Goal: Task Accomplishment & Management: Manage account settings

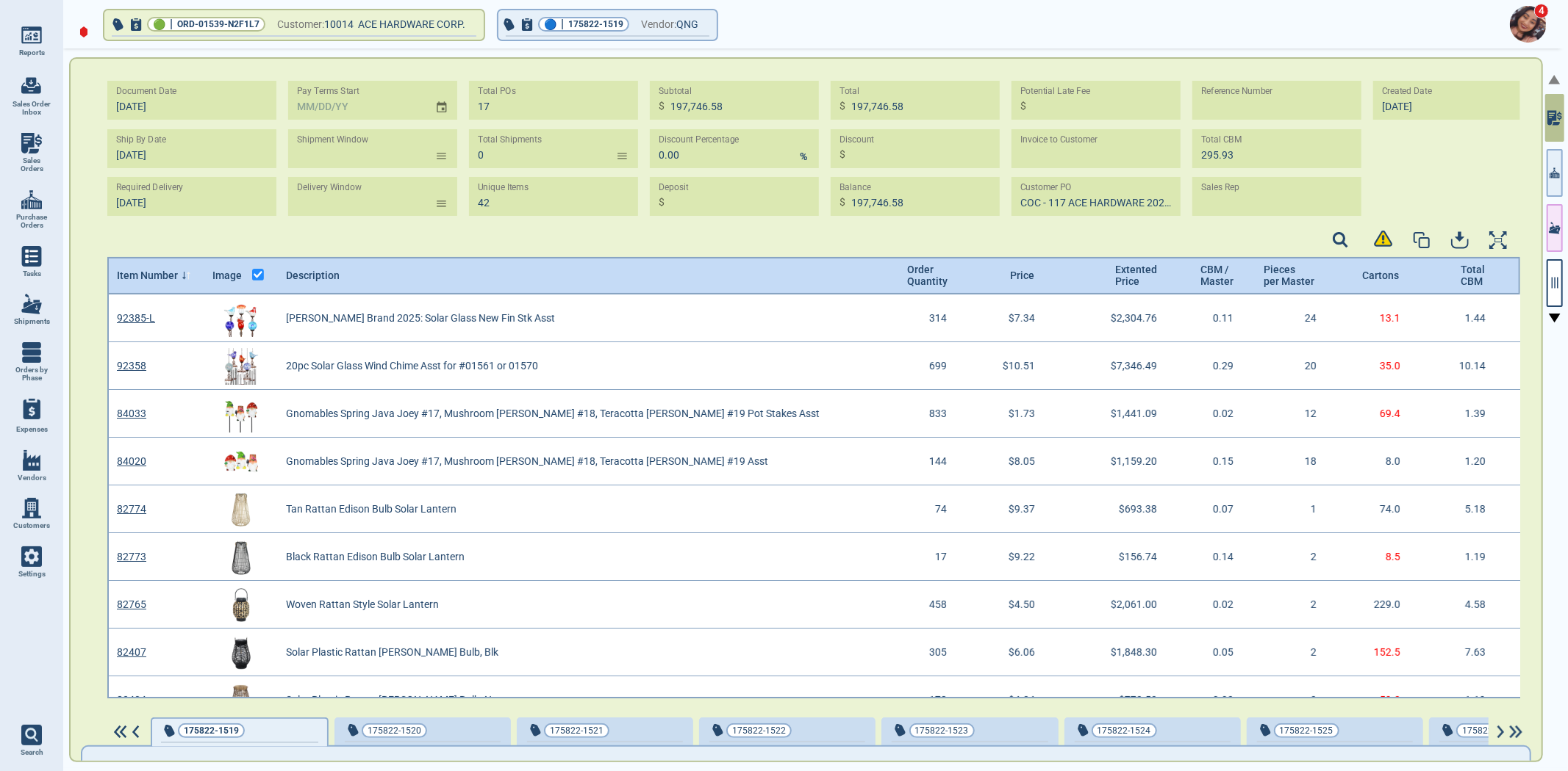
scroll to position [399, 1409]
click at [638, 33] on button "🔵 | 175822-1519 Vendor: QNG" at bounding box center [607, 25] width 218 height 30
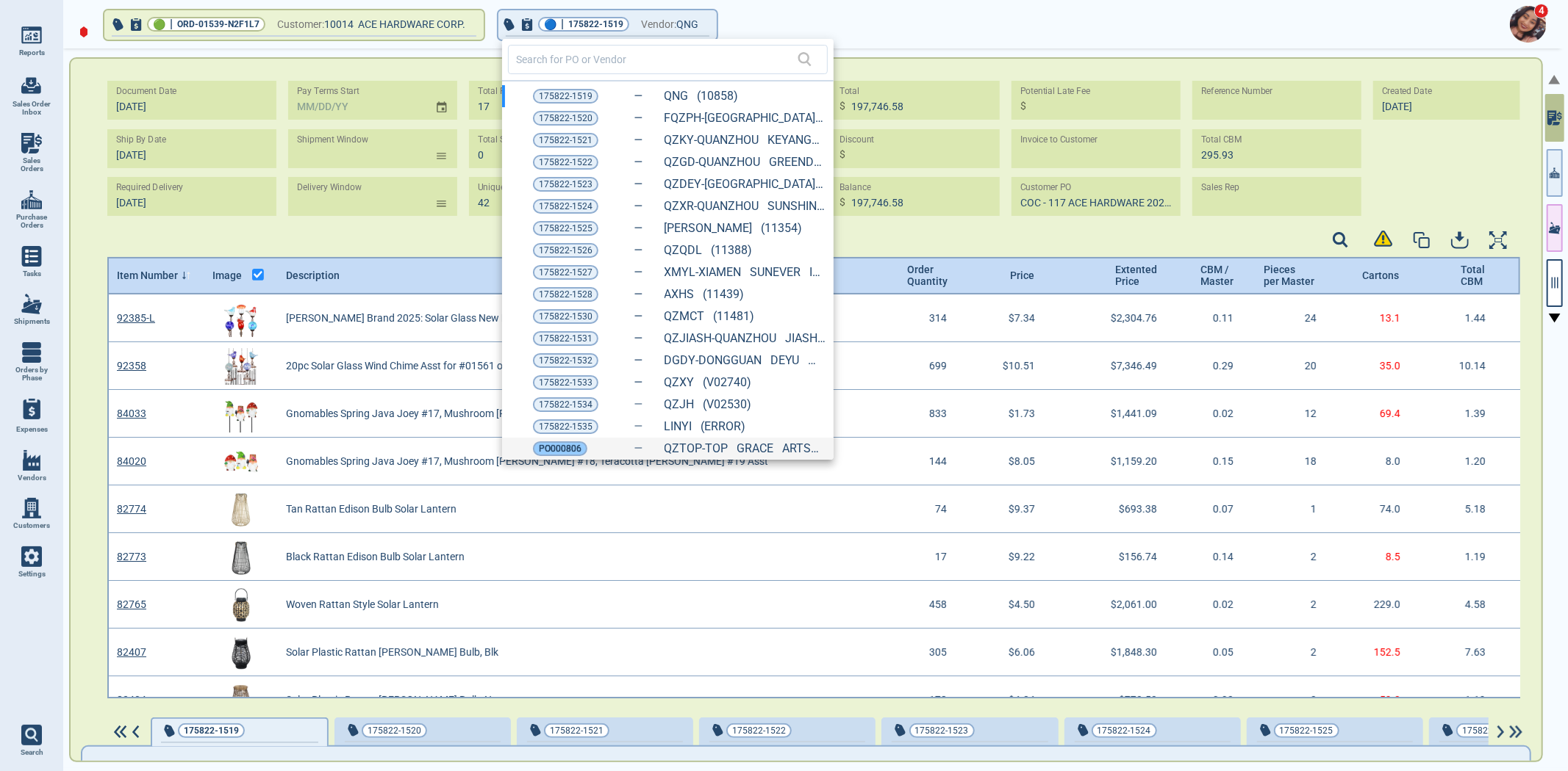
click at [557, 455] on span "PO000806" at bounding box center [560, 449] width 43 height 15
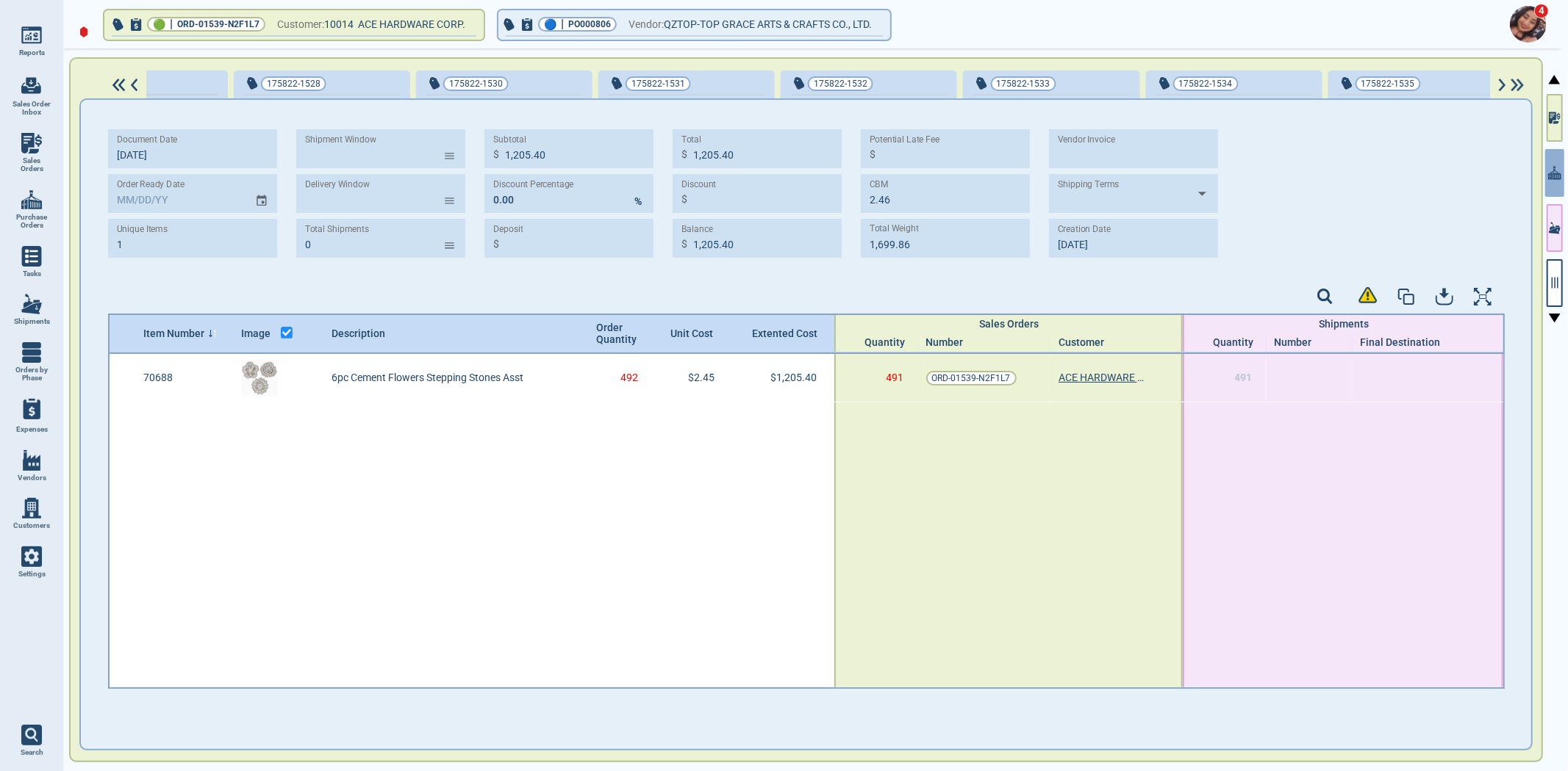
scroll to position [0, 1667]
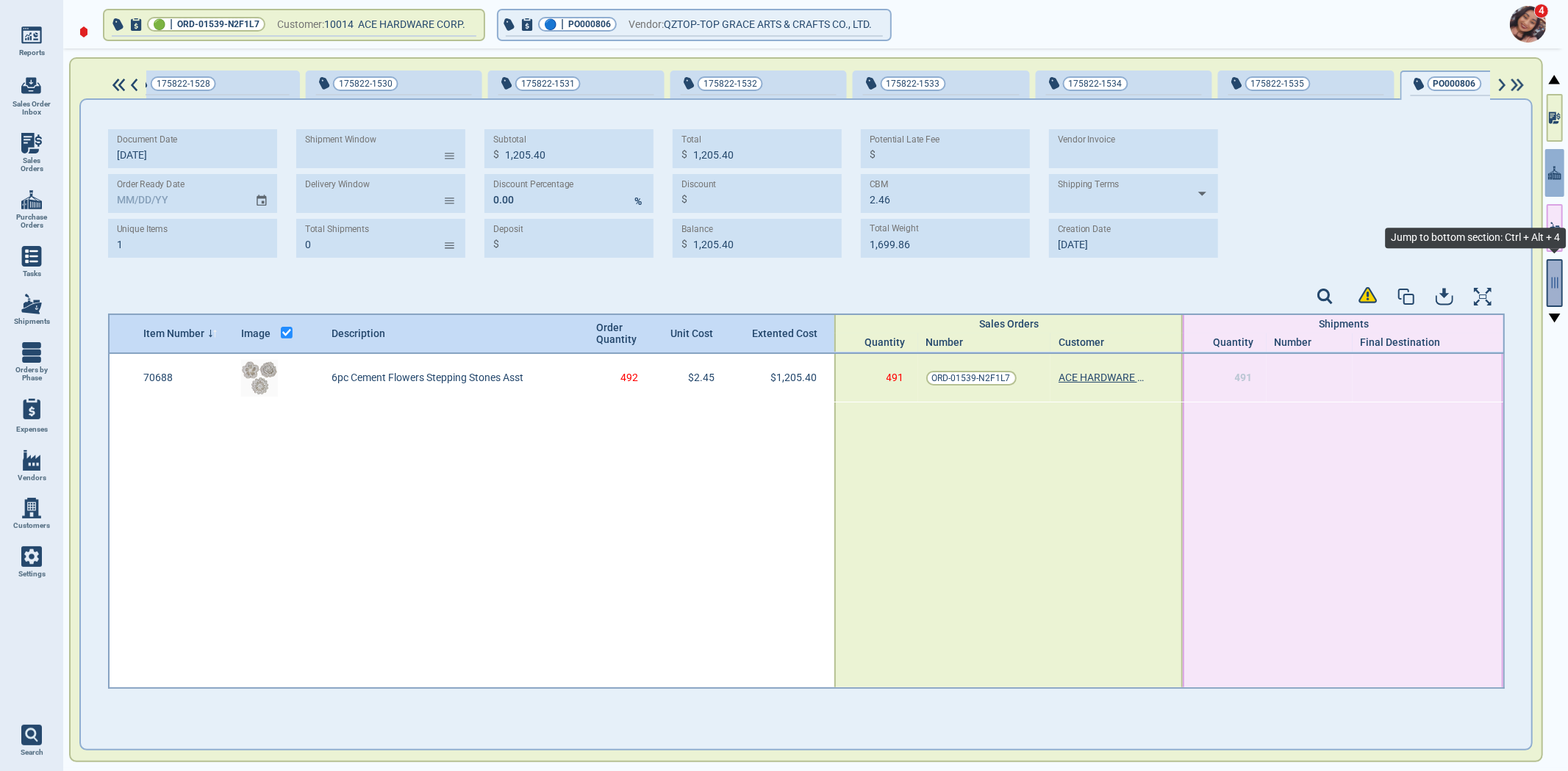
click at [1551, 281] on icon "button" at bounding box center [1554, 282] width 13 height 13
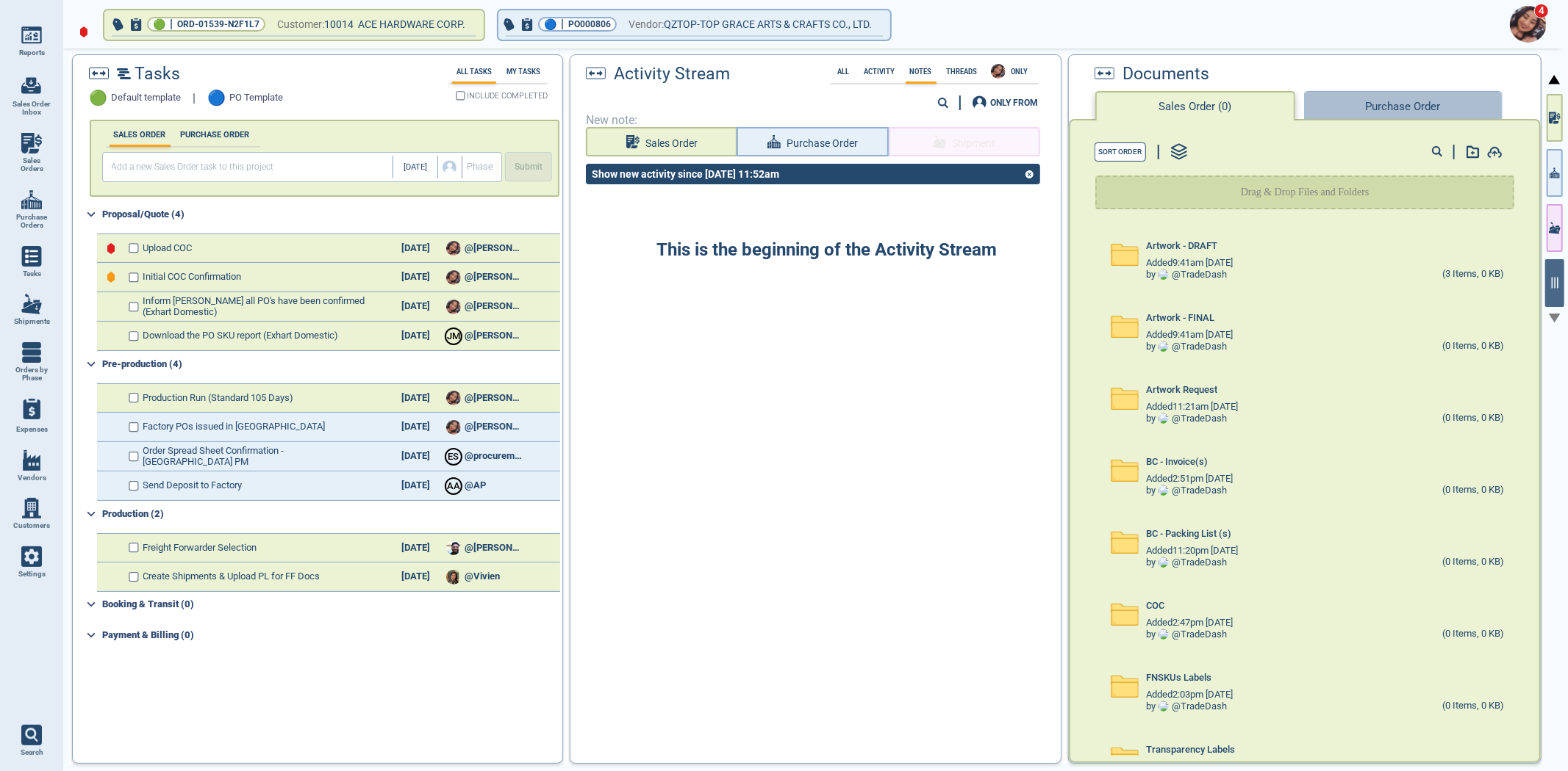
click at [1373, 98] on button "Purchase Order" at bounding box center [1403, 106] width 199 height 30
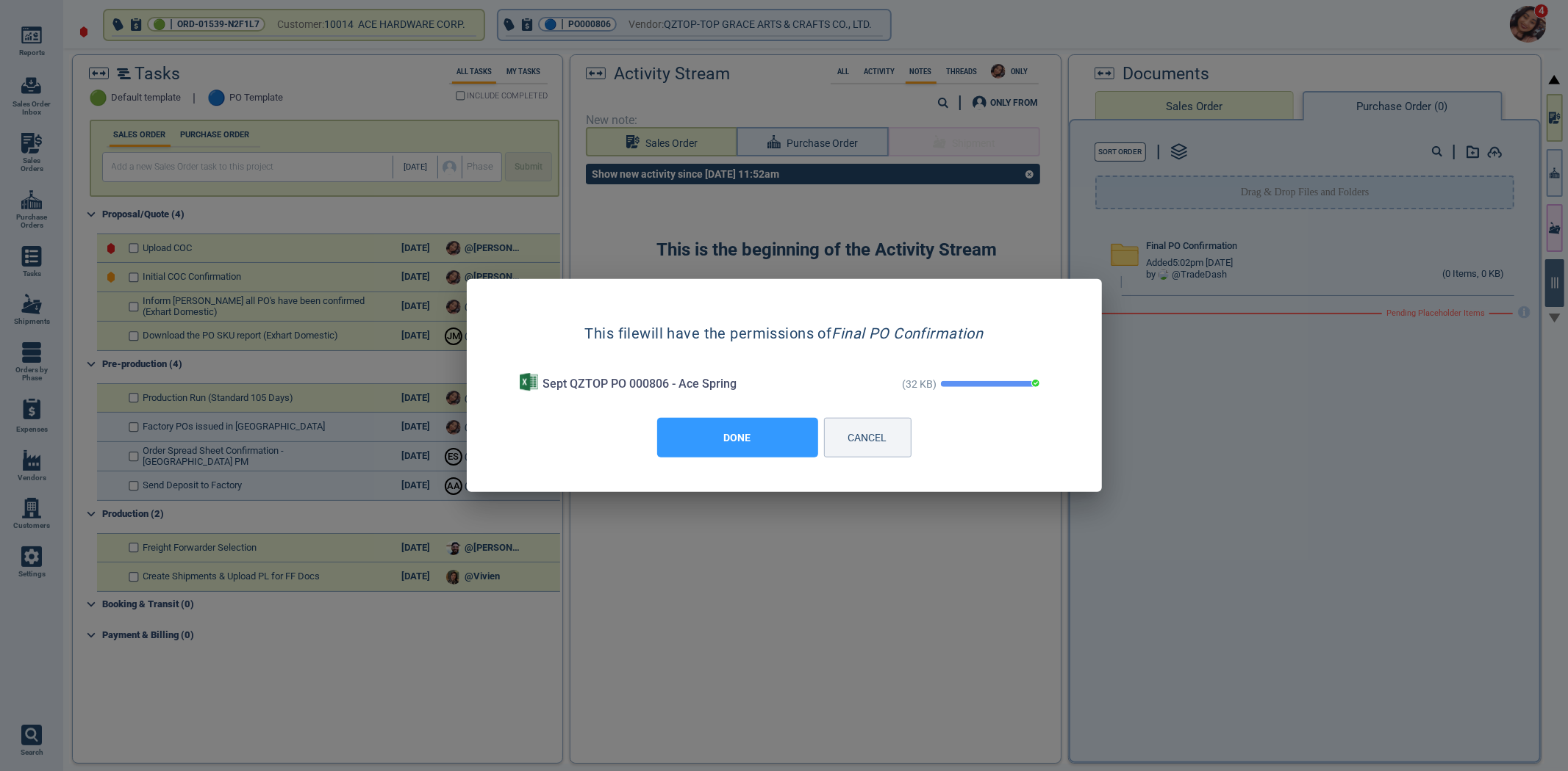
click at [690, 446] on button "DONE" at bounding box center [737, 438] width 161 height 40
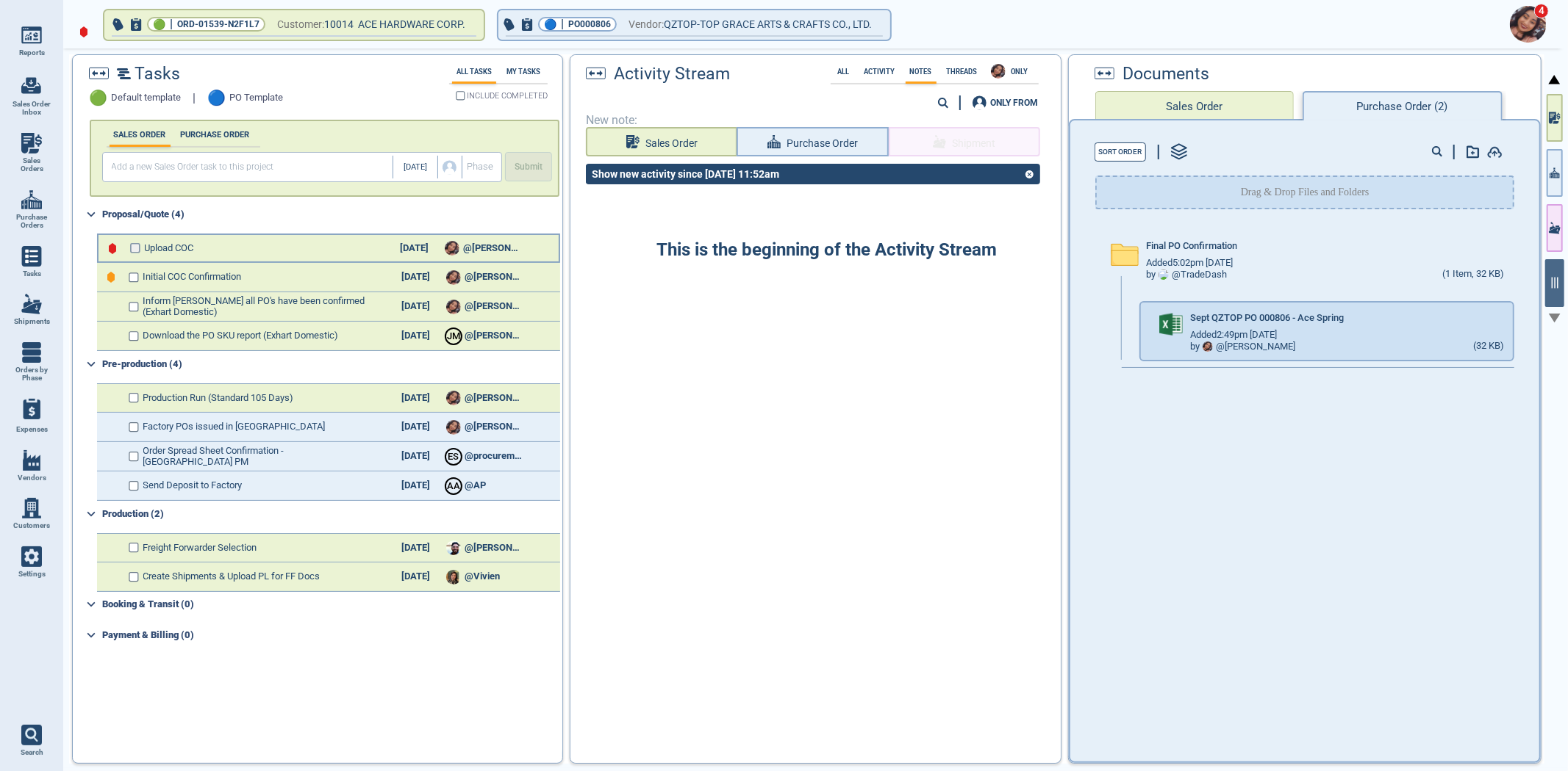
drag, startPoint x: 135, startPoint y: 241, endPoint x: 127, endPoint y: 258, distance: 18.8
click at [134, 244] on input "checkbox" at bounding box center [136, 248] width 11 height 10
checkbox input "false"
click at [129, 272] on div "Initial COC Confirmation [DATE] @[PERSON_NAME]" at bounding box center [328, 278] width 463 height 30
click at [138, 277] on input "checkbox" at bounding box center [136, 277] width 11 height 10
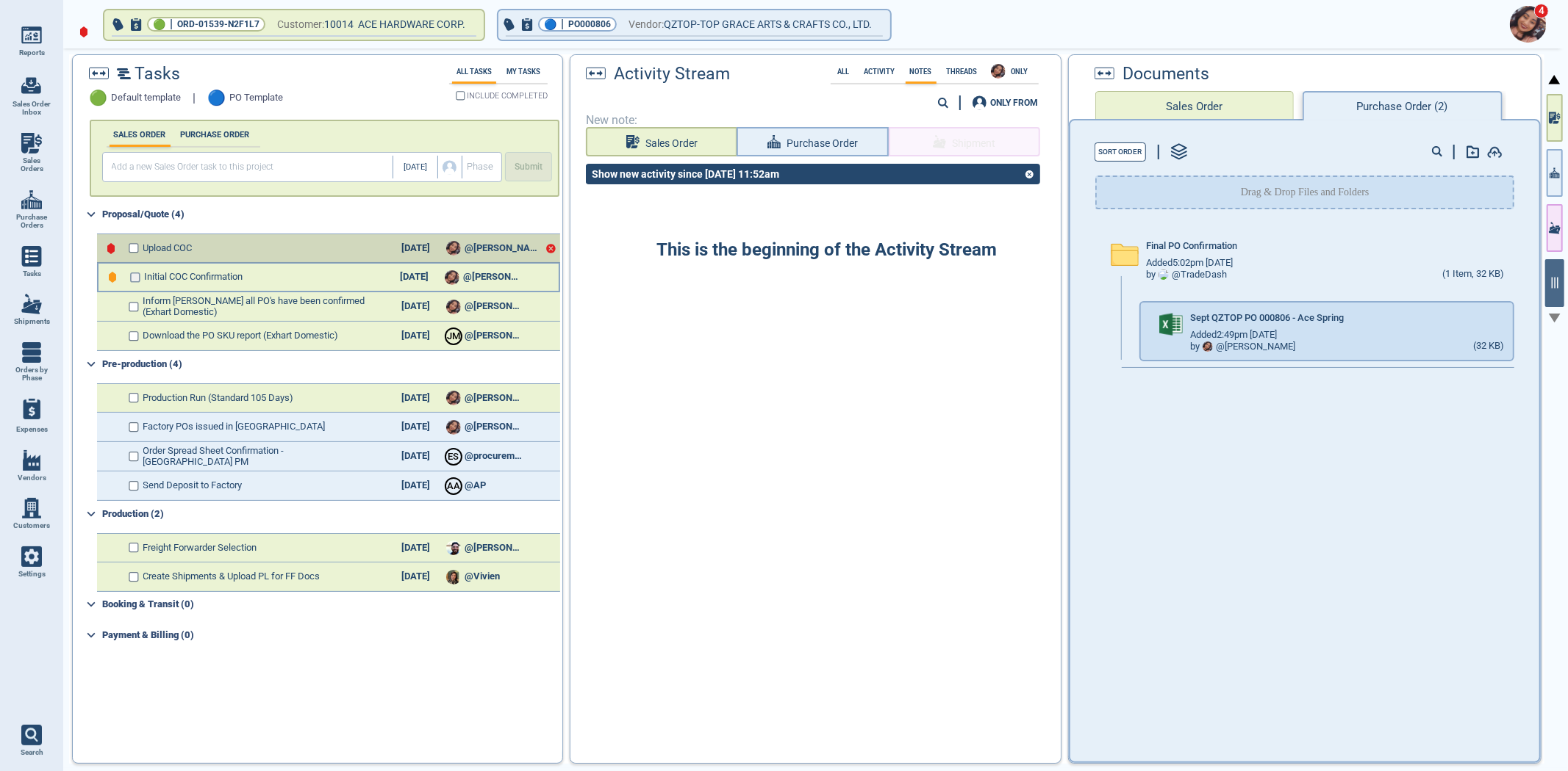
checkbox input "false"
click at [133, 305] on input "checkbox" at bounding box center [136, 307] width 11 height 10
checkbox input "false"
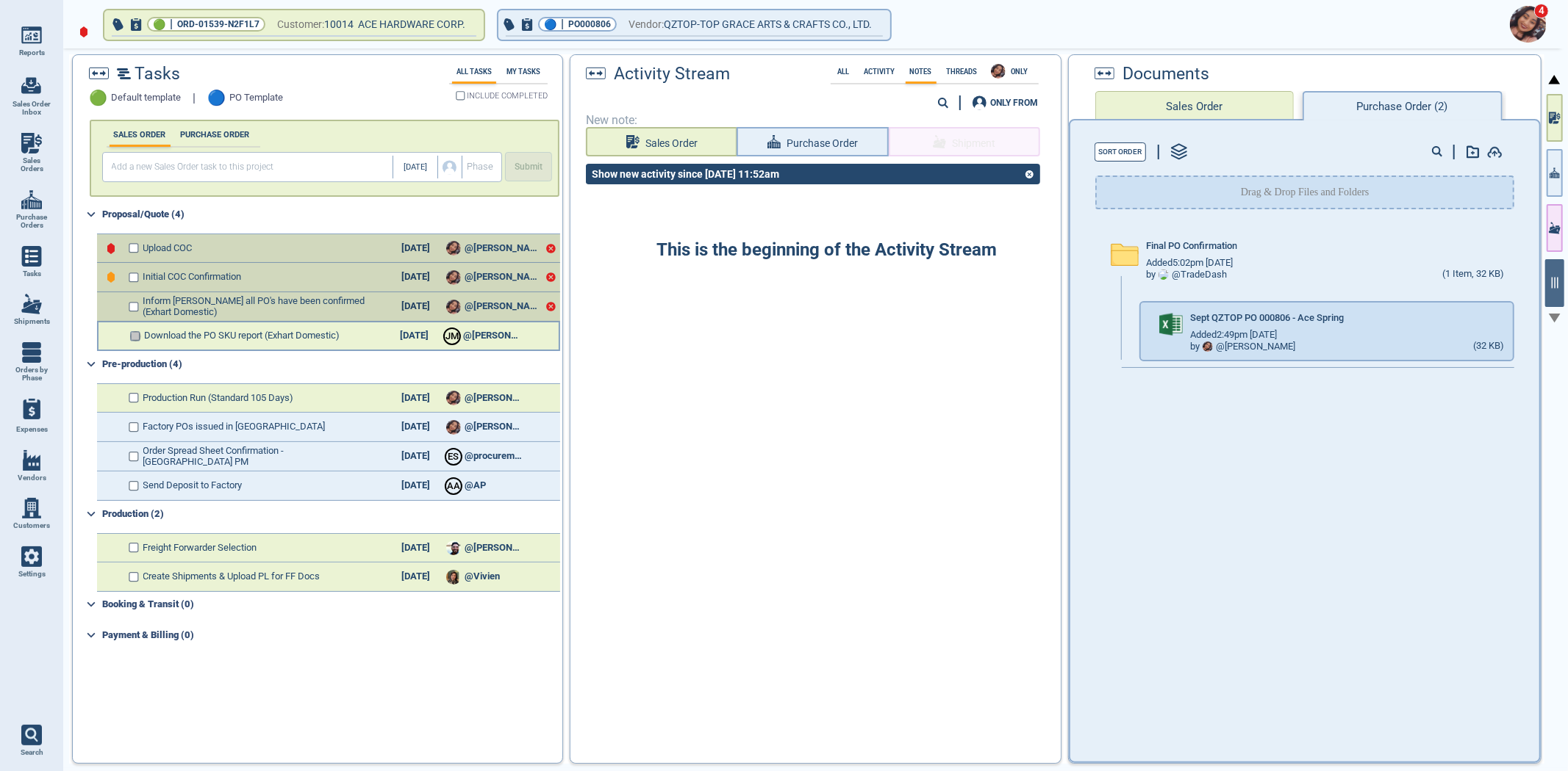
click at [133, 335] on input "checkbox" at bounding box center [136, 336] width 11 height 10
checkbox input "false"
checkbox input "true"
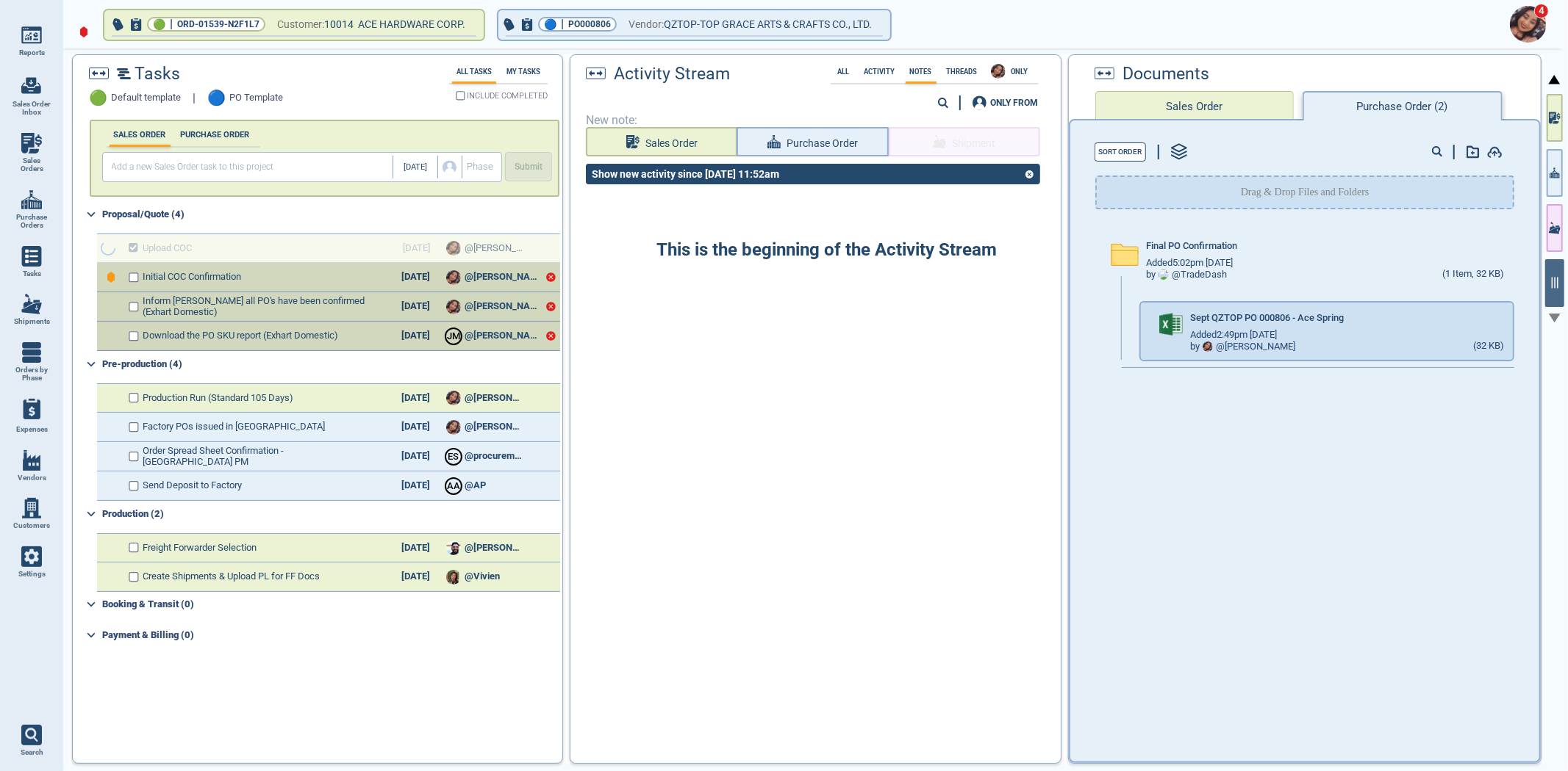
checkbox input "true"
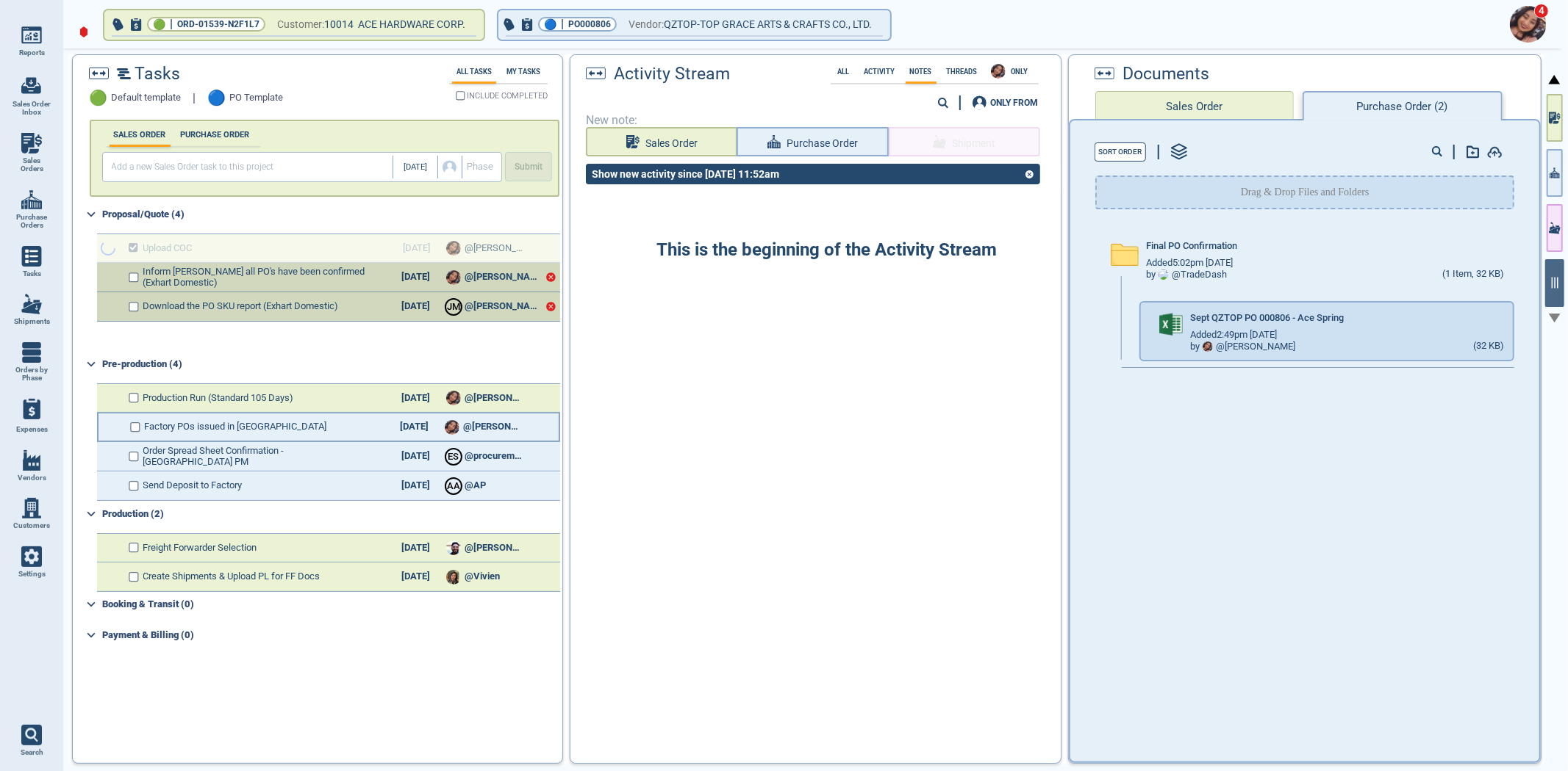
checkbox input "true"
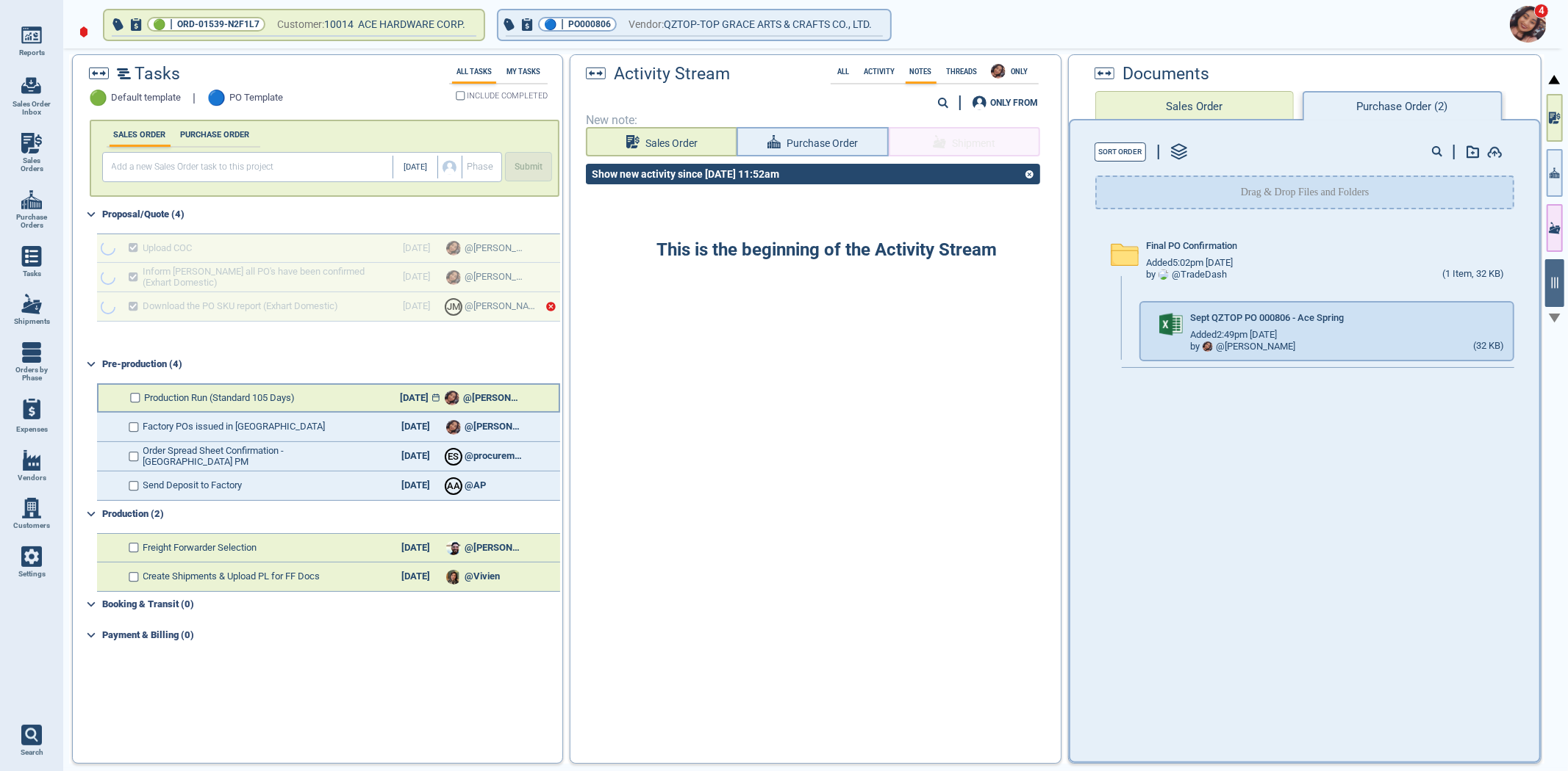
checkbox input "true"
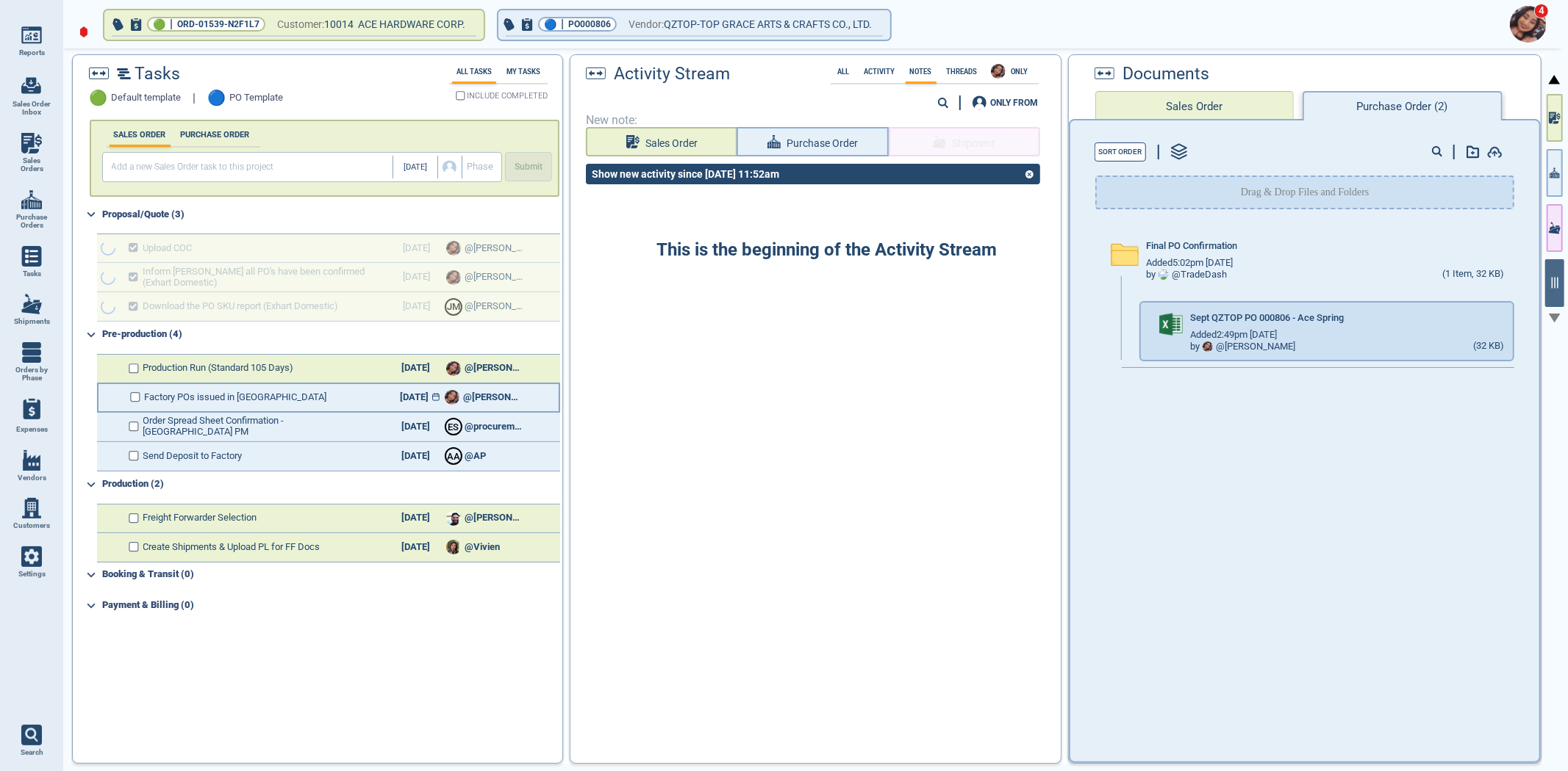
click at [432, 397] on icon at bounding box center [436, 397] width 7 height 8
select select "9"
select select "2025"
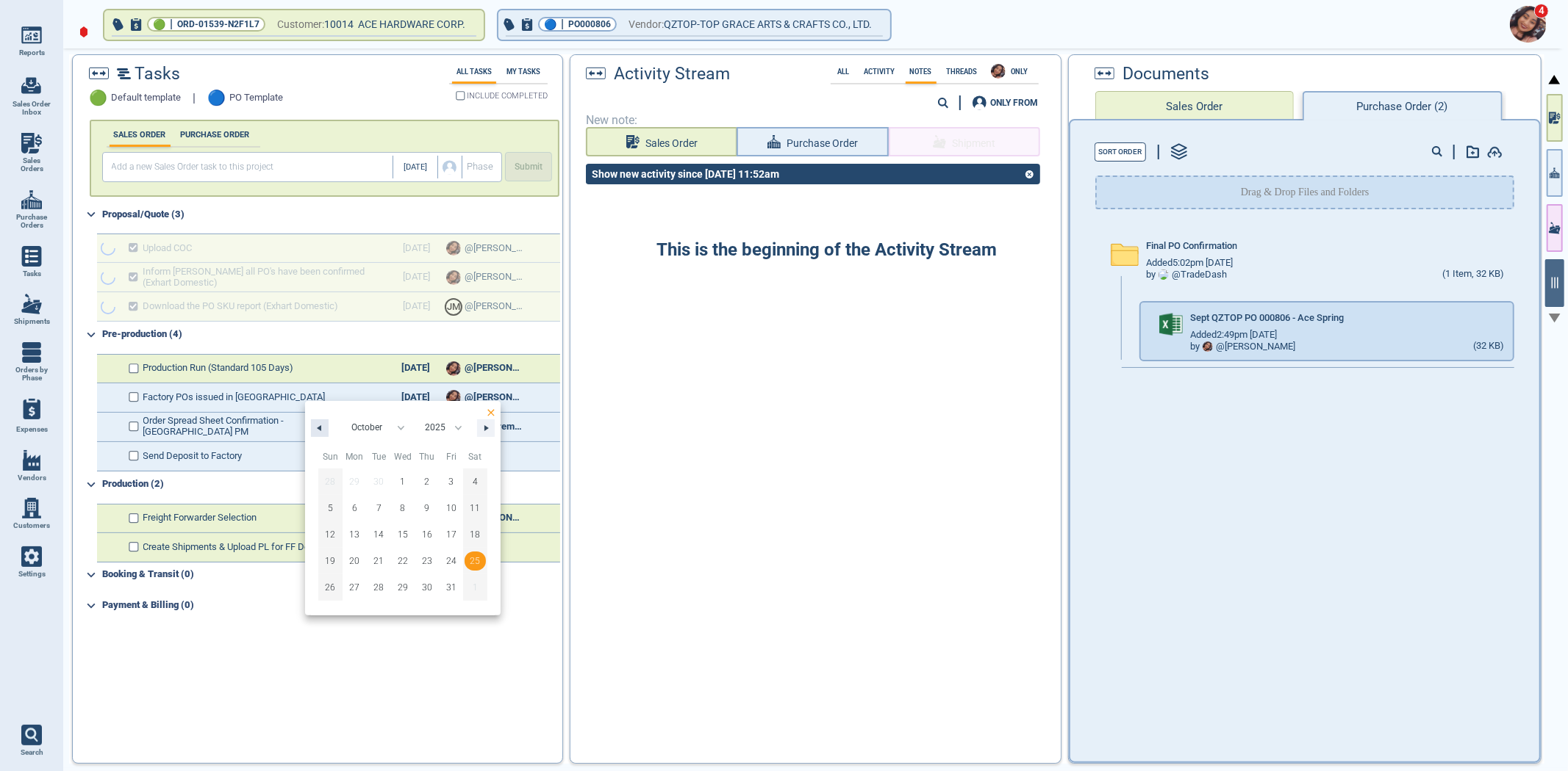
click at [322, 427] on button "button" at bounding box center [320, 428] width 18 height 18
click at [487, 425] on icon "button" at bounding box center [488, 428] width 7 height 6
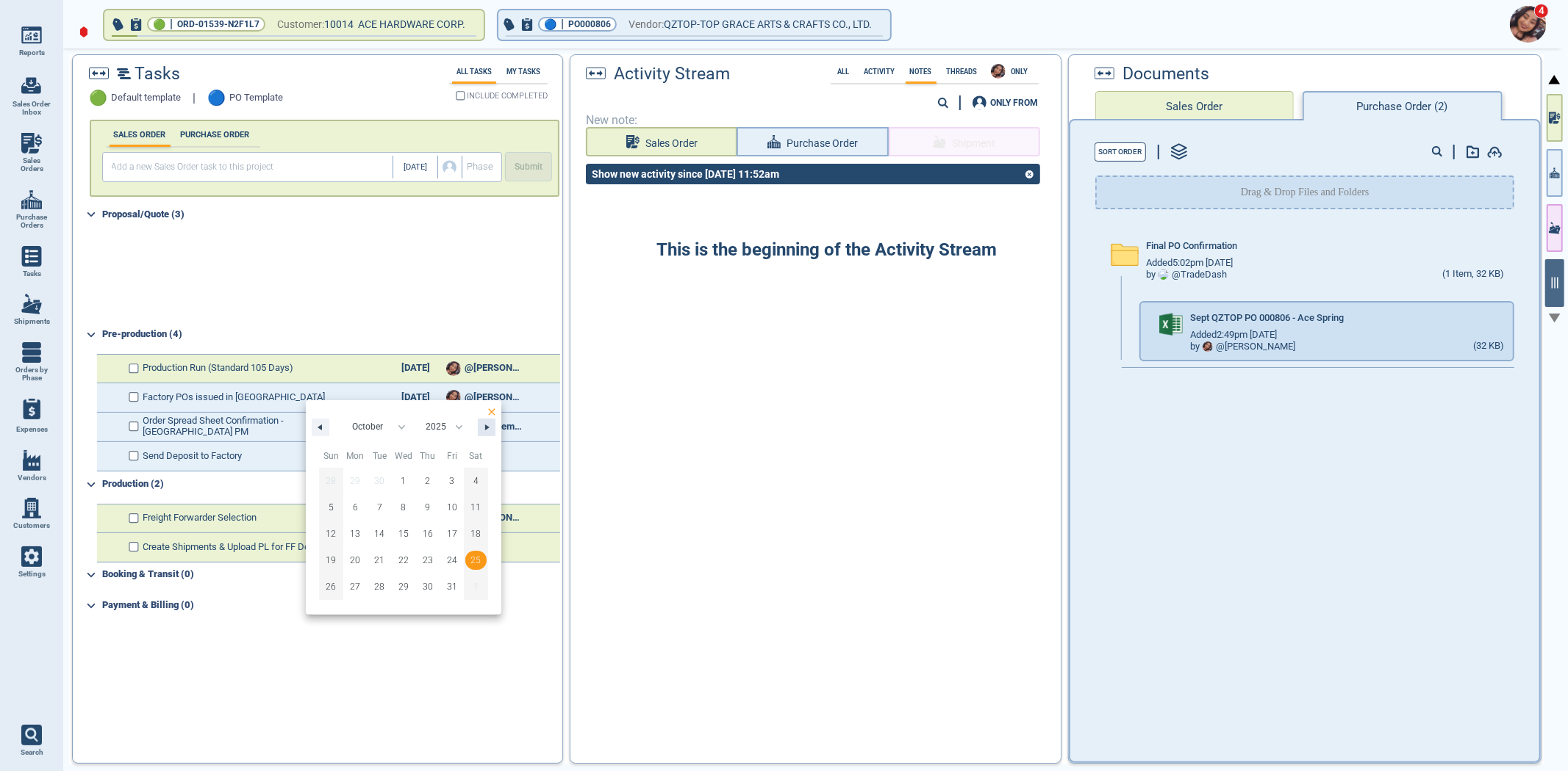
click at [480, 424] on button "button" at bounding box center [486, 427] width 18 height 18
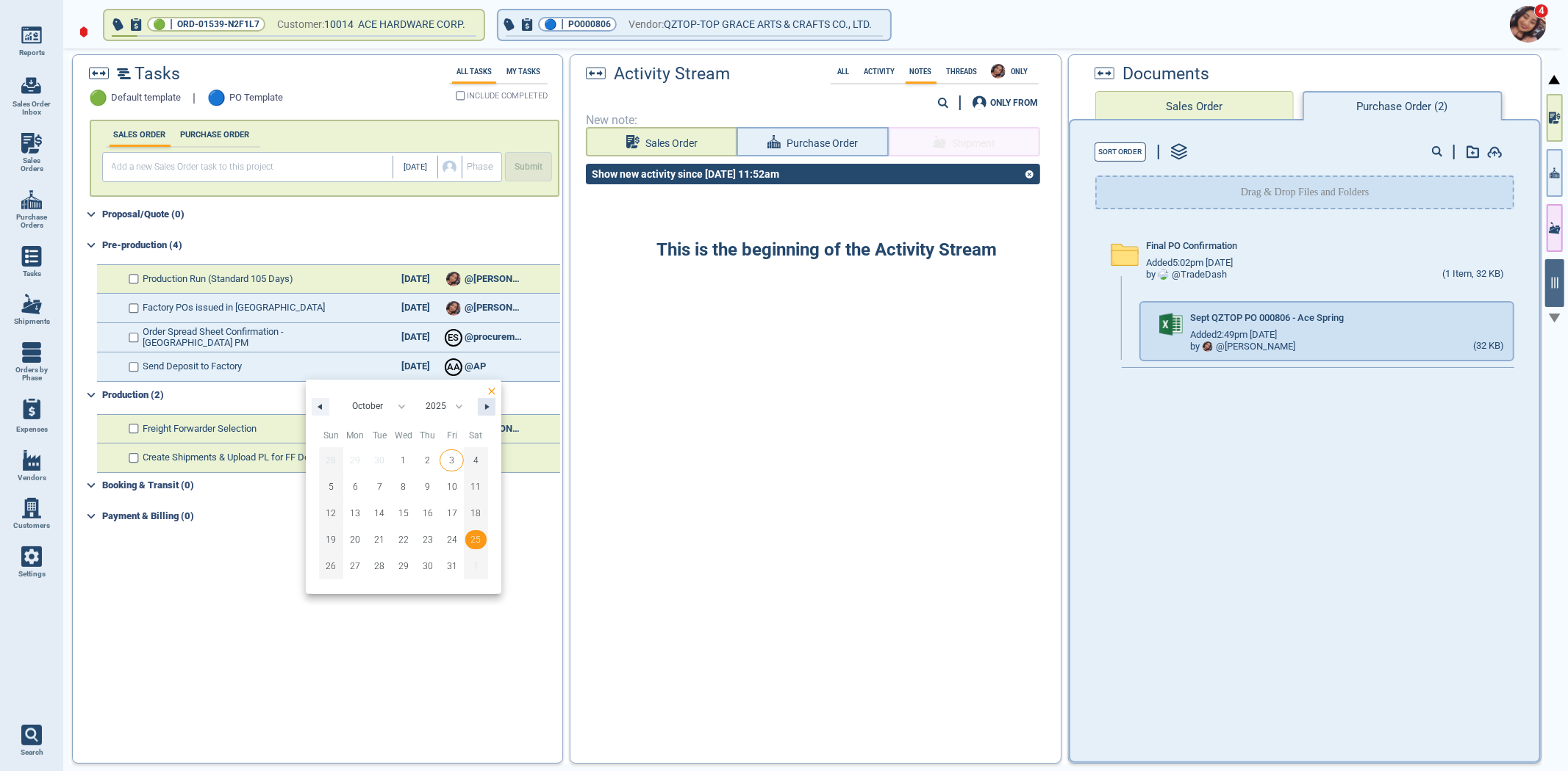
click at [481, 409] on button "button" at bounding box center [486, 407] width 18 height 18
select select "11"
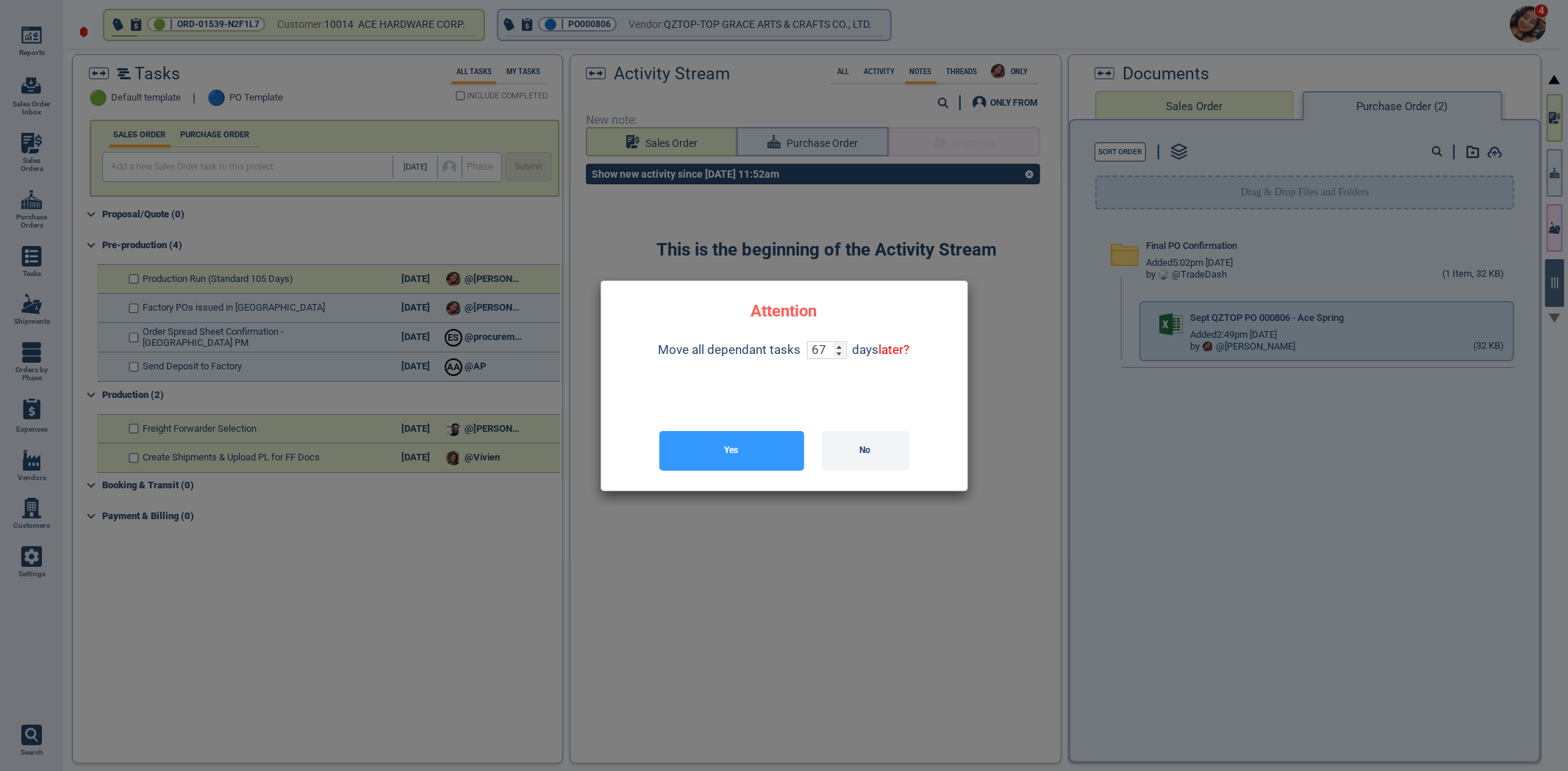
click at [724, 451] on button "Yes" at bounding box center [731, 451] width 145 height 40
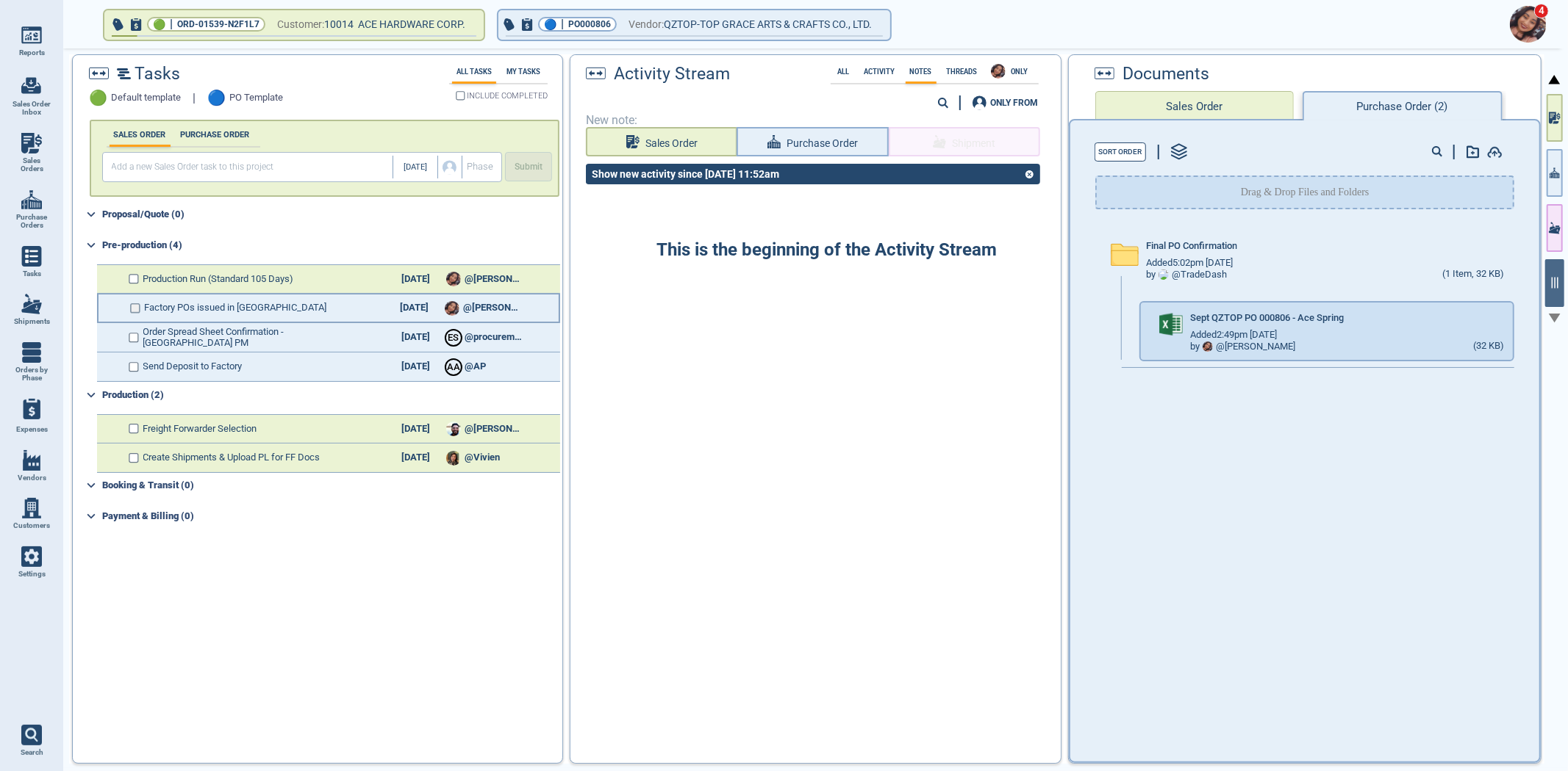
click at [136, 307] on input "checkbox" at bounding box center [136, 308] width 11 height 10
checkbox input "false"
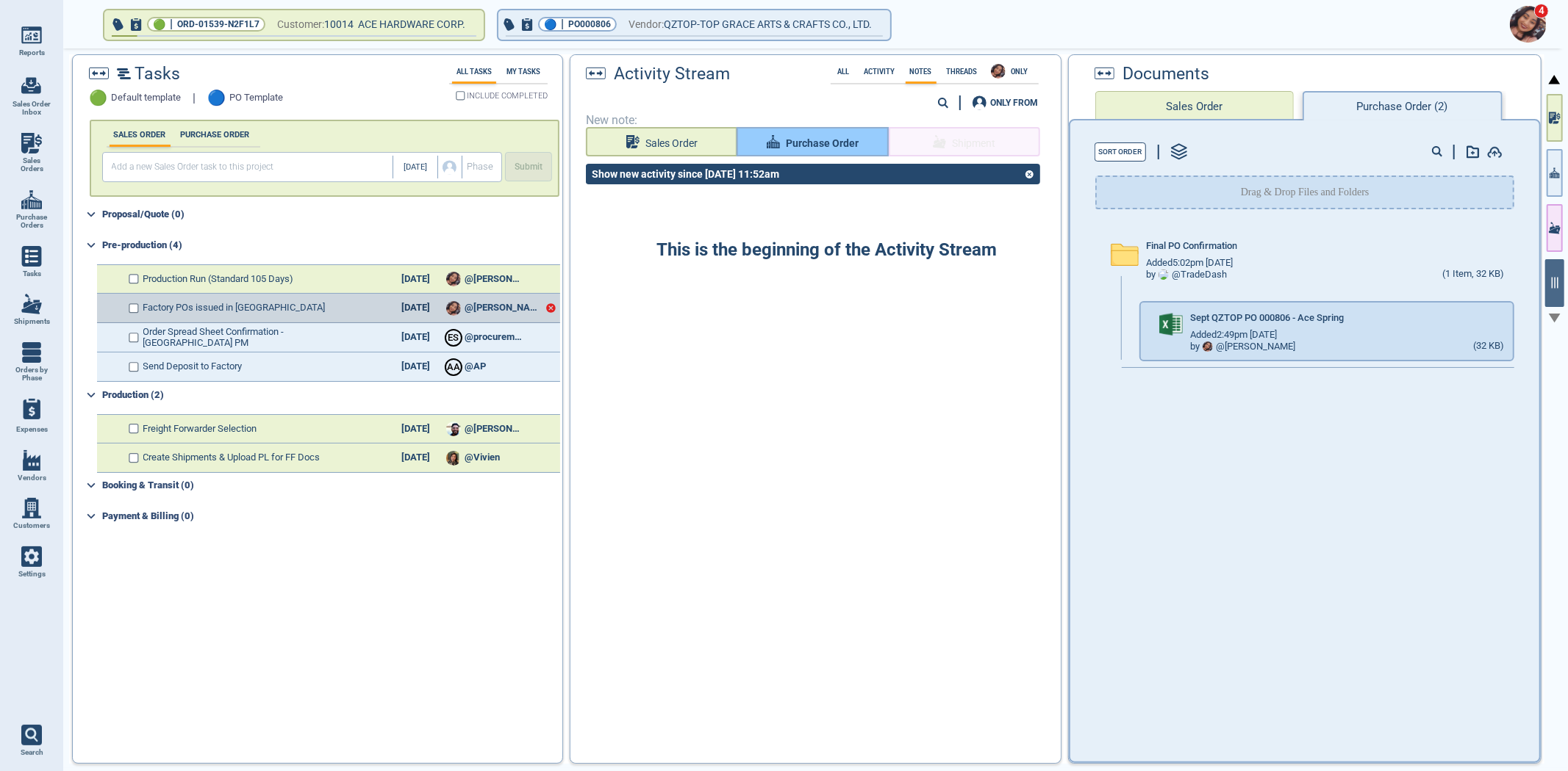
click at [807, 136] on span "Purchase Order" at bounding box center [822, 144] width 72 height 19
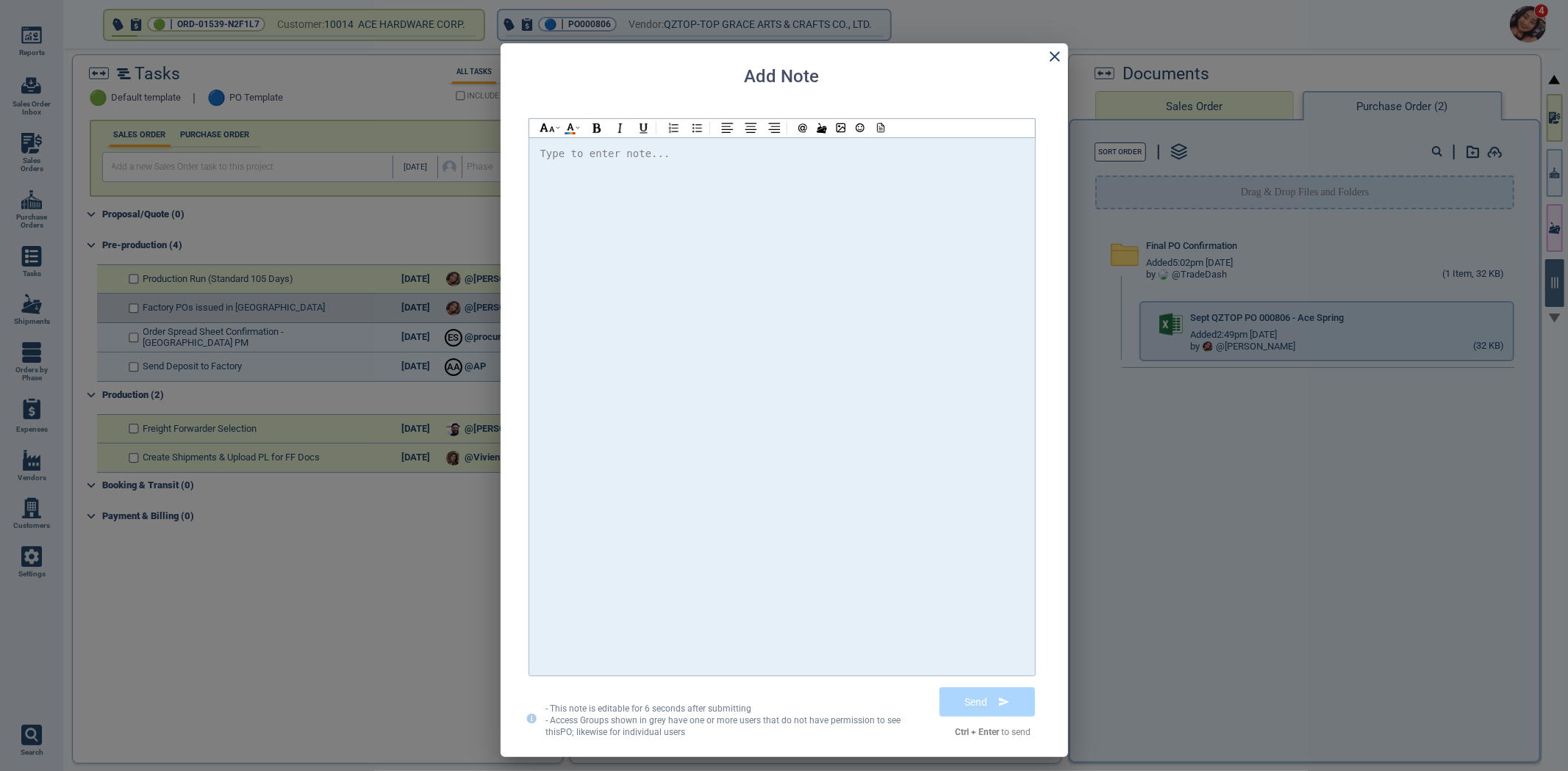
click at [803, 186] on div at bounding box center [782, 407] width 483 height 524
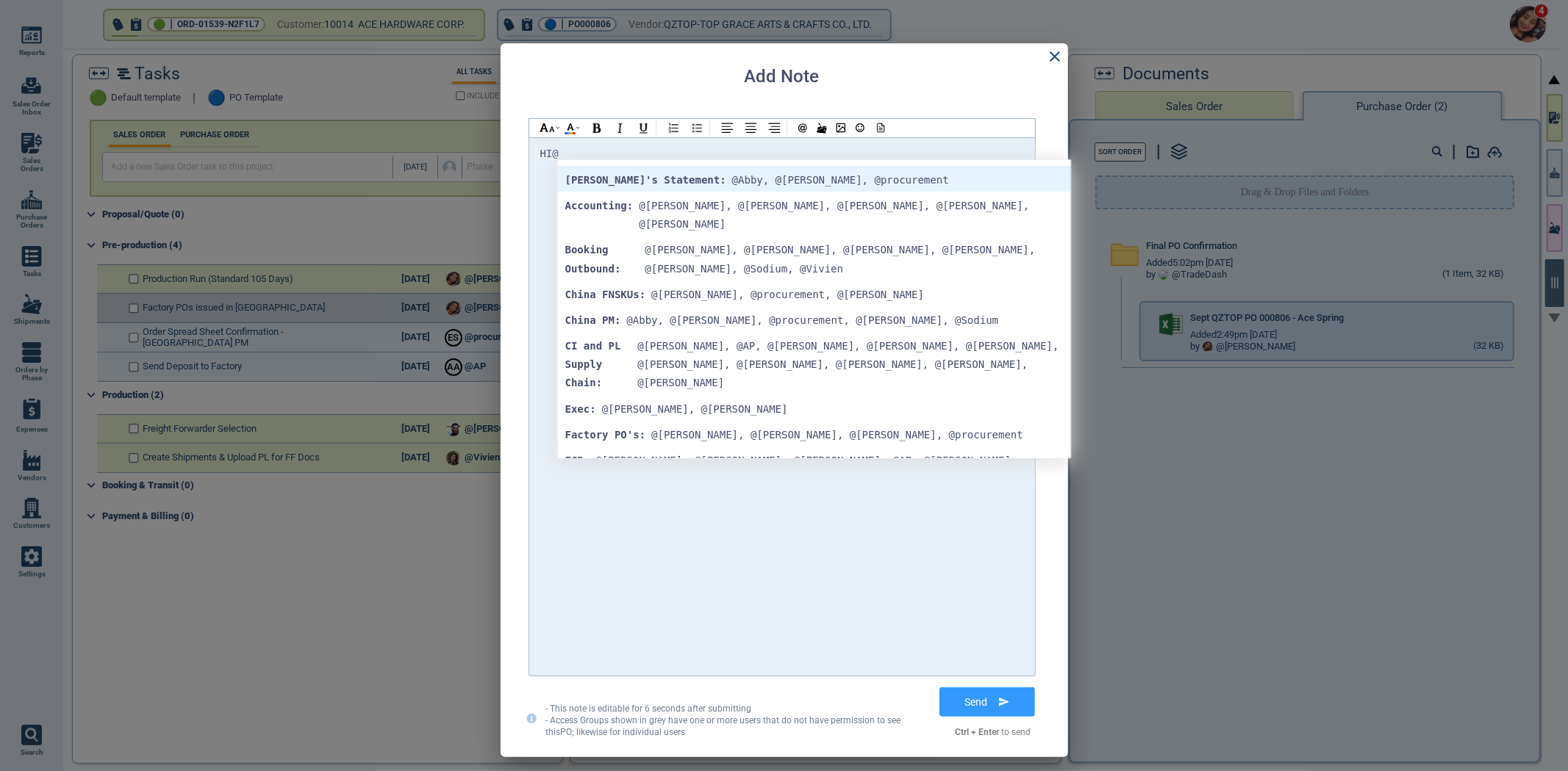
checkbox input "true"
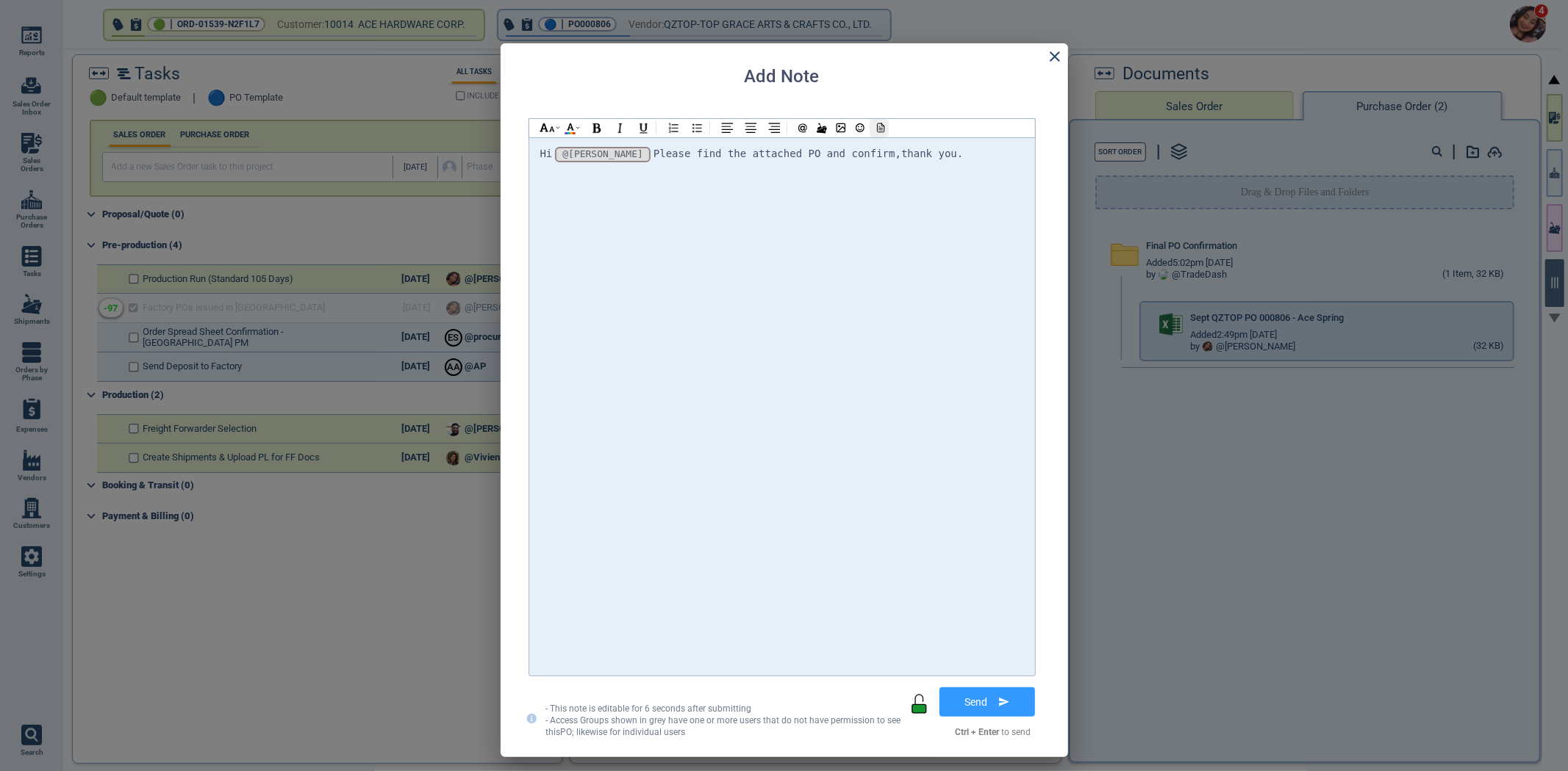
click at [886, 131] on div at bounding box center [879, 128] width 20 height 19
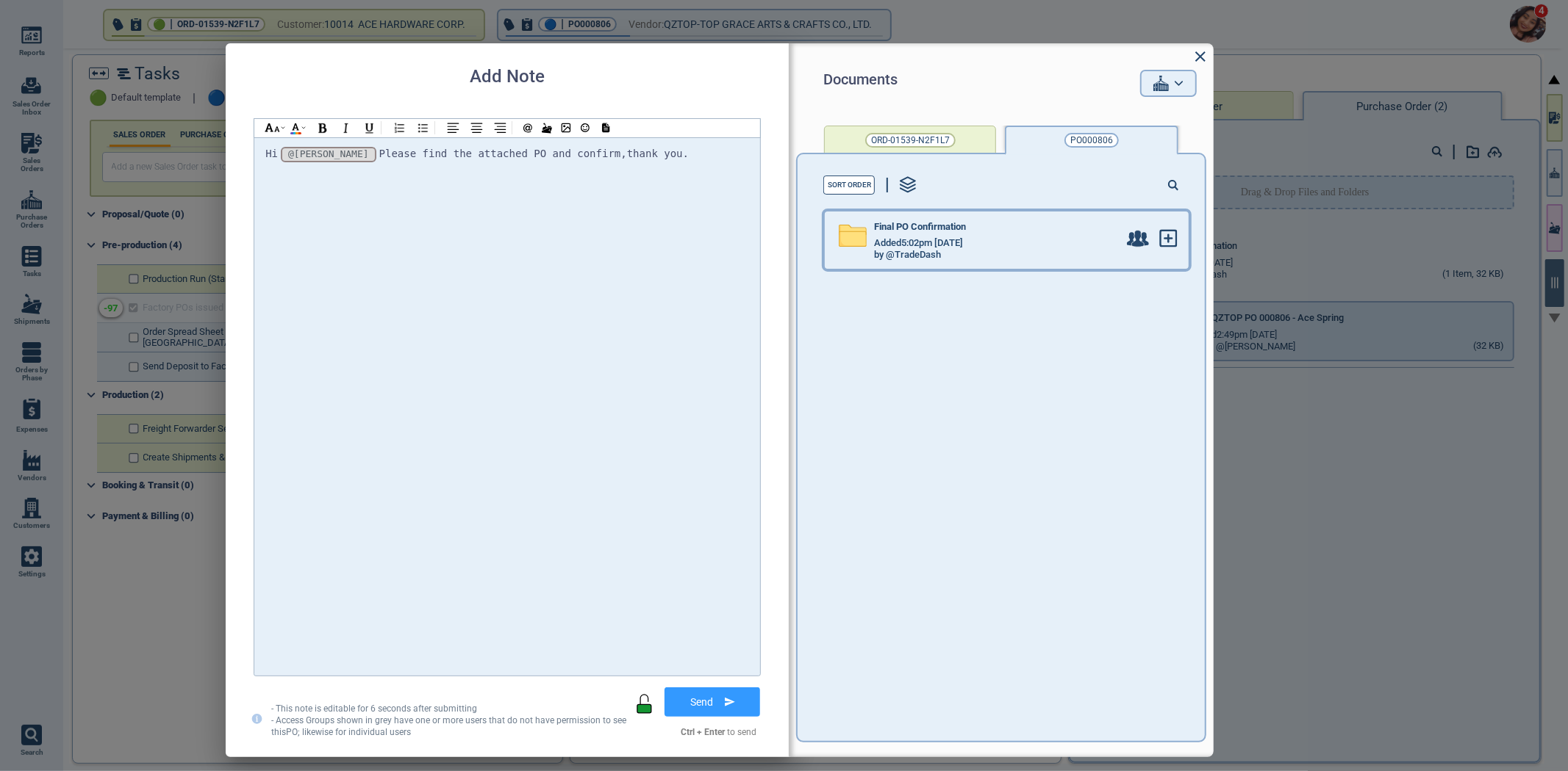
click at [932, 245] on span "Added 5:02pm [DATE]" at bounding box center [918, 243] width 89 height 11
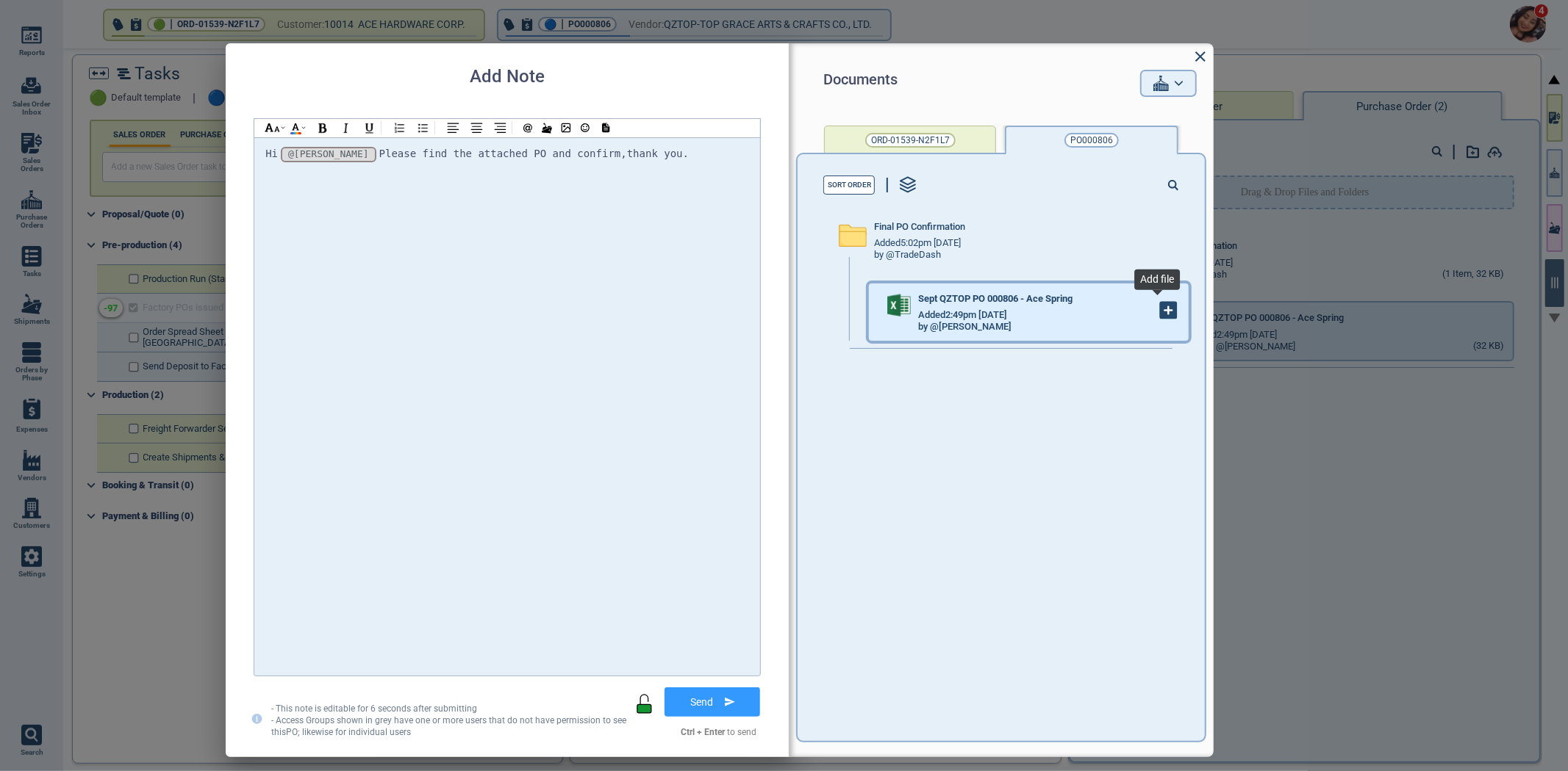
click at [1161, 309] on g at bounding box center [1168, 310] width 16 height 16
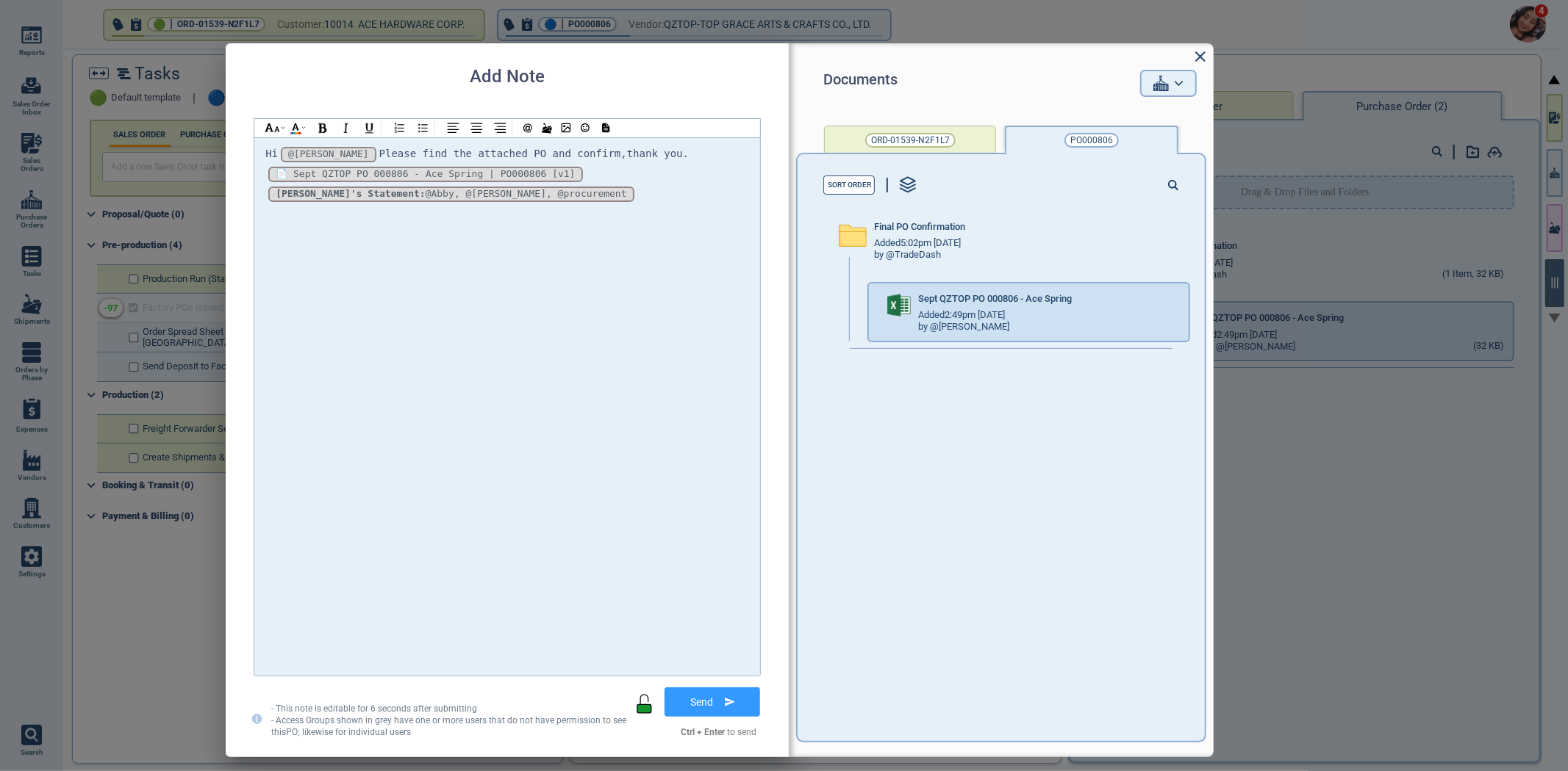
click at [696, 693] on button "Send" at bounding box center [712, 702] width 96 height 30
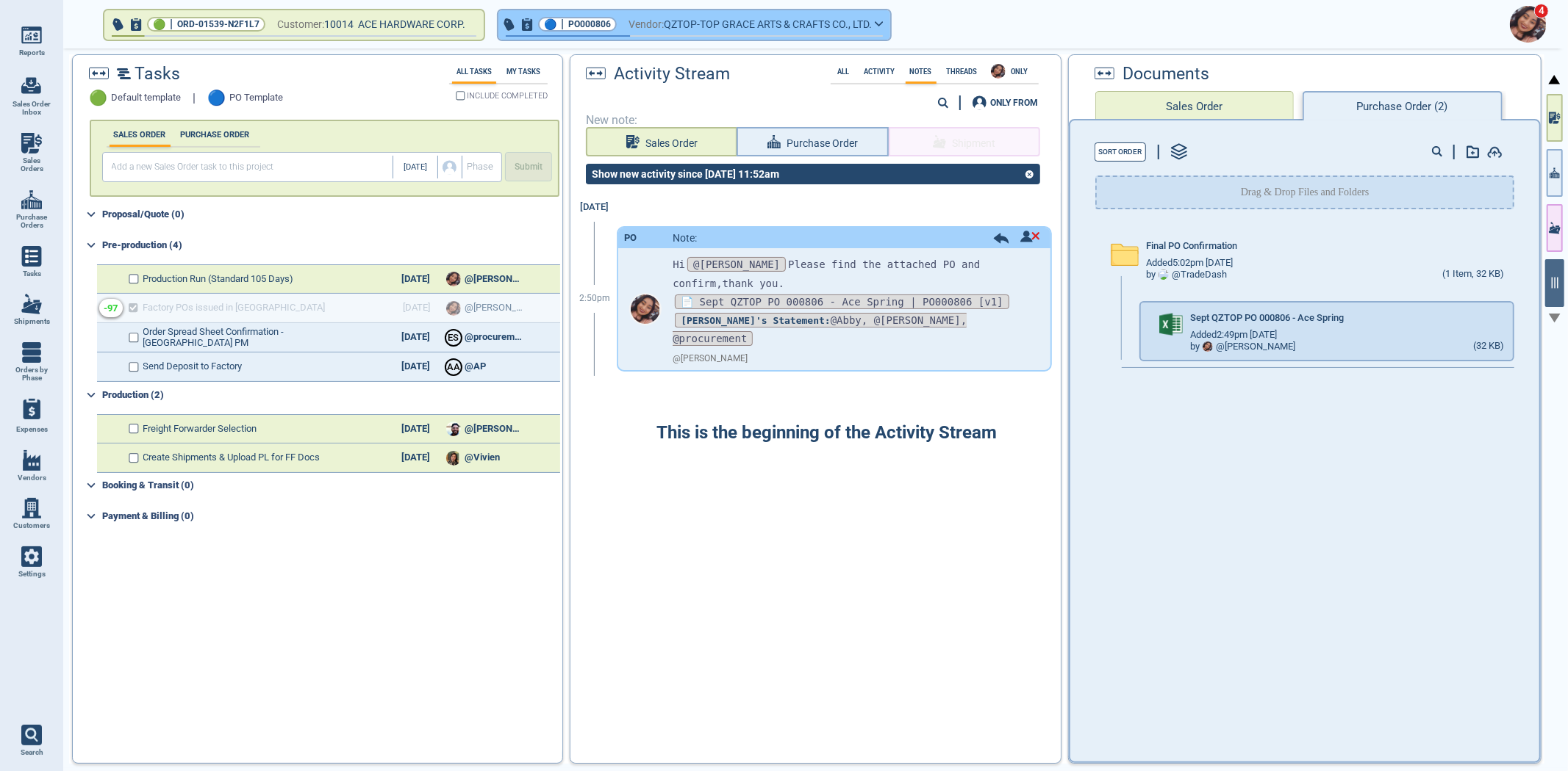
click at [644, 32] on span "Vendor:" at bounding box center [646, 25] width 35 height 19
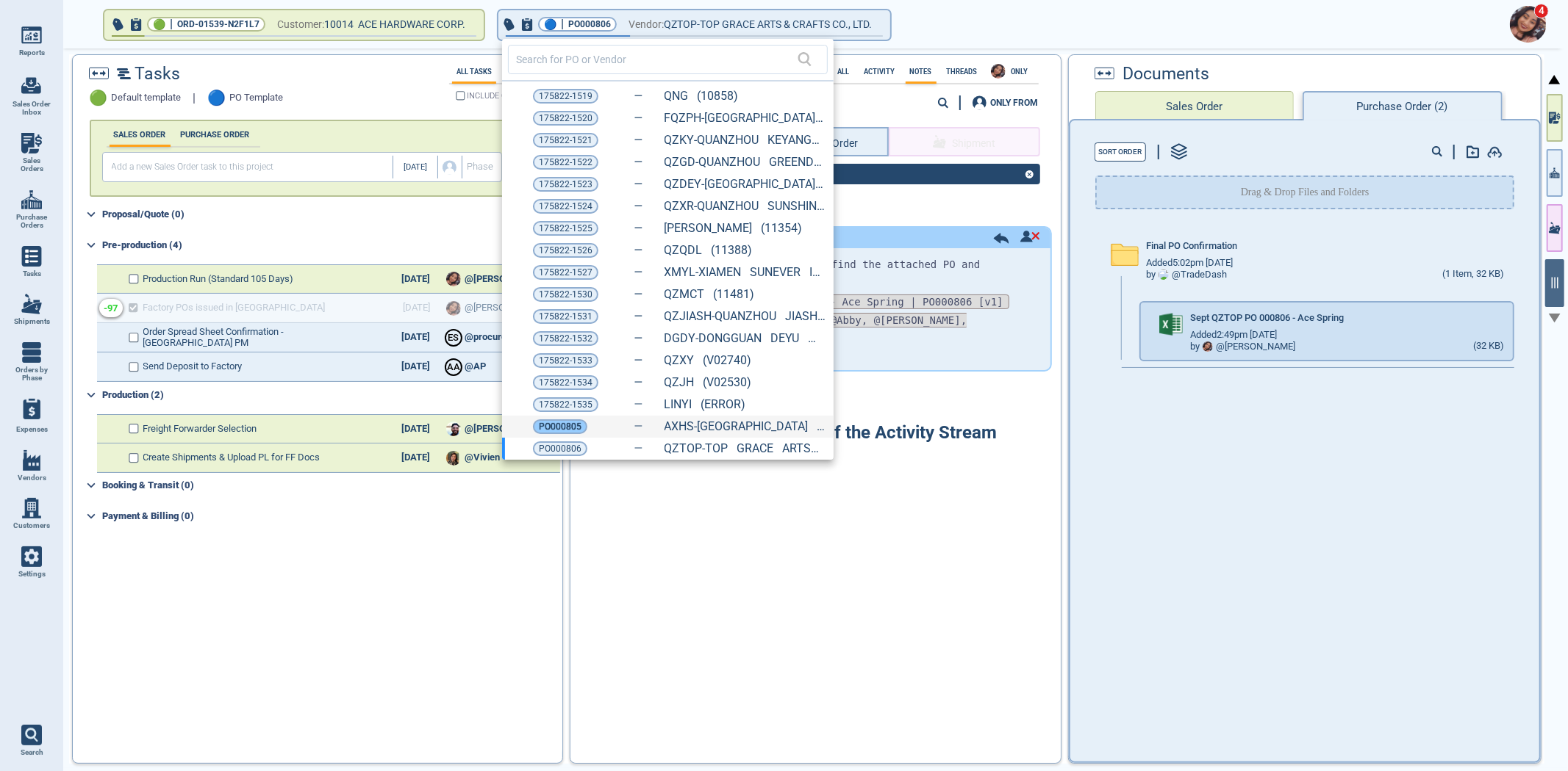
click at [571, 426] on span "PO000805" at bounding box center [560, 427] width 43 height 15
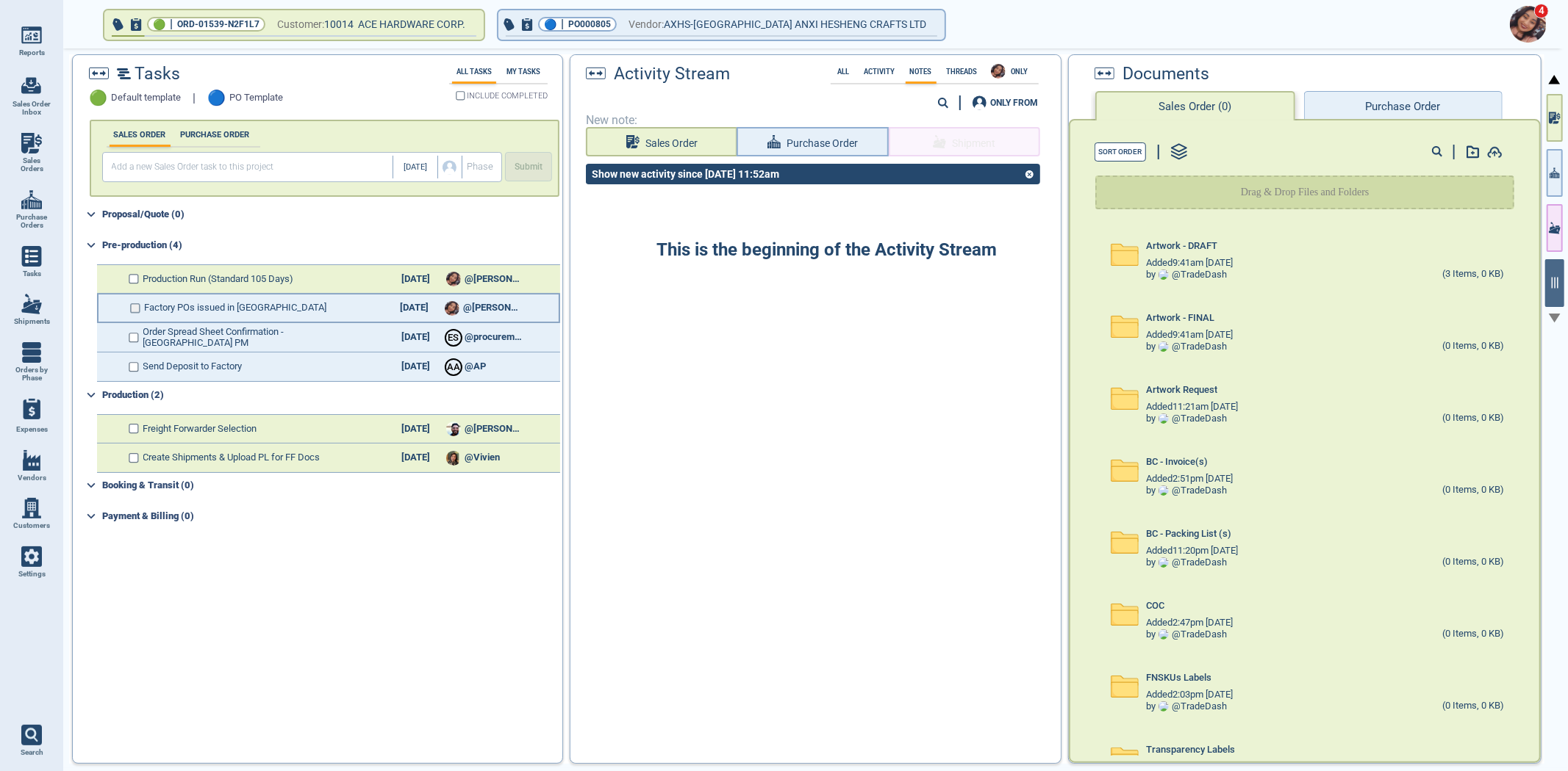
click at [136, 304] on input "checkbox" at bounding box center [136, 308] width 11 height 10
click at [1427, 83] on div "Documents Sales Order (0) Purchase Order" at bounding box center [1305, 86] width 472 height 64
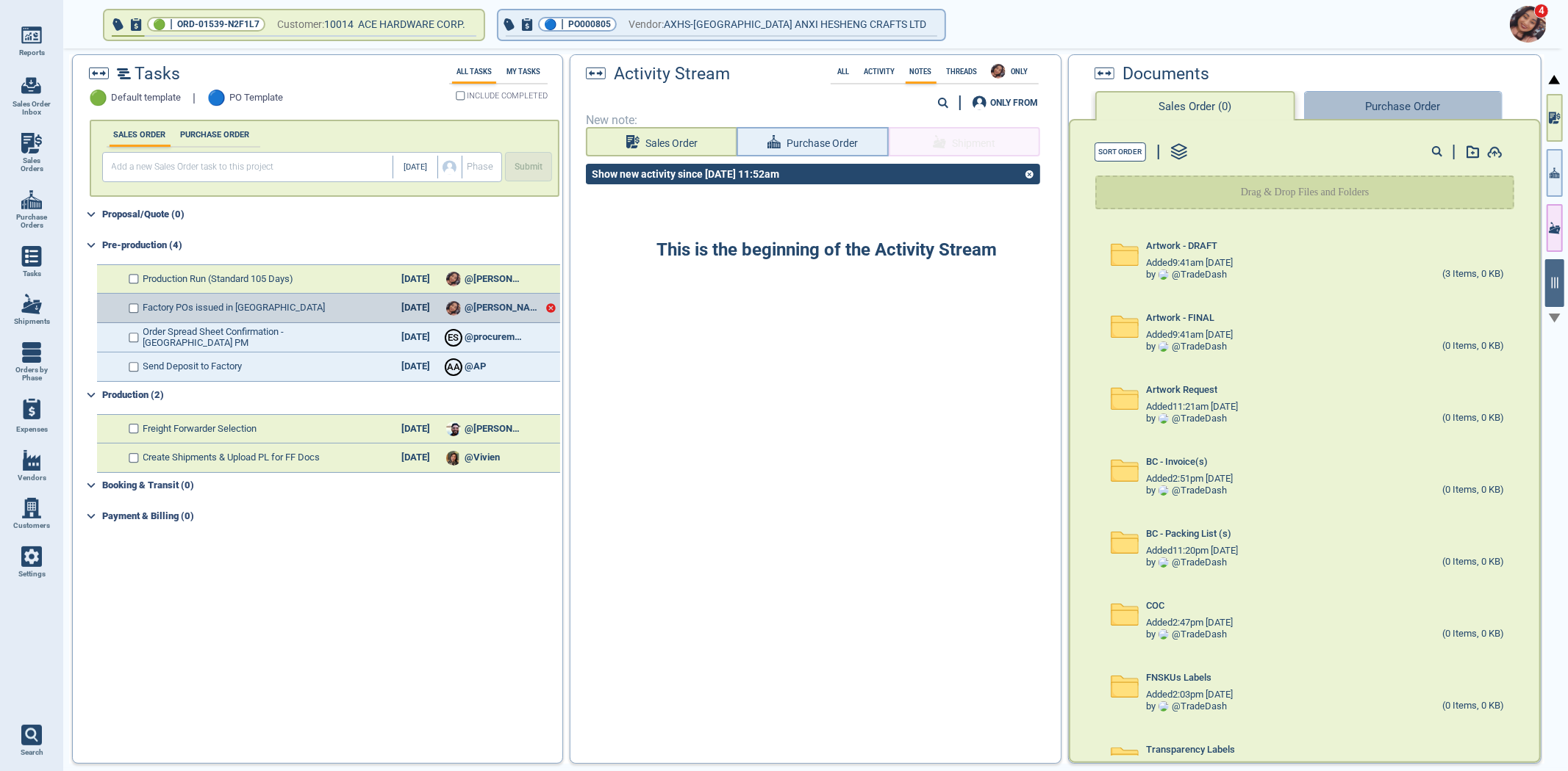
click at [1409, 99] on button "Purchase Order" at bounding box center [1403, 106] width 199 height 30
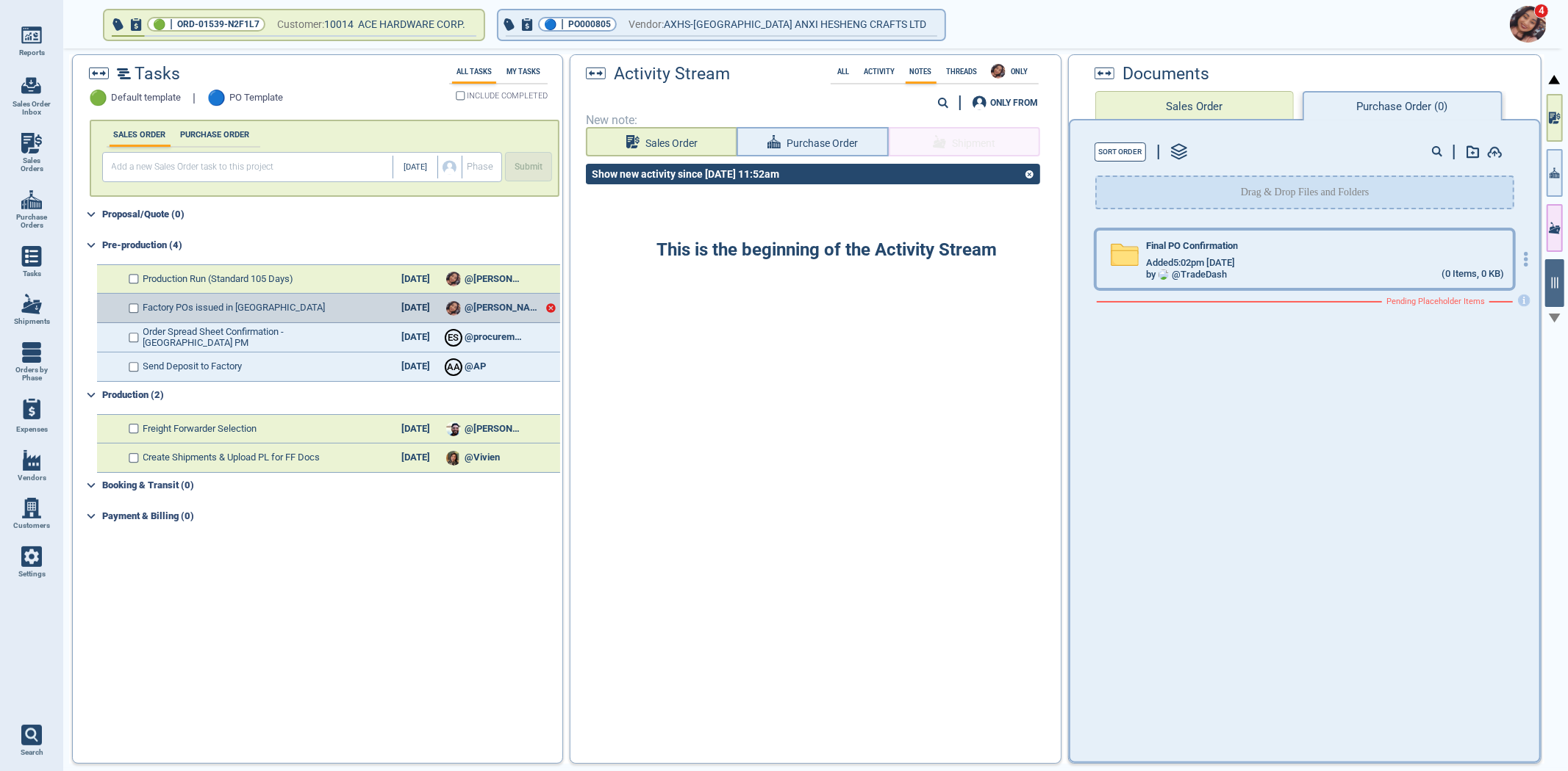
drag, startPoint x: 1245, startPoint y: 276, endPoint x: 1253, endPoint y: 282, distance: 10.0
click at [1259, 276] on div "by @ TradeDash (0 Items, 0 KB)" at bounding box center [1324, 274] width 358 height 12
checkbox input "true"
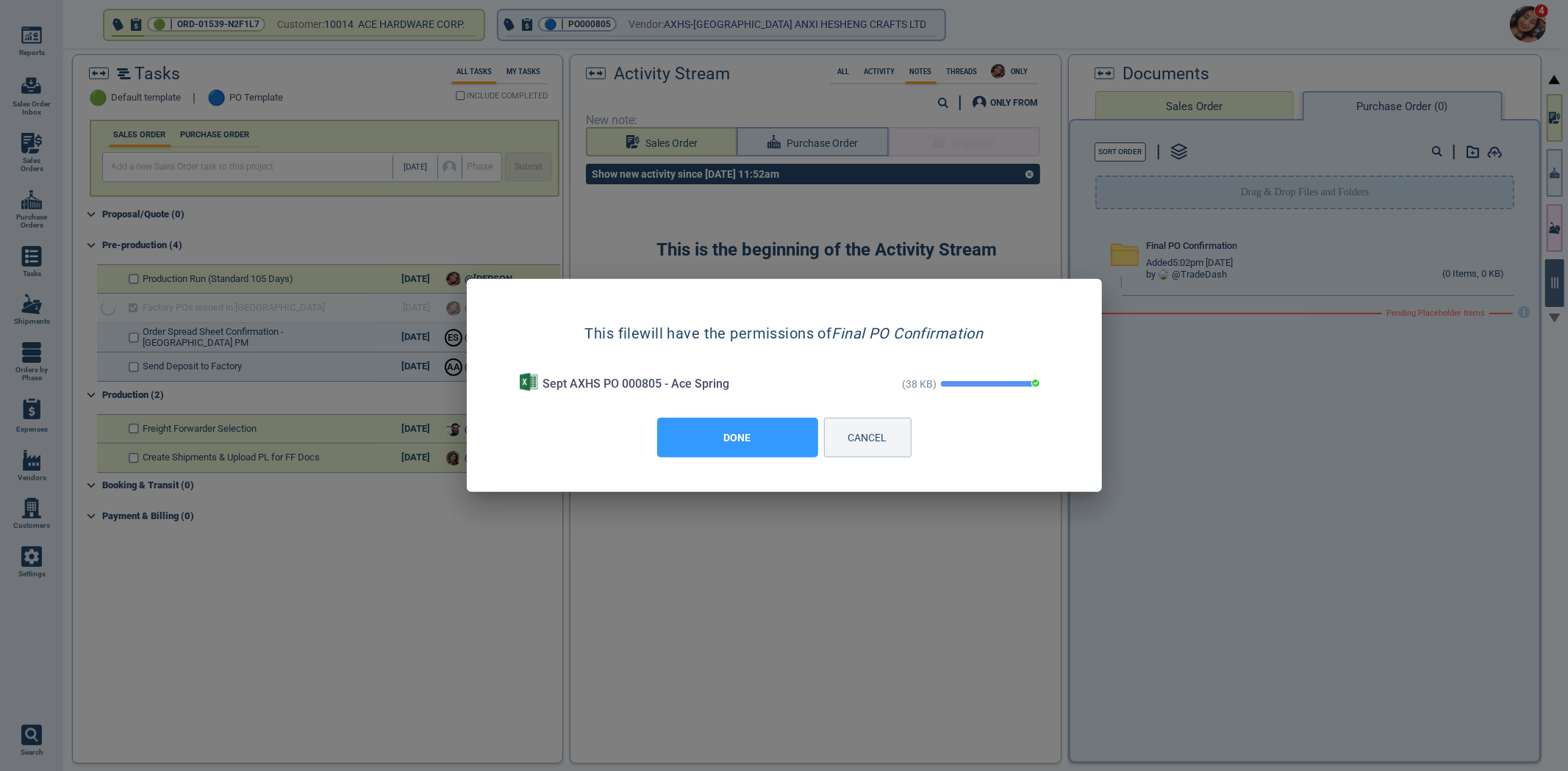
click at [759, 444] on button "DONE" at bounding box center [737, 438] width 161 height 40
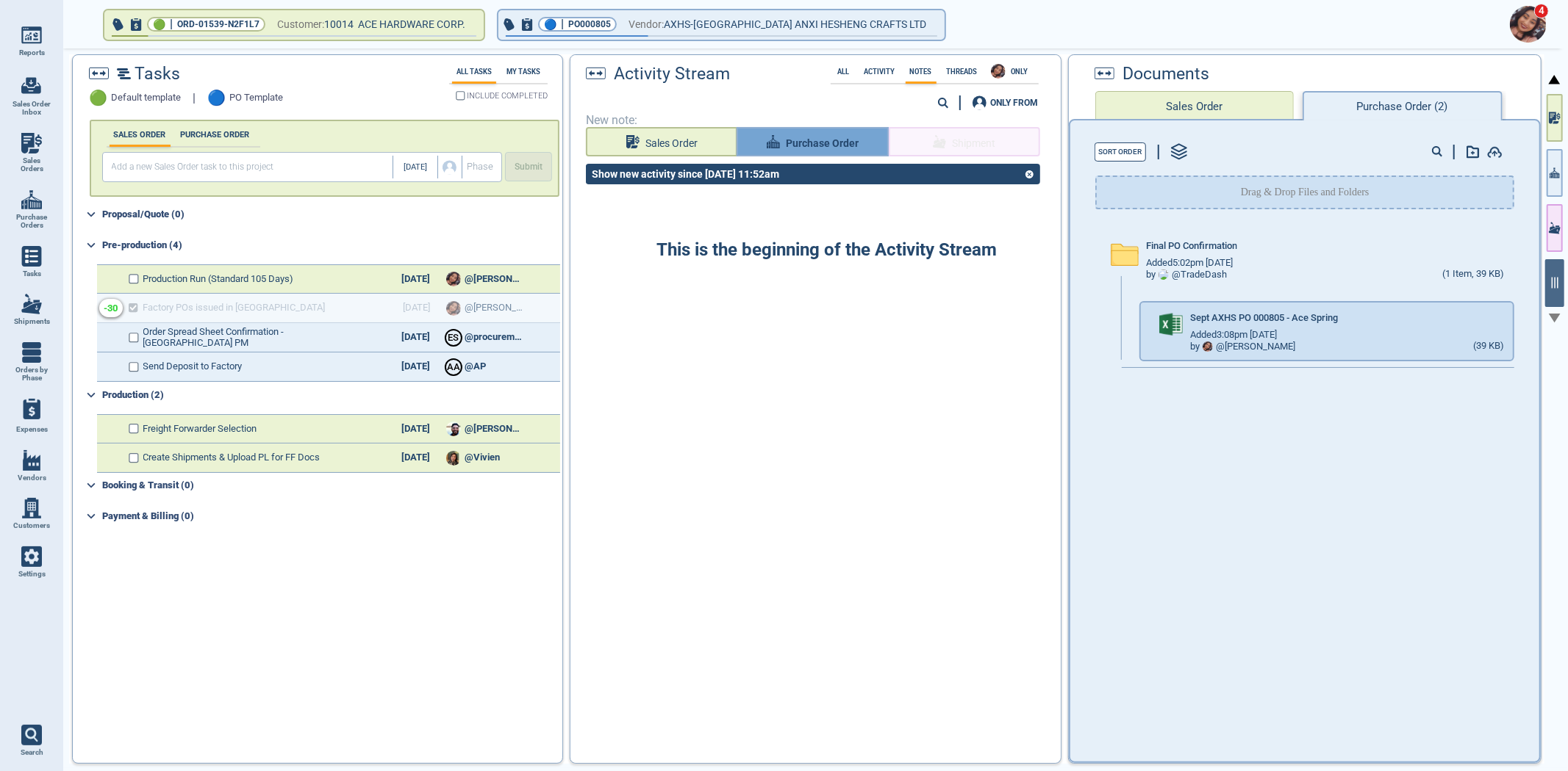
click at [818, 136] on span "Purchase Order" at bounding box center [822, 144] width 72 height 19
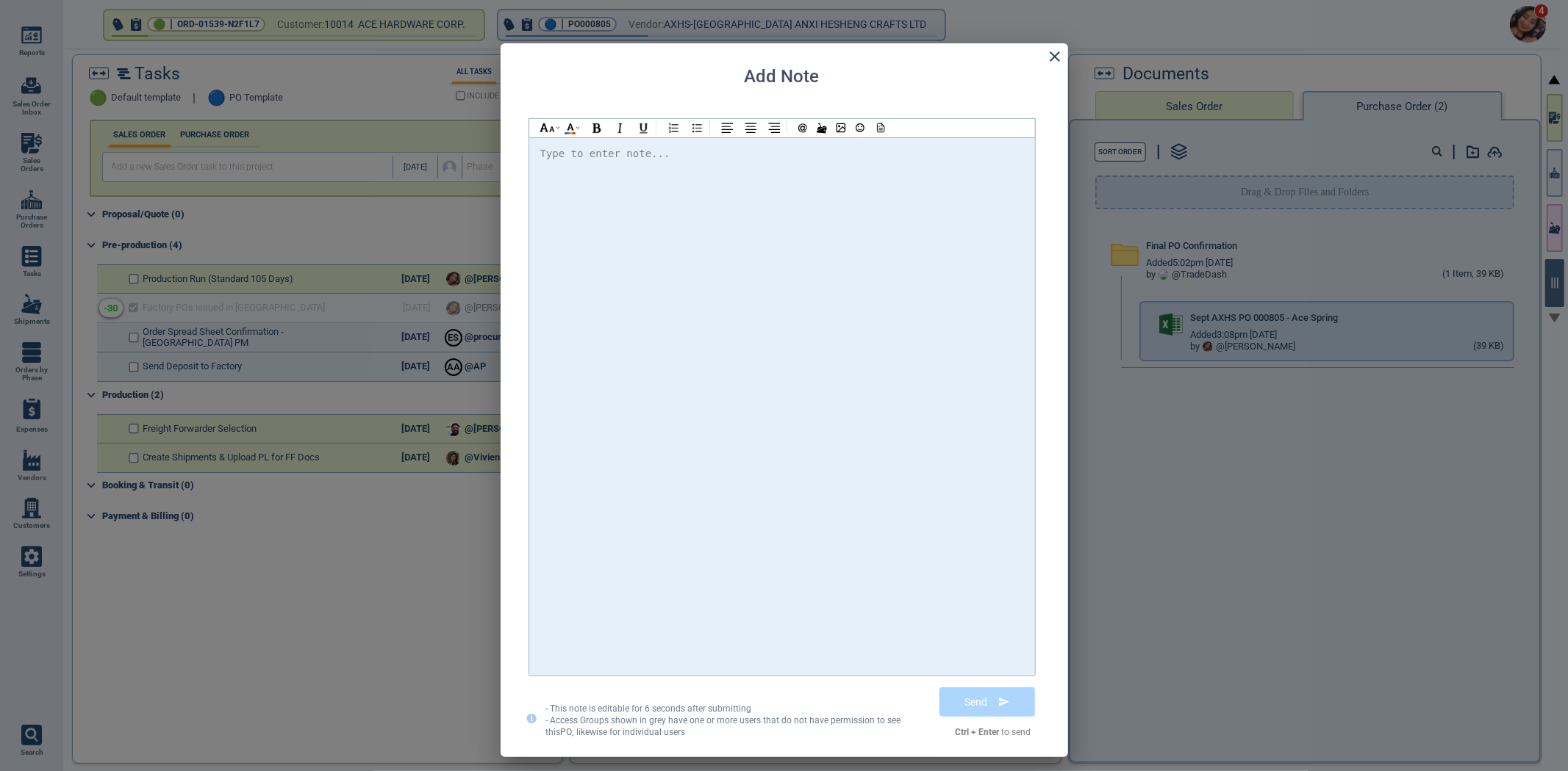
click at [807, 265] on div at bounding box center [782, 407] width 483 height 524
click at [1061, 52] on icon at bounding box center [1054, 56] width 18 height 18
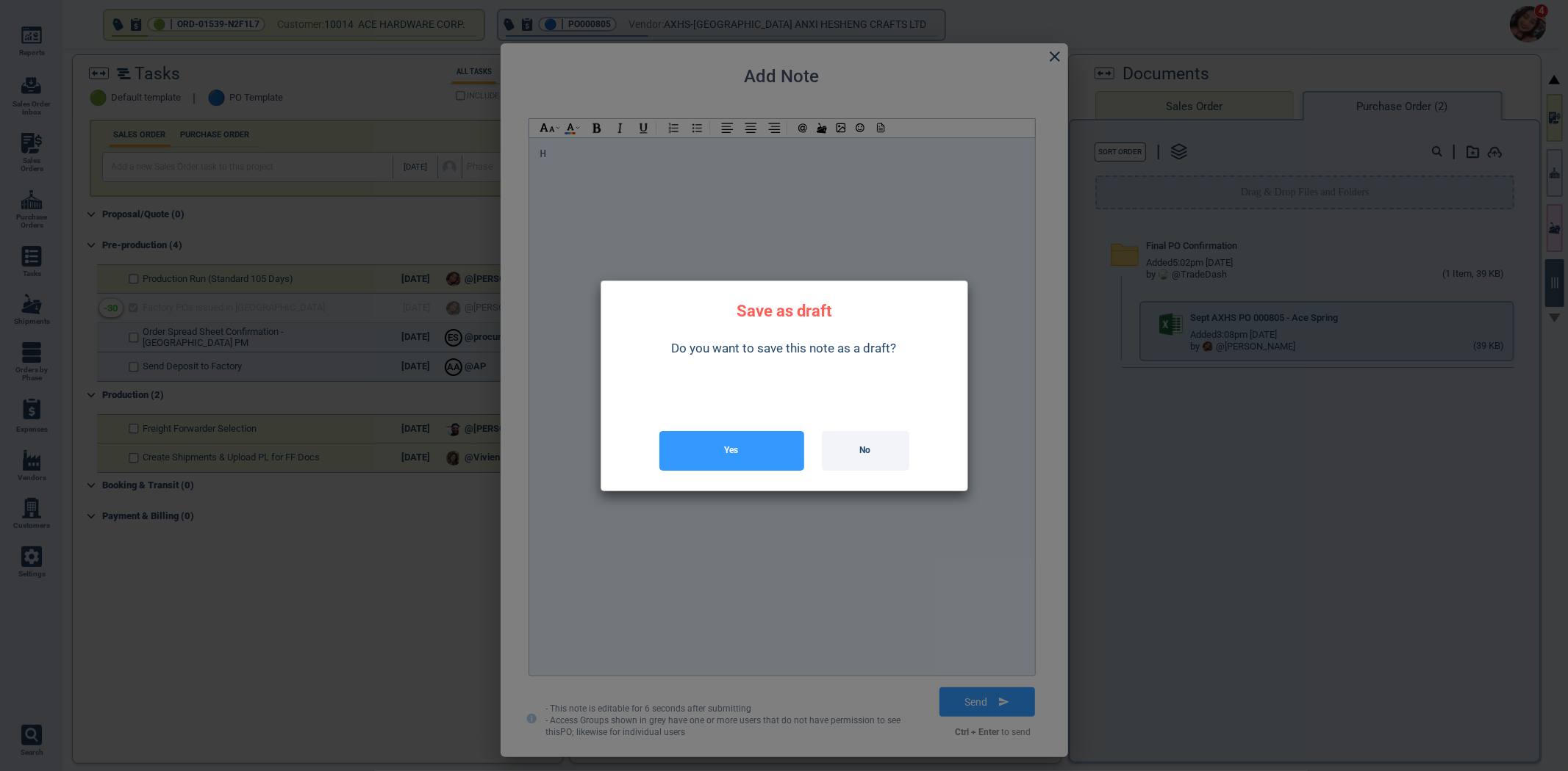
click at [766, 455] on button "Yes" at bounding box center [731, 451] width 145 height 40
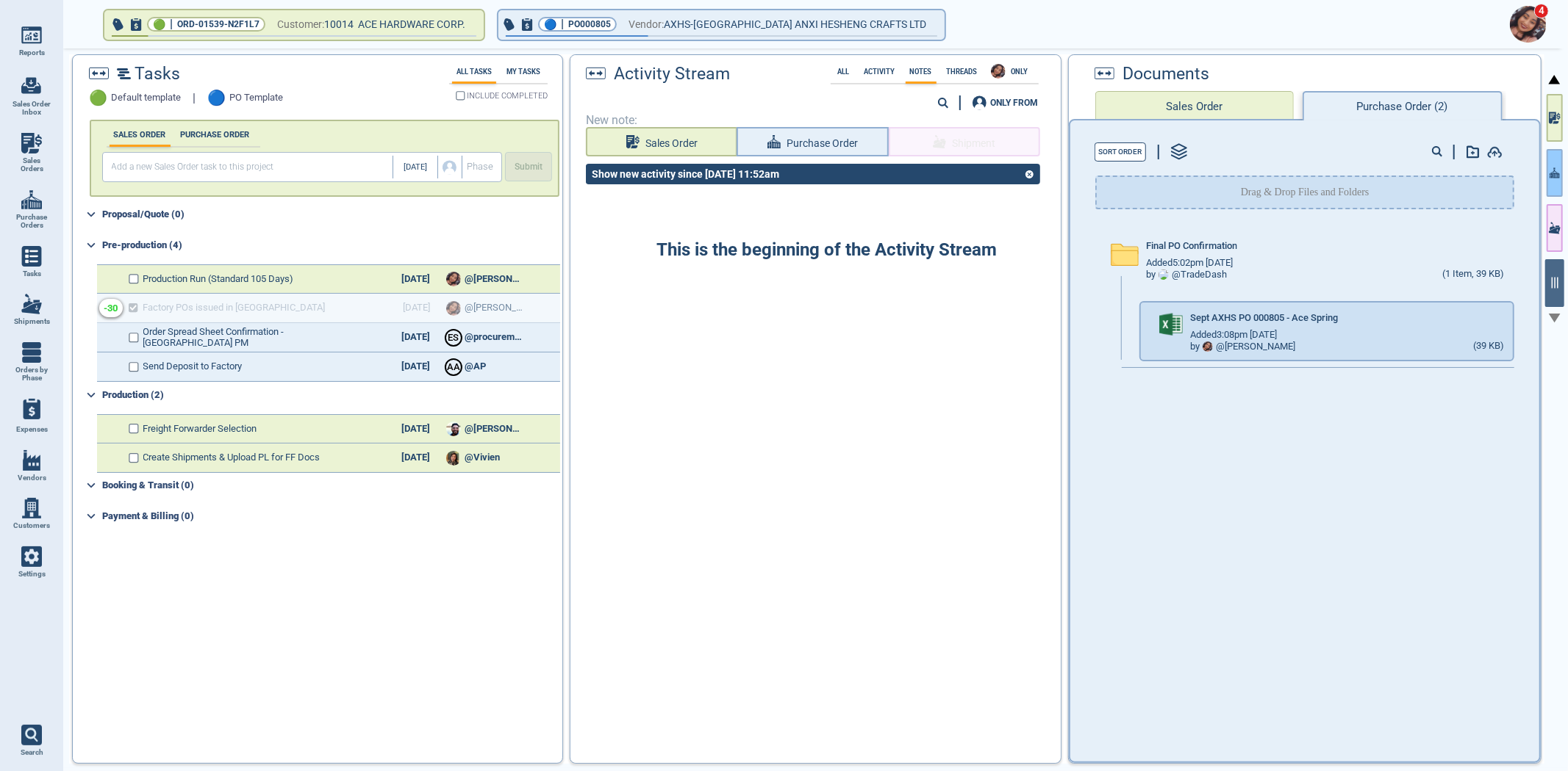
click at [1559, 156] on button "button" at bounding box center [1554, 173] width 16 height 47
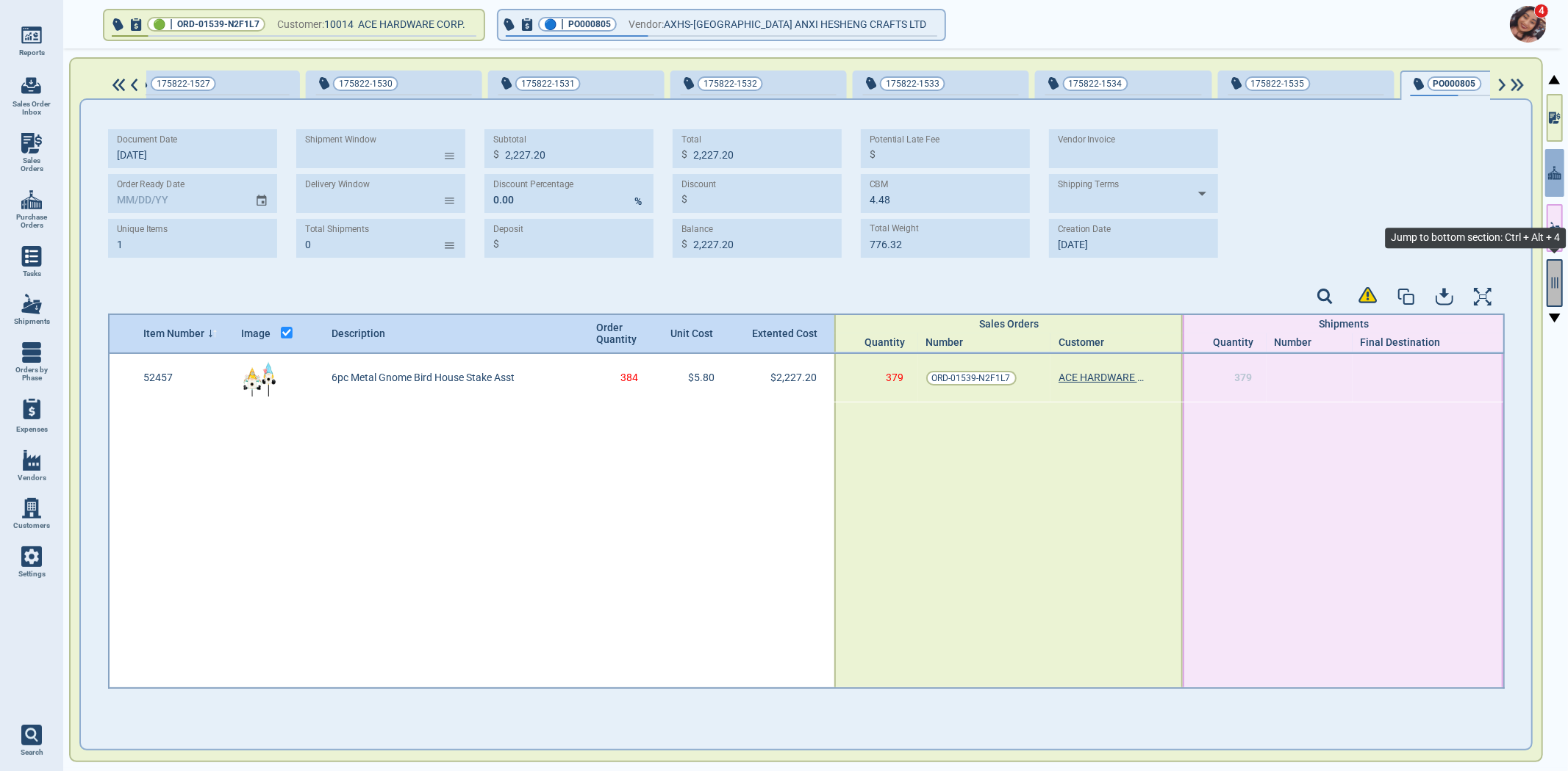
scroll to position [0, 1490]
click at [1549, 276] on icon "button" at bounding box center [1554, 282] width 13 height 13
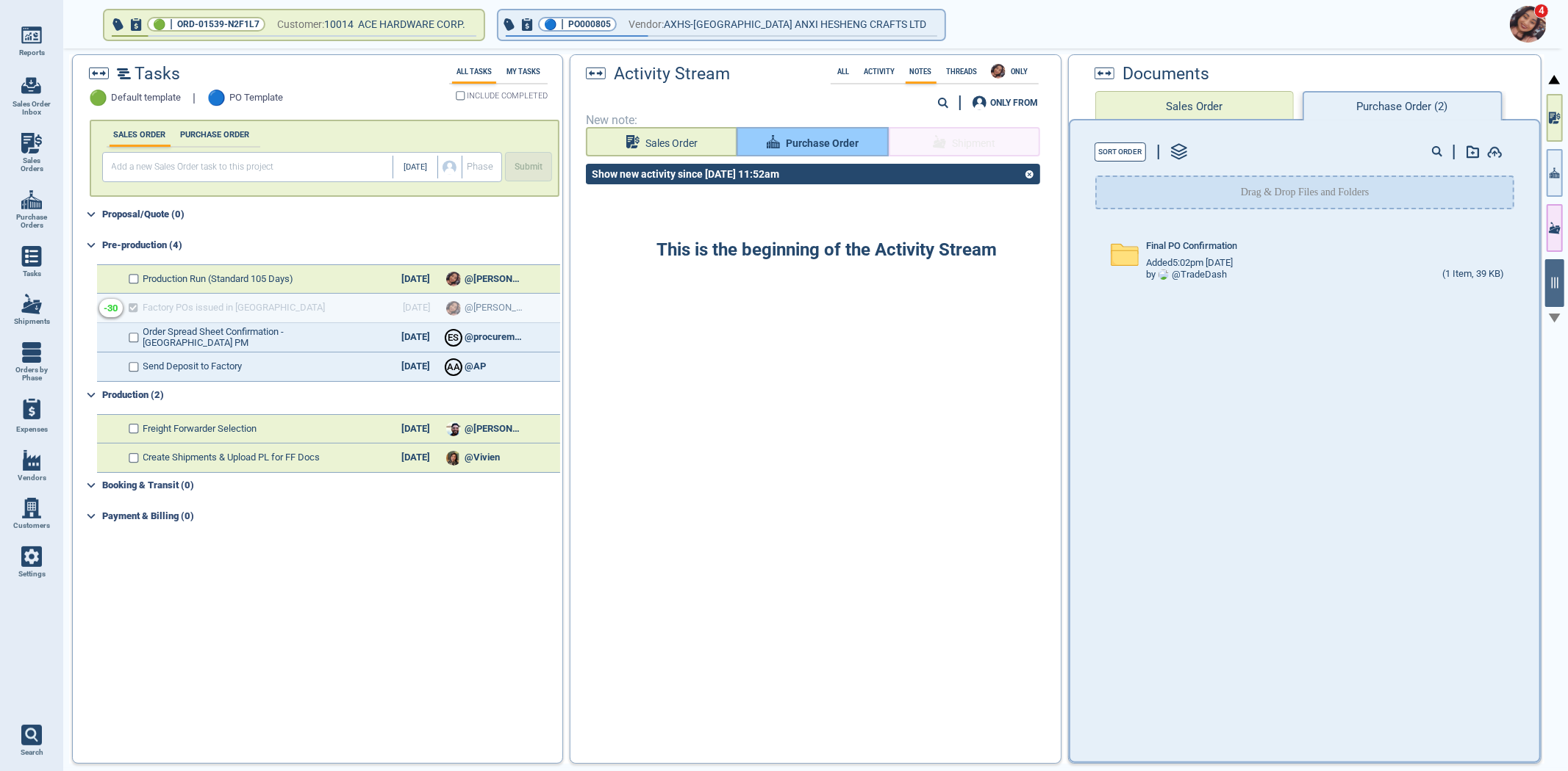
click at [849, 146] on span "Purchase Order" at bounding box center [822, 144] width 72 height 19
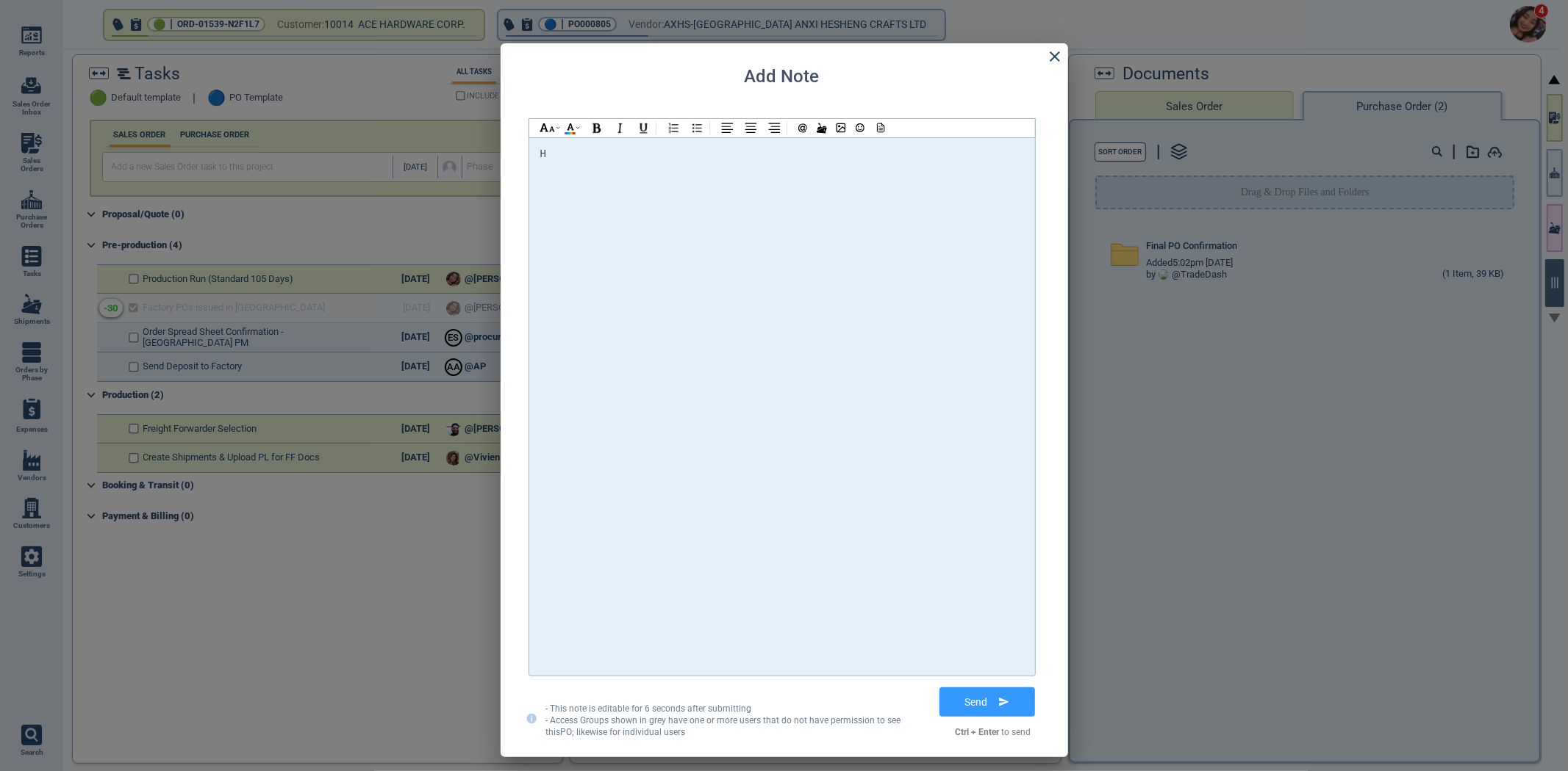
click at [845, 203] on div "H" at bounding box center [782, 407] width 483 height 524
click at [888, 130] on div at bounding box center [840, 128] width 101 height 19
click at [884, 124] on icon at bounding box center [879, 127] width 13 height 10
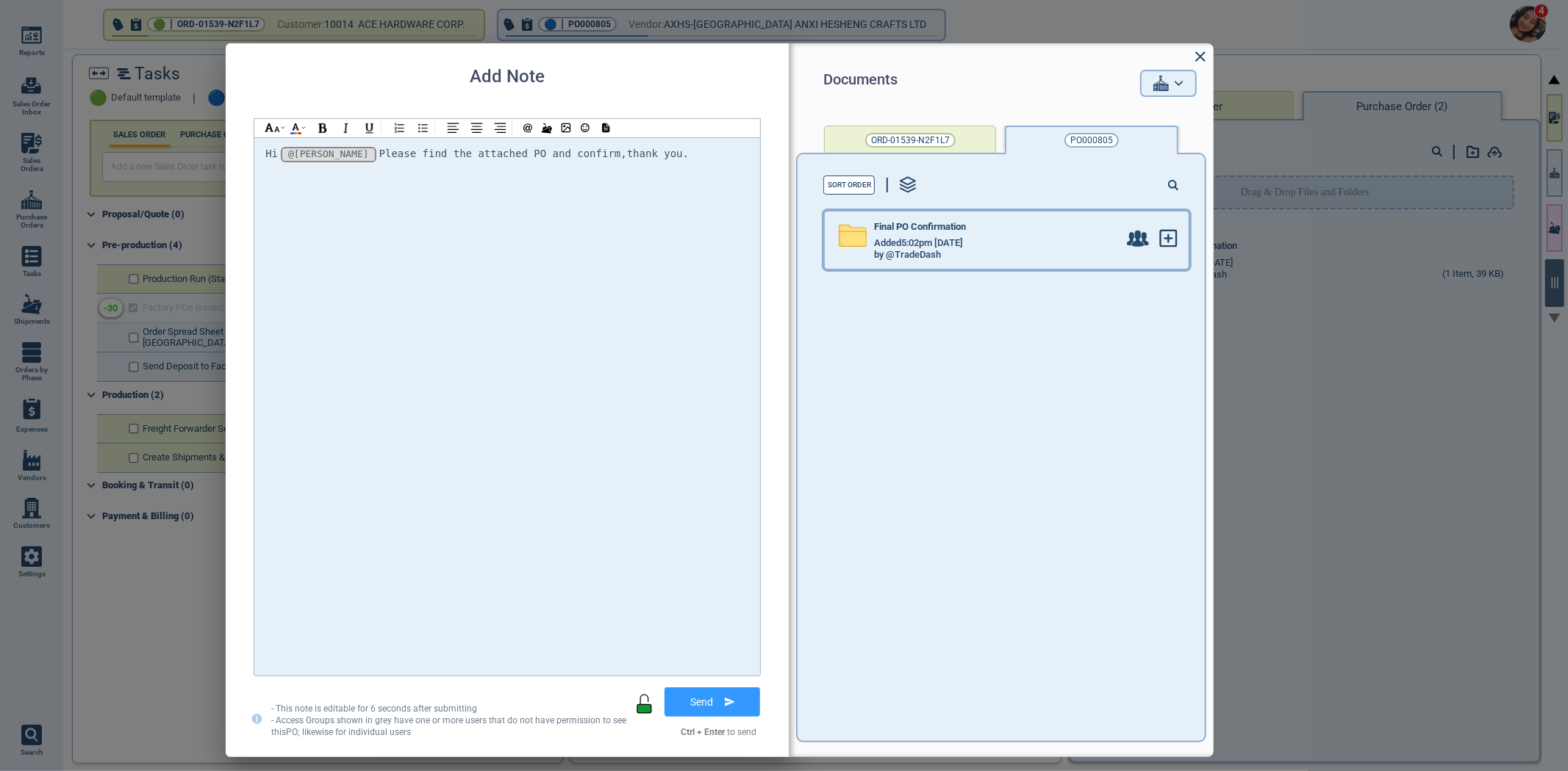
click at [937, 230] on span "Final PO Confirmation" at bounding box center [919, 228] width 92 height 11
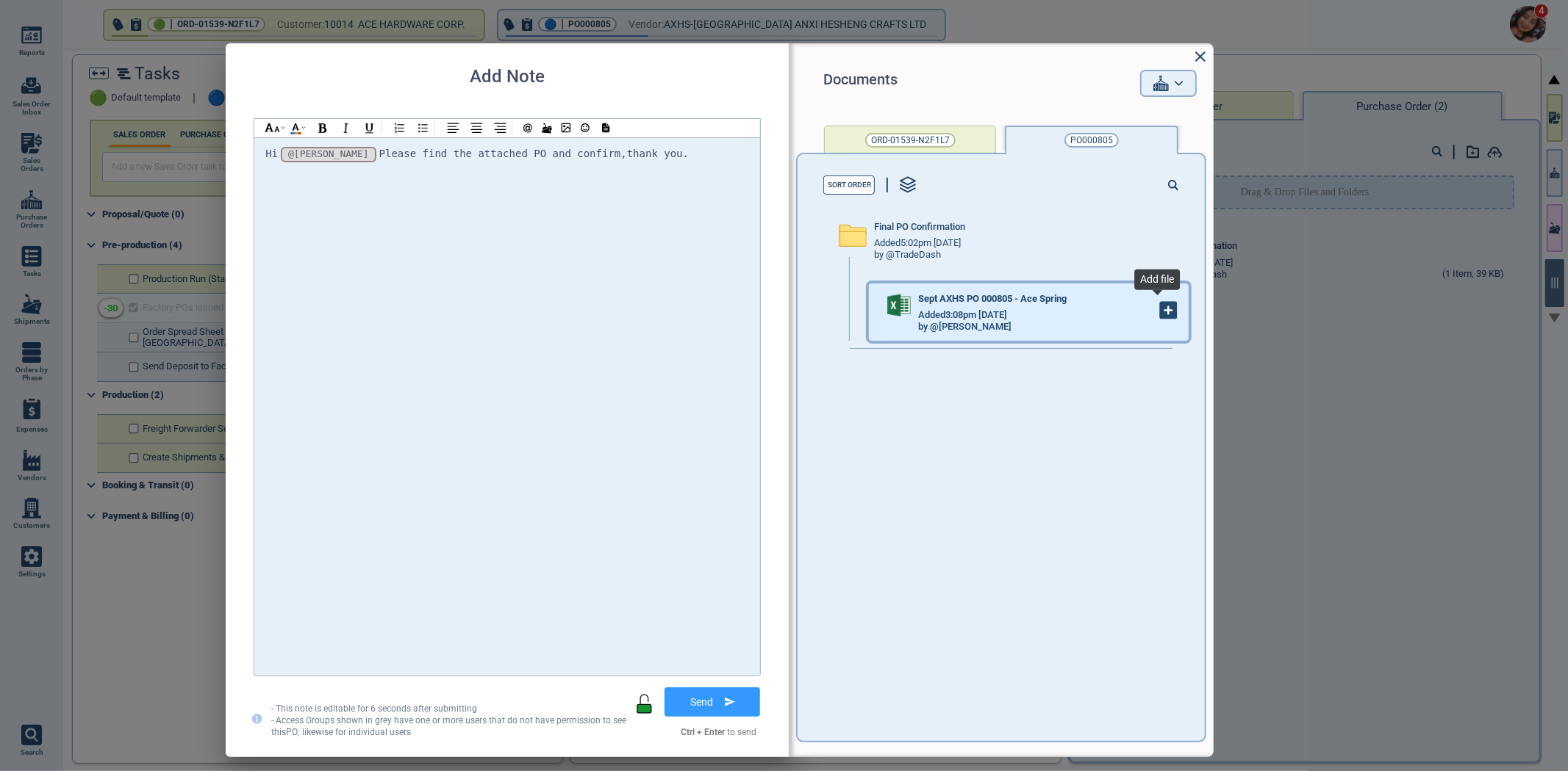
click at [1161, 314] on icon at bounding box center [1168, 310] width 16 height 16
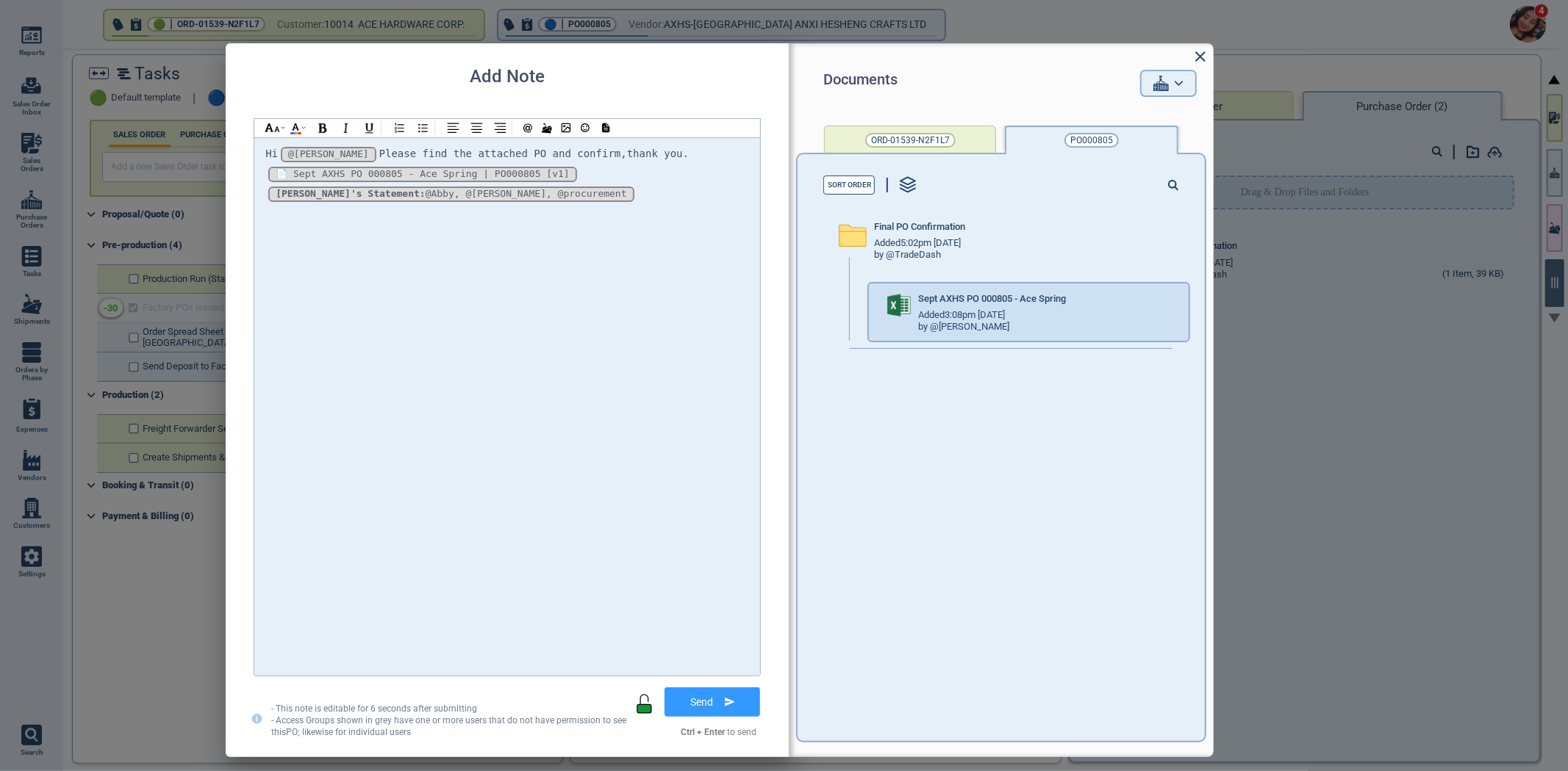
click at [730, 688] on button "Send" at bounding box center [712, 702] width 96 height 30
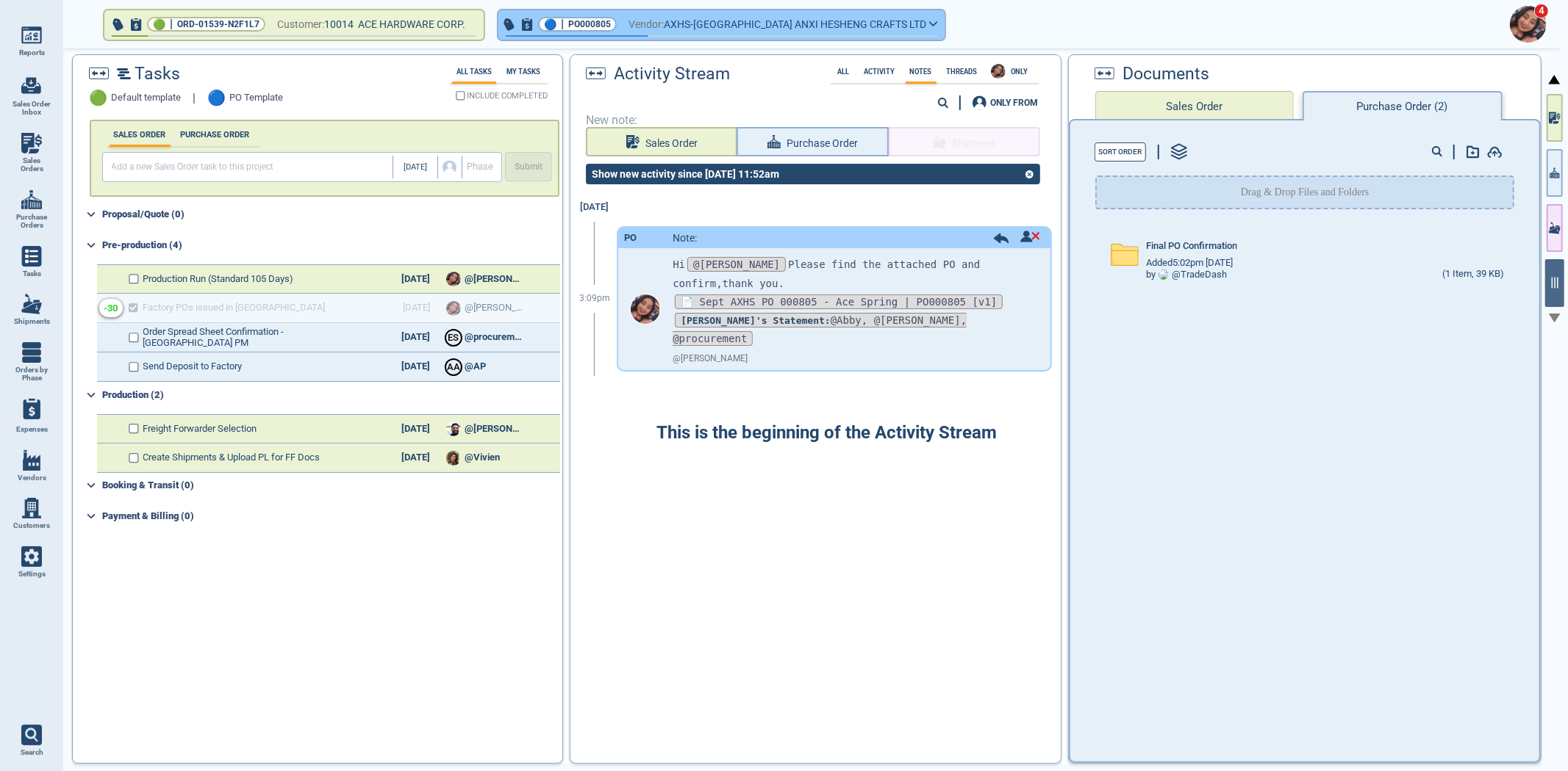
click at [600, 33] on button "🔵 | PO000805 Vendor: AXHS-[GEOGRAPHIC_DATA] ANXI HESHENG CRAFTS LTD" at bounding box center [721, 25] width 446 height 30
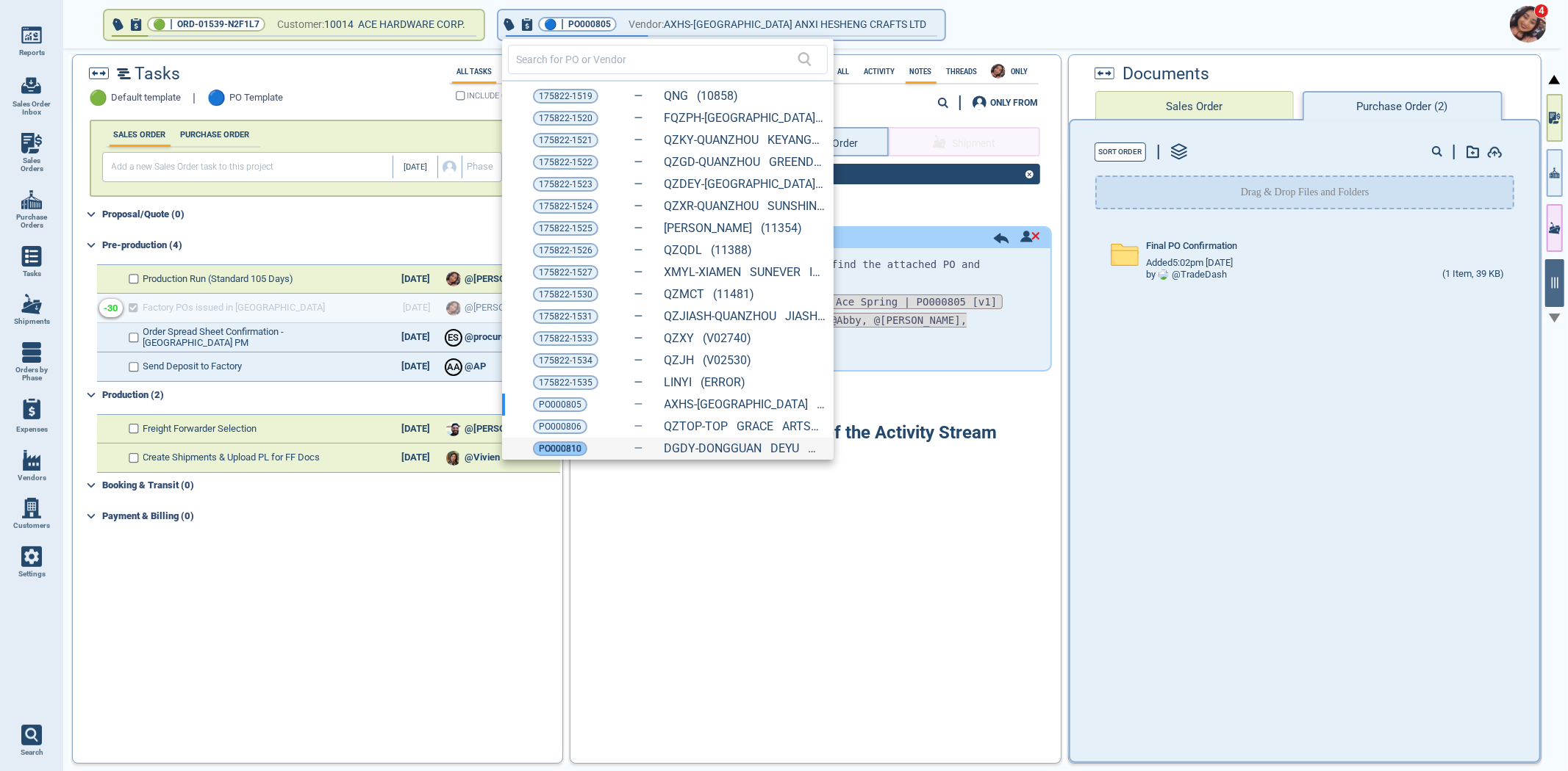
click at [553, 448] on span "PO000810" at bounding box center [560, 449] width 43 height 15
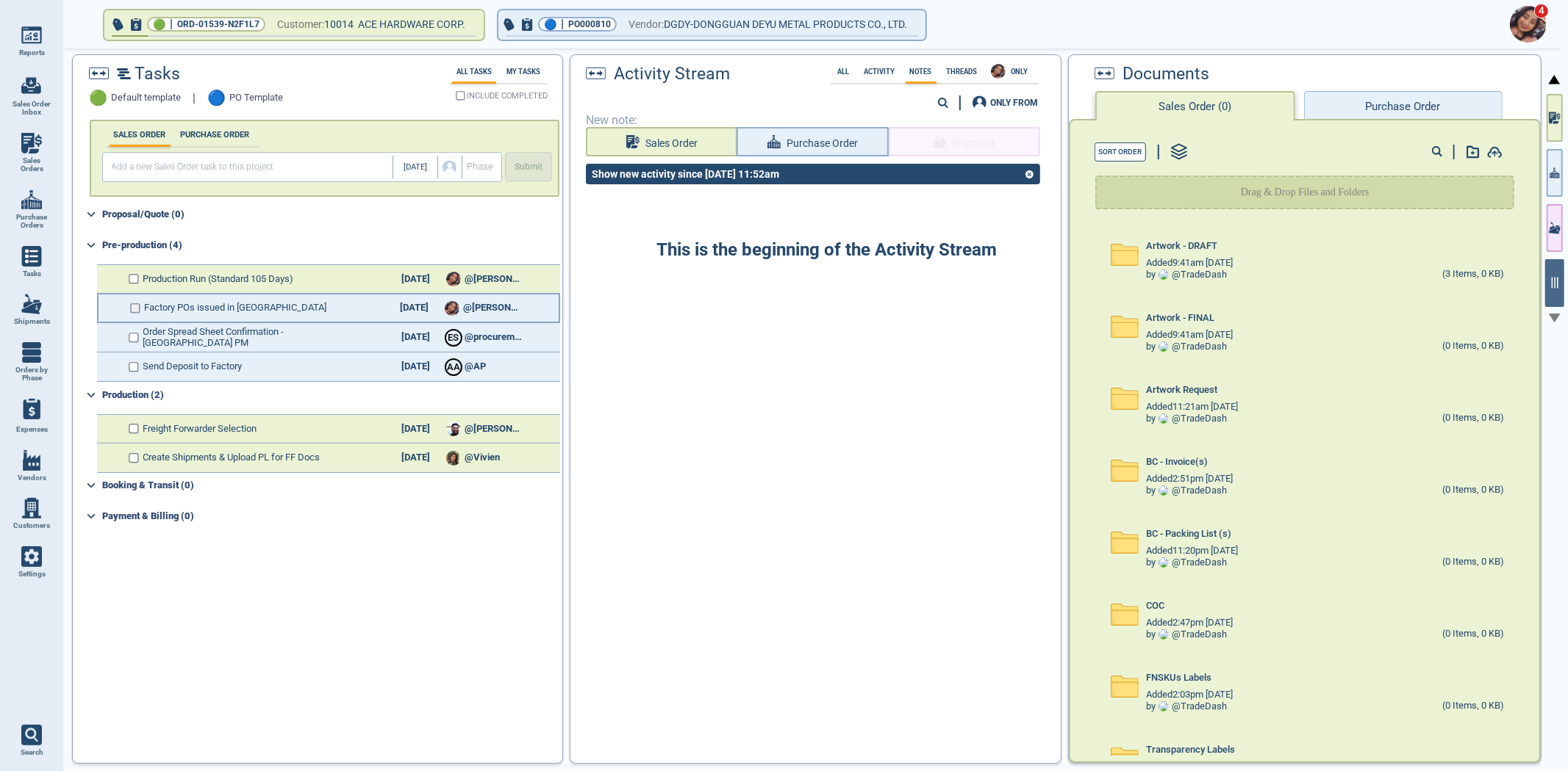
click at [133, 306] on input "checkbox" at bounding box center [136, 308] width 11 height 10
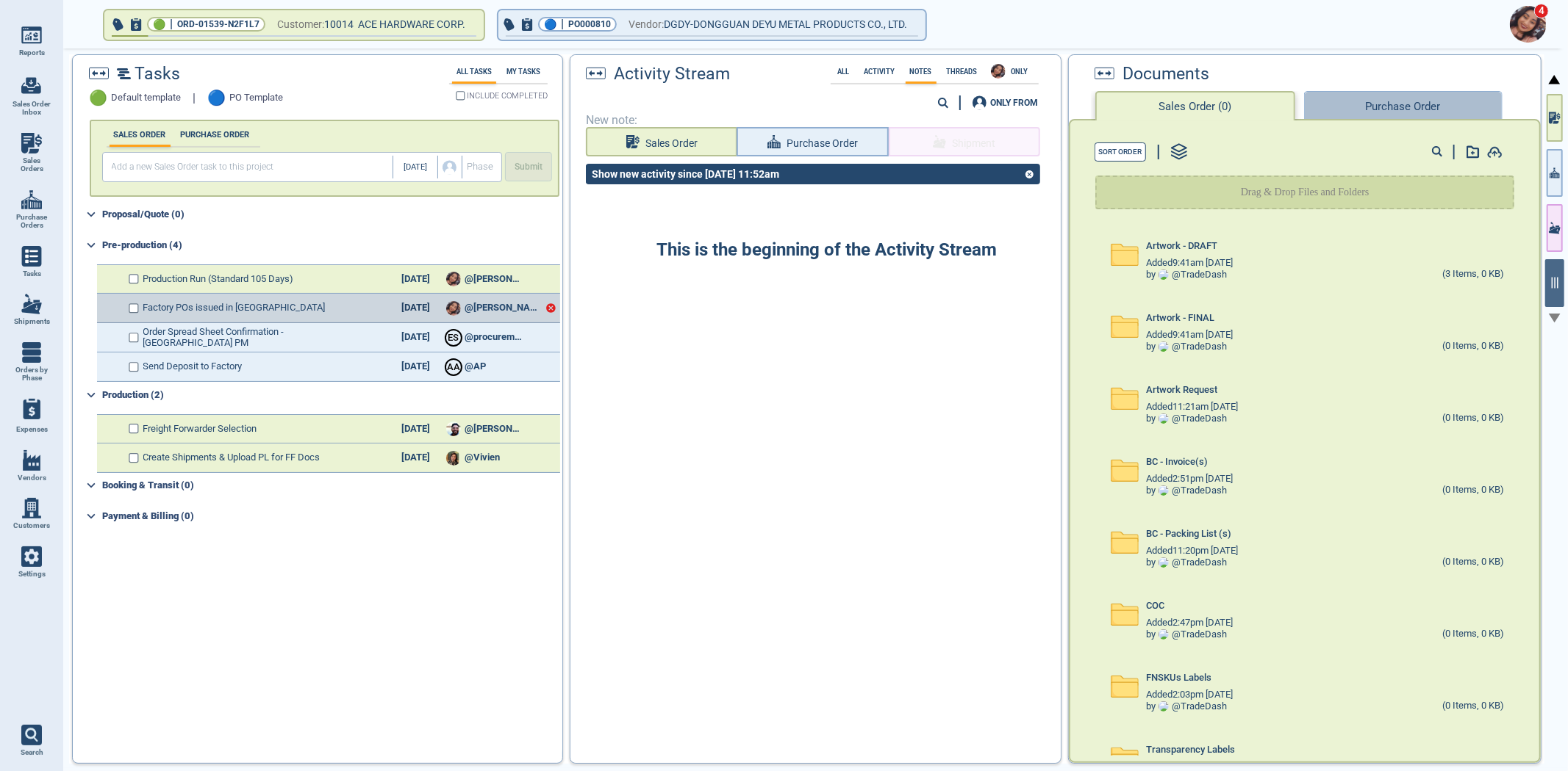
click at [1360, 104] on button "Purchase Order" at bounding box center [1403, 106] width 199 height 30
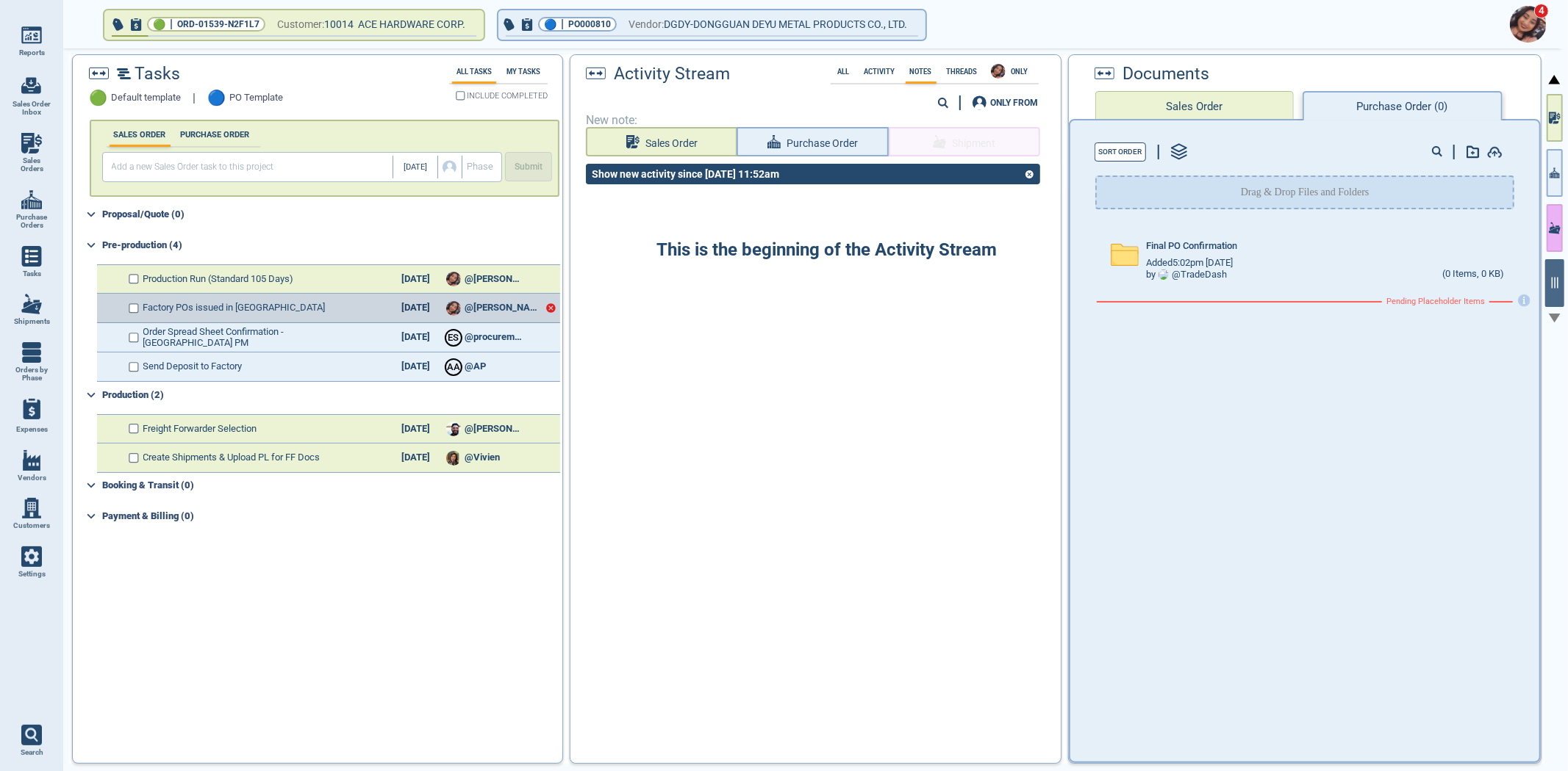
checkbox input "true"
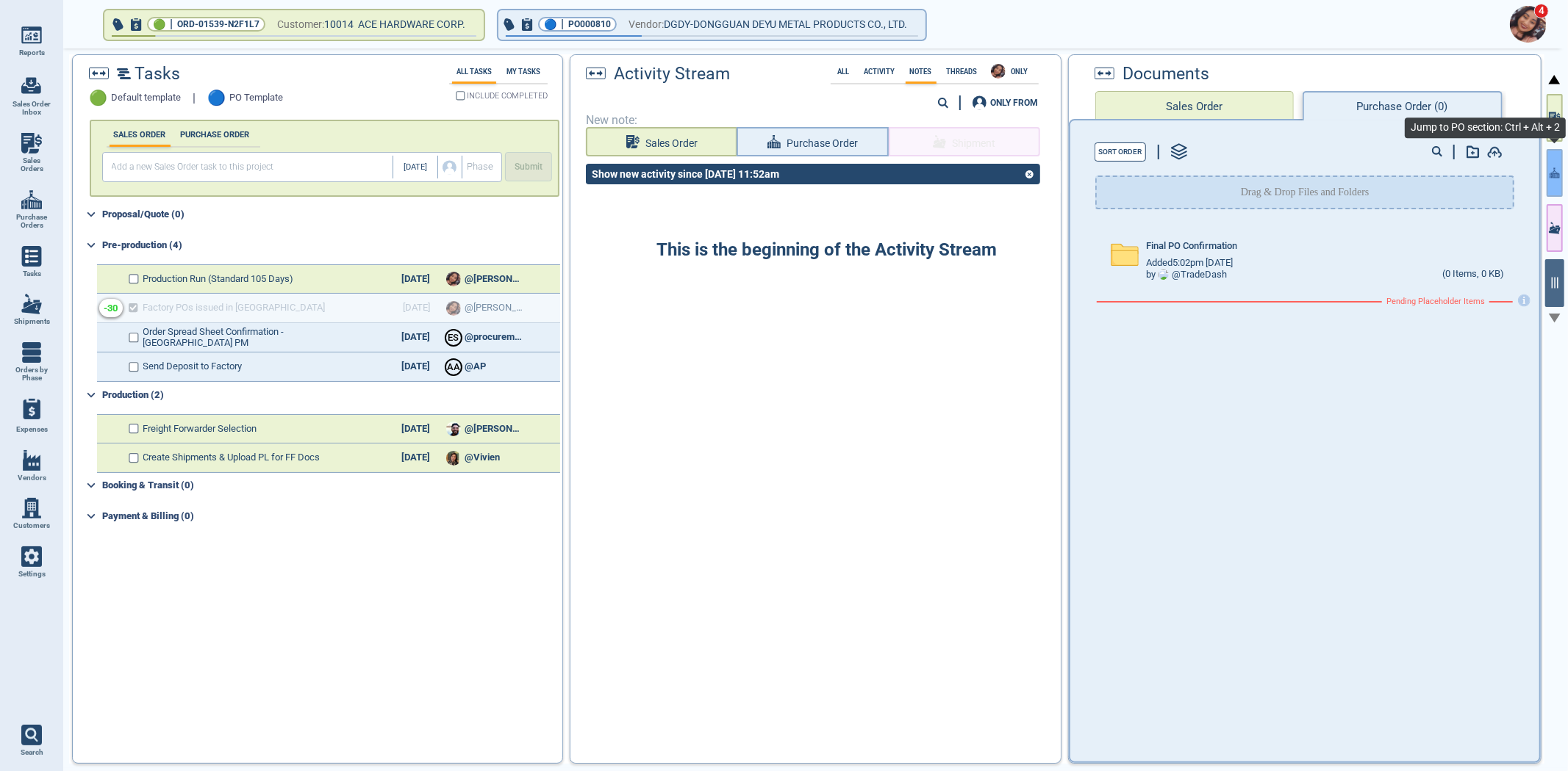
click at [1548, 189] on button "button" at bounding box center [1554, 173] width 16 height 47
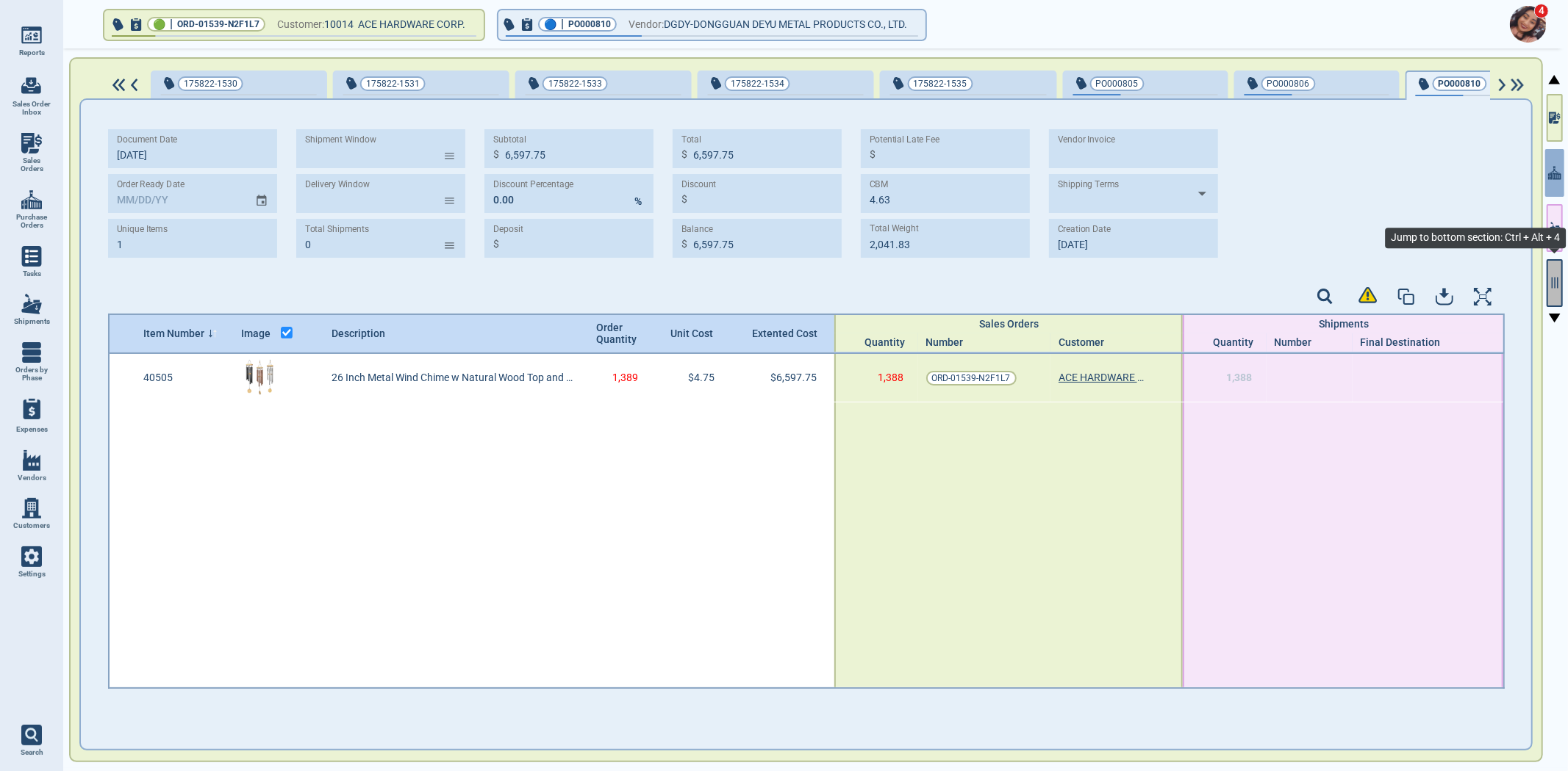
scroll to position [0, 1646]
click at [1548, 277] on button "button" at bounding box center [1554, 282] width 16 height 47
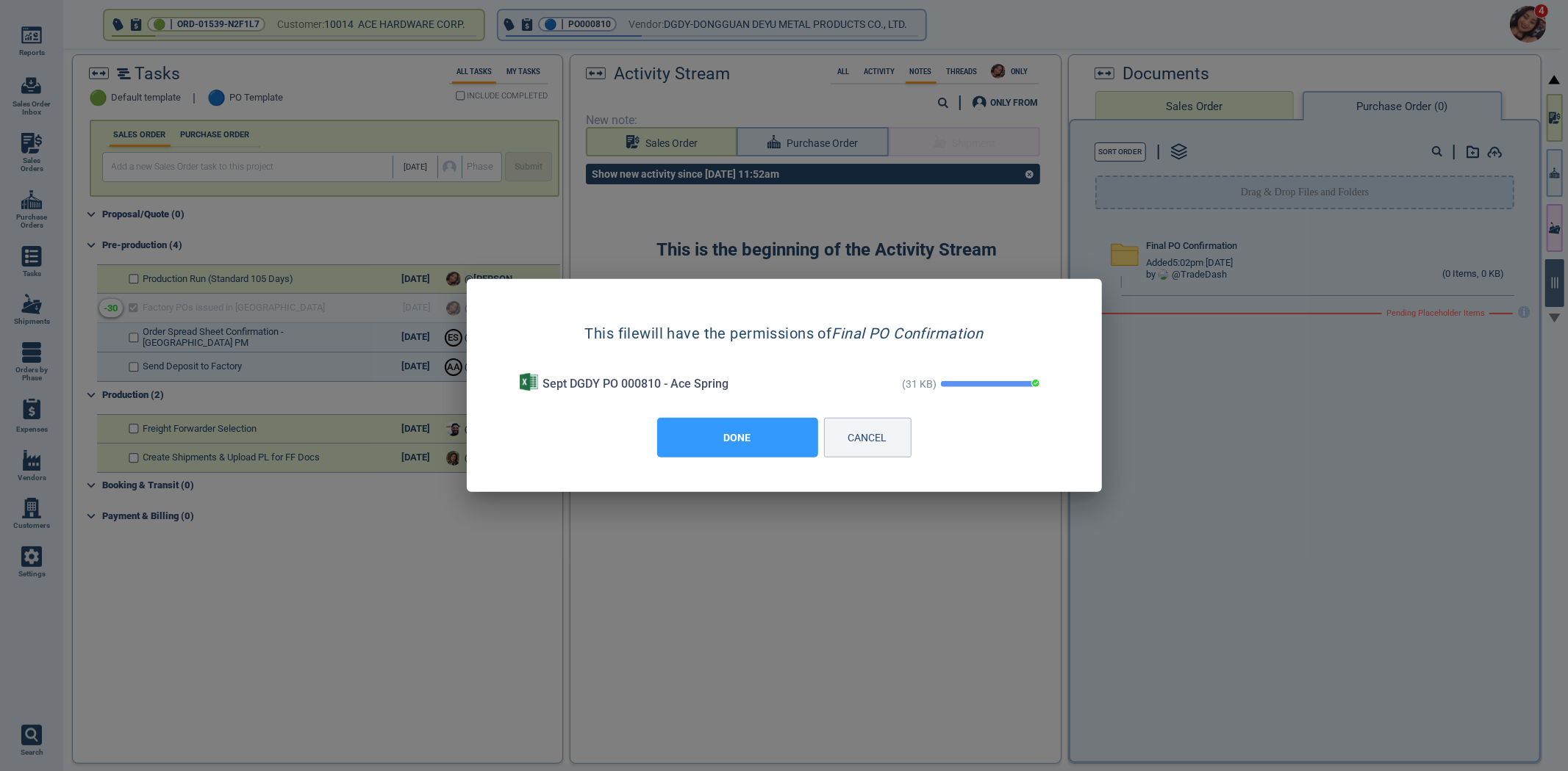
click at [708, 435] on button "DONE" at bounding box center [737, 438] width 161 height 40
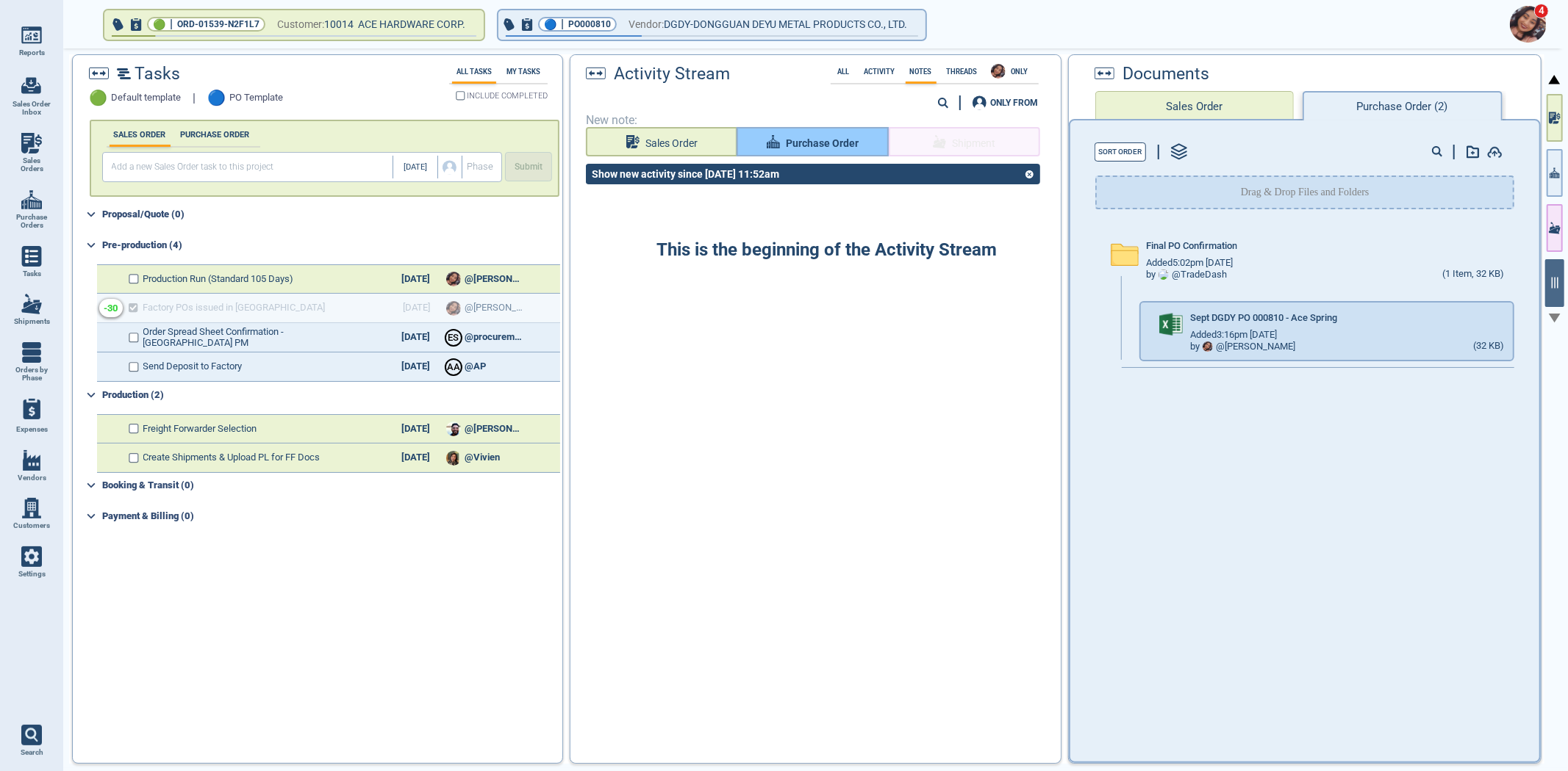
click at [805, 141] on span "Purchase Order" at bounding box center [822, 144] width 72 height 19
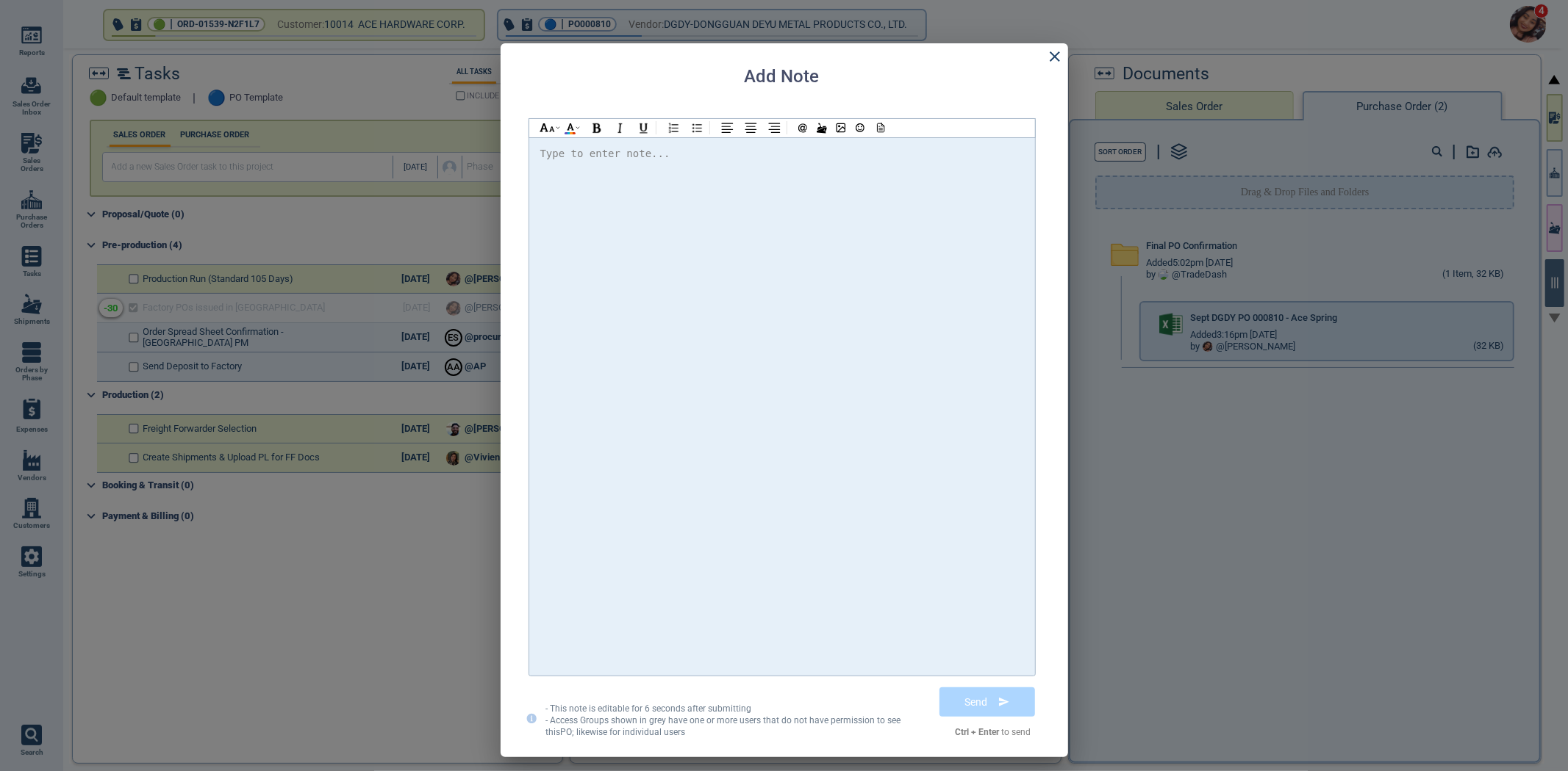
click at [790, 262] on div at bounding box center [782, 407] width 483 height 524
click at [882, 129] on icon at bounding box center [879, 127] width 13 height 10
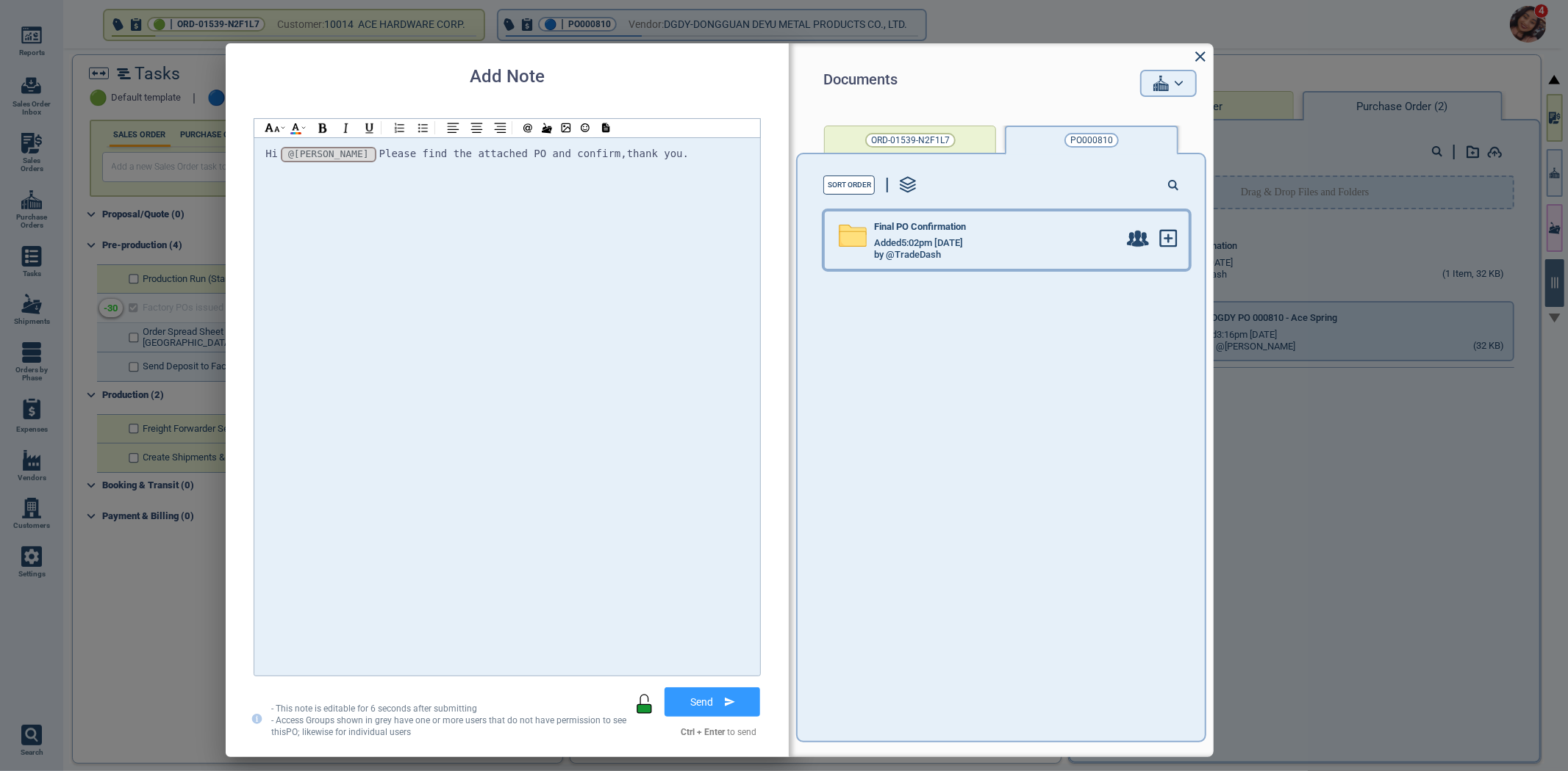
click at [1047, 219] on div "Final PO Confirmation Added 5:02pm [DATE] by @TradeDash" at bounding box center [975, 241] width 302 height 58
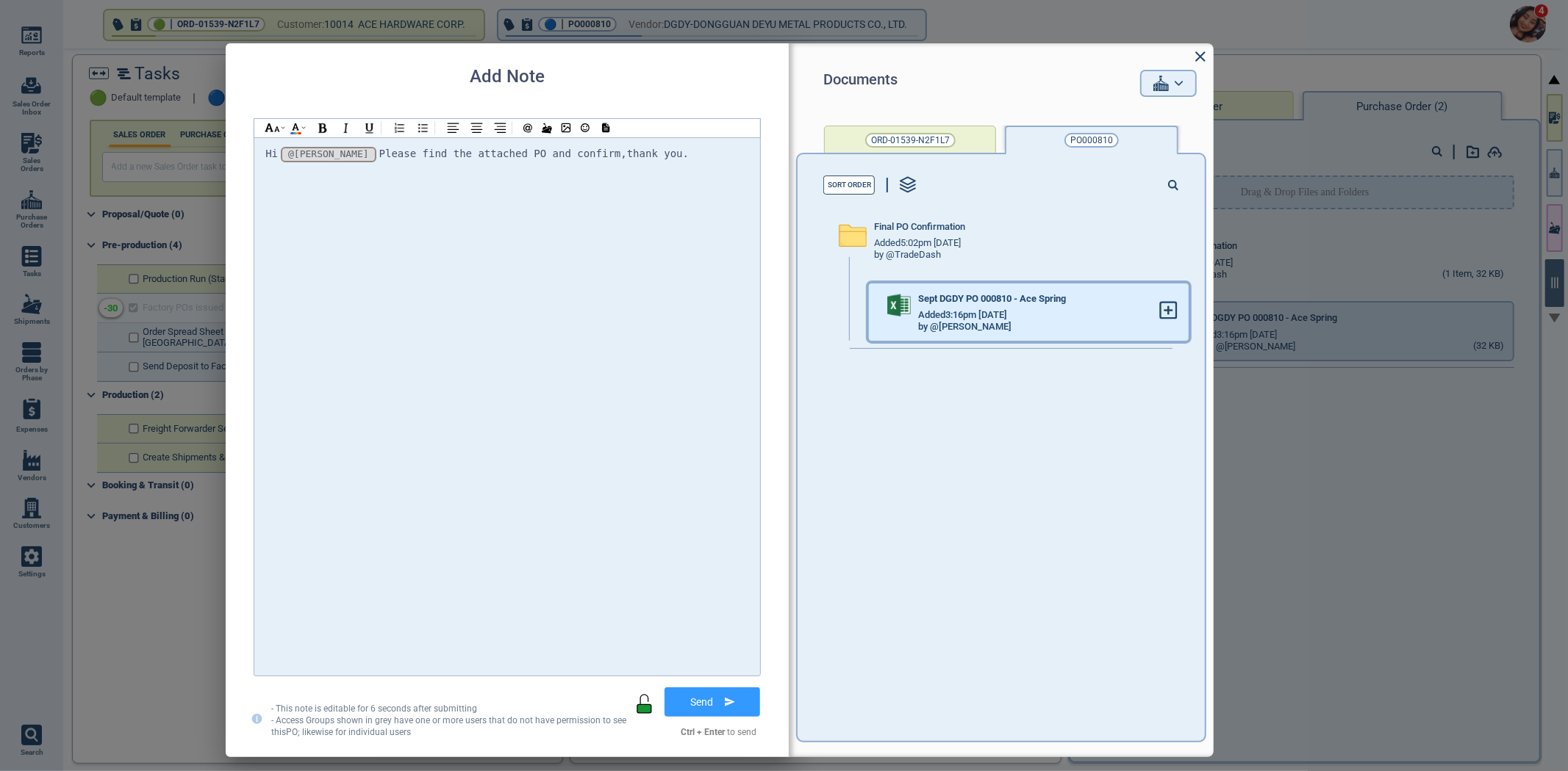
click at [1164, 319] on span at bounding box center [1168, 311] width 19 height 21
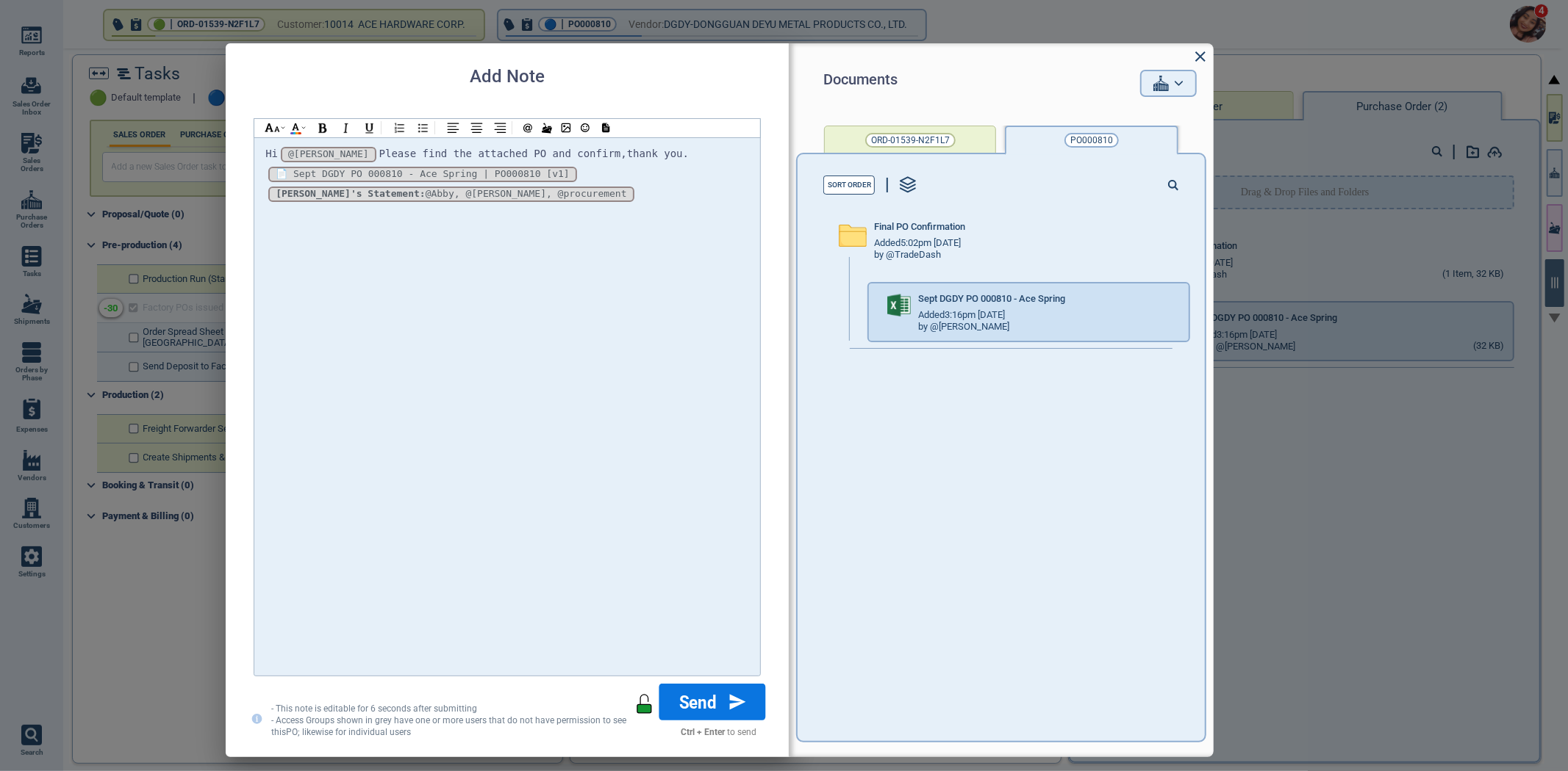
click at [717, 701] on button "Send" at bounding box center [712, 702] width 107 height 37
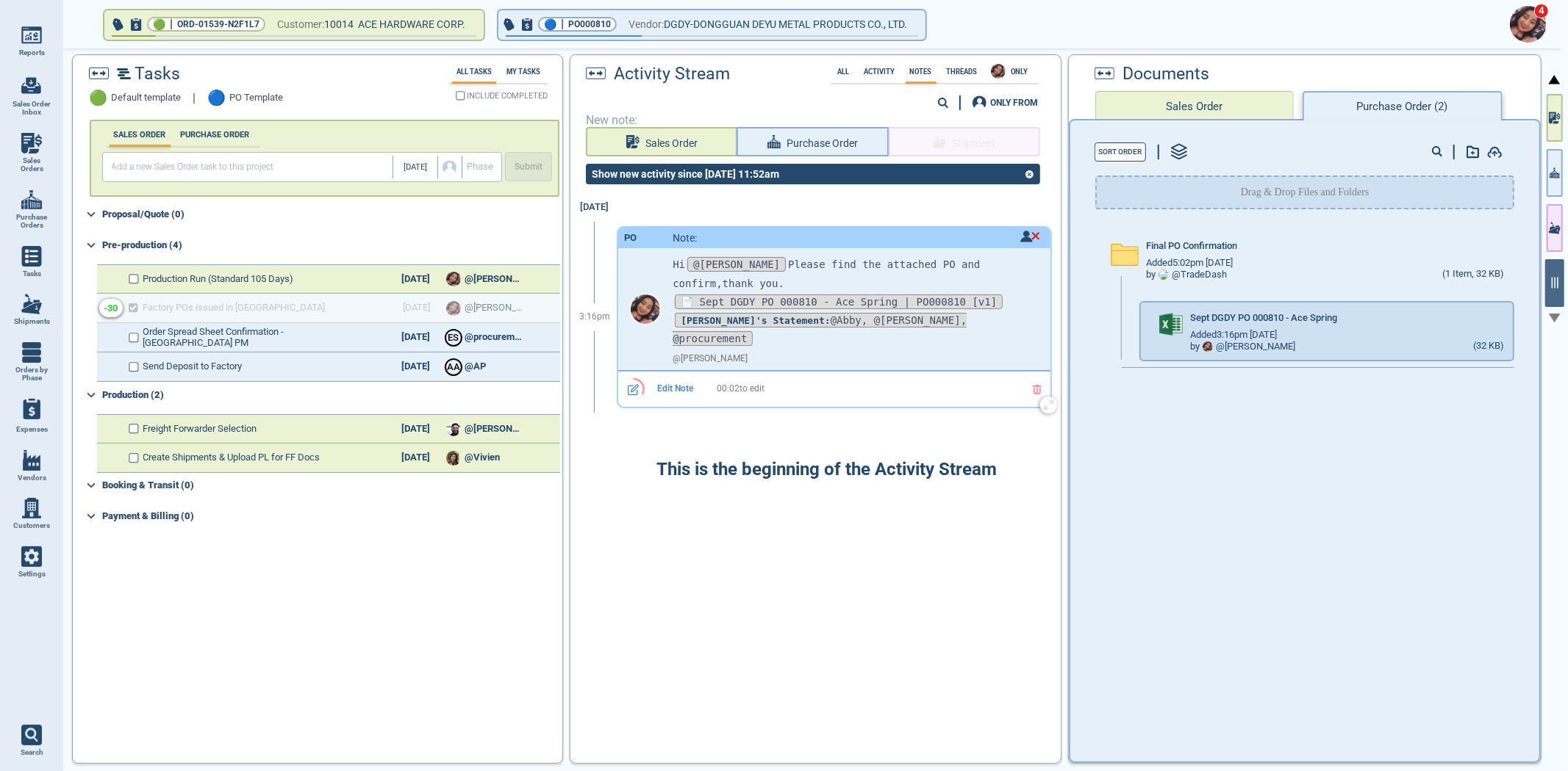
drag, startPoint x: 744, startPoint y: 280, endPoint x: 665, endPoint y: 254, distance: 83.2
click at [665, 254] on div "Hi @[PERSON_NAME] Please find the attached PO and confirm,thank you. 📄 Sept DGD…" at bounding box center [834, 308] width 431 height 122
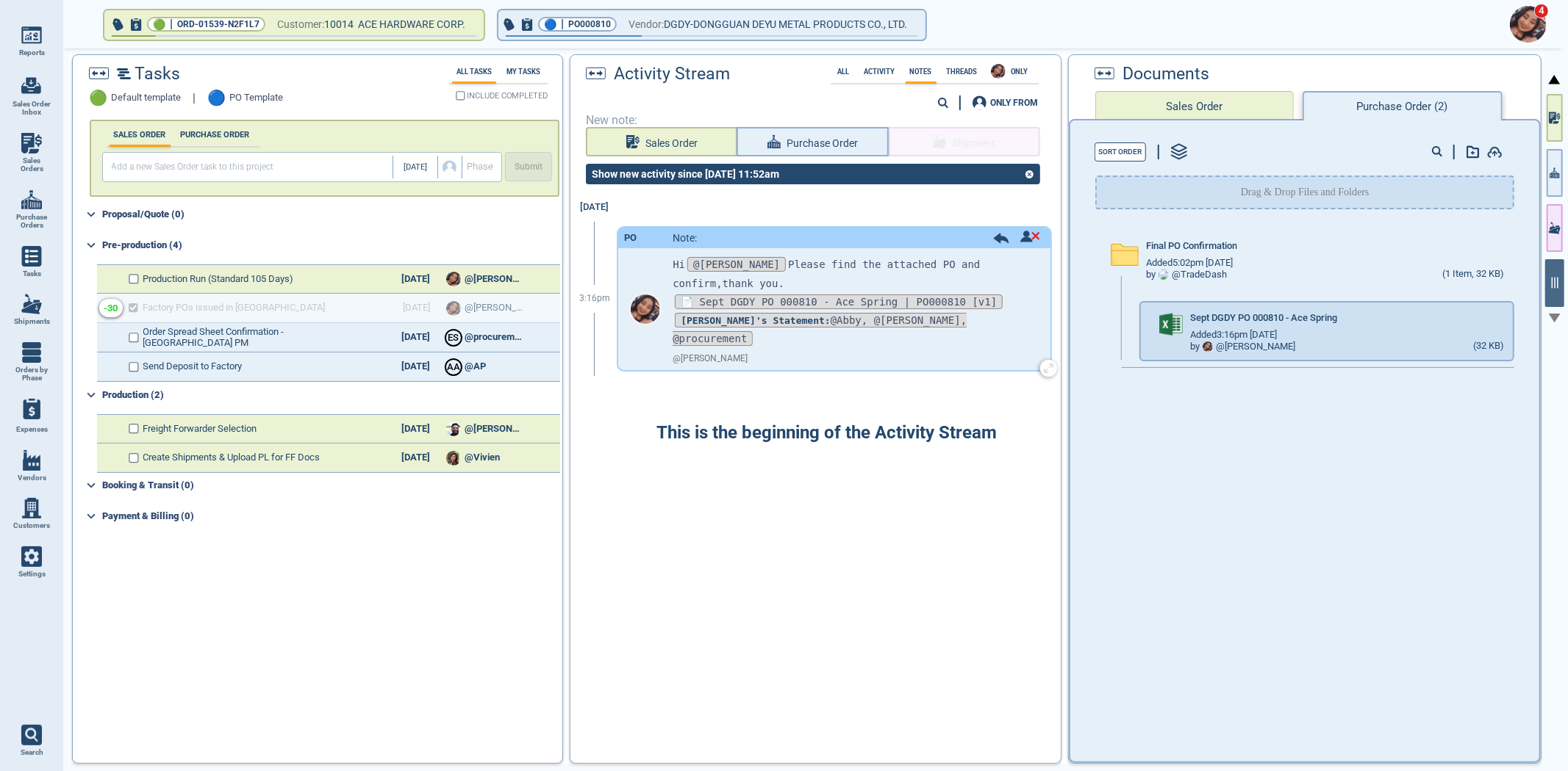
copy p "Hi @[PERSON_NAME] Please find the attached PO and confirm,thank you."
click at [28, 564] on img at bounding box center [32, 556] width 20 height 20
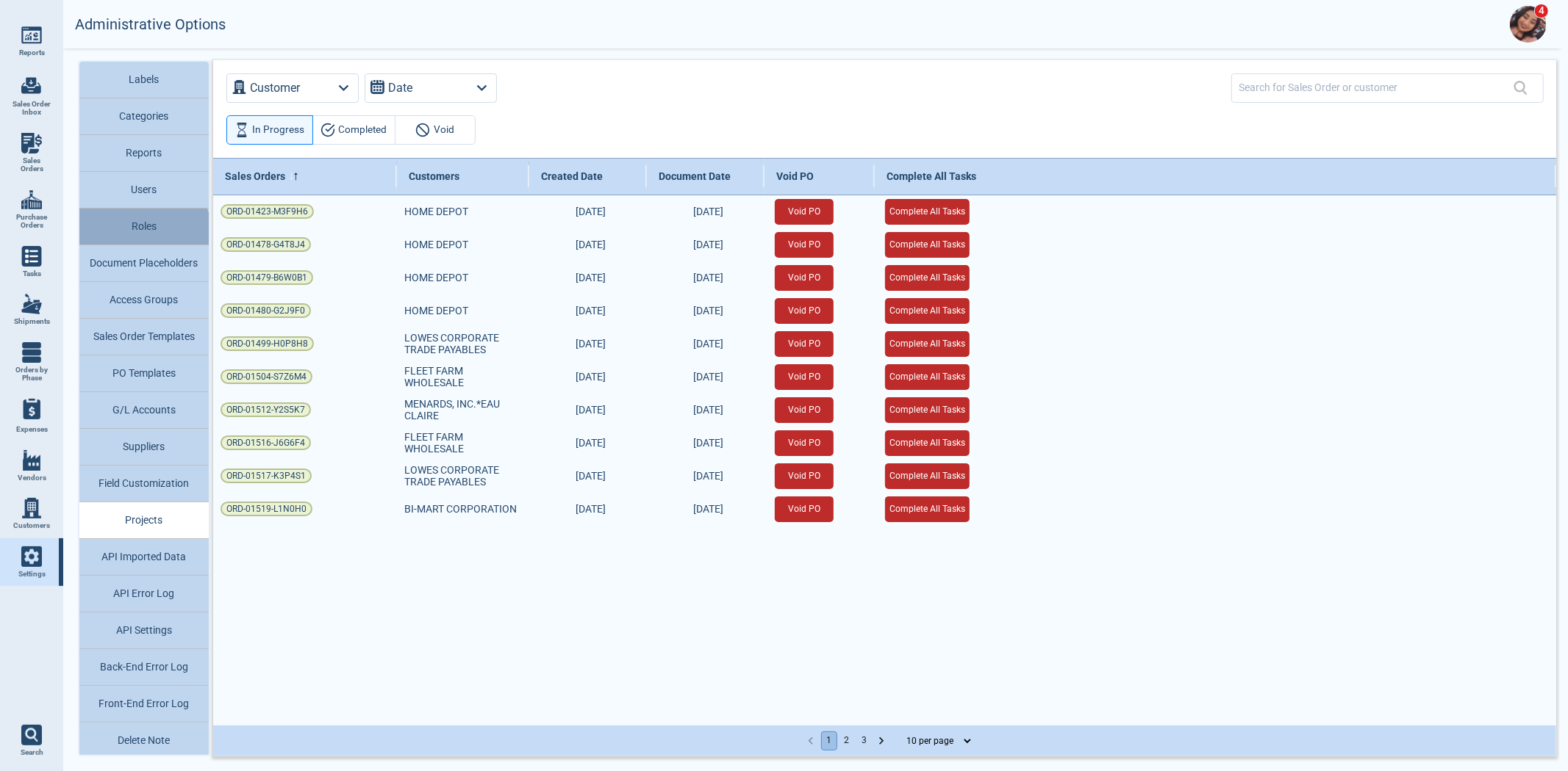
click at [131, 235] on button "Roles" at bounding box center [143, 228] width 129 height 37
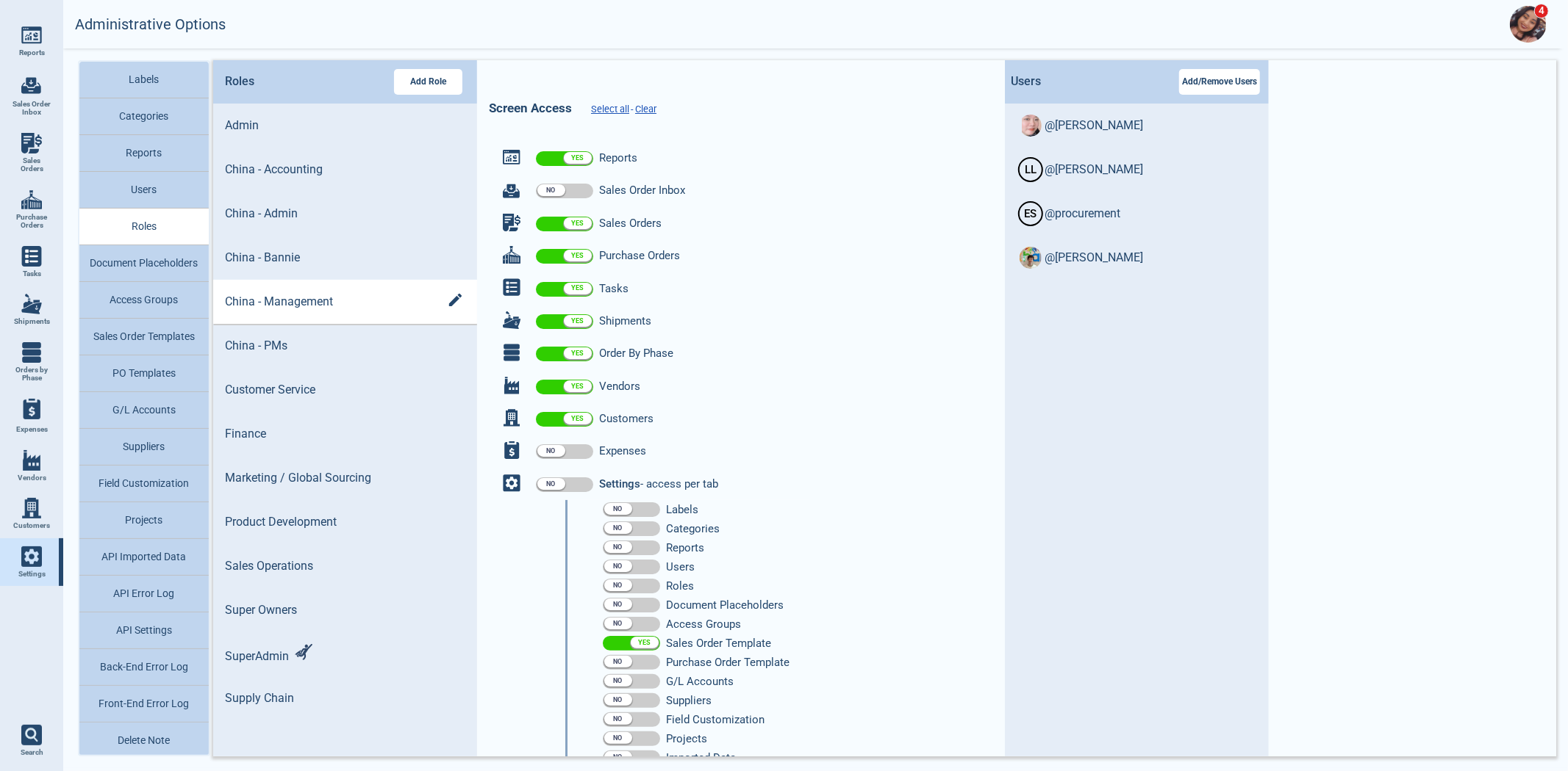
click at [356, 290] on div "China - Management" at bounding box center [345, 302] width 241 height 32
click at [314, 344] on p "China - PMs" at bounding box center [333, 346] width 217 height 18
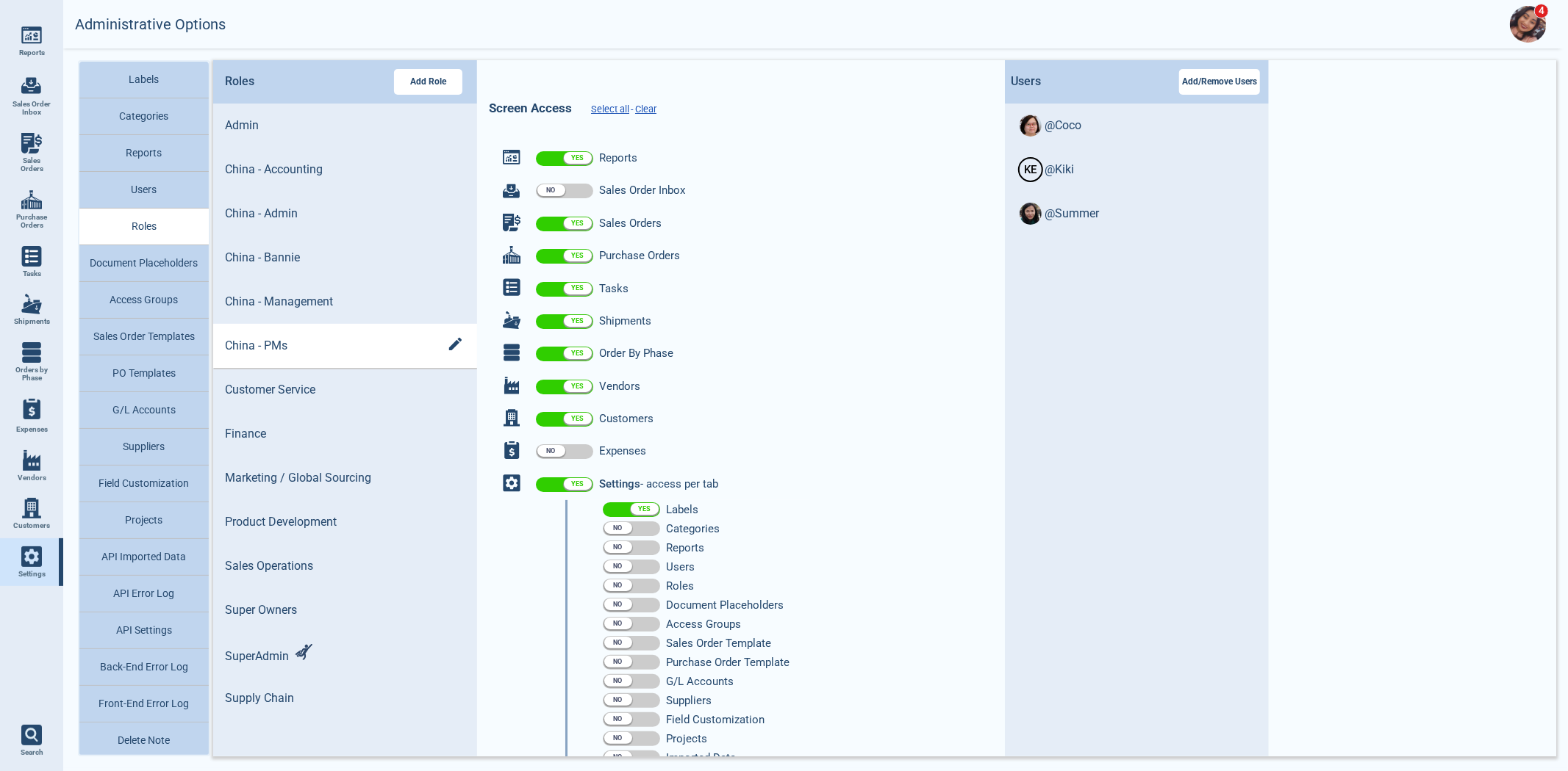
click at [359, 324] on li "China - PMs" at bounding box center [345, 346] width 264 height 44
click at [354, 309] on div "China - Management" at bounding box center [345, 302] width 241 height 32
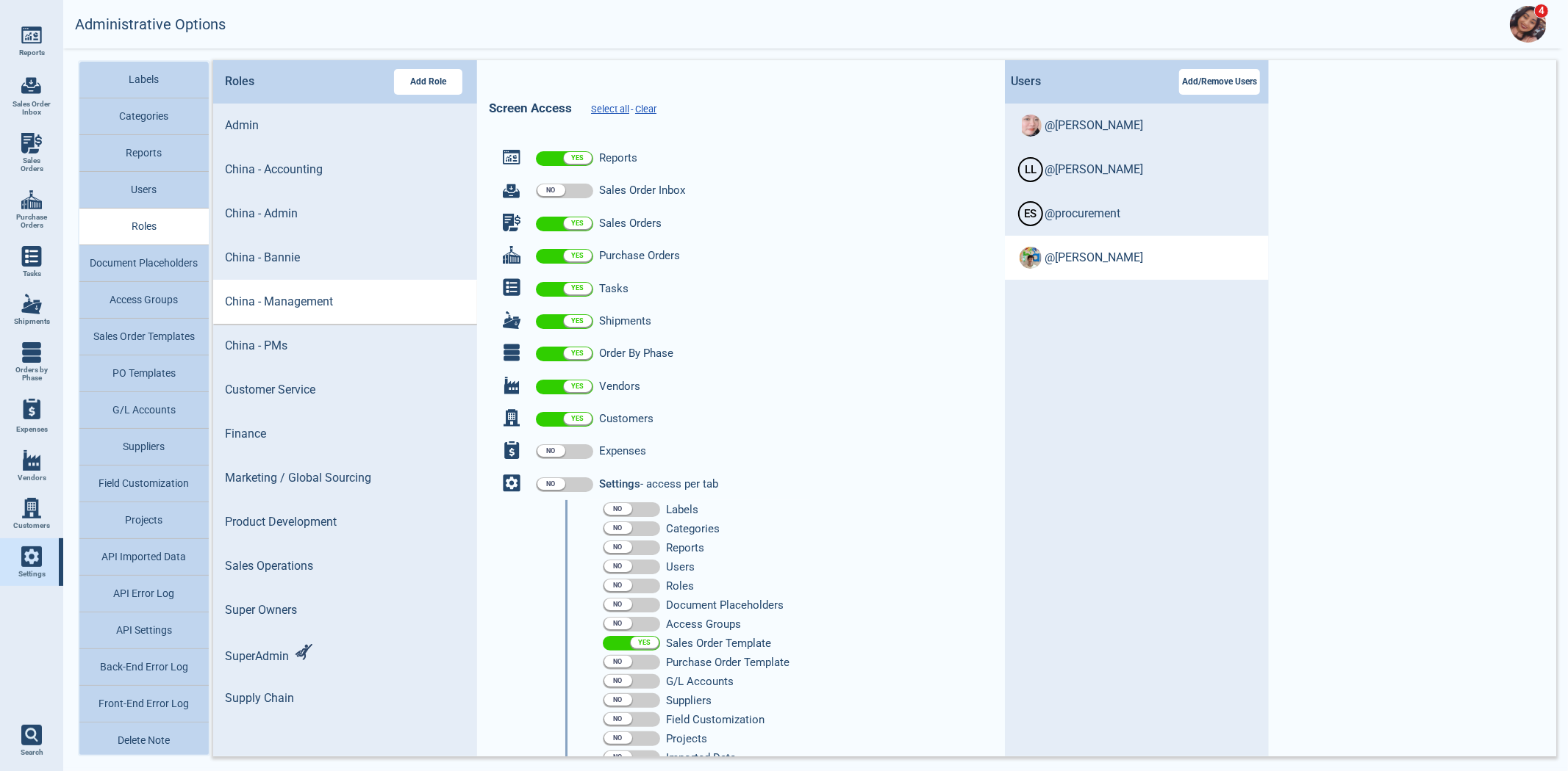
click at [1057, 257] on span "@ [PERSON_NAME]" at bounding box center [1094, 257] width 99 height 13
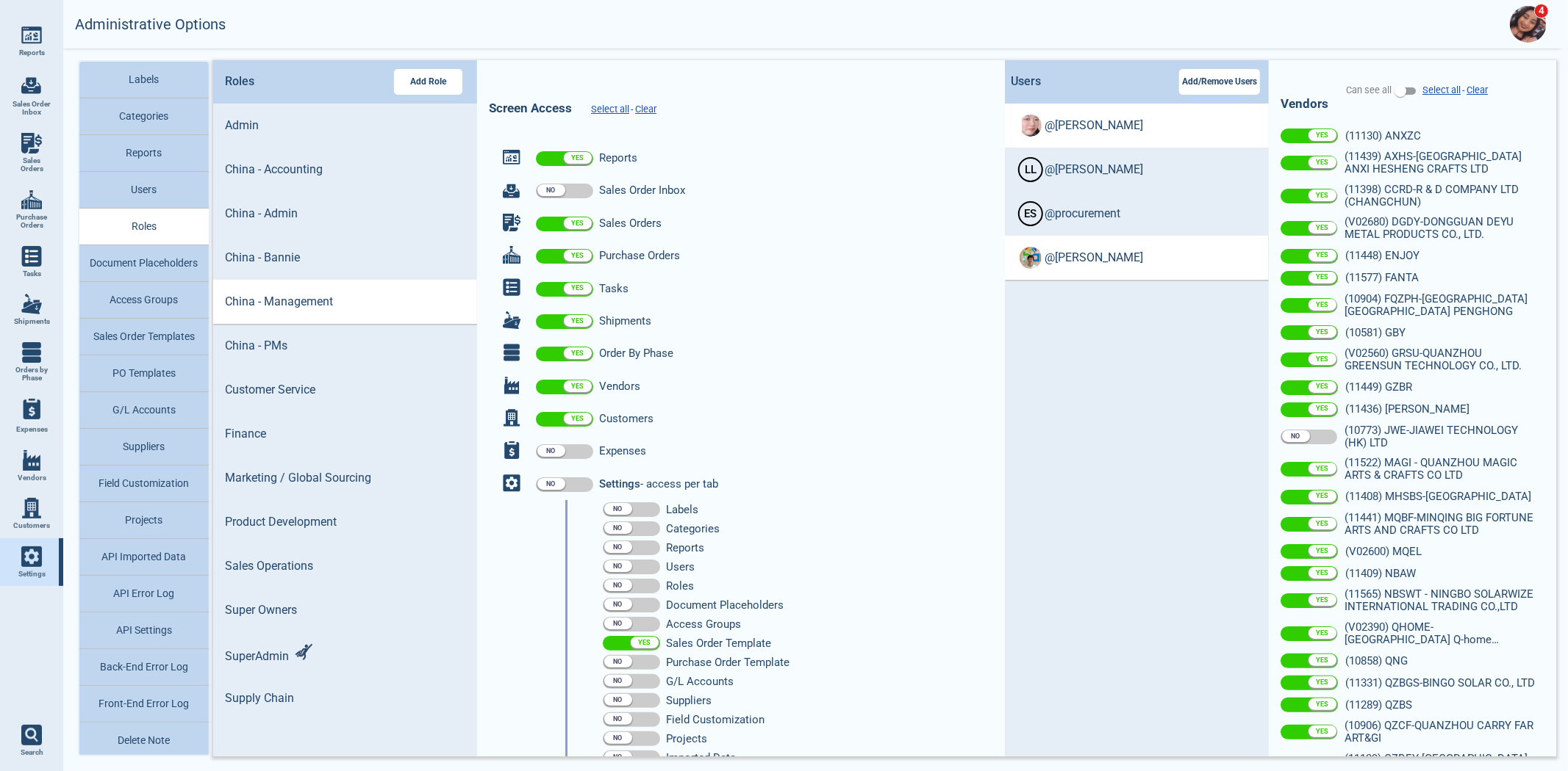
click at [1095, 137] on li "@ [PERSON_NAME]" at bounding box center [1137, 125] width 264 height 44
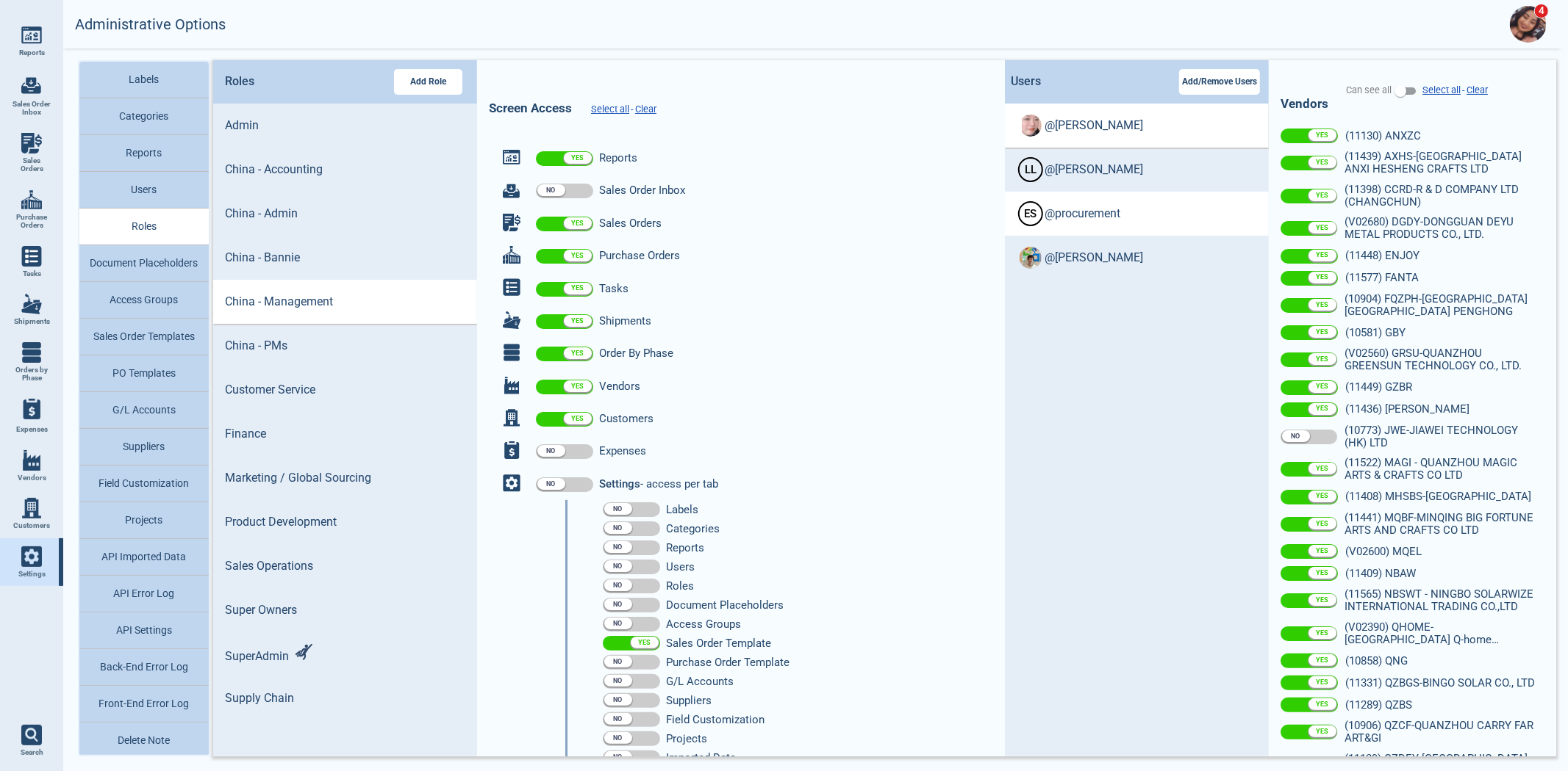
click at [1090, 208] on span "@ procurement" at bounding box center [1082, 214] width 75 height 13
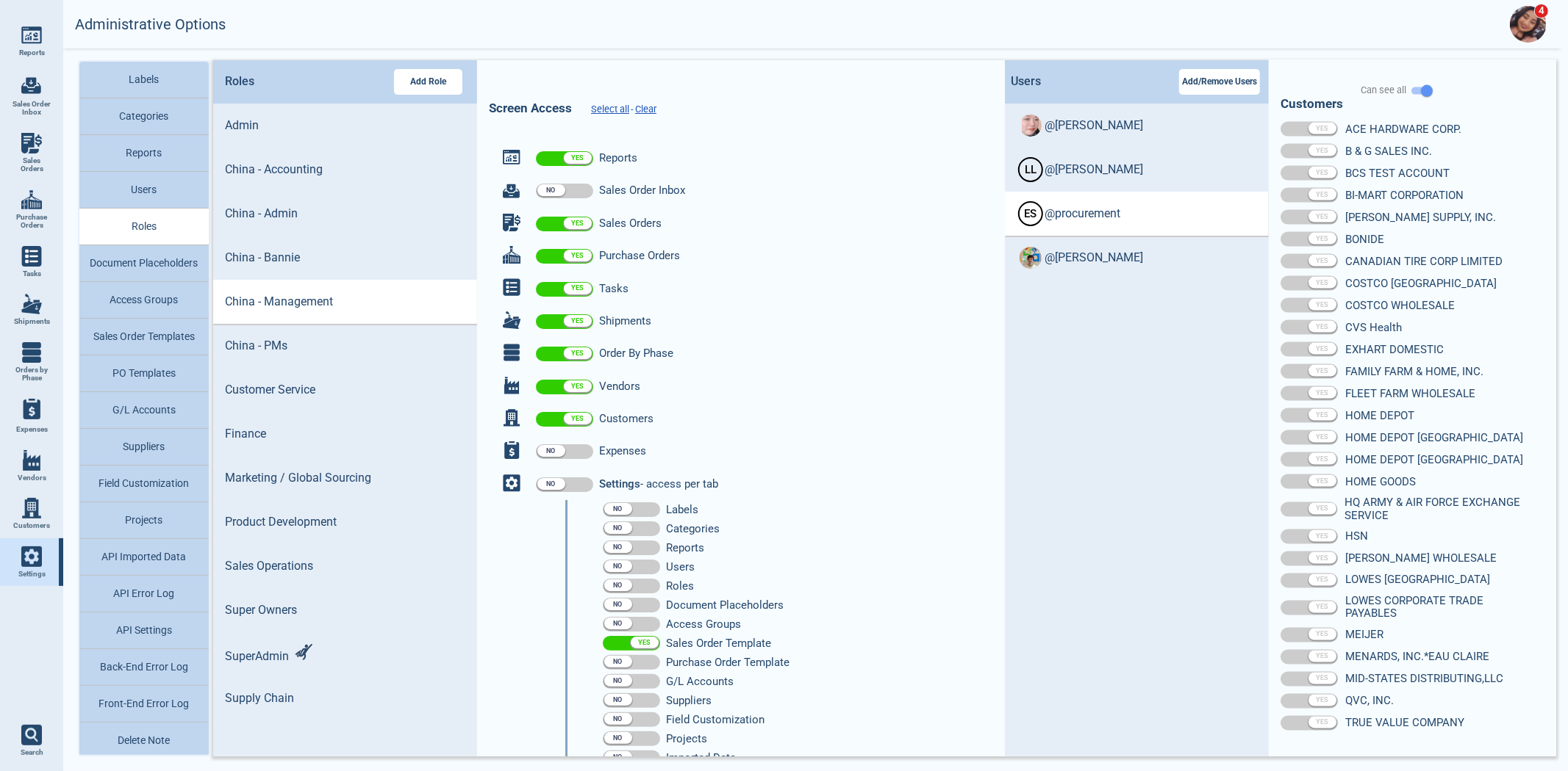
scroll to position [1856, 0]
click at [1103, 258] on li "@ [PERSON_NAME]" at bounding box center [1137, 257] width 264 height 44
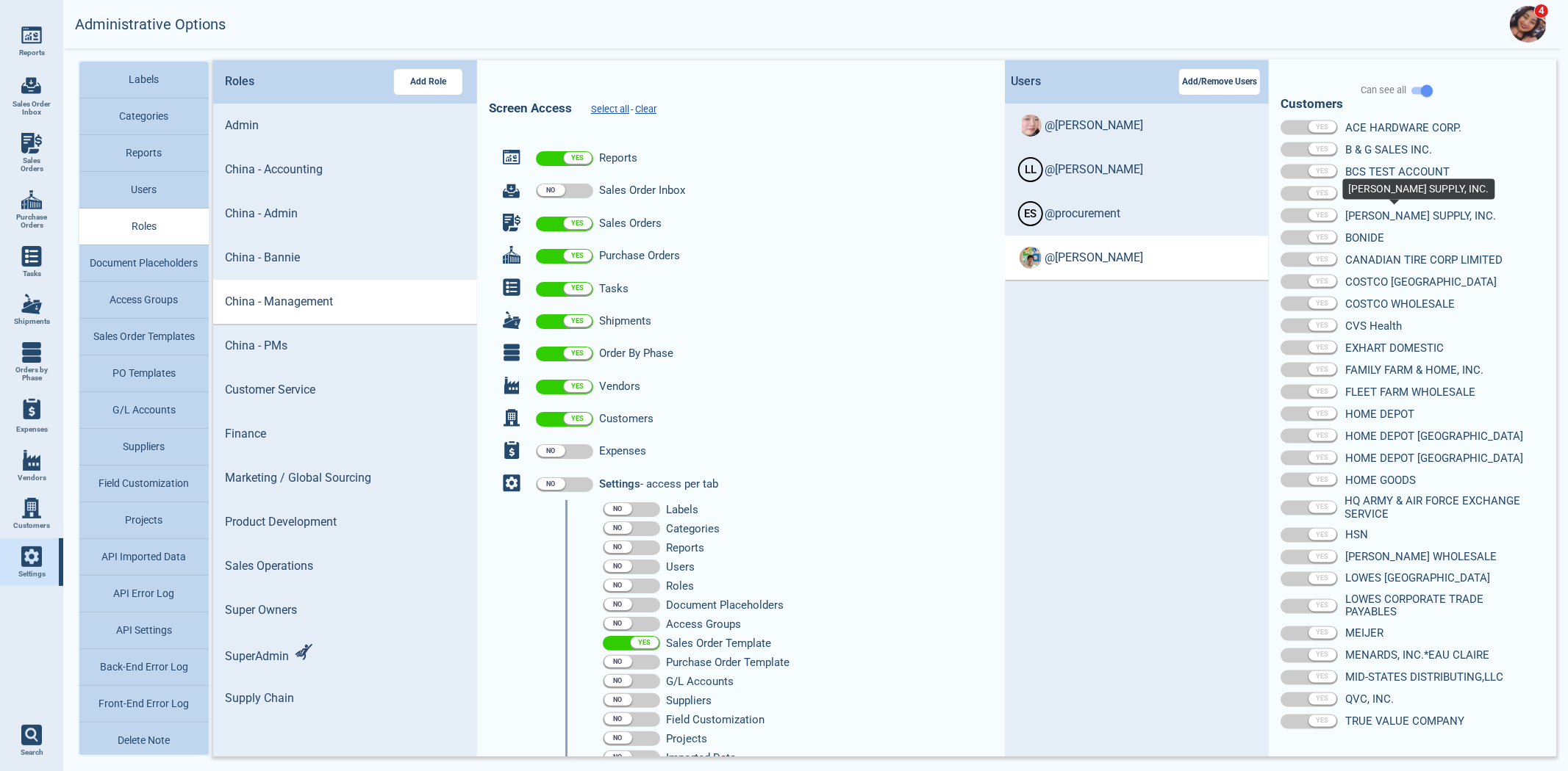
scroll to position [1286, 0]
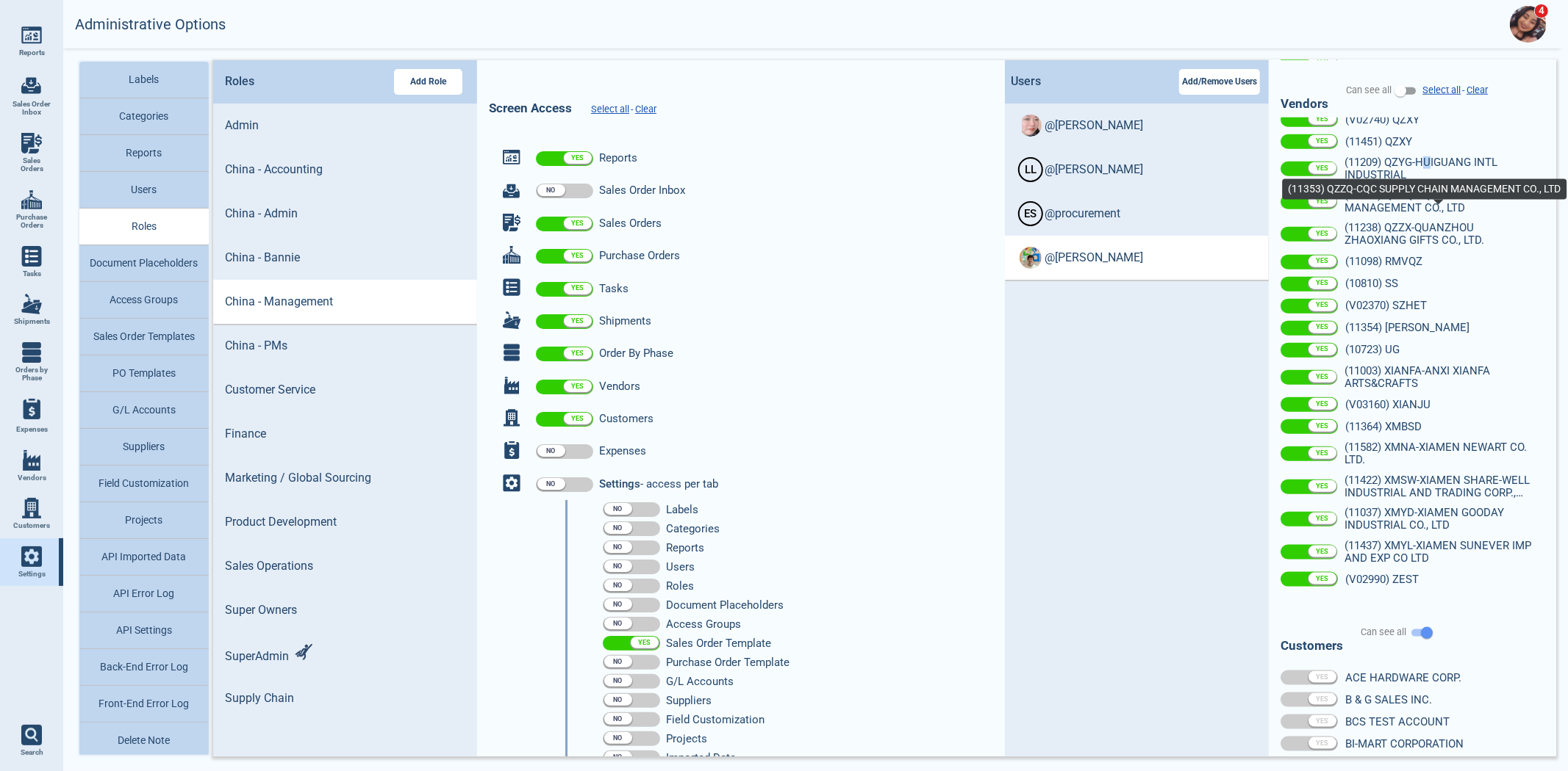
drag, startPoint x: 1372, startPoint y: 215, endPoint x: 1429, endPoint y: 175, distance: 69.6
click at [1430, 174] on li "(11209) QZYG-HUIGUANG INTL INDUSTRIAL" at bounding box center [1413, 169] width 264 height 33
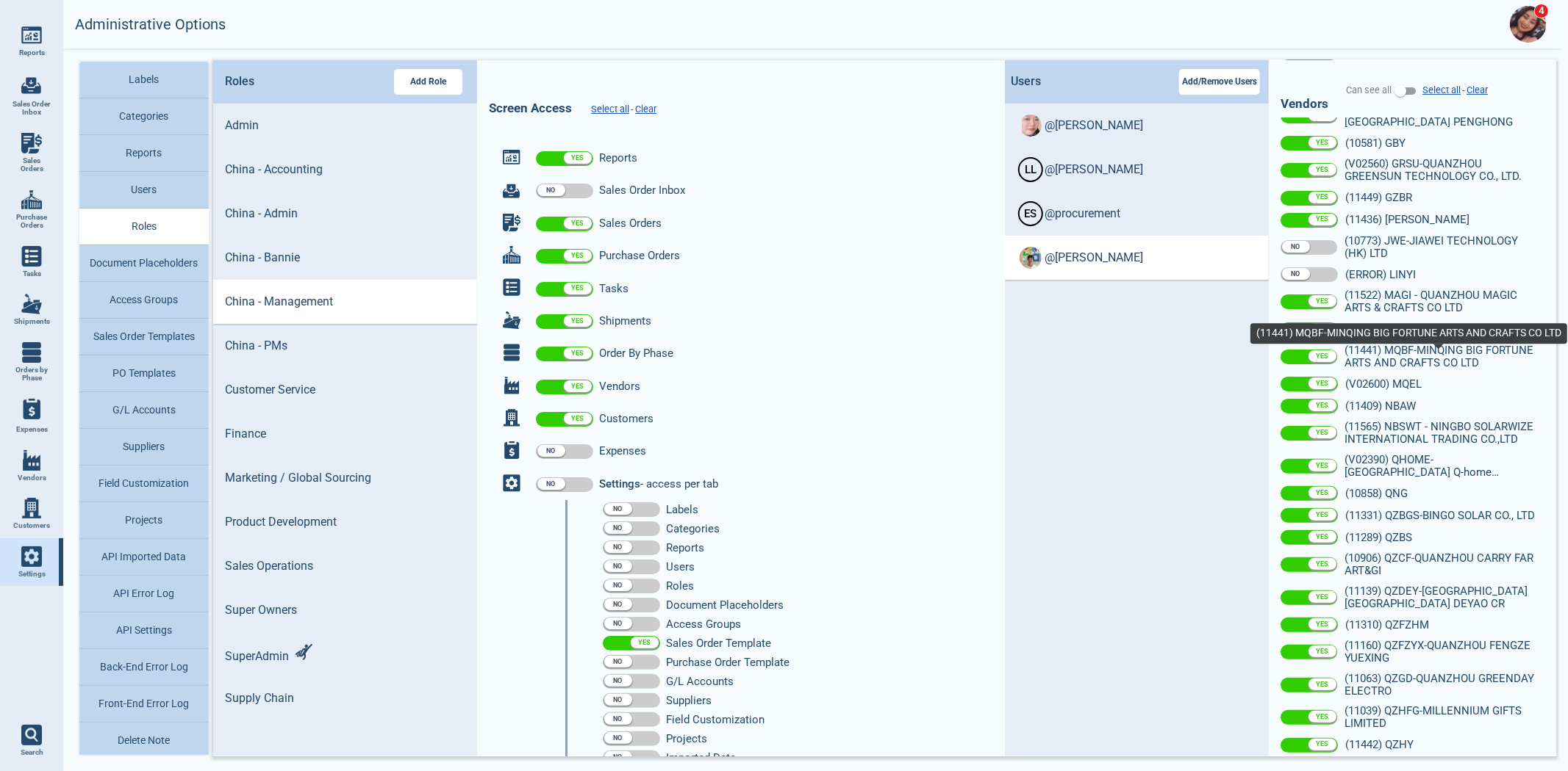
scroll to position [142, 0]
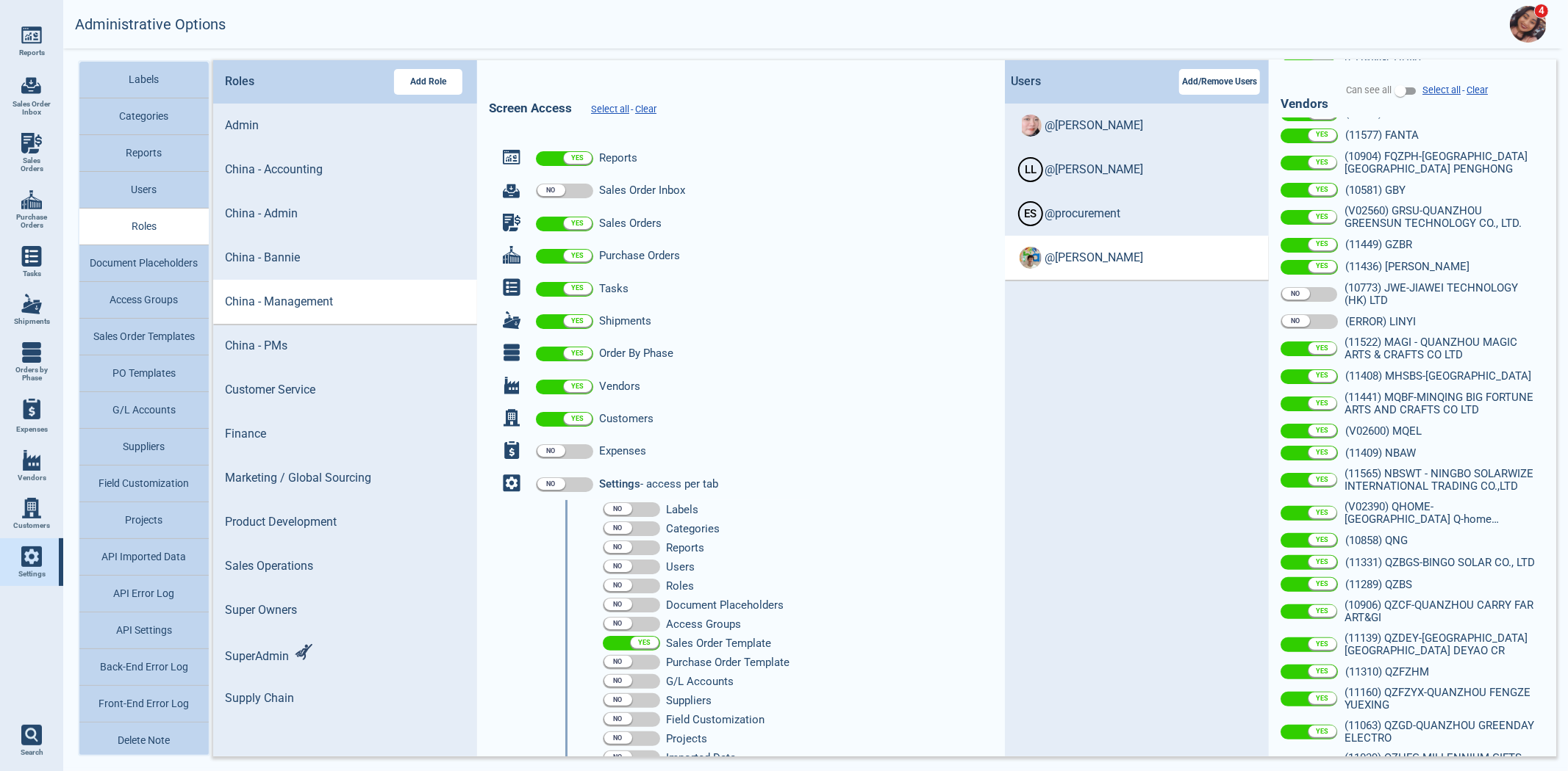
click at [1317, 329] on li "(ERROR) LINYI" at bounding box center [1413, 322] width 264 height 22
click at [1323, 326] on li "(ERROR) LINYI" at bounding box center [1413, 322] width 264 height 22
click at [1324, 320] on span at bounding box center [1310, 321] width 58 height 15
click at [1309, 321] on input "checkbox" at bounding box center [1309, 321] width 0 height 0
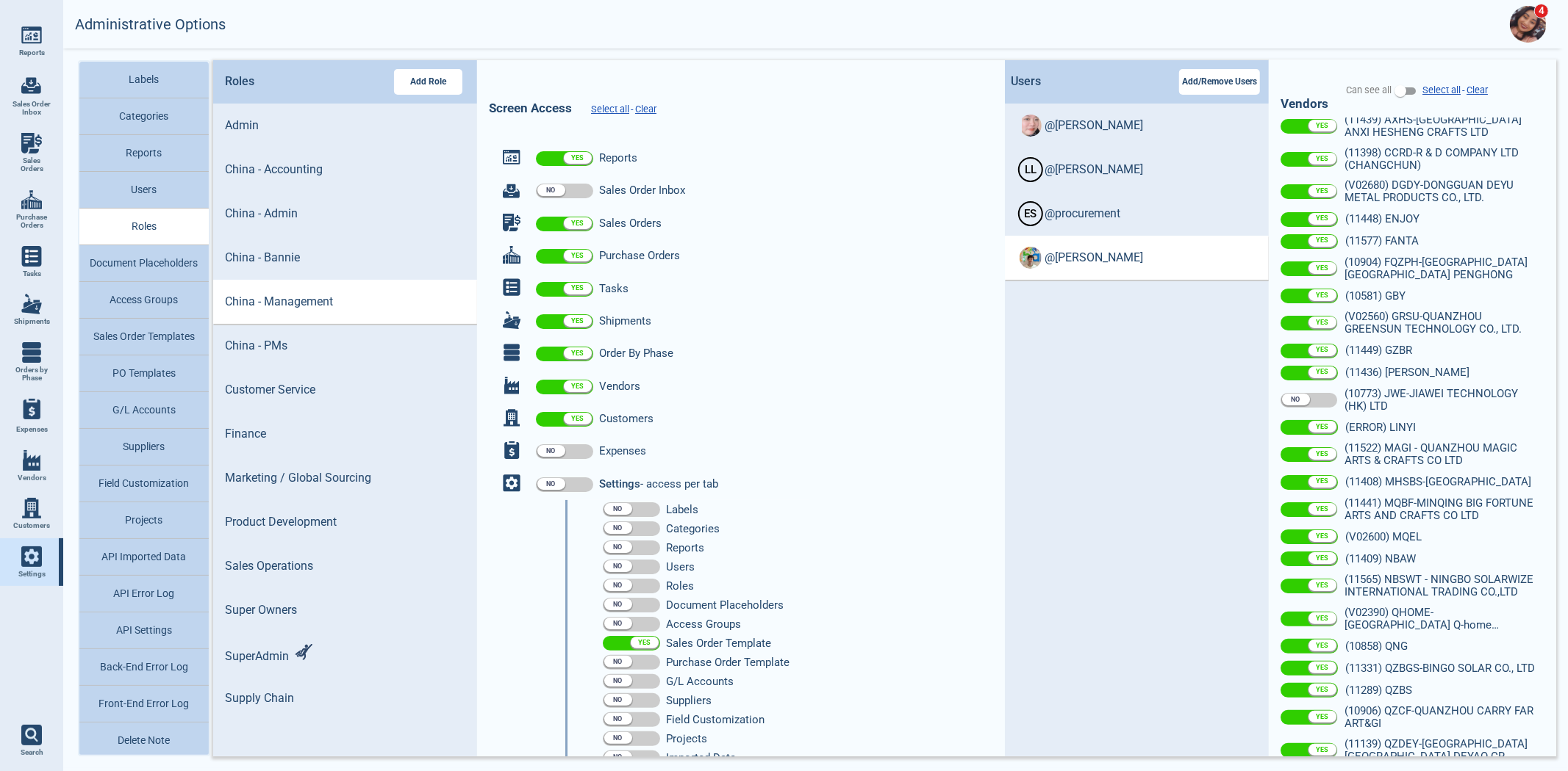
scroll to position [0, 0]
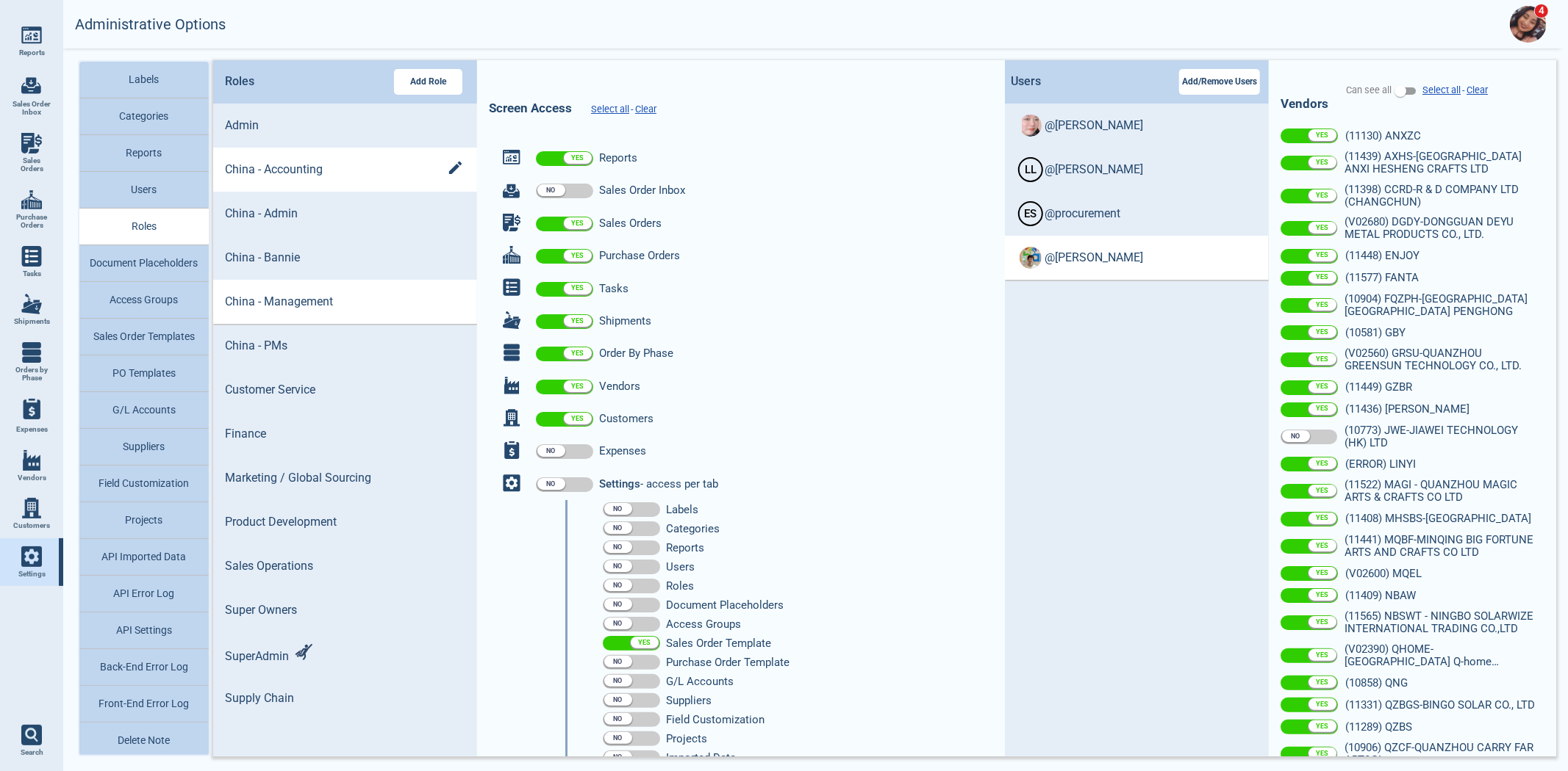
click at [340, 177] on div "China - Accounting" at bounding box center [345, 169] width 241 height 32
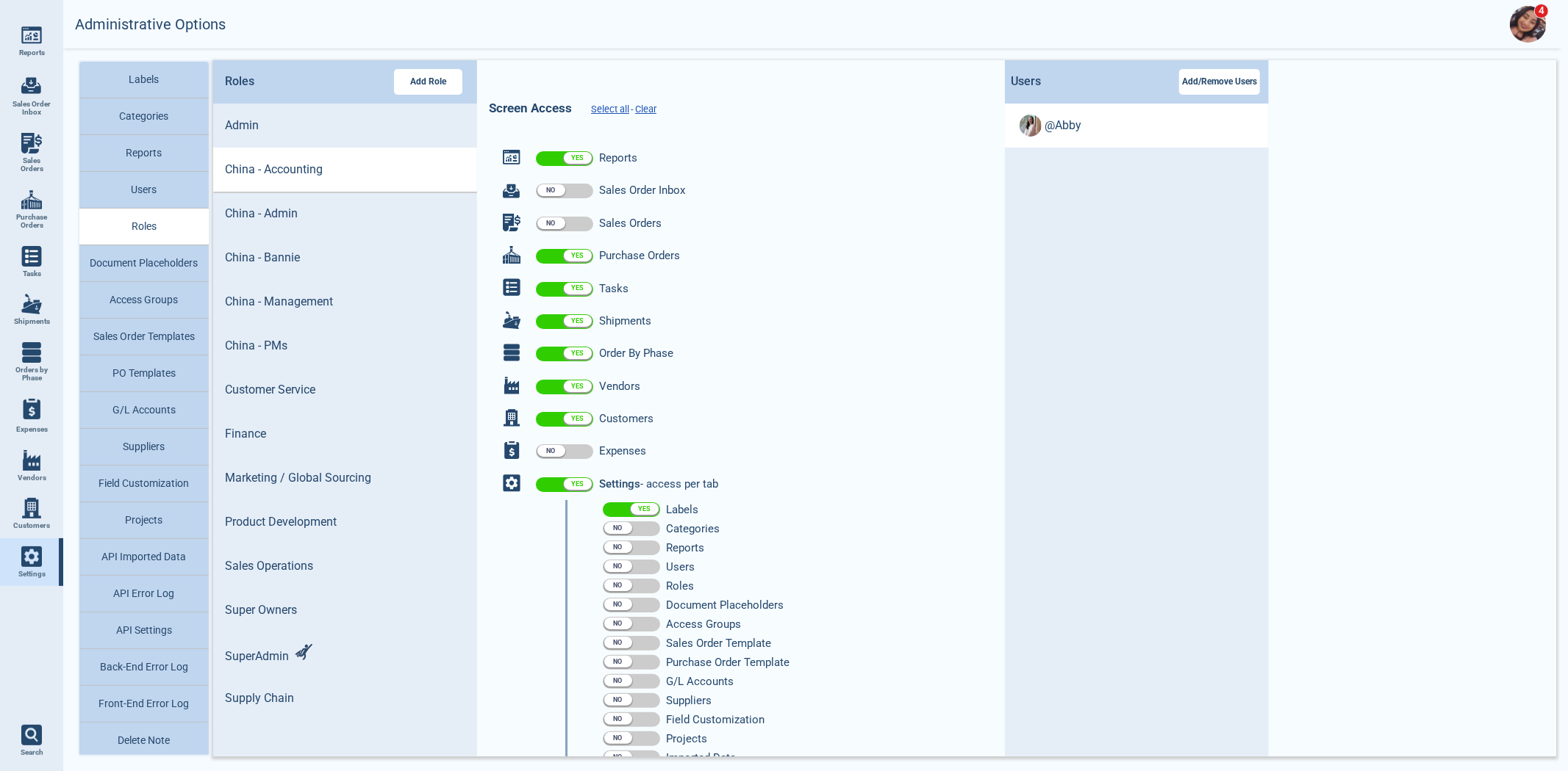
click at [1107, 107] on li "@ Abby" at bounding box center [1137, 125] width 264 height 44
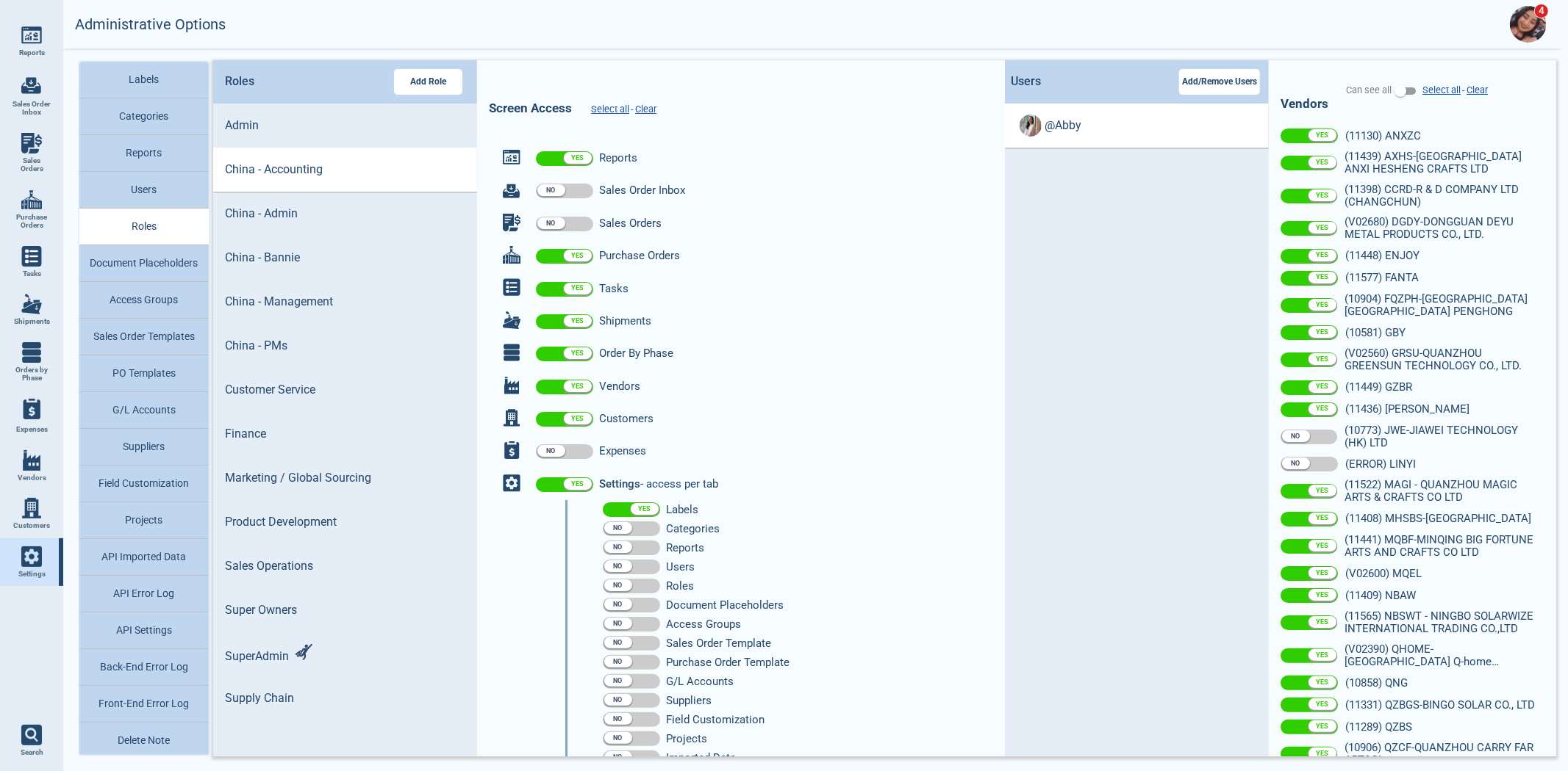
click at [1312, 464] on span at bounding box center [1310, 464] width 58 height 15
click at [1309, 464] on input "checkbox" at bounding box center [1309, 464] width 0 height 0
click at [362, 690] on p "Supply Chain" at bounding box center [333, 699] width 217 height 18
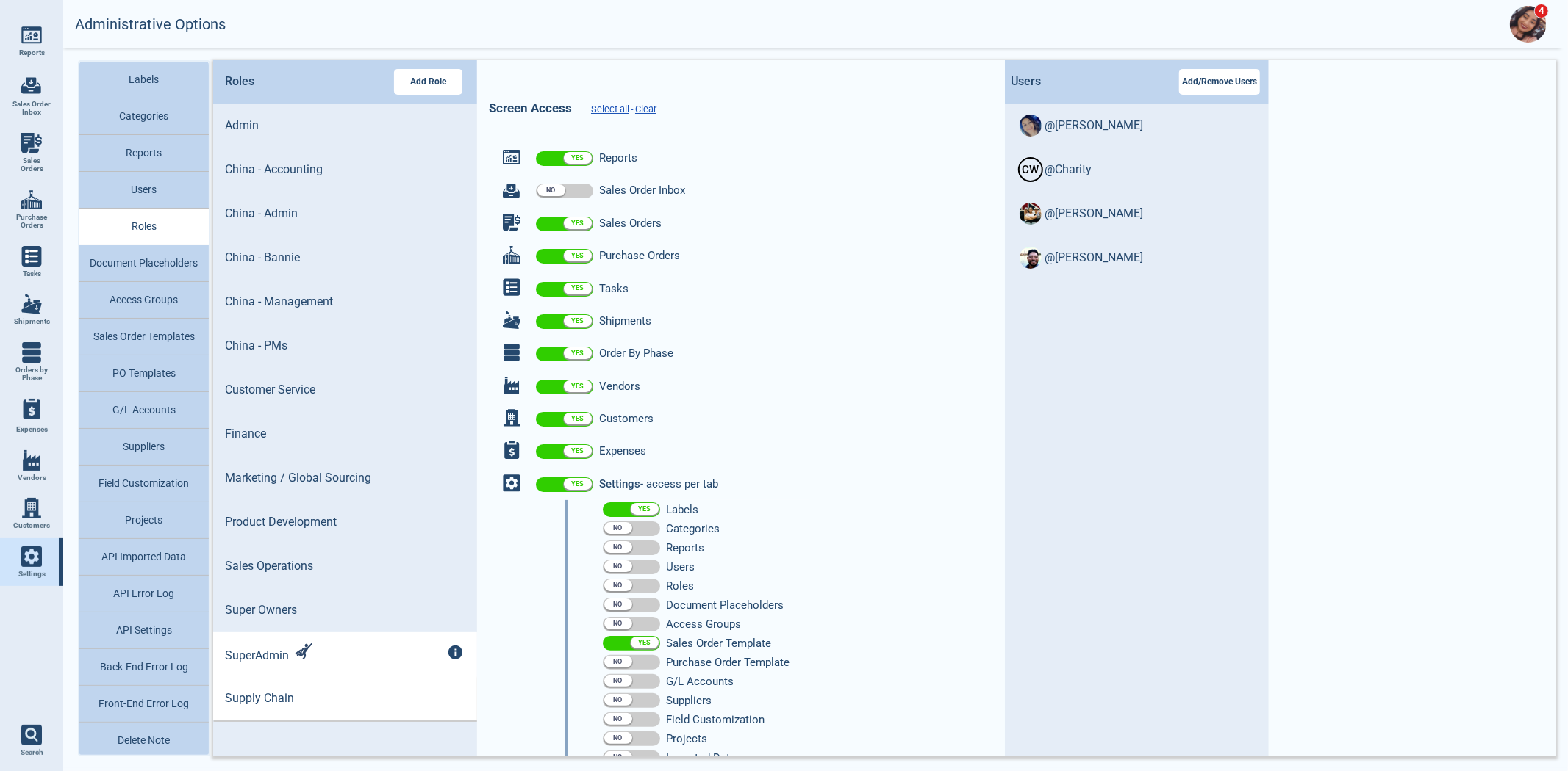
click at [291, 662] on p "SuperAdmin" at bounding box center [333, 654] width 217 height 21
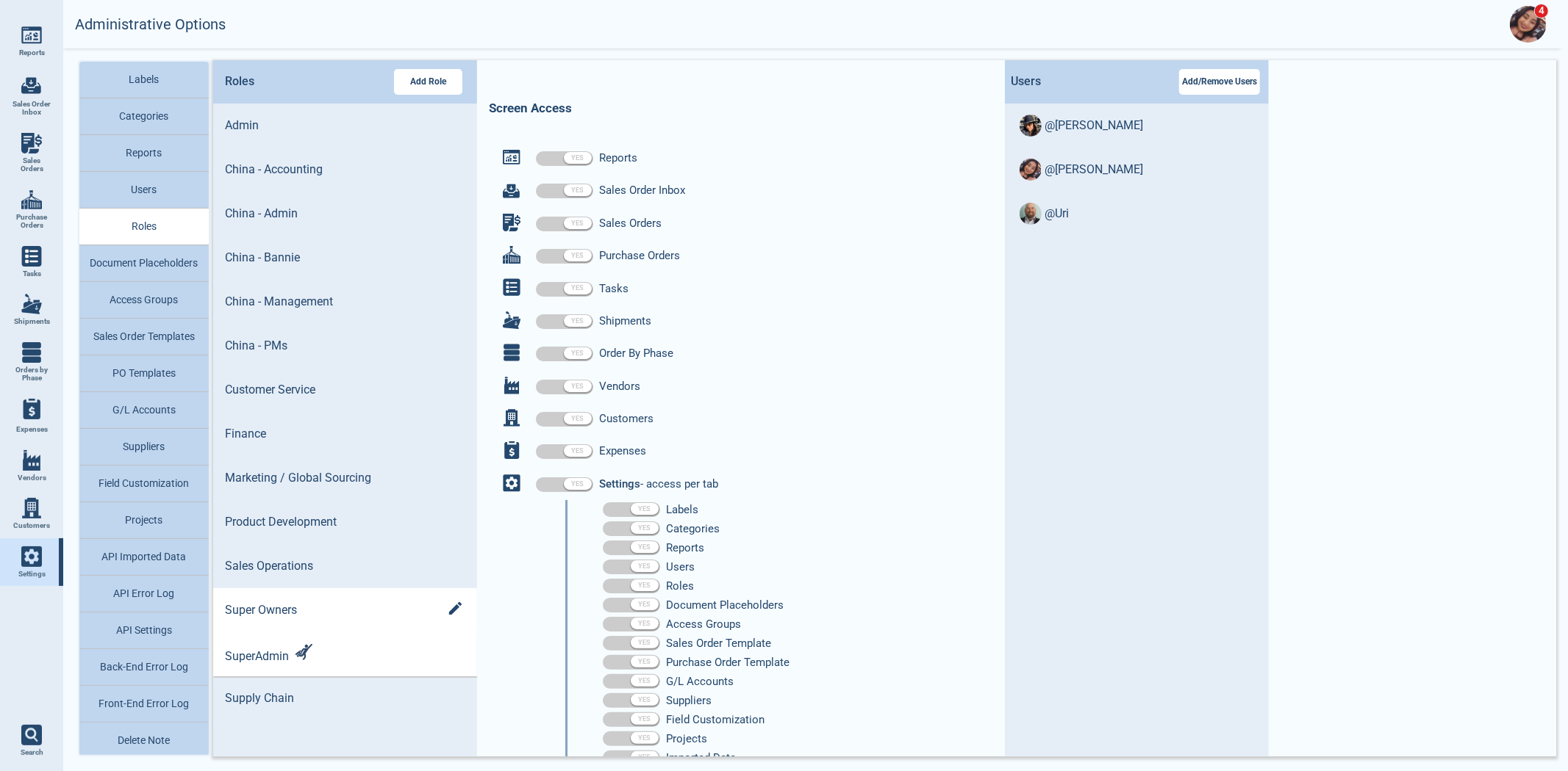
click at [296, 595] on div "Super Owners" at bounding box center [345, 610] width 241 height 32
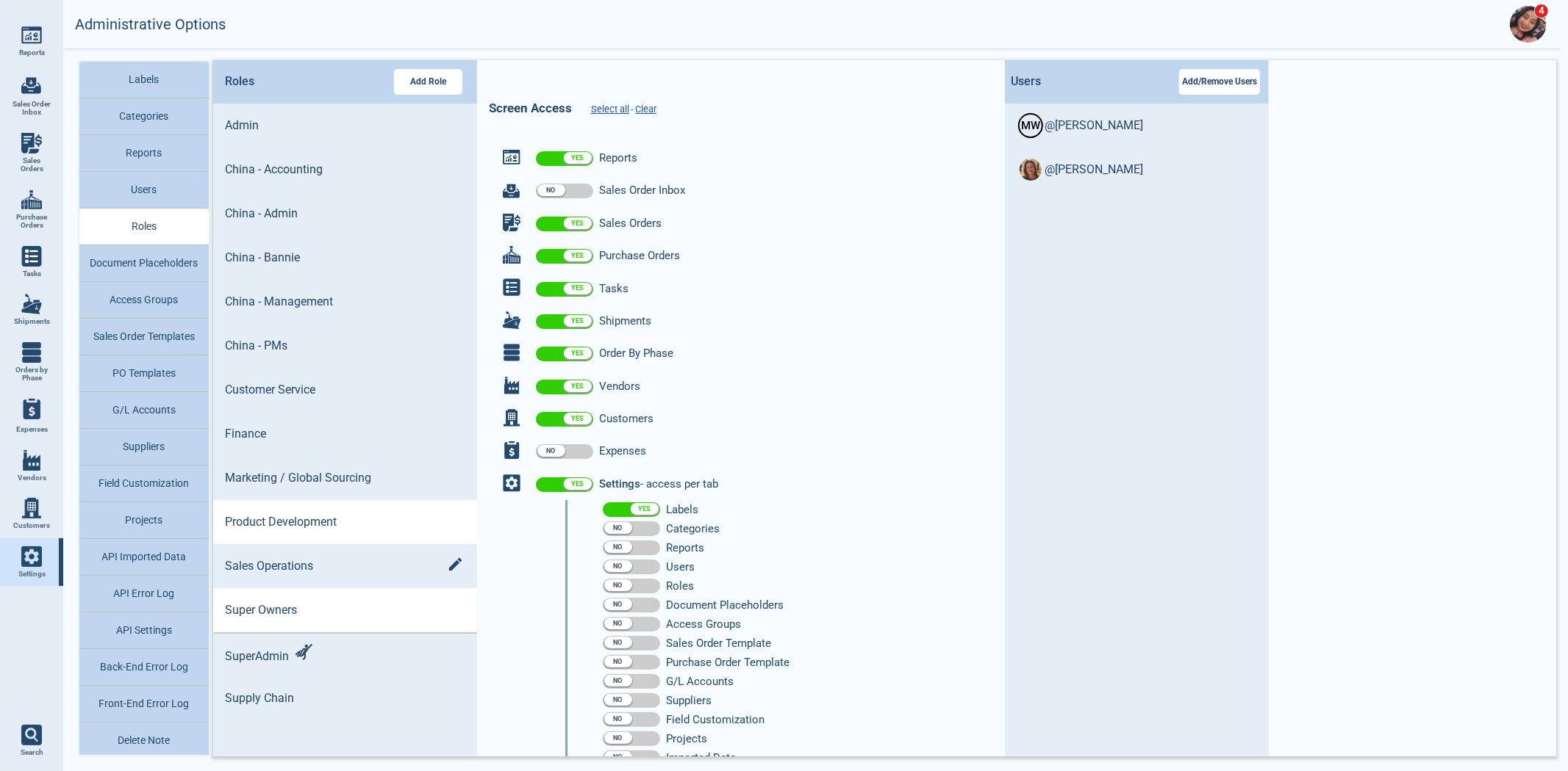
click at [278, 531] on div "Product Development" at bounding box center [345, 522] width 241 height 18
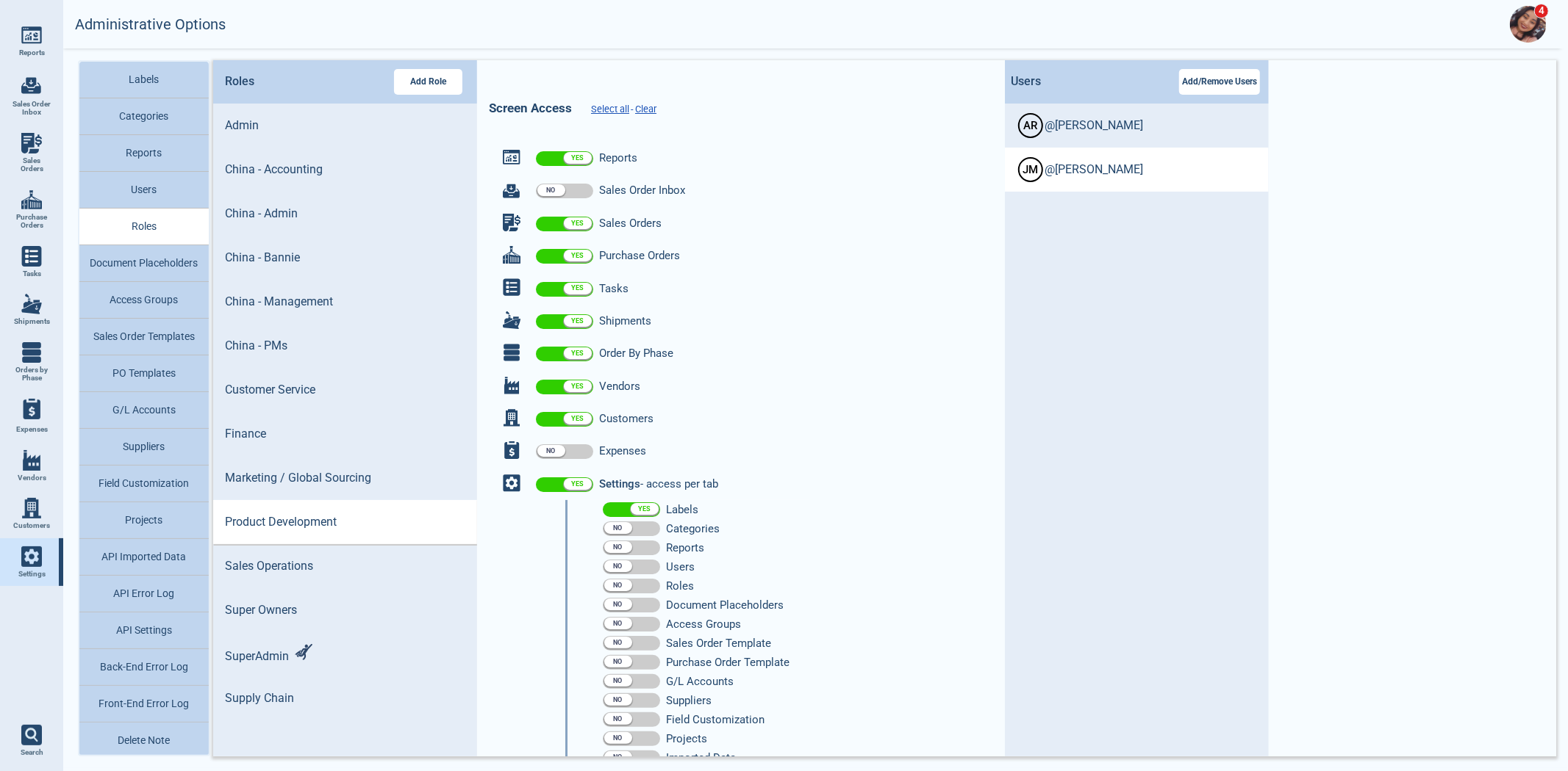
click at [1095, 170] on span "@ [PERSON_NAME]" at bounding box center [1094, 170] width 99 height 13
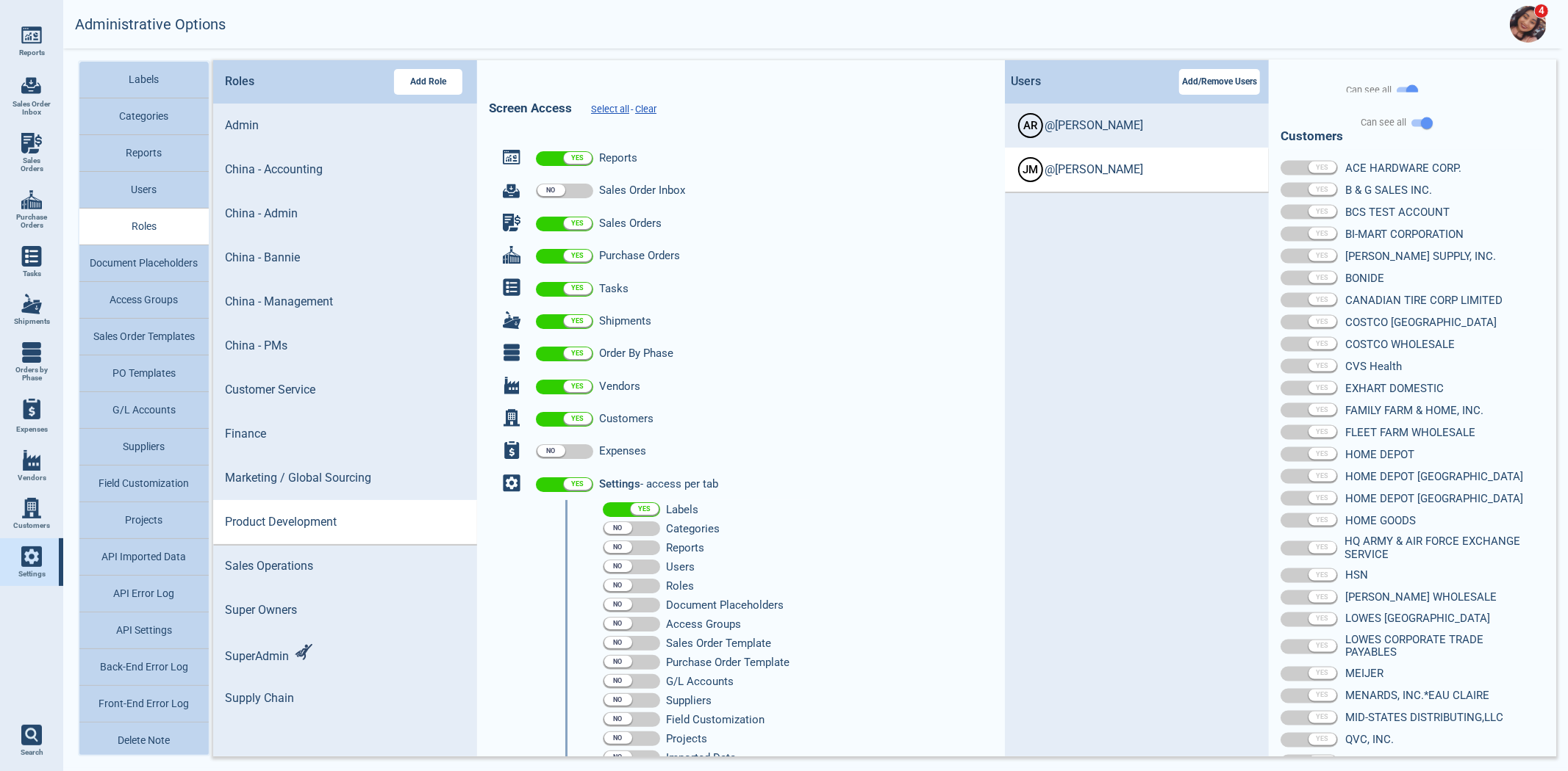
scroll to position [1856, 0]
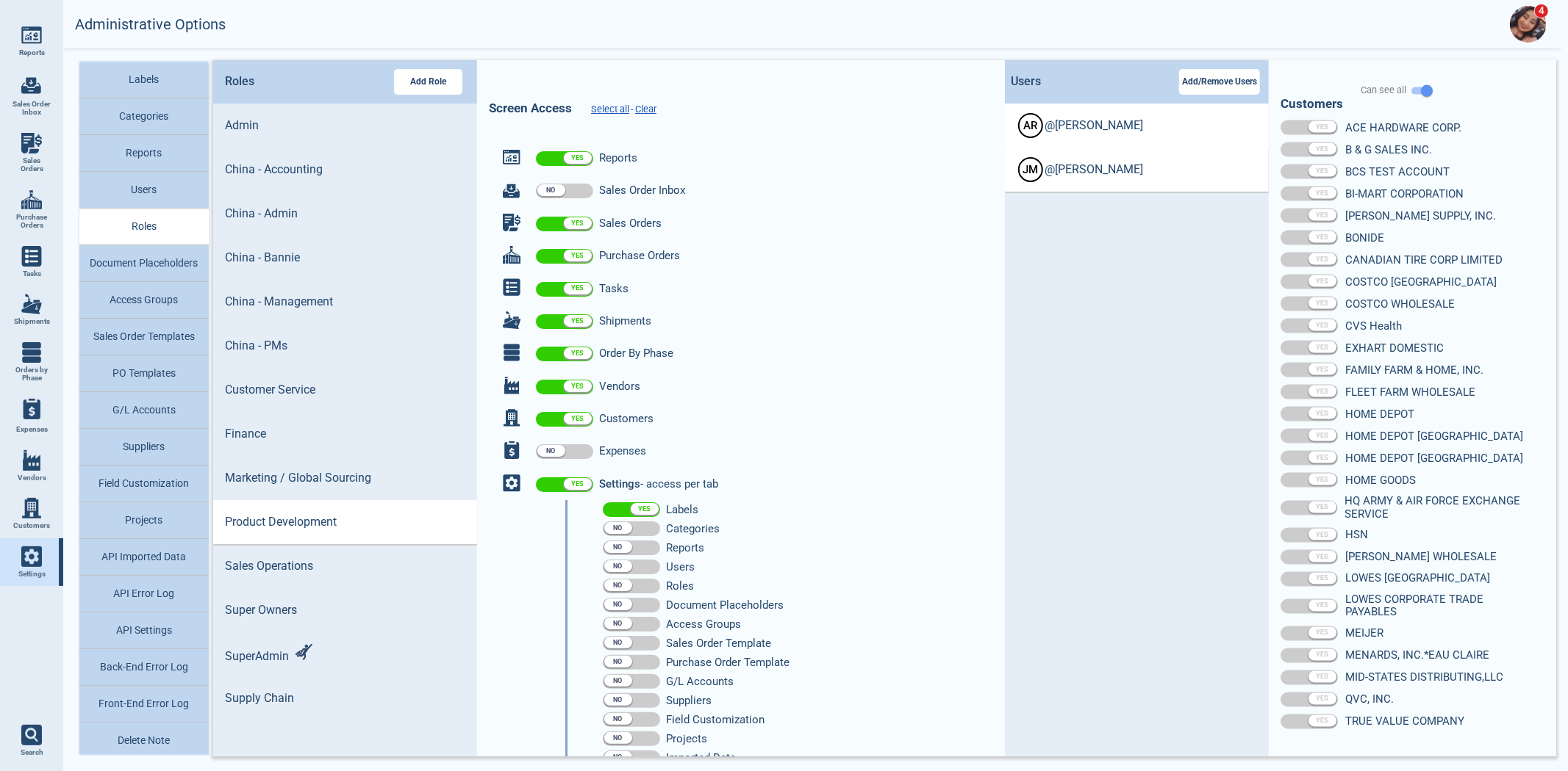
click at [1062, 114] on li "A R @ [PERSON_NAME]" at bounding box center [1137, 125] width 264 height 44
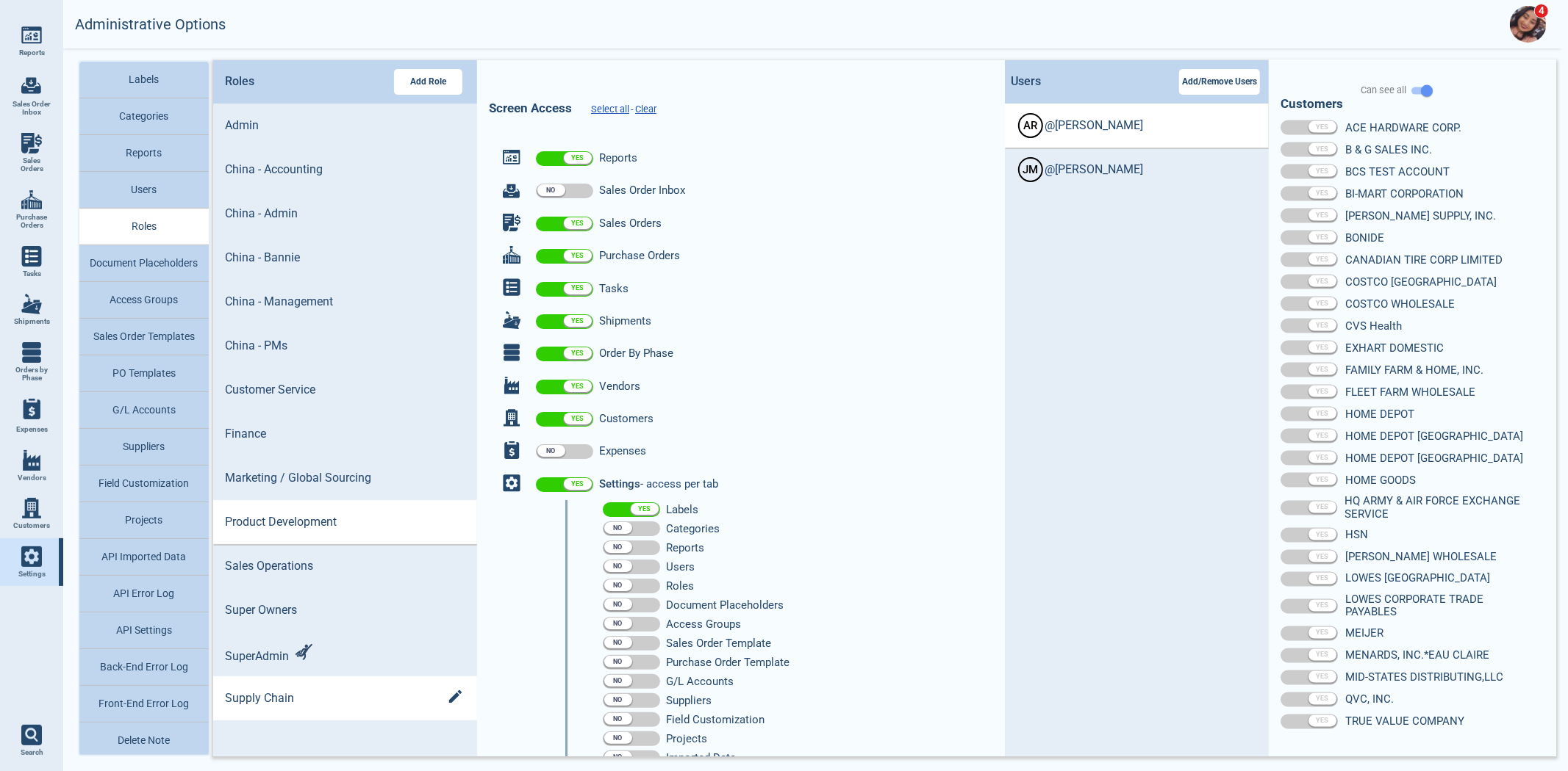
click at [233, 709] on div "Supply Chain" at bounding box center [345, 699] width 241 height 32
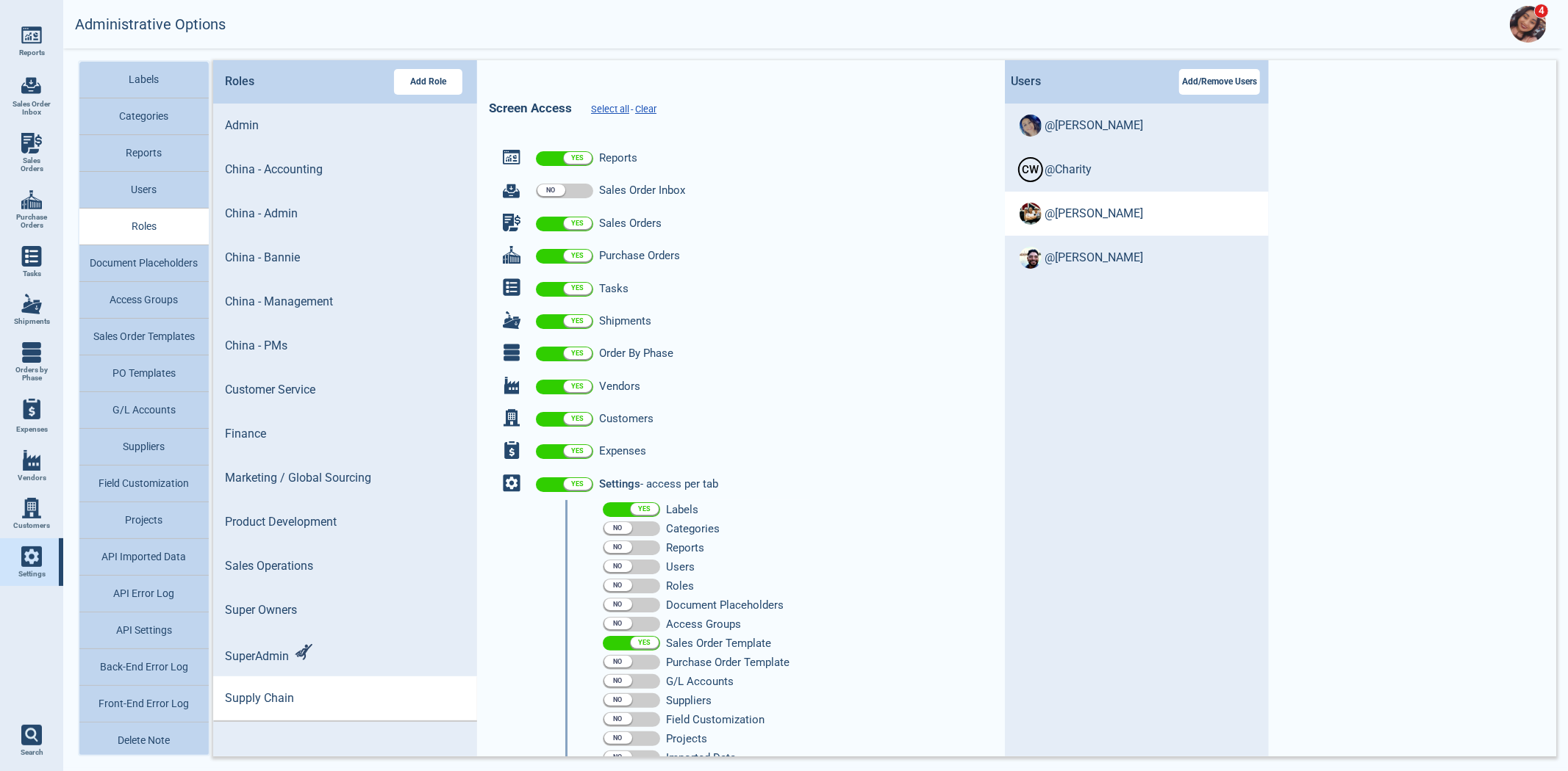
click at [1067, 214] on span "@ [PERSON_NAME]" at bounding box center [1094, 214] width 99 height 13
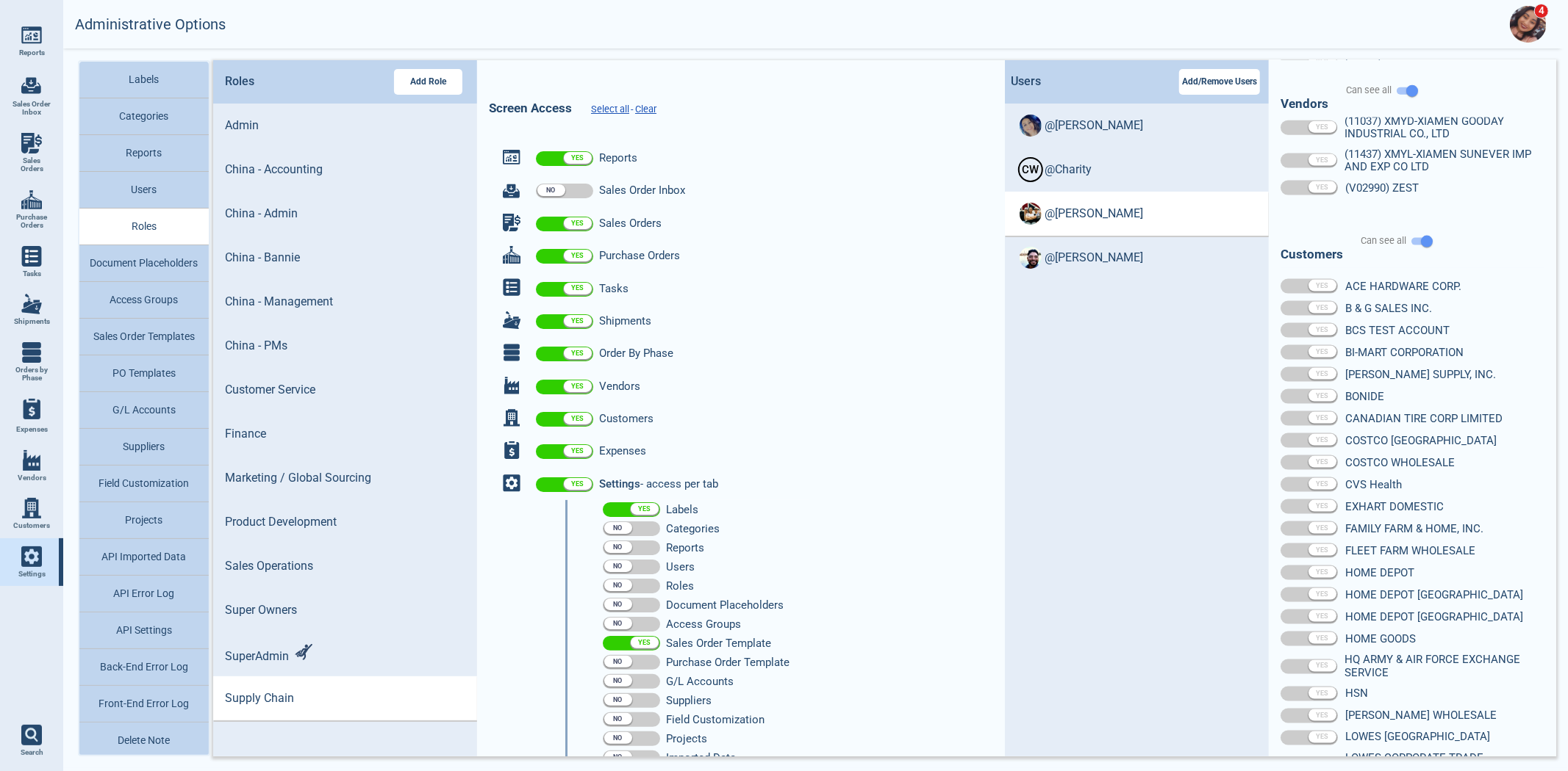
scroll to position [1856, 0]
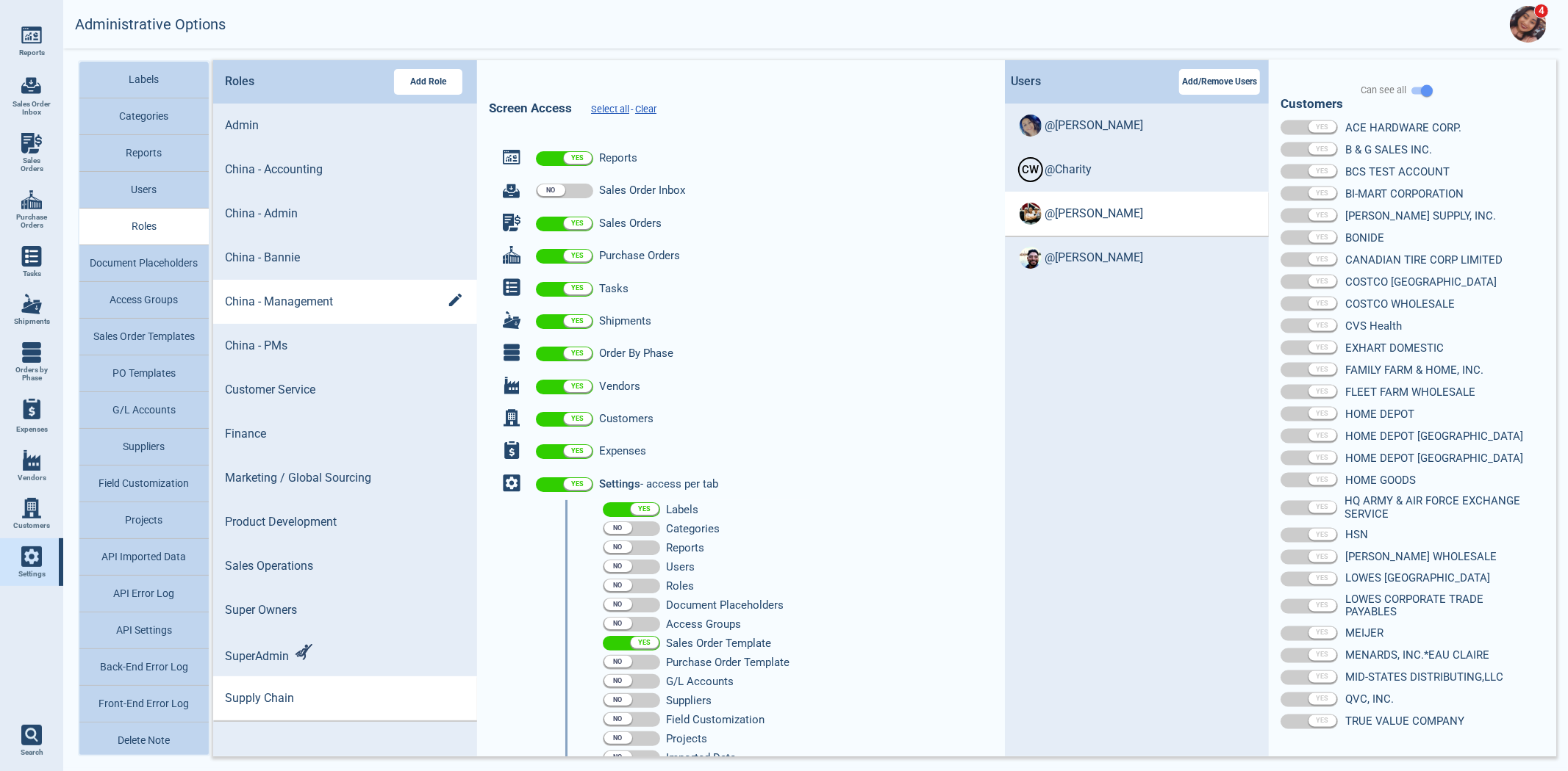
click at [358, 290] on div "China - Management" at bounding box center [345, 302] width 241 height 32
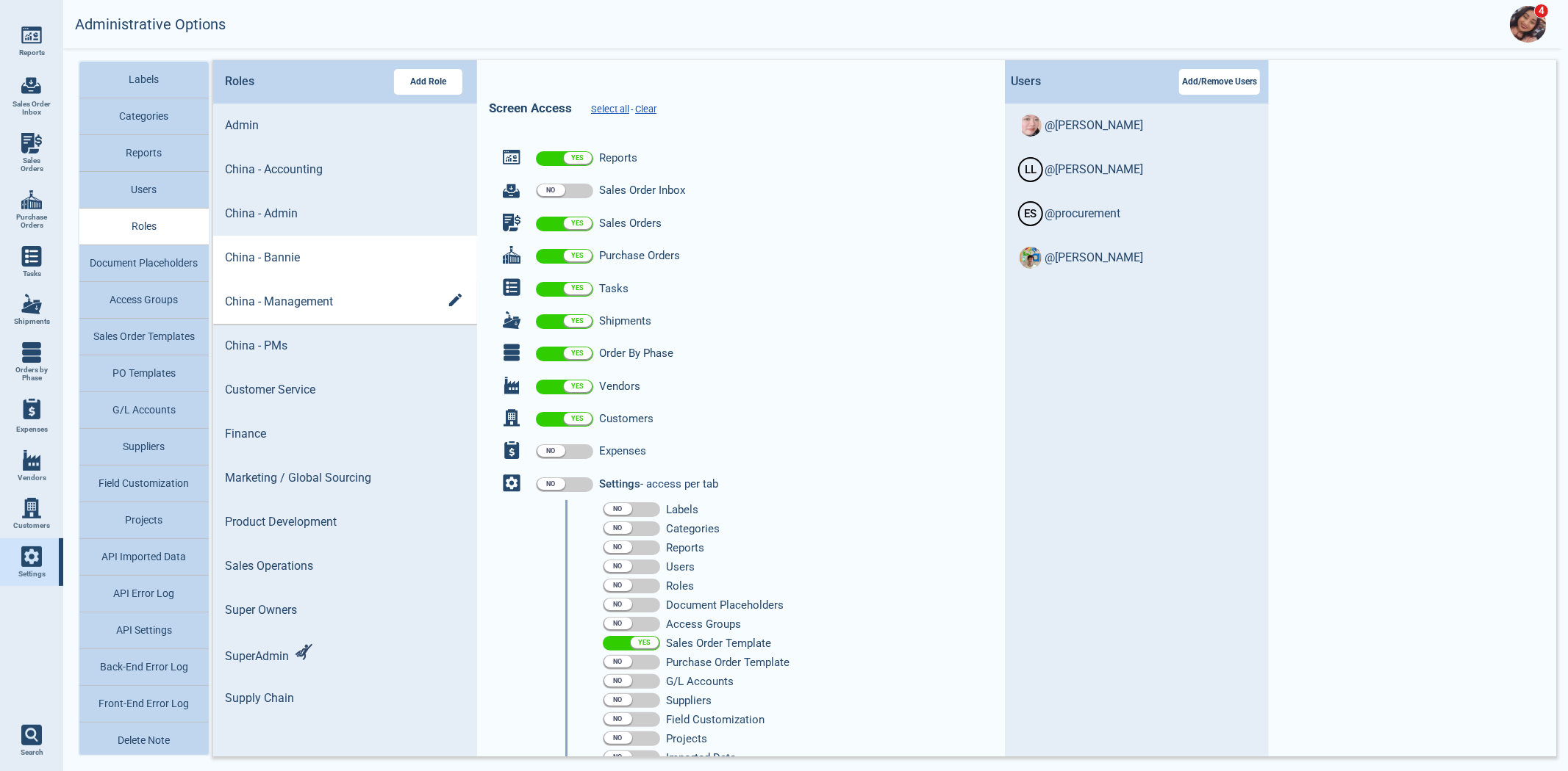
scroll to position [0, 0]
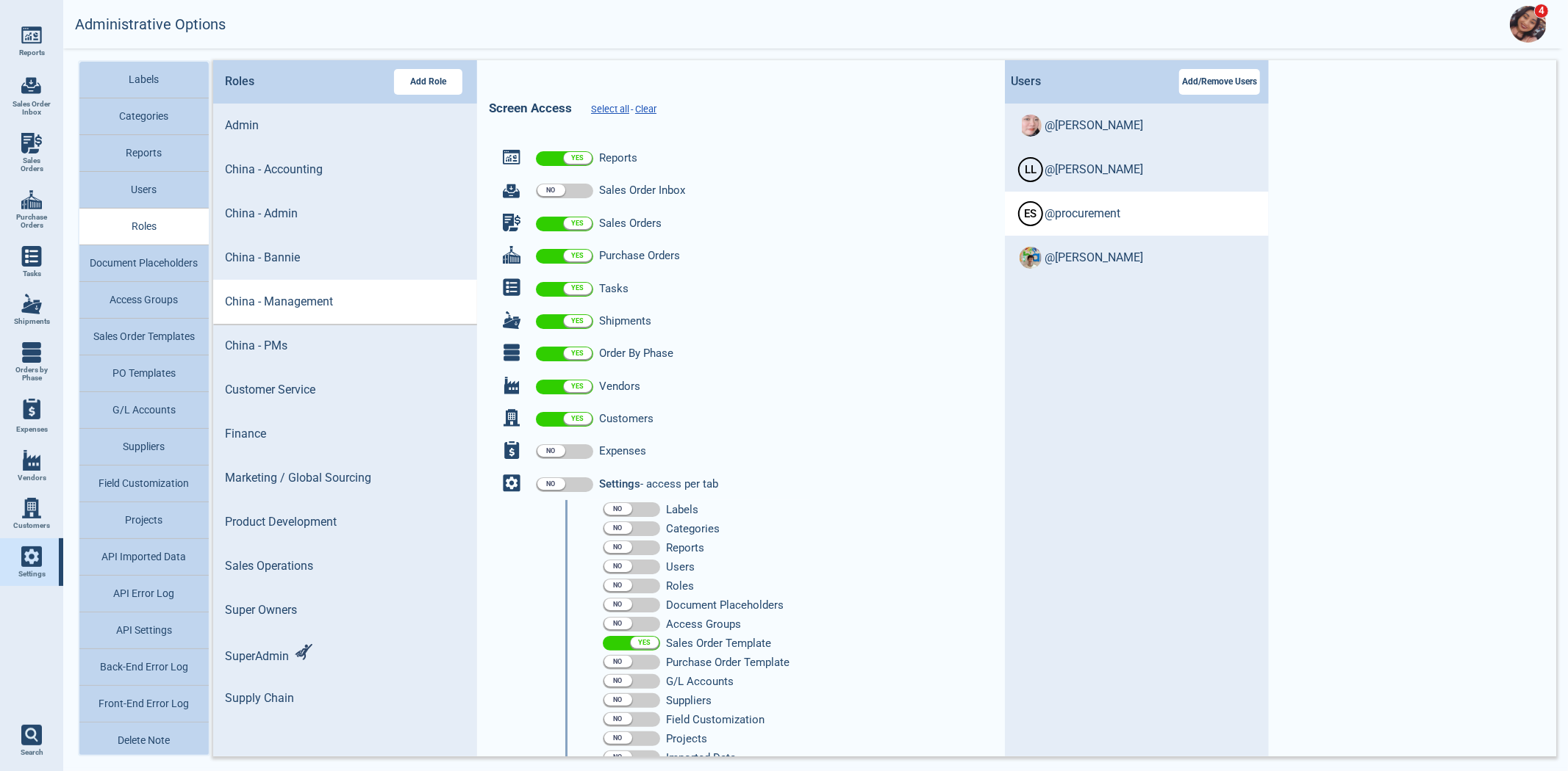
click at [1069, 213] on span "@ procurement" at bounding box center [1082, 214] width 75 height 13
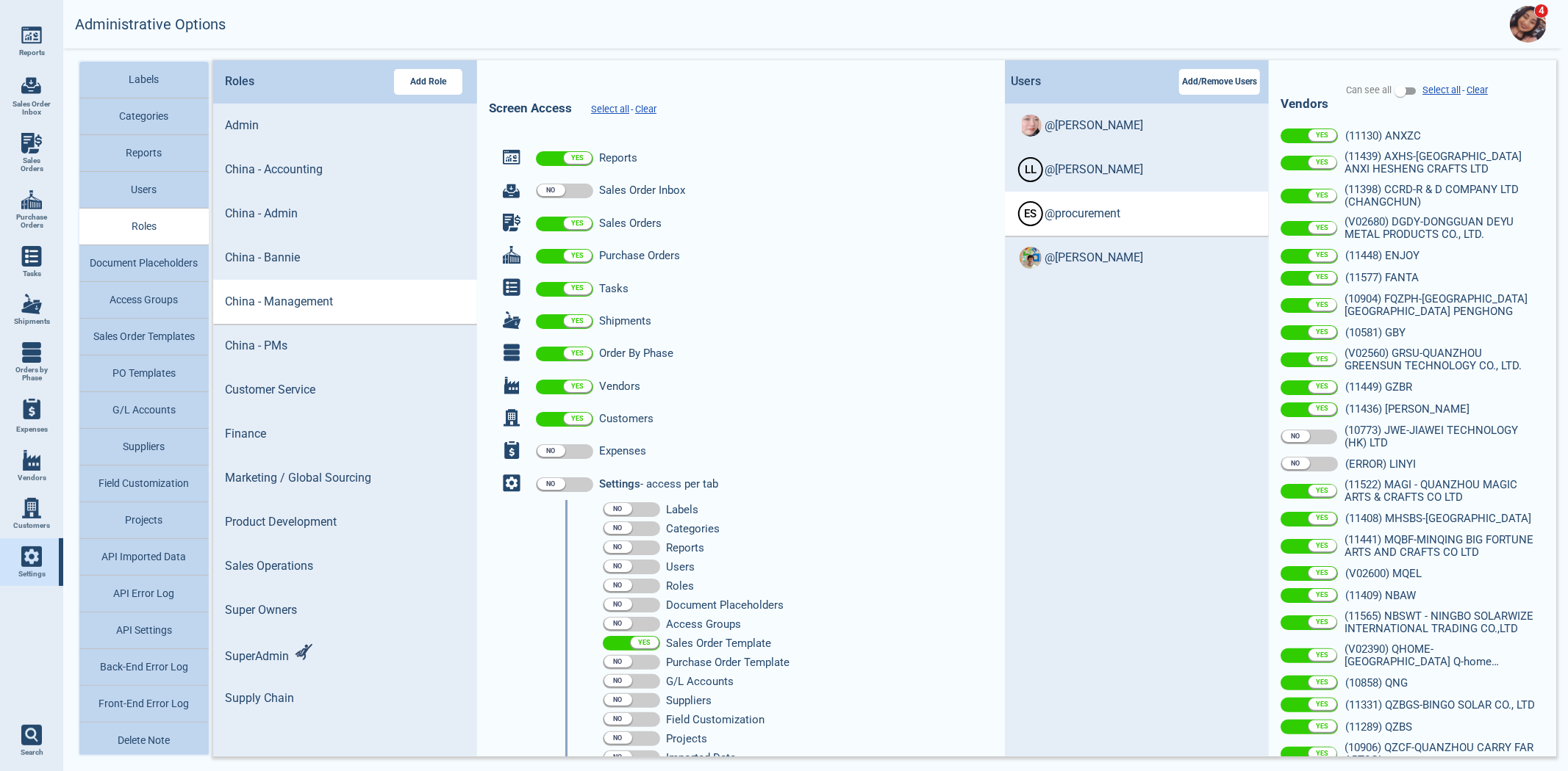
click at [1311, 457] on span at bounding box center [1310, 464] width 58 height 15
click at [1309, 464] on input "checkbox" at bounding box center [1309, 464] width 0 height 0
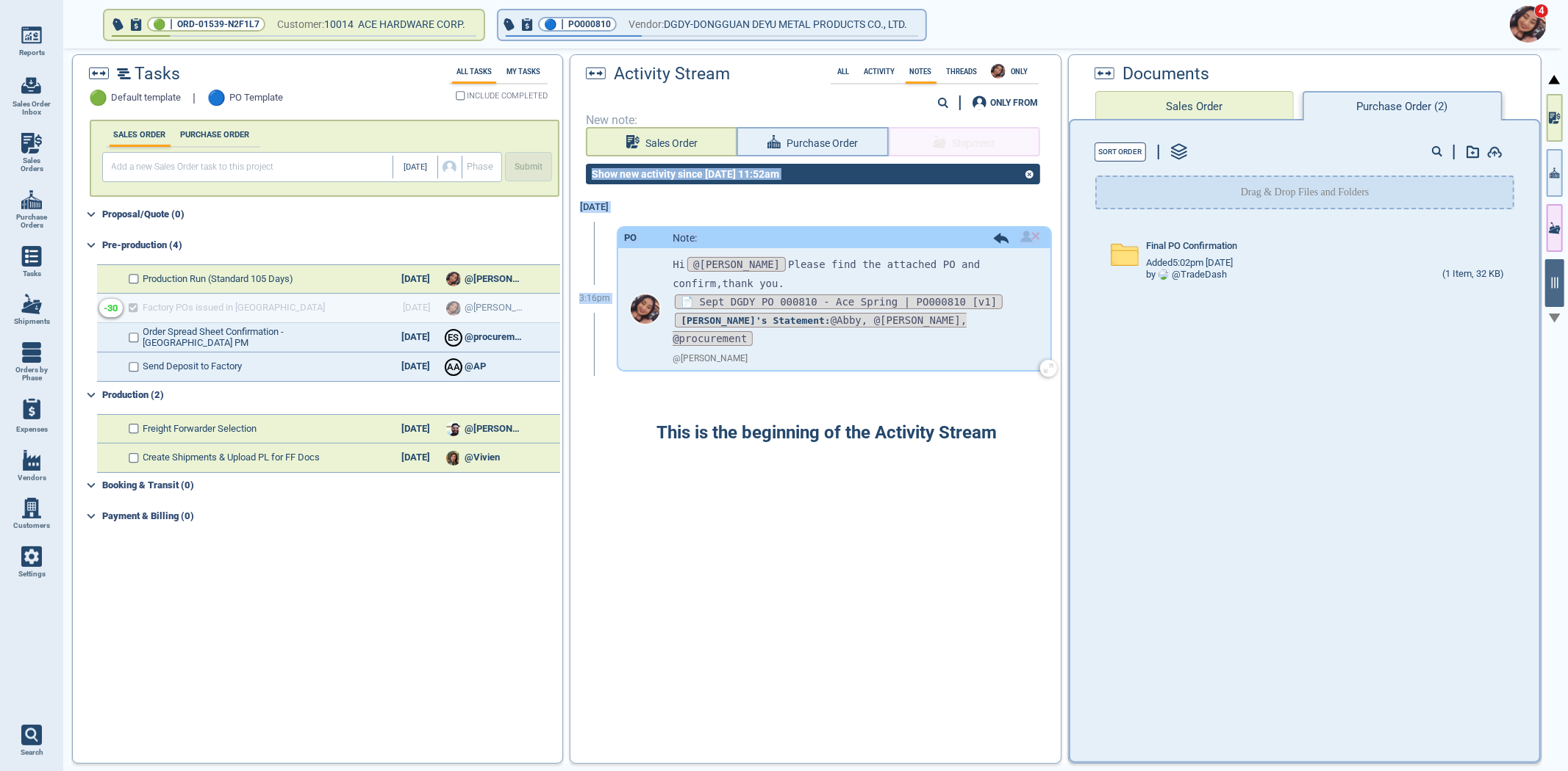
drag, startPoint x: 729, startPoint y: 281, endPoint x: 649, endPoint y: 248, distance: 86.5
drag, startPoint x: 695, startPoint y: 261, endPoint x: 685, endPoint y: 255, distance: 11.7
click at [694, 259] on span "@[PERSON_NAME]" at bounding box center [736, 265] width 99 height 15
drag, startPoint x: 700, startPoint y: 282, endPoint x: 657, endPoint y: 263, distance: 47.0
click at [662, 265] on div "Hi @[PERSON_NAME] Please find the attached PO and confirm,thank you. 📄 Sept DGD…" at bounding box center [834, 308] width 431 height 122
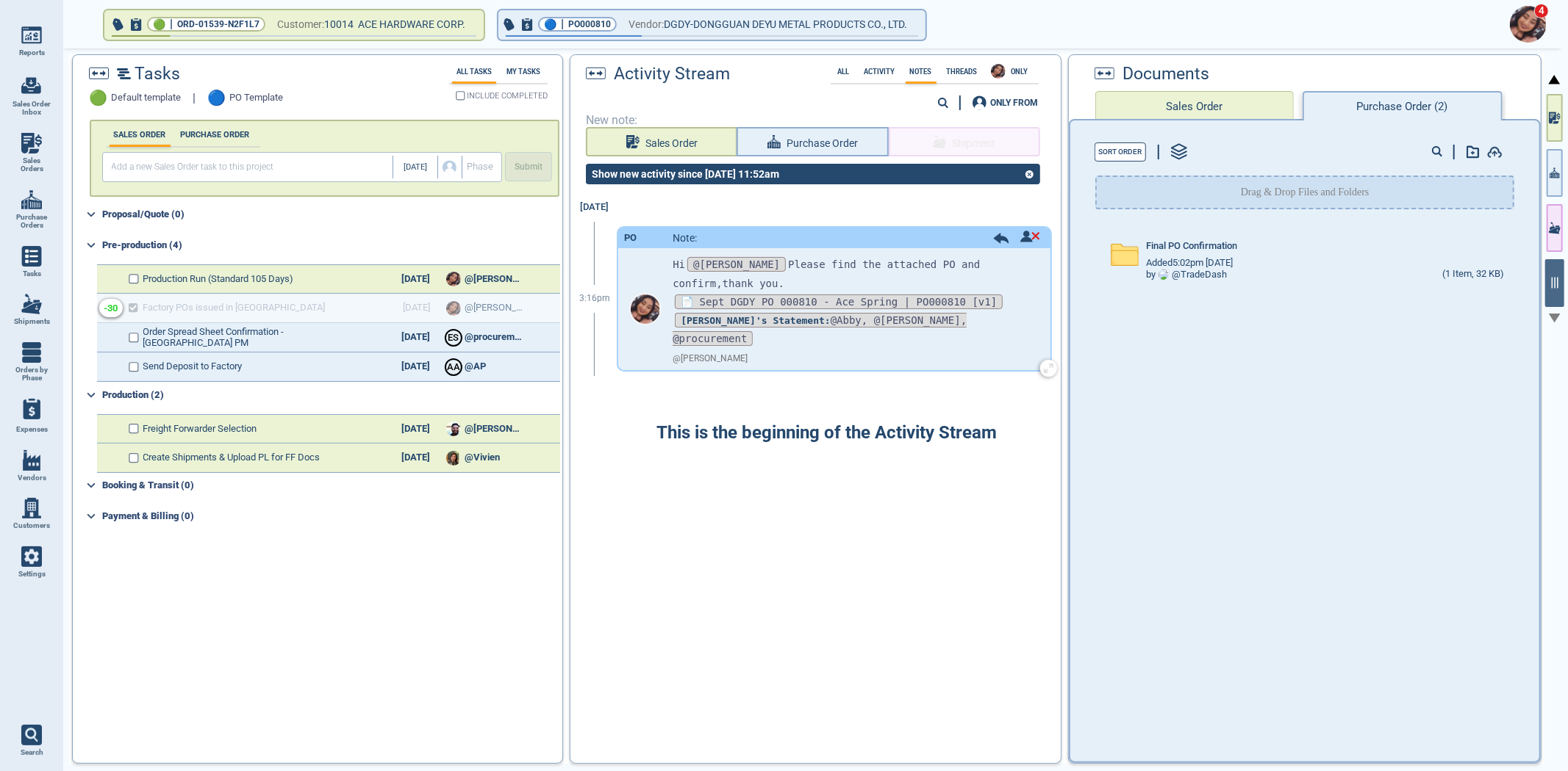
copy p "Hi @[PERSON_NAME] Please find the attached PO and confirm,thank you."
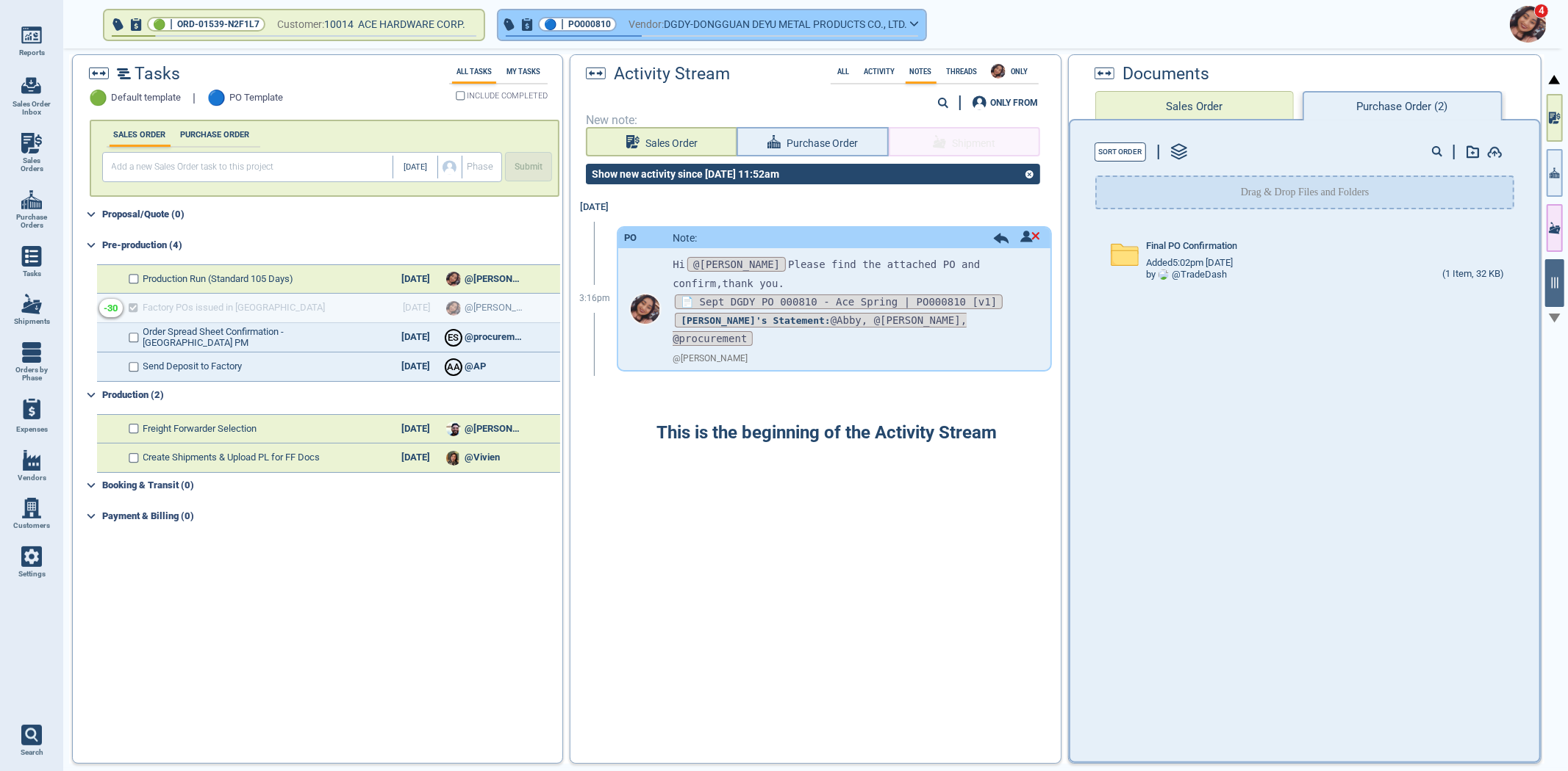
click at [596, 17] on span "PO000810" at bounding box center [589, 24] width 43 height 15
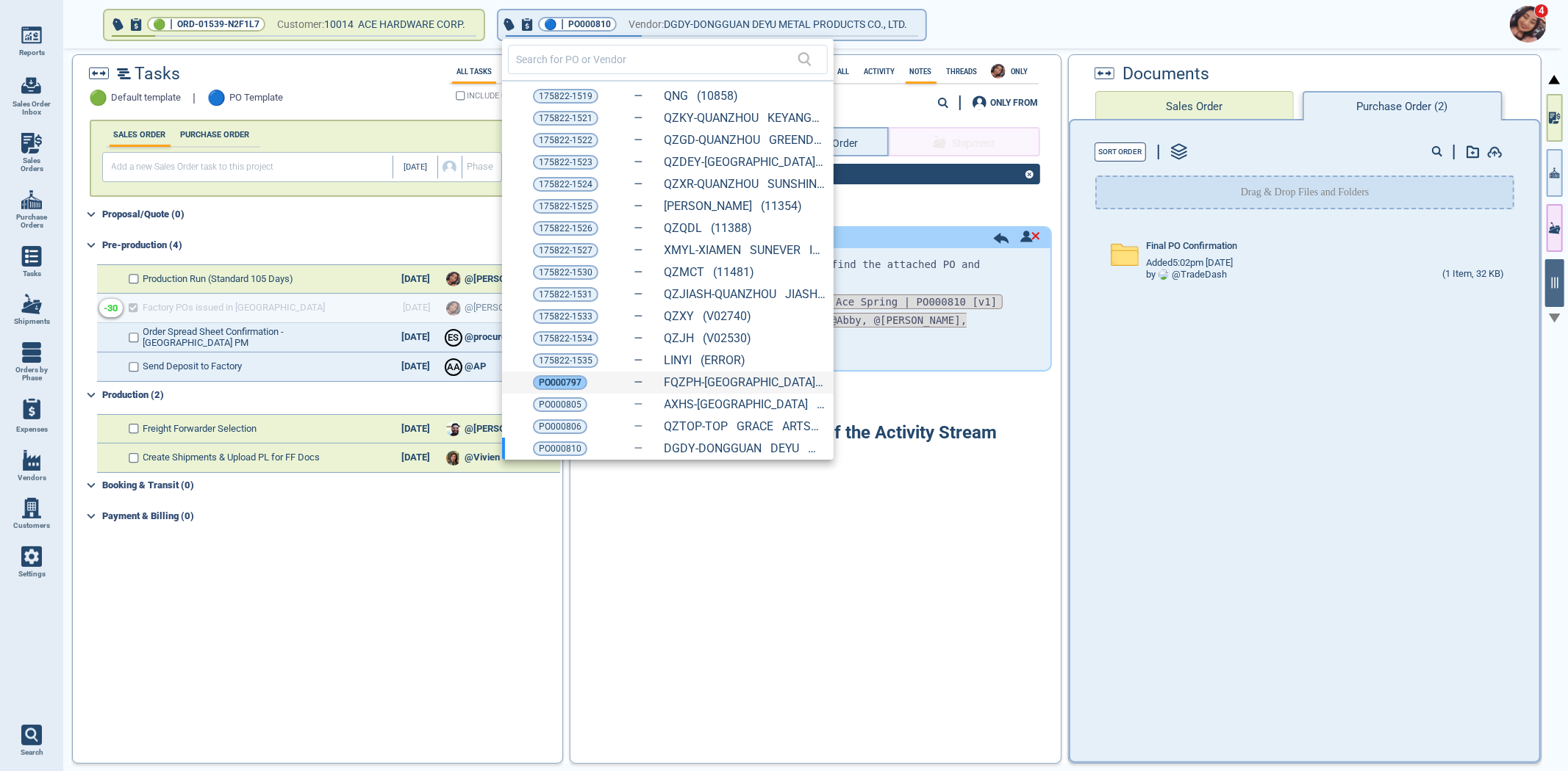
click at [568, 385] on span "PO000797" at bounding box center [560, 383] width 43 height 15
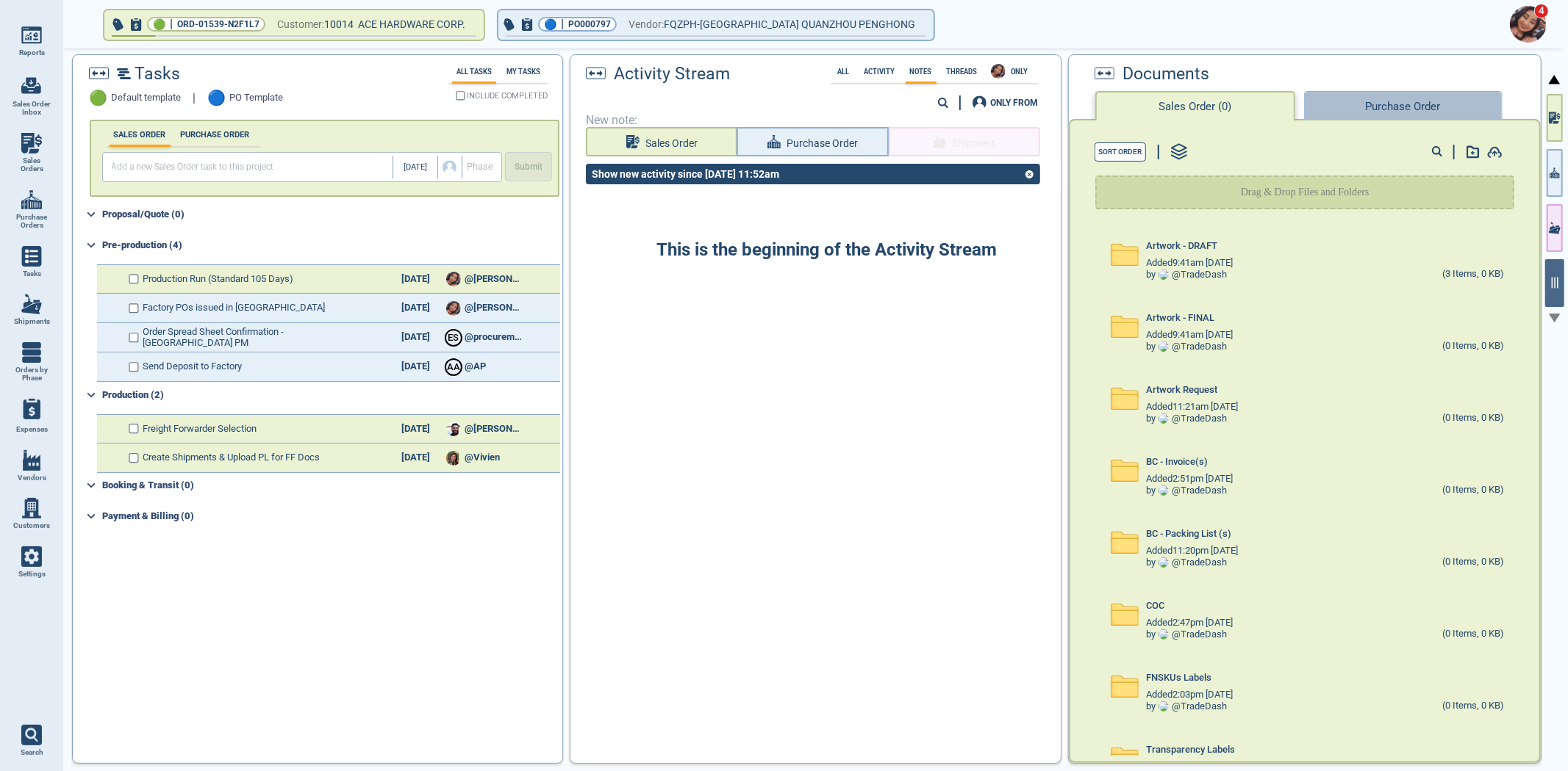
click at [1424, 101] on button "Purchase Order" at bounding box center [1403, 106] width 199 height 30
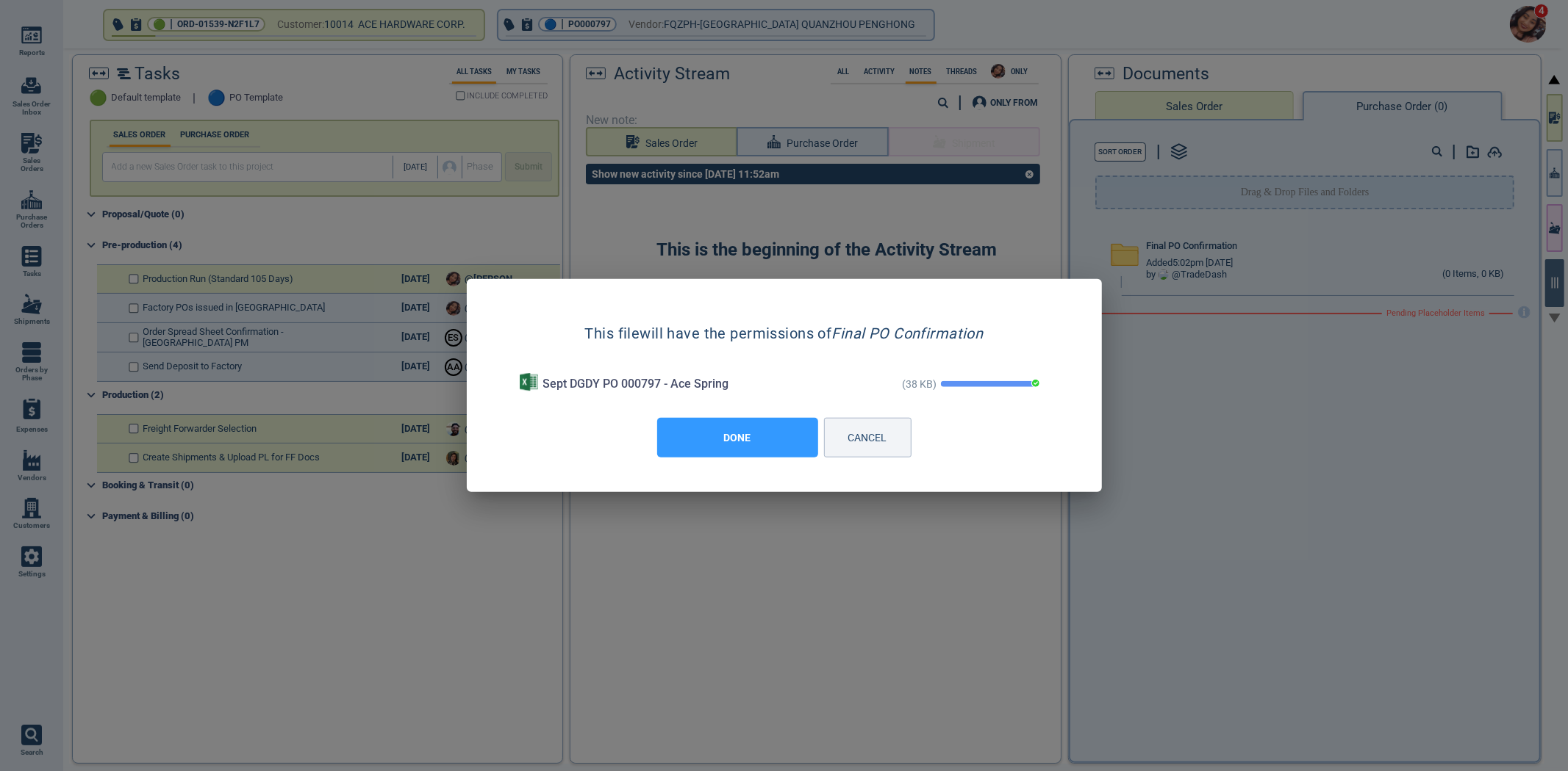
click at [803, 426] on button "DONE" at bounding box center [737, 438] width 161 height 40
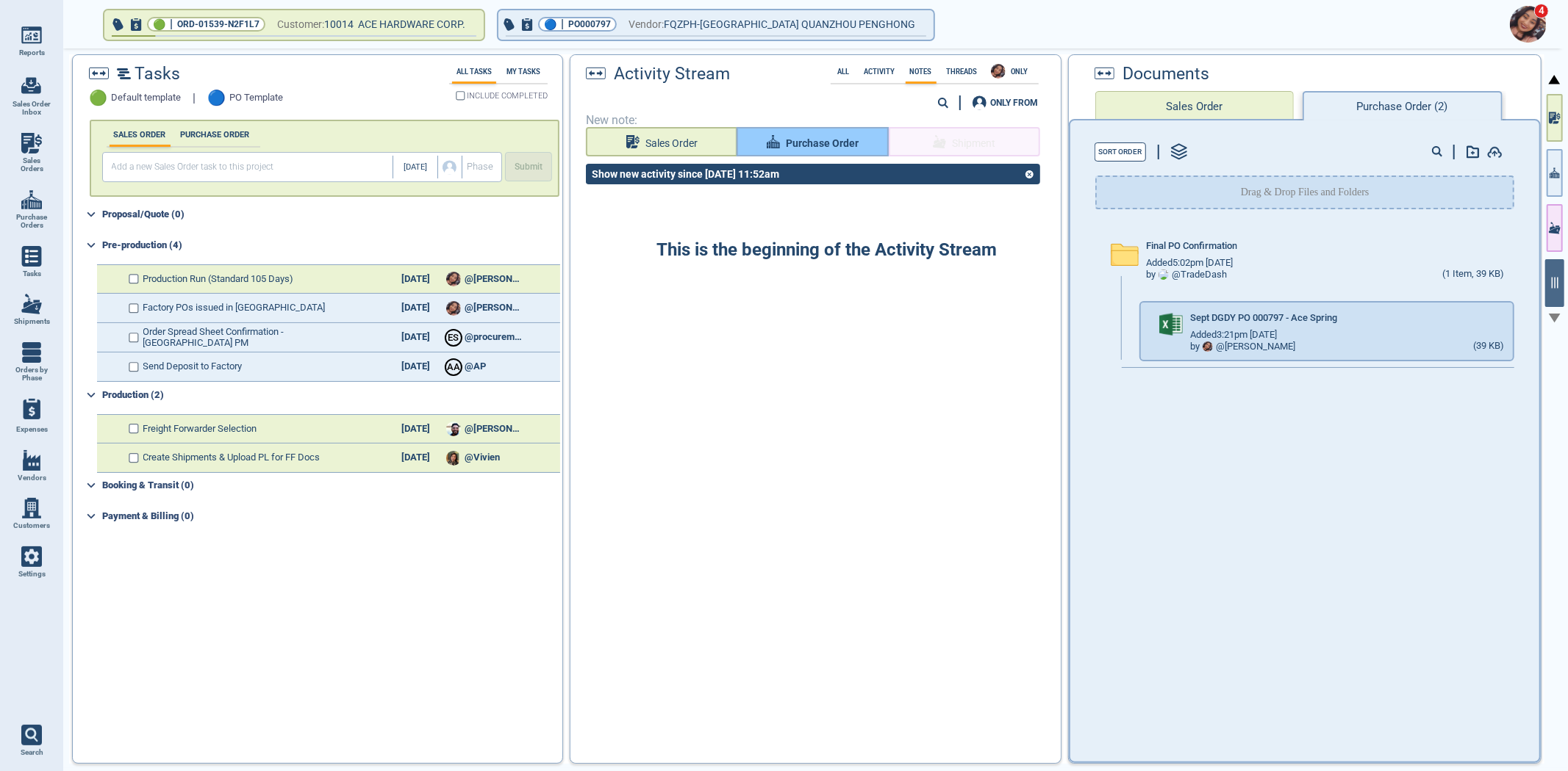
click at [780, 127] on button "Purchase Order" at bounding box center [811, 142] width 152 height 30
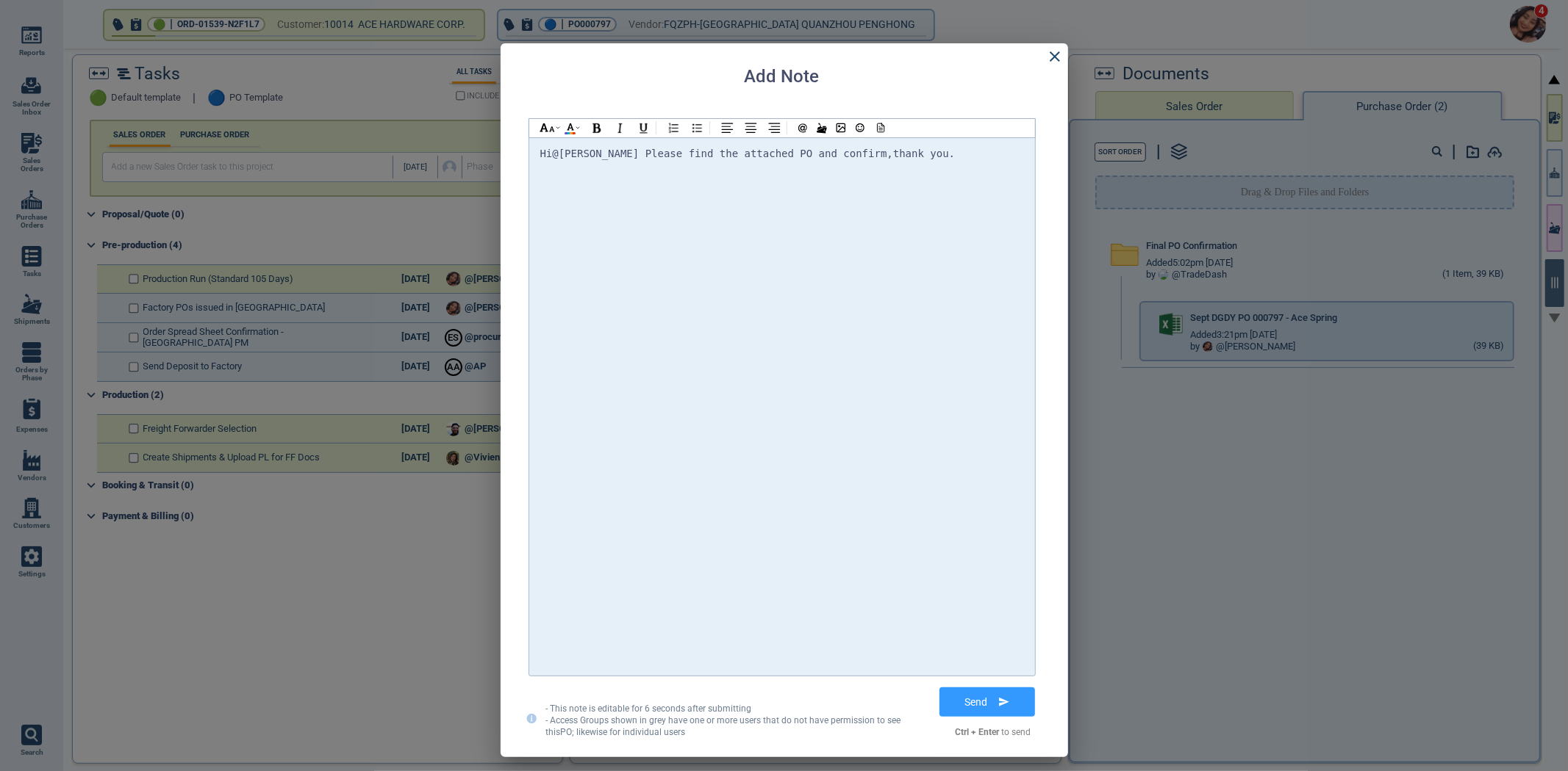
click at [599, 152] on span "@Selina Please find the attached PO and confirm" at bounding box center [719, 153] width 335 height 12
click at [915, 157] on div "Hi @[PERSON_NAME] @[PERSON_NAME] @[PERSON_NAME] Please find the attached PO and…" at bounding box center [782, 154] width 483 height 20
click at [877, 135] on div at bounding box center [879, 128] width 20 height 19
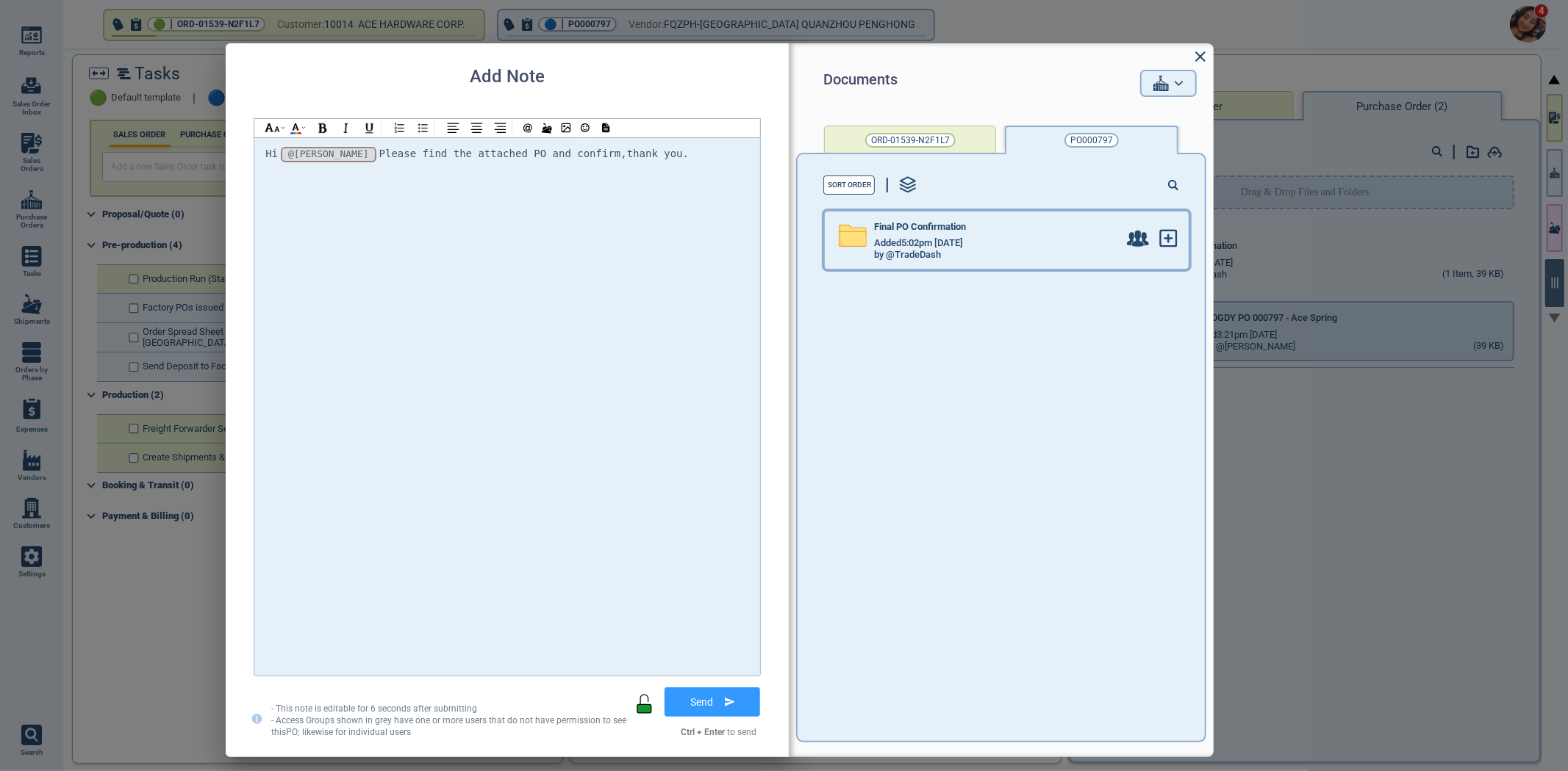
click at [955, 244] on span "Added 5:02pm [DATE]" at bounding box center [918, 243] width 89 height 11
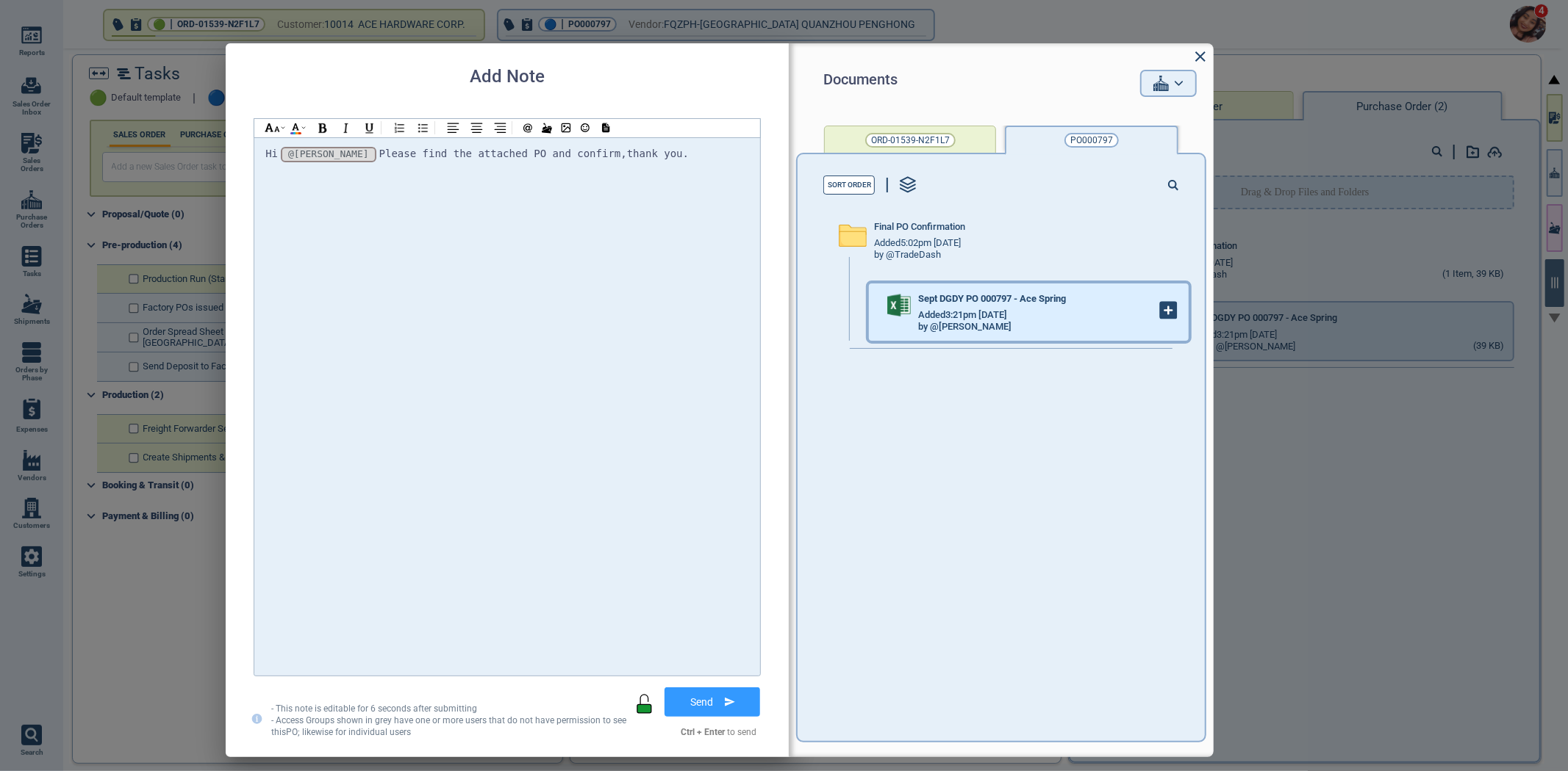
click at [1174, 309] on div at bounding box center [1174, 312] width 30 height 58
click at [1165, 311] on icon at bounding box center [1168, 311] width 7 height 0
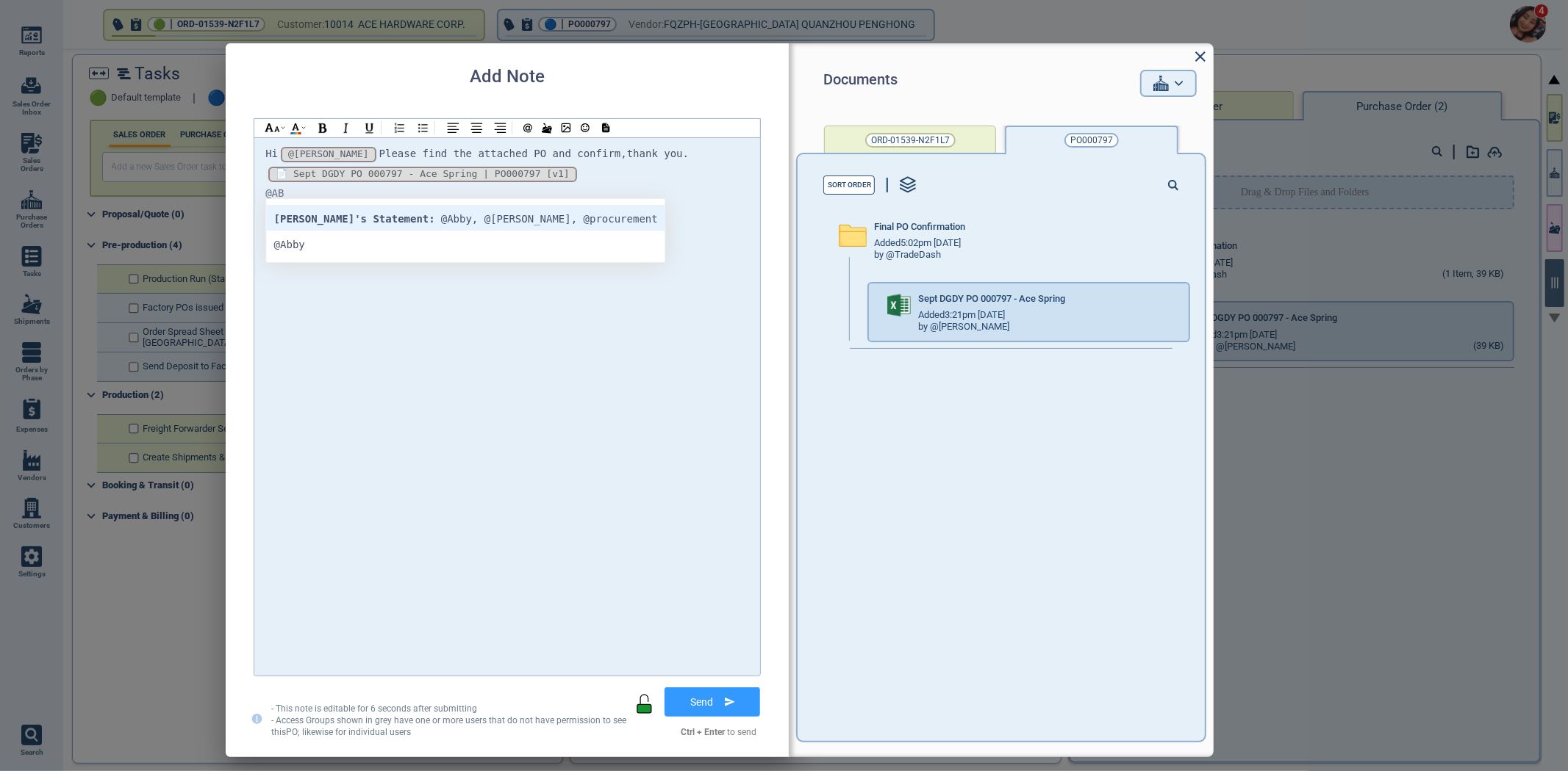
drag, startPoint x: 409, startPoint y: 216, endPoint x: 413, endPoint y: 224, distance: 8.9
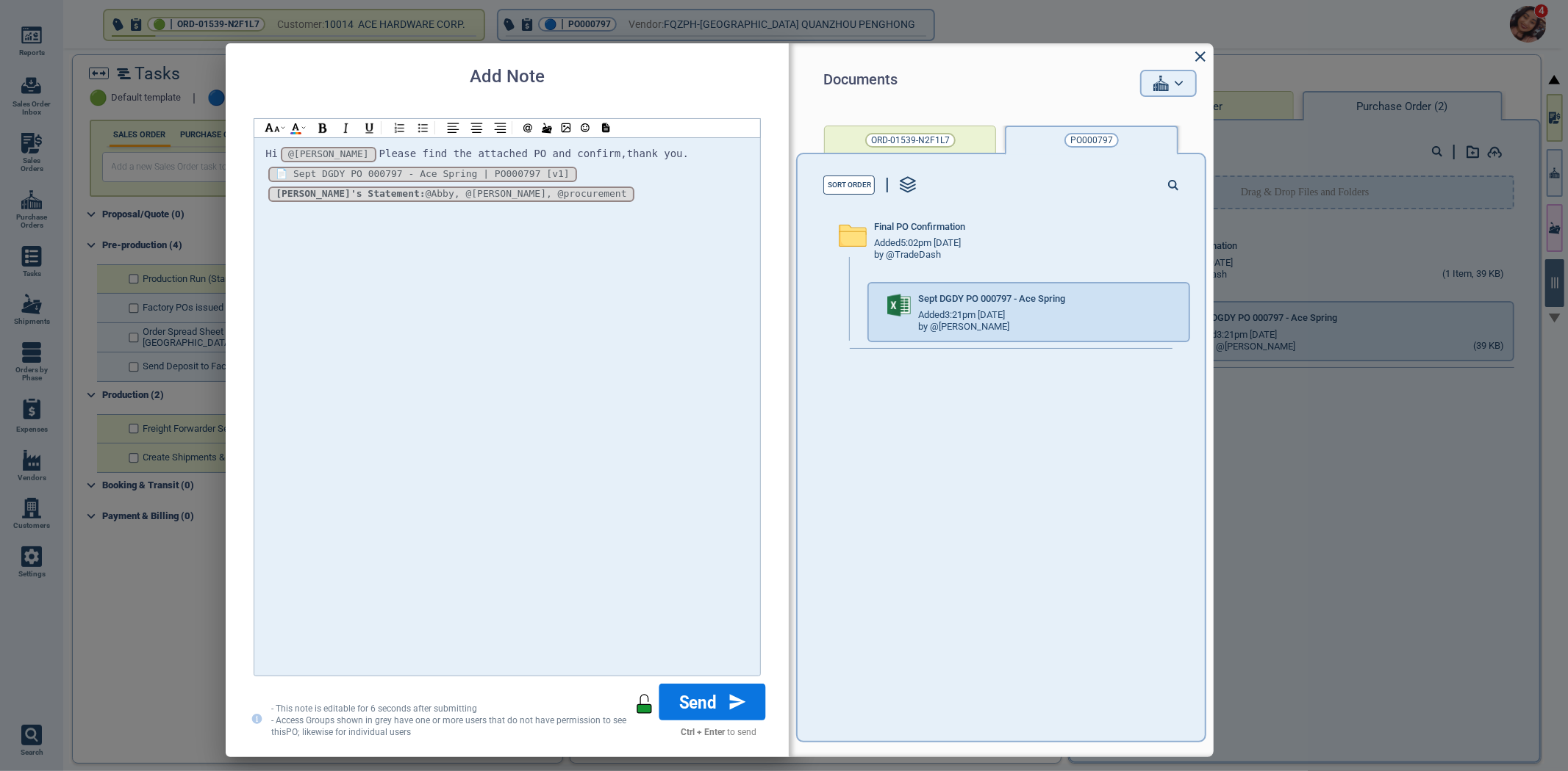
click at [714, 700] on button "Send" at bounding box center [712, 702] width 107 height 37
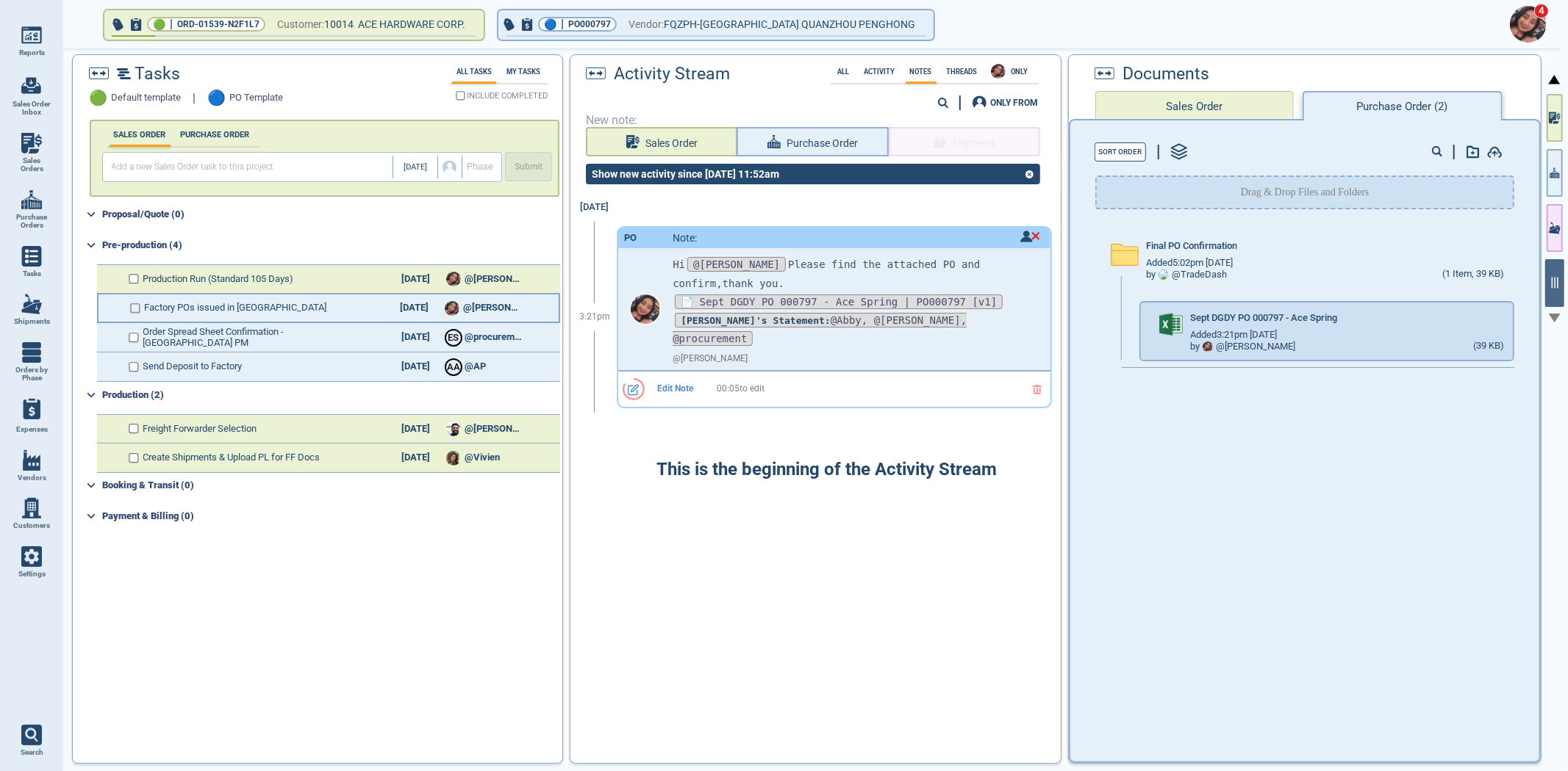
click at [139, 307] on input "checkbox" at bounding box center [136, 308] width 11 height 10
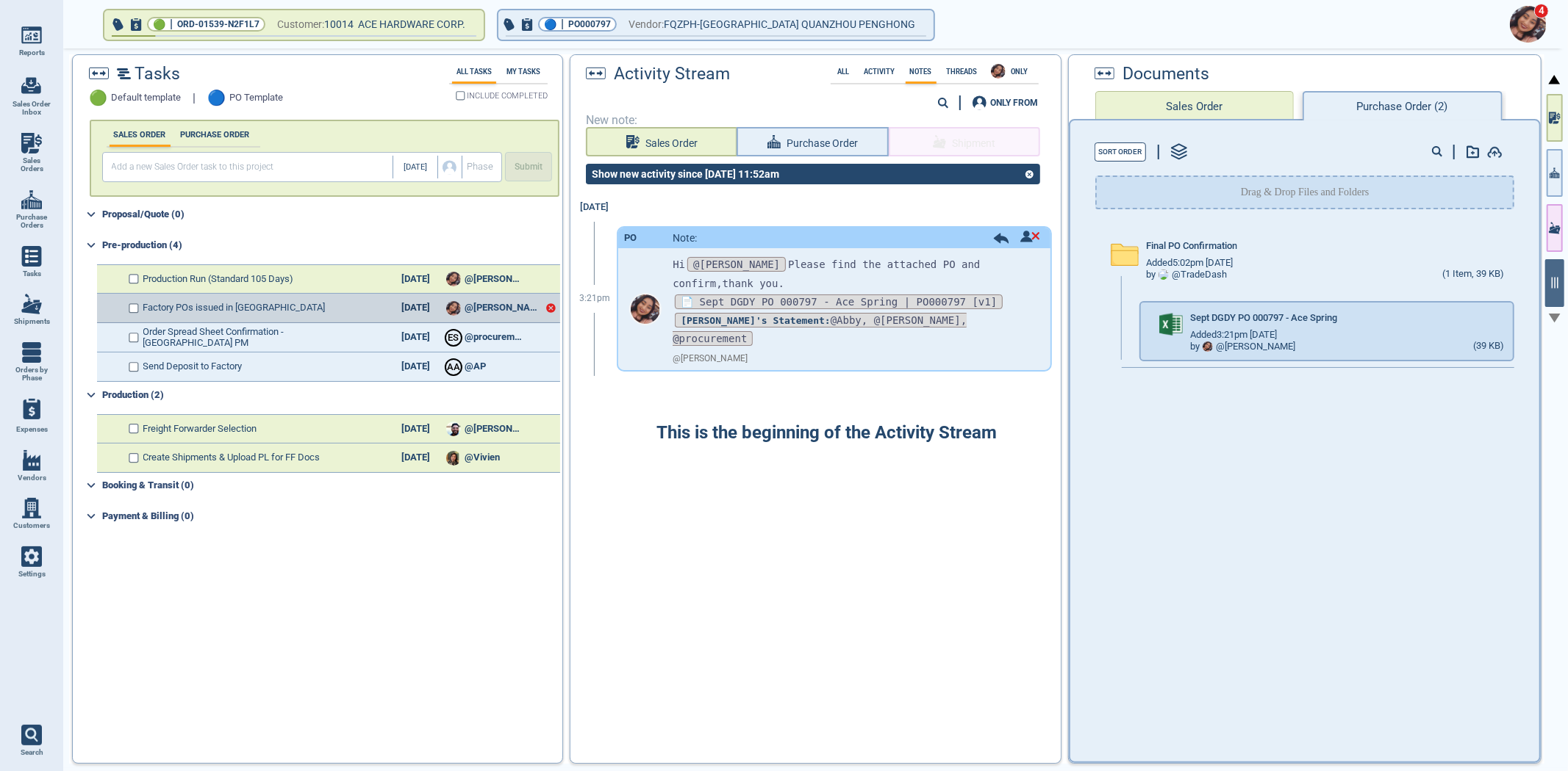
checkbox input "true"
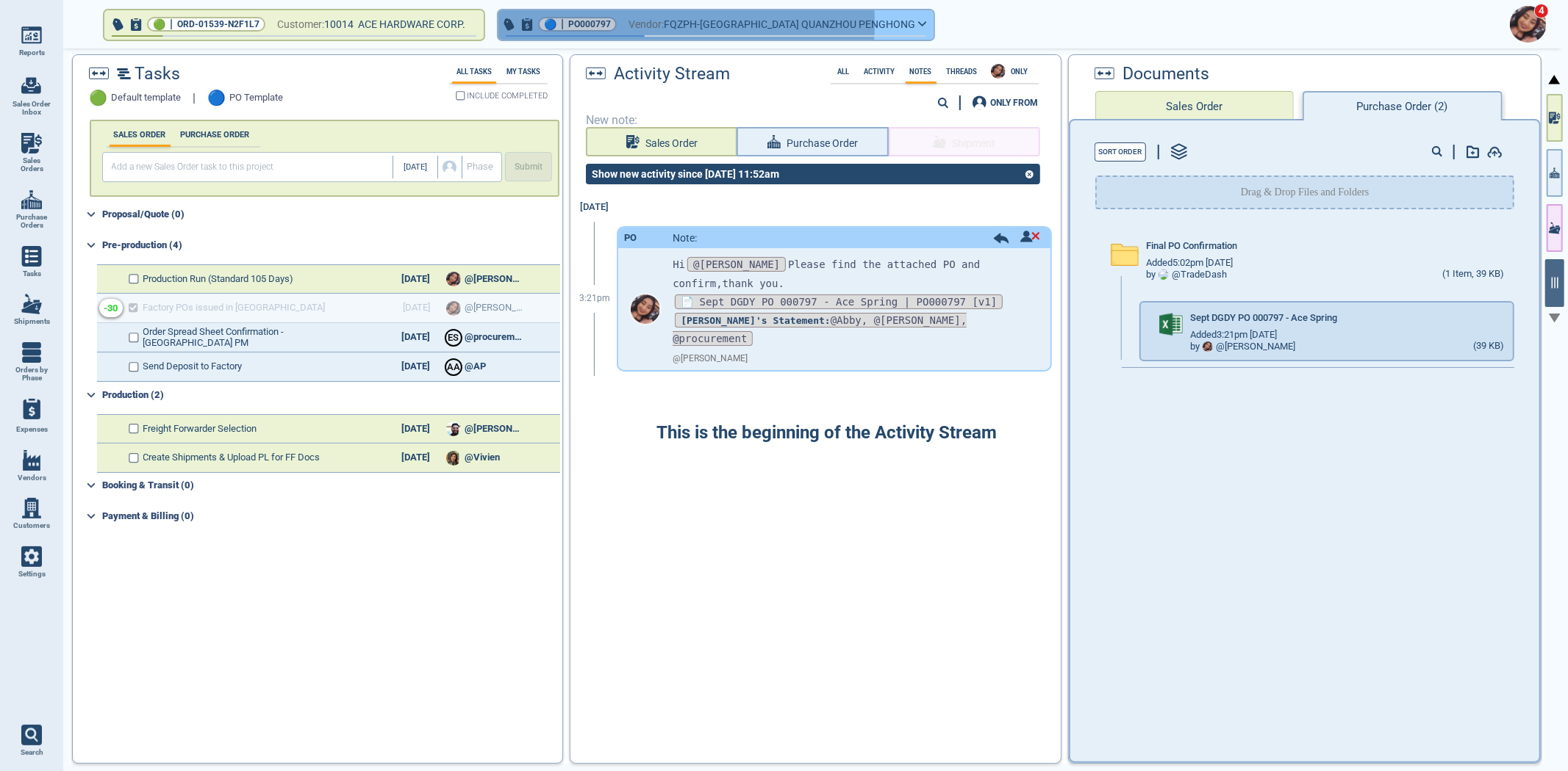
click at [593, 24] on span "PO000797" at bounding box center [589, 24] width 43 height 15
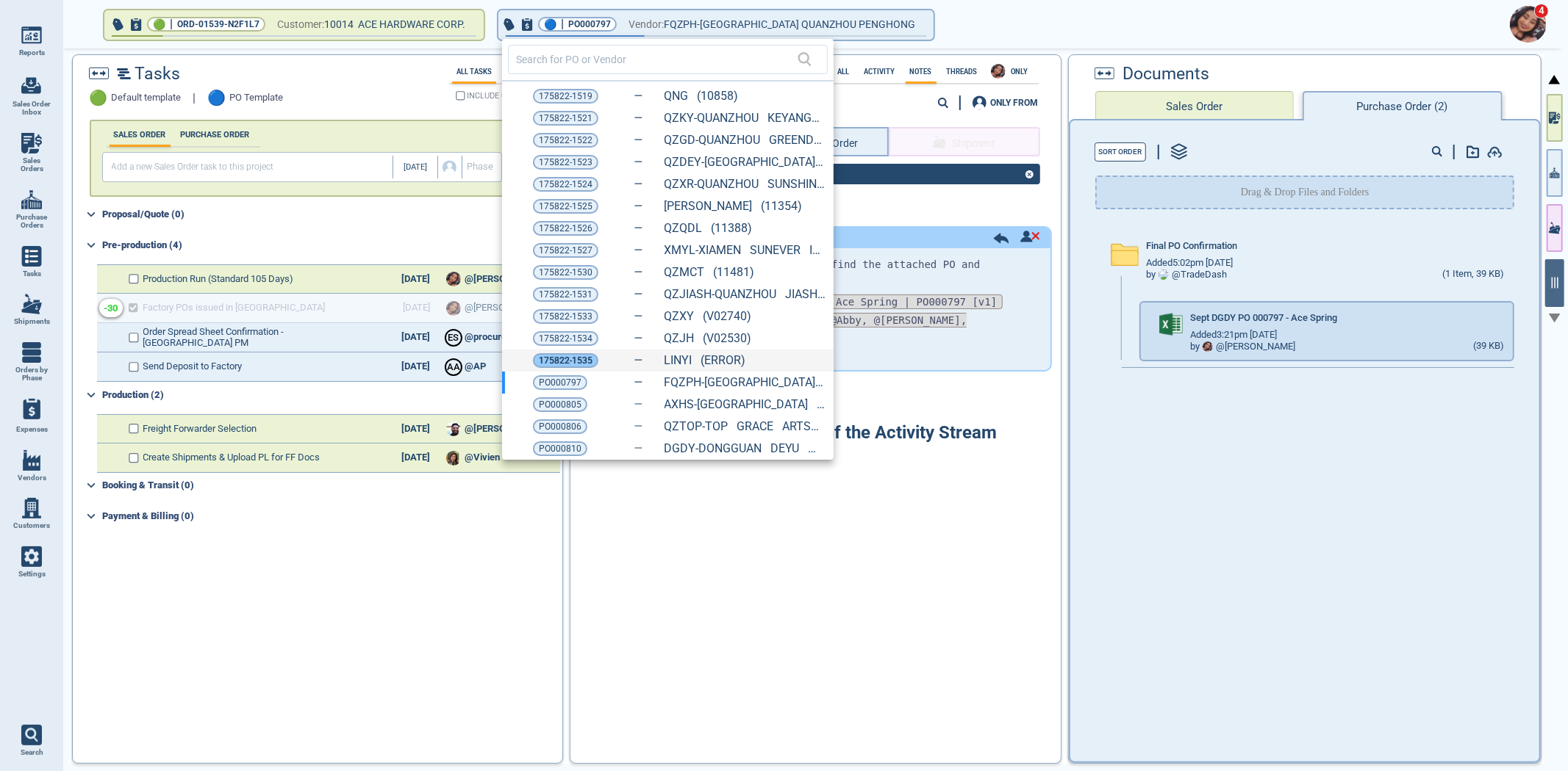
click at [582, 354] on span "175822-1535" at bounding box center [566, 360] width 54 height 15
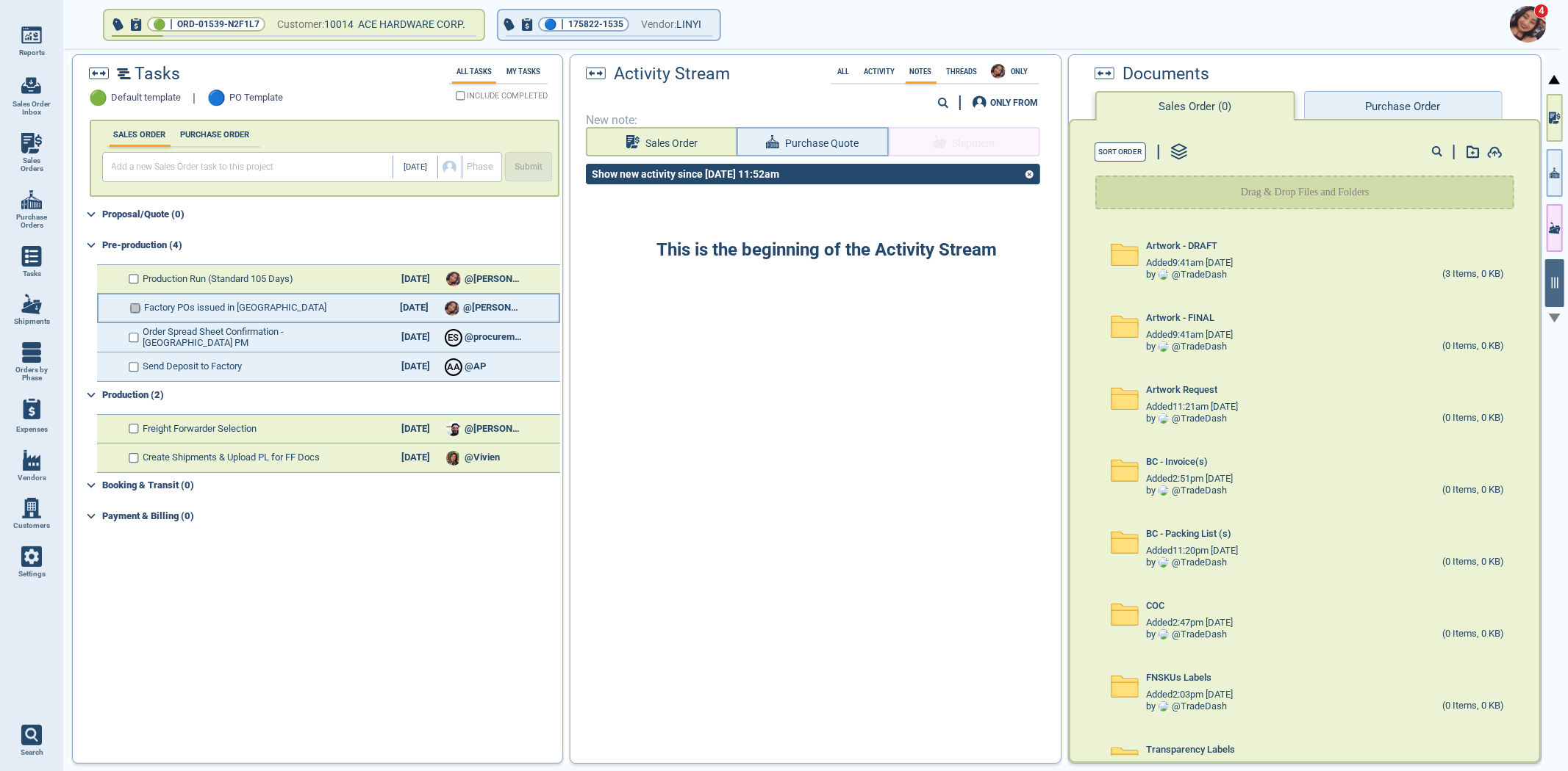
click at [137, 305] on input "checkbox" at bounding box center [136, 308] width 11 height 10
click at [1445, 97] on button "Purchase Order" at bounding box center [1403, 106] width 199 height 30
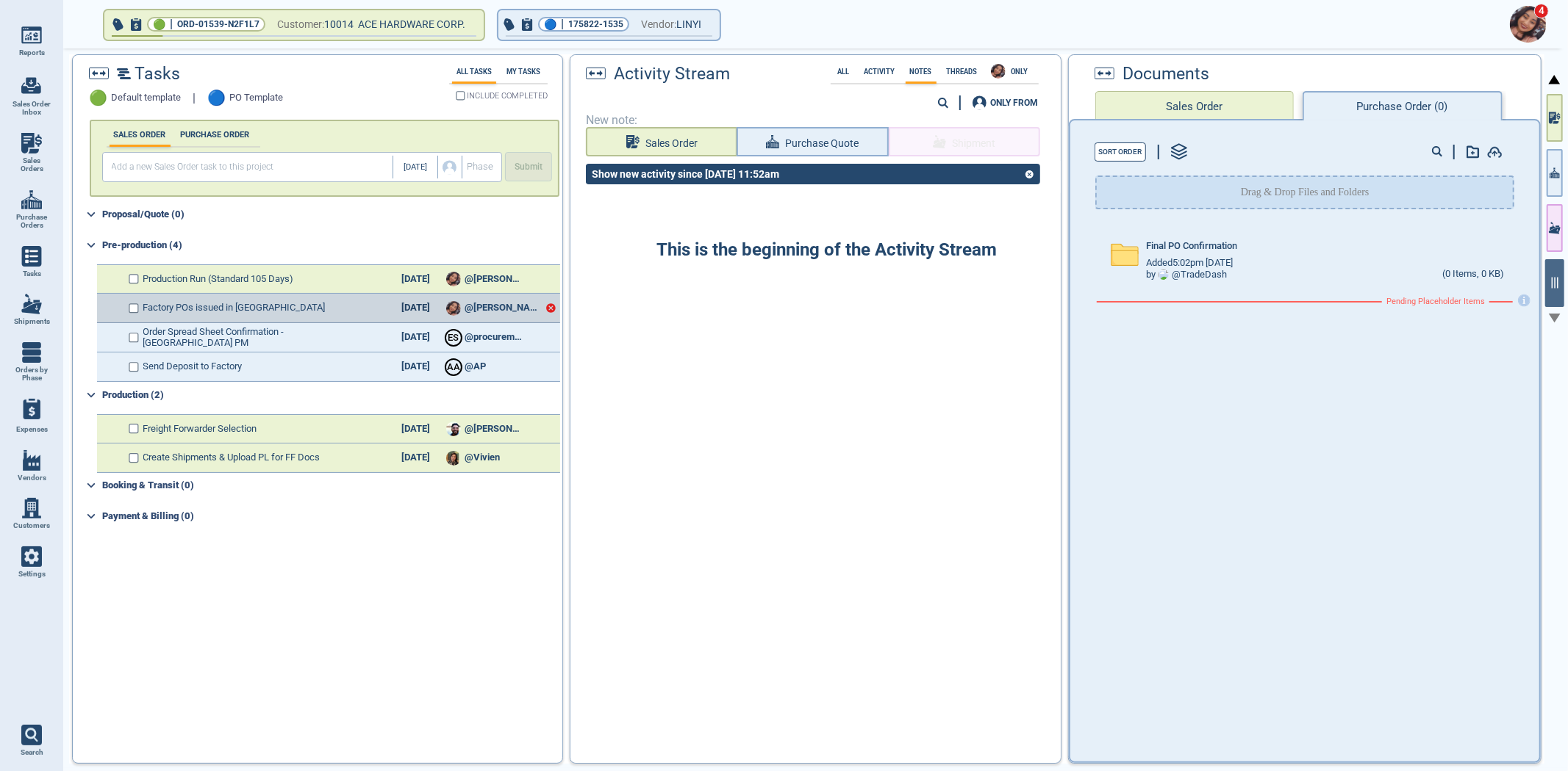
checkbox input "true"
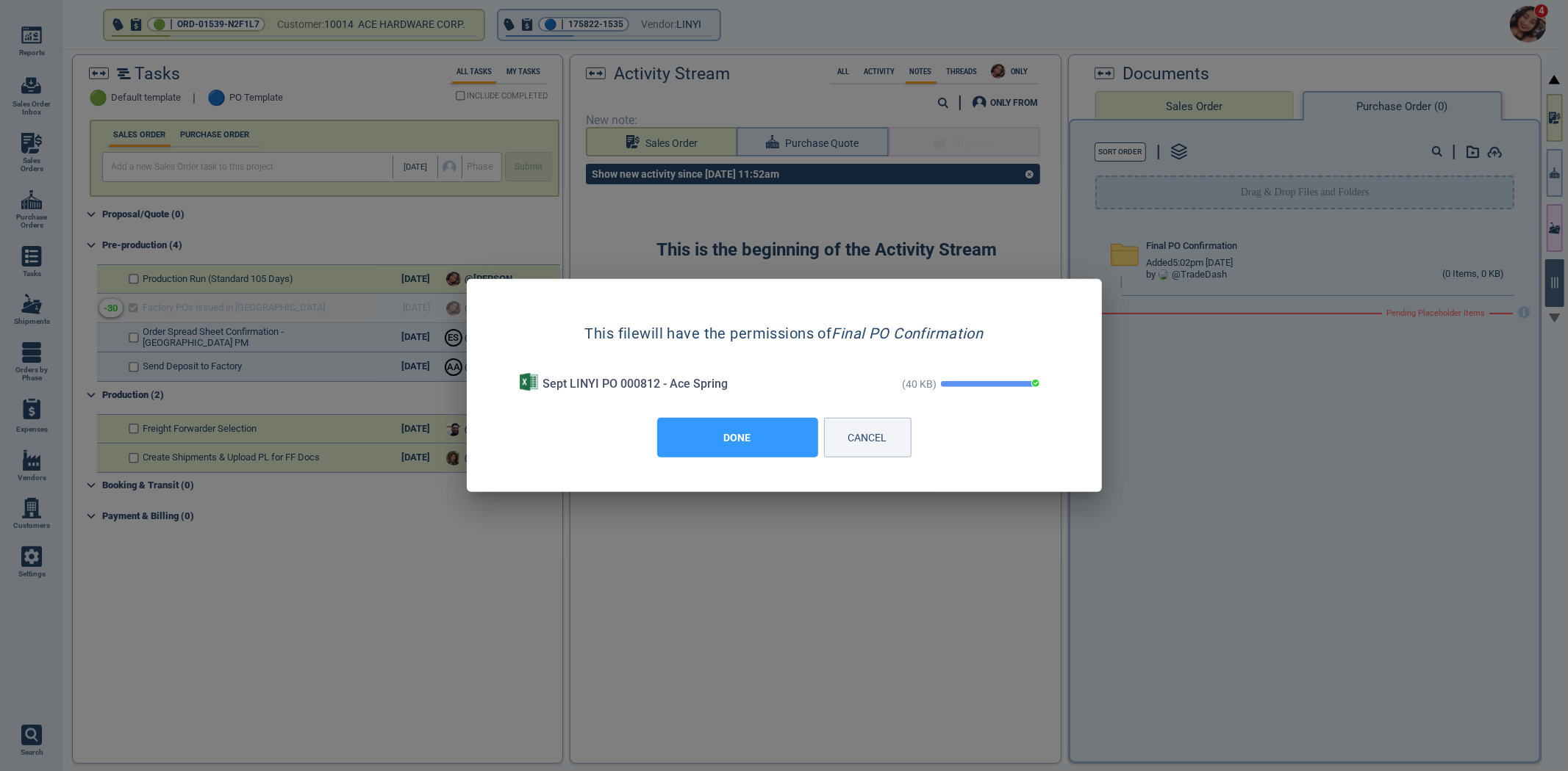
click at [732, 454] on button "DONE" at bounding box center [737, 438] width 161 height 40
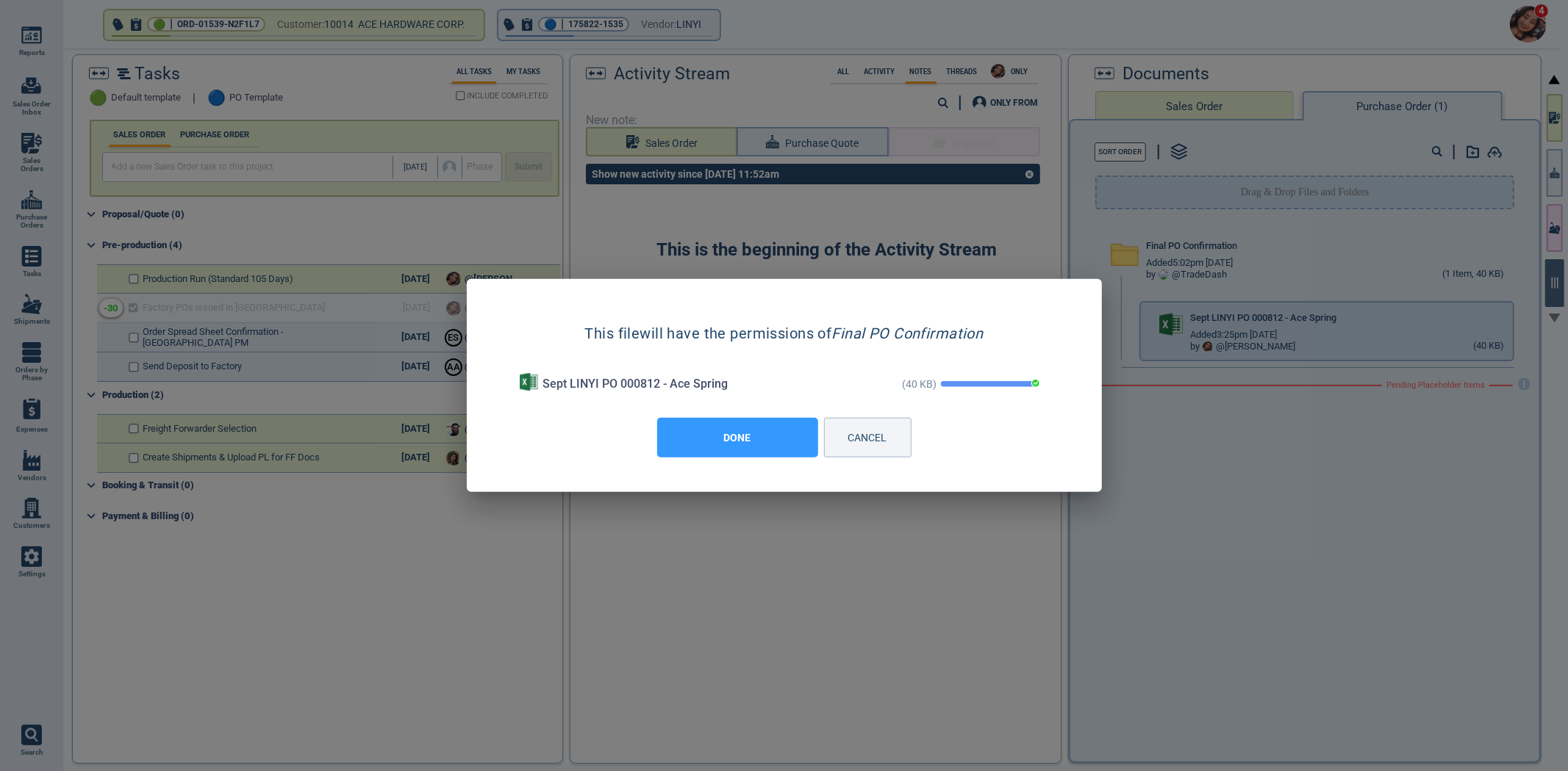
click at [735, 445] on div "This is the beginning of the Activity Stream" at bounding box center [815, 474] width 490 height 561
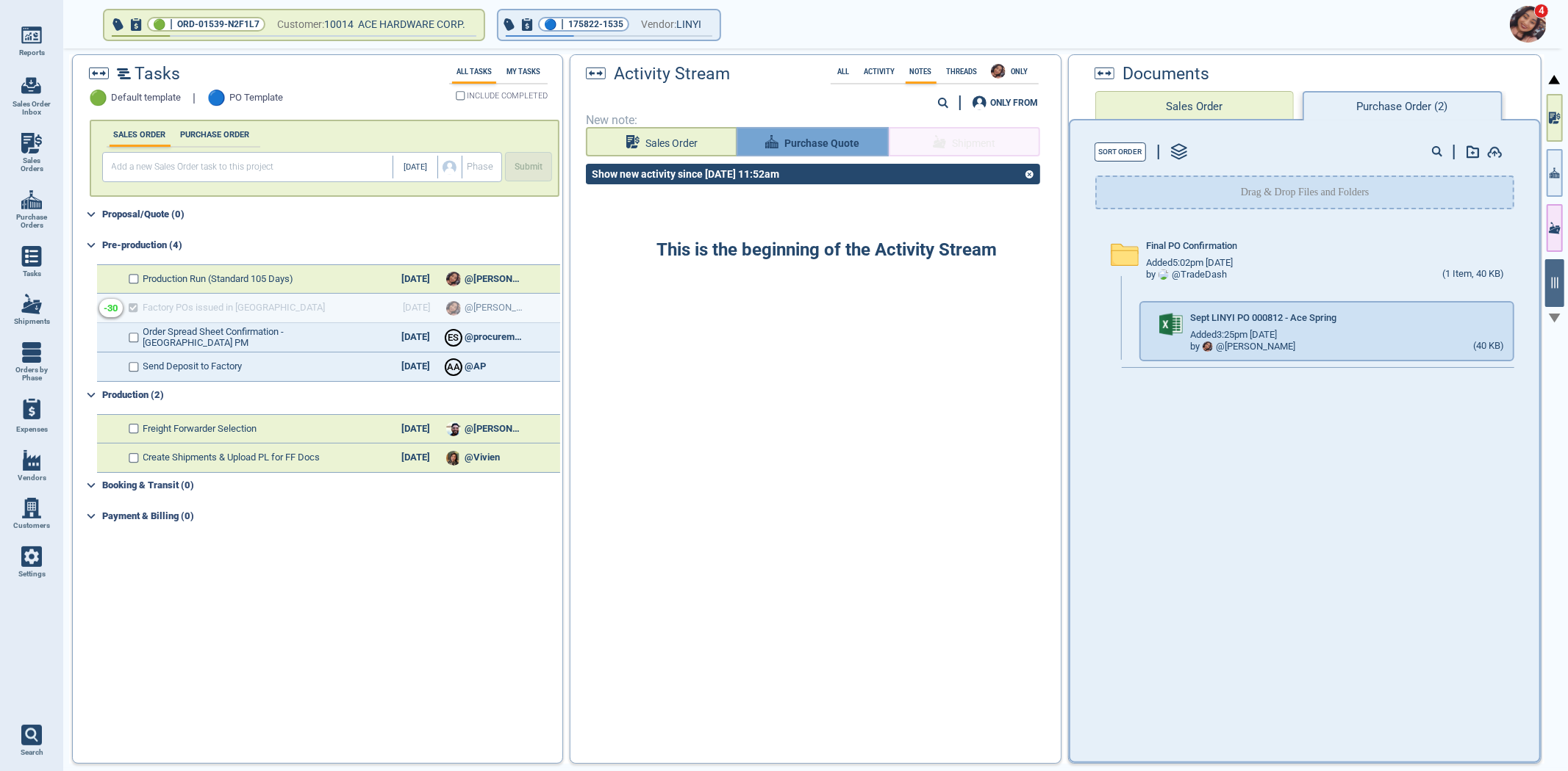
click at [803, 135] on span "Purchase Quote" at bounding box center [822, 144] width 75 height 19
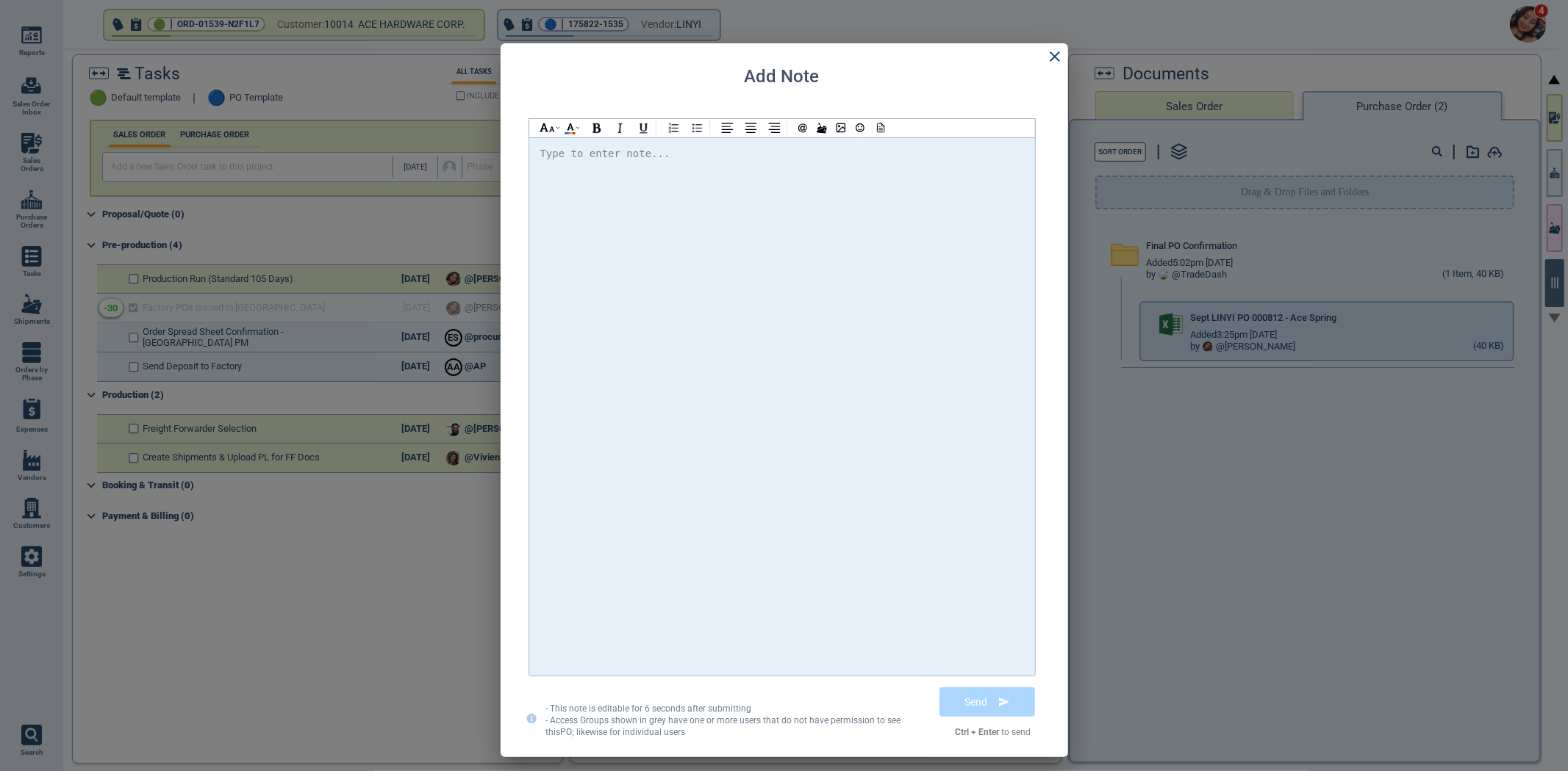
click at [613, 182] on div at bounding box center [782, 407] width 483 height 524
click at [600, 152] on span "@Selina Please find the attached PO and confirm" at bounding box center [719, 153] width 335 height 12
click at [598, 152] on span "@Selina Please find the attached PO and confirm" at bounding box center [719, 153] width 335 height 12
click at [916, 150] on div "Hi @[PERSON_NAME] @[PERSON_NAME] @[PERSON_NAME] Please find the attached PO and…" at bounding box center [782, 154] width 483 height 20
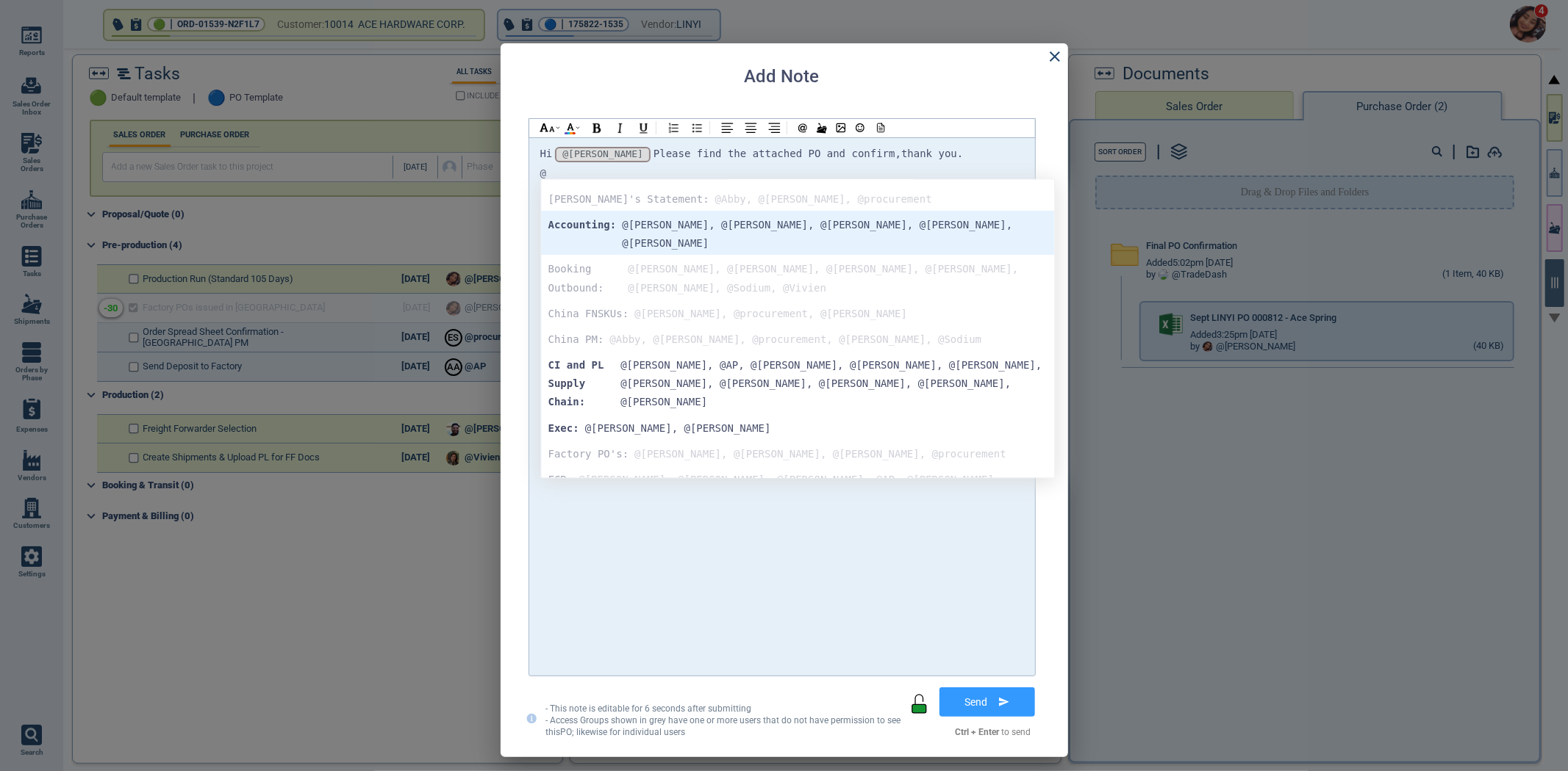
click at [583, 170] on div "@" at bounding box center [782, 174] width 483 height 19
click at [571, 167] on div "@" at bounding box center [782, 174] width 483 height 19
click at [577, 191] on div "Abby's Statement: @Abby, @Jennifer, @procurement" at bounding box center [797, 200] width 498 height 19
click at [575, 199] on div "Abby's Statement: @Abby, @Jennifer, @procurement" at bounding box center [797, 200] width 498 height 19
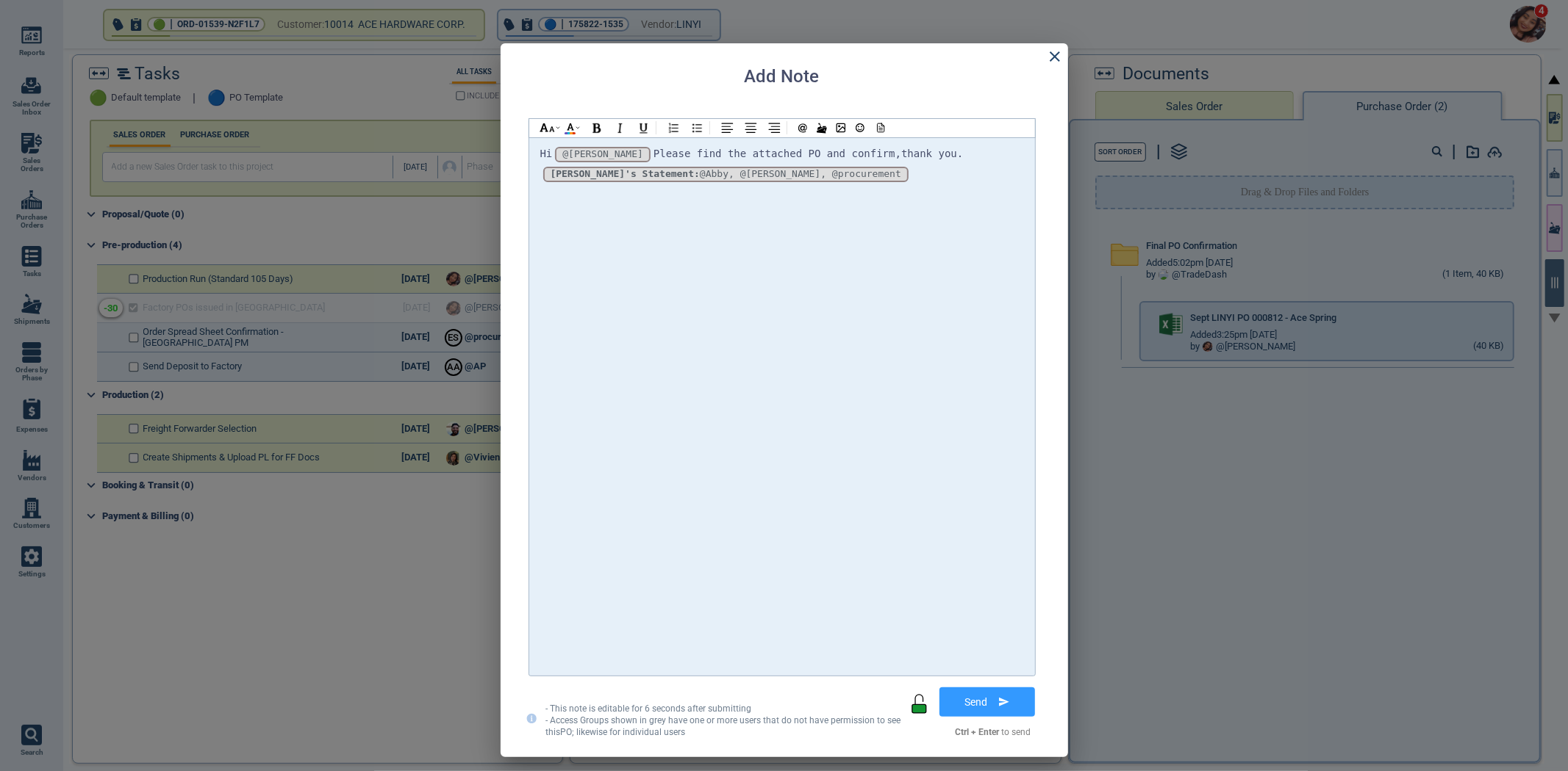
click at [915, 136] on div at bounding box center [782, 128] width 506 height 19
click at [916, 159] on div "Hi @[PERSON_NAME] @[PERSON_NAME] @[PERSON_NAME] Please find the attached PO and…" at bounding box center [782, 154] width 483 height 20
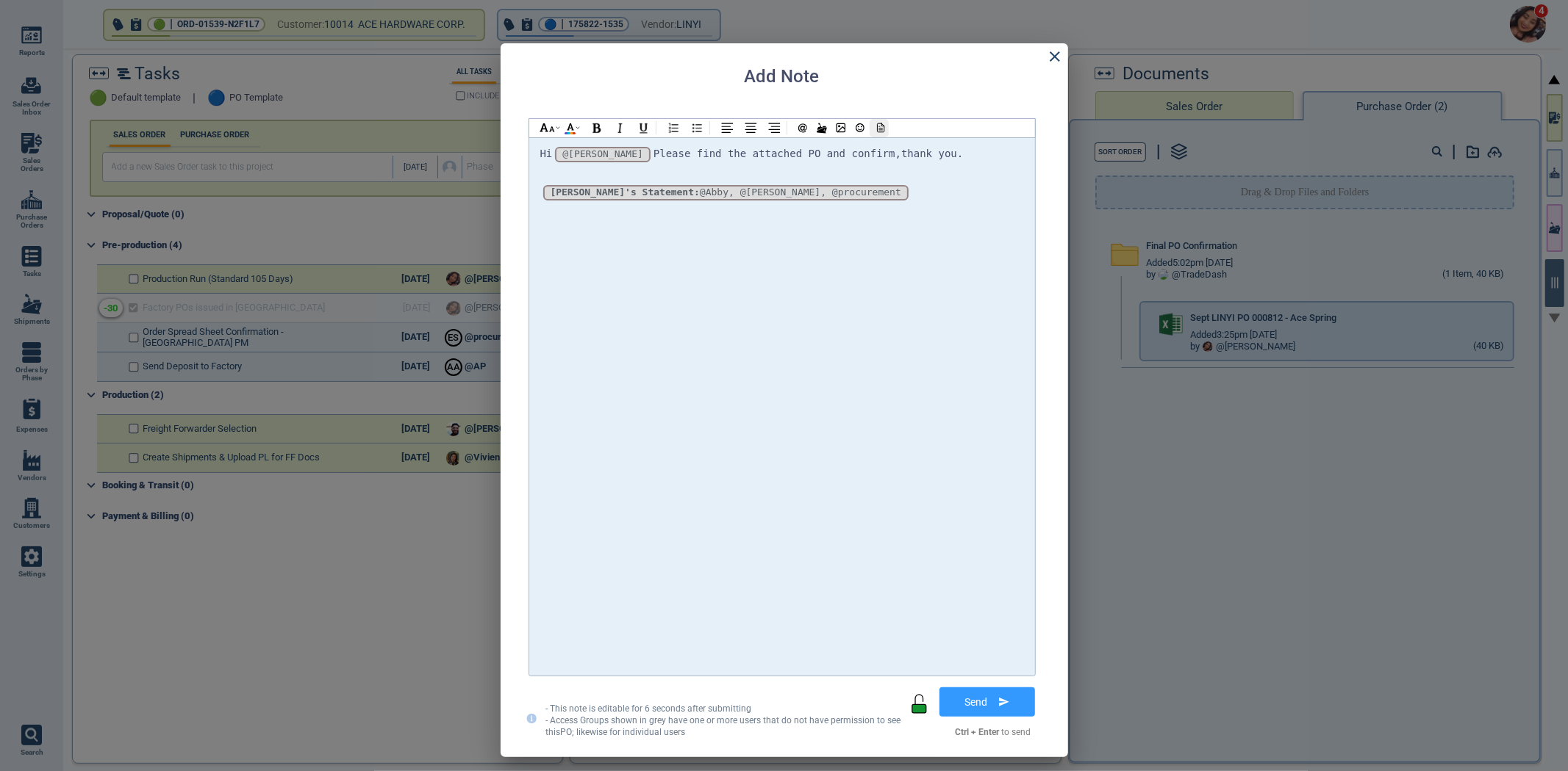
click at [888, 124] on div at bounding box center [879, 128] width 20 height 19
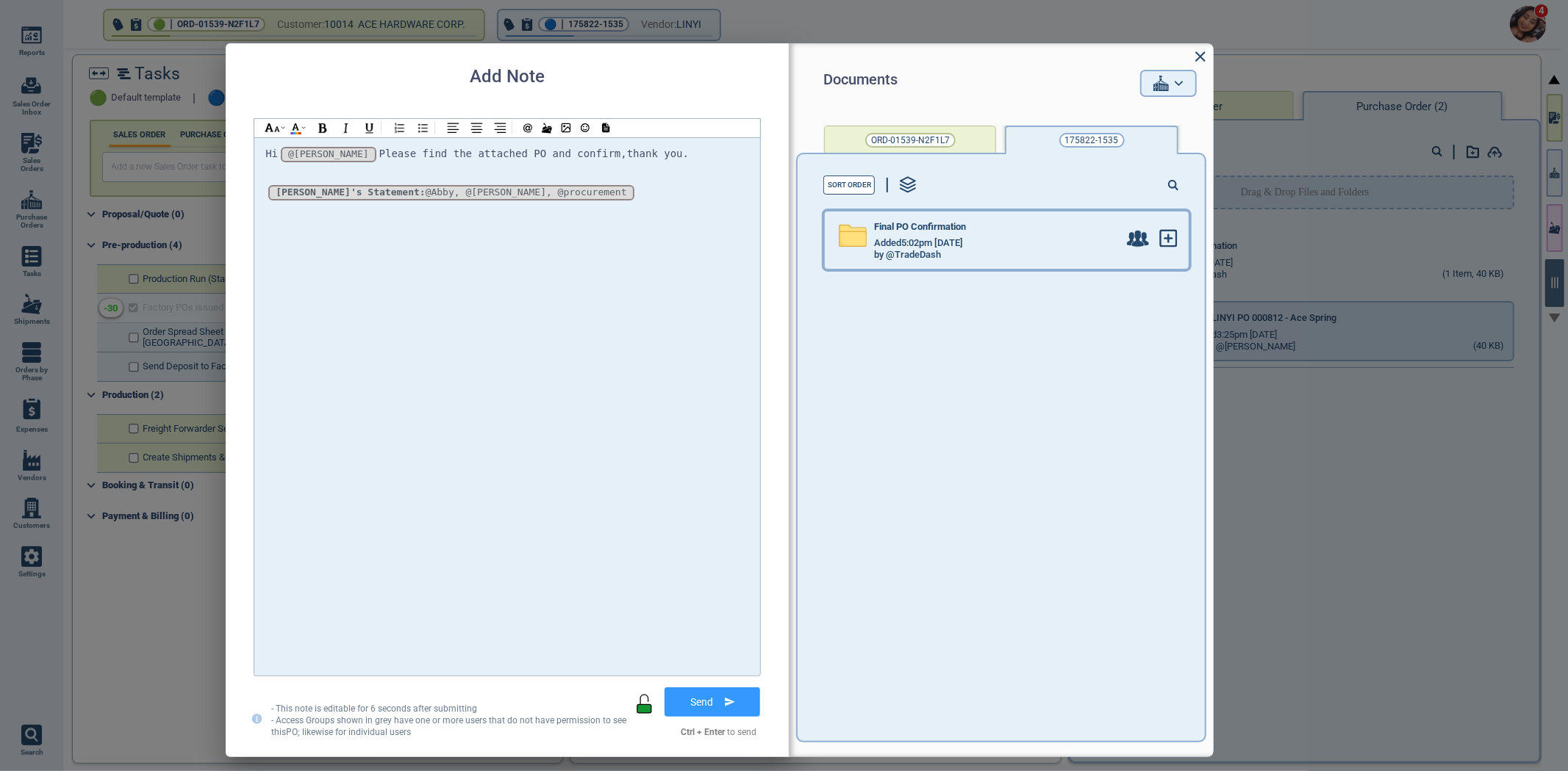
click at [1048, 231] on div "Final PO Confirmation" at bounding box center [995, 229] width 244 height 16
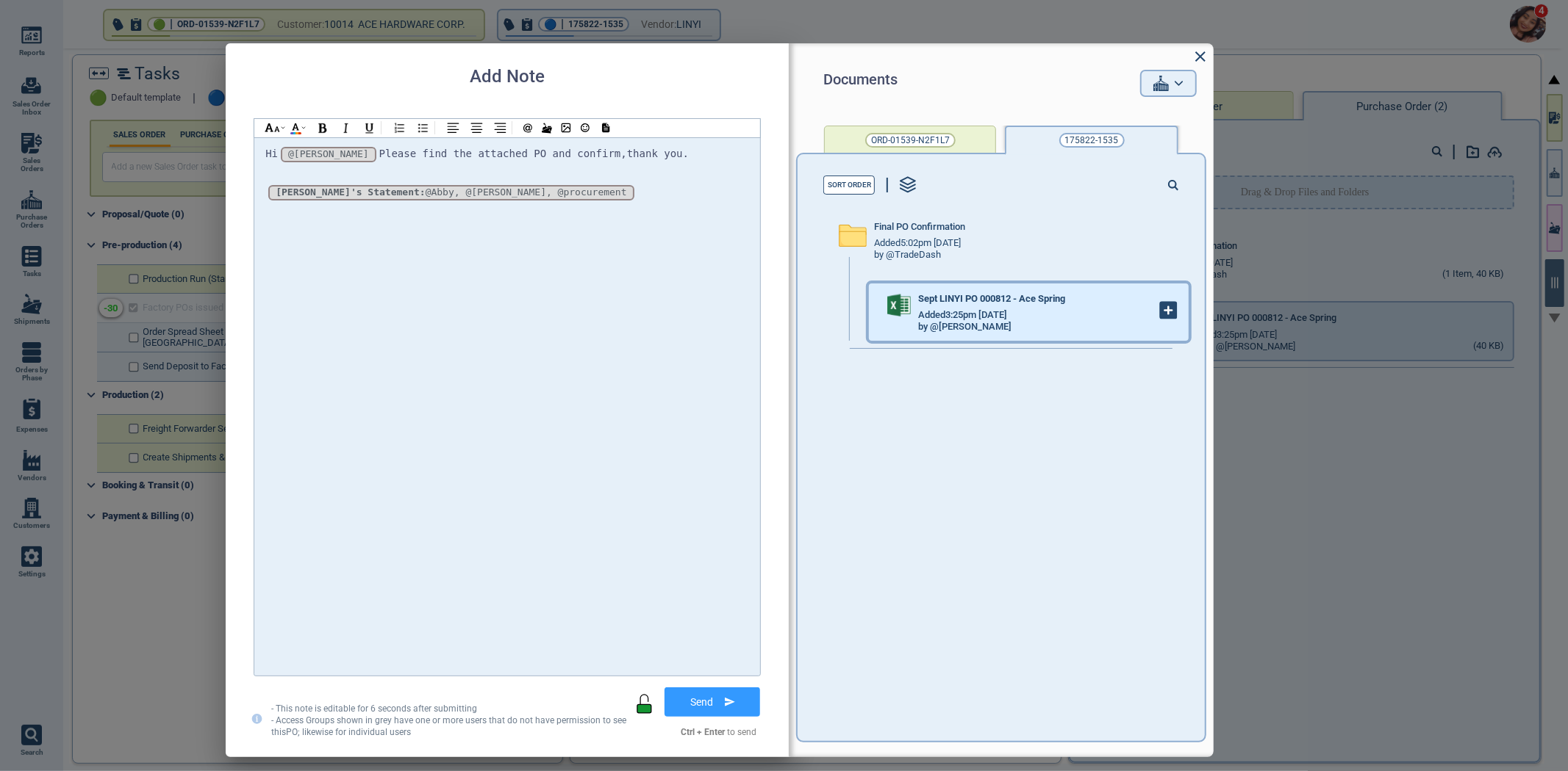
click at [1161, 314] on icon at bounding box center [1168, 310] width 16 height 16
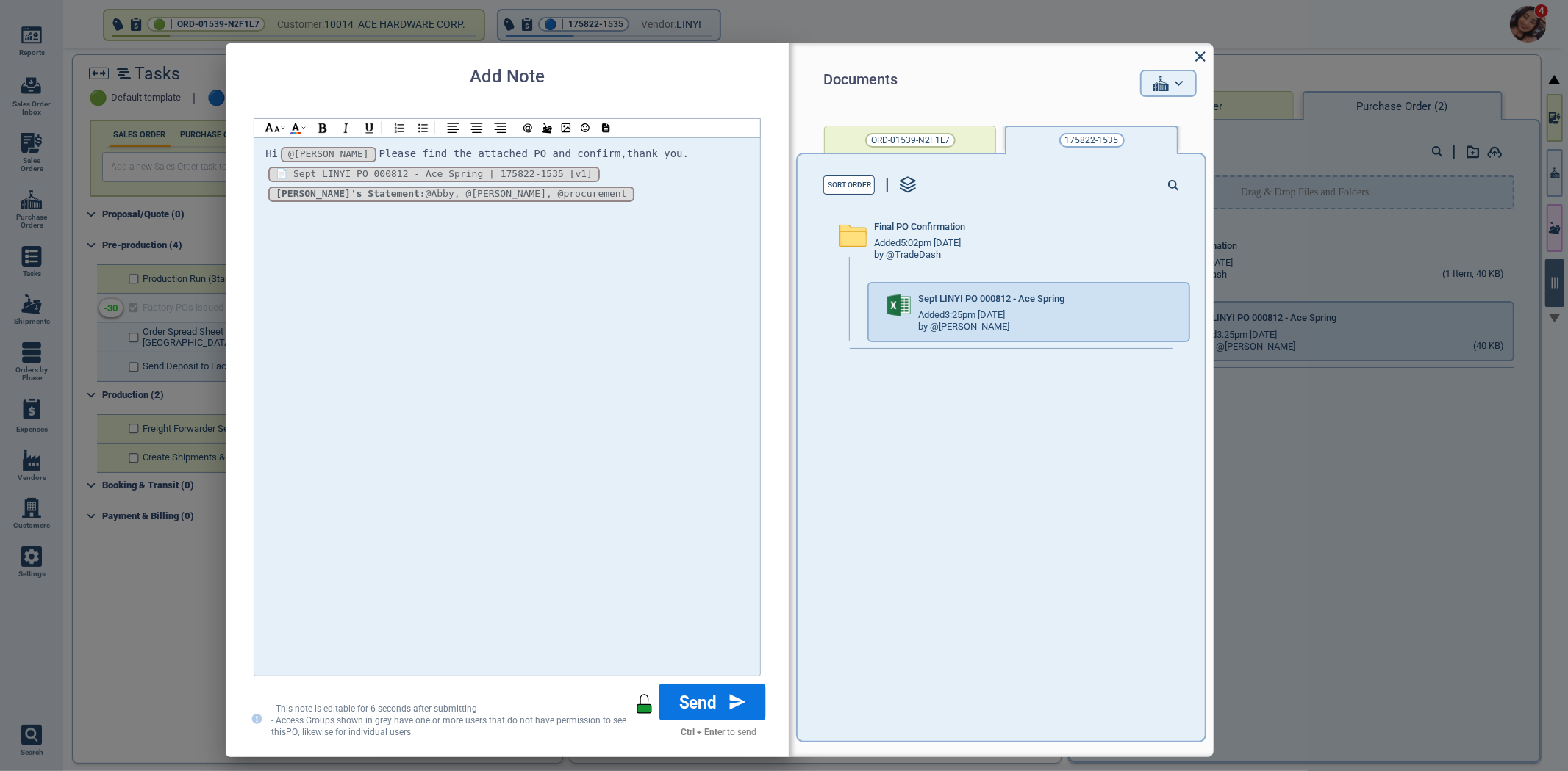
click at [683, 704] on button "Send" at bounding box center [712, 702] width 107 height 37
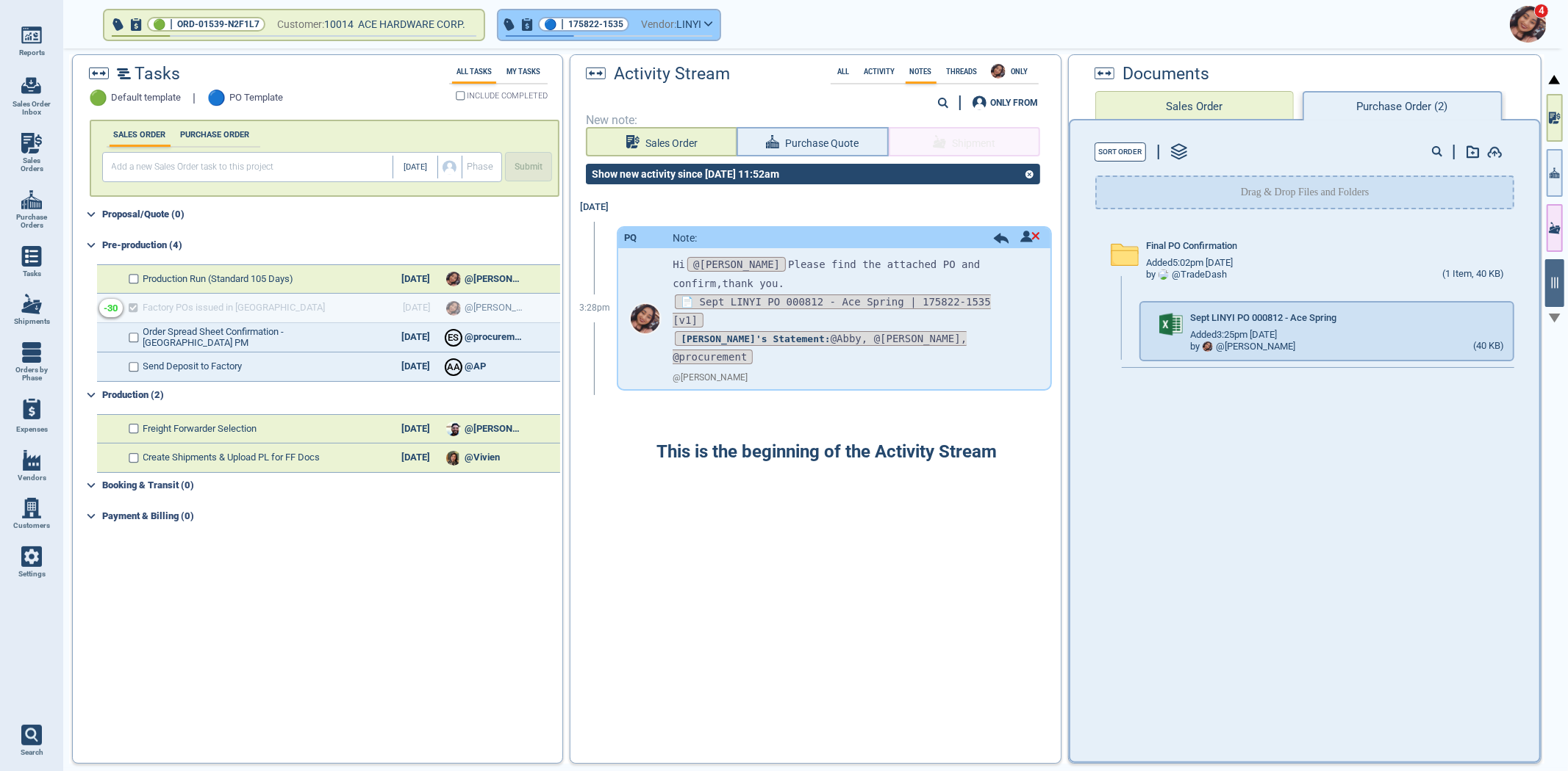
click at [686, 38] on span "button" at bounding box center [609, 38] width 221 height 6
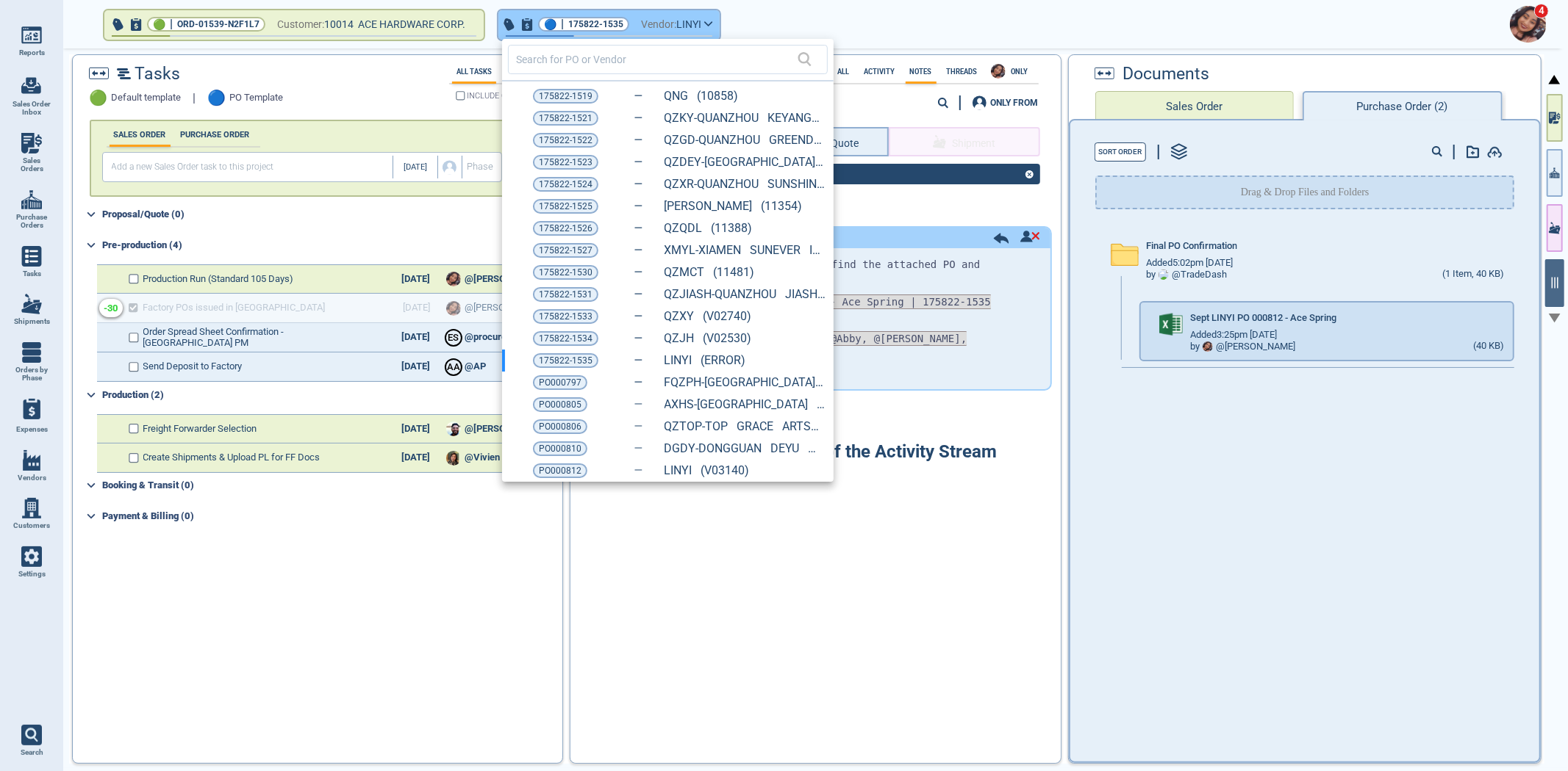
click at [678, 33] on div at bounding box center [784, 386] width 1568 height 771
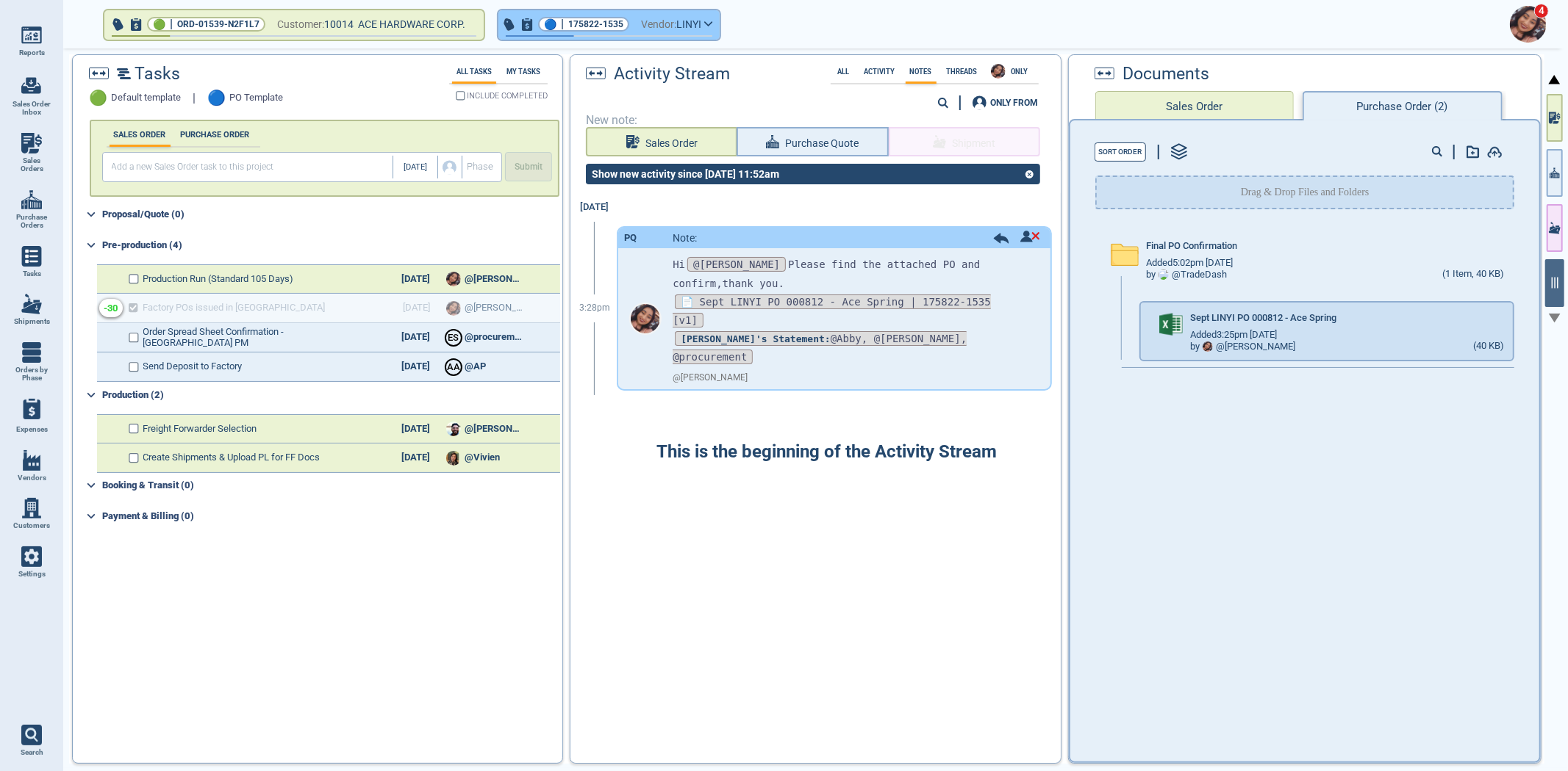
click at [675, 33] on button "🔵 | 175822-1535 Vendor: LINYI" at bounding box center [609, 25] width 221 height 30
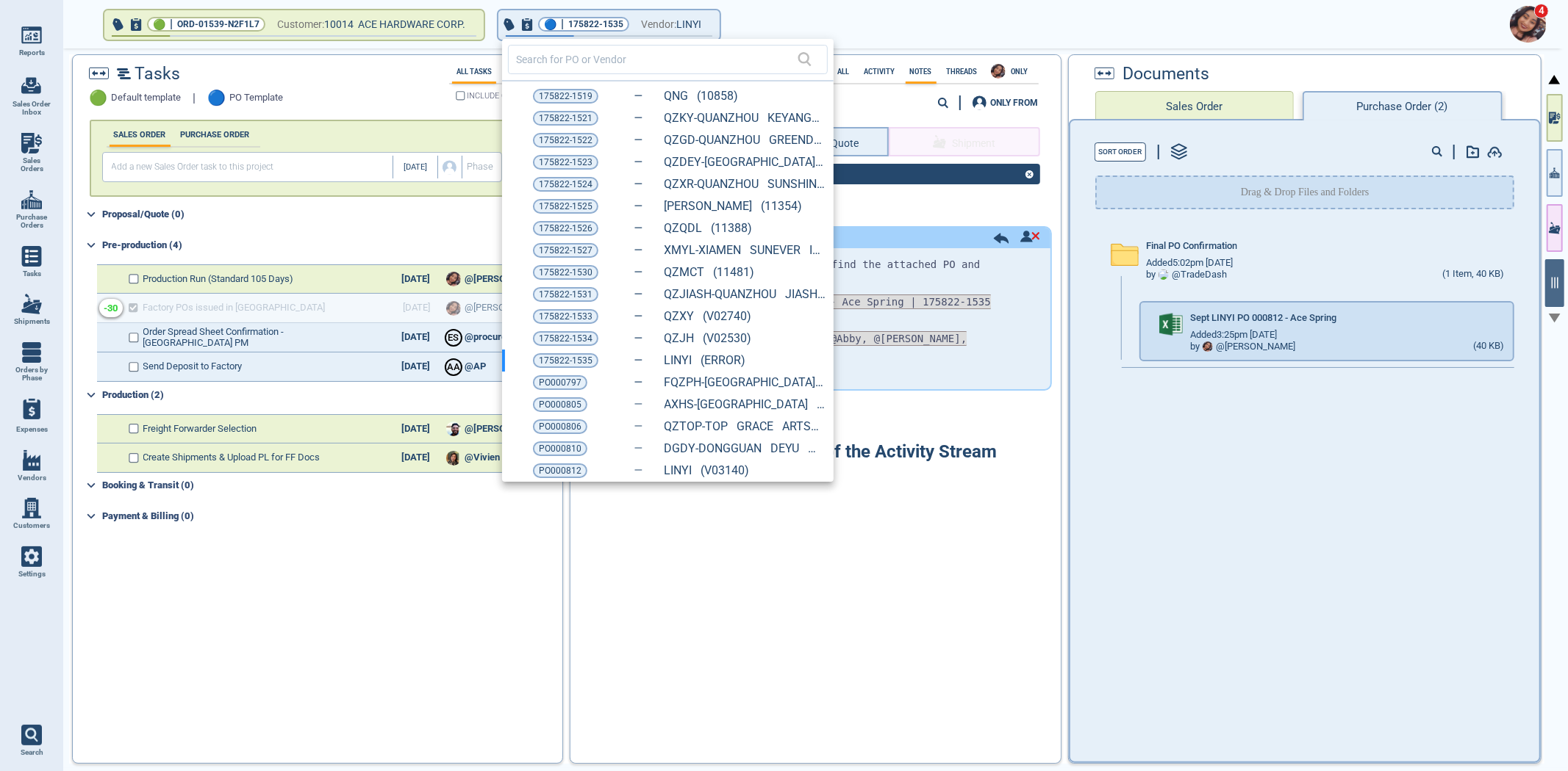
click at [673, 33] on div at bounding box center [784, 386] width 1568 height 771
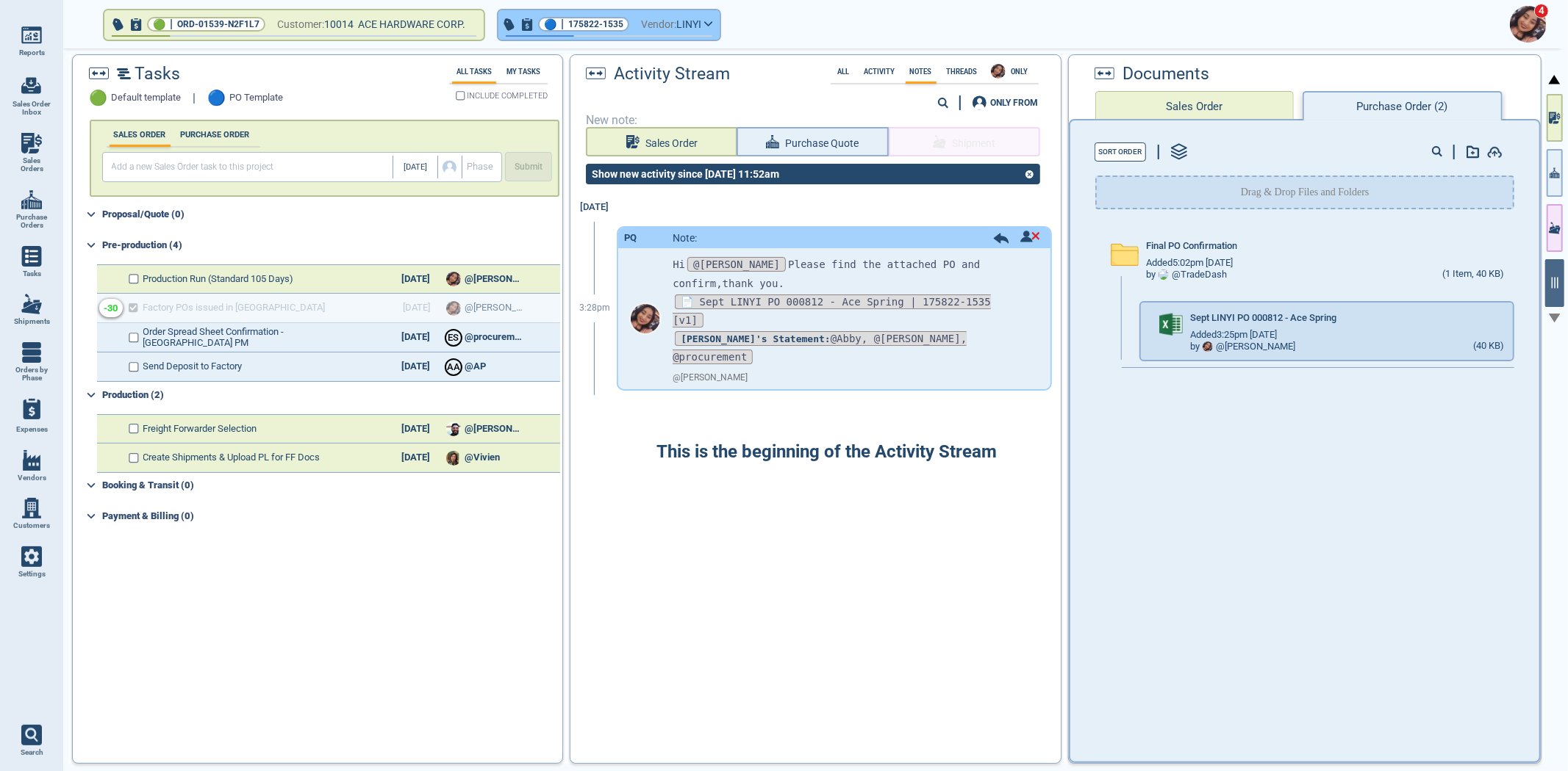
click at [576, 23] on span "175822-1535" at bounding box center [595, 24] width 55 height 15
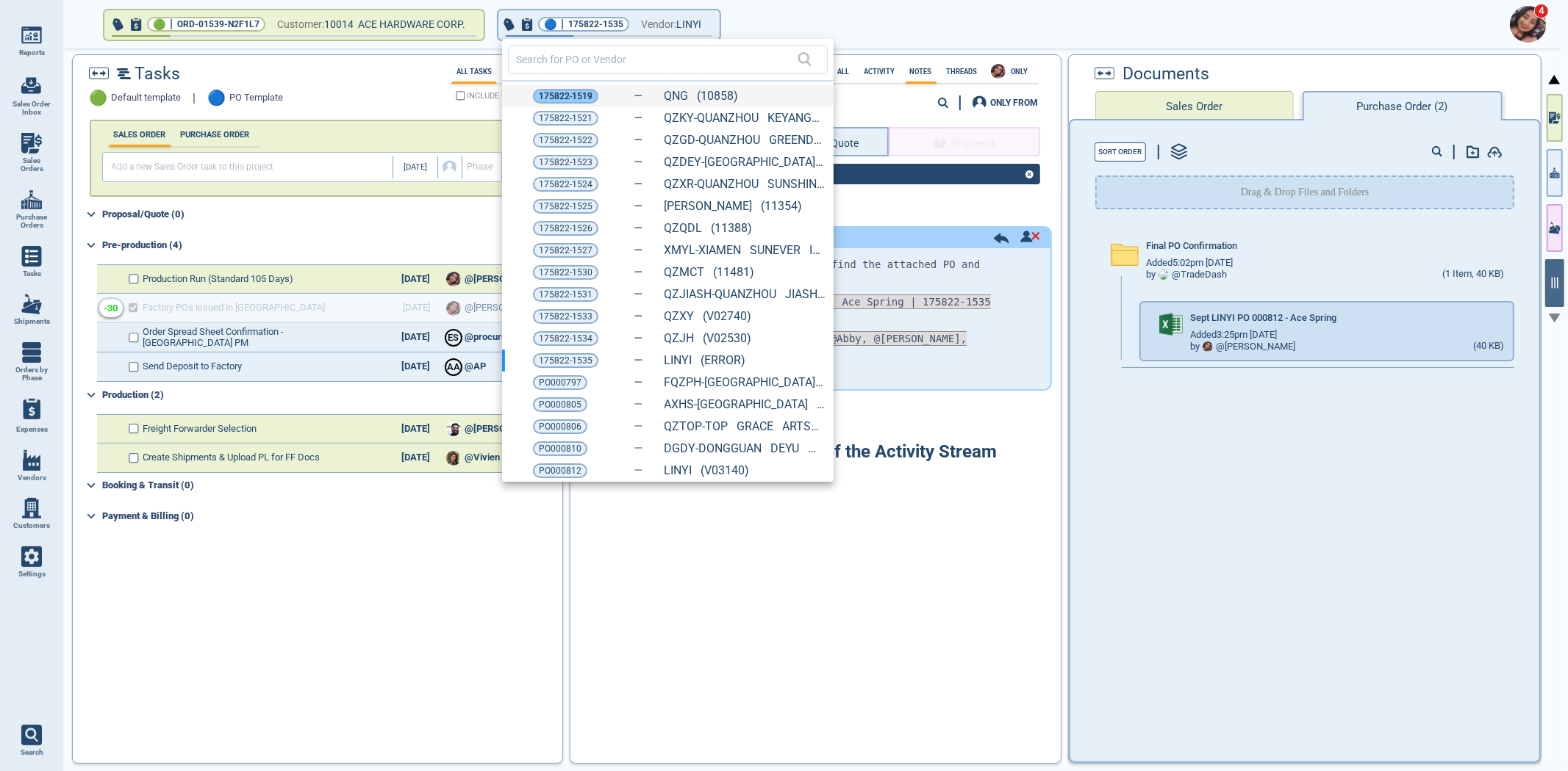
click at [562, 96] on span "175822-1519" at bounding box center [566, 97] width 54 height 15
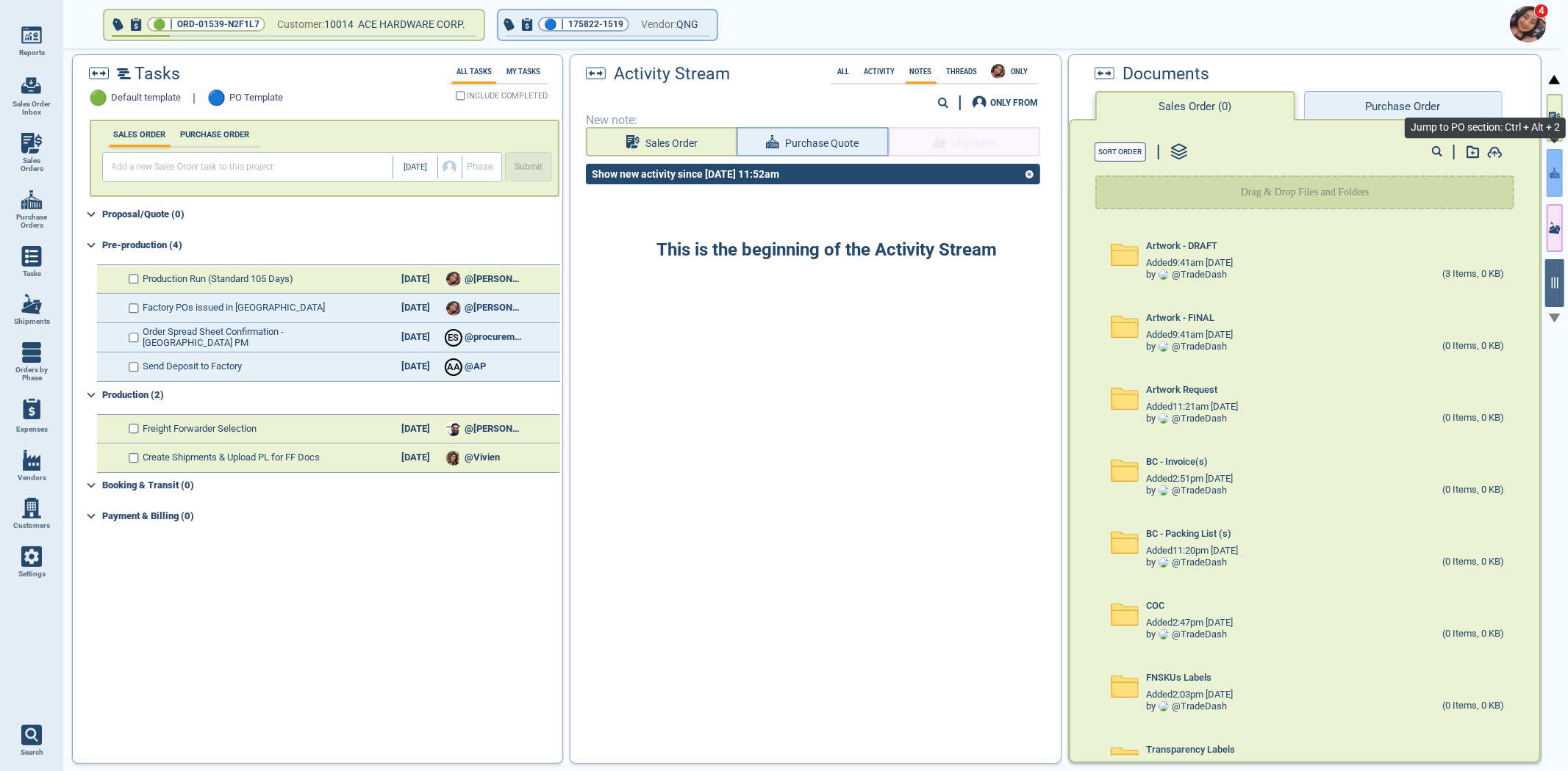
click at [1547, 174] on button "button" at bounding box center [1554, 173] width 16 height 47
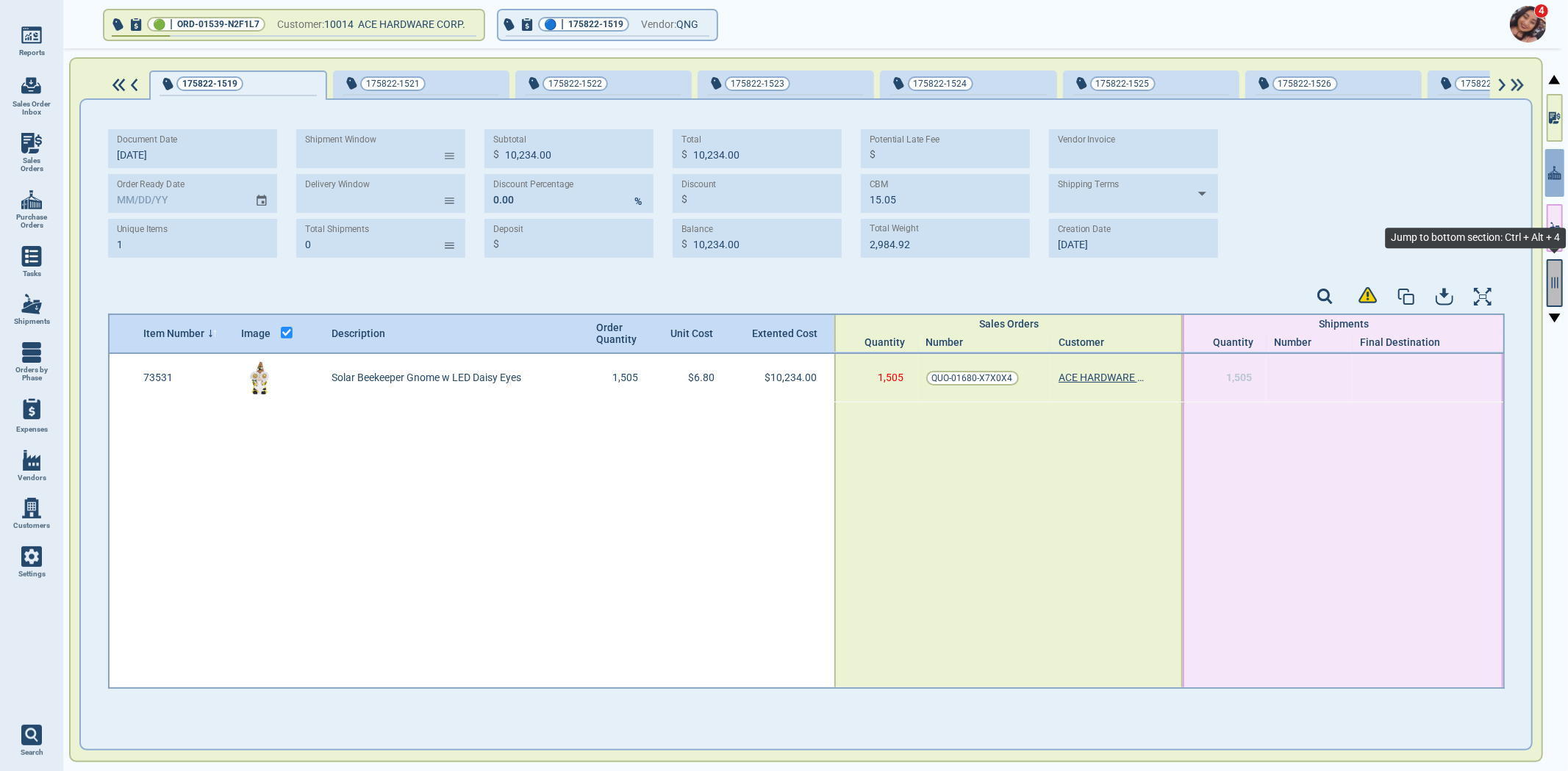
click at [1553, 281] on icon "button" at bounding box center [1554, 282] width 13 height 13
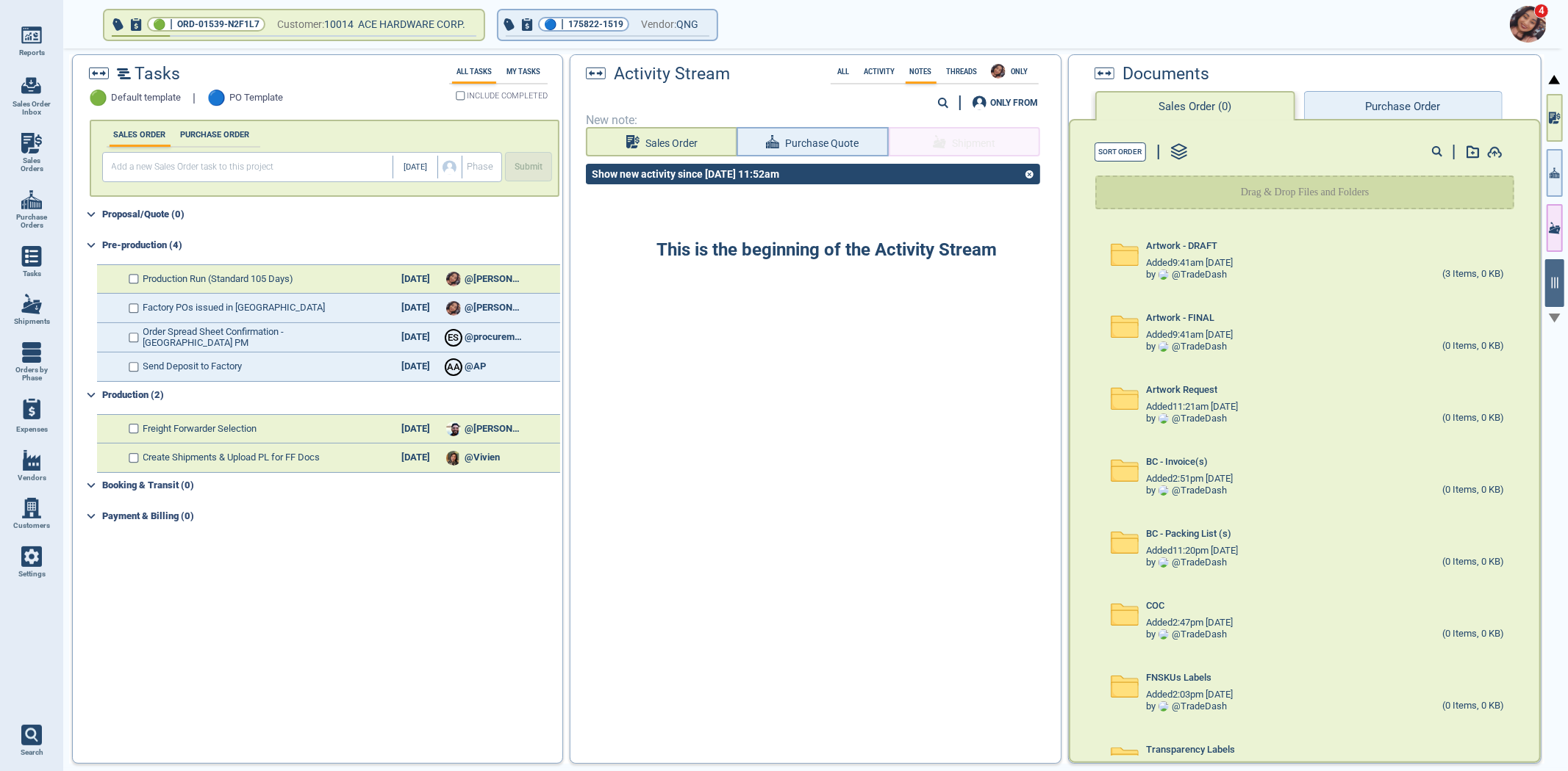
click at [1420, 93] on button "Purchase Order" at bounding box center [1403, 106] width 199 height 30
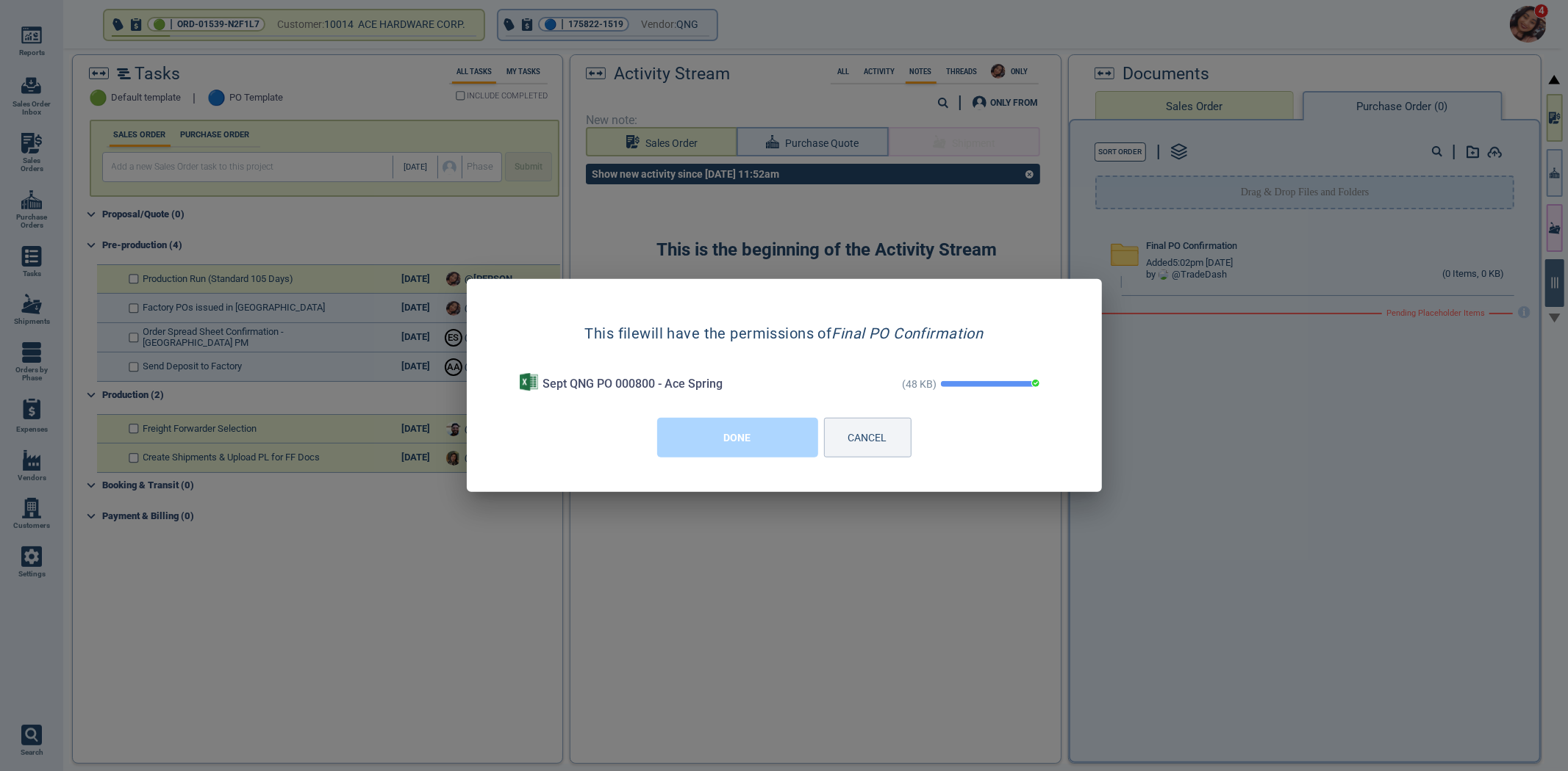
click at [726, 458] on div "DONE CANCEL" at bounding box center [784, 437] width 588 height 62
click at [730, 450] on button "DONE" at bounding box center [737, 438] width 161 height 40
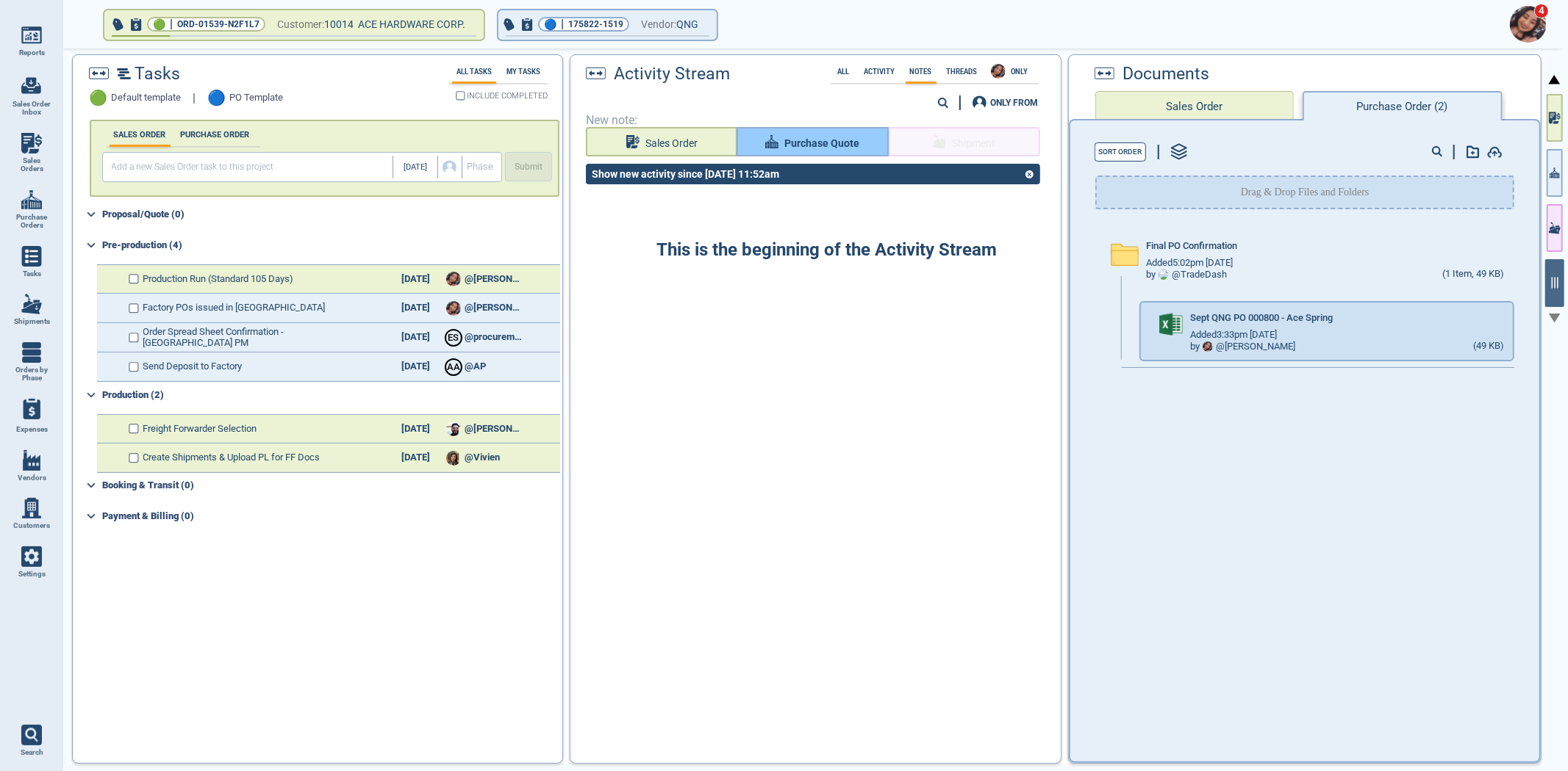
click at [812, 147] on span "Purchase Quote" at bounding box center [822, 144] width 75 height 19
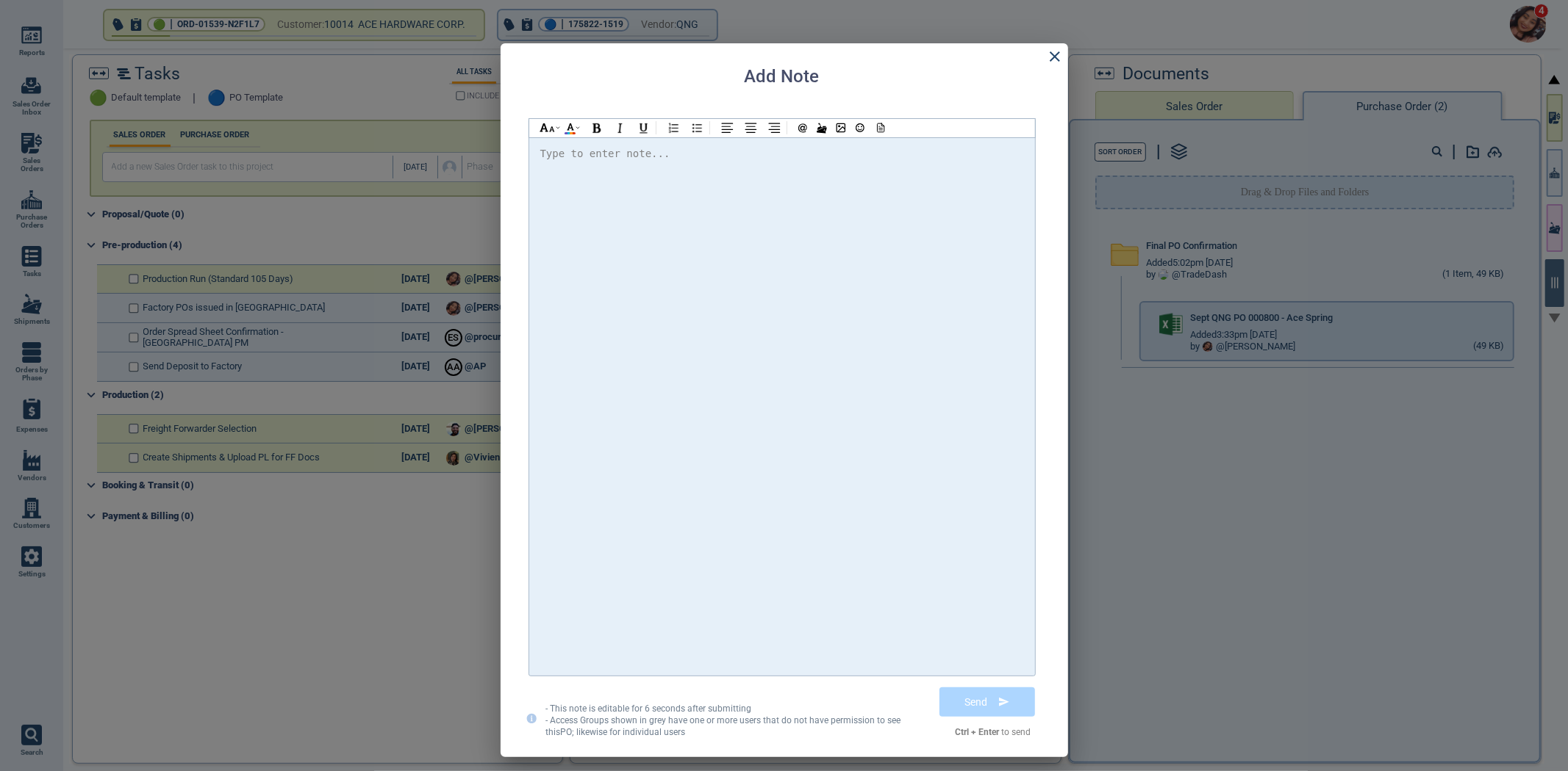
click at [776, 230] on div at bounding box center [782, 407] width 483 height 524
click at [593, 151] on span "@Selina Please find the attached PO and confirm" at bounding box center [719, 153] width 335 height 12
click at [985, 163] on div "Hi @Selina @Selina @Selina a Please find the attached PO and confirm,thank you." at bounding box center [782, 154] width 483 height 20
click at [653, 156] on span "a Please find the attached PO and confirm,thank you." at bounding box center [814, 153] width 322 height 12
click at [965, 174] on div at bounding box center [782, 174] width 483 height 19
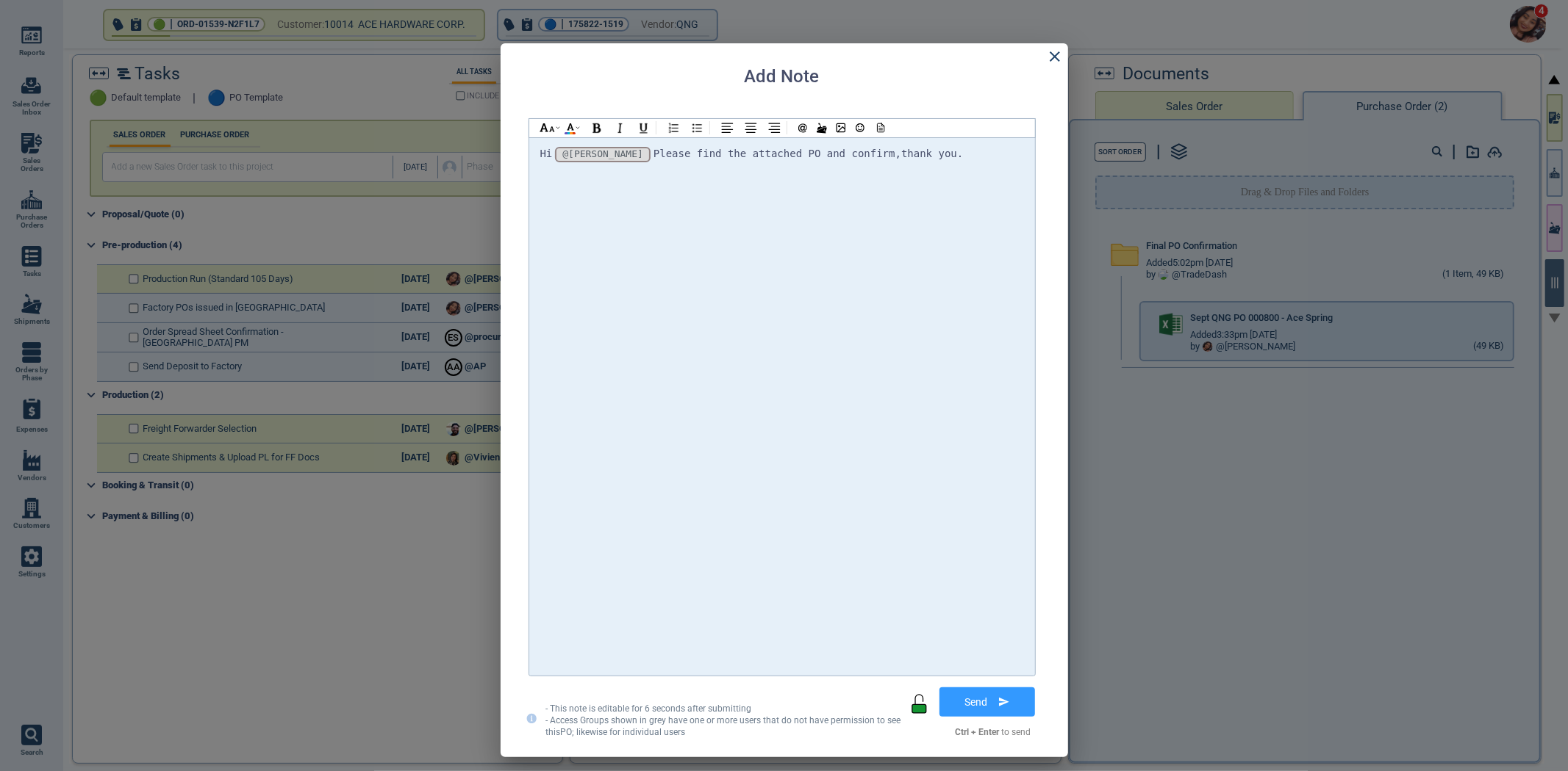
click at [956, 157] on div "Hi @[PERSON_NAME] @[PERSON_NAME] @[PERSON_NAME] Please find the attached PO and…" at bounding box center [782, 154] width 483 height 20
click at [877, 131] on icon at bounding box center [879, 127] width 13 height 10
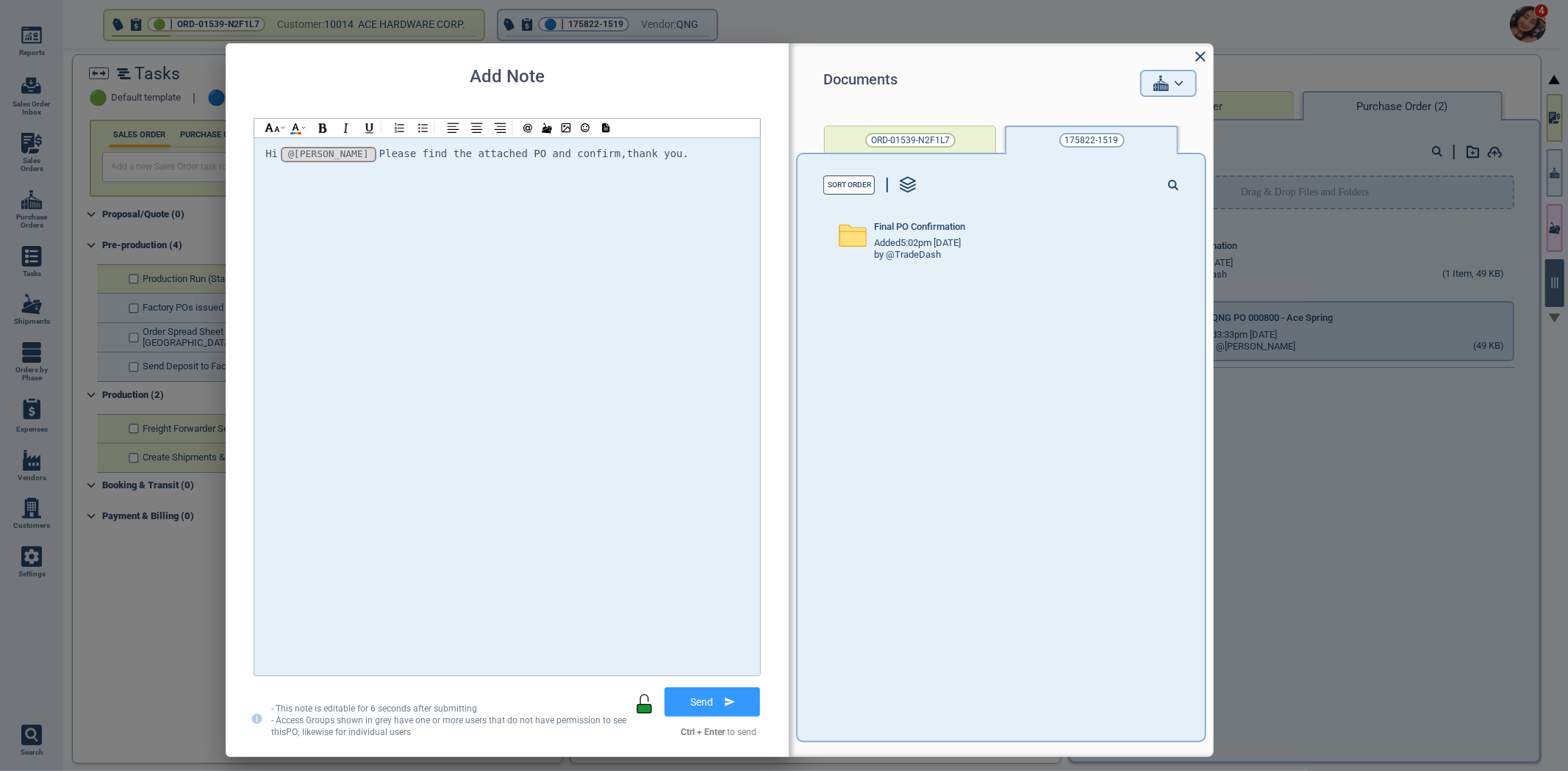
click at [920, 280] on div "Final PO Confirmation Added 5:02pm 2/17/23 by @TradeDash Sept QNG PO 000800 - A…" at bounding box center [1009, 473] width 392 height 537
click at [919, 244] on span "Added 5:02pm [DATE]" at bounding box center [918, 243] width 89 height 11
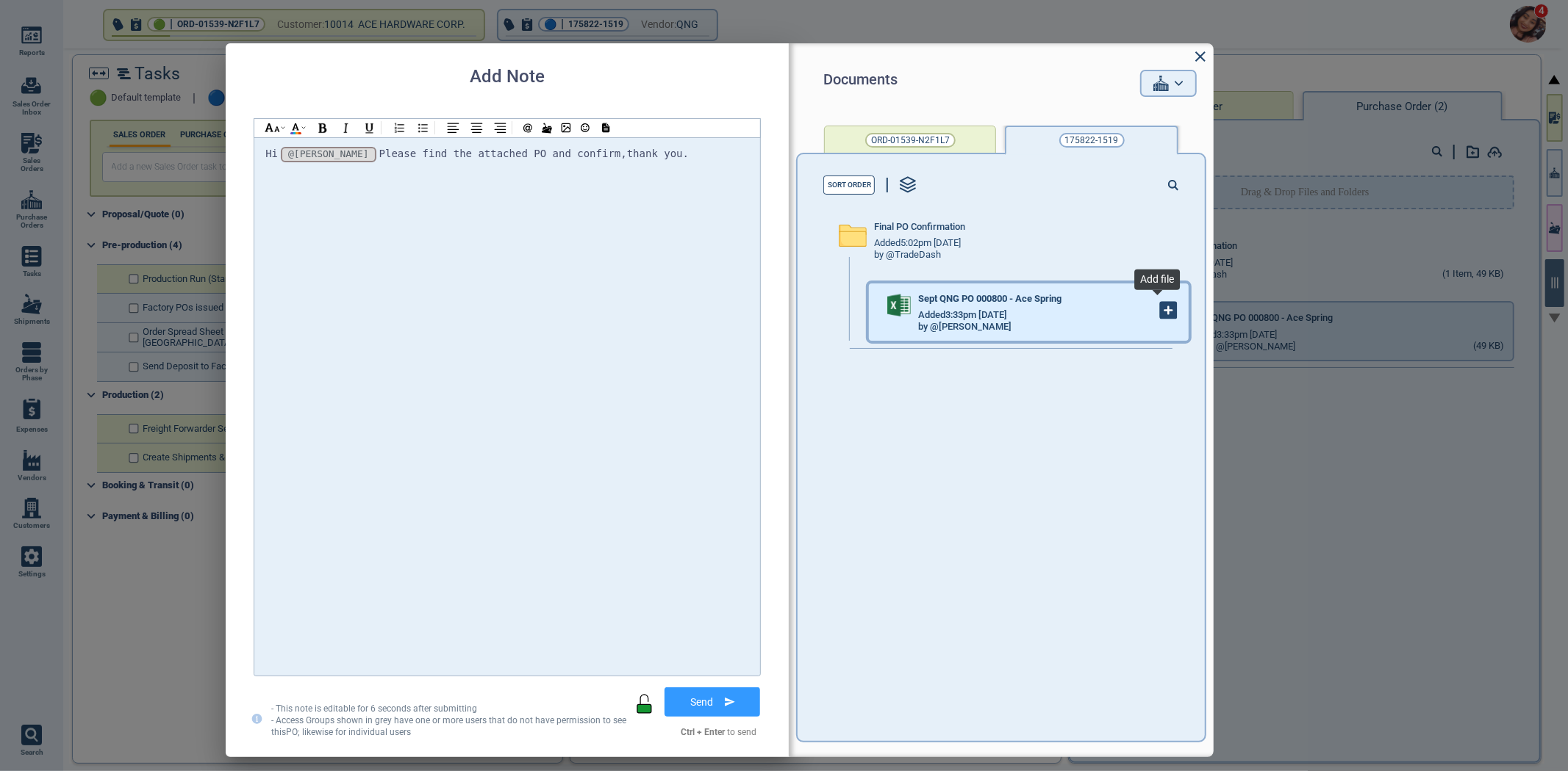
click at [1164, 307] on icon at bounding box center [1168, 310] width 16 height 16
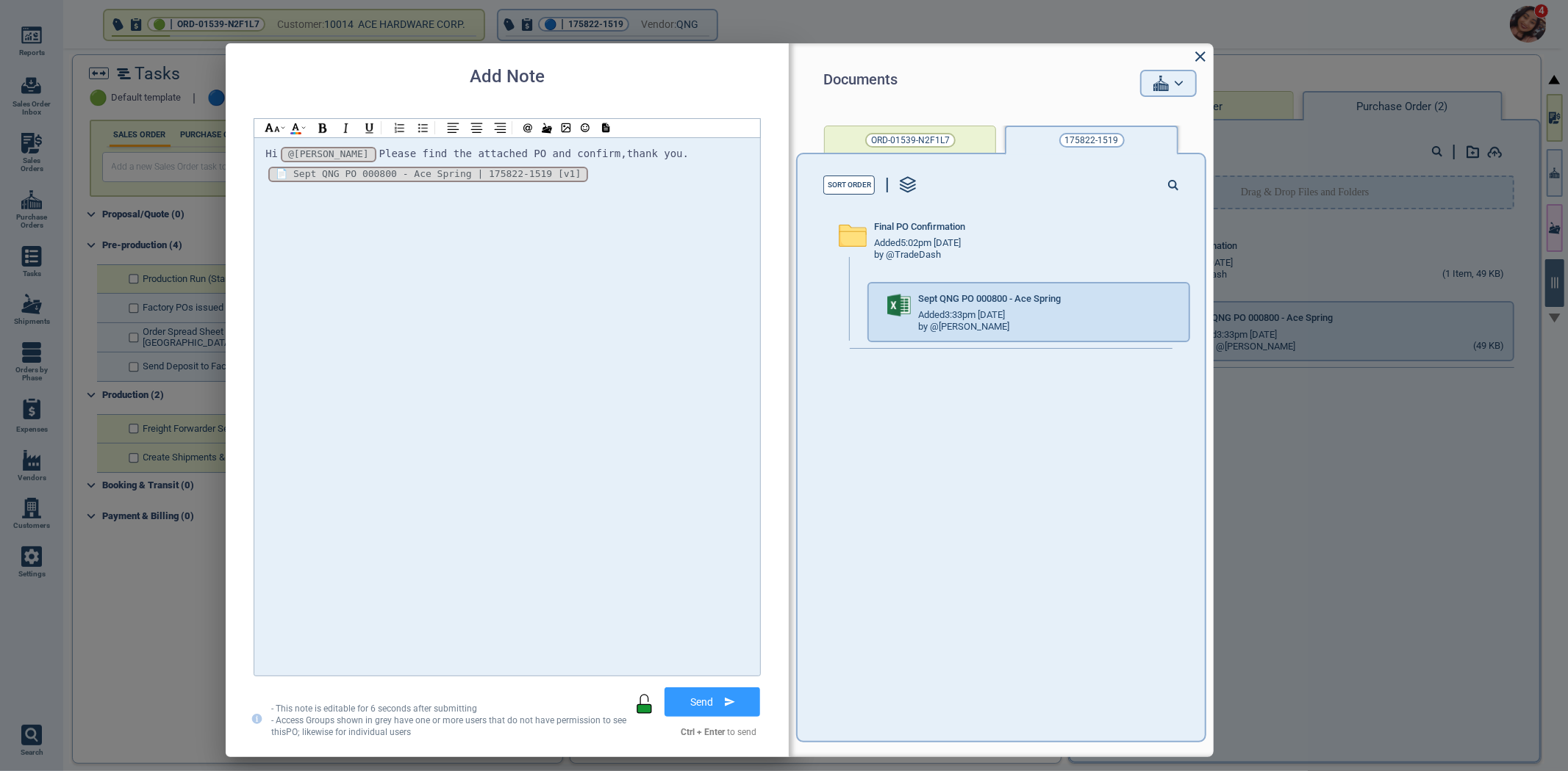
click at [609, 170] on div "*_lA5jP9Jz0t9VUj6fqLp7_* [v1] 📄 Sept QNG PO 000800 - Ace Spring | 175822-1519 […" at bounding box center [507, 174] width 483 height 20
drag, startPoint x: 589, startPoint y: 142, endPoint x: 564, endPoint y: 170, distance: 37.5
click at [564, 169] on div "*_lA5jP9Jz0t9VUj6fqLp7_* [v1] 📄 Sept QNG PO 000800 - Ace Spring | 175822-1519 […" at bounding box center [507, 174] width 483 height 20
click at [577, 174] on div "*_lA5jP9Jz0t9VUj6fqLp7_* [v1] 📄 Sept QNG PO 000800 - Ace Spring | 175822-1519 […" at bounding box center [507, 174] width 483 height 20
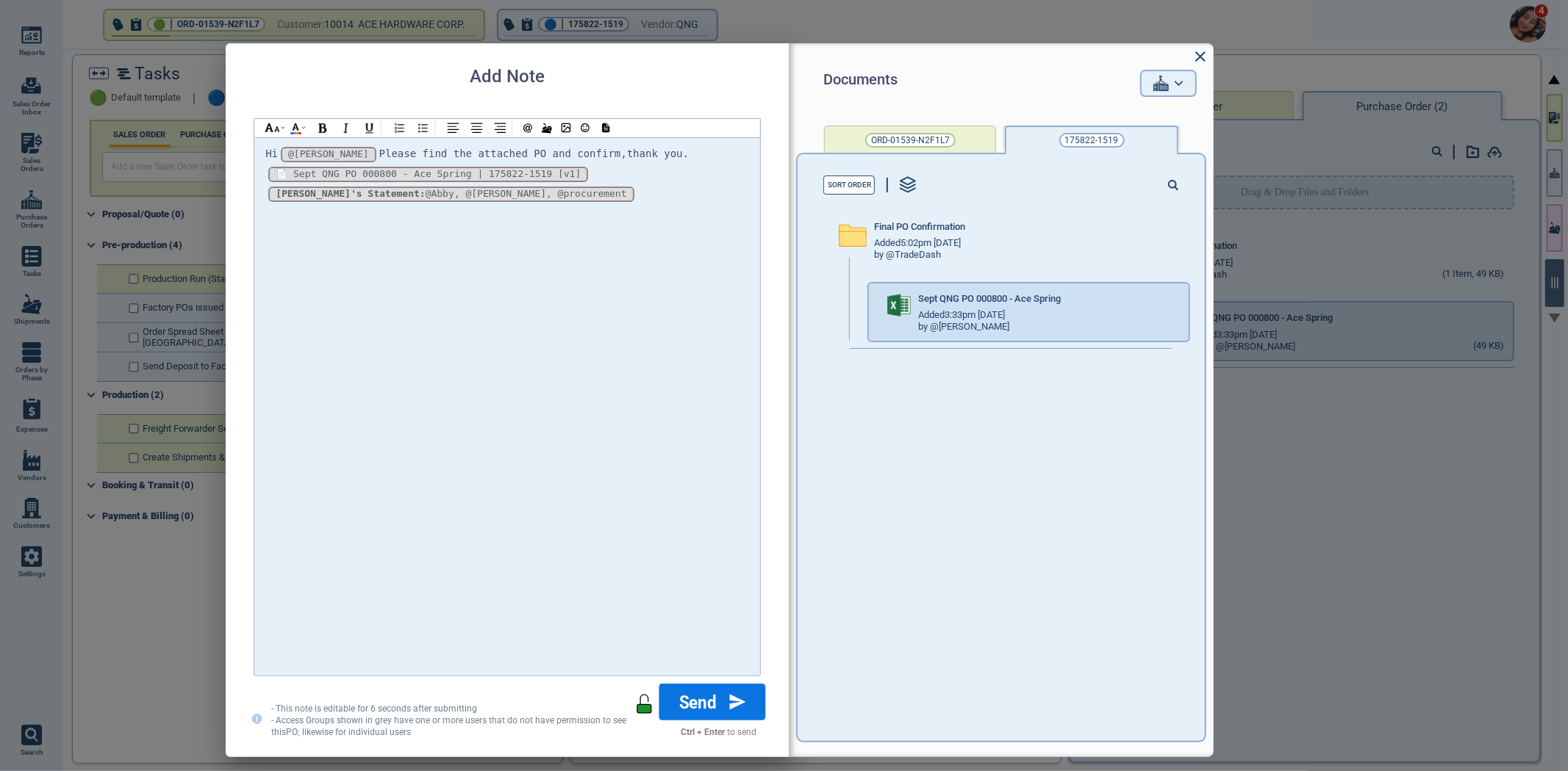
click at [704, 703] on button "Send" at bounding box center [712, 702] width 107 height 37
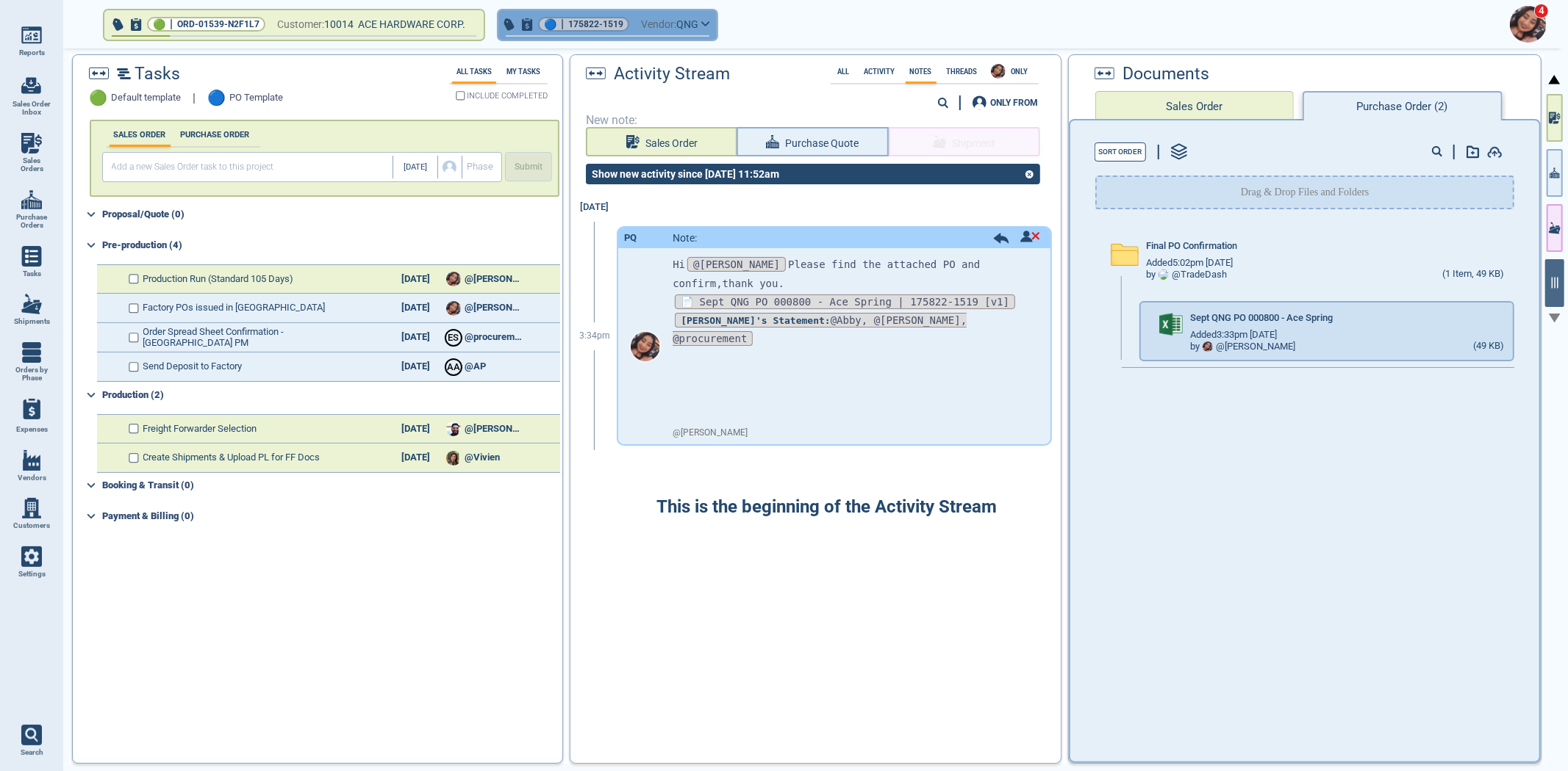
click at [647, 23] on span "Vendor:" at bounding box center [659, 25] width 35 height 19
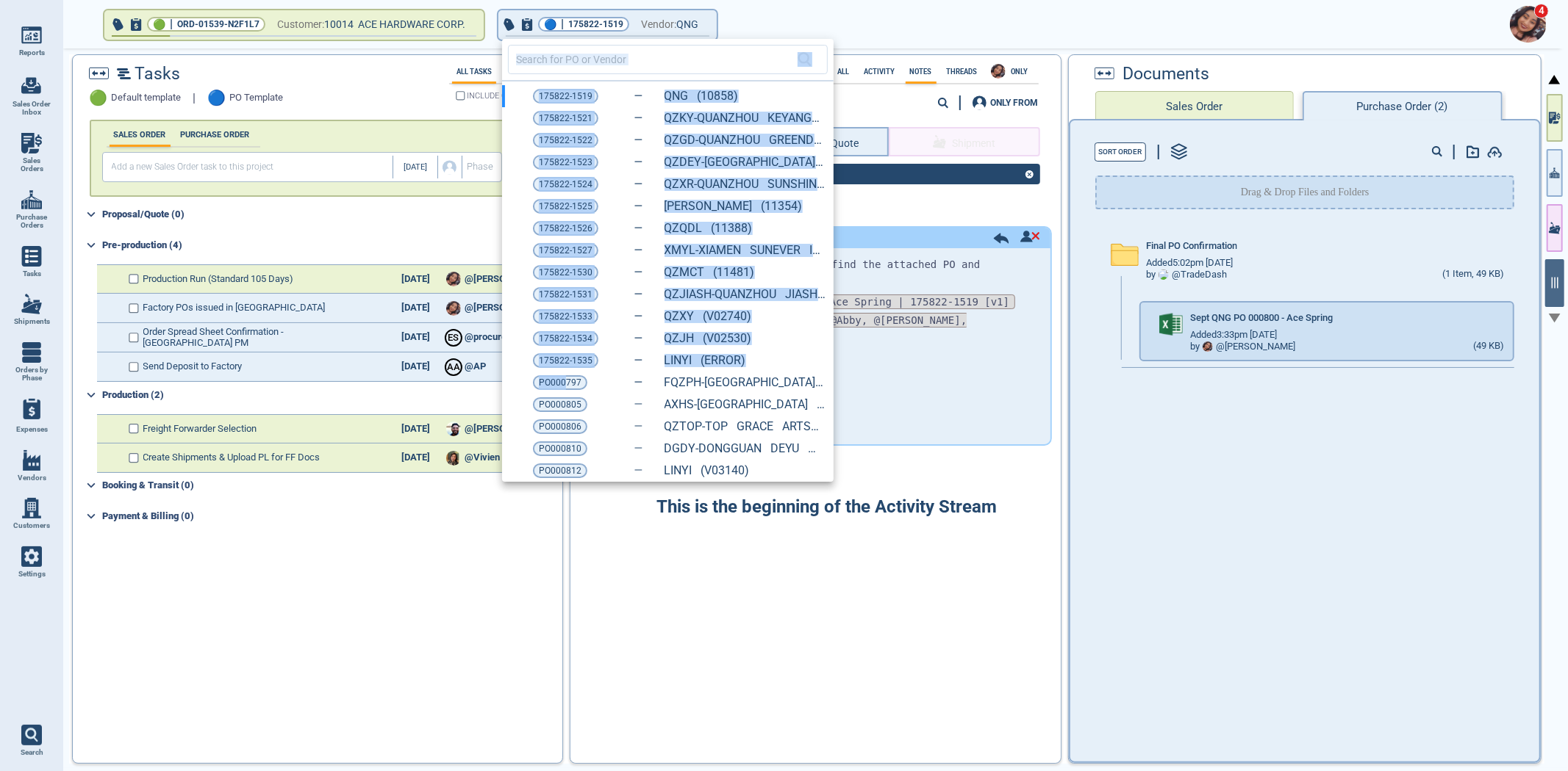
drag, startPoint x: 563, startPoint y: 386, endPoint x: 884, endPoint y: 542, distance: 356.9
click at [890, 543] on div "175822-1519 QNG (10858) 175822-1521 QZKY-QUANZHOU KEYANG ELEC&TECH (11034) 1758…" at bounding box center [784, 386] width 1568 height 771
click at [884, 542] on div at bounding box center [784, 386] width 1568 height 771
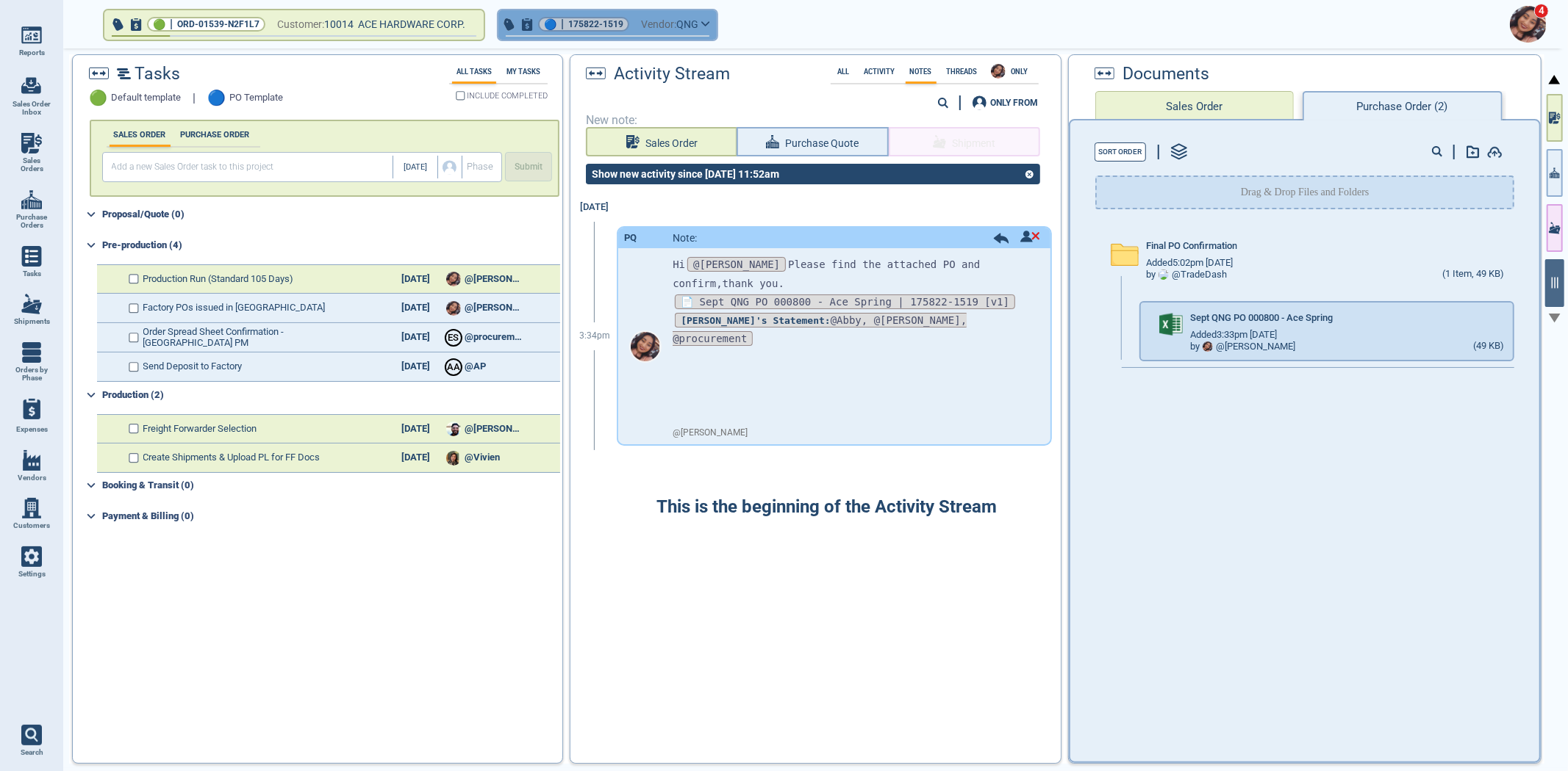
click at [599, 20] on span "175822-1519" at bounding box center [595, 24] width 55 height 15
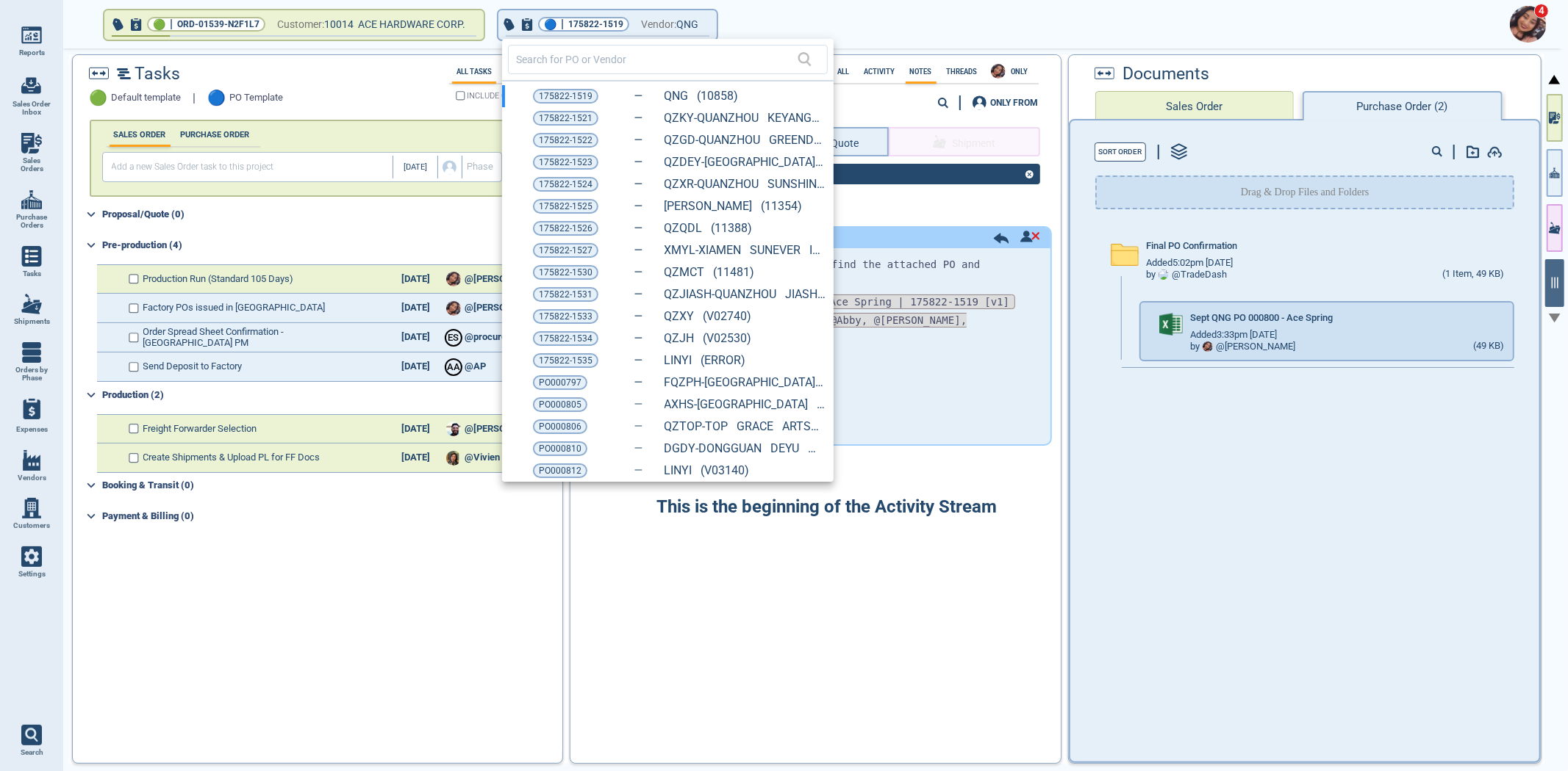
click at [1304, 435] on div at bounding box center [784, 386] width 1568 height 771
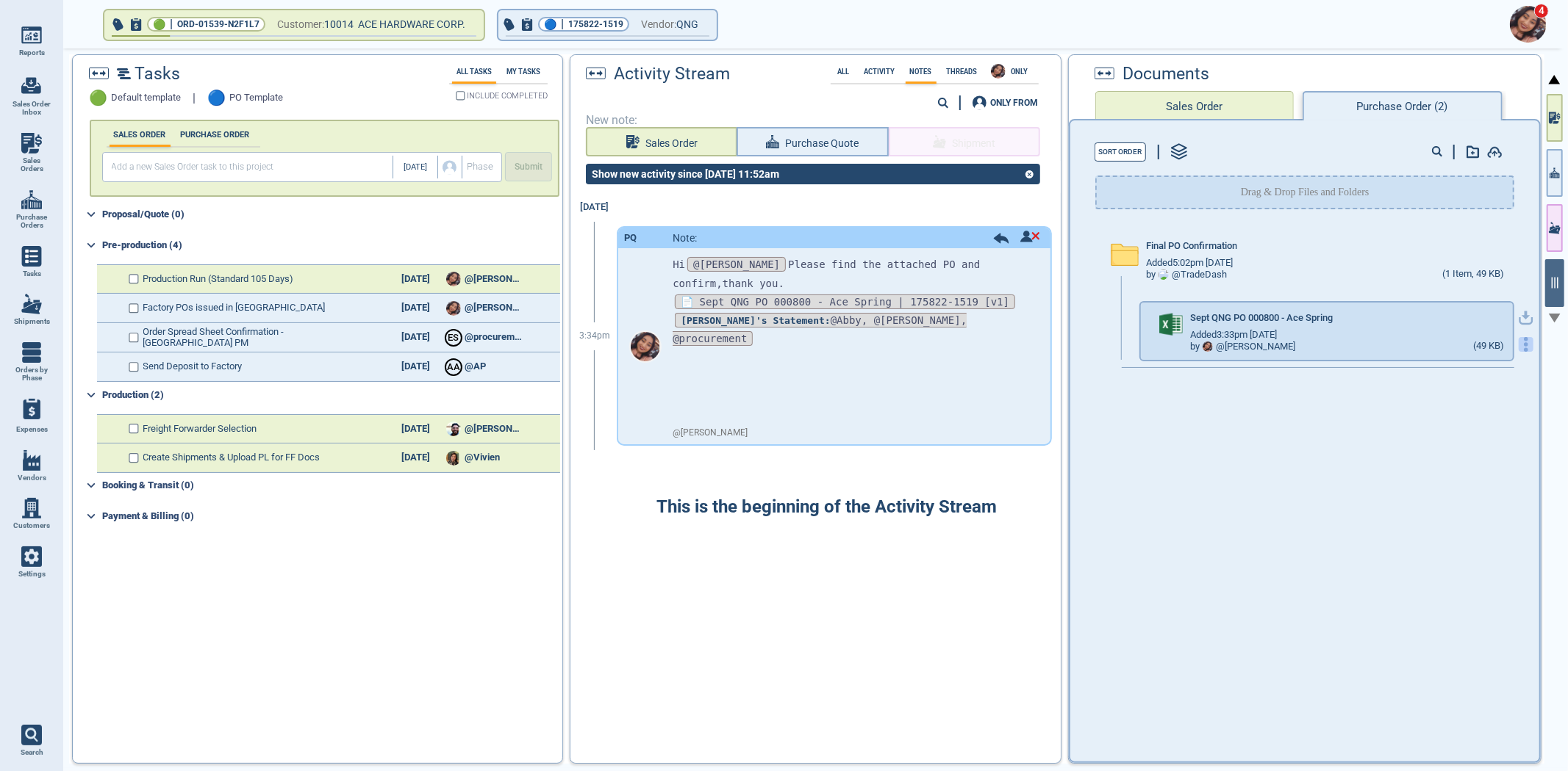
click at [1519, 341] on icon "button" at bounding box center [1526, 345] width 15 height 15
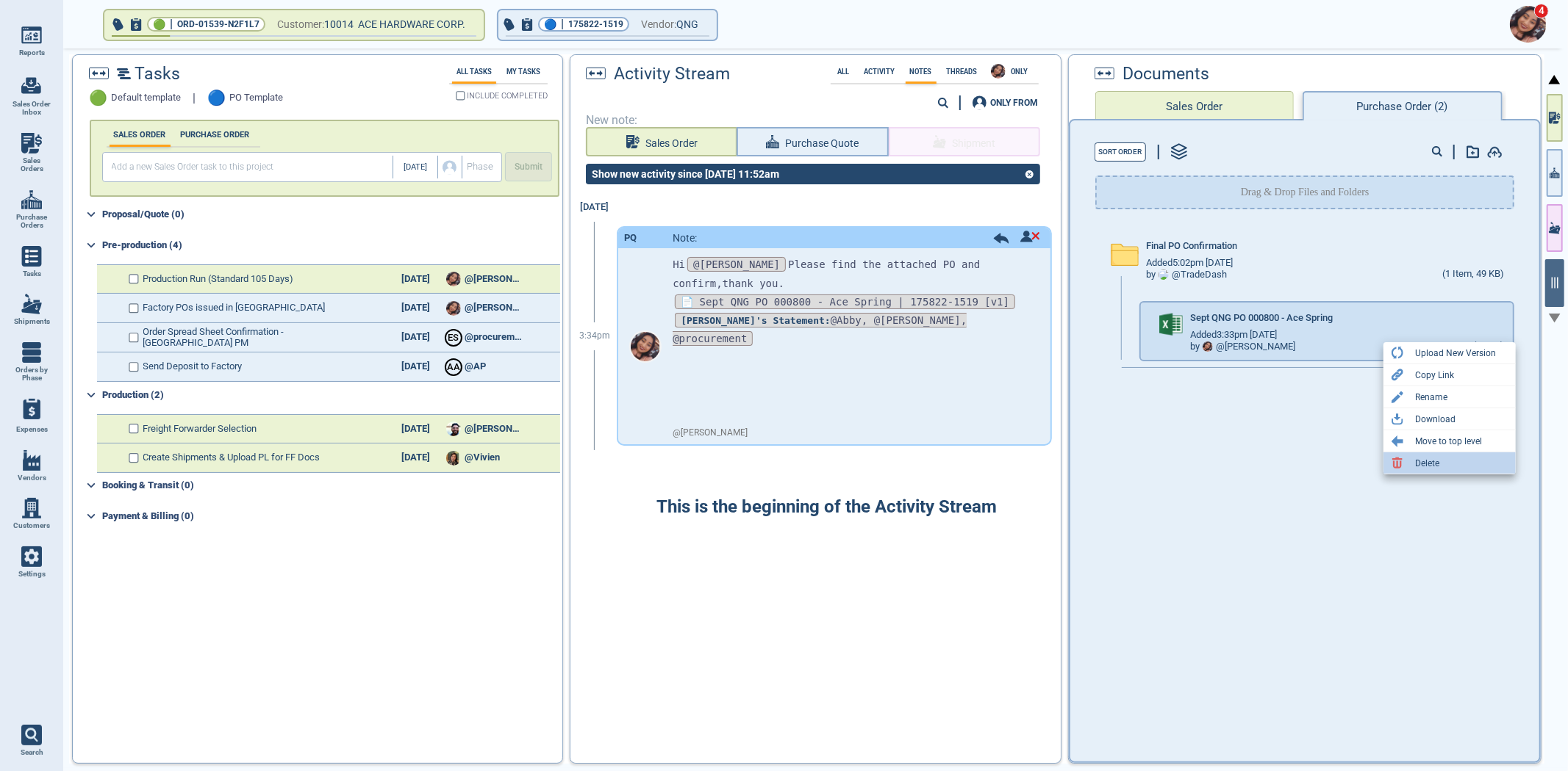
click at [1426, 460] on div "Delete" at bounding box center [1427, 464] width 24 height 18
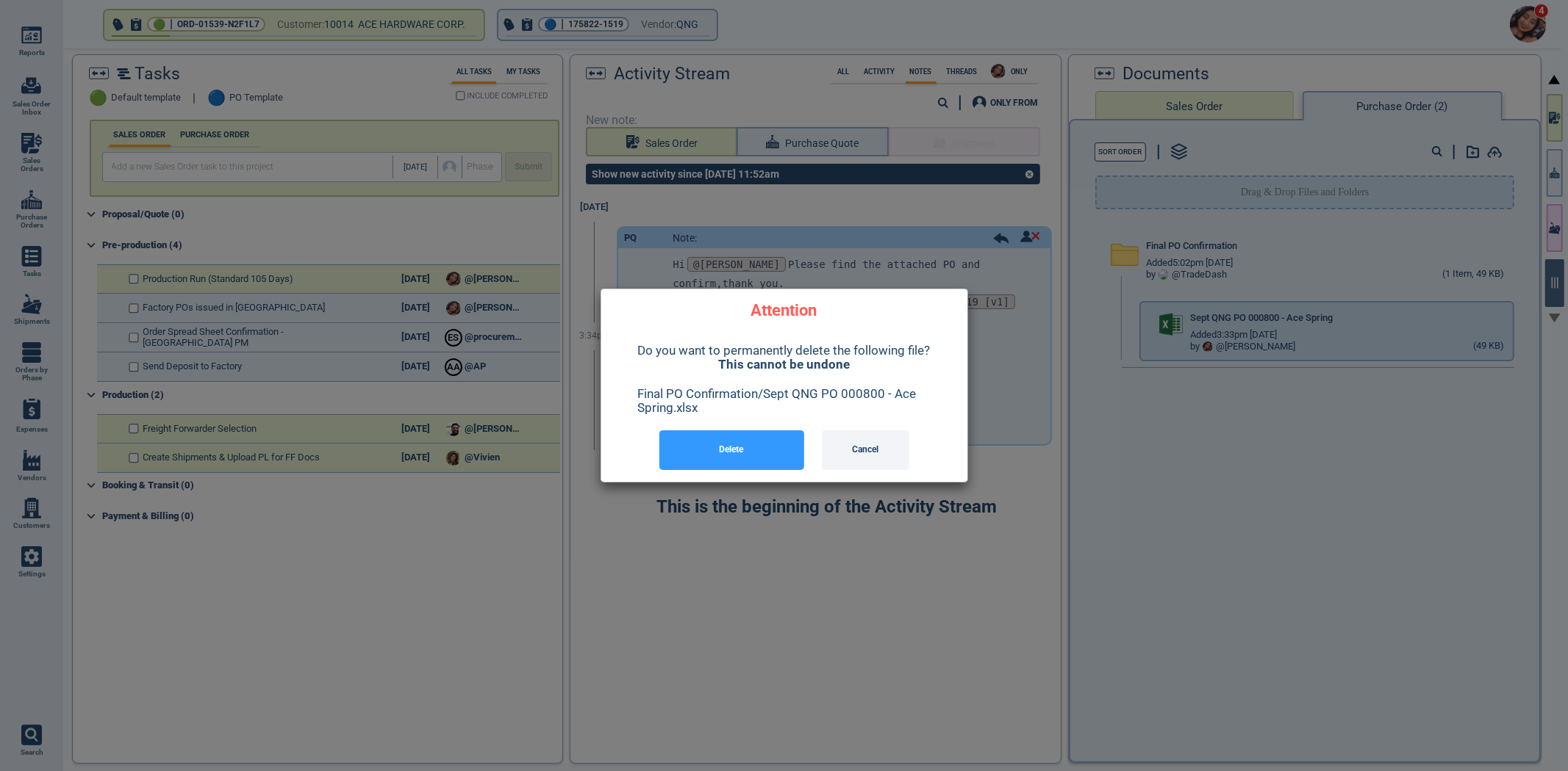
click at [744, 457] on button "Delete" at bounding box center [731, 450] width 145 height 40
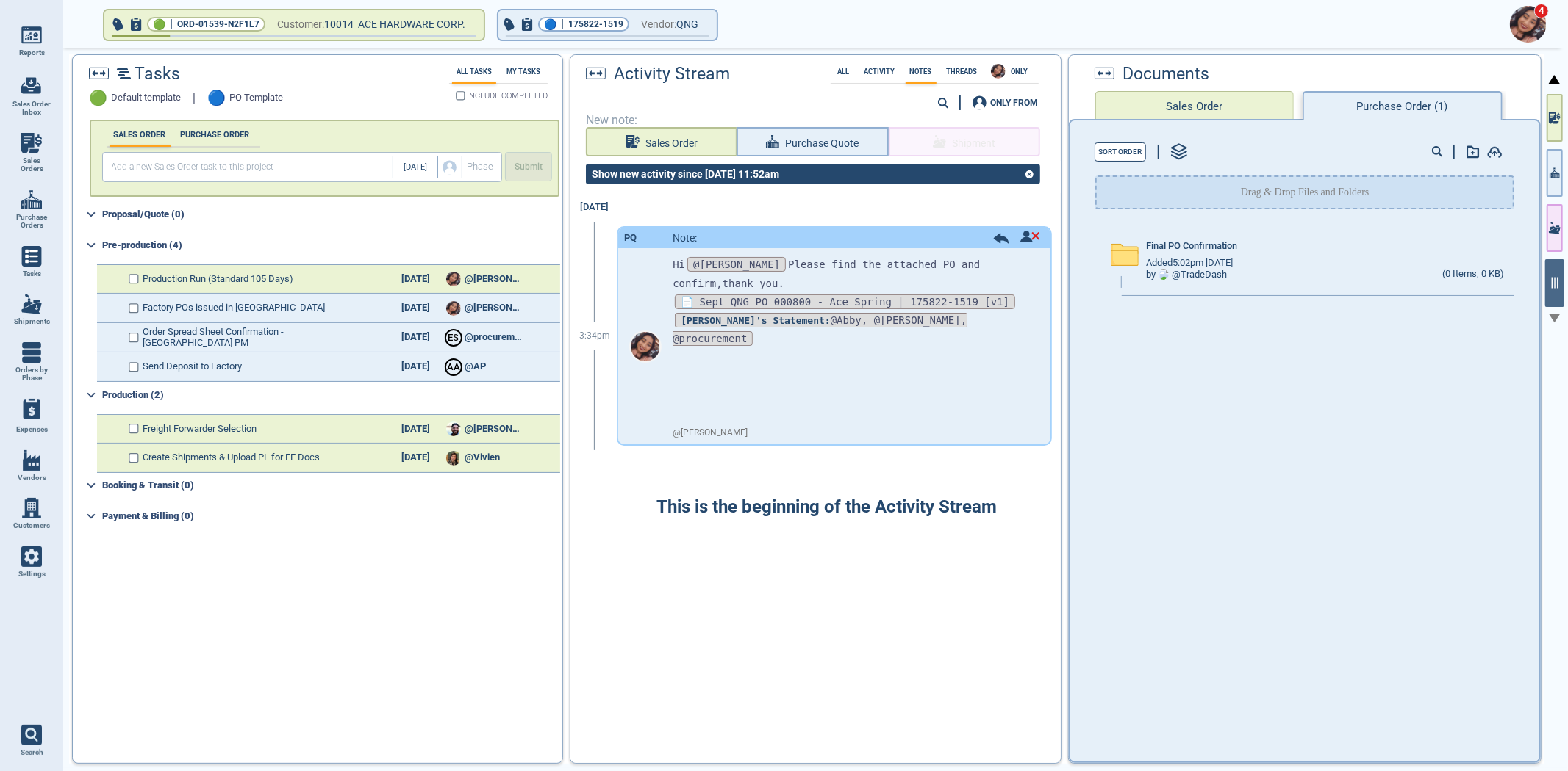
click at [1439, 376] on div "Final PO Confirmation Added 5:02pm 2/17/23 by @ TradeDash (0 Items, 0 KB)" at bounding box center [1304, 489] width 469 height 532
click at [1347, 242] on div "Final PO Confirmation" at bounding box center [1324, 248] width 358 height 16
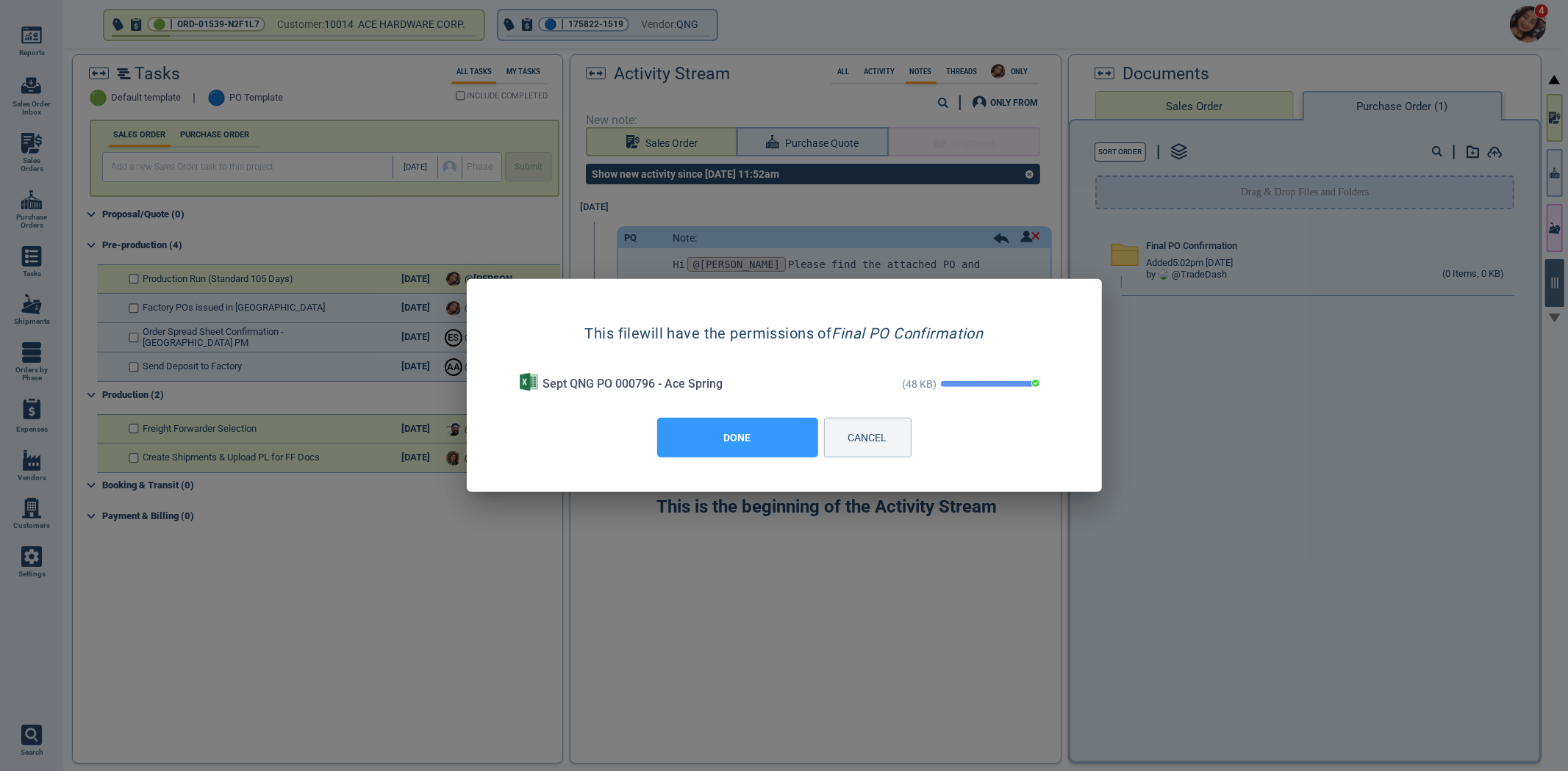
click at [736, 438] on button "DONE" at bounding box center [737, 438] width 161 height 40
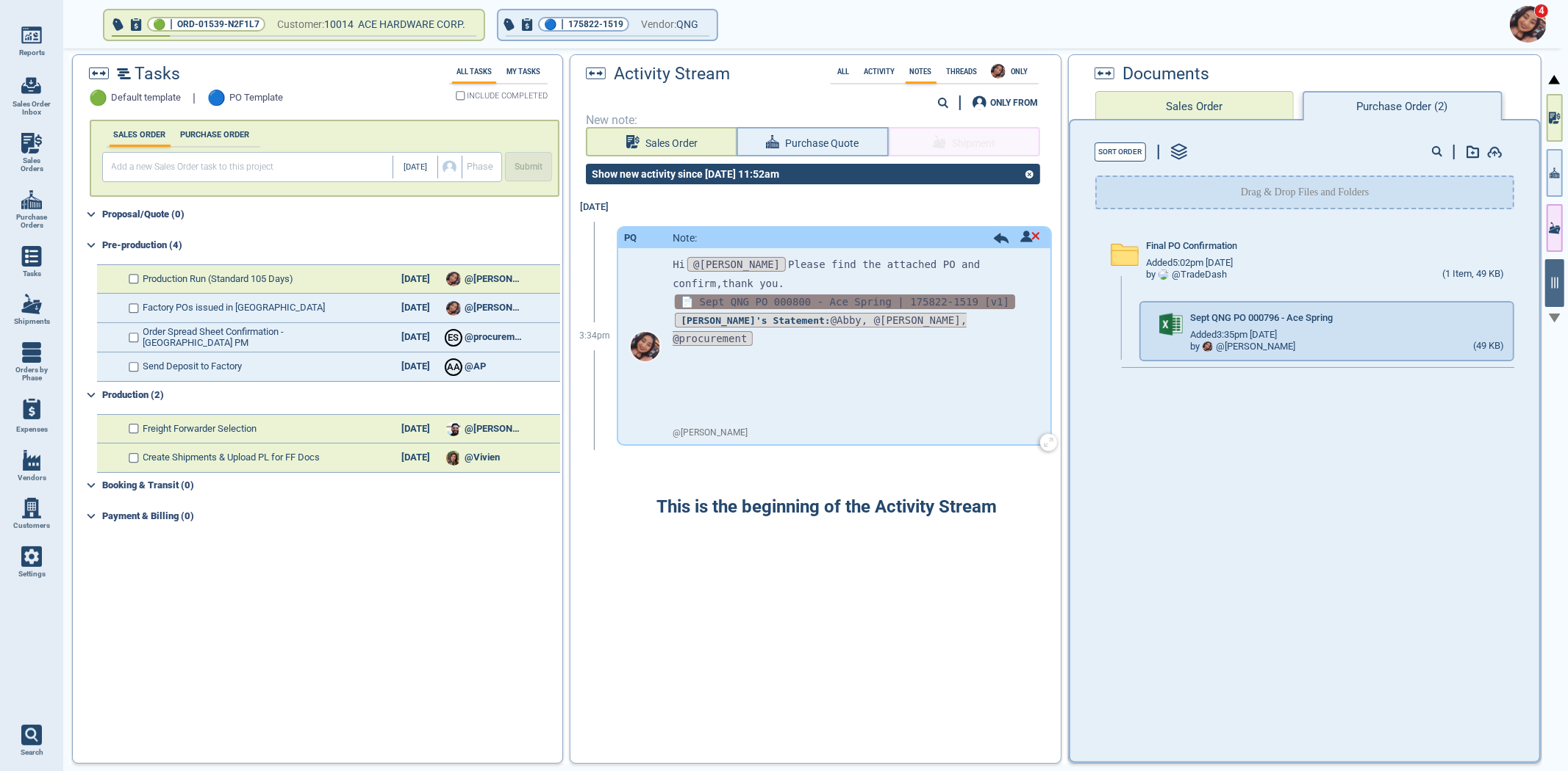
click at [893, 297] on span "📄 Sept QNG PO 000800 - Ace Spring | 175822-1519 [v1]" at bounding box center [845, 302] width 340 height 15
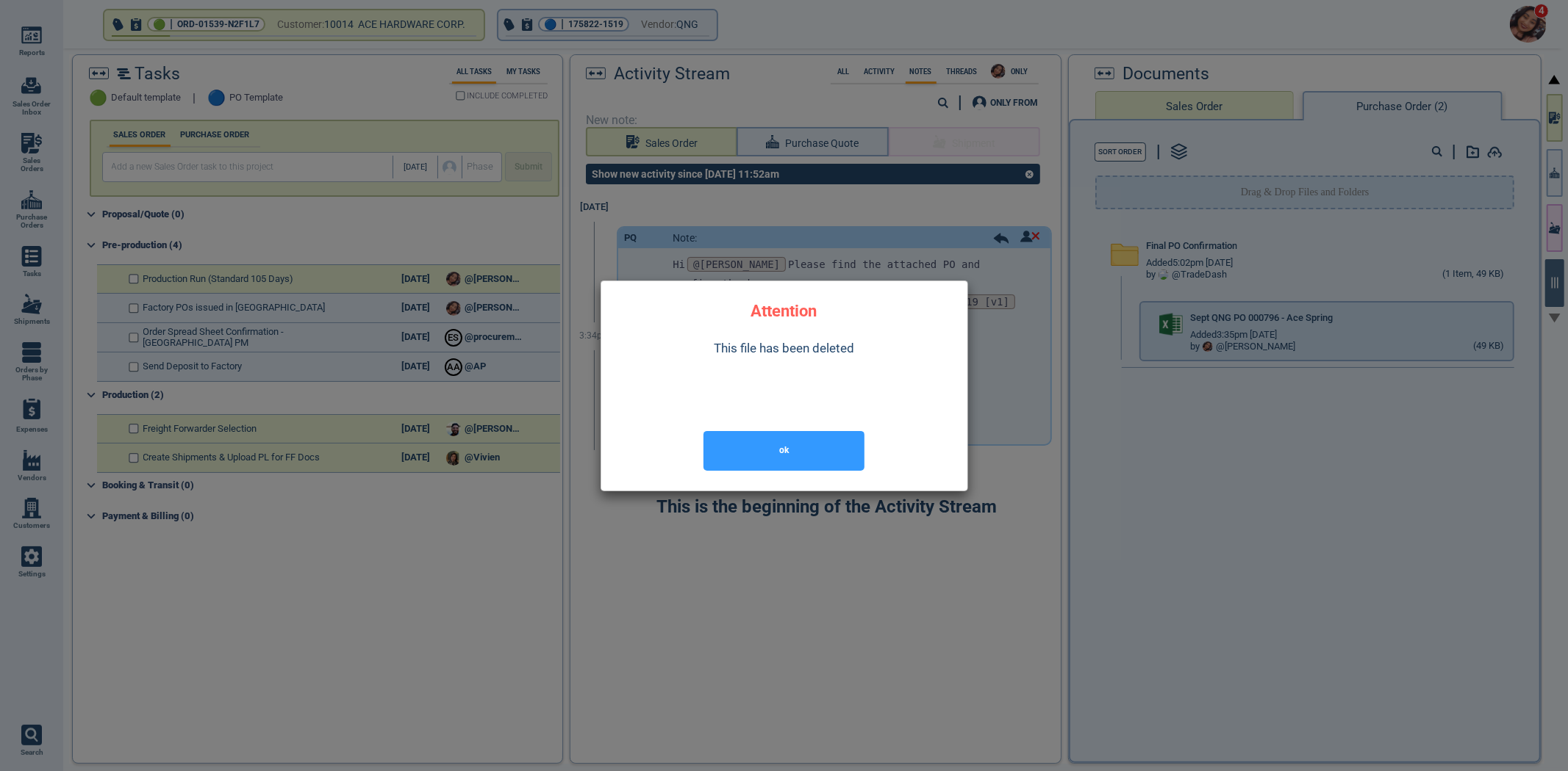
click at [799, 458] on button "ok" at bounding box center [784, 451] width 161 height 40
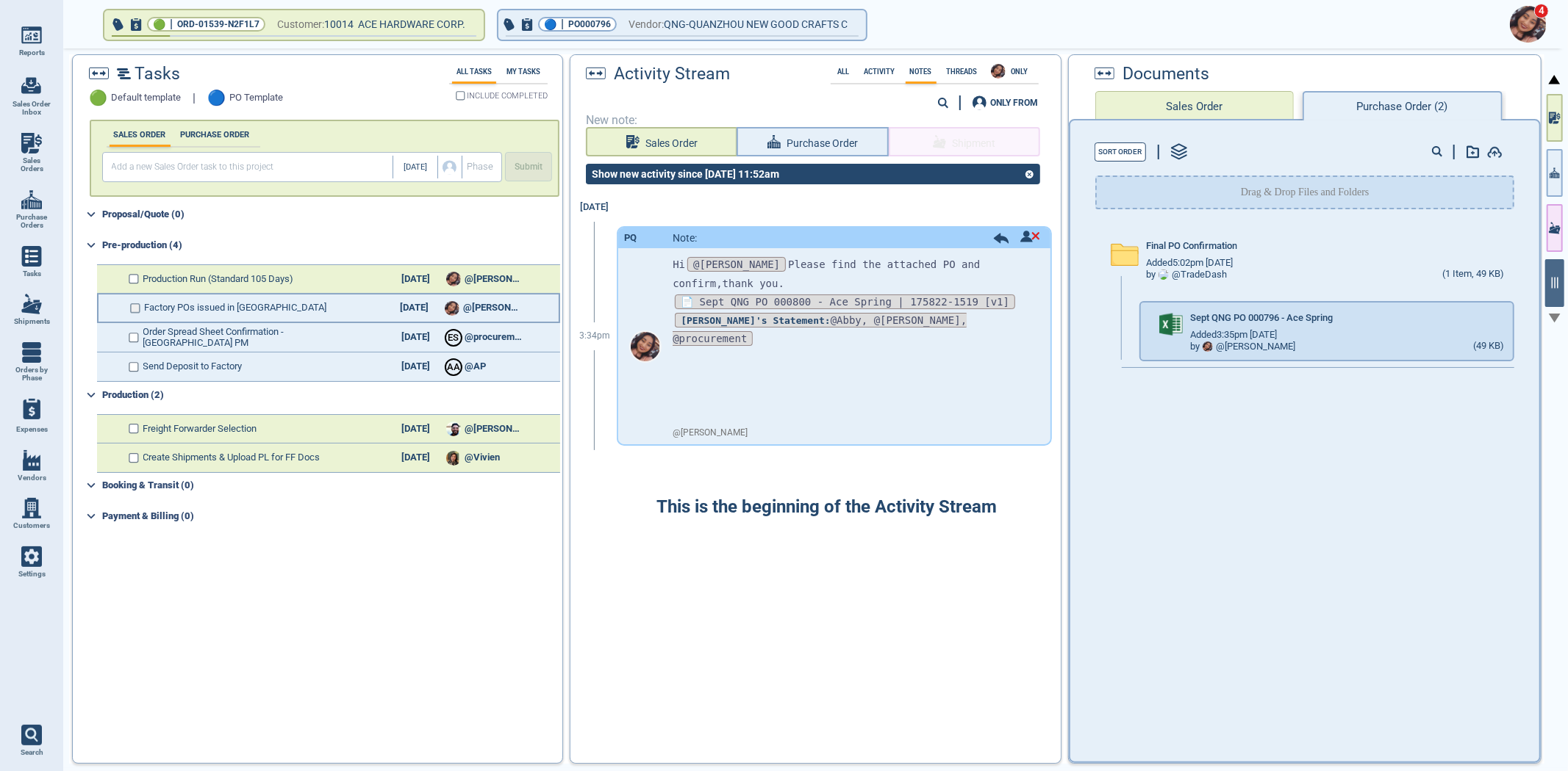
click at [131, 307] on input "checkbox" at bounding box center [136, 308] width 11 height 10
click at [994, 237] on icon at bounding box center [1001, 238] width 15 height 10
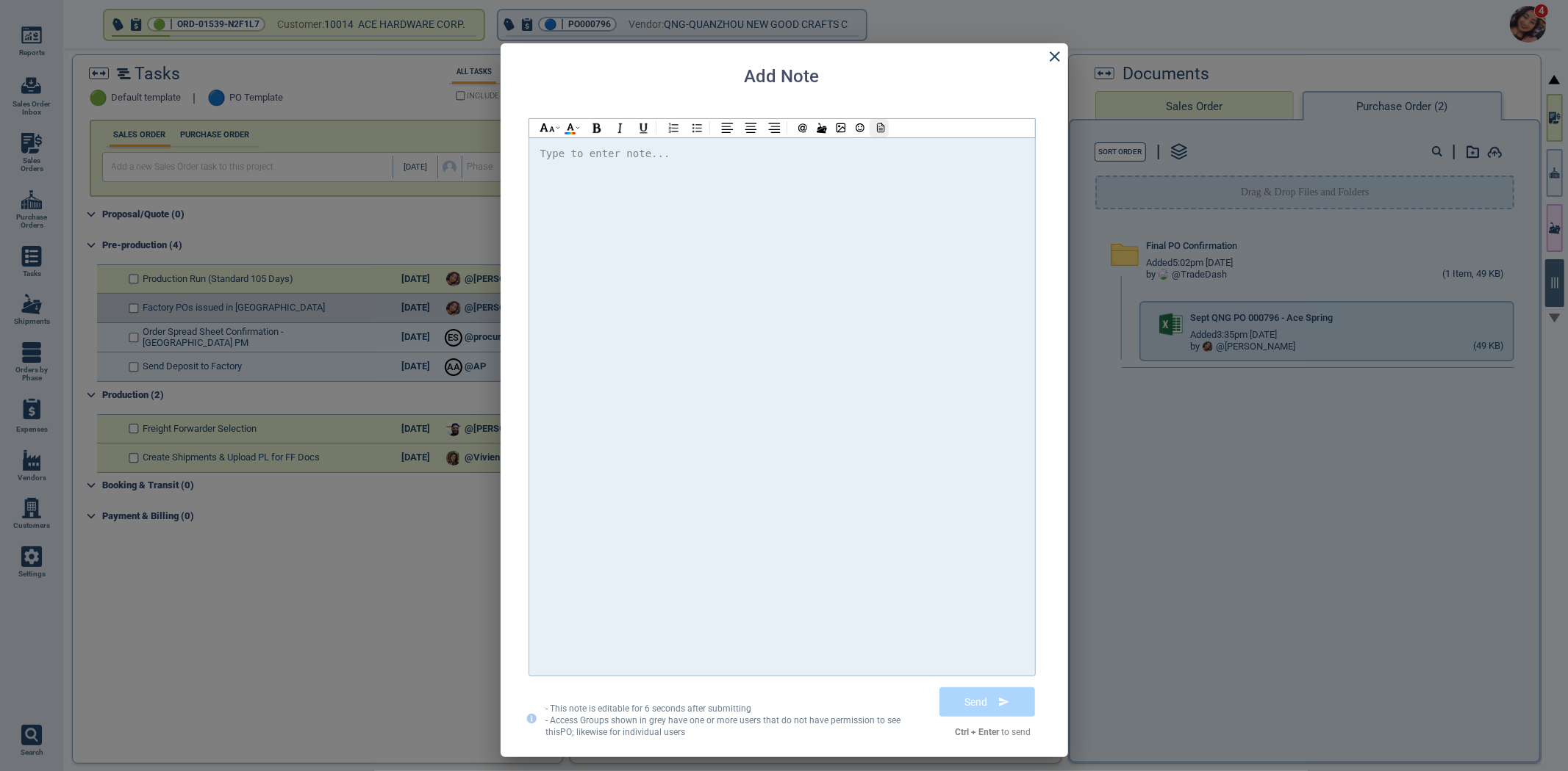
click at [870, 127] on div at bounding box center [879, 128] width 20 height 19
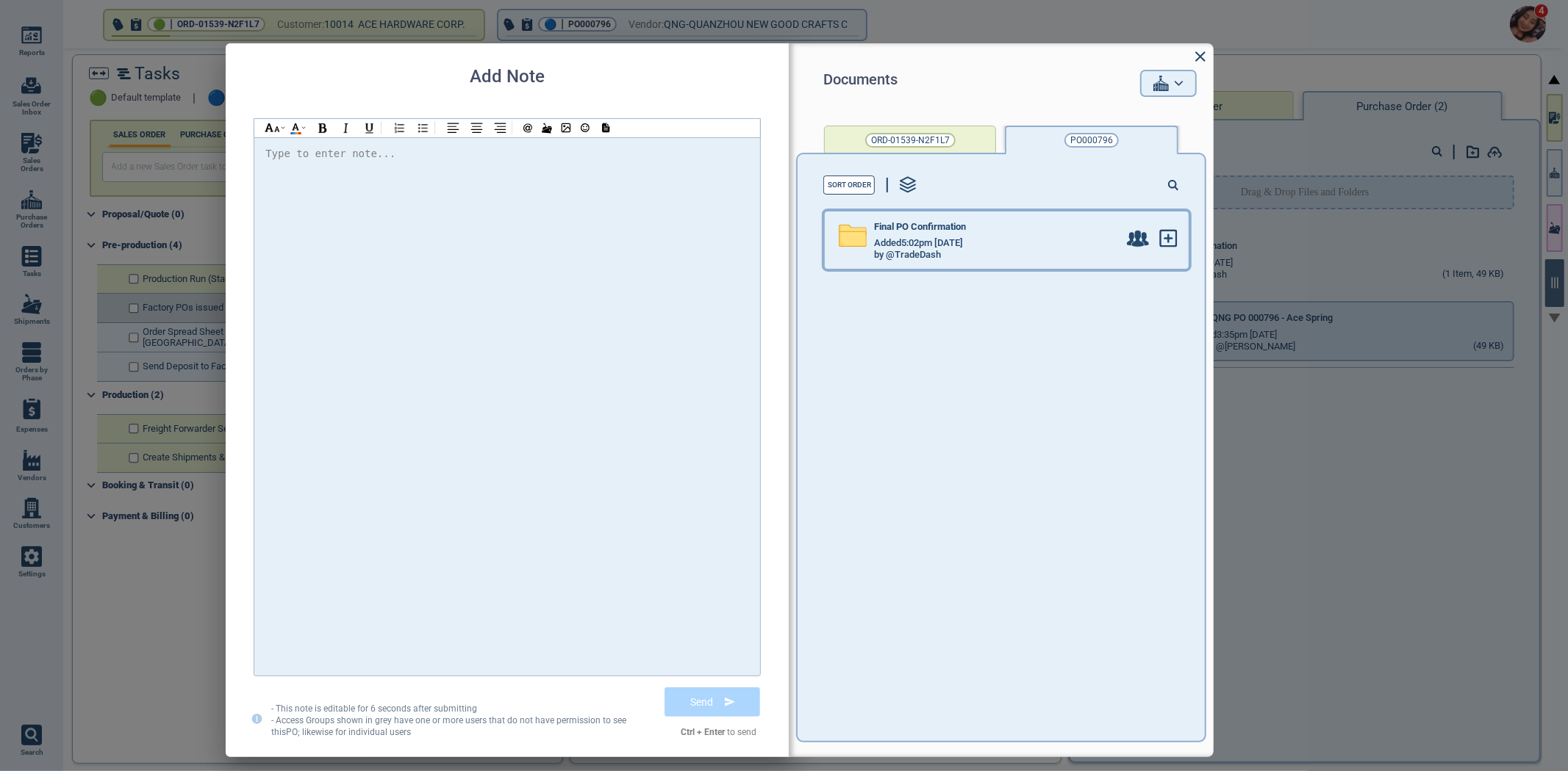
click at [1054, 254] on div "by @TradeDash" at bounding box center [995, 255] width 244 height 12
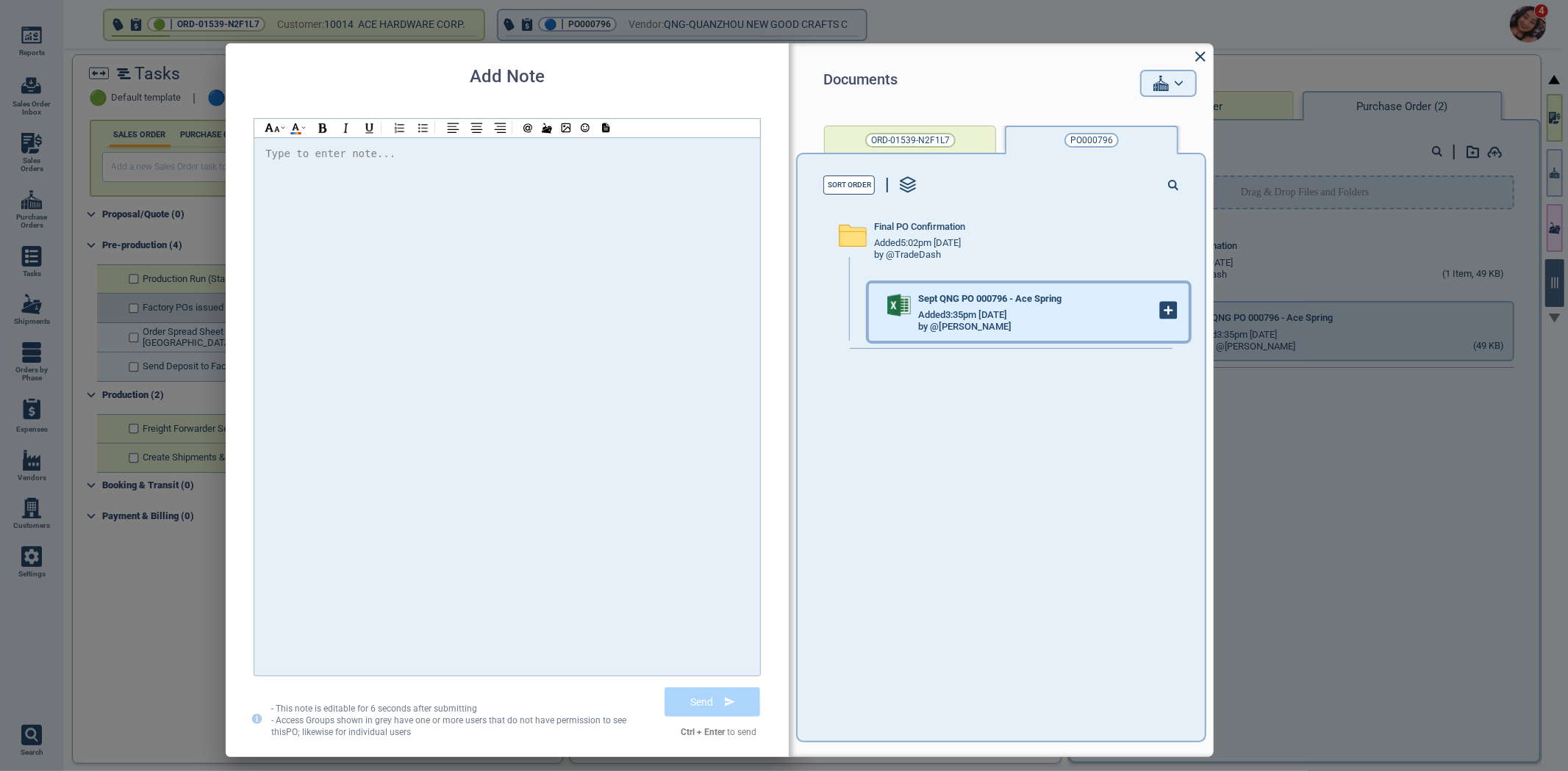
click at [1163, 314] on icon at bounding box center [1168, 310] width 16 height 16
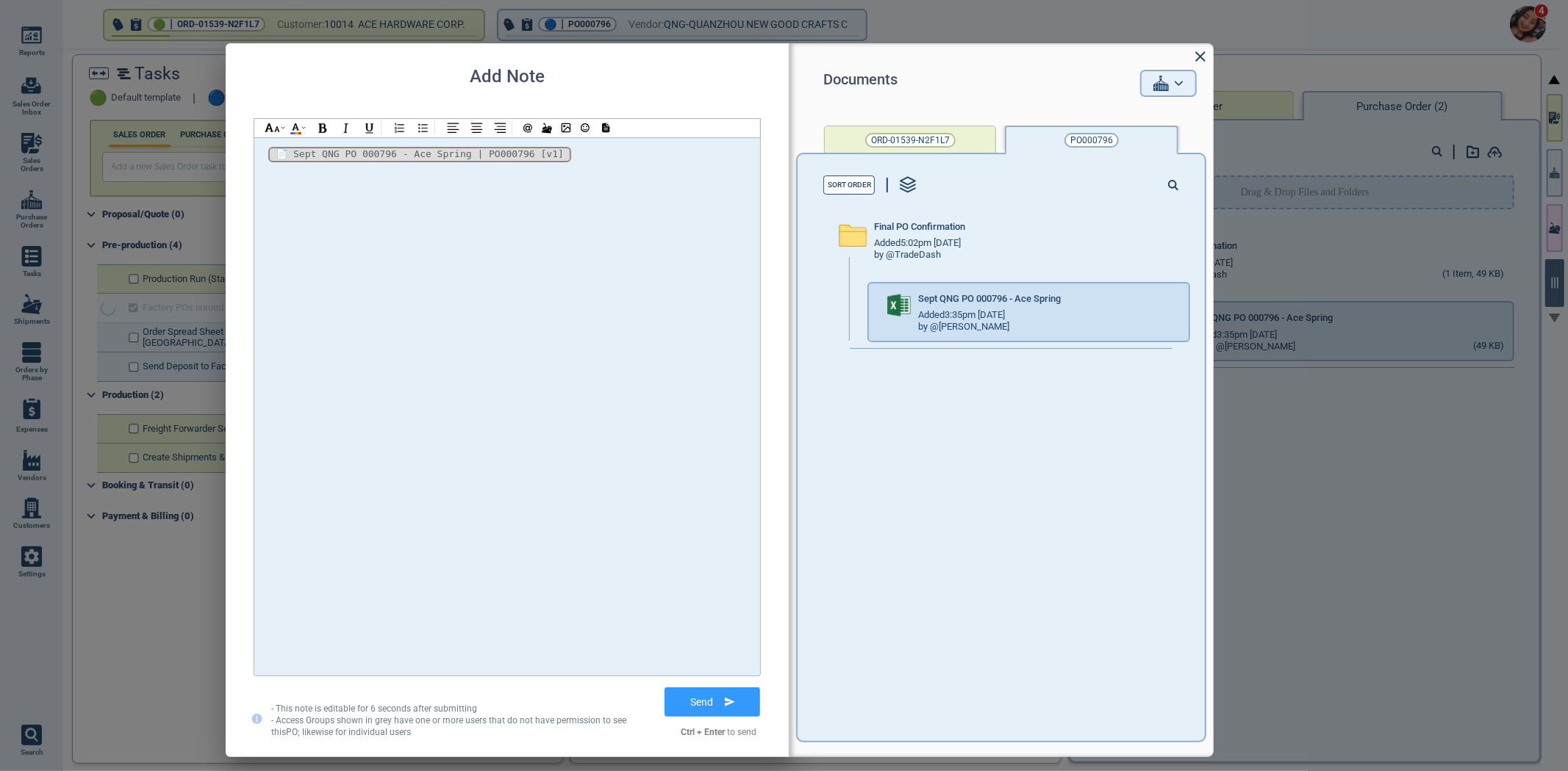
checkbox input "true"
click at [698, 693] on button "Send" at bounding box center [712, 702] width 96 height 30
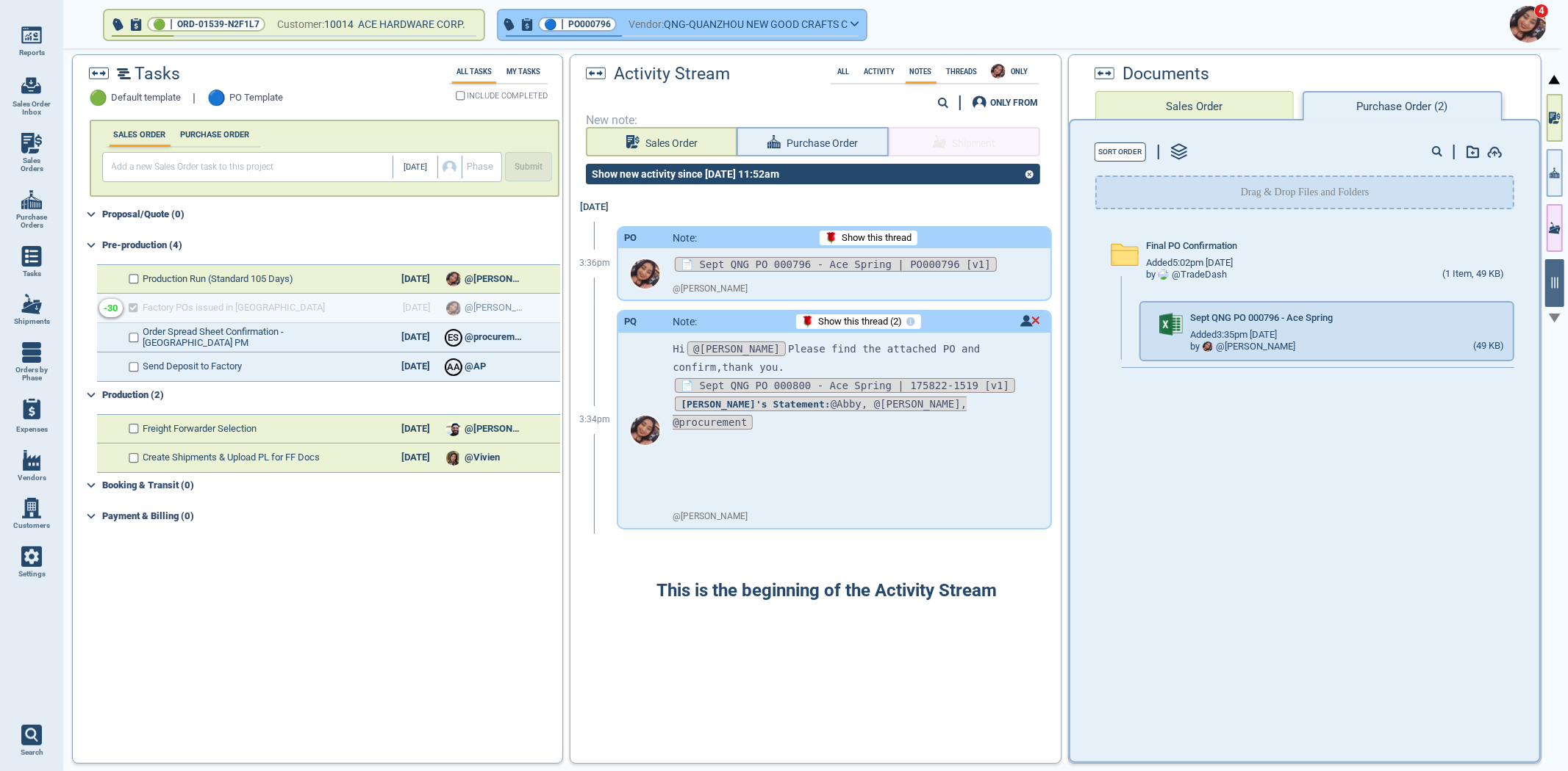
click at [731, 30] on span "QNG-QUANZHOU NEW GOOD CRAFTS C" at bounding box center [756, 25] width 184 height 19
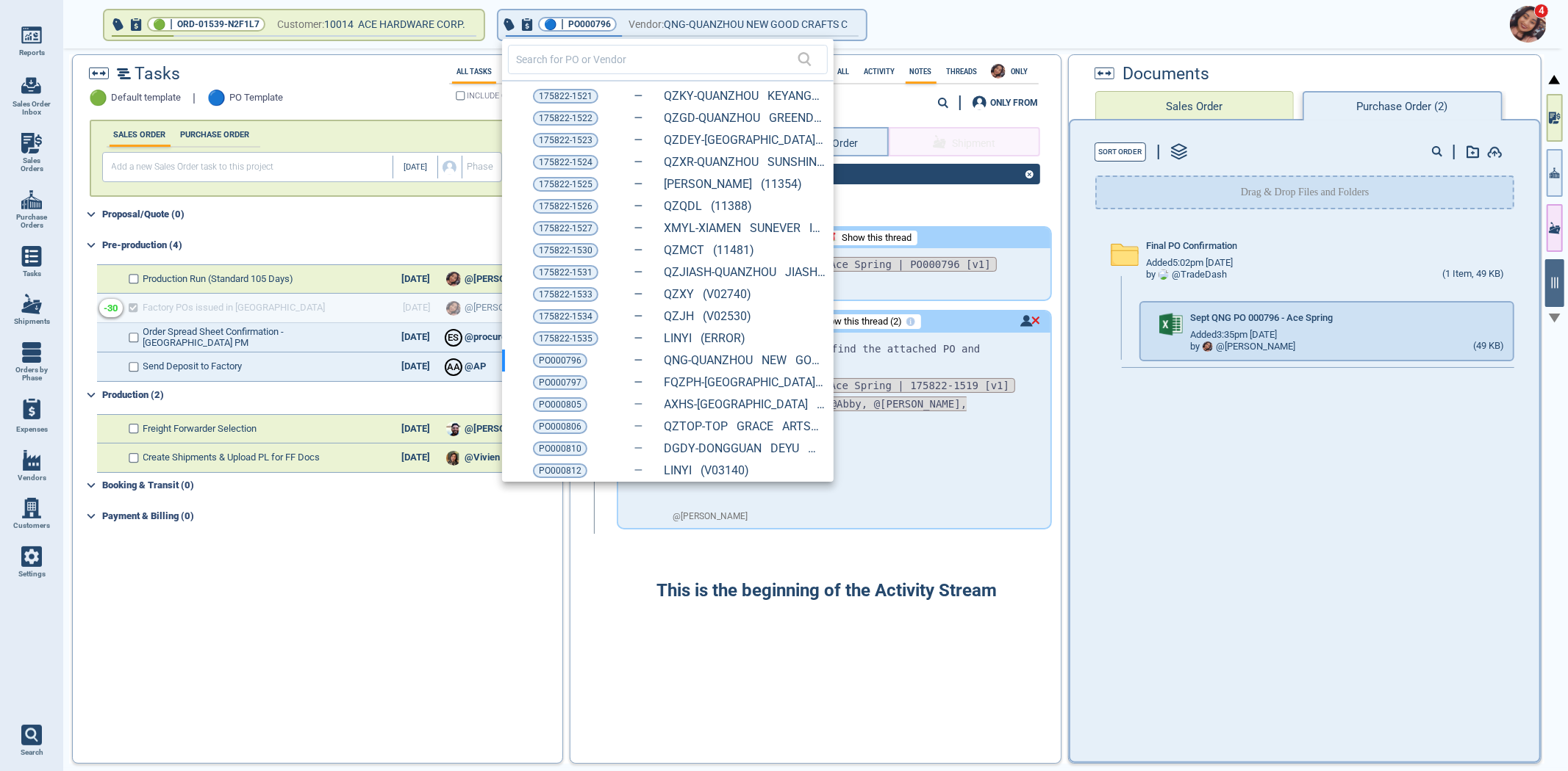
drag, startPoint x: 686, startPoint y: 128, endPoint x: 1090, endPoint y: 408, distance: 491.5
click at [1090, 408] on div at bounding box center [784, 386] width 1568 height 771
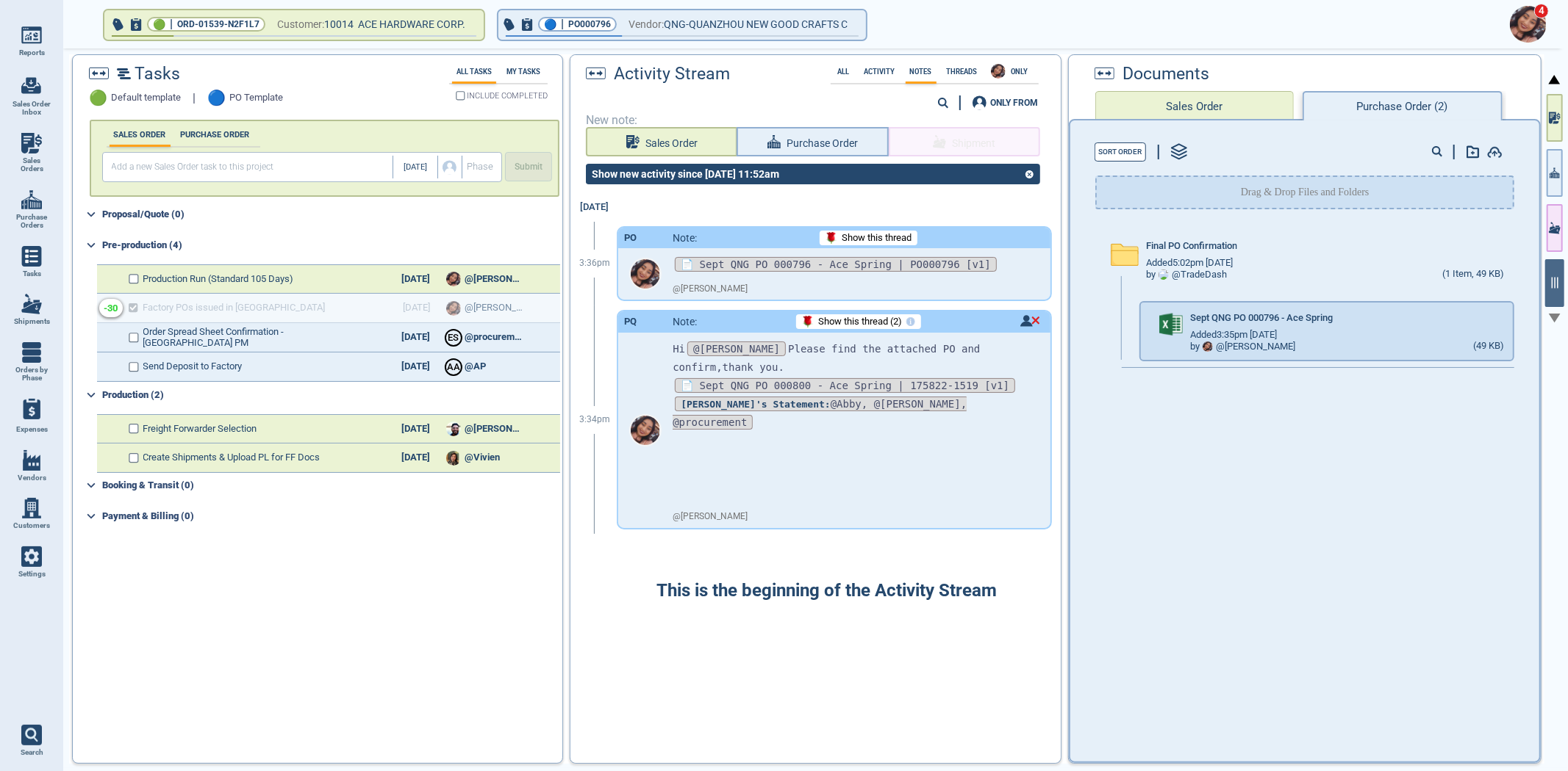
click at [1368, 501] on div "Final PO Confirmation Added 5:02pm 2/17/23 by @ TradeDash (1 Item, 49 KB) Sept …" at bounding box center [1304, 489] width 469 height 532
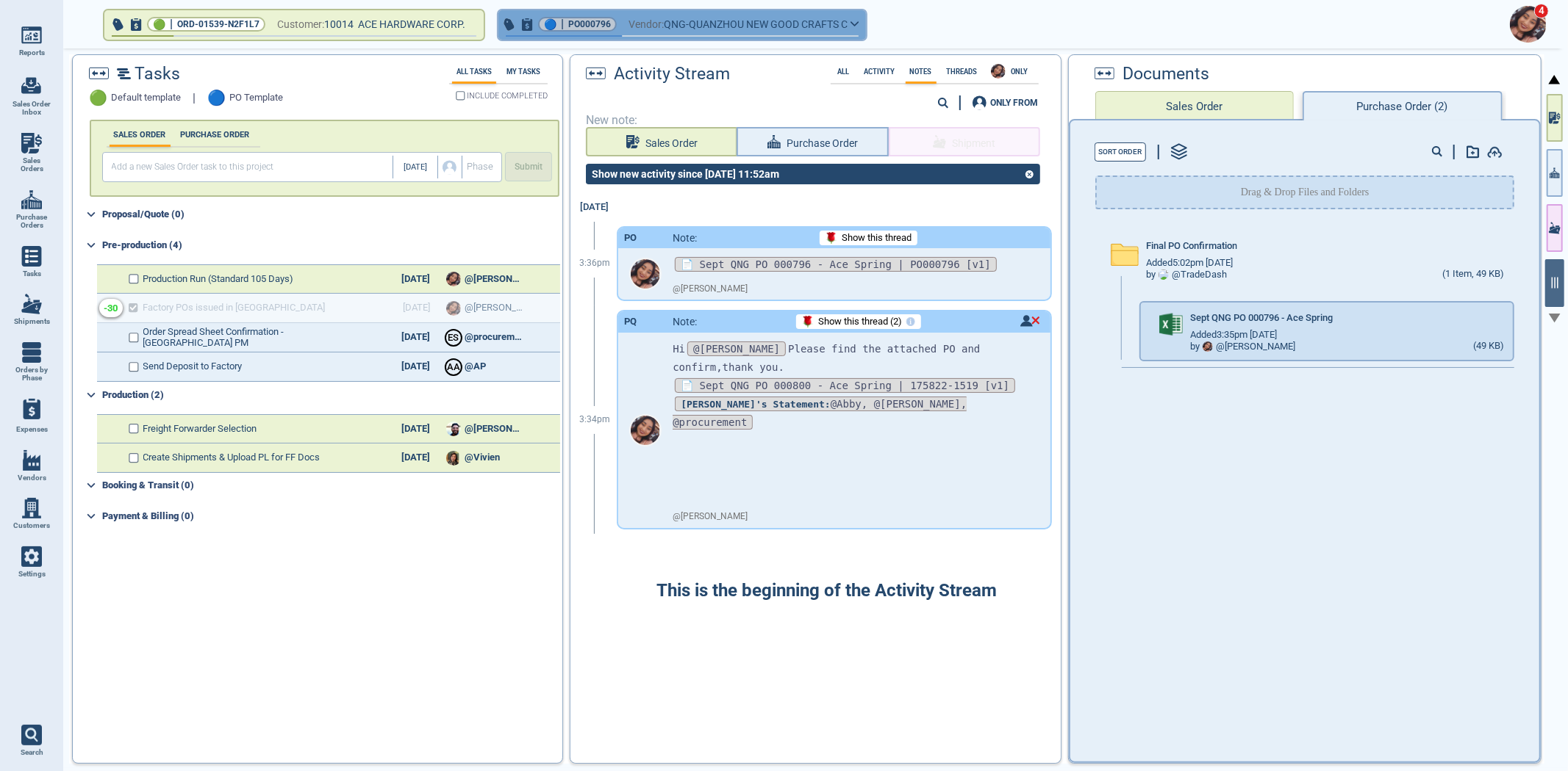
click at [590, 18] on span "PO000796" at bounding box center [589, 24] width 43 height 15
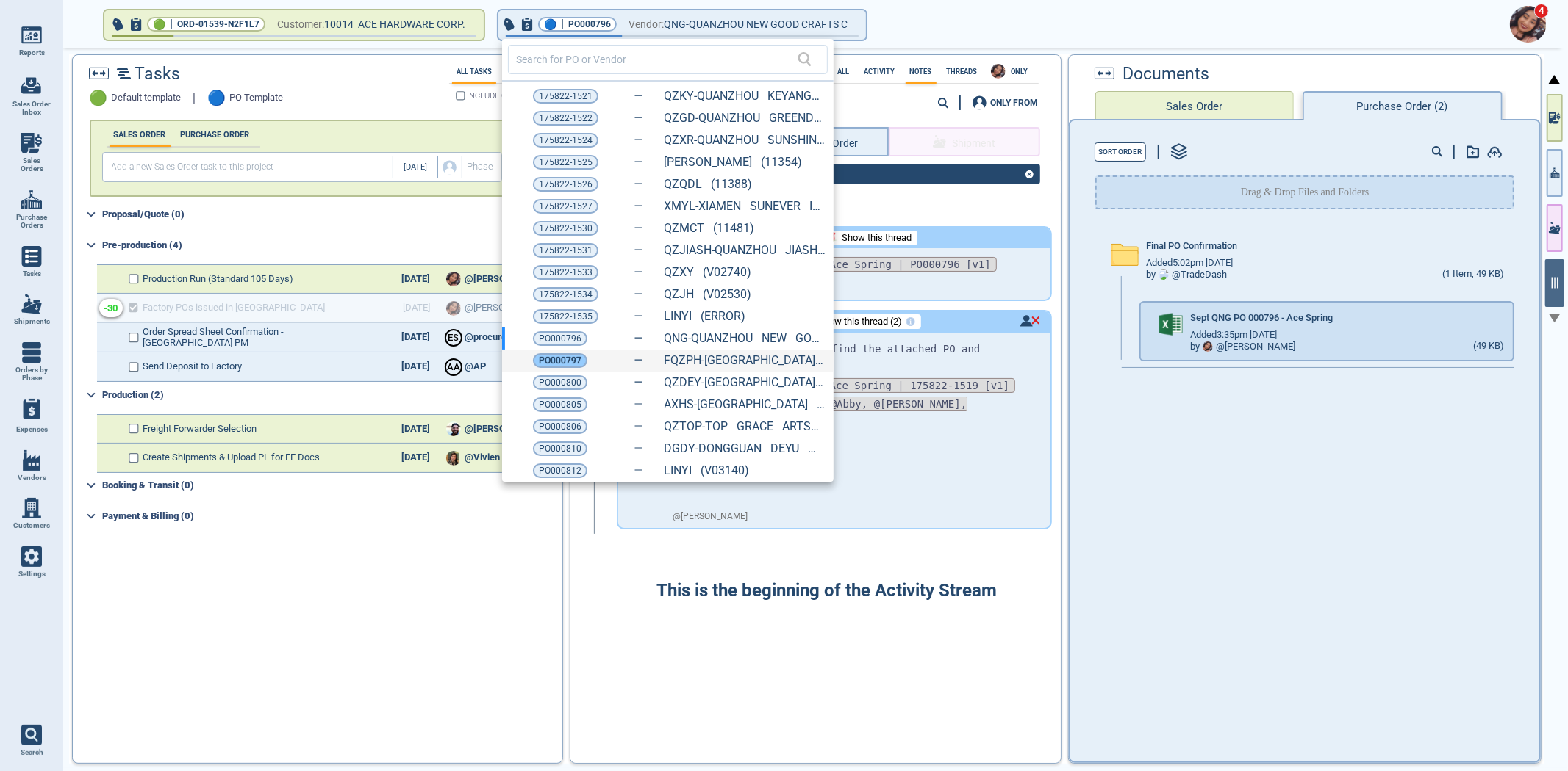
click at [559, 360] on span "PO000797" at bounding box center [560, 360] width 43 height 15
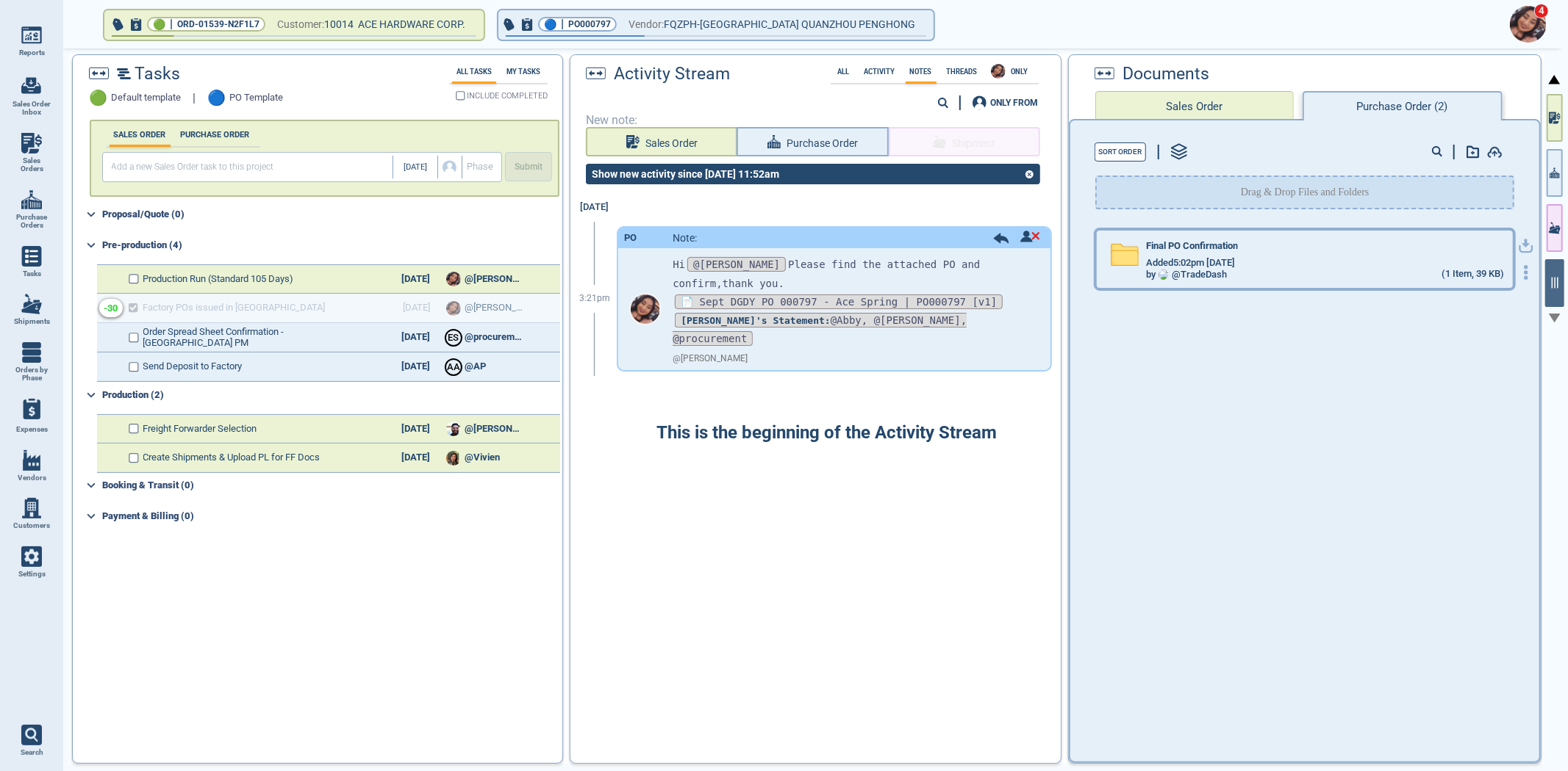
click at [1303, 268] on div "by @ TradeDash (1 Item, 39 KB)" at bounding box center [1324, 274] width 358 height 12
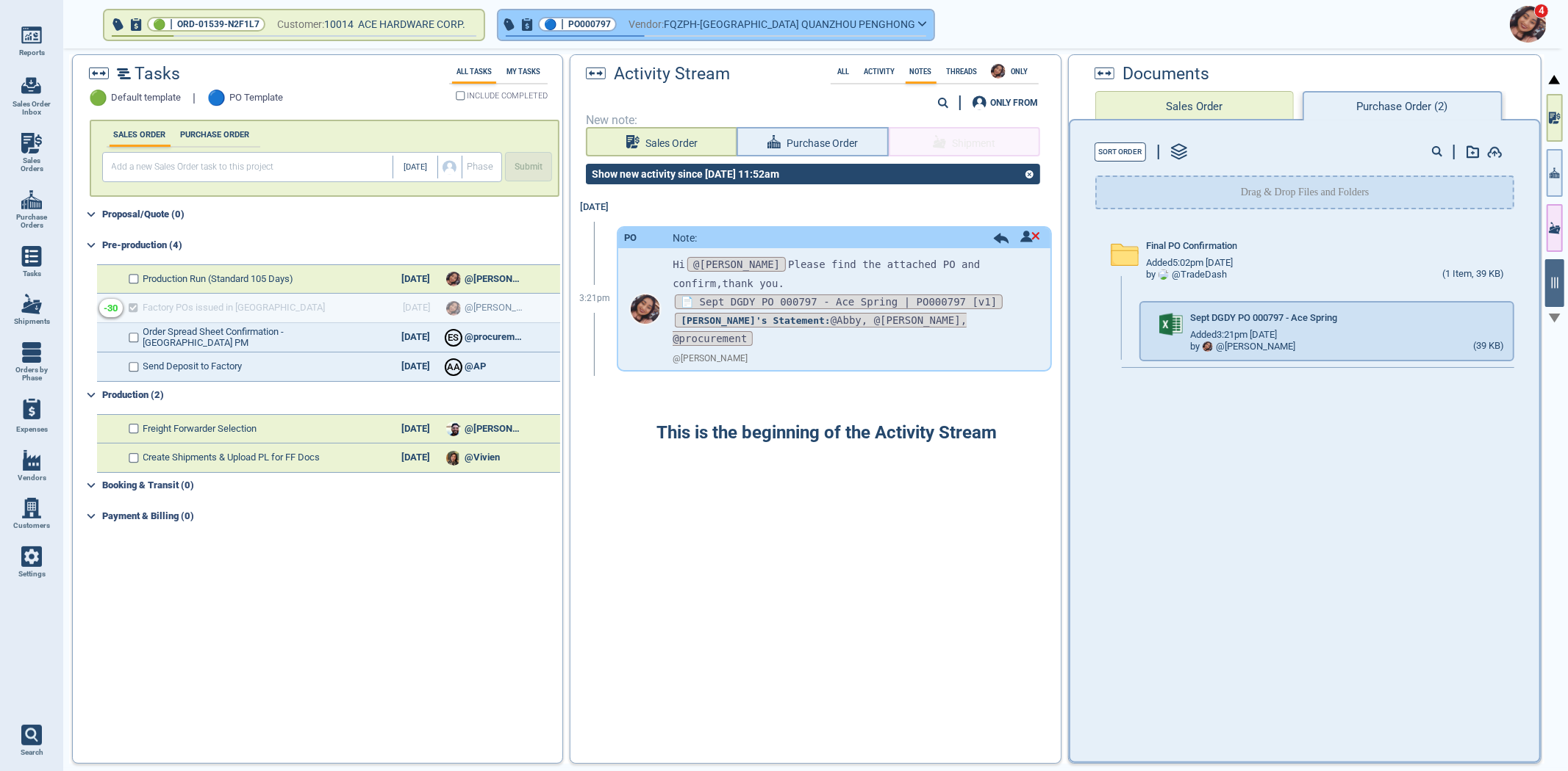
click at [578, 16] on button "🔵 | PO000797 Vendor: FQZPH-FUJIAN QUANZHOU PENGHONG" at bounding box center [716, 25] width 435 height 30
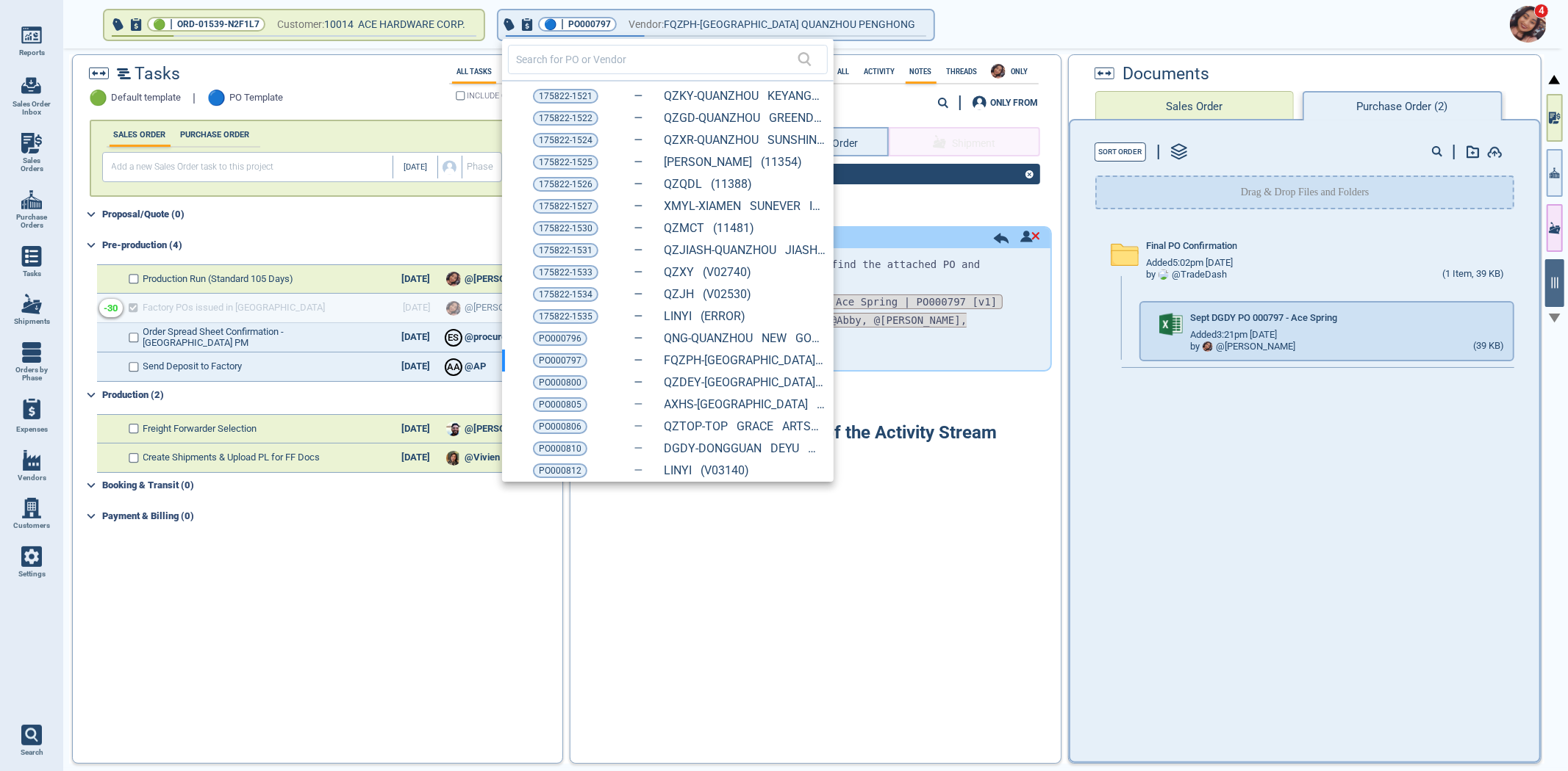
click at [1028, 410] on div at bounding box center [784, 386] width 1568 height 771
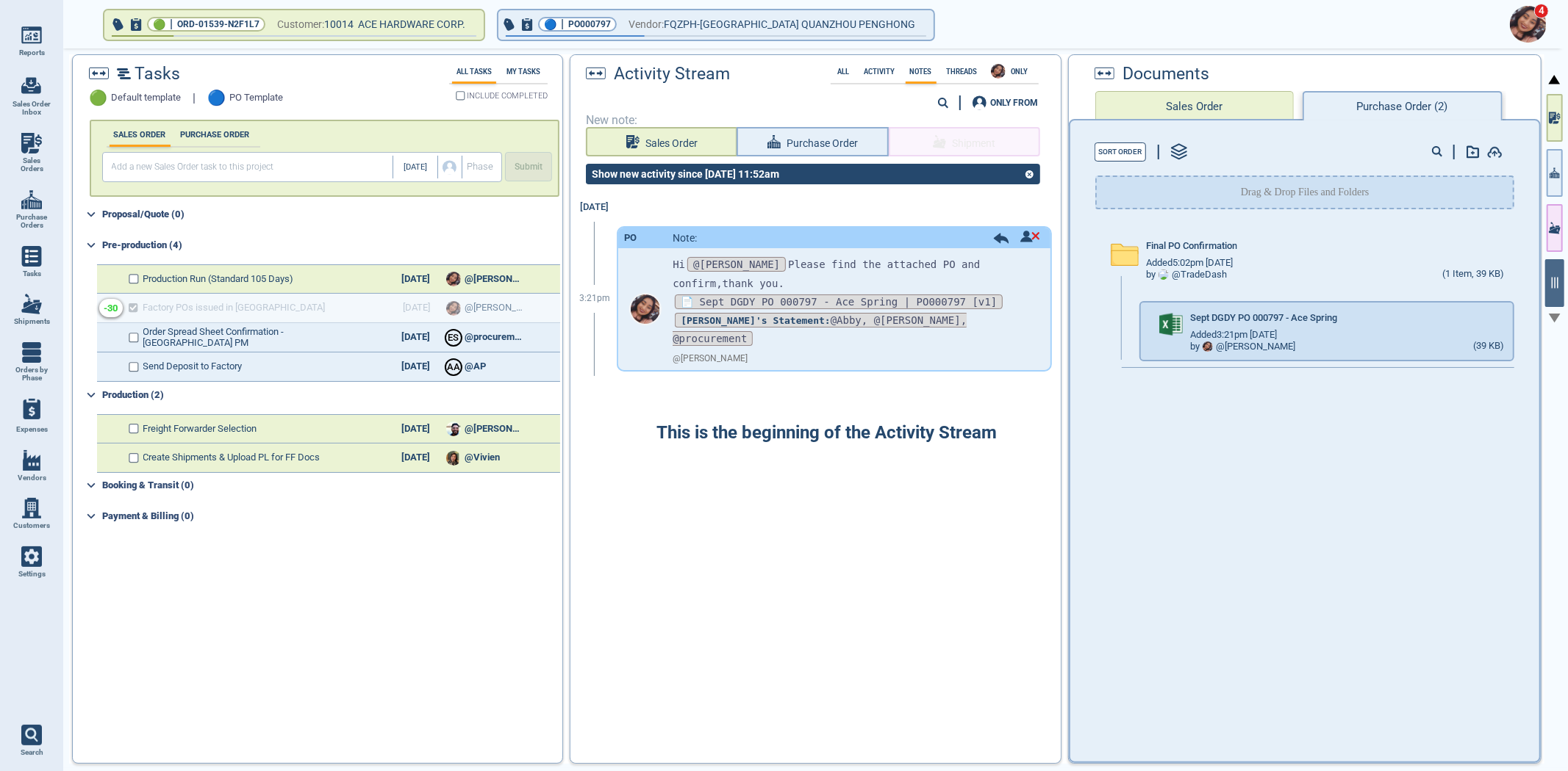
click at [1129, 406] on div "Final PO Confirmation Added 5:02pm 2/17/23 by @ TradeDash (1 Item, 39 KB) Sept …" at bounding box center [1304, 489] width 469 height 532
click at [1519, 341] on icon "button" at bounding box center [1526, 345] width 15 height 15
click at [1429, 458] on div "Delete" at bounding box center [1427, 464] width 24 height 18
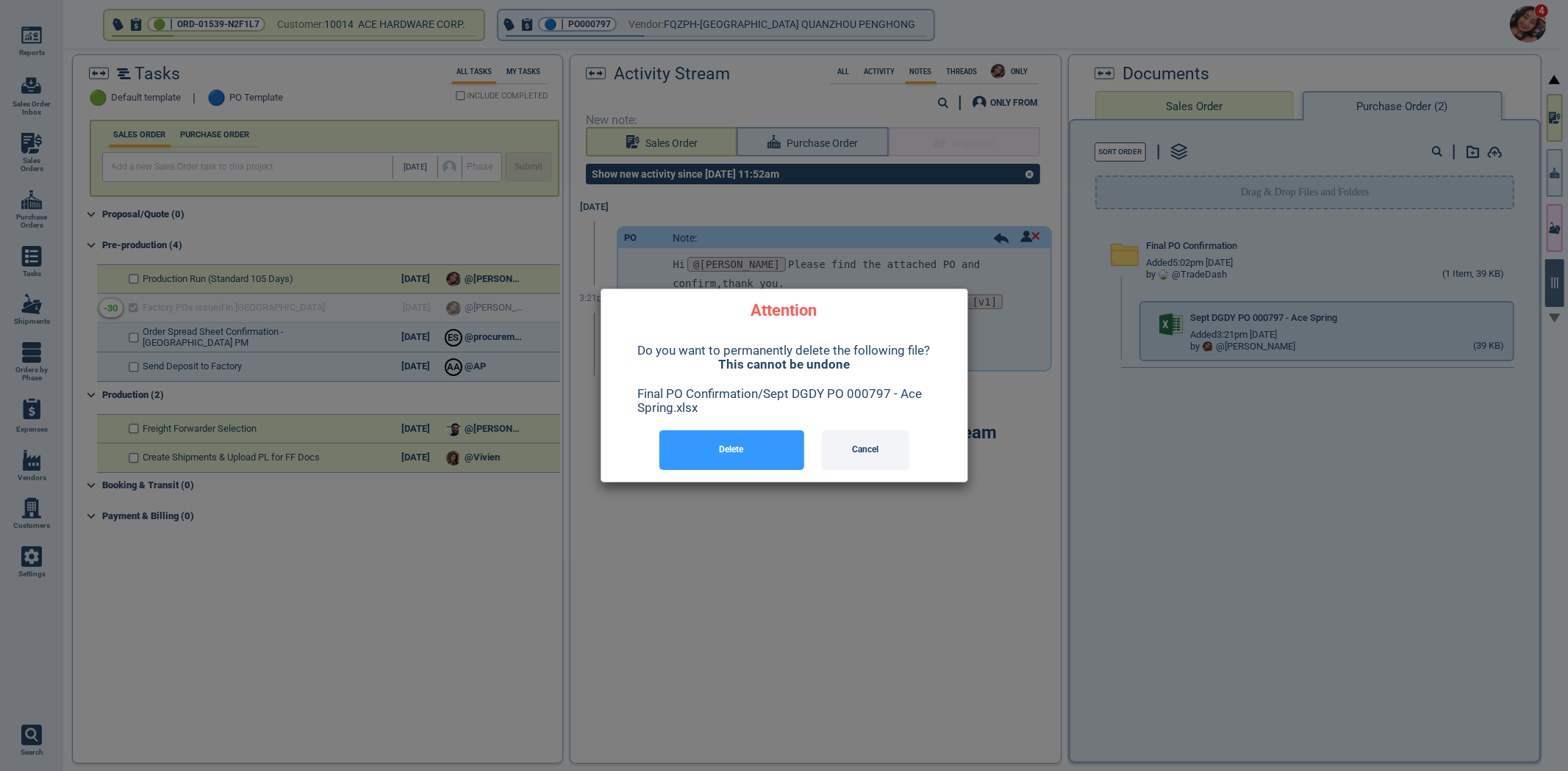
click at [710, 455] on button "Delete" at bounding box center [731, 450] width 145 height 40
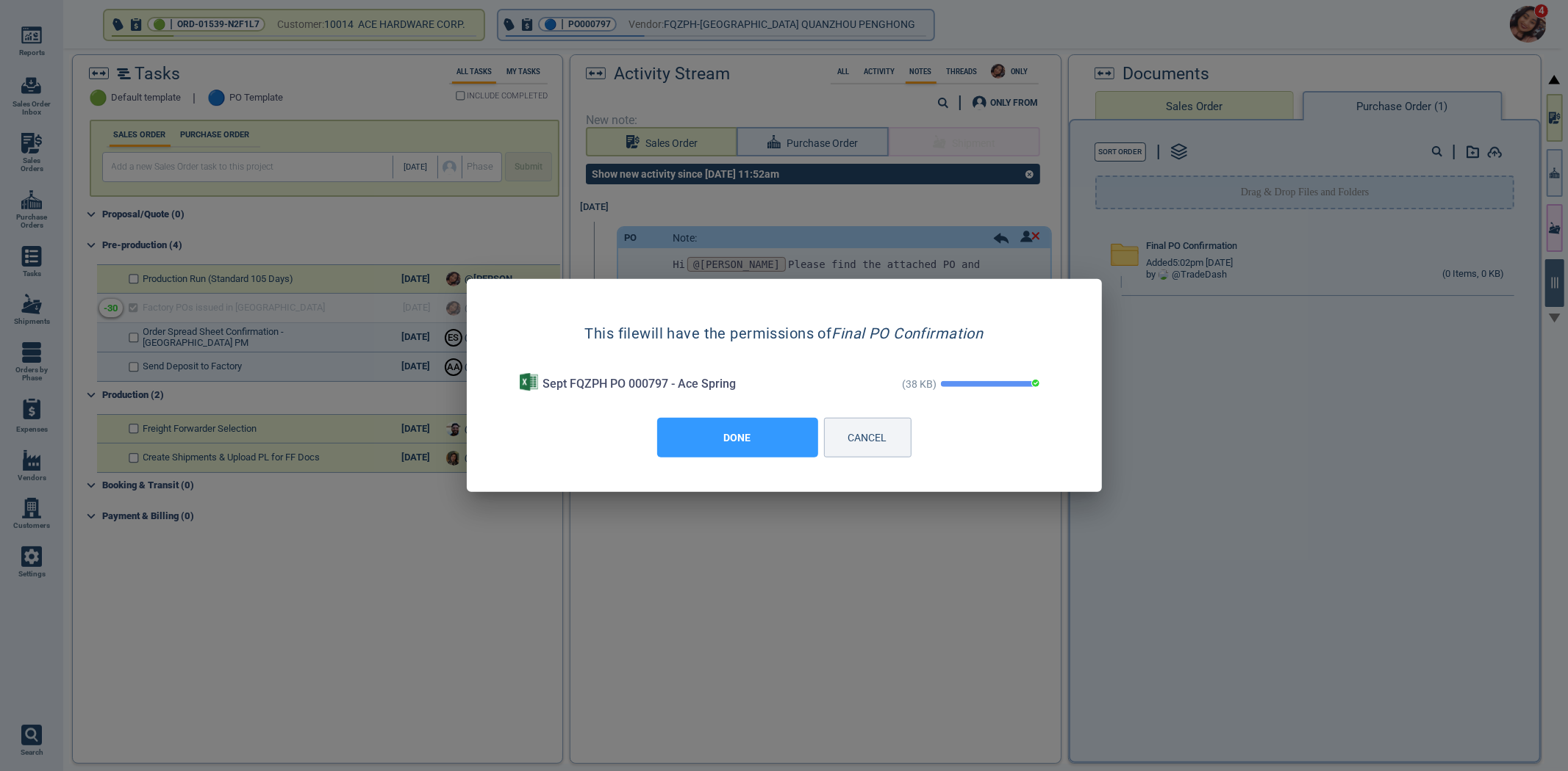
click at [722, 444] on button "DONE" at bounding box center [737, 438] width 161 height 40
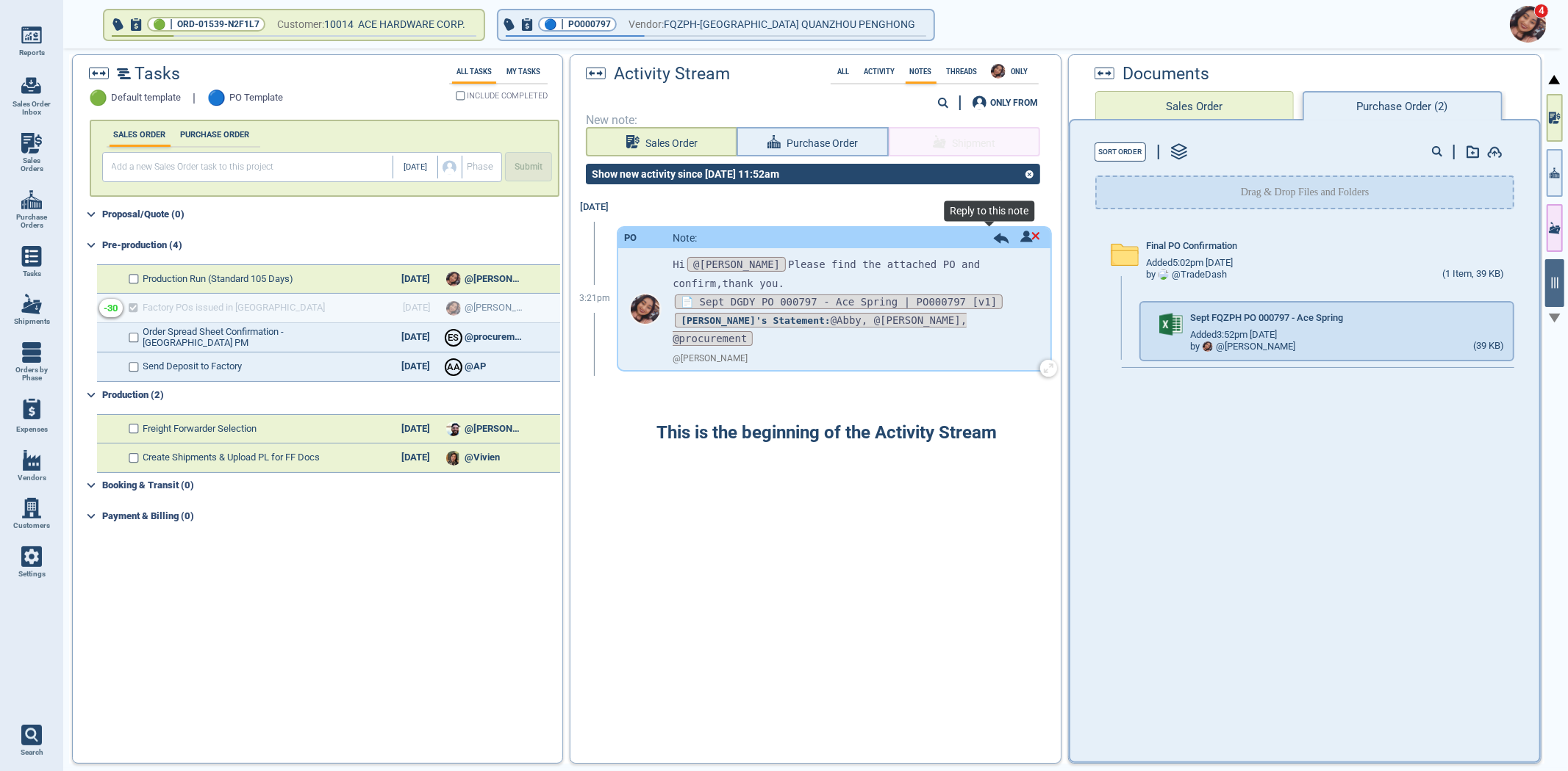
click at [993, 241] on icon at bounding box center [1000, 239] width 16 height 11
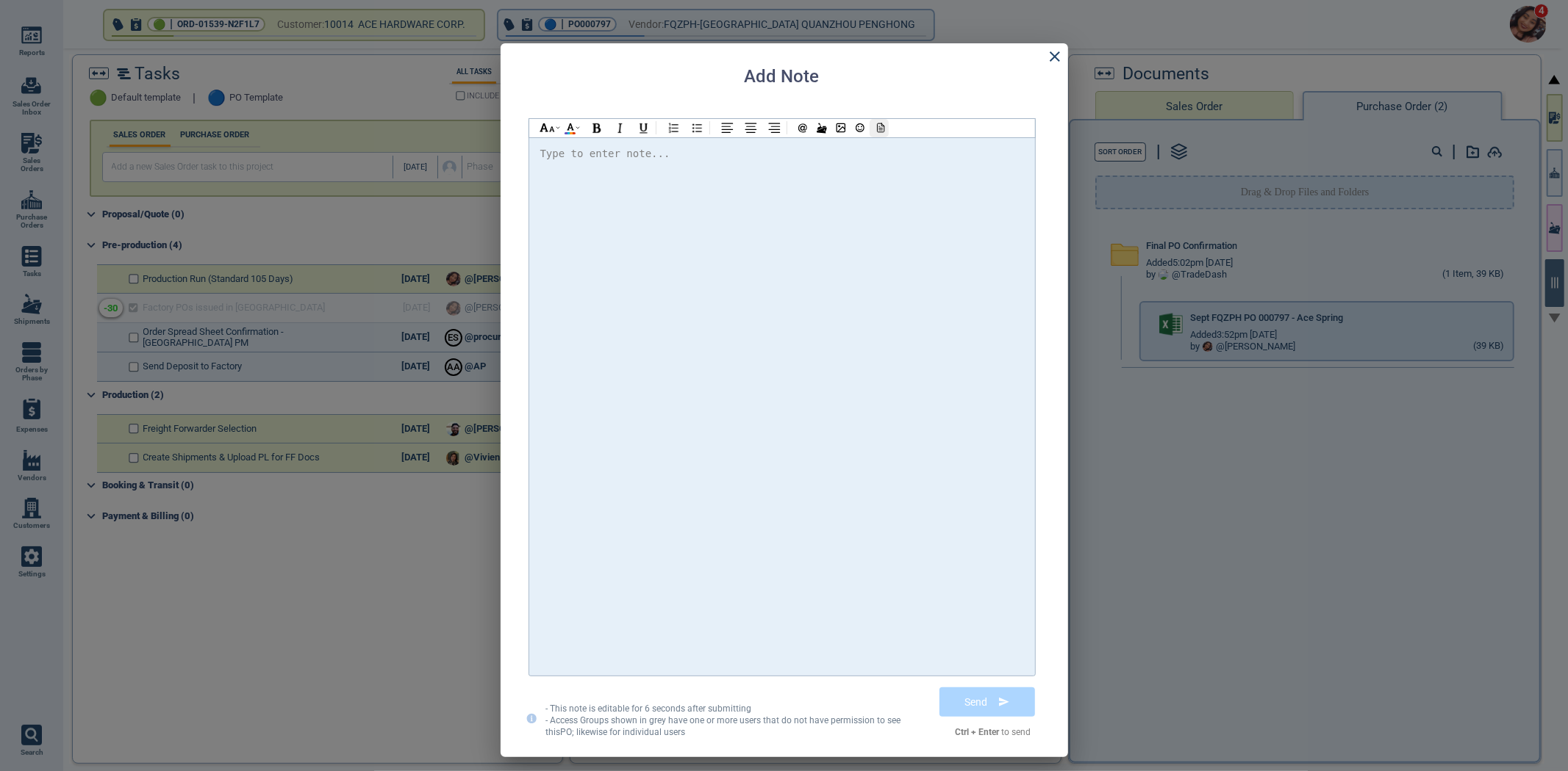
click at [884, 131] on icon at bounding box center [879, 127] width 13 height 10
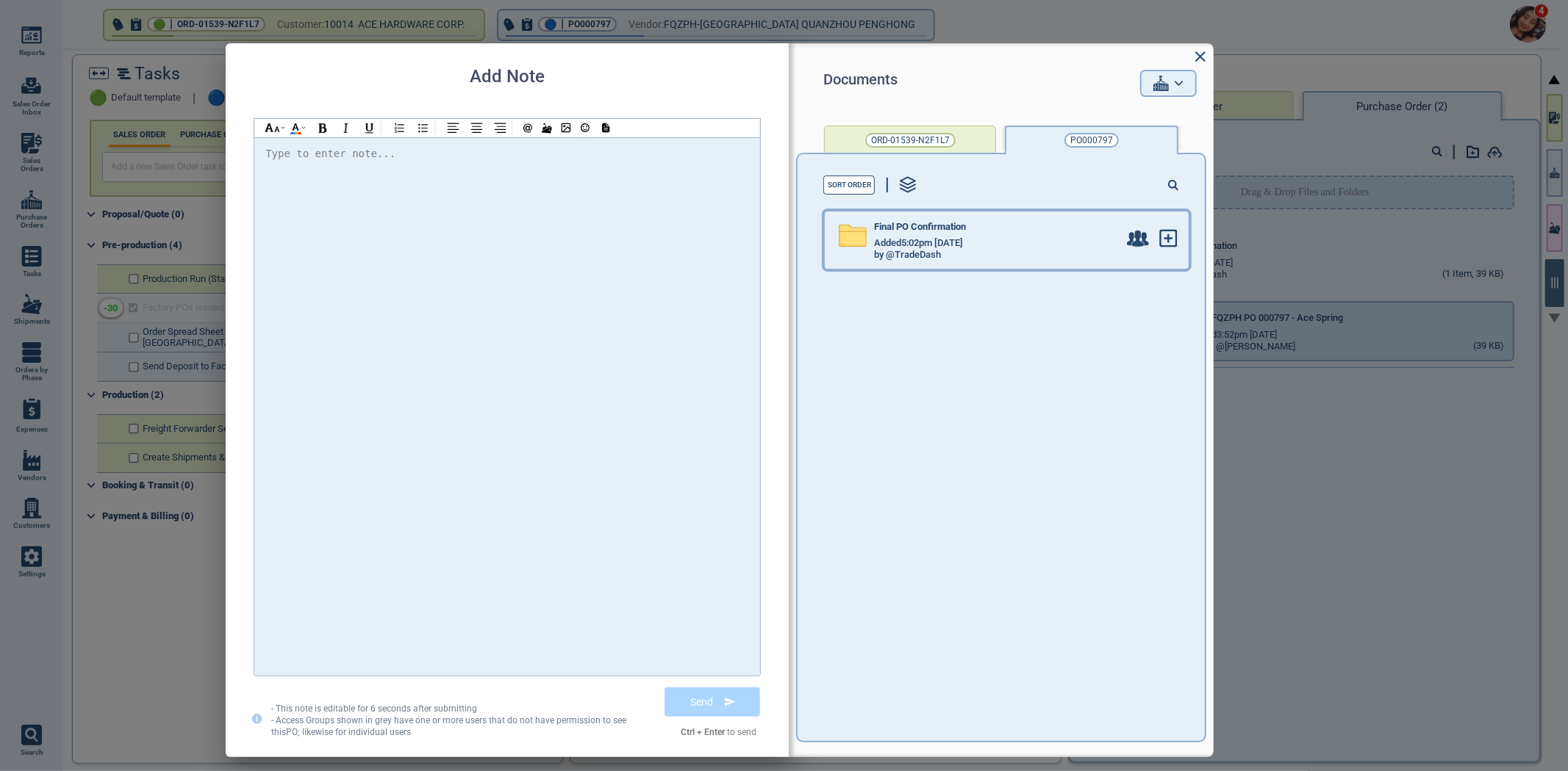
click at [942, 238] on span "Added 5:02pm [DATE]" at bounding box center [918, 243] width 89 height 11
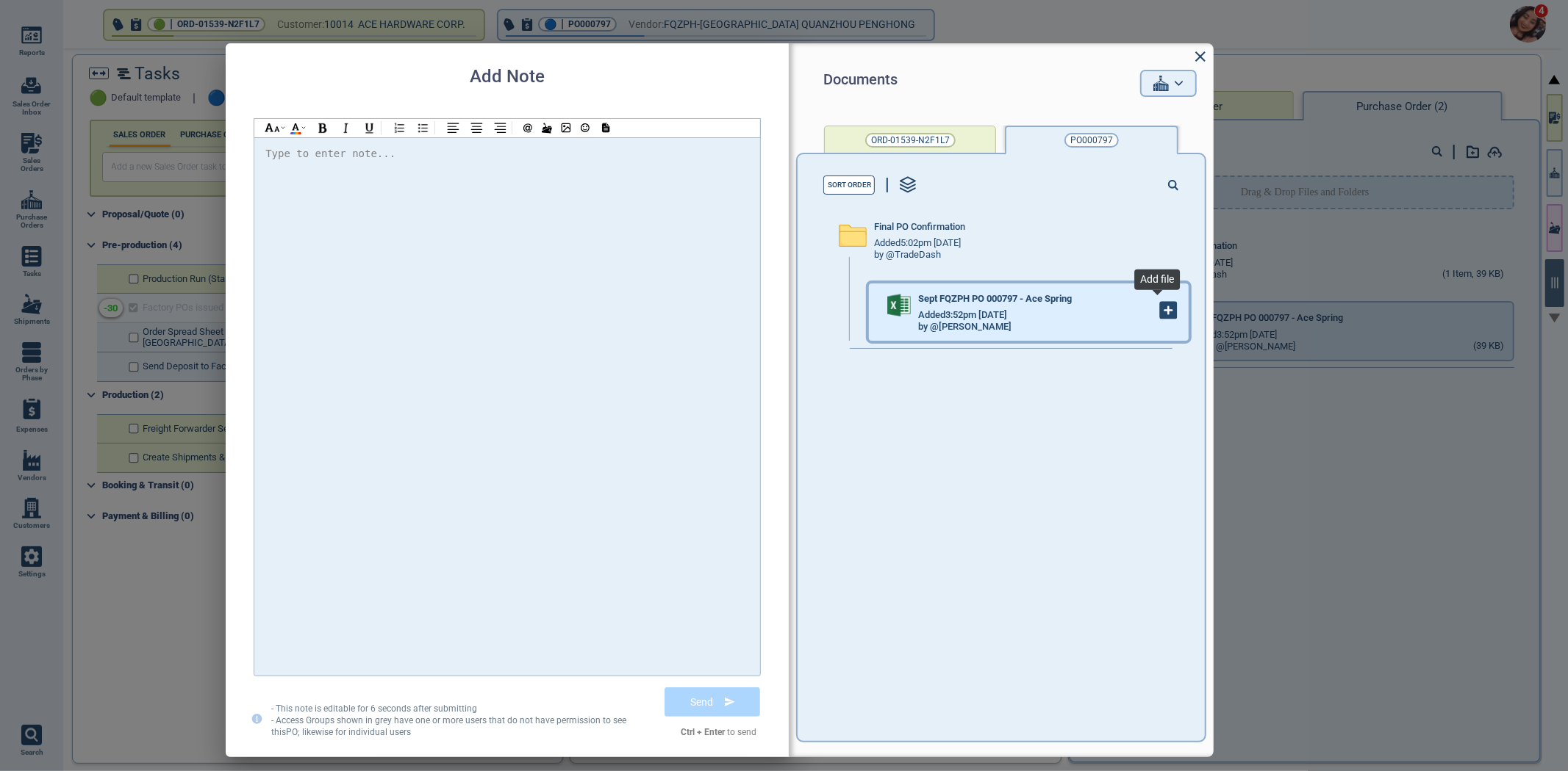
click at [1165, 310] on icon at bounding box center [1168, 310] width 16 height 16
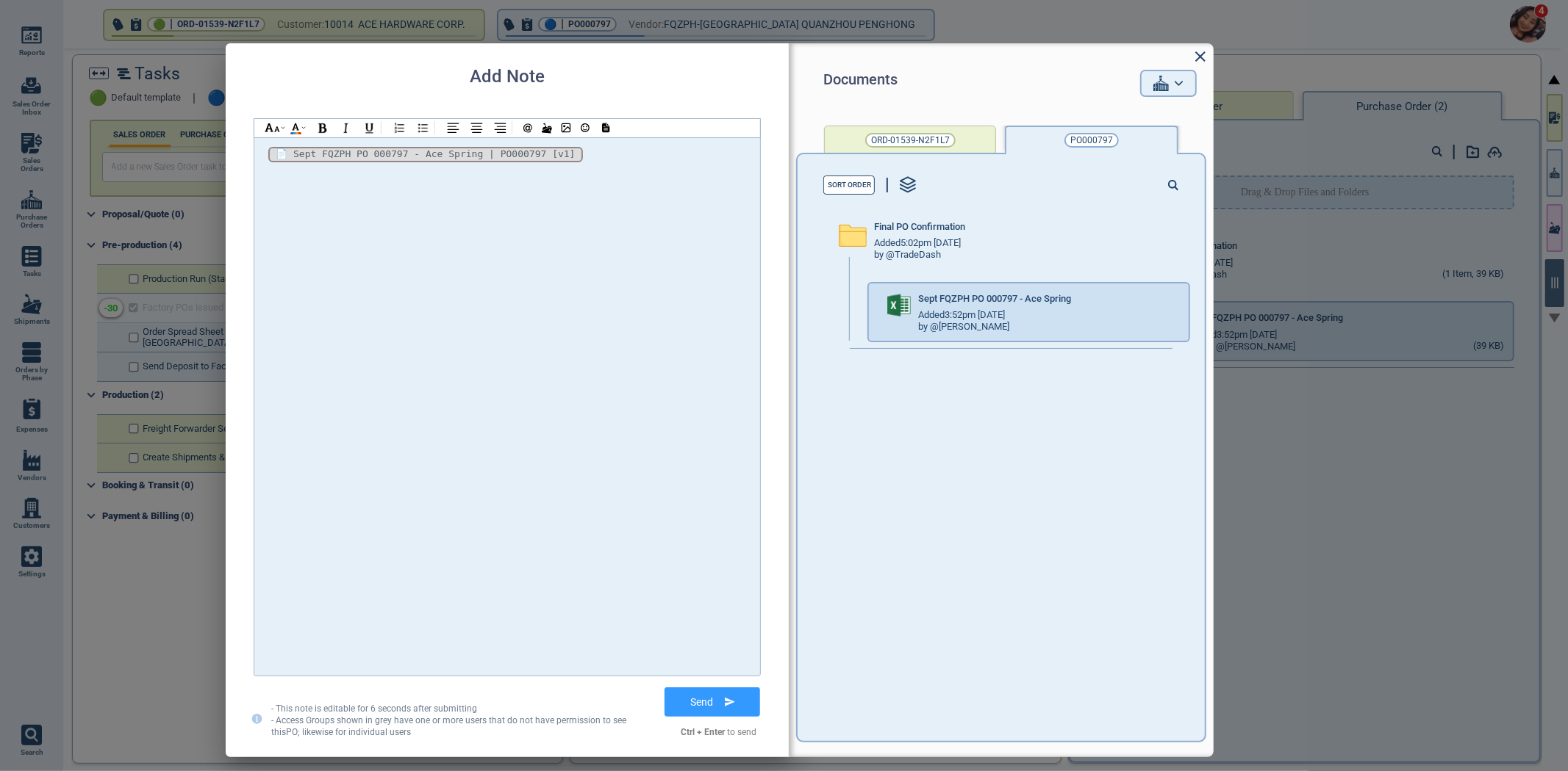
click at [716, 709] on button "Send" at bounding box center [712, 702] width 96 height 30
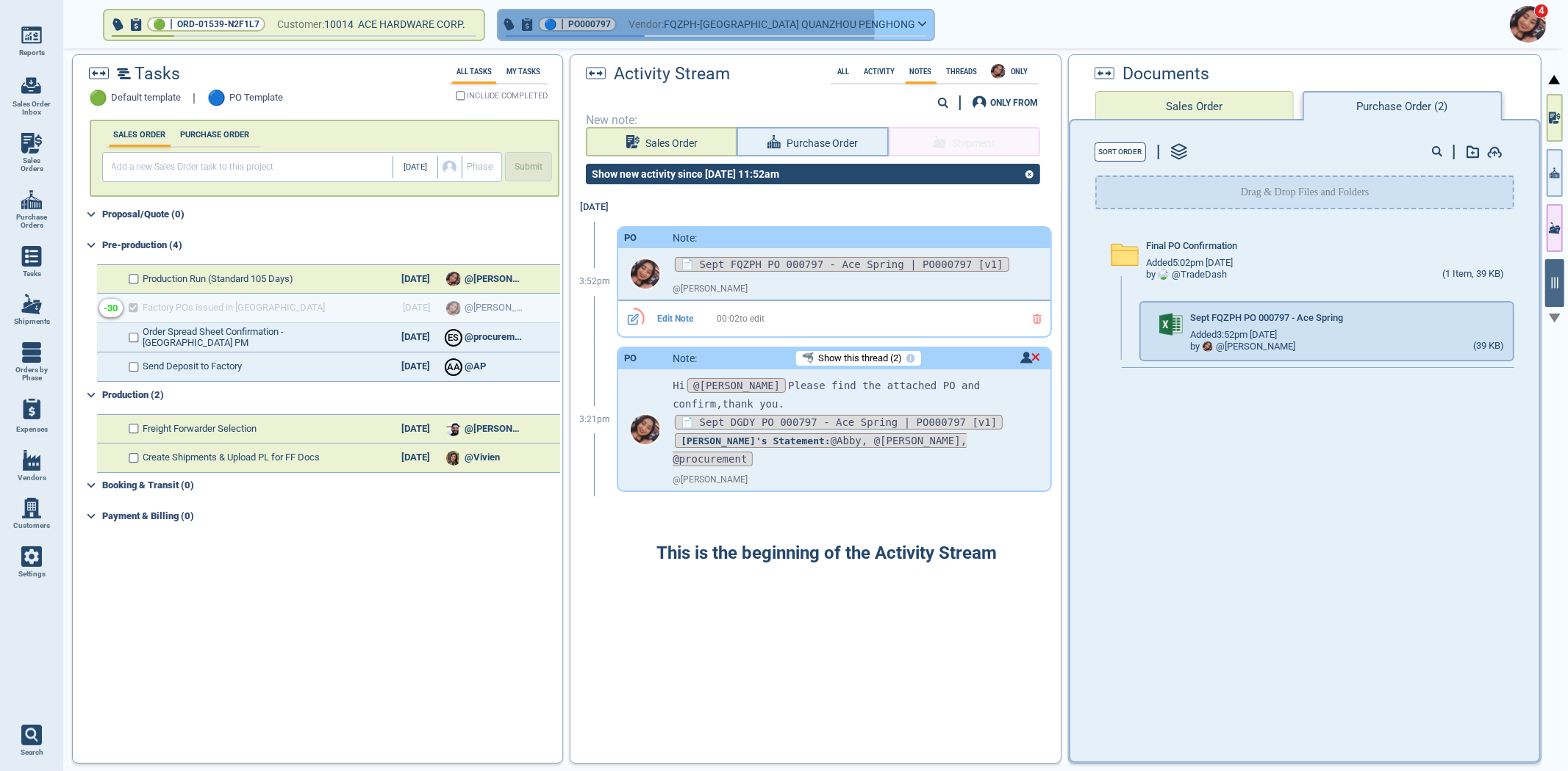
click at [664, 26] on span "Vendor:" at bounding box center [646, 25] width 35 height 19
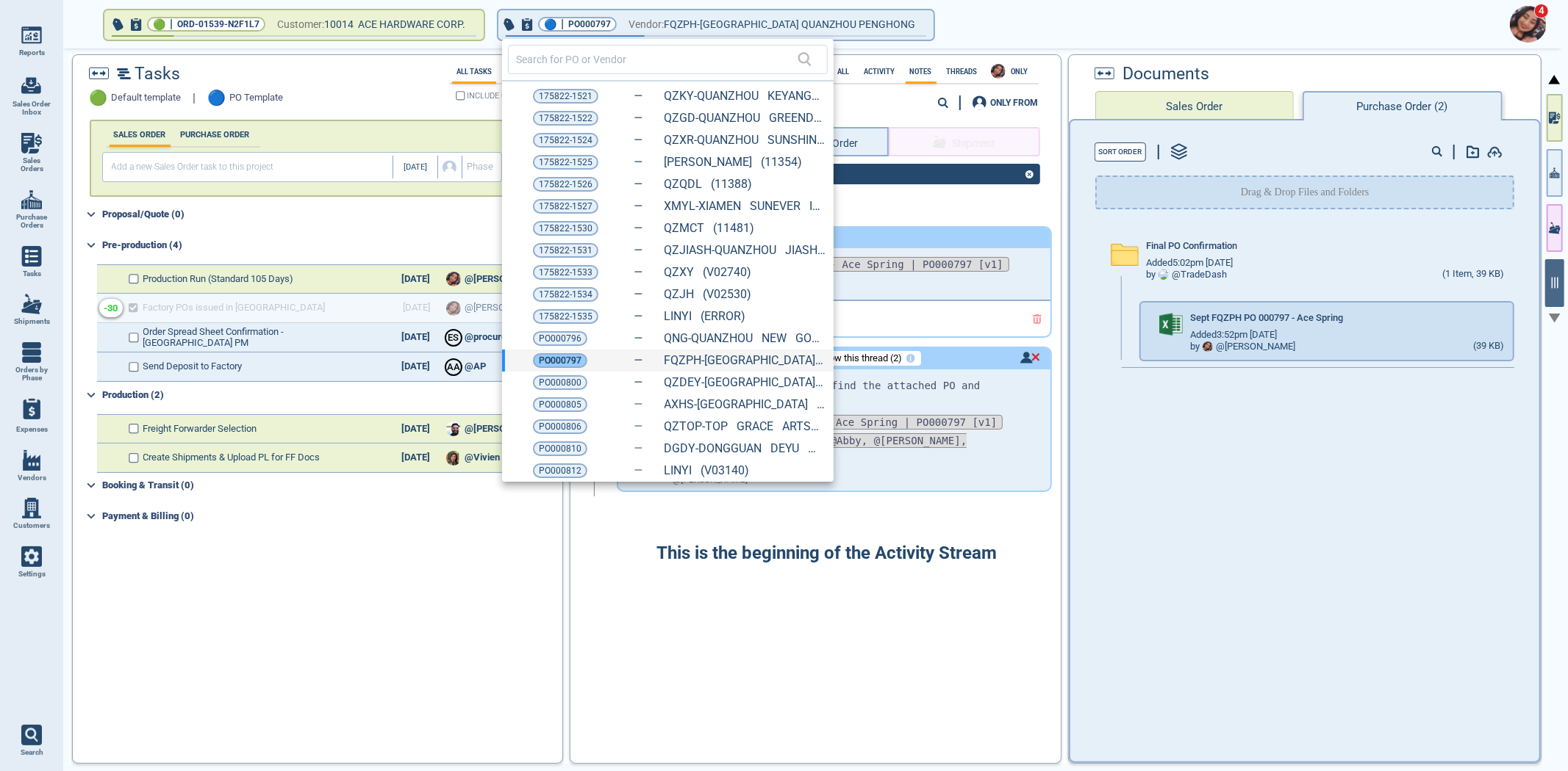
click at [566, 362] on span "PO000797" at bounding box center [560, 360] width 43 height 15
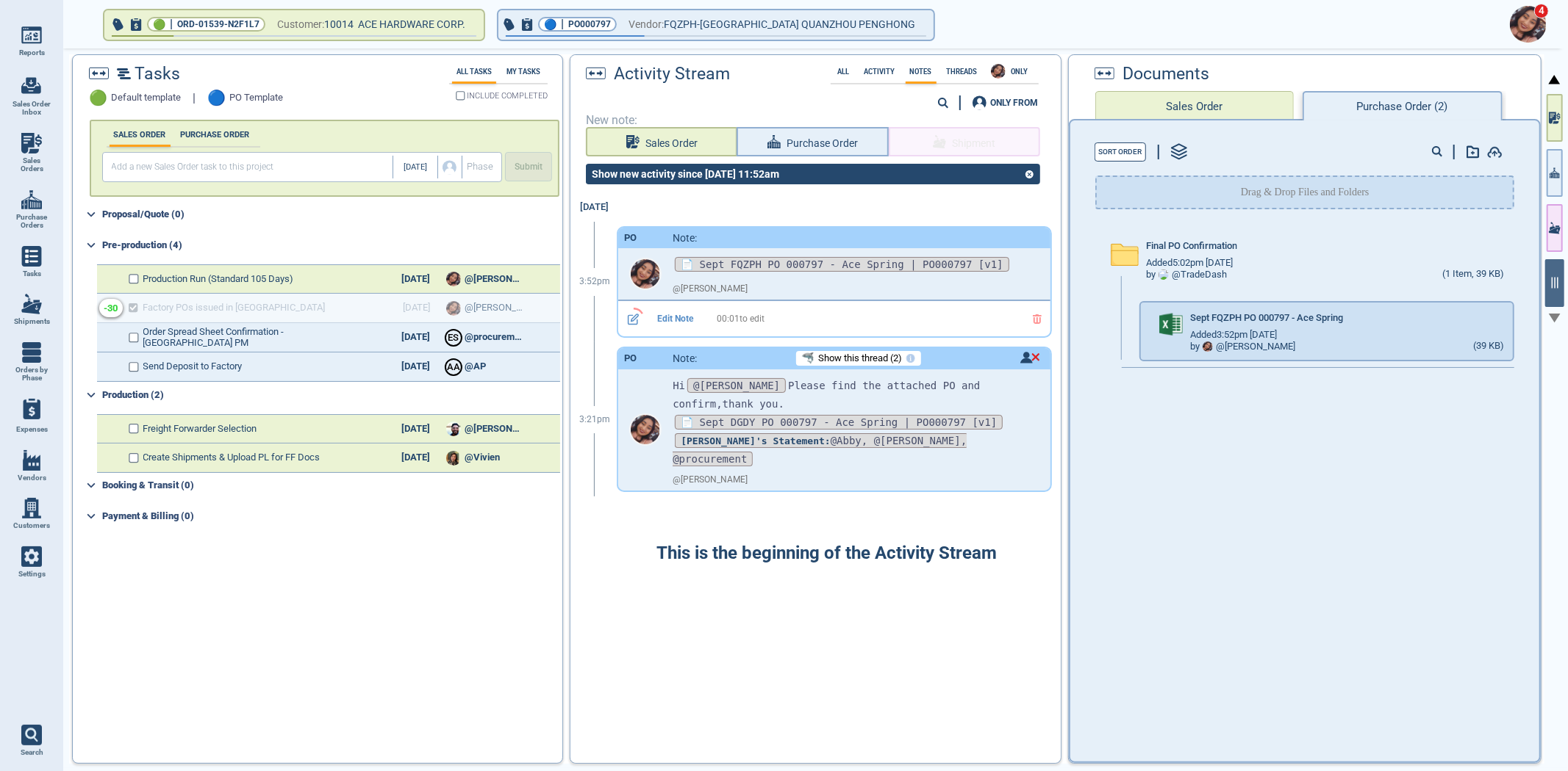
click at [701, 20] on span "FQZPH-FUJIAN QUANZHOU PENGHONG" at bounding box center [789, 25] width 251 height 19
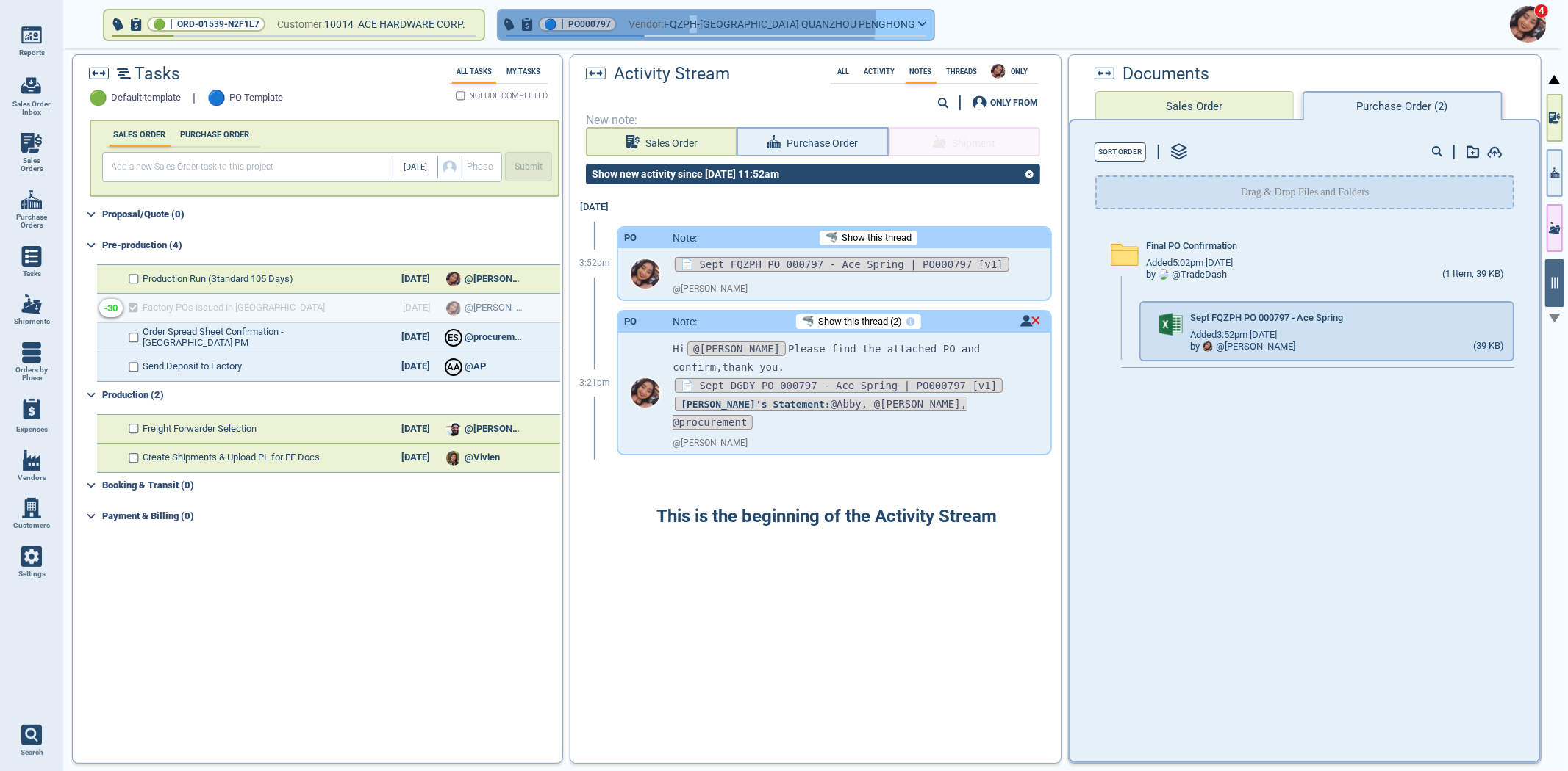
click at [637, 12] on button "🔵 | PO000797 Vendor: FQZPH-FUJIAN QUANZHOU PENGHONG" at bounding box center [716, 25] width 435 height 30
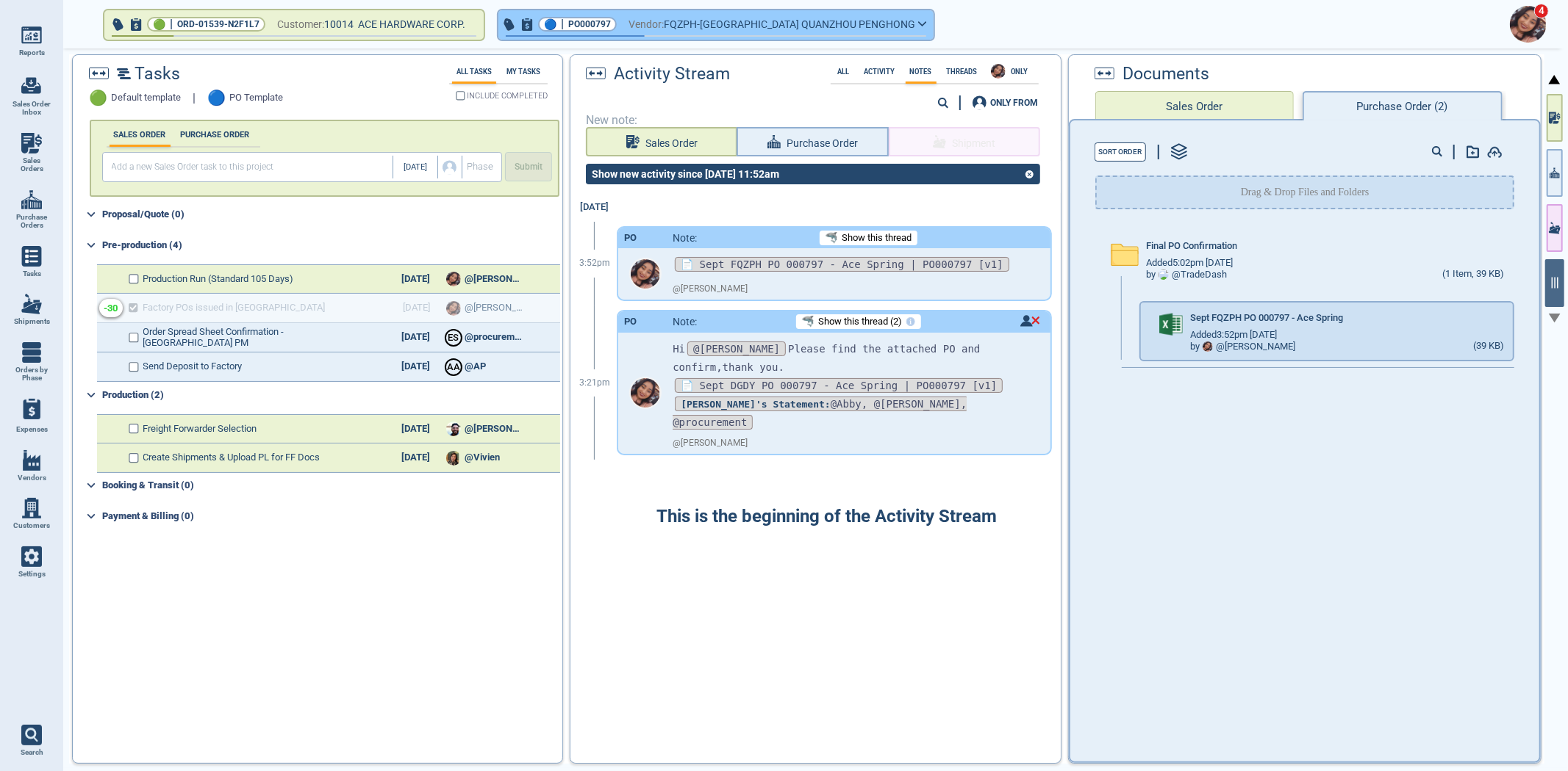
click at [594, 22] on span "PO000797" at bounding box center [589, 24] width 43 height 15
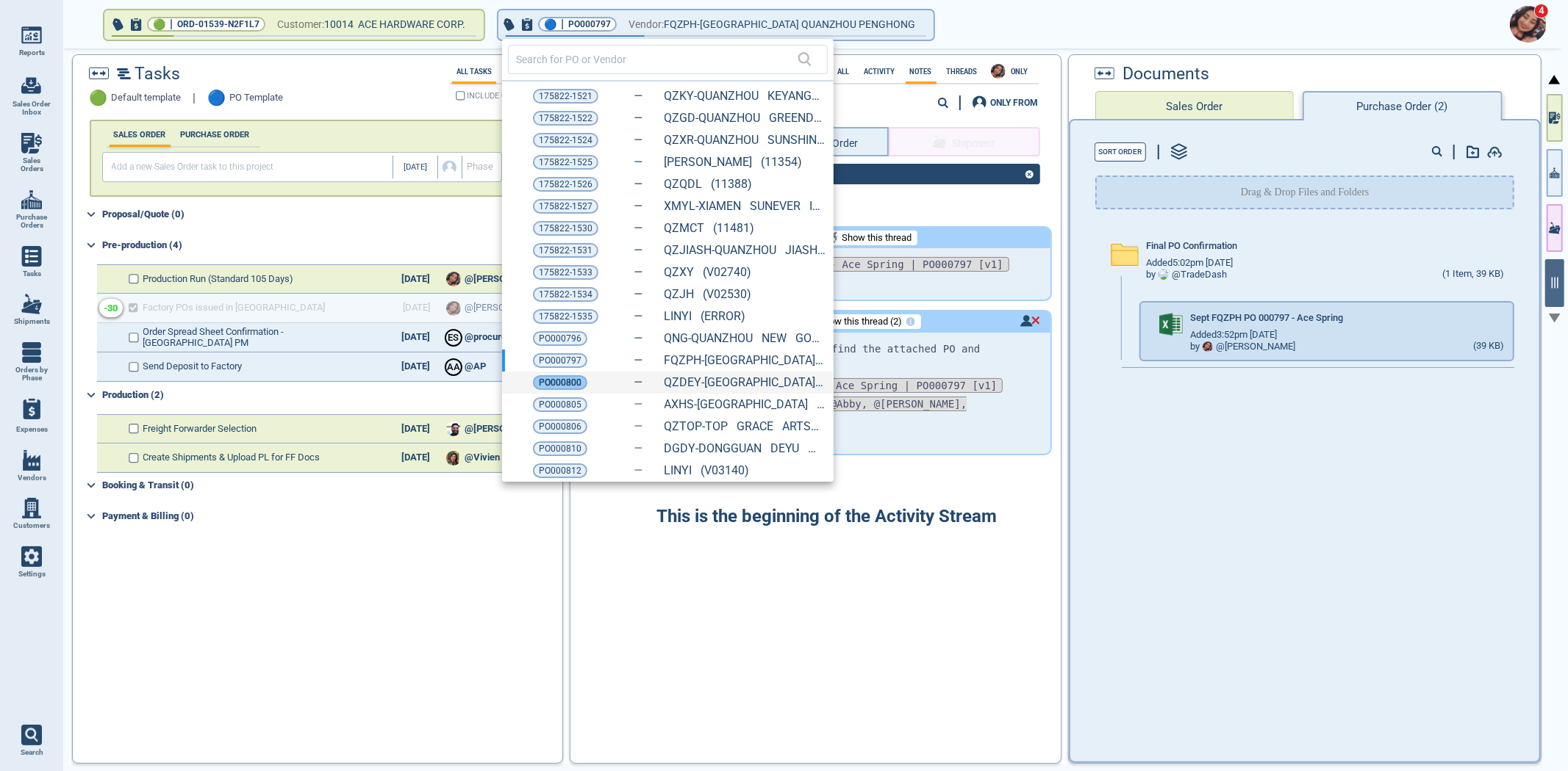
click at [548, 388] on span "PO000800" at bounding box center [560, 383] width 43 height 15
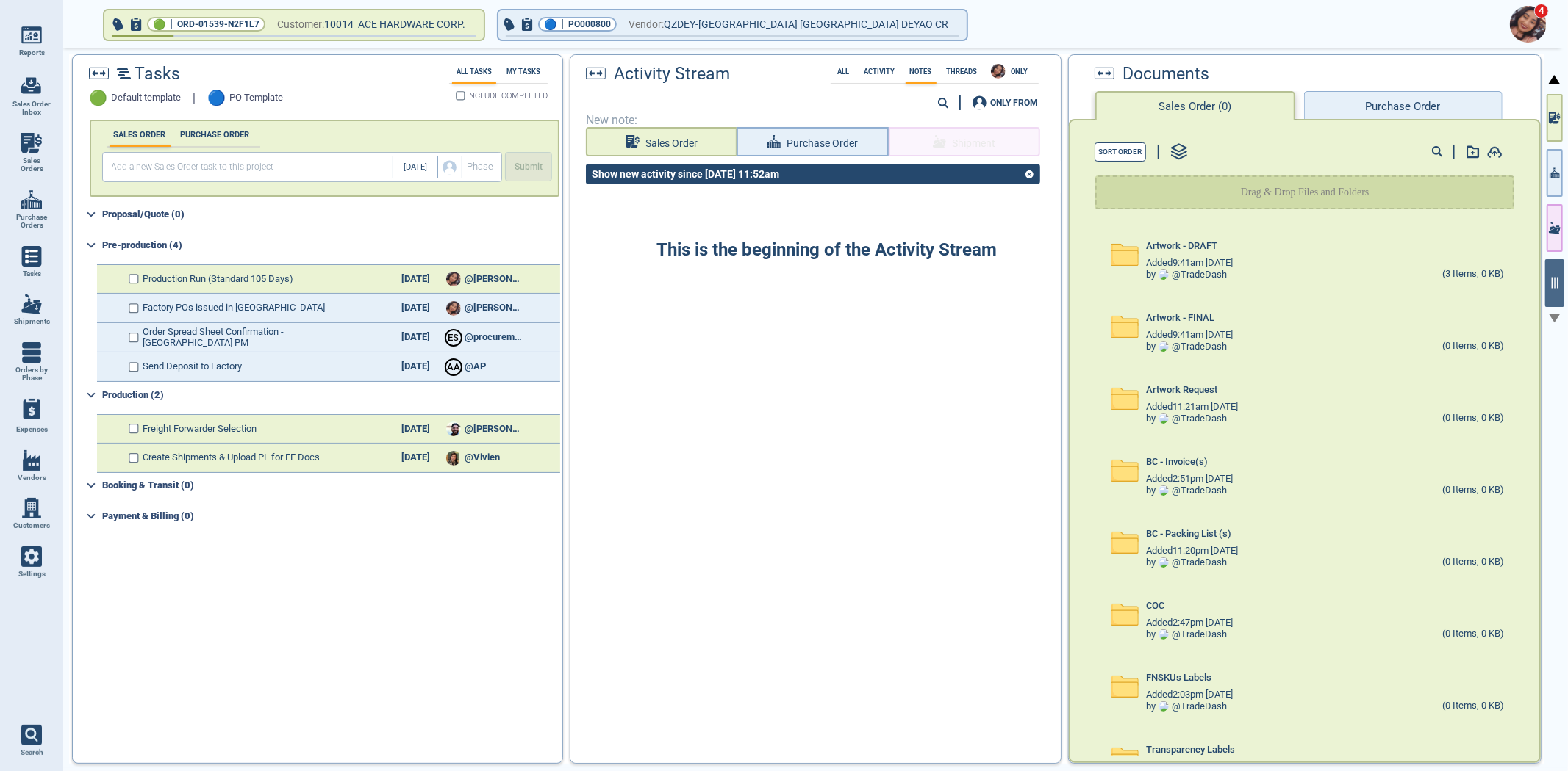
click at [1423, 119] on div "Sort Order Drag & Drop Files and Folders Artwork - DRAFT Added 9:41am 9/27/22 b…" at bounding box center [1305, 441] width 472 height 645
click at [1419, 97] on button "Purchase Order" at bounding box center [1403, 106] width 199 height 30
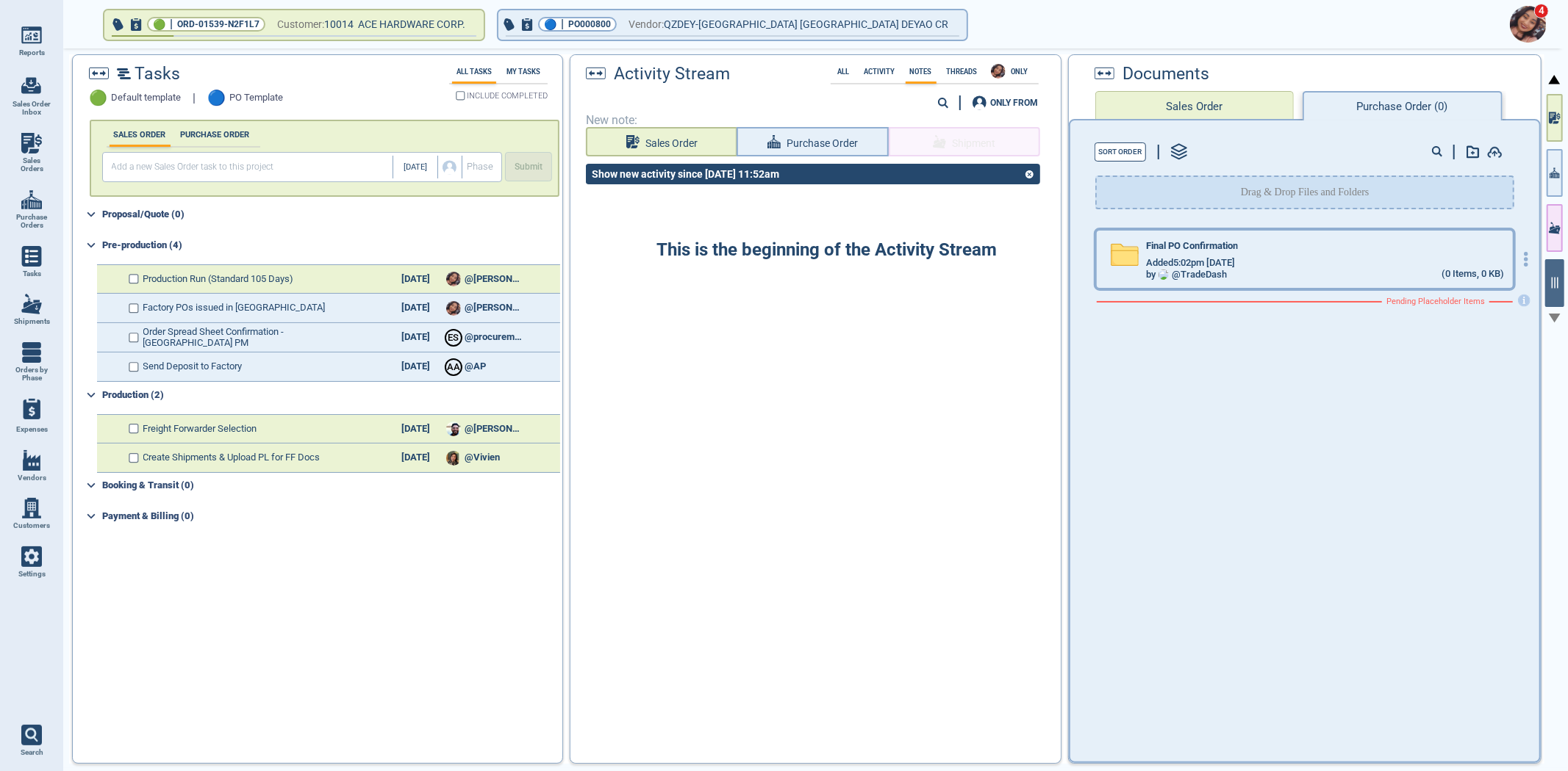
click at [1267, 248] on div "Final PO Confirmation" at bounding box center [1324, 248] width 358 height 16
click at [1267, 246] on div "Final PO Confirmation" at bounding box center [1324, 248] width 358 height 16
click at [204, 299] on div "Factory POs issued in BC 10/25/25 @Maria" at bounding box center [328, 308] width 463 height 30
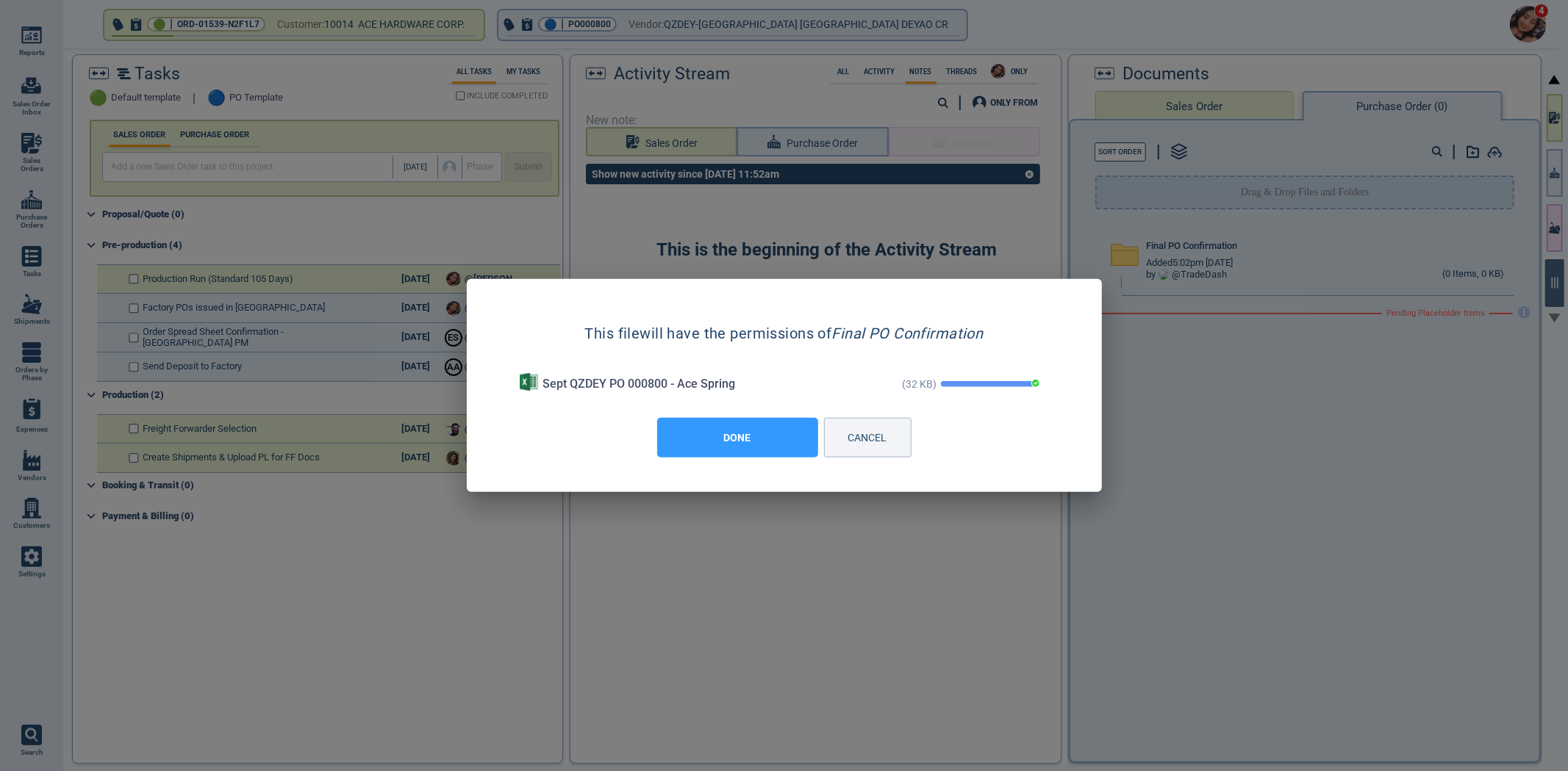
click at [714, 432] on button "DONE" at bounding box center [737, 438] width 161 height 40
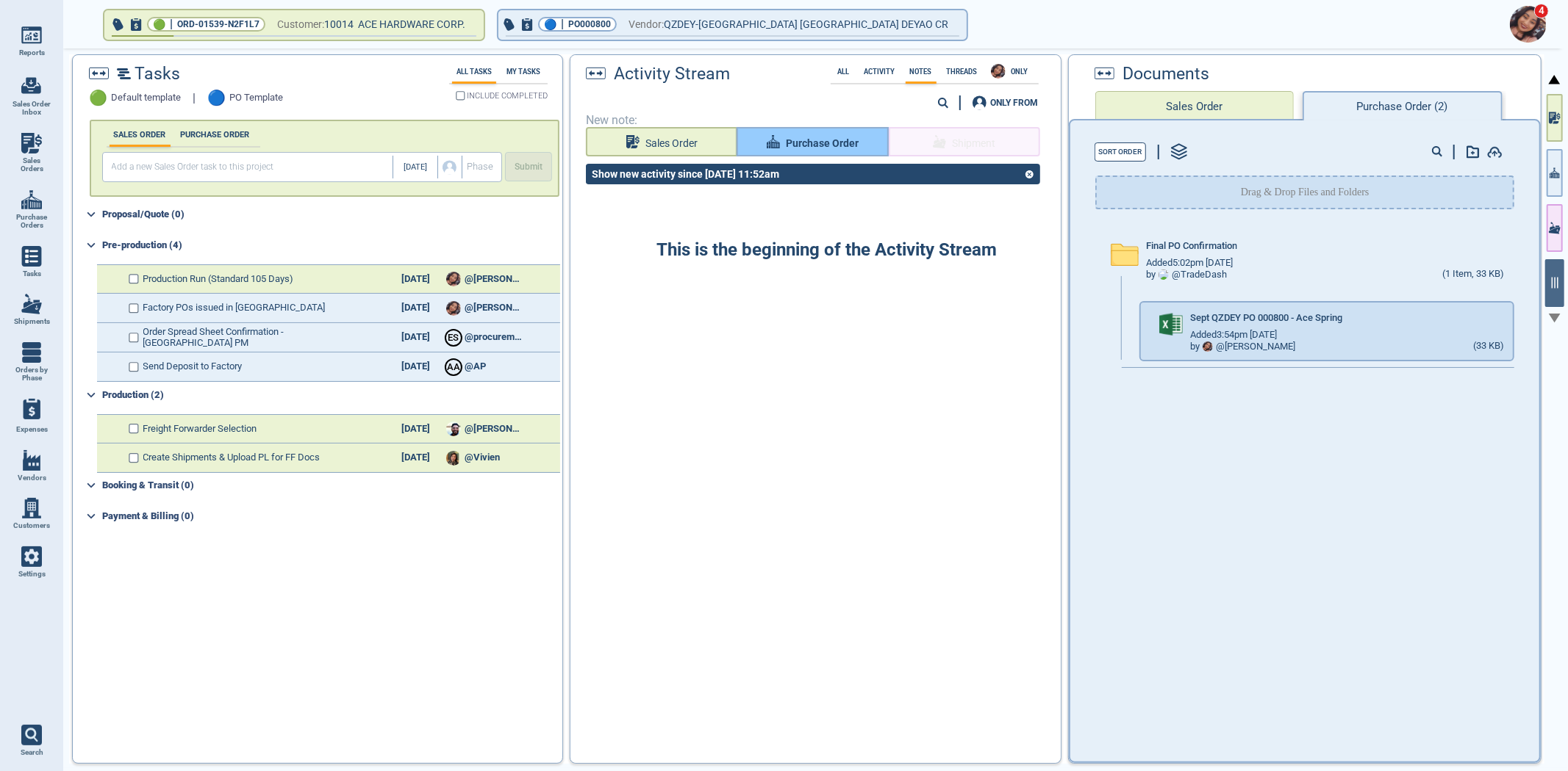
click at [813, 144] on span "Purchase Order" at bounding box center [822, 144] width 72 height 19
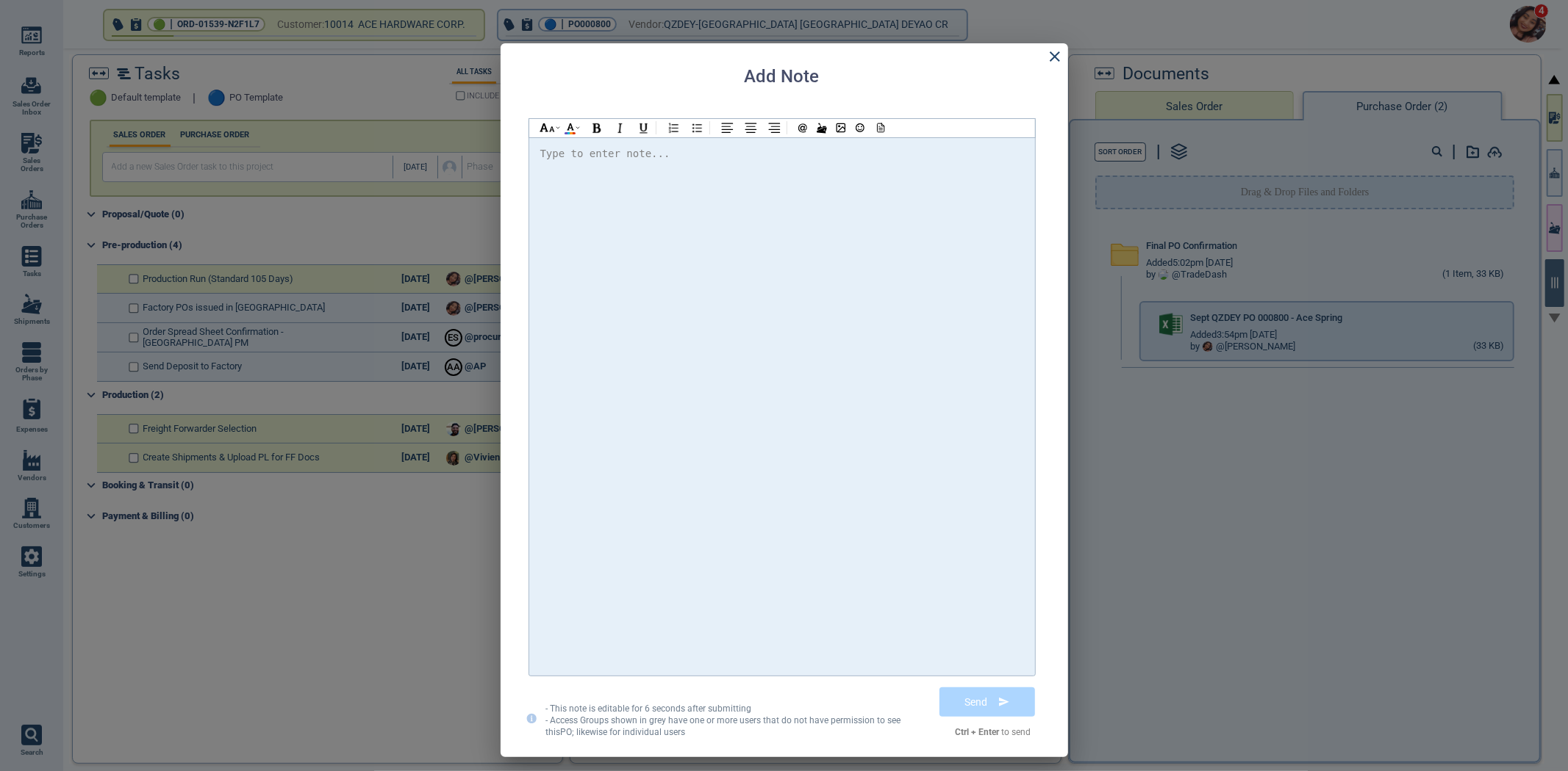
click at [704, 233] on div at bounding box center [782, 407] width 483 height 524
click at [597, 154] on span "@Selina Please find the attached PO and confirm" at bounding box center [719, 153] width 335 height 12
click at [989, 175] on div "Hi @[PERSON_NAME] @[PERSON_NAME] @[PERSON_NAME] Please find the attached PO and…" at bounding box center [782, 407] width 483 height 524
click at [884, 120] on div at bounding box center [879, 128] width 20 height 19
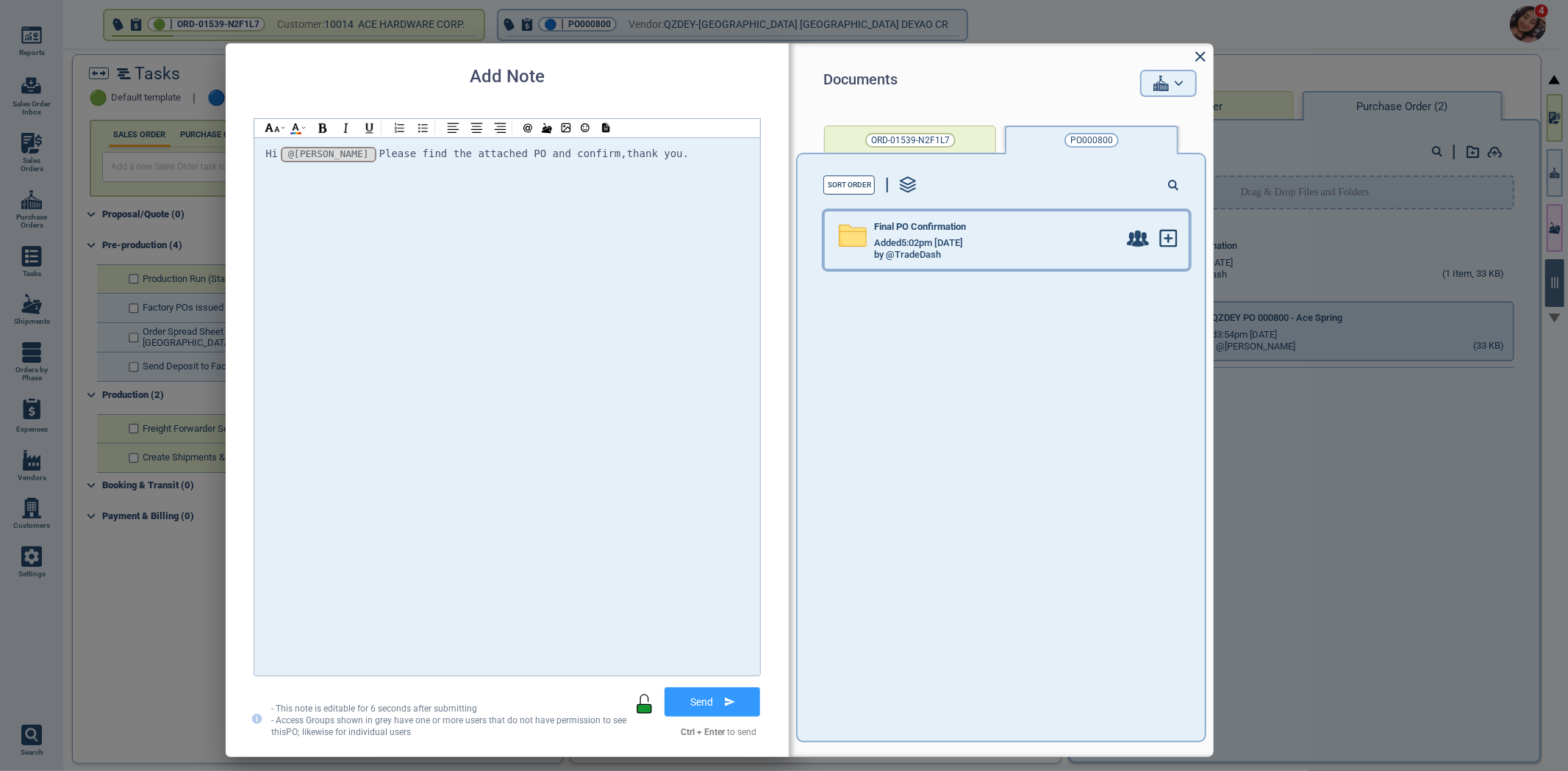
click at [978, 227] on div "Final PO Confirmation" at bounding box center [995, 229] width 244 height 16
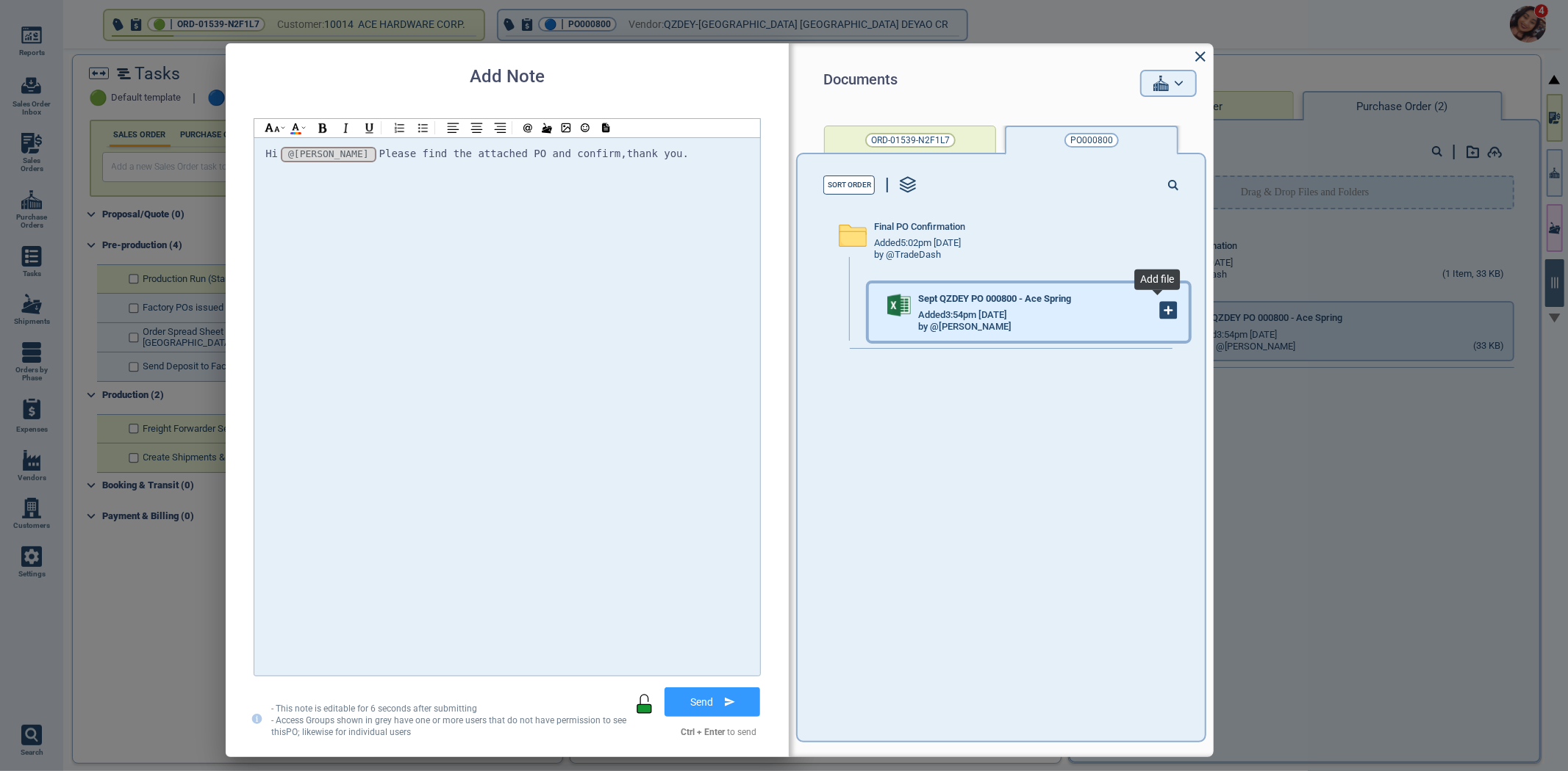
drag, startPoint x: 1153, startPoint y: 308, endPoint x: 1149, endPoint y: 316, distance: 8.9
click at [1161, 310] on g at bounding box center [1168, 310] width 16 height 16
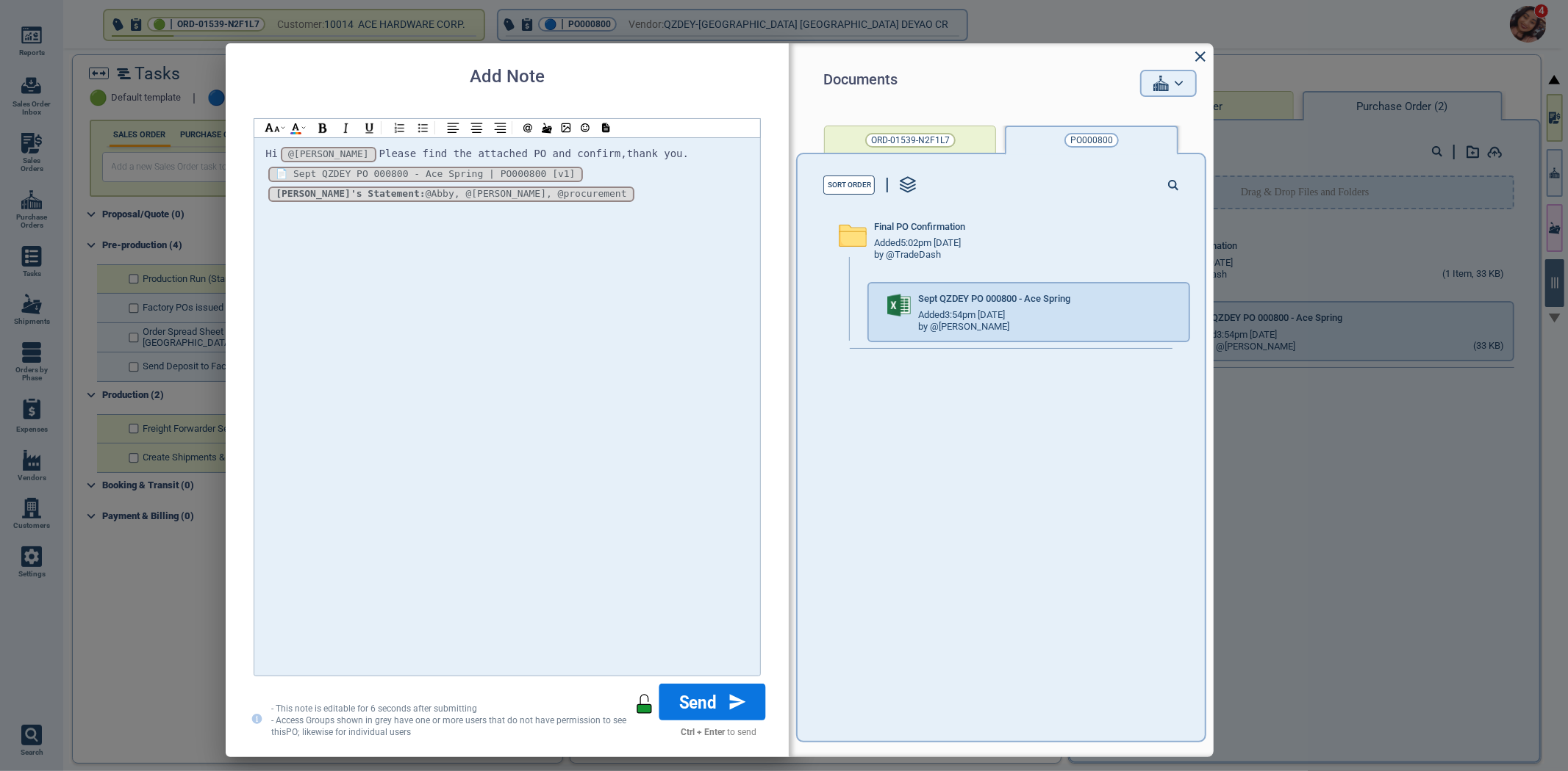
click at [741, 715] on button "Send" at bounding box center [712, 702] width 107 height 37
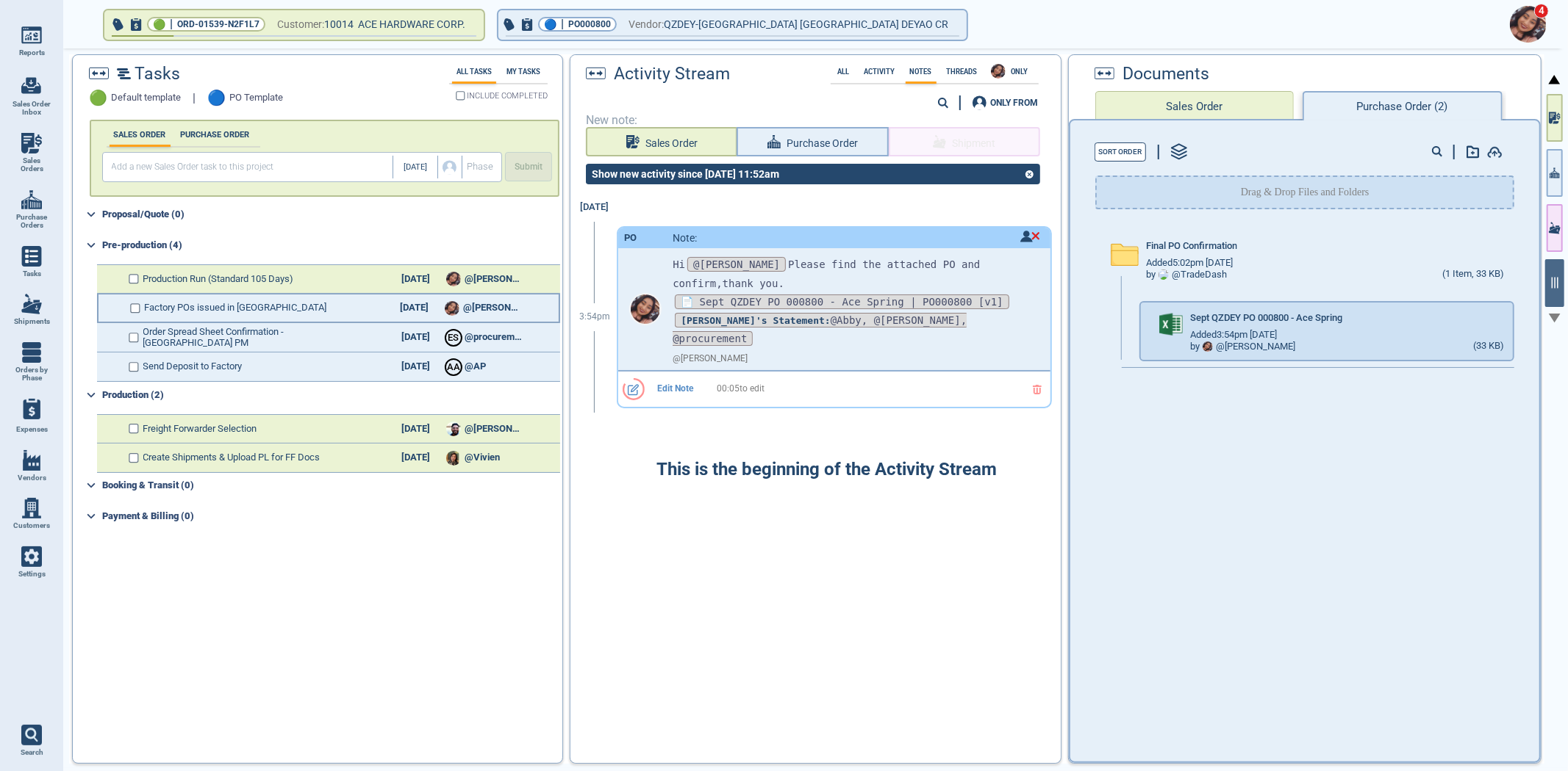
click at [147, 303] on span "Factory POs issued in [GEOGRAPHIC_DATA]" at bounding box center [236, 308] width 182 height 11
click at [145, 304] on span "Factory POs issued in [GEOGRAPHIC_DATA]" at bounding box center [236, 308] width 182 height 11
click at [136, 308] on input "checkbox" at bounding box center [136, 308] width 11 height 10
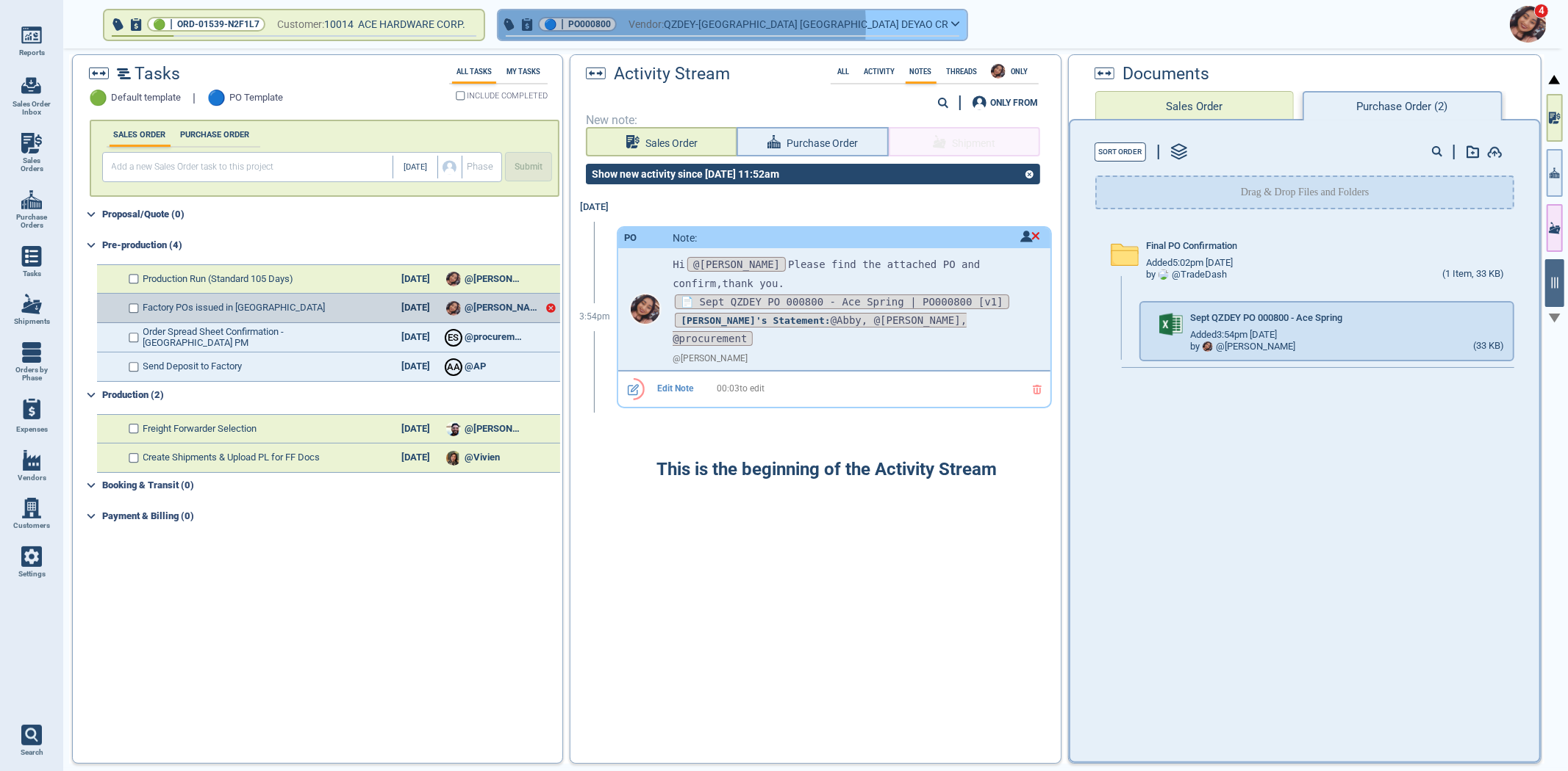
click at [643, 26] on span "Vendor:" at bounding box center [646, 25] width 35 height 19
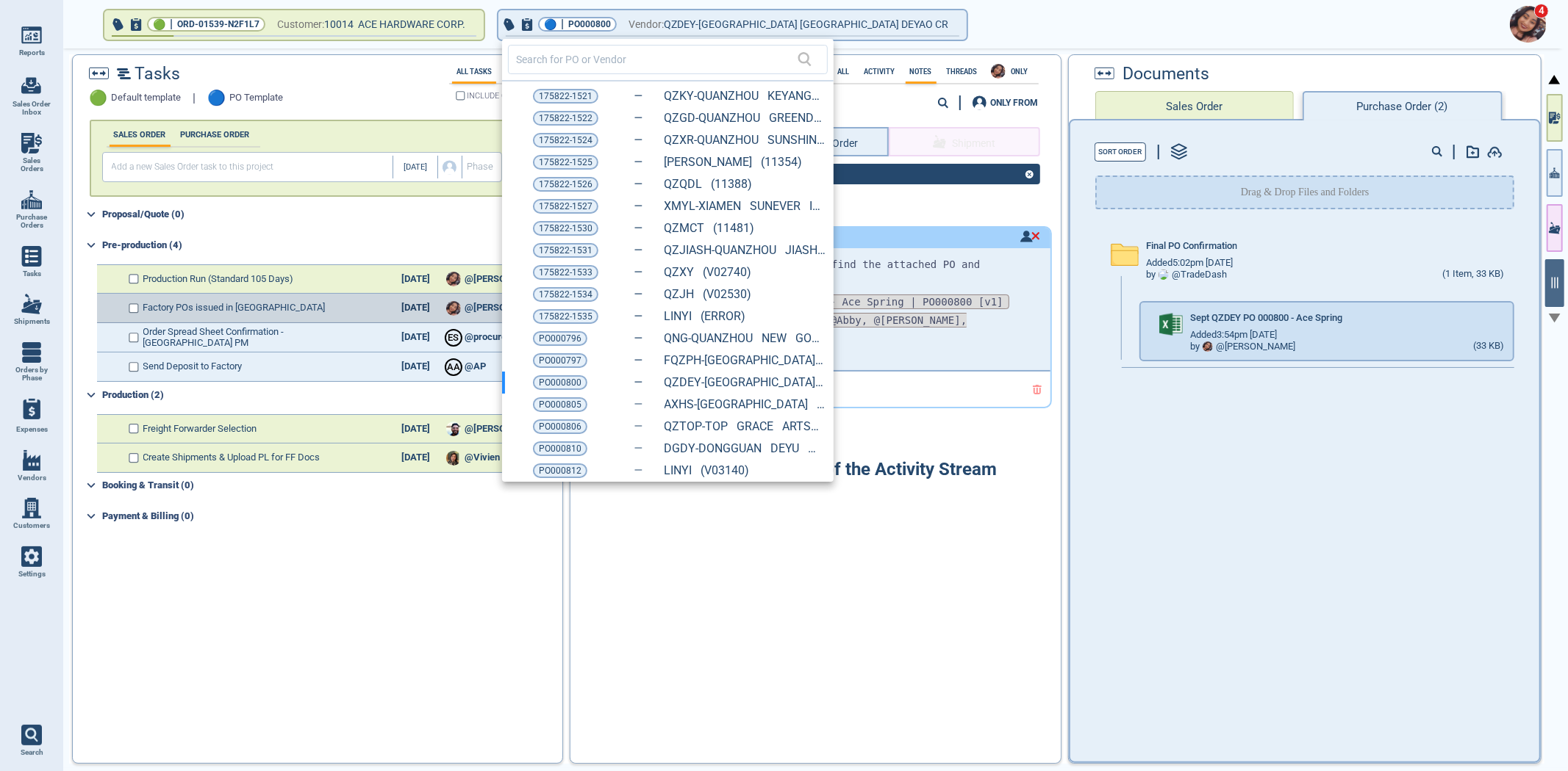
click at [909, 500] on div at bounding box center [784, 386] width 1568 height 771
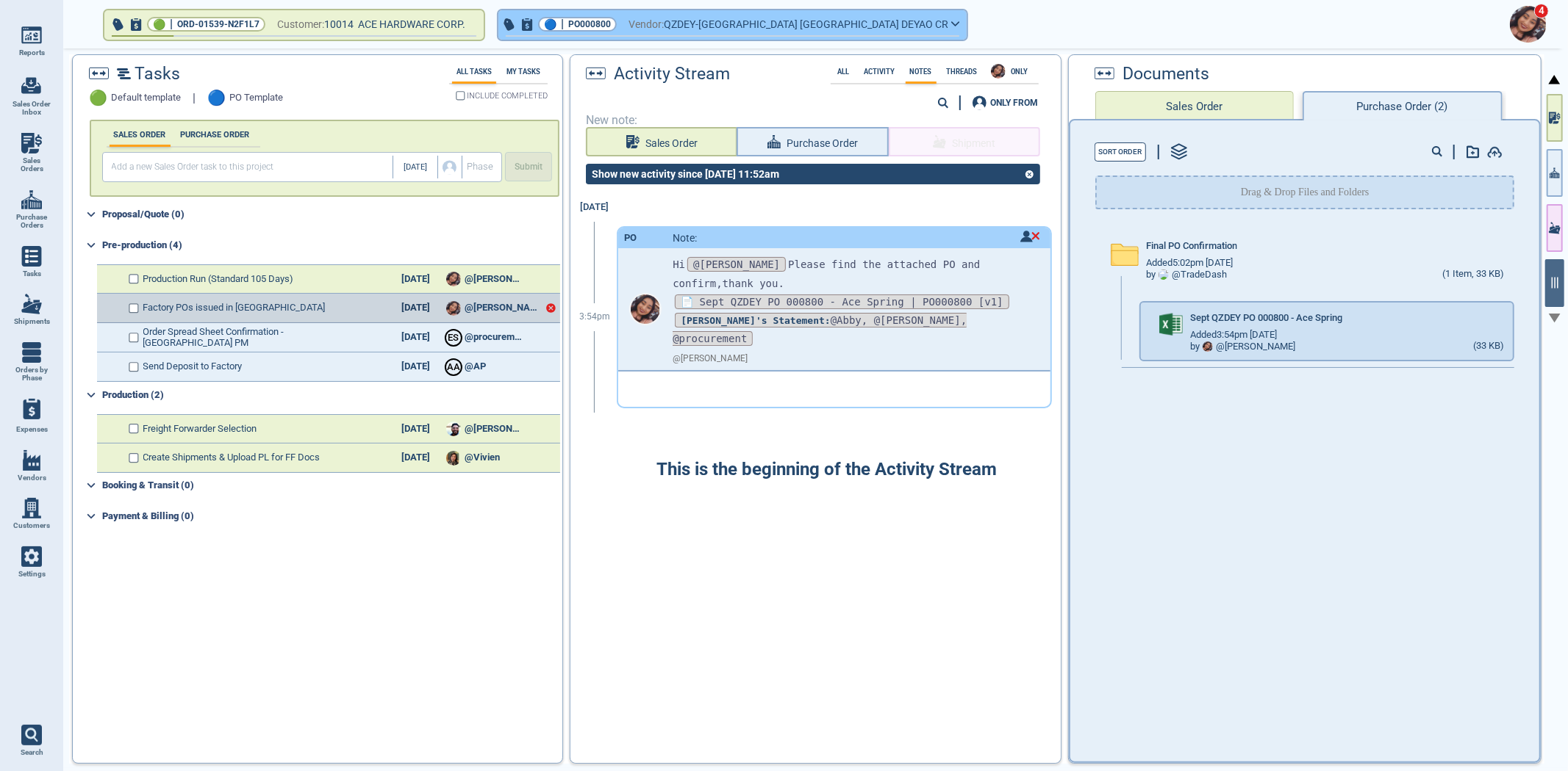
click at [696, 10] on button "🔵 | PO000800 Vendor: QZDEY-FUJIAN QUANZHOU DEYAO CR" at bounding box center [732, 25] width 468 height 30
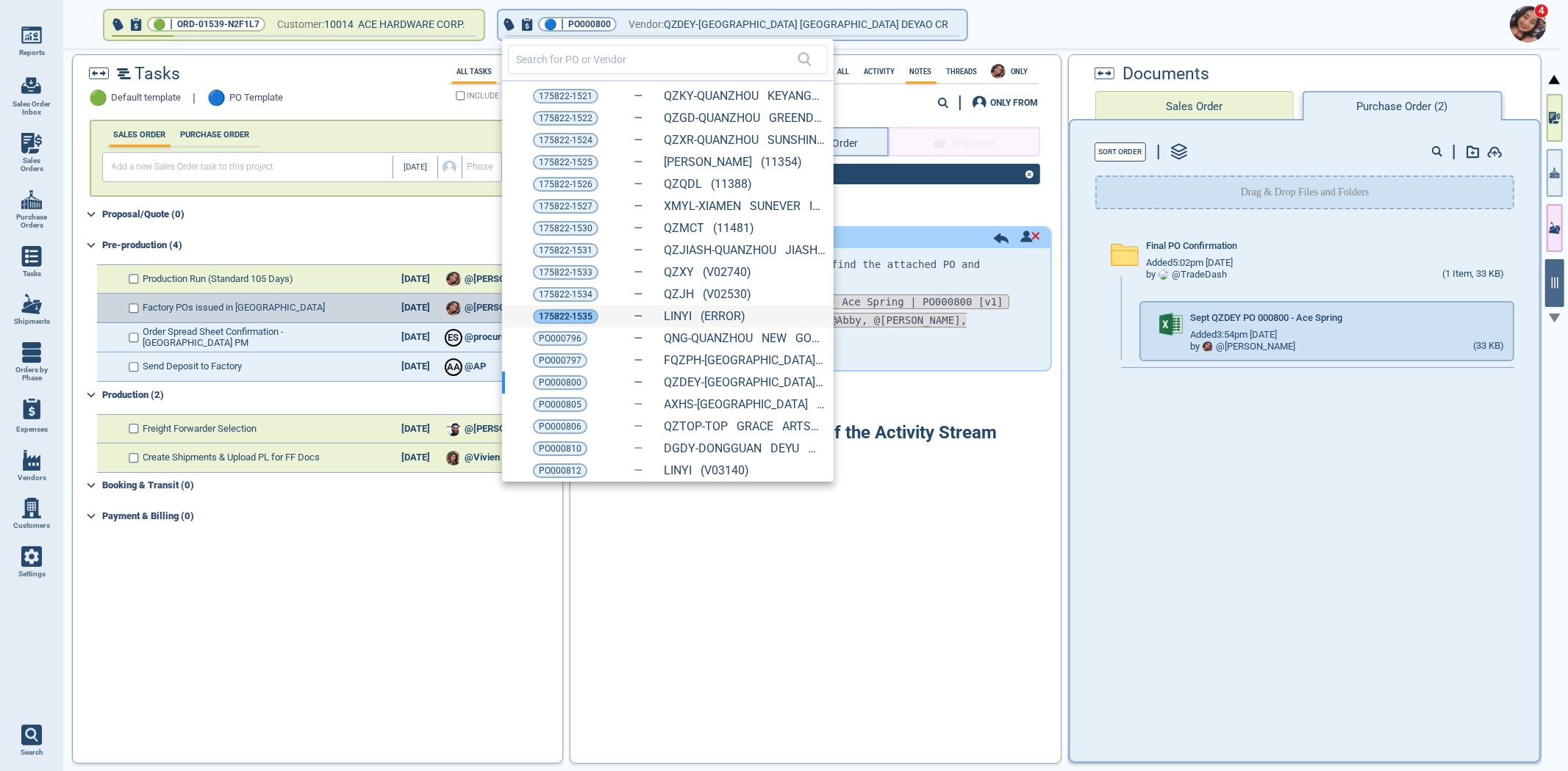
checkbox input "true"
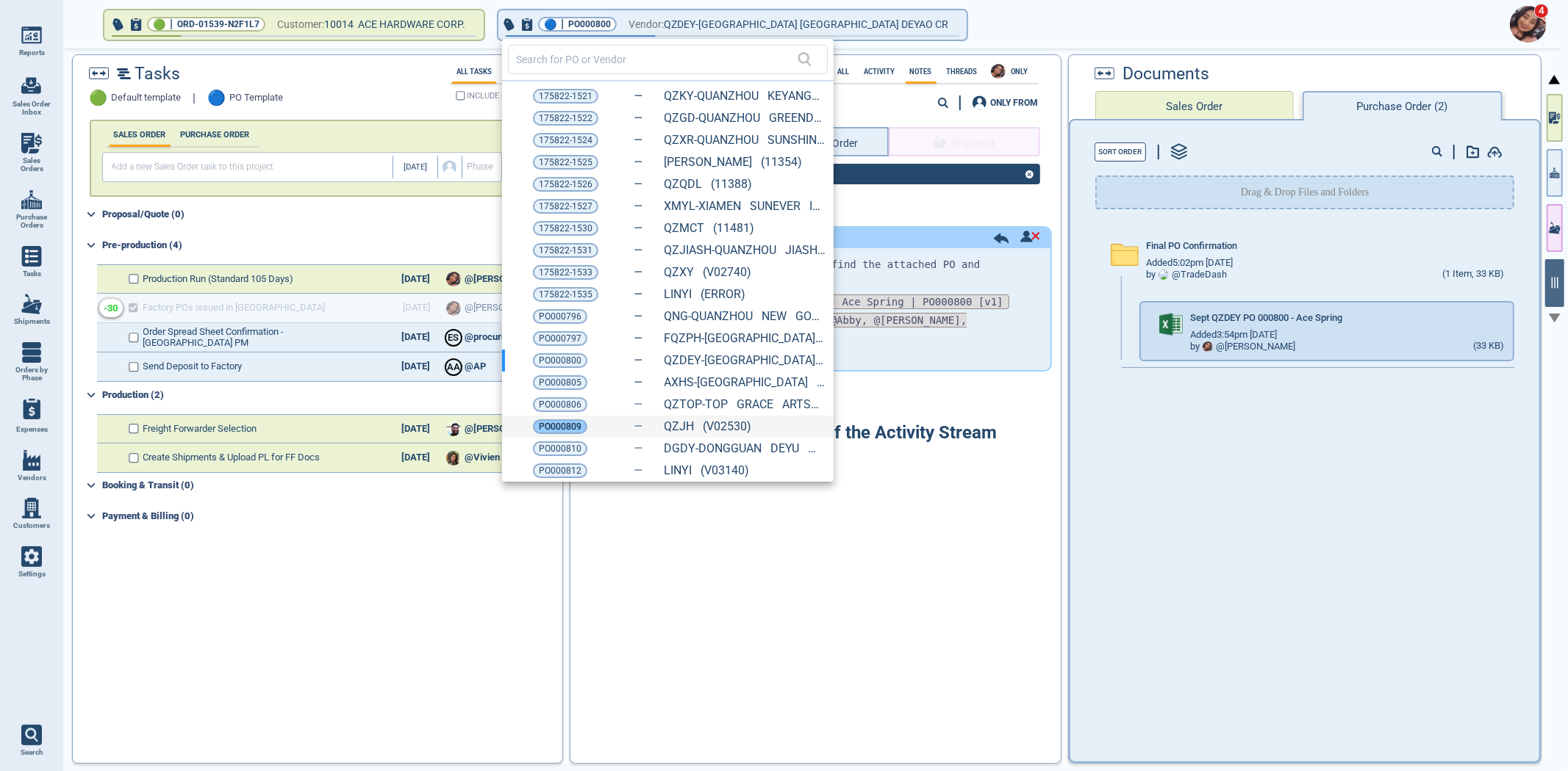
click at [553, 424] on span "PO000809" at bounding box center [560, 427] width 43 height 15
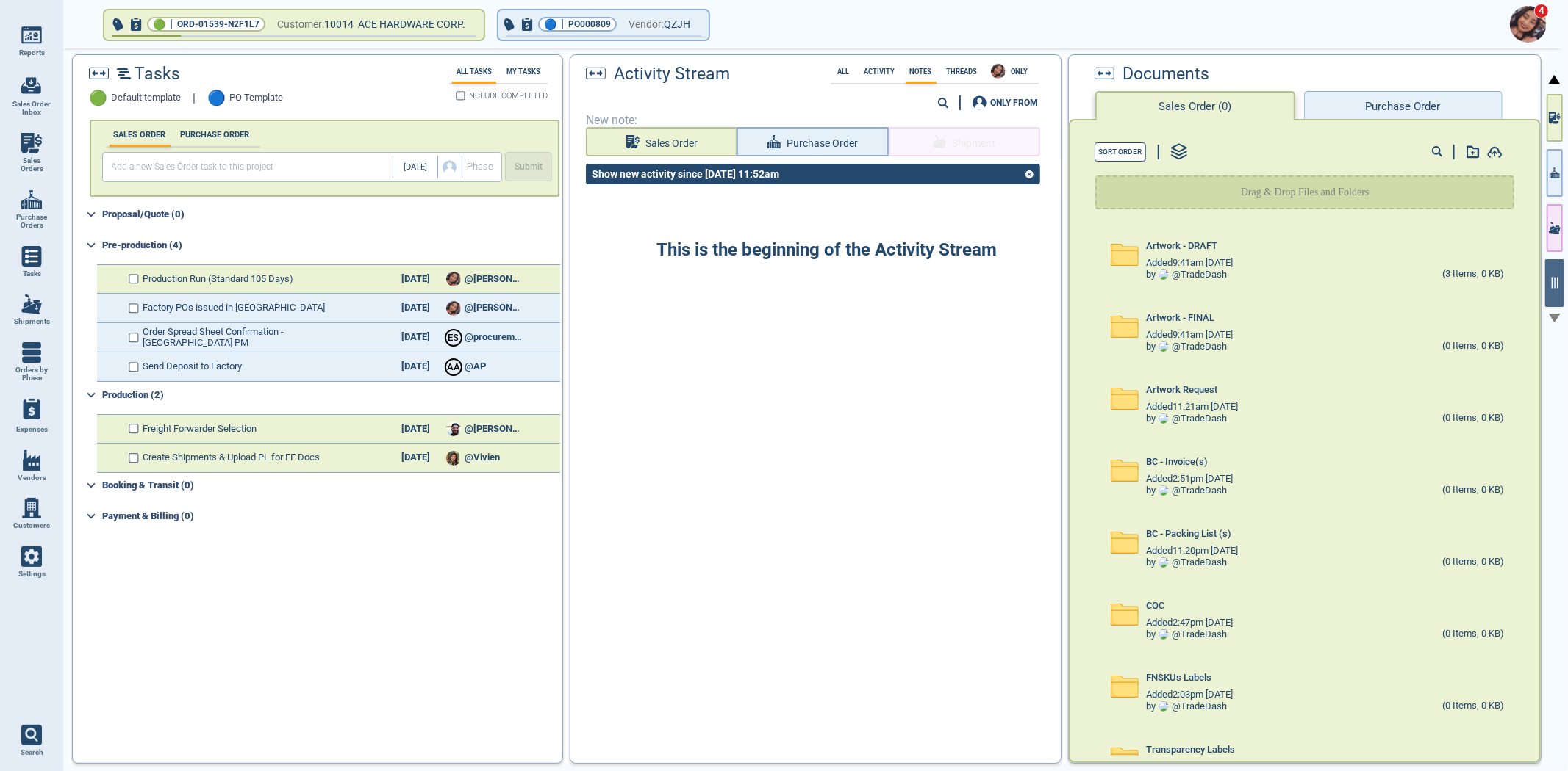
drag, startPoint x: 1416, startPoint y: 112, endPoint x: 1407, endPoint y: 114, distance: 9.2
click at [1414, 113] on button "Purchase Order" at bounding box center [1403, 106] width 199 height 30
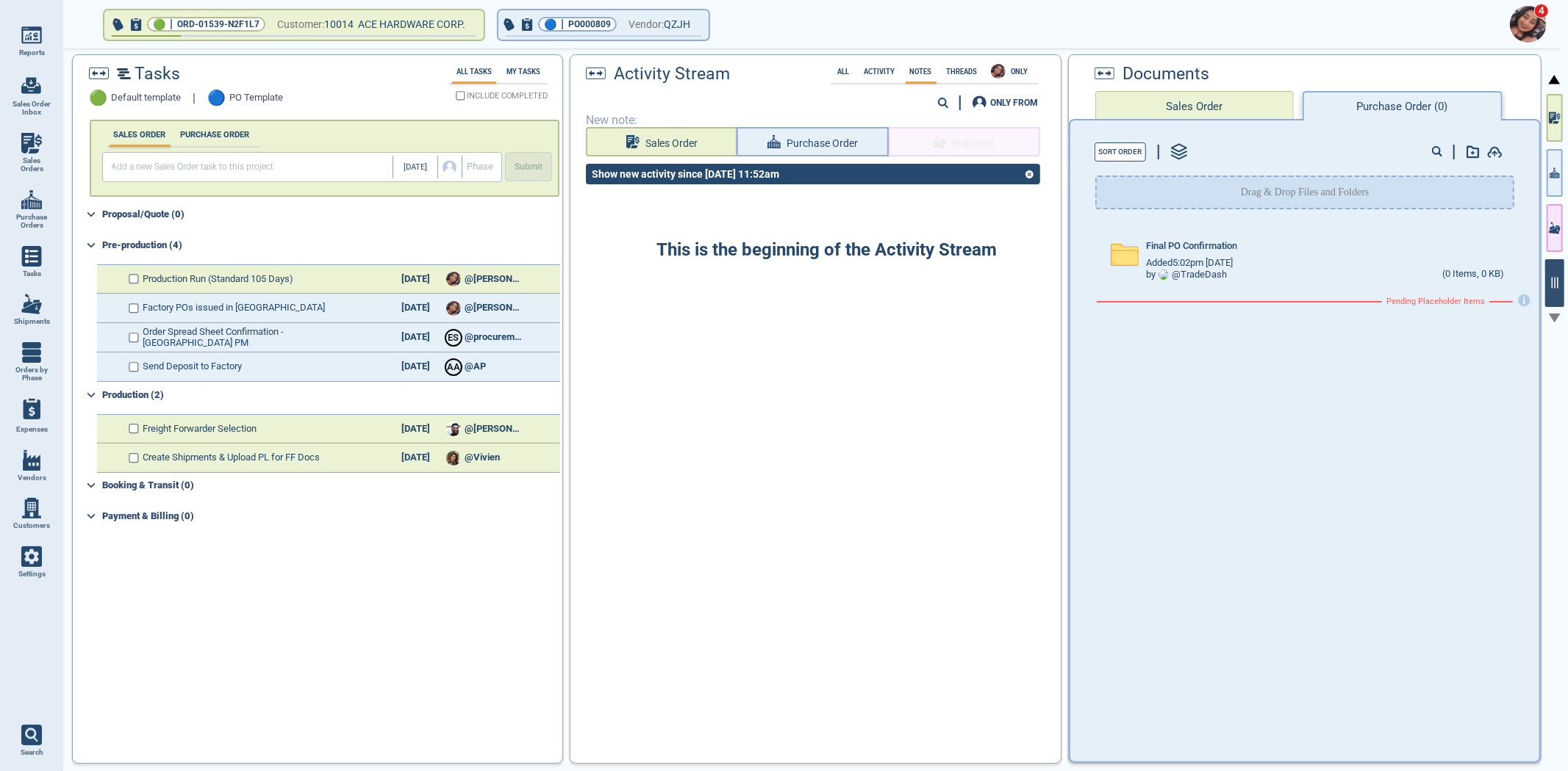
drag, startPoint x: 1553, startPoint y: 173, endPoint x: 1561, endPoint y: 287, distance: 114.3
click at [1553, 173] on icon "button" at bounding box center [1554, 172] width 10 height 10
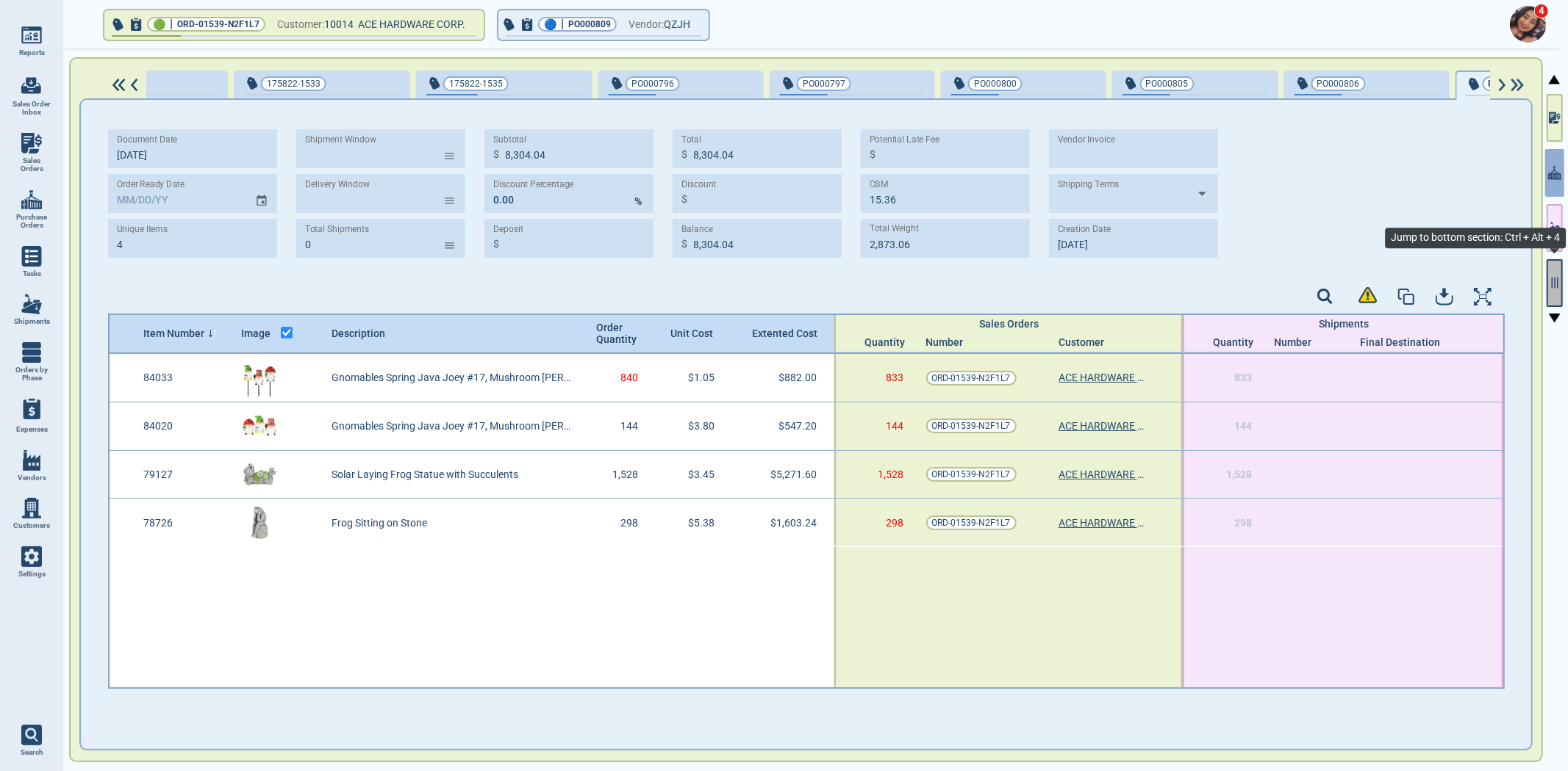
scroll to position [0, 1437]
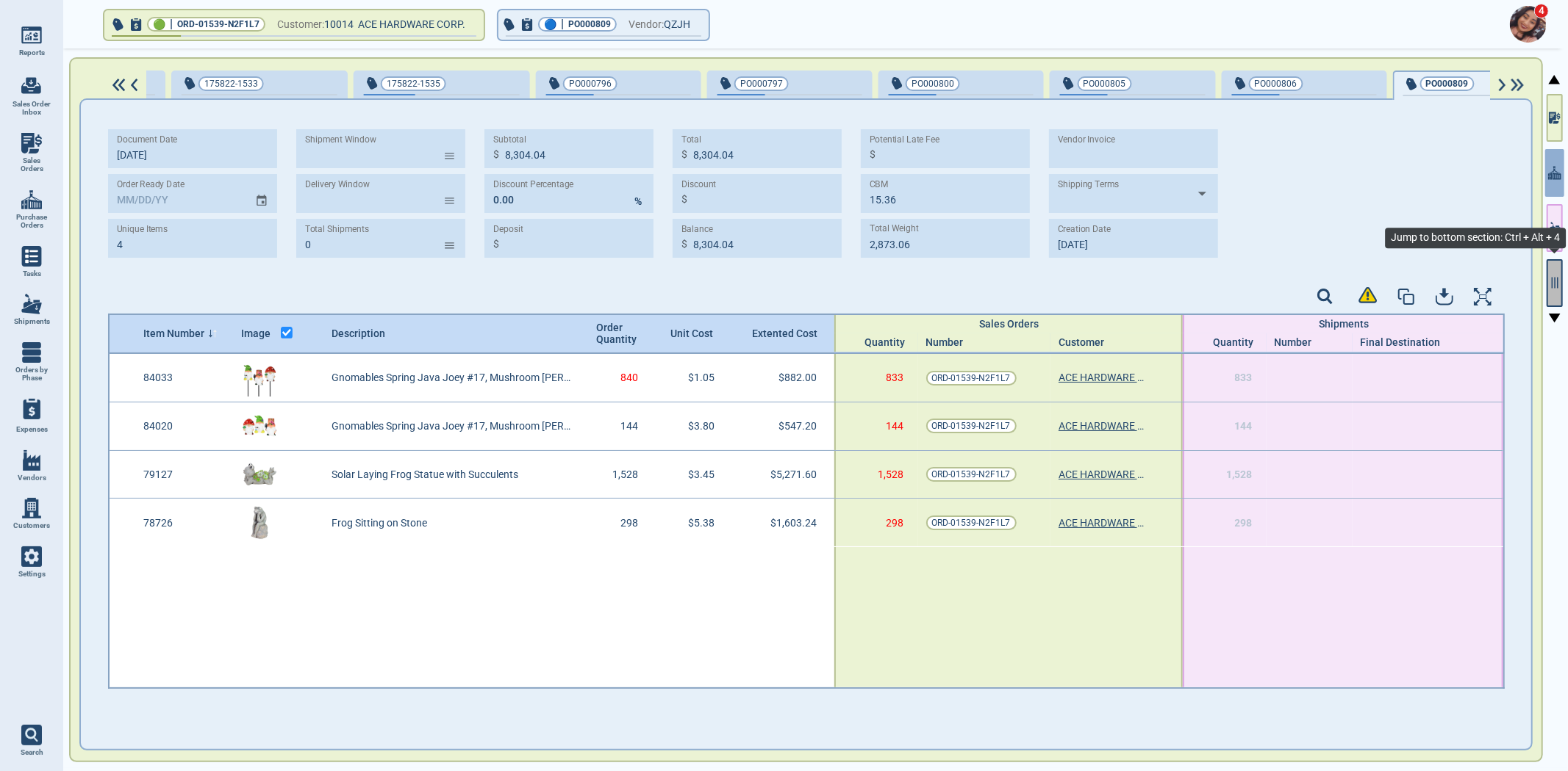
click at [1561, 284] on icon "button" at bounding box center [1554, 282] width 13 height 13
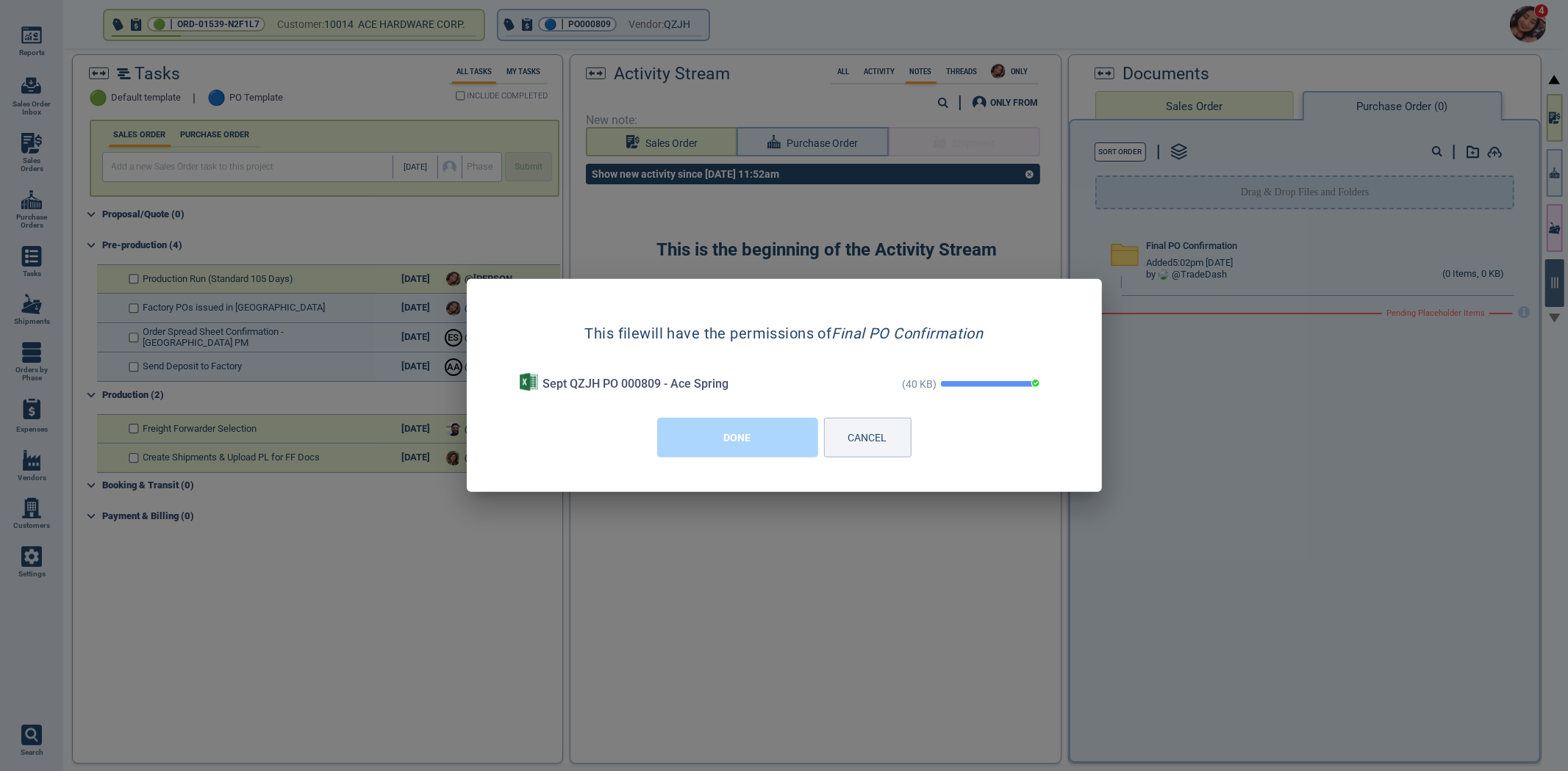
click at [677, 438] on button "DONE" at bounding box center [737, 438] width 161 height 40
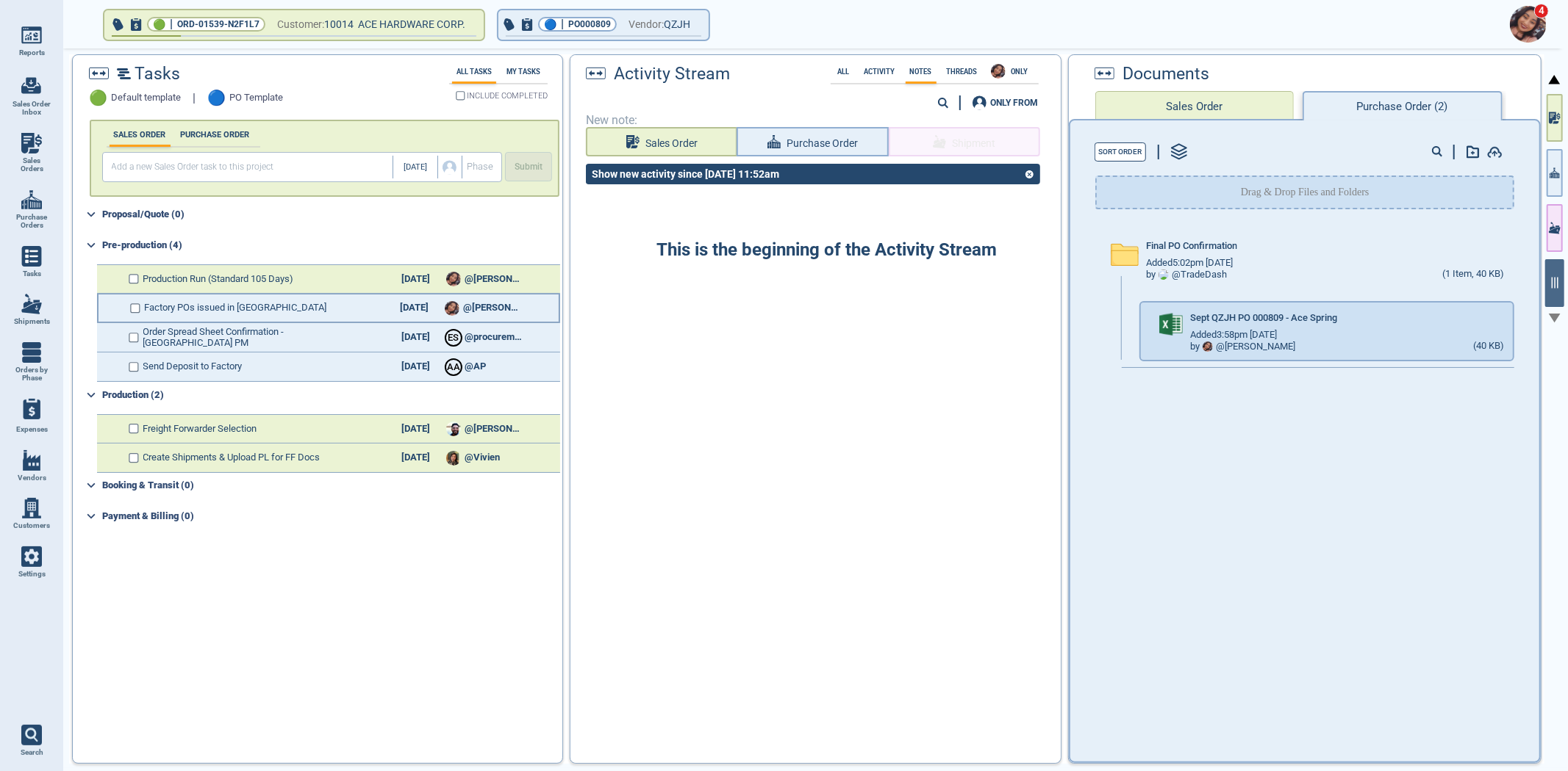
click at [152, 298] on div "Factory POs issued in BC 10/25/25 @Maria" at bounding box center [328, 308] width 463 height 30
click at [130, 306] on input "checkbox" at bounding box center [136, 308] width 11 height 10
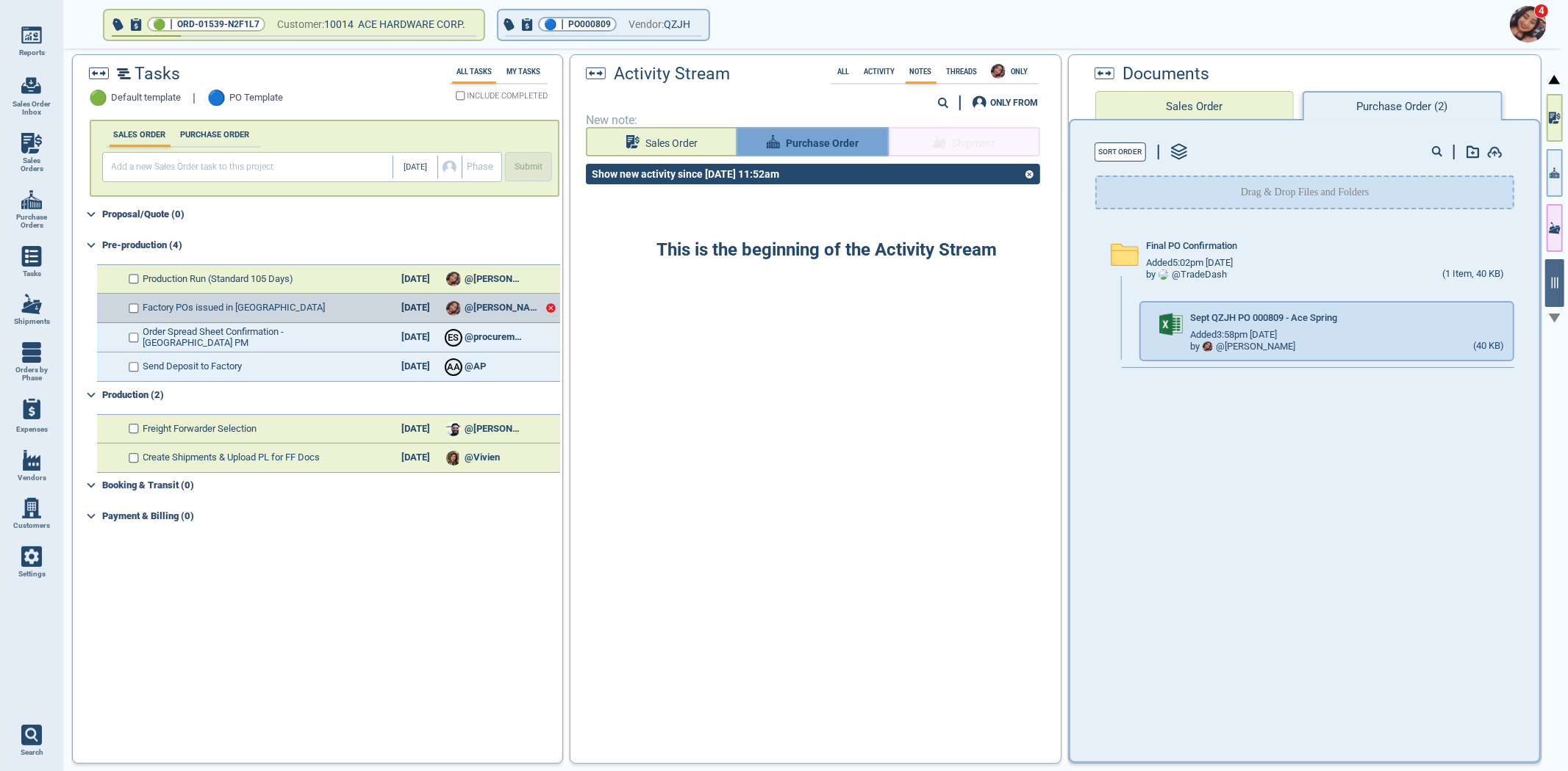
click at [796, 138] on span "Purchase Order" at bounding box center [822, 144] width 72 height 19
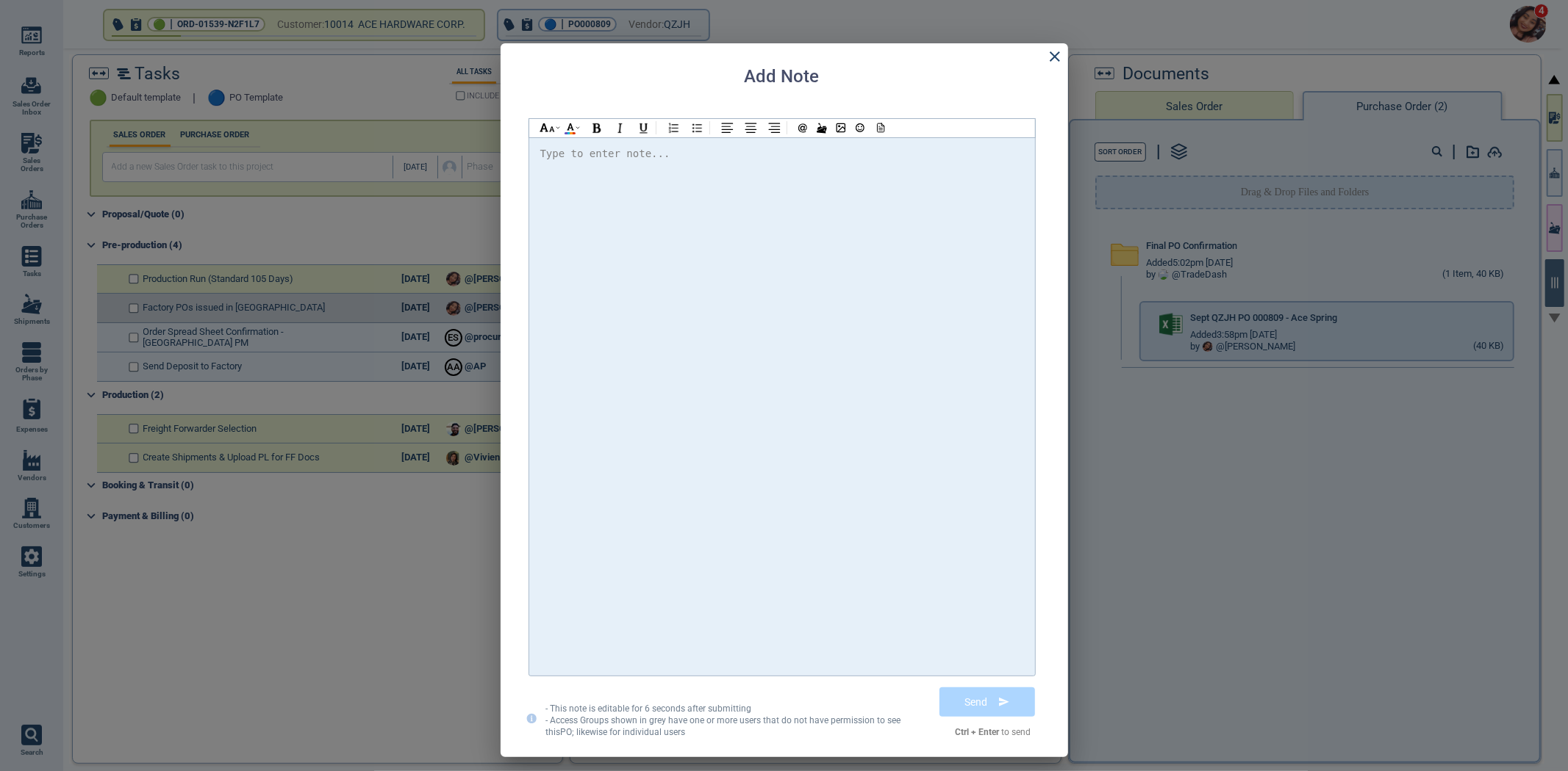
click at [768, 180] on div at bounding box center [782, 407] width 483 height 524
checkbox input "true"
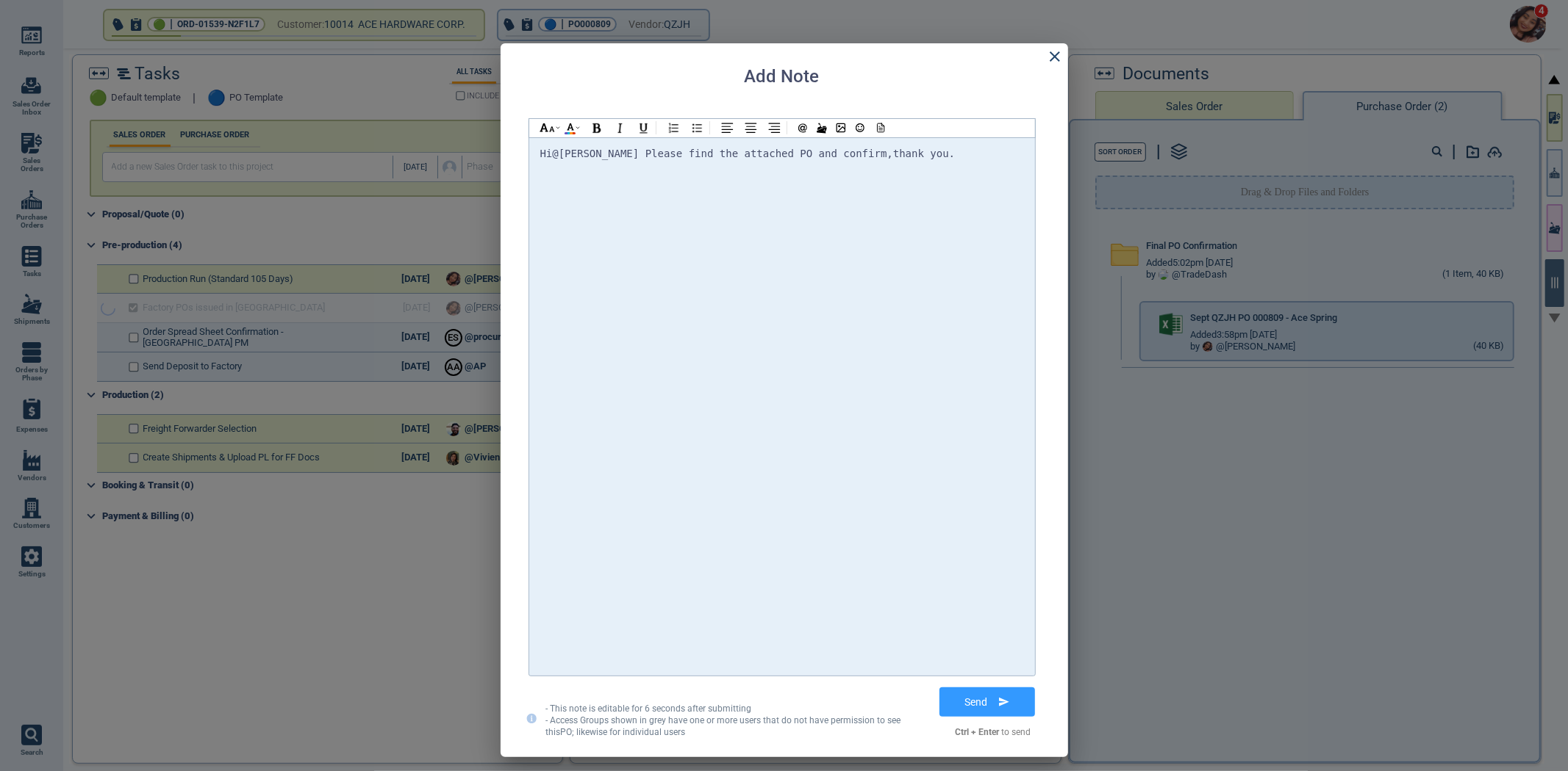
click at [599, 156] on span "@Selina Please find the attached PO and confirm" at bounding box center [719, 153] width 335 height 12
click at [995, 167] on div "Hi @[PERSON_NAME] @[PERSON_NAME] @[PERSON_NAME] Please find the attached PO and…" at bounding box center [782, 407] width 483 height 524
click at [883, 130] on icon at bounding box center [879, 127] width 13 height 10
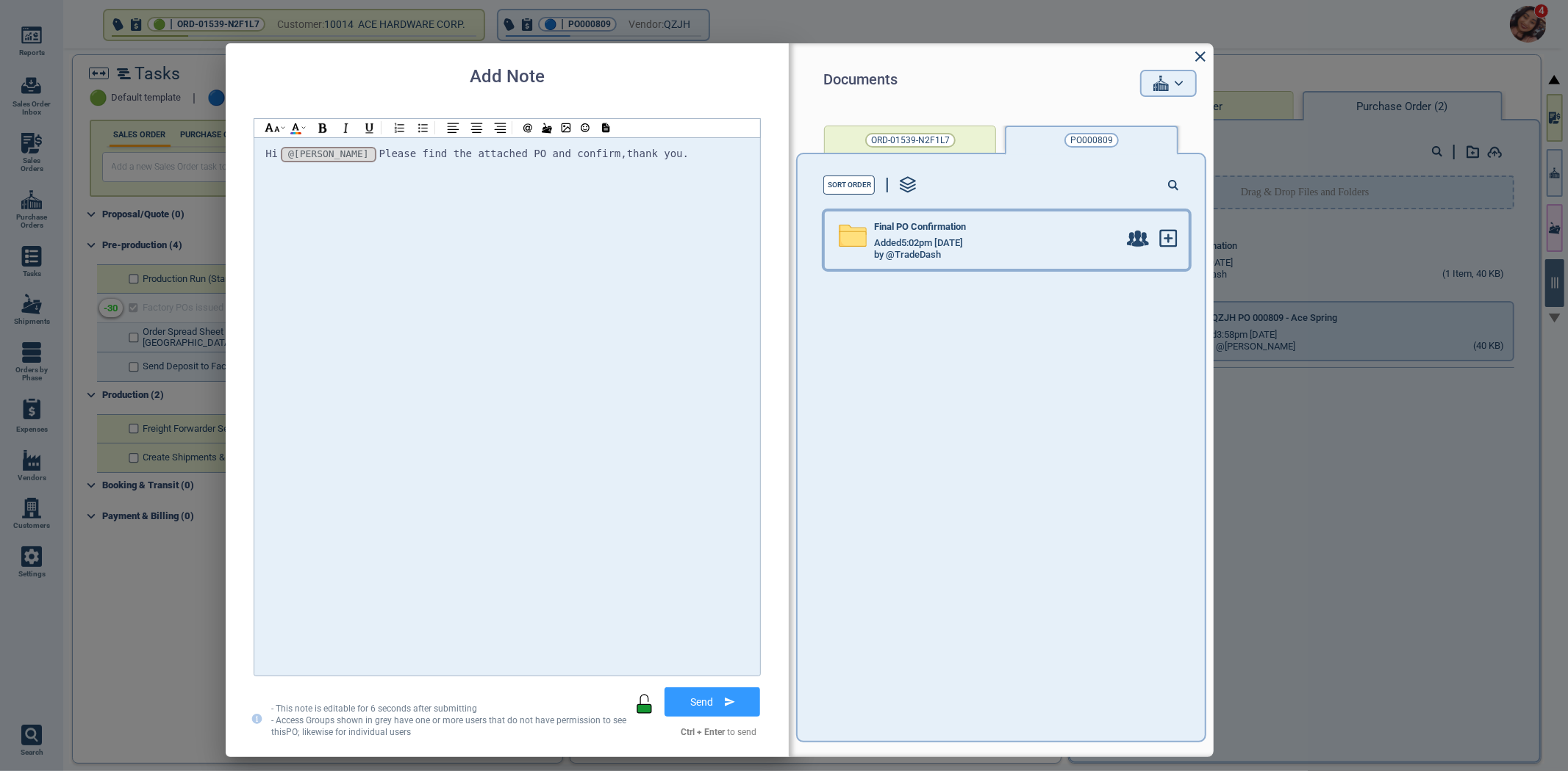
click at [955, 222] on span "Final PO Confirmation" at bounding box center [919, 228] width 92 height 11
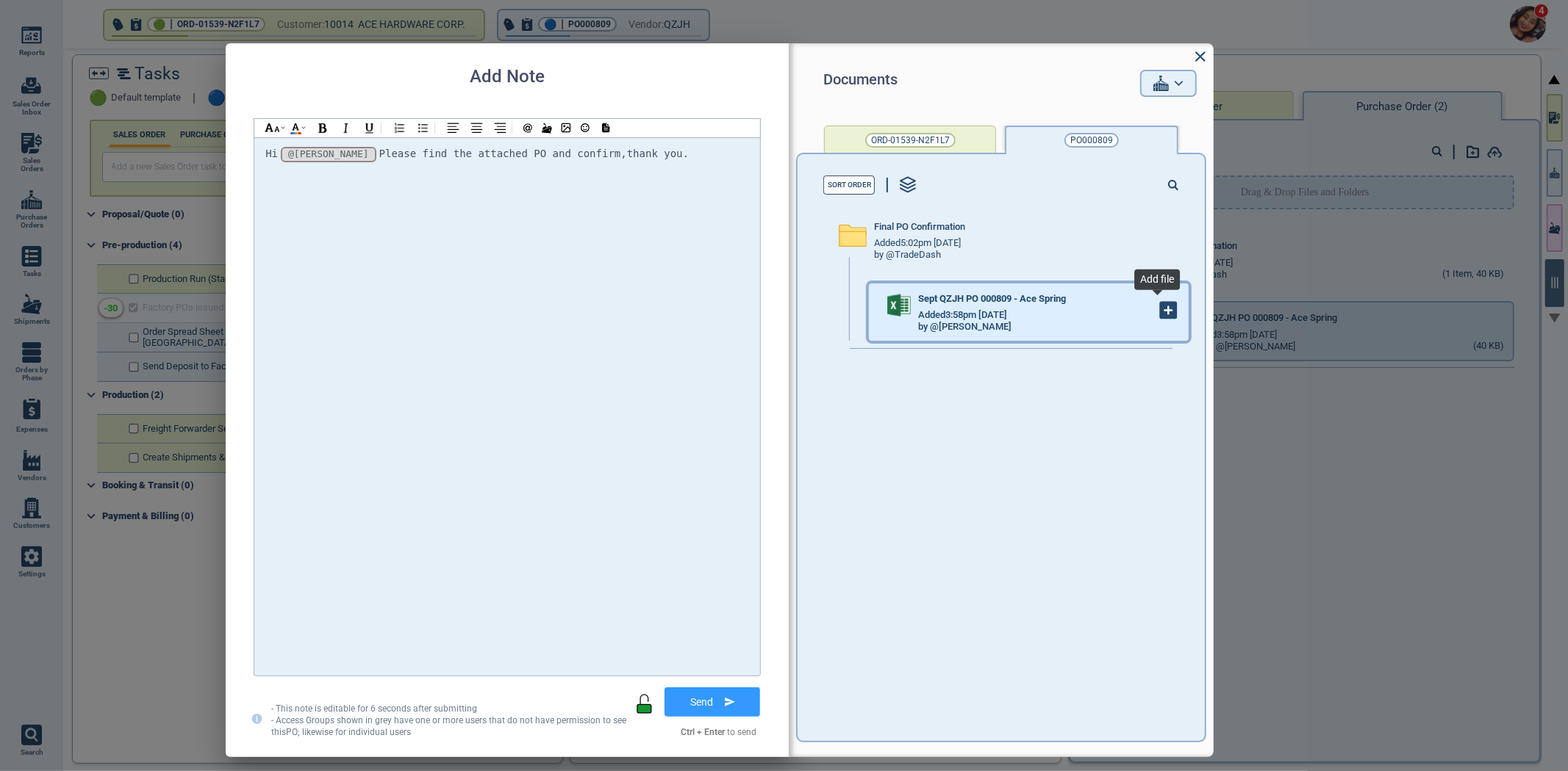
click at [1162, 316] on icon at bounding box center [1168, 310] width 16 height 16
click at [710, 188] on div "Hi @Selina @Selina @Selina Please find the attached PO and confirm,thank you. *…" at bounding box center [507, 407] width 483 height 524
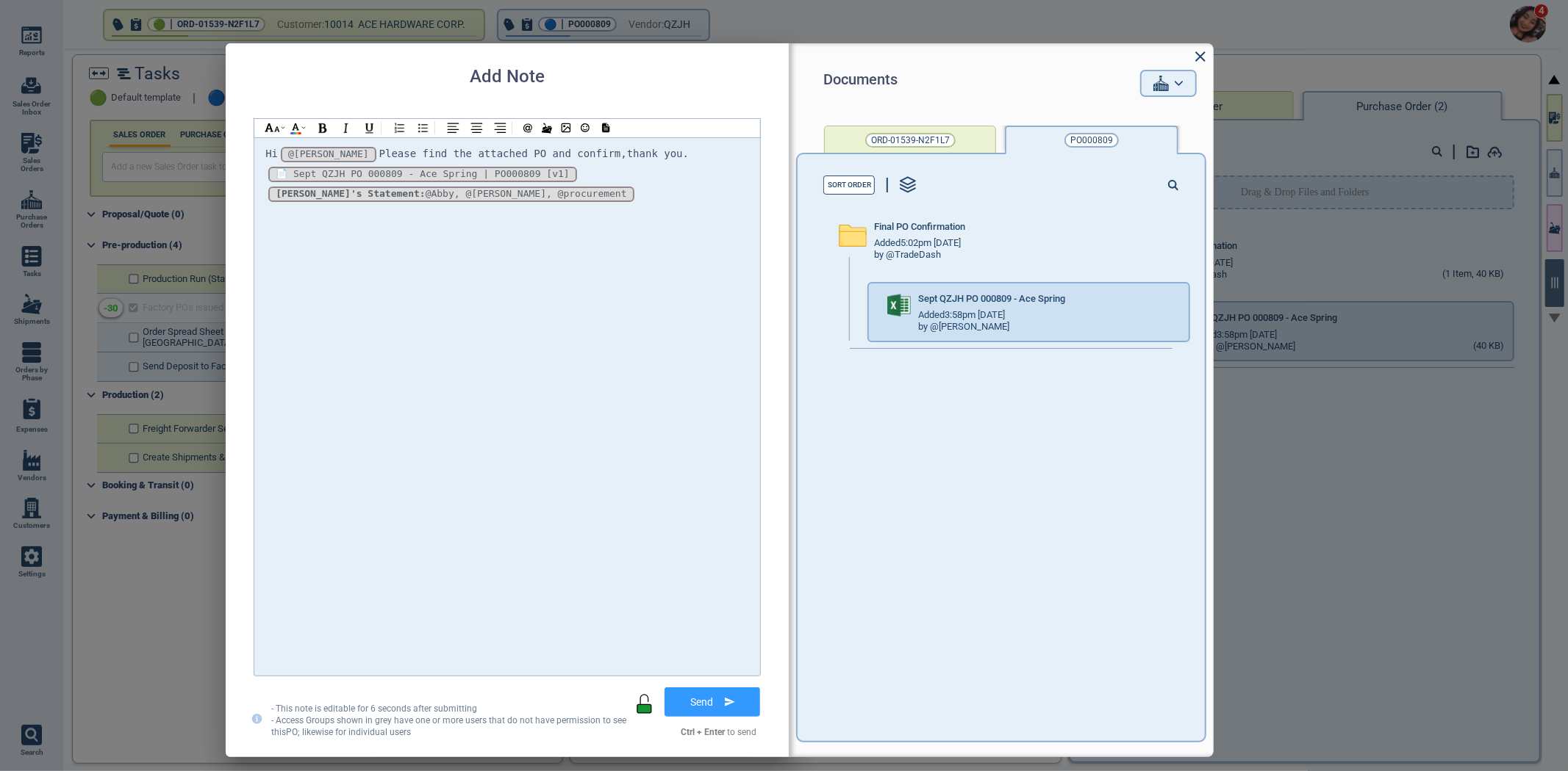
click at [731, 704] on icon at bounding box center [730, 701] width 10 height 8
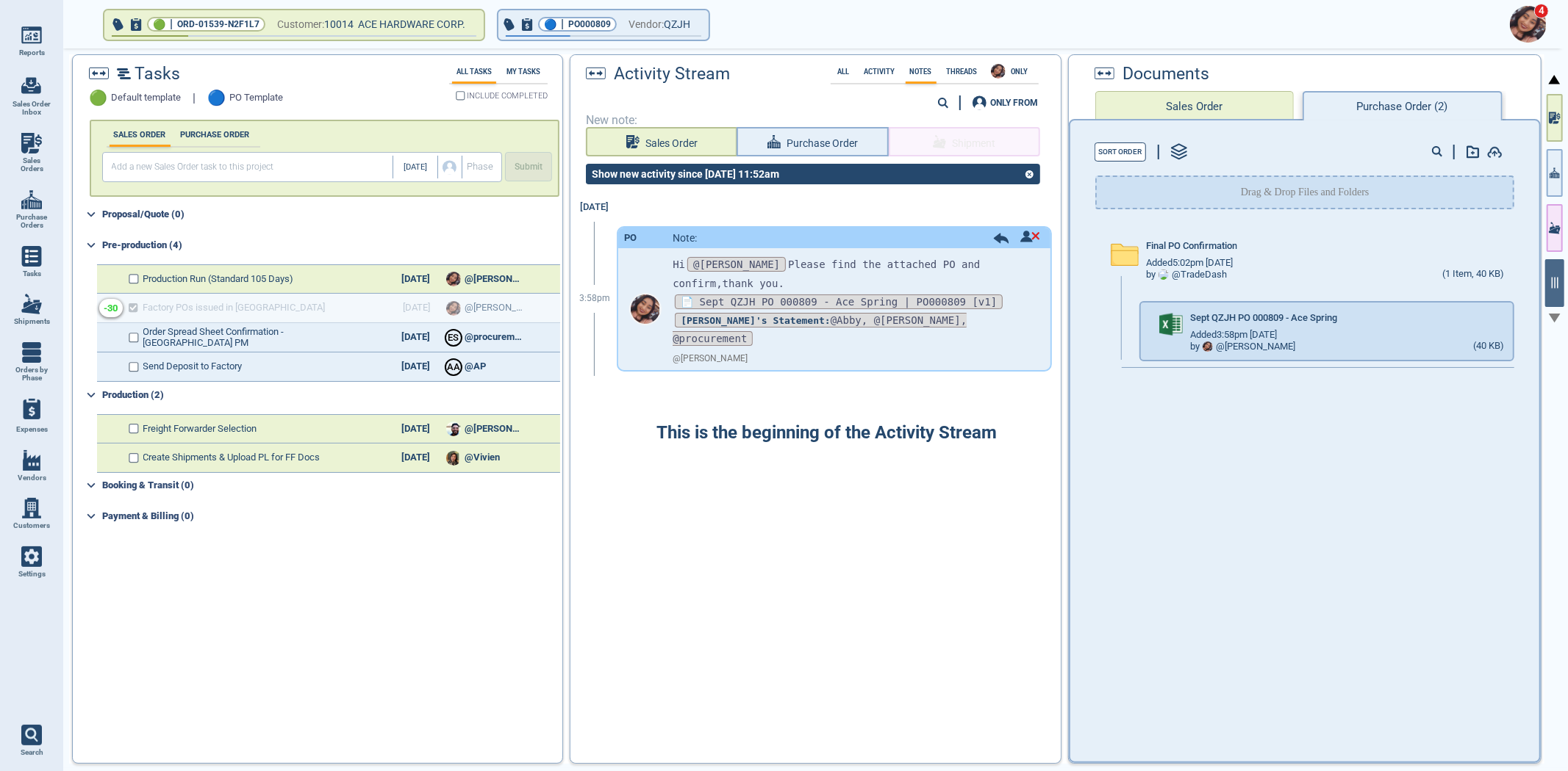
click at [1008, 573] on div "Today 3:58pm PO Note: Hi @Selina Please find the attached PO and confirm,thank …" at bounding box center [815, 474] width 490 height 561
click at [613, 13] on button "🔵 | PO000809 Vendor: QZJH" at bounding box center [603, 25] width 210 height 30
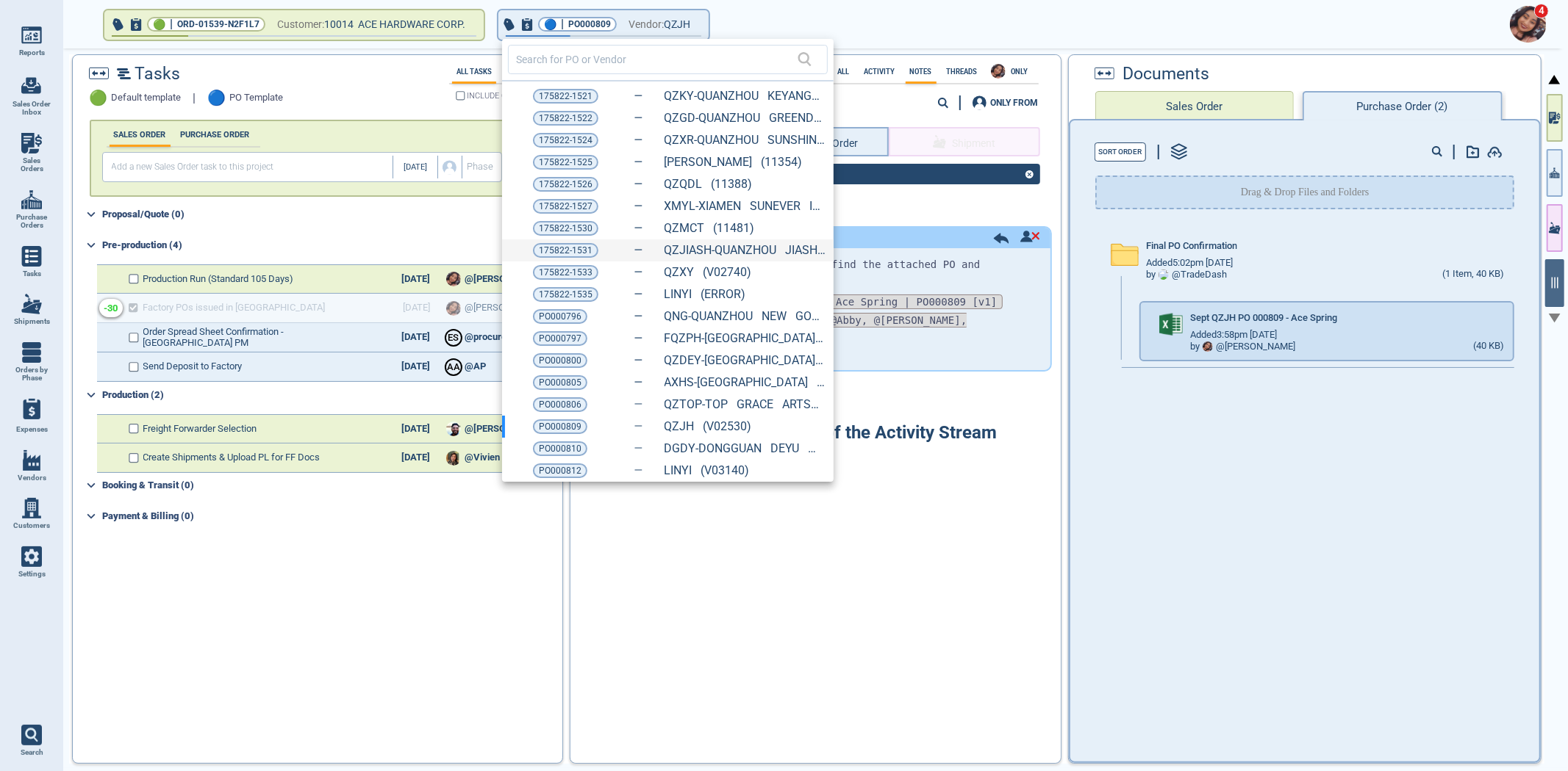
click at [568, 258] on div "175822-1531 QZJIASH-QUANZHOU JIASHENG METAL & PLASTIC PRODUCTS CO. LTD. (11580)" at bounding box center [667, 251] width 332 height 22
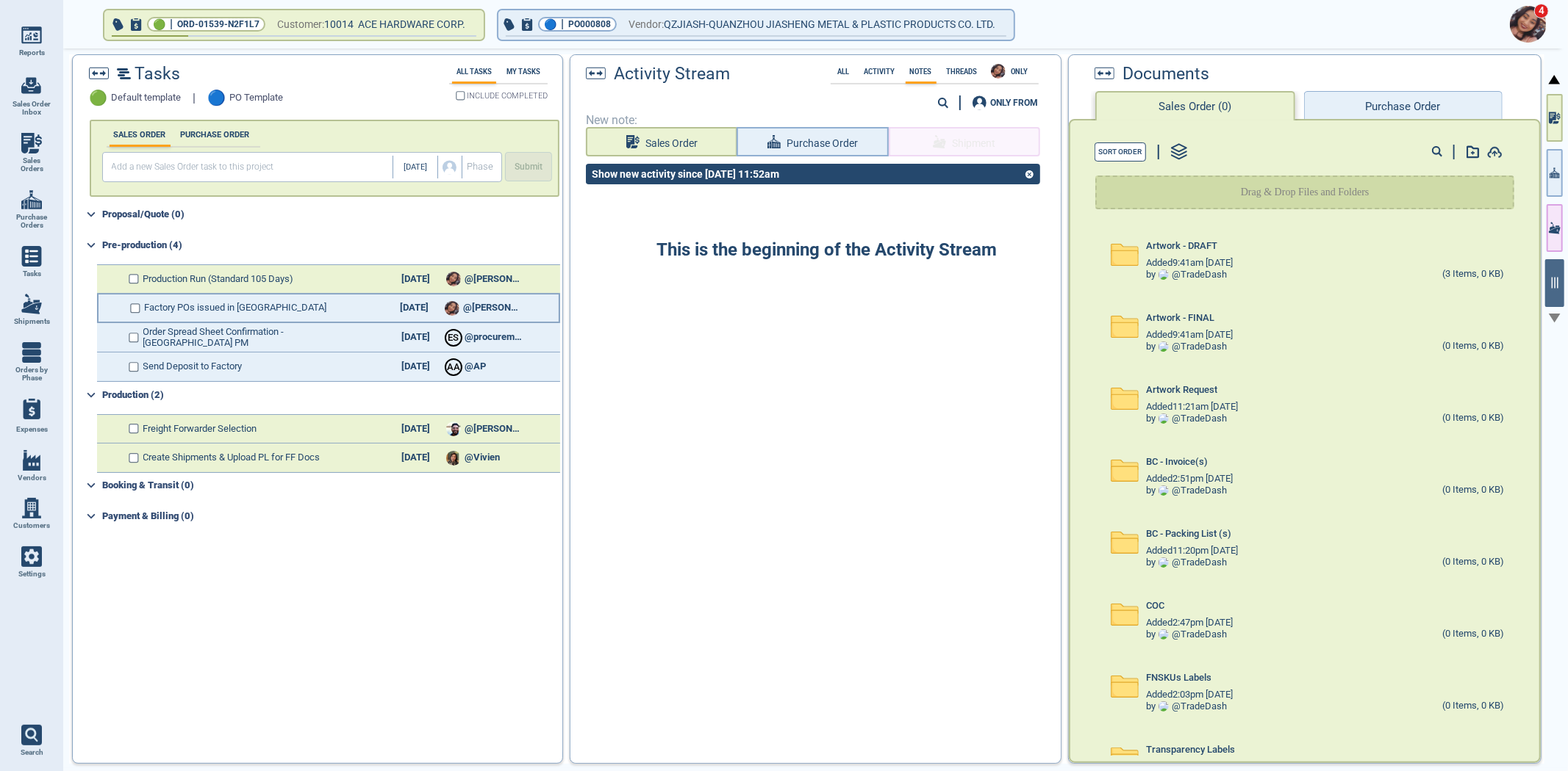
click at [199, 304] on span "Factory POs issued in [GEOGRAPHIC_DATA]" at bounding box center [236, 308] width 182 height 11
click at [128, 306] on div "Factory POs issued in BC 10/25/25 @Maria" at bounding box center [328, 308] width 463 height 30
click at [134, 306] on input "checkbox" at bounding box center [136, 308] width 11 height 10
click at [1384, 101] on button "Purchase Order" at bounding box center [1403, 106] width 199 height 30
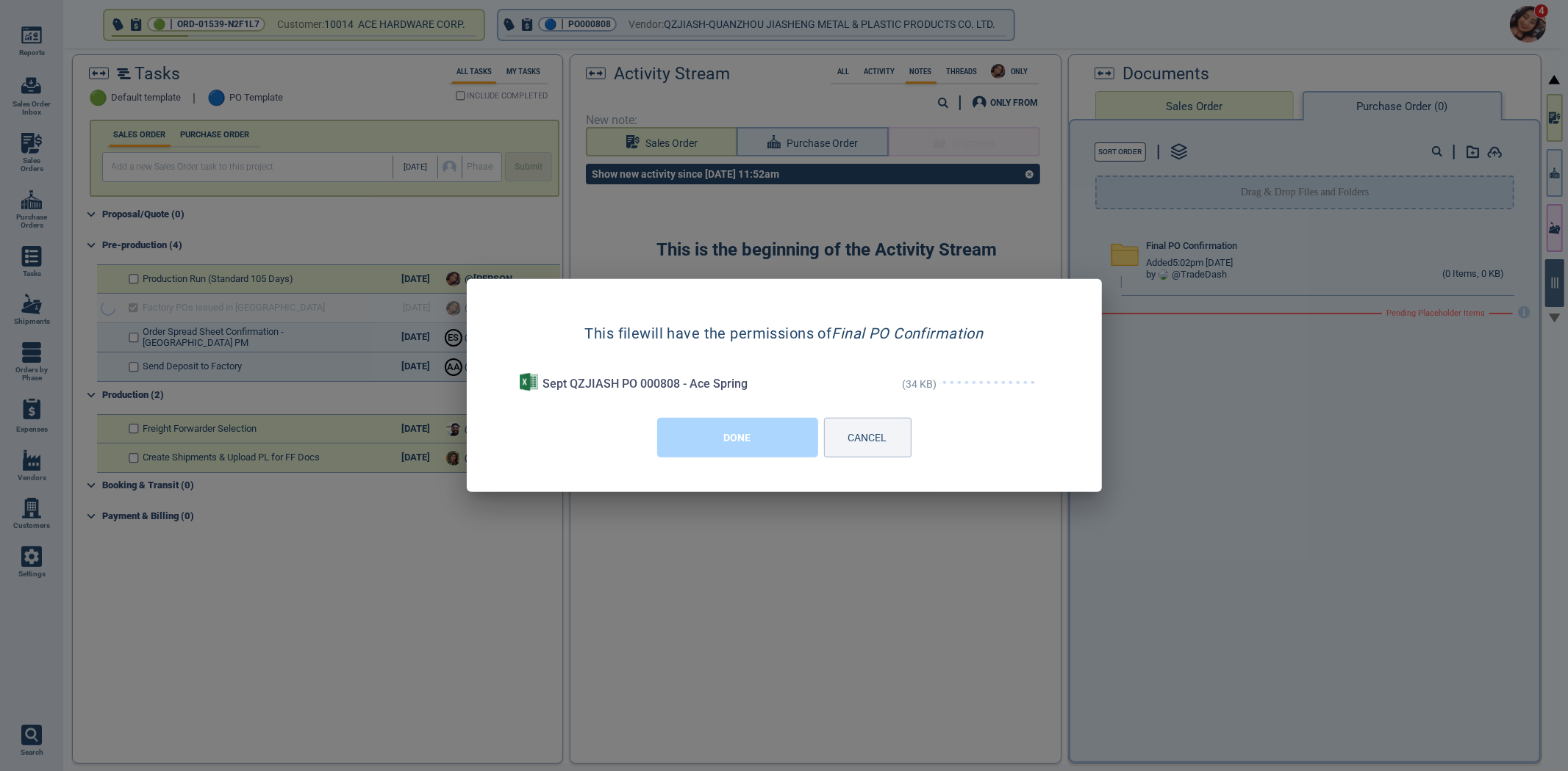
checkbox input "true"
click at [739, 447] on button "DONE" at bounding box center [737, 438] width 161 height 40
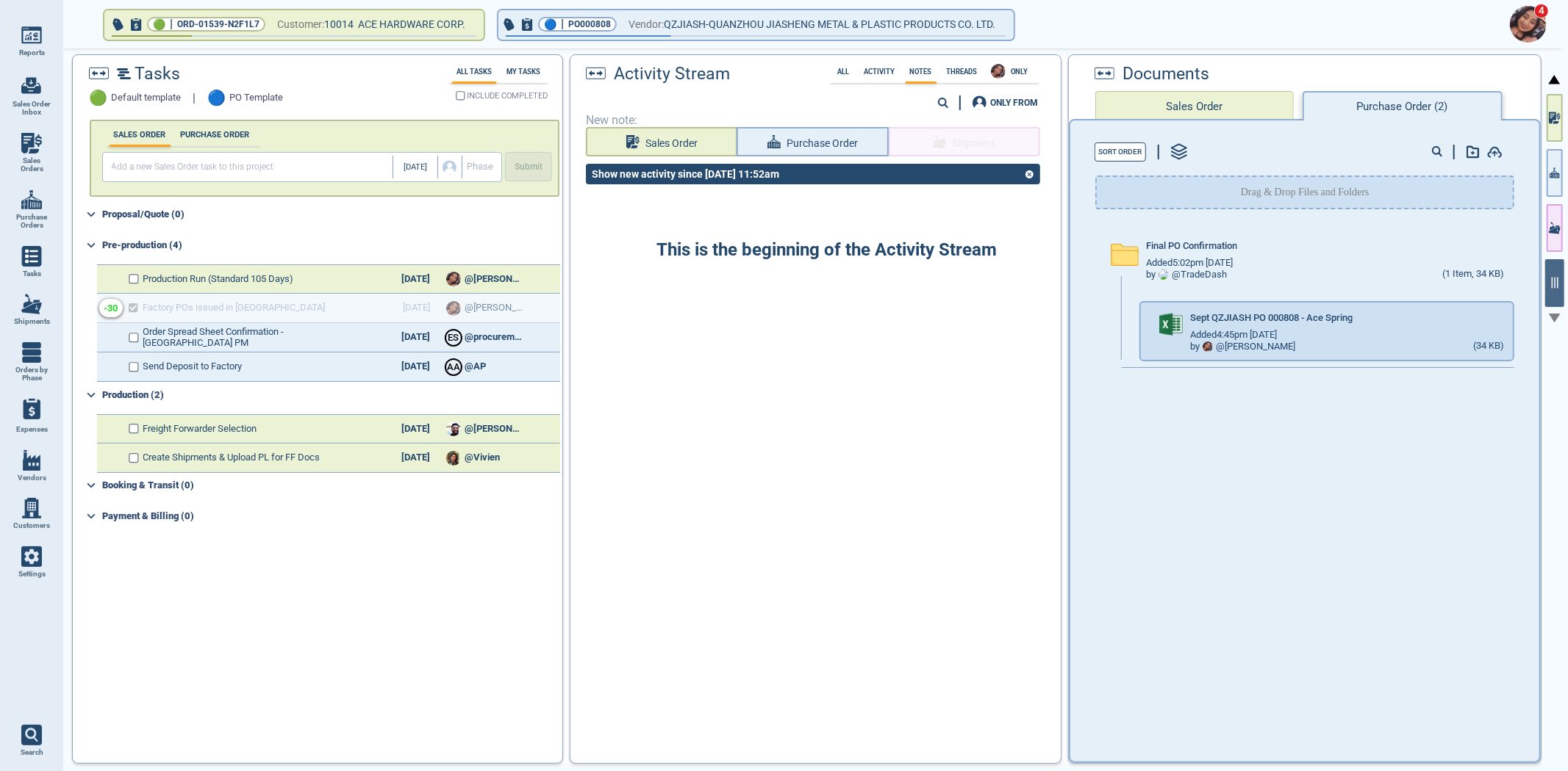
click at [821, 157] on div "New note: Sales Order Purchase Order Shipment" at bounding box center [815, 137] width 490 height 47
click at [831, 137] on span "Purchase Order" at bounding box center [822, 144] width 72 height 19
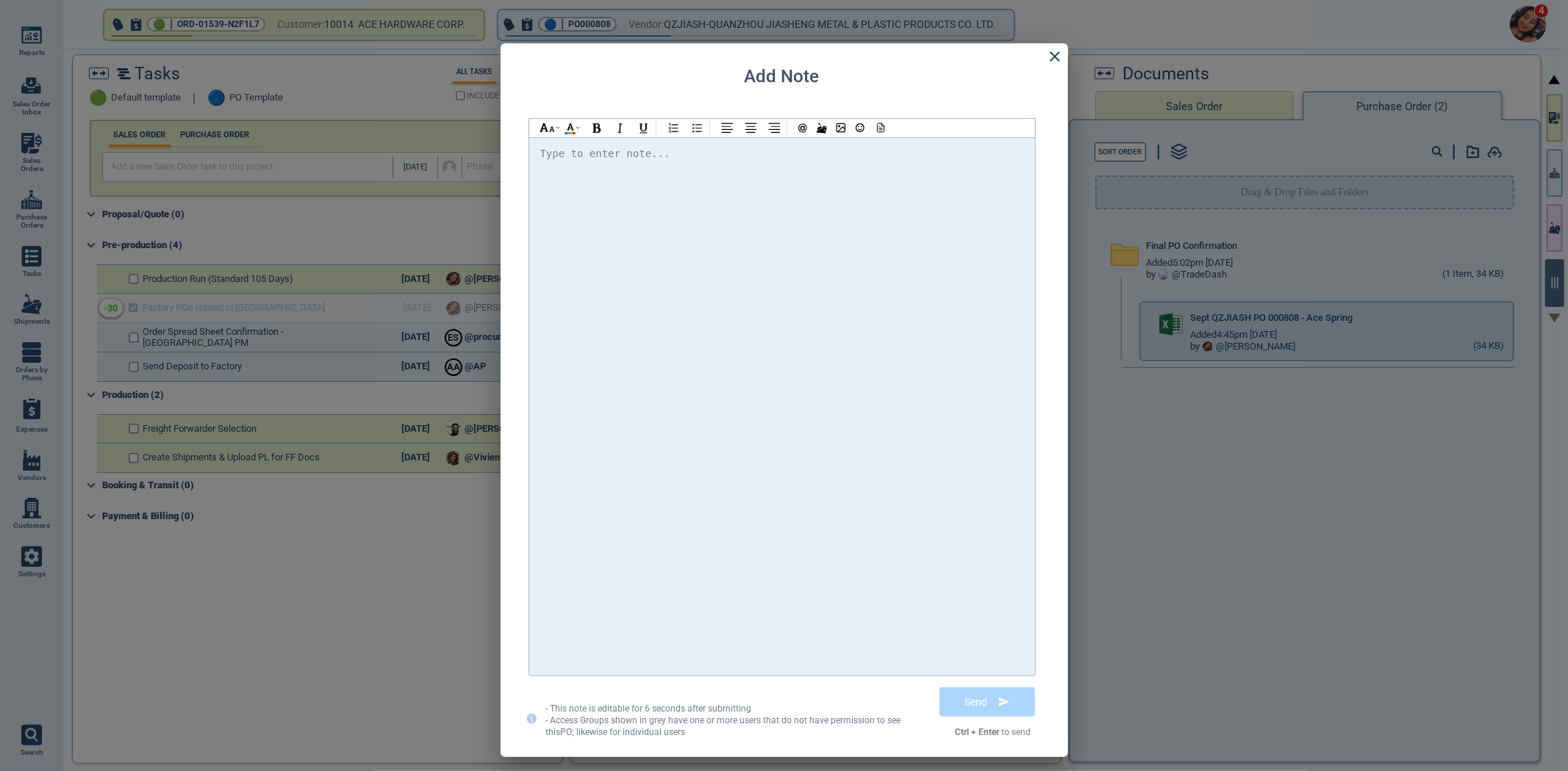
drag, startPoint x: 788, startPoint y: 210, endPoint x: 781, endPoint y: 203, distance: 9.9
click at [781, 203] on div at bounding box center [782, 407] width 483 height 524
click at [596, 156] on span "@Selina Please find the attached PO and confirm" at bounding box center [719, 153] width 335 height 12
click at [1052, 150] on div "Add Note Hi @[PERSON_NAME] @[PERSON_NAME] @[PERSON_NAME] Please find the attach…" at bounding box center [784, 400] width 568 height 714
click at [966, 162] on div "Hi @[PERSON_NAME] @[PERSON_NAME] @[PERSON_NAME] Please find the attached PO and…" at bounding box center [782, 154] width 483 height 20
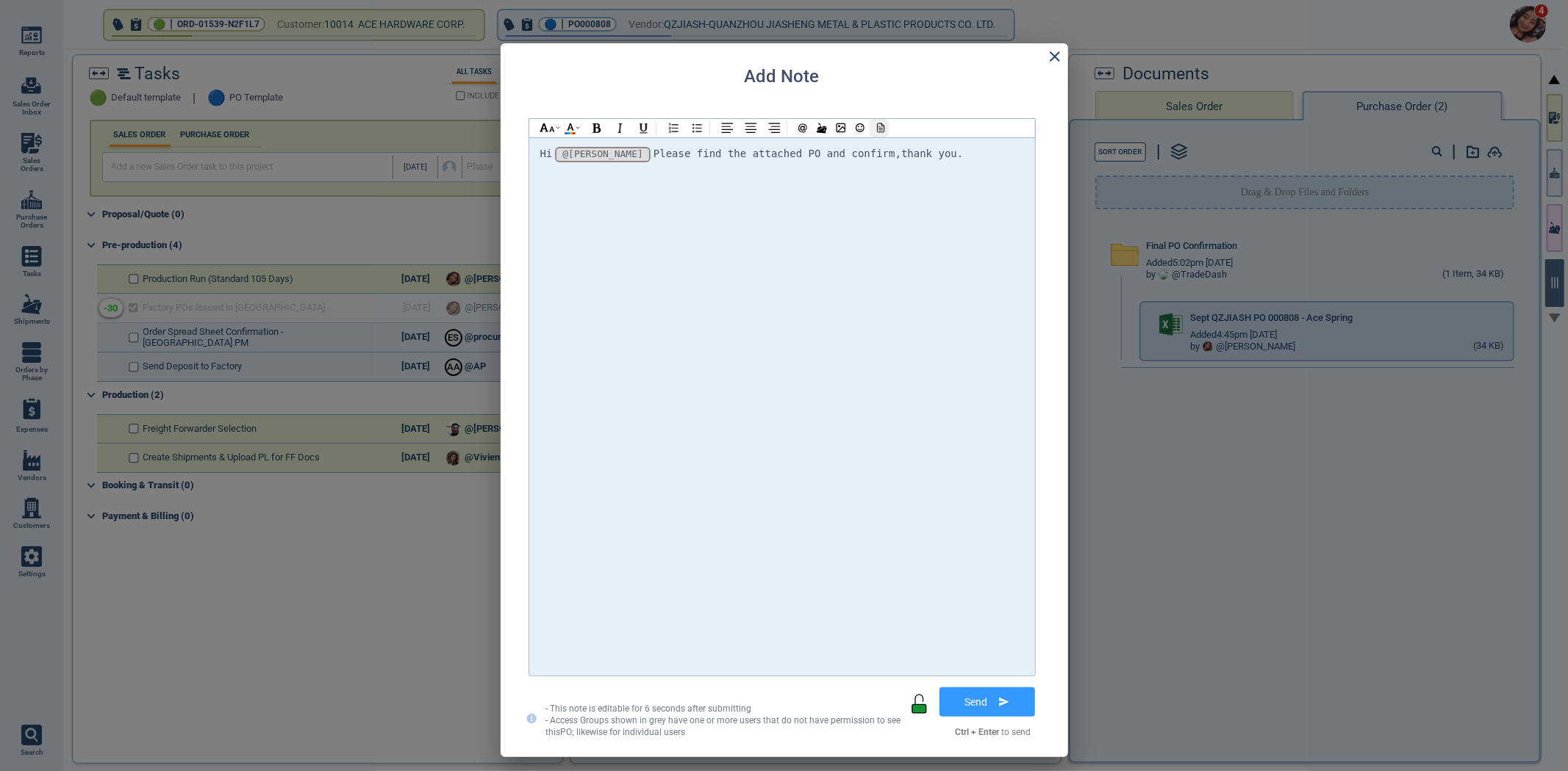
click at [876, 132] on icon at bounding box center [879, 127] width 13 height 10
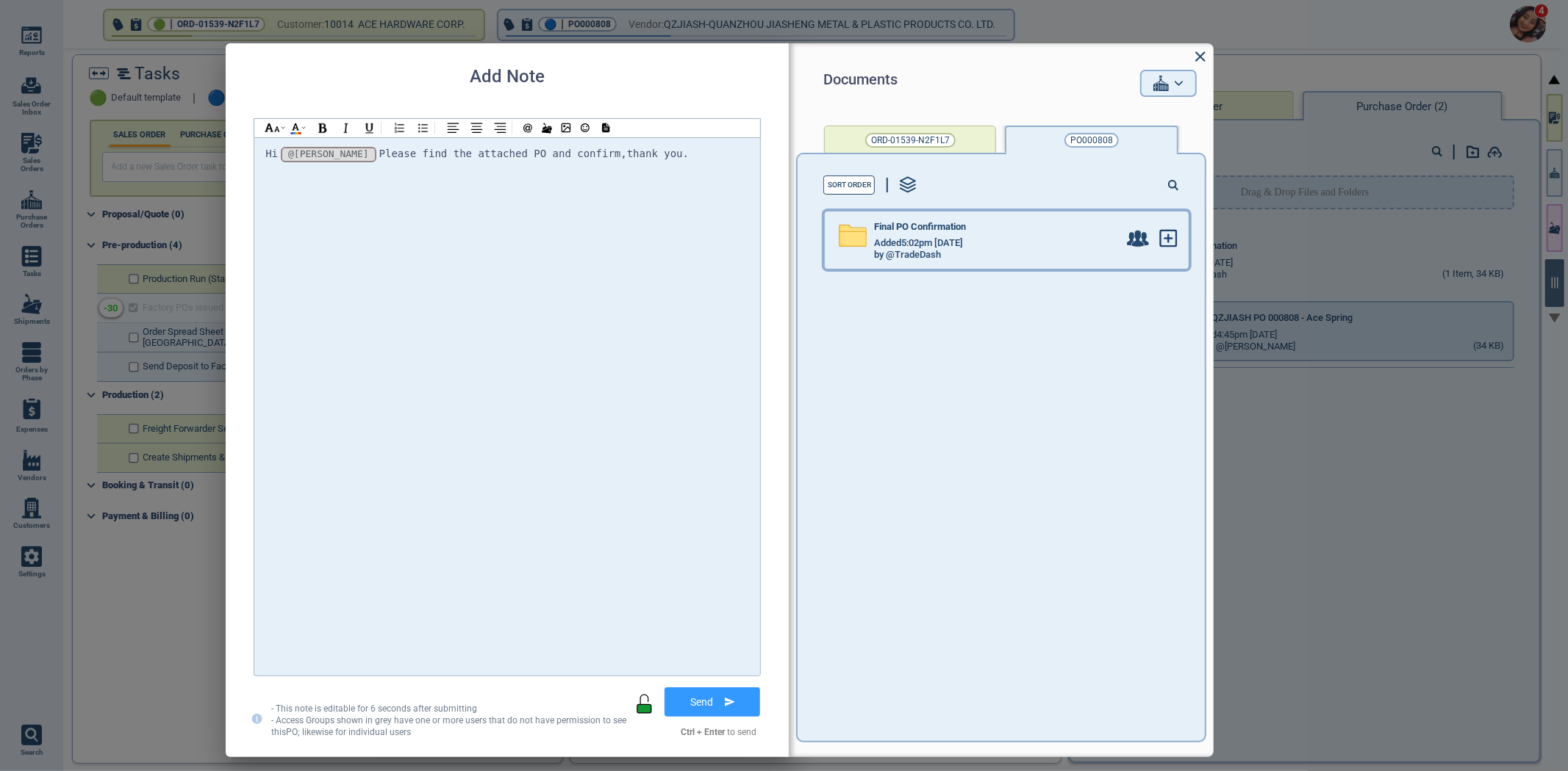
click at [1030, 242] on div "Added 5:02pm [DATE]" at bounding box center [995, 242] width 244 height 12
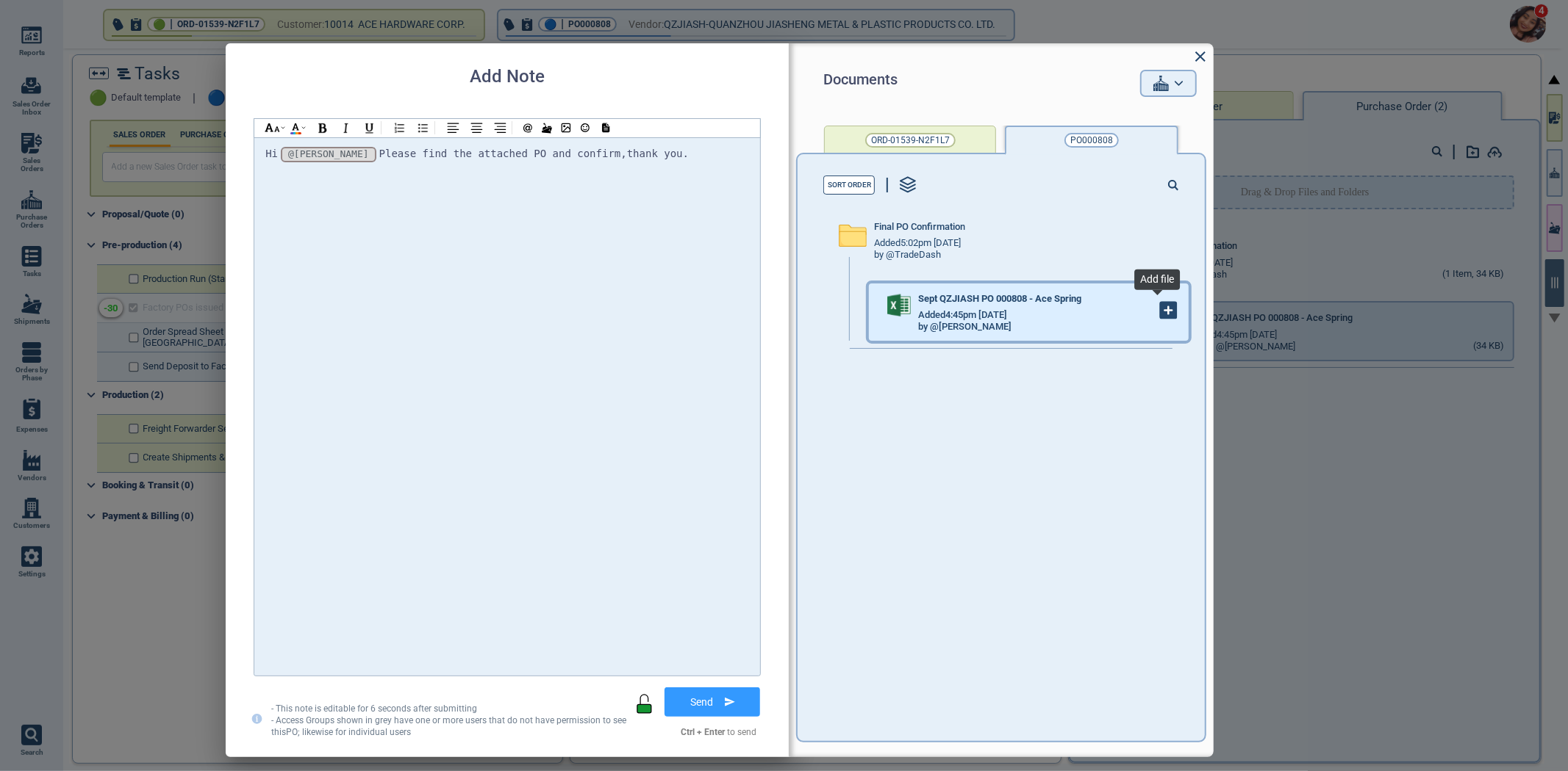
click at [1161, 306] on icon at bounding box center [1168, 310] width 16 height 16
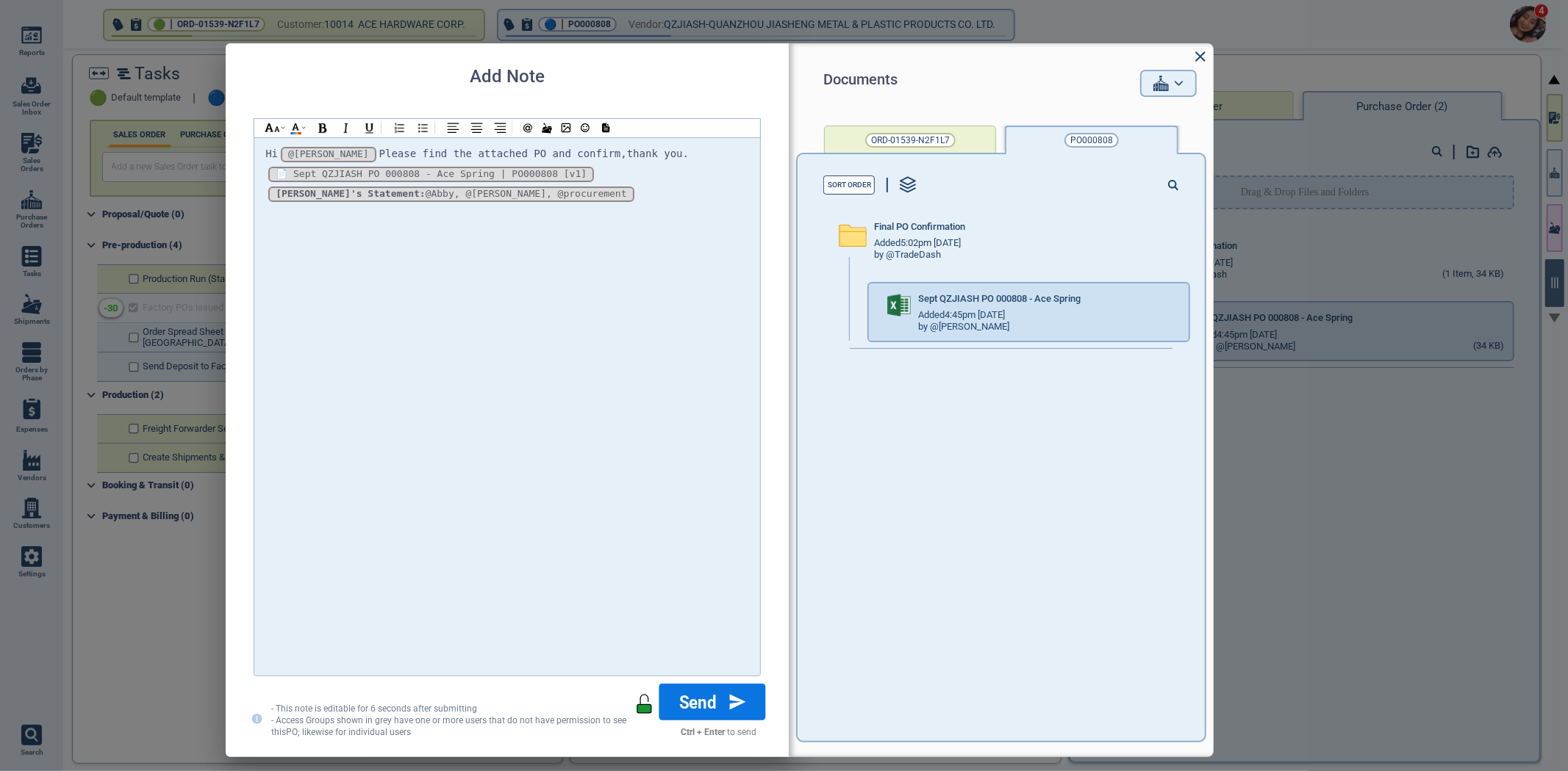
click at [708, 711] on div "Send" at bounding box center [695, 707] width 130 height 40
click at [713, 705] on button "Send" at bounding box center [712, 702] width 107 height 37
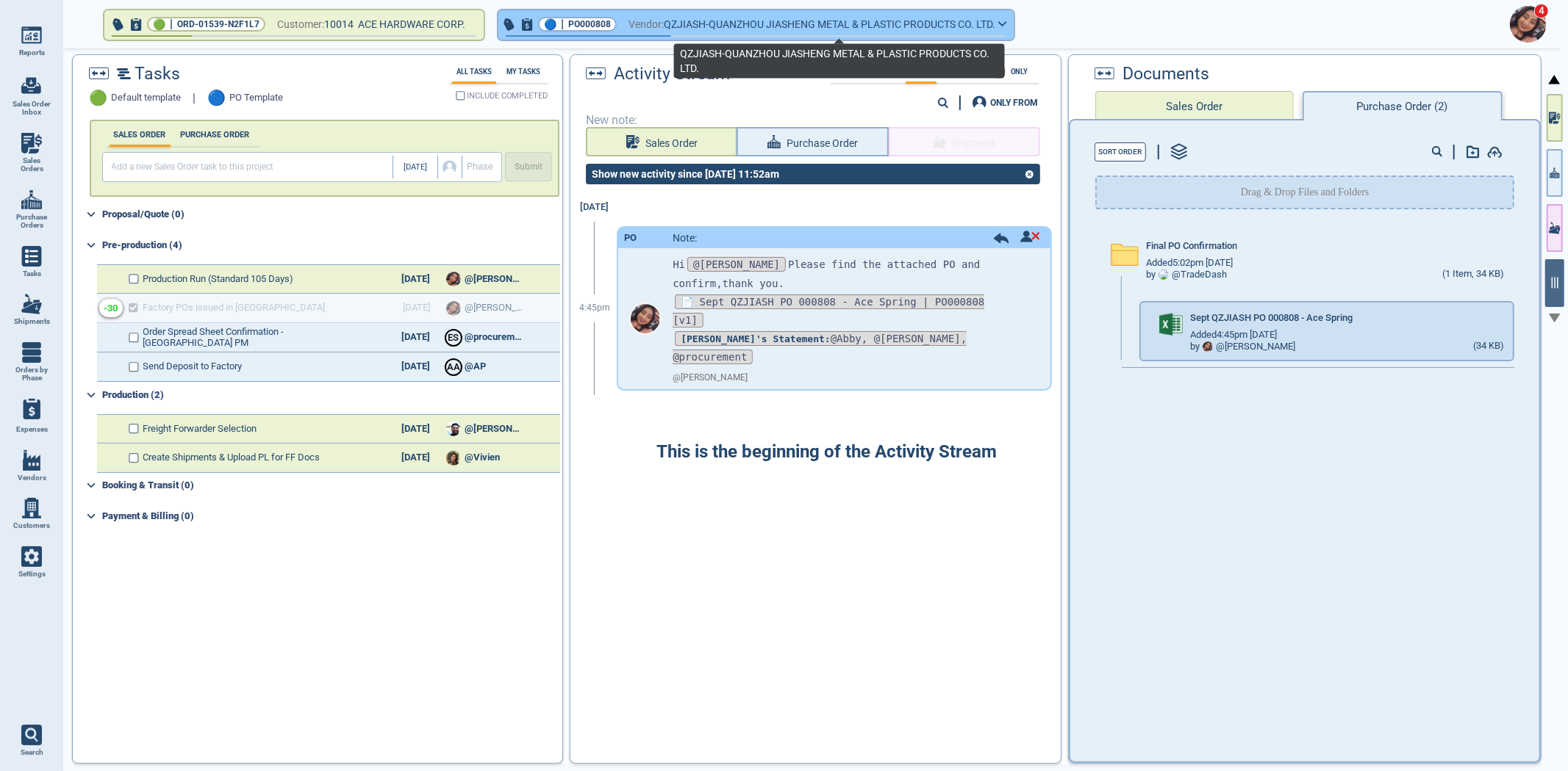
click at [677, 26] on span "QZJIASH-QUANZHOU JIASHENG METAL & PLASTIC PRODUCTS CO. LTD." at bounding box center [829, 25] width 332 height 19
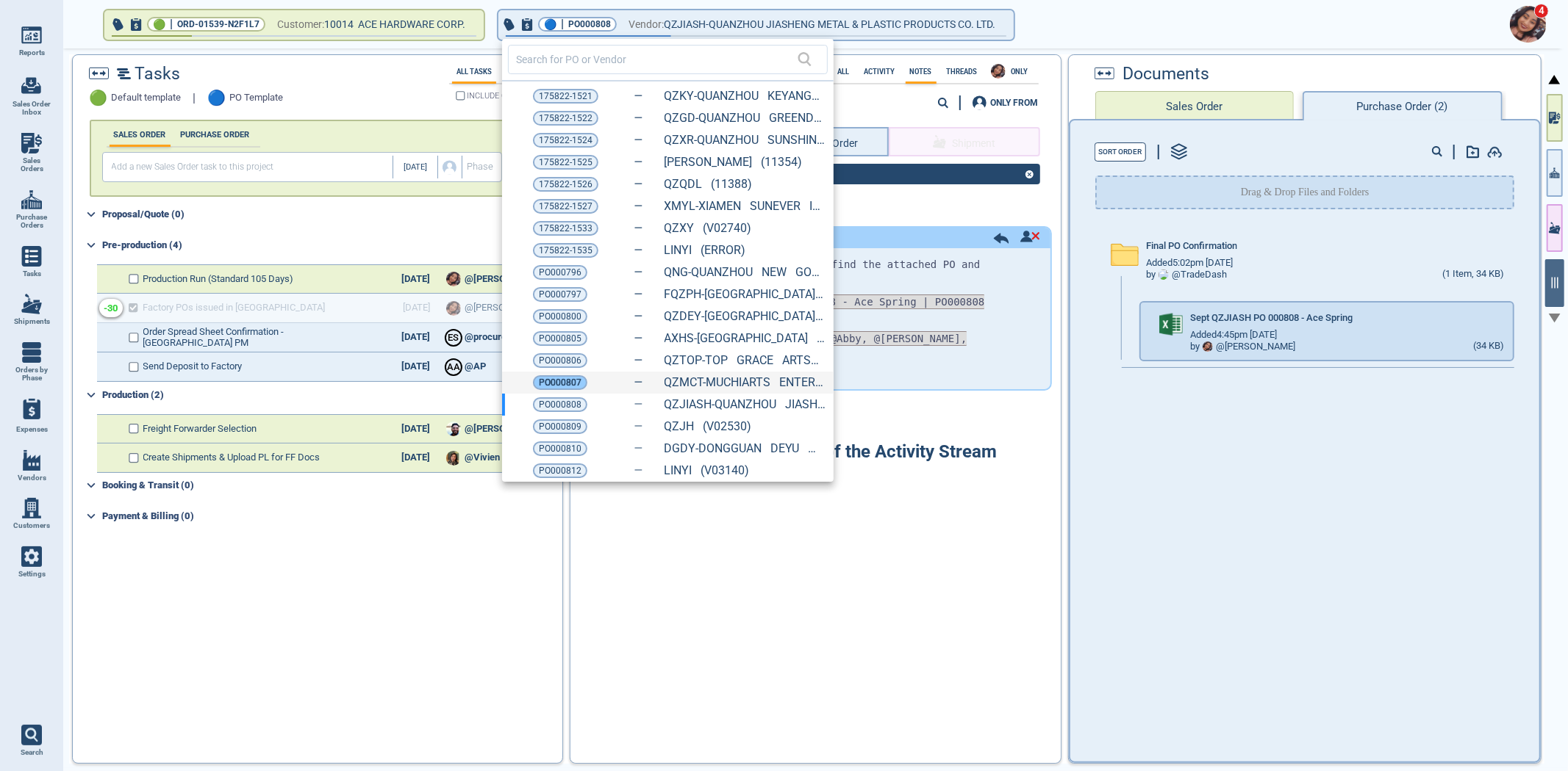
click at [571, 379] on span "PO000807" at bounding box center [560, 383] width 43 height 15
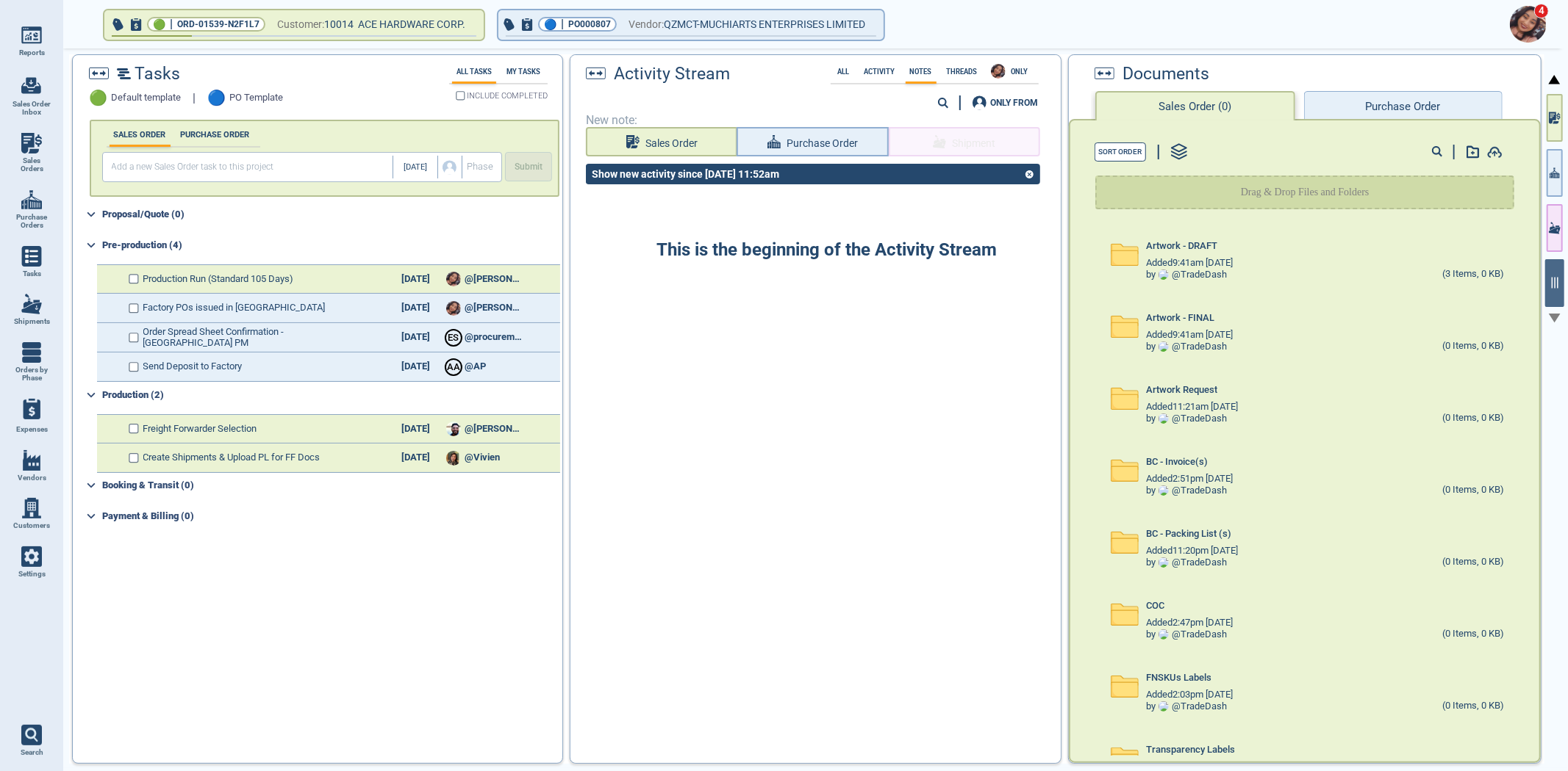
click at [1391, 104] on button "Purchase Order" at bounding box center [1403, 106] width 199 height 30
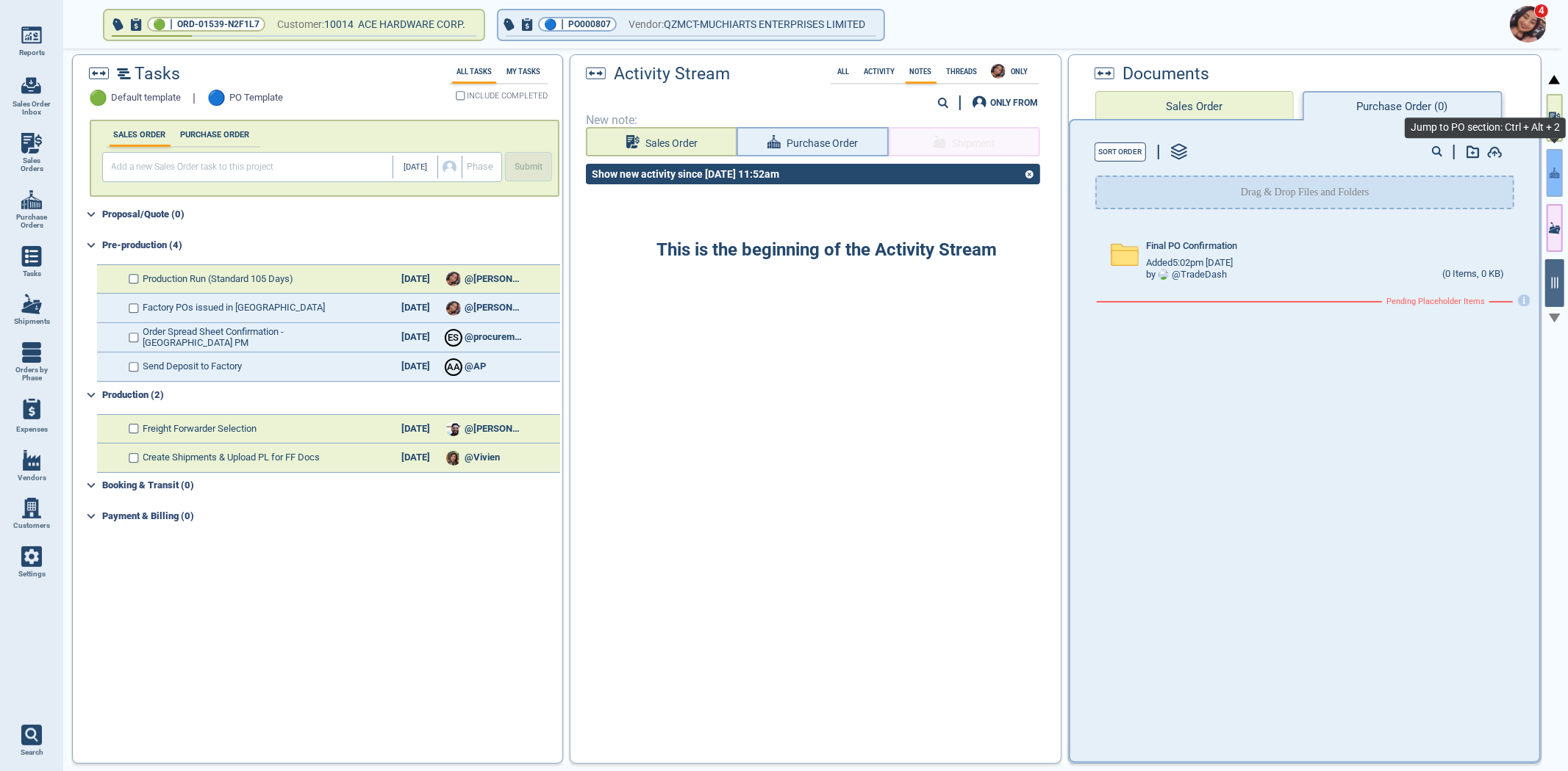
click at [1548, 182] on button "button" at bounding box center [1554, 173] width 16 height 47
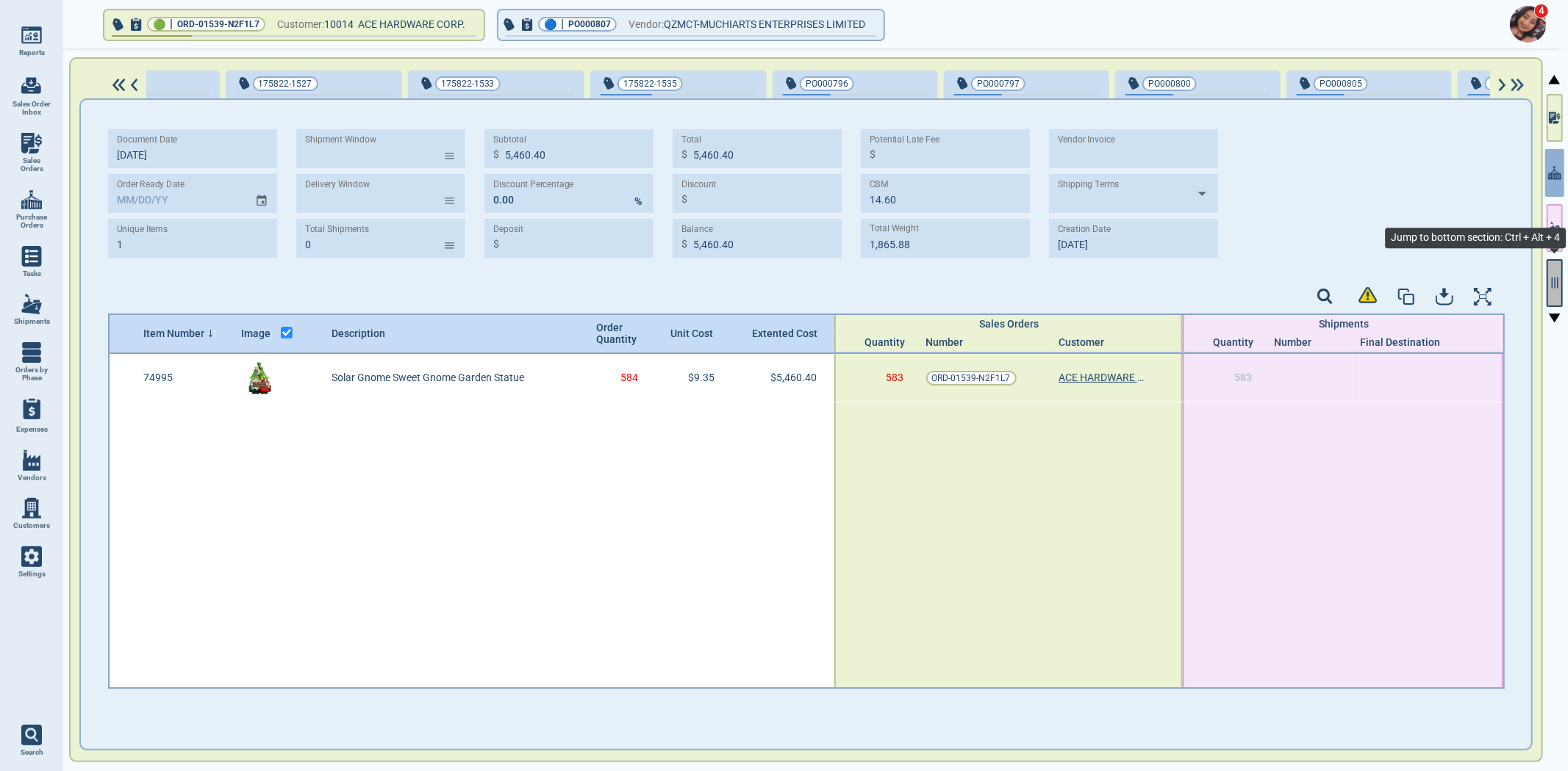
scroll to position [0, 922]
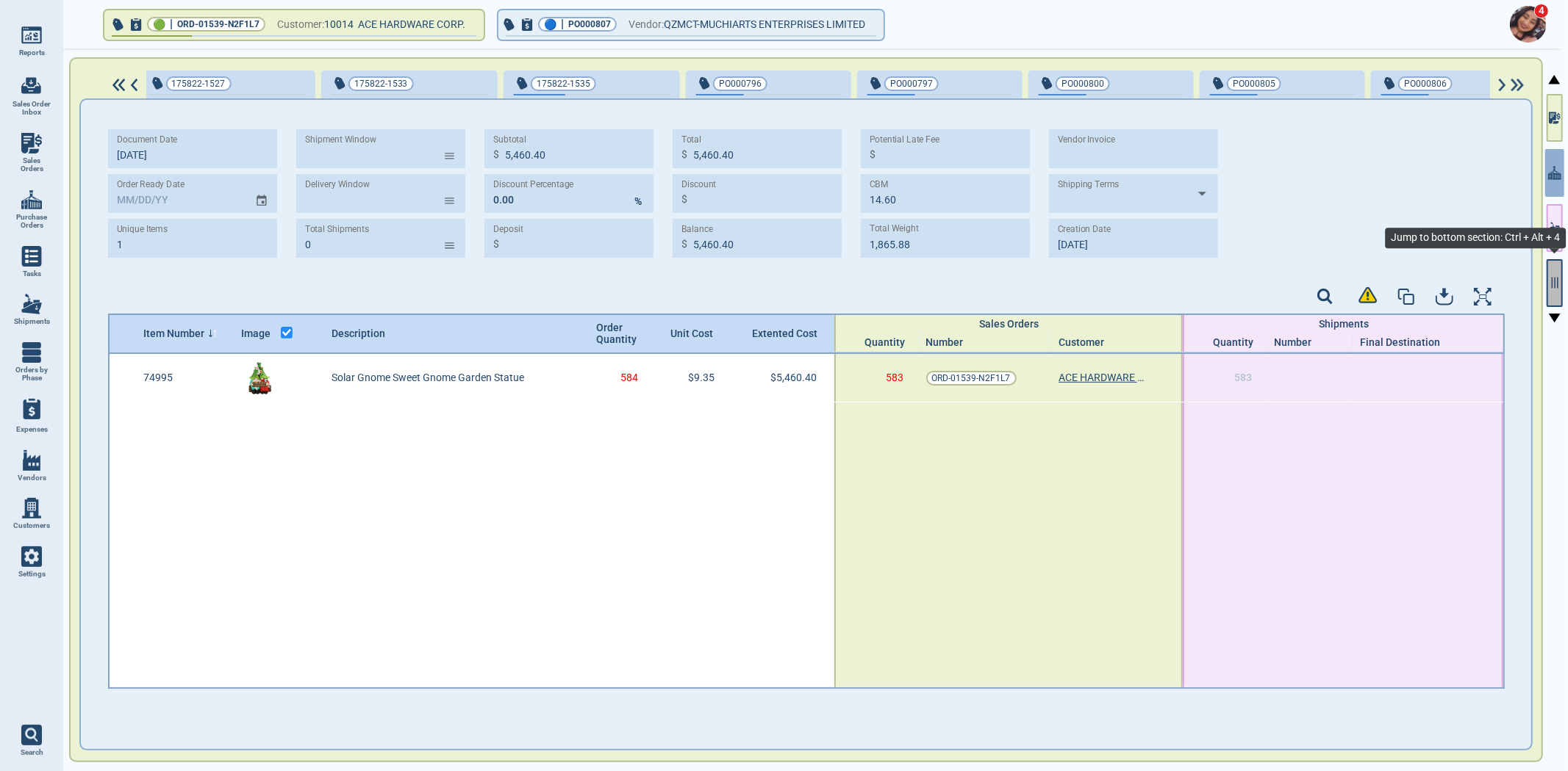
click at [1560, 288] on icon "button" at bounding box center [1554, 282] width 13 height 13
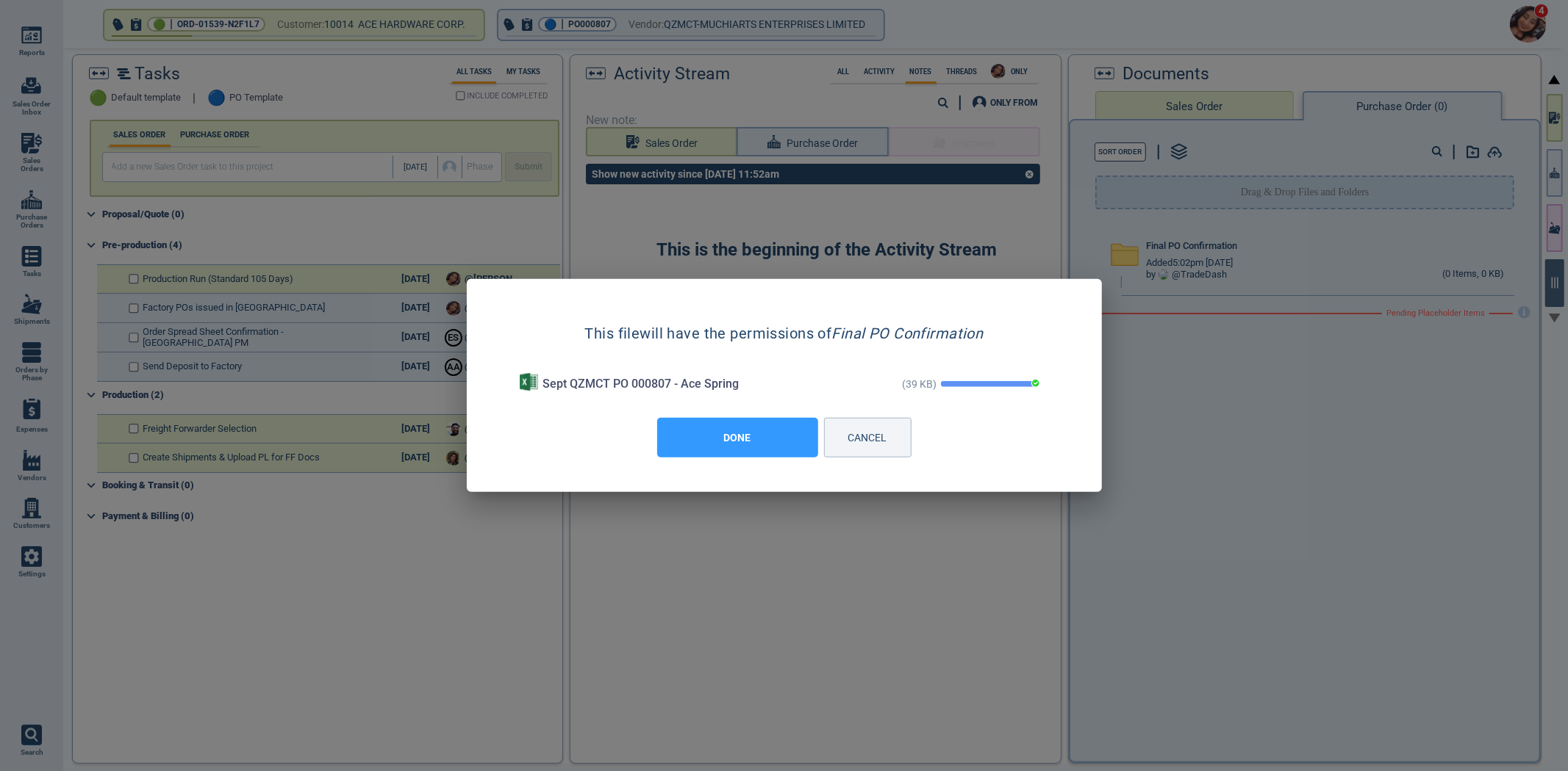
click at [696, 438] on button "DONE" at bounding box center [737, 438] width 161 height 40
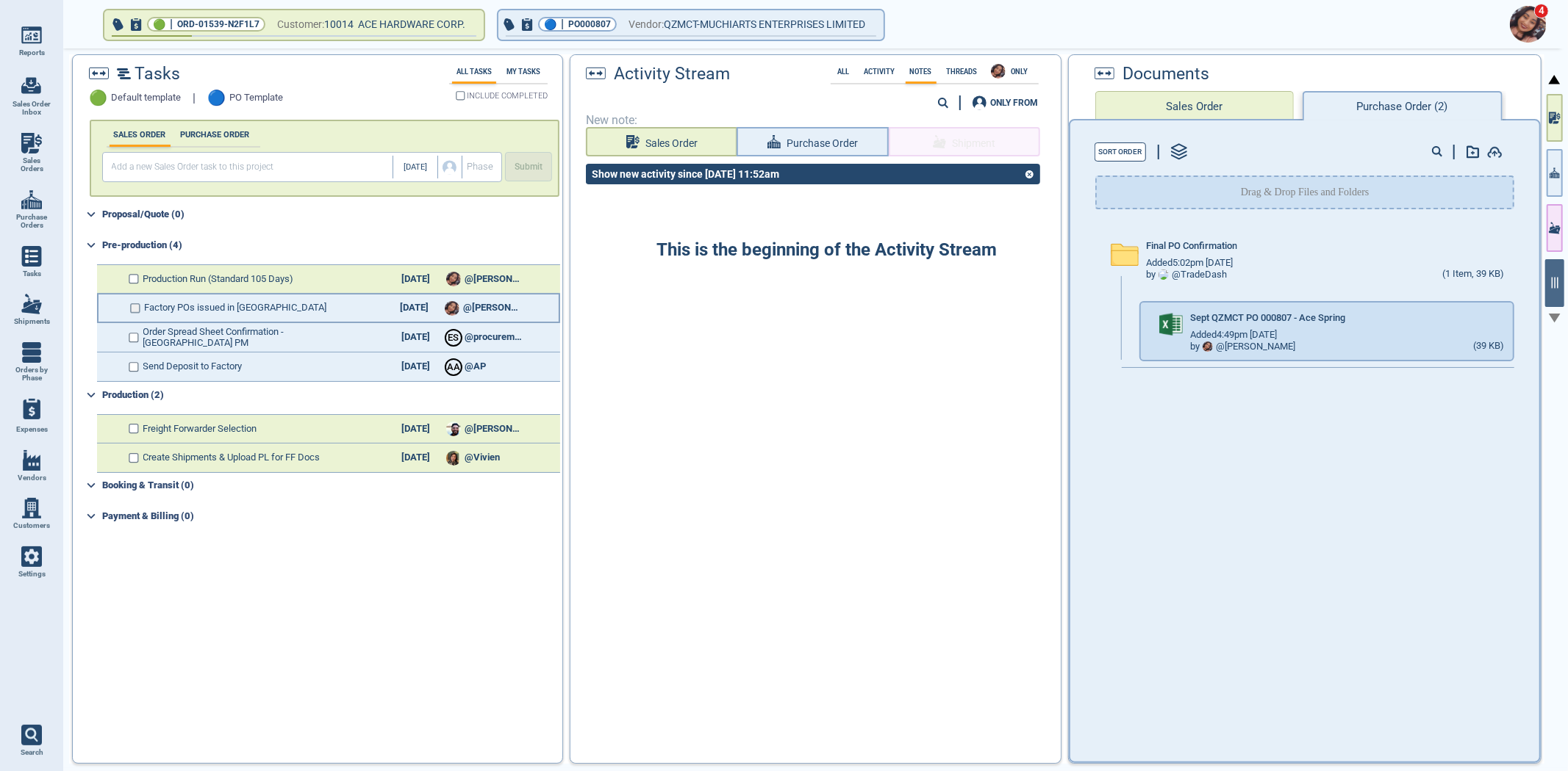
click at [132, 307] on input "checkbox" at bounding box center [136, 308] width 11 height 10
checkbox input "false"
click at [432, 275] on icon at bounding box center [436, 279] width 7 height 8
select select "1"
select select "2026"
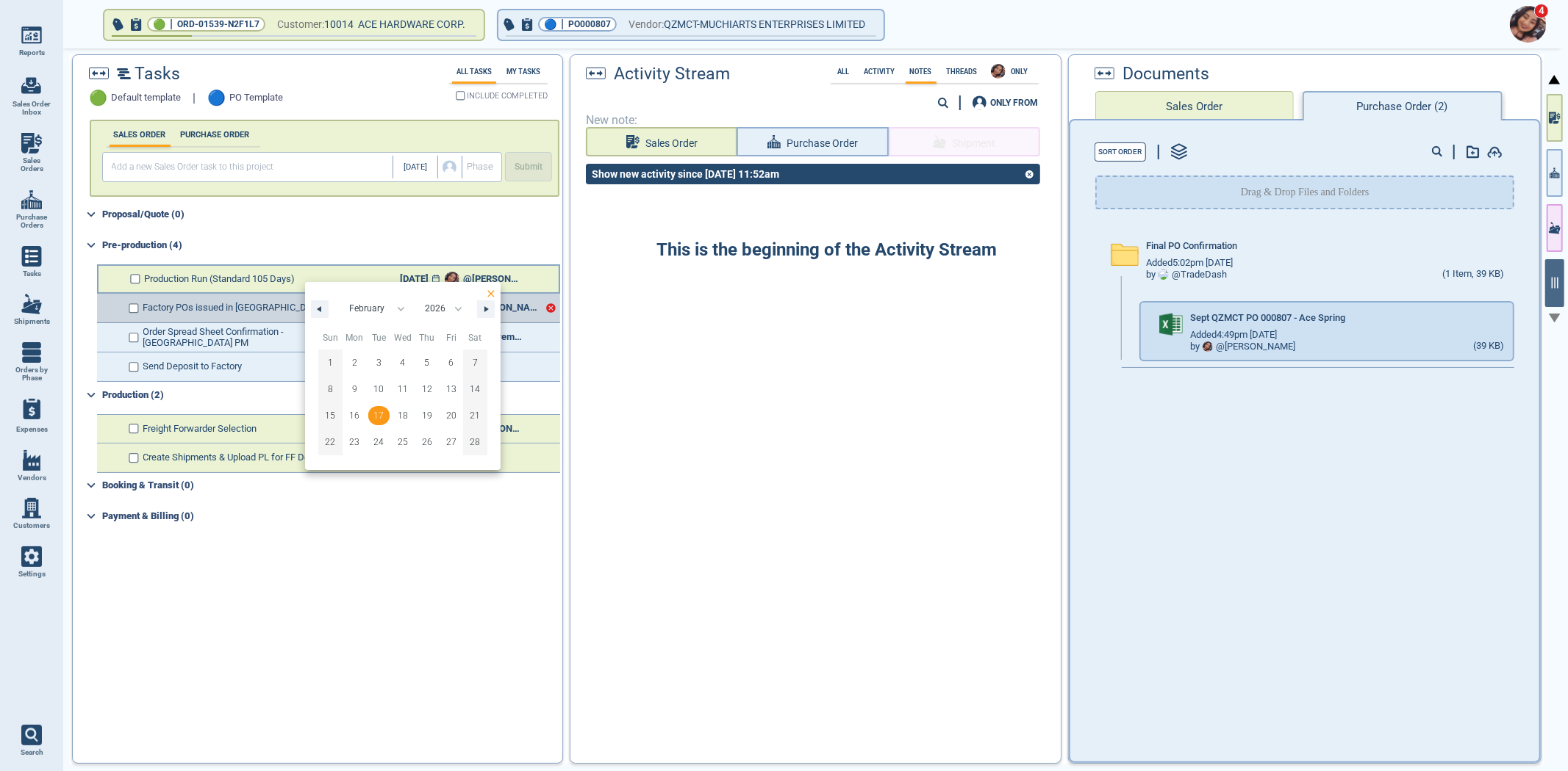
checkbox input "true"
click at [322, 309] on button "button" at bounding box center [320, 308] width 18 height 18
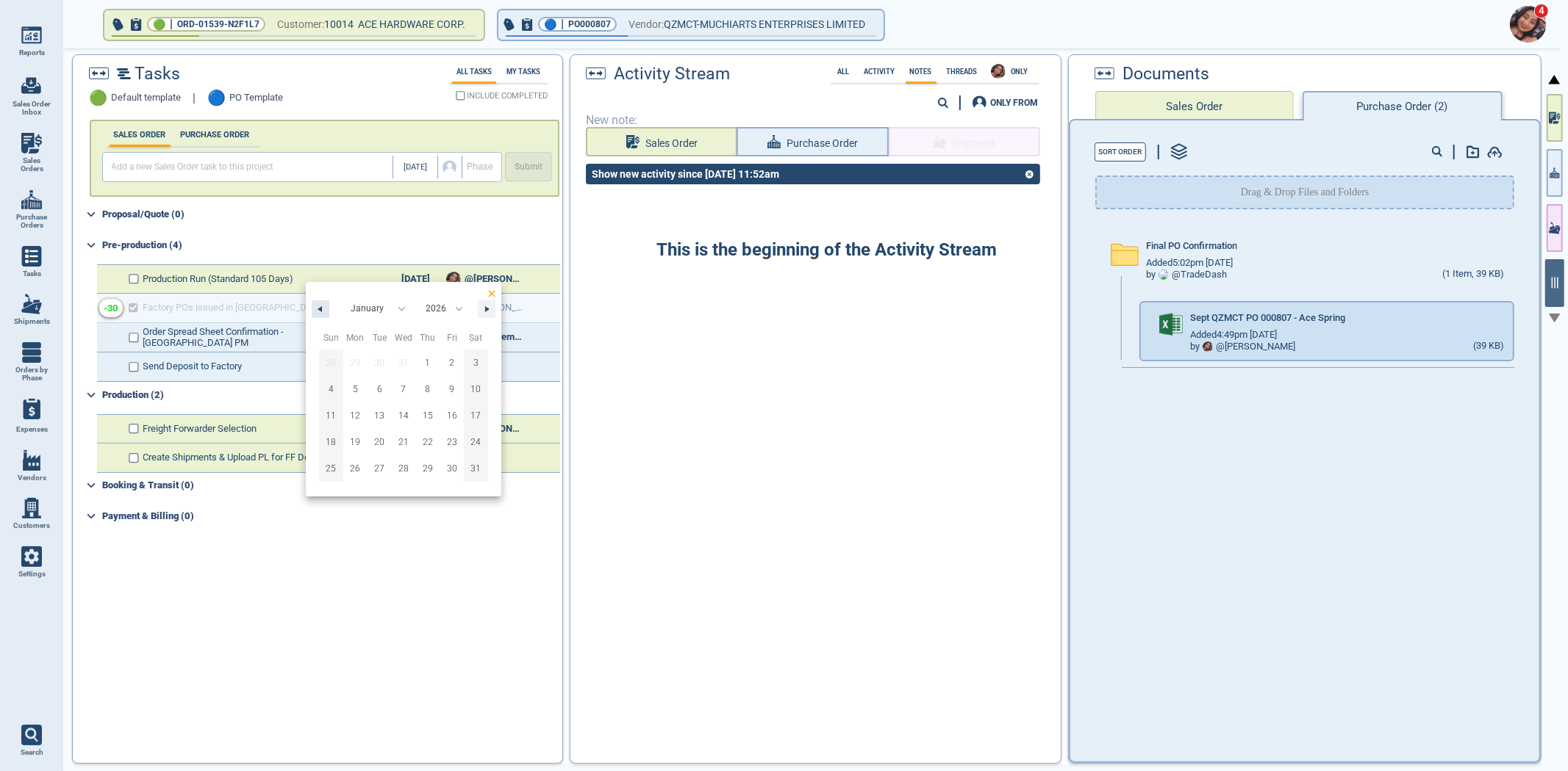
click at [322, 309] on button "button" at bounding box center [320, 308] width 18 height 18
select select "11"
select select "2025"
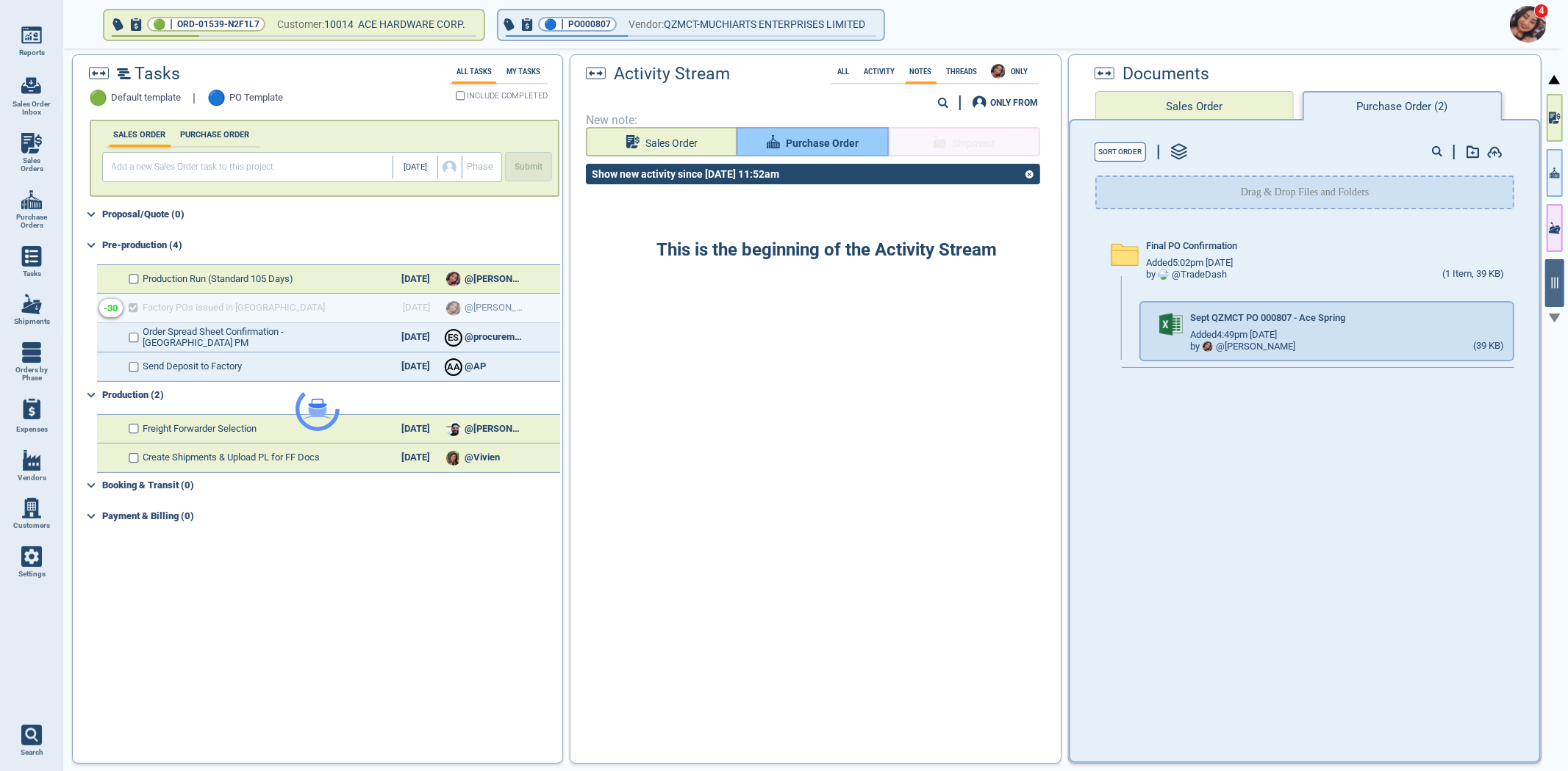
click at [787, 150] on span "Purchase Order" at bounding box center [822, 144] width 72 height 19
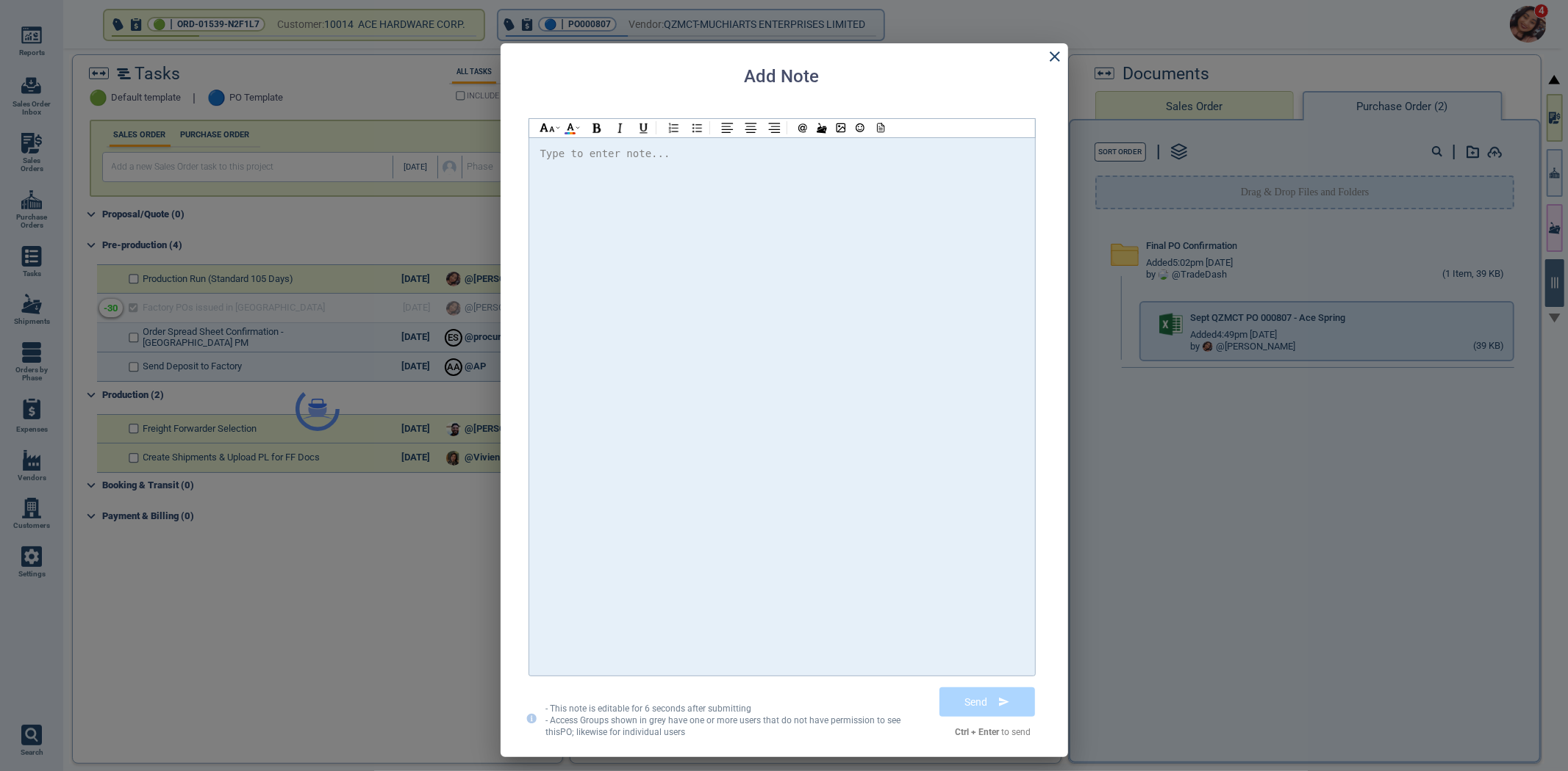
click at [750, 159] on div at bounding box center [782, 154] width 483 height 19
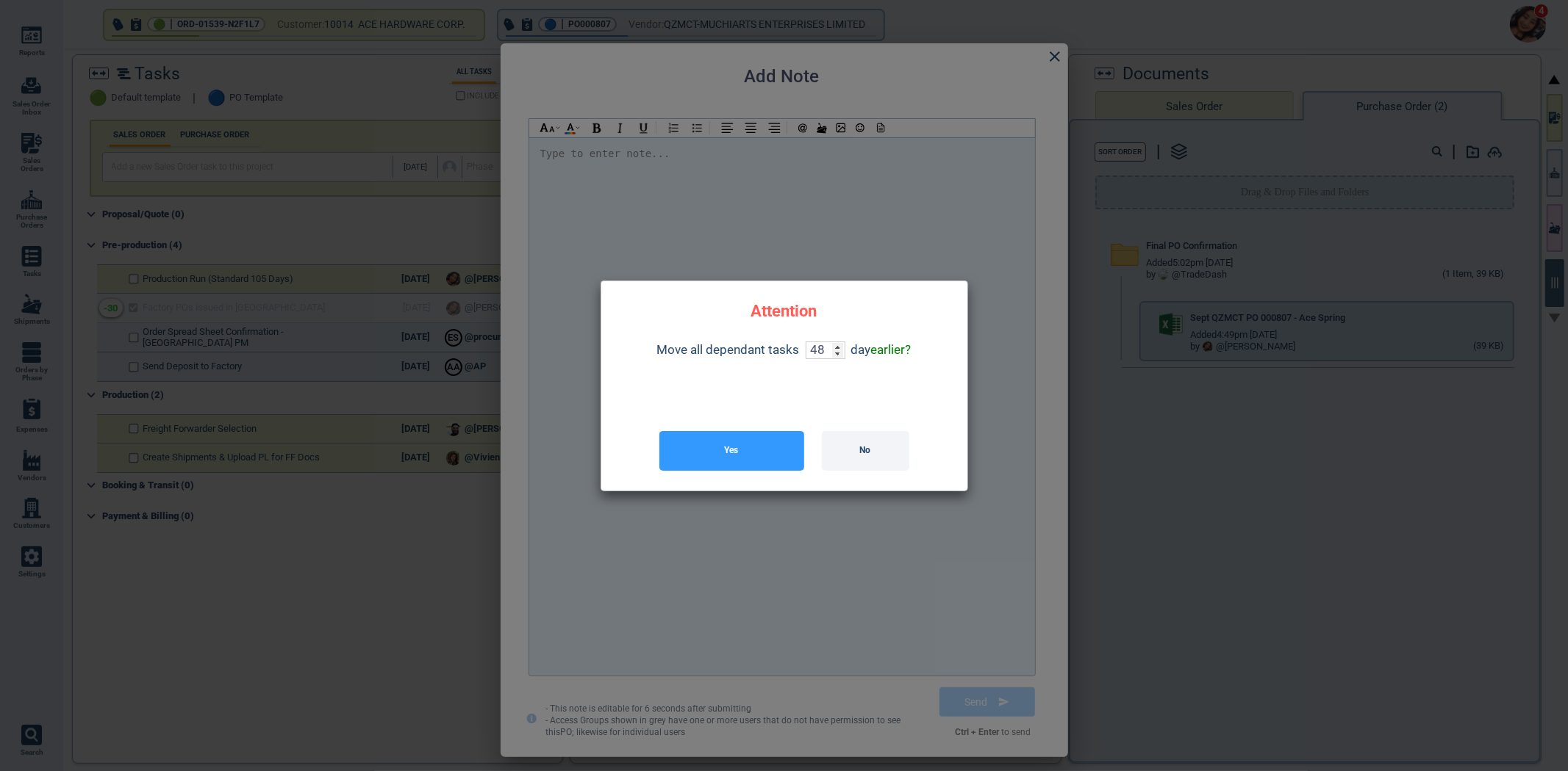
click at [773, 453] on button "Yes" at bounding box center [731, 451] width 145 height 40
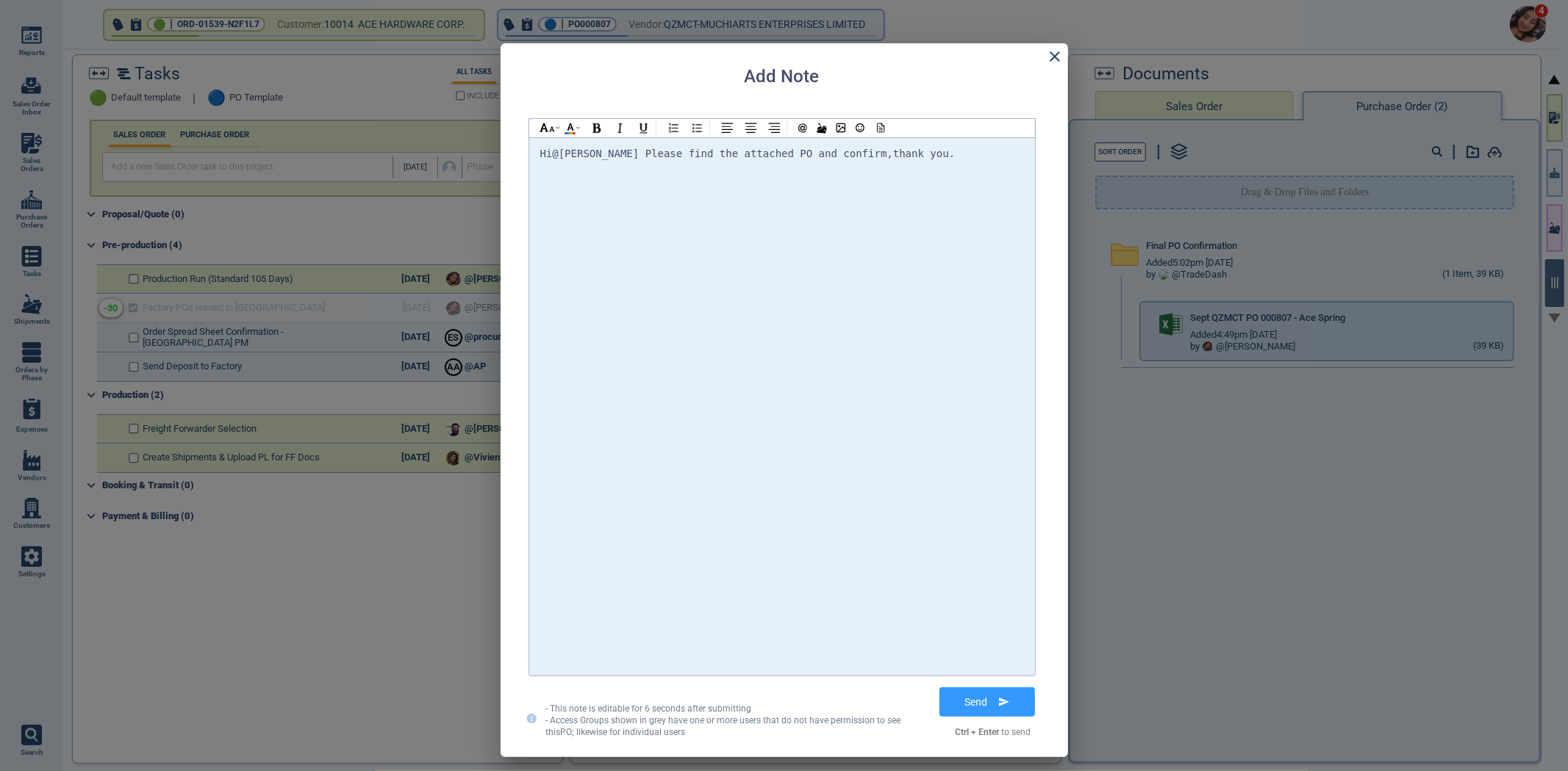
click at [597, 150] on span "@Selina Please find the attached PO and confirm" at bounding box center [719, 153] width 335 height 12
click at [933, 166] on div "Hi @[PERSON_NAME] @[PERSON_NAME] @[PERSON_NAME] Please find the attached PO and…" at bounding box center [782, 407] width 483 height 524
click at [874, 129] on icon at bounding box center [879, 127] width 13 height 10
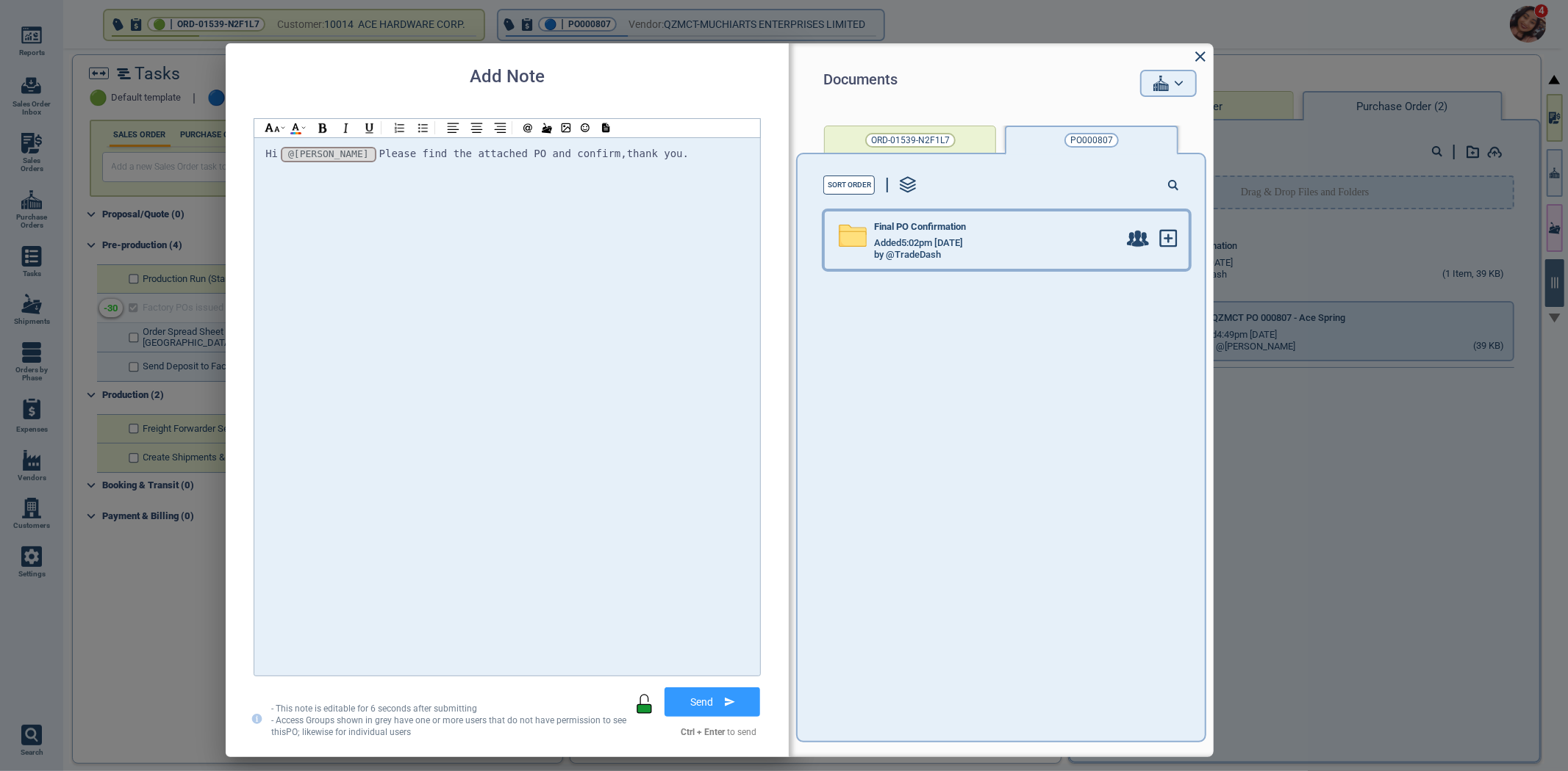
click at [1059, 241] on div "Added 5:02pm [DATE]" at bounding box center [995, 242] width 244 height 12
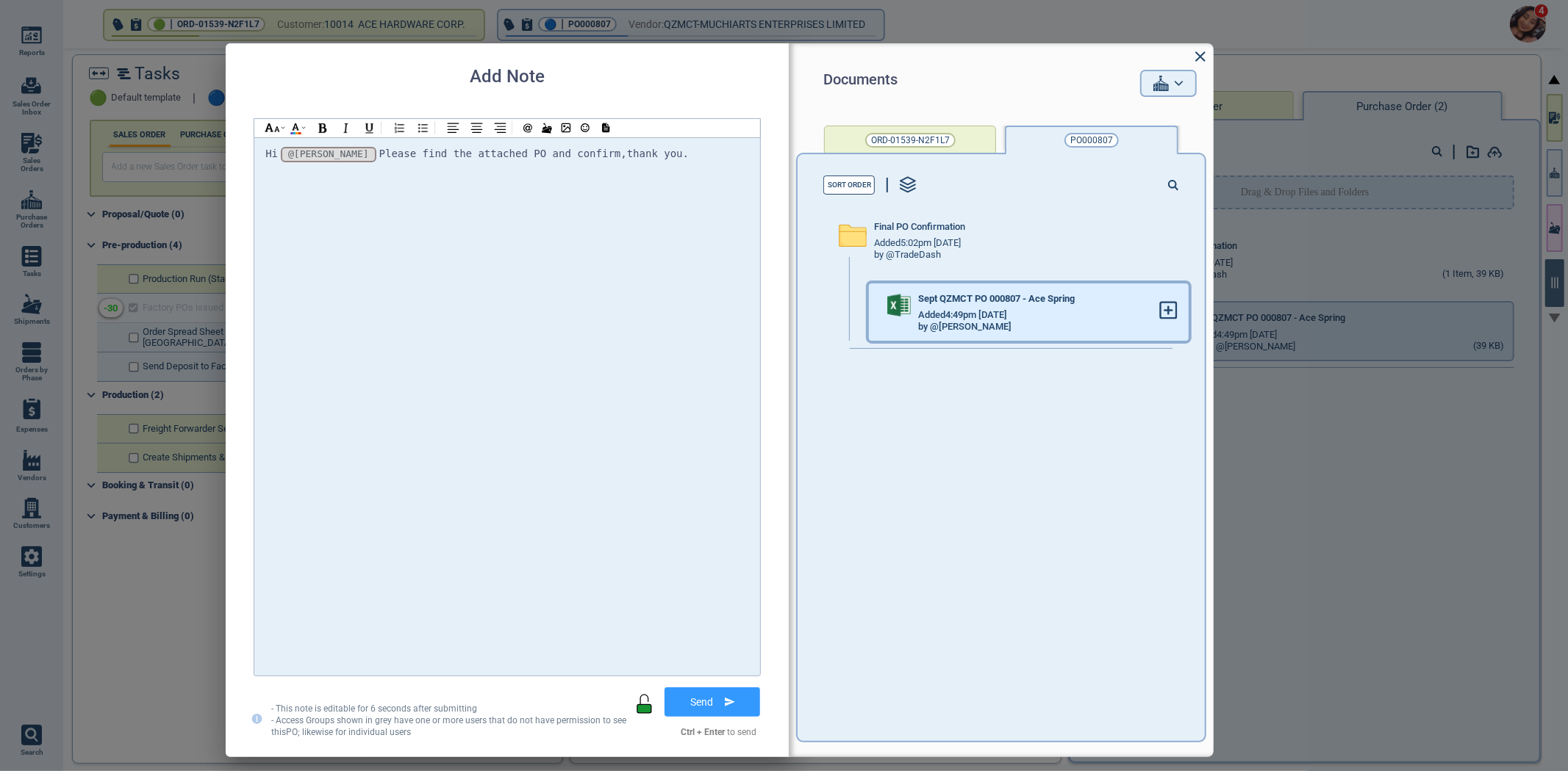
click at [1167, 317] on div at bounding box center [1174, 312] width 30 height 58
click at [1161, 313] on icon at bounding box center [1168, 310] width 16 height 16
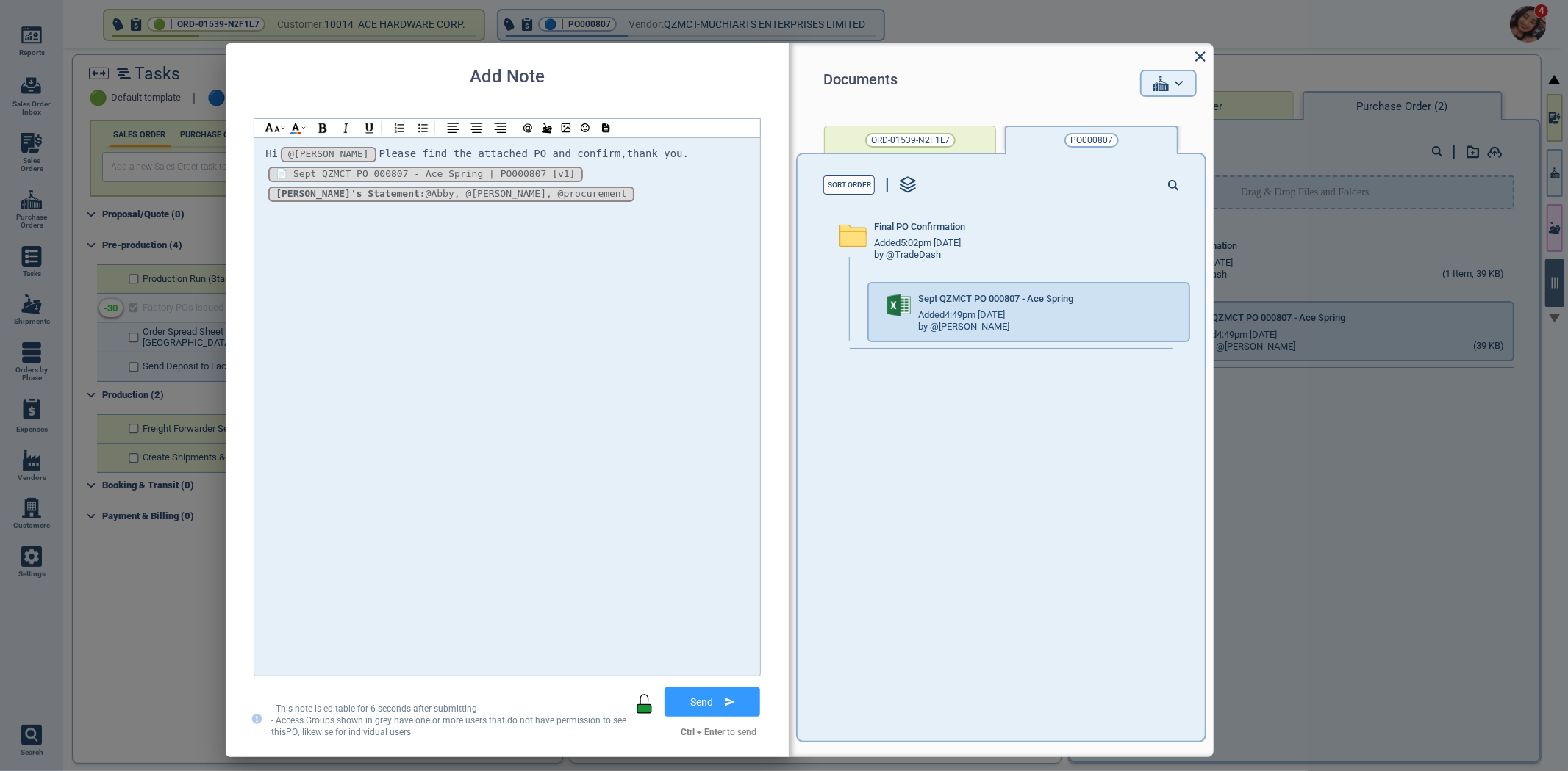
click at [718, 718] on div "Send" at bounding box center [695, 707] width 130 height 40
click at [717, 703] on button "Send" at bounding box center [712, 702] width 107 height 37
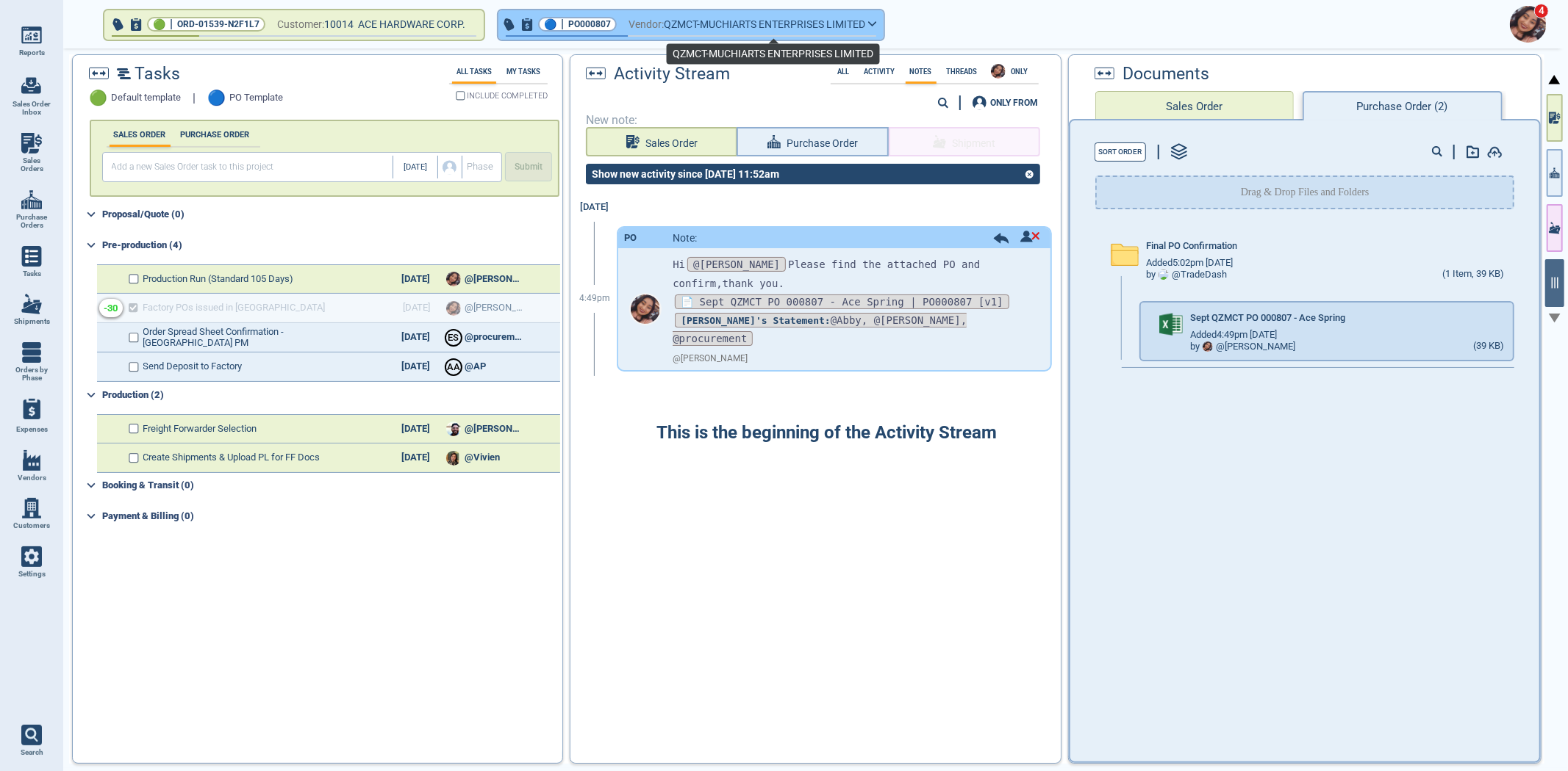
click at [783, 30] on span "QZMCT-MUCHIARTS ENTERPRISES LIMITED" at bounding box center [764, 25] width 202 height 19
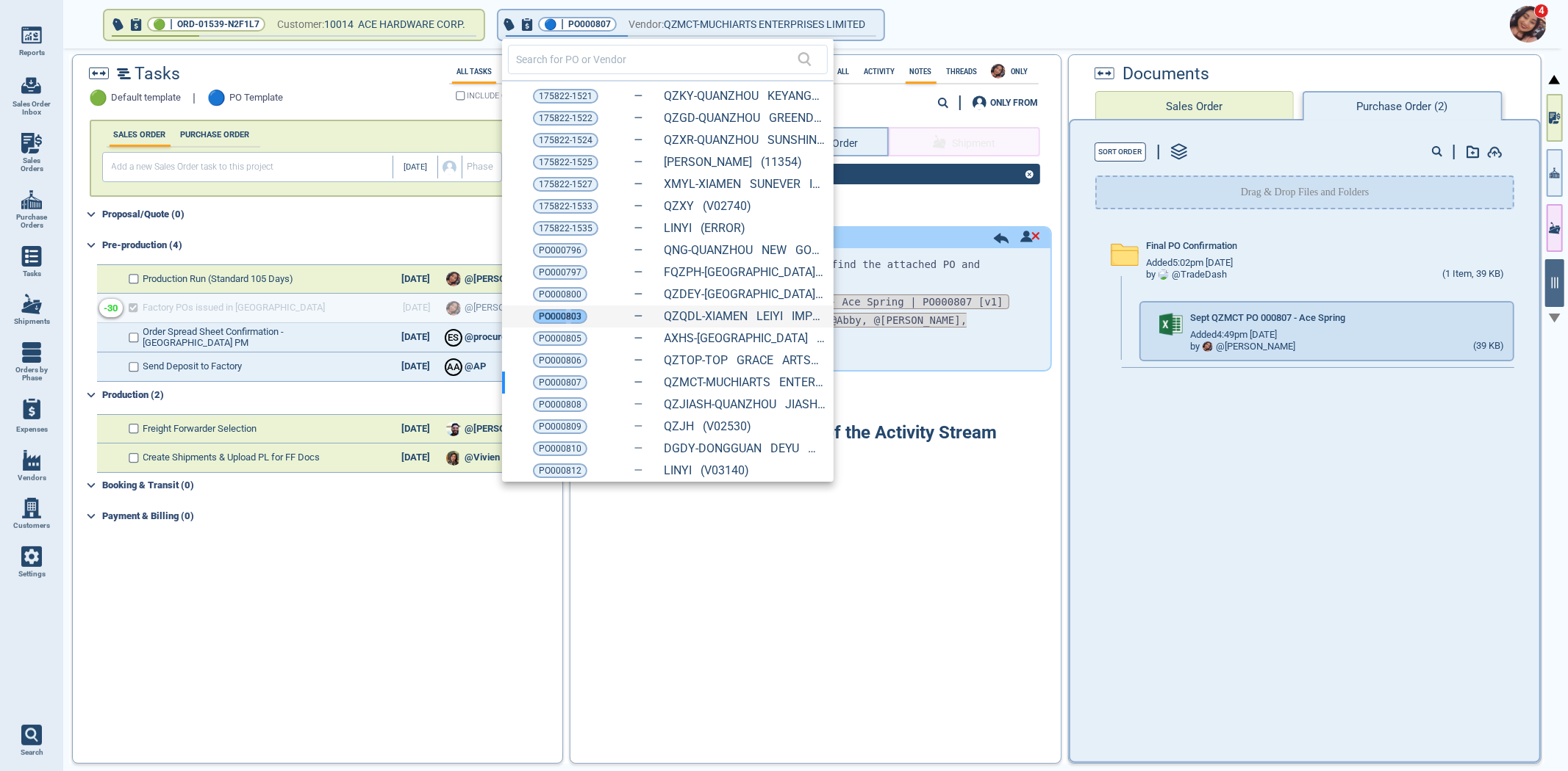
click at [567, 311] on span "PO000803" at bounding box center [560, 317] width 43 height 15
click at [568, 316] on span "PO000803" at bounding box center [560, 317] width 43 height 15
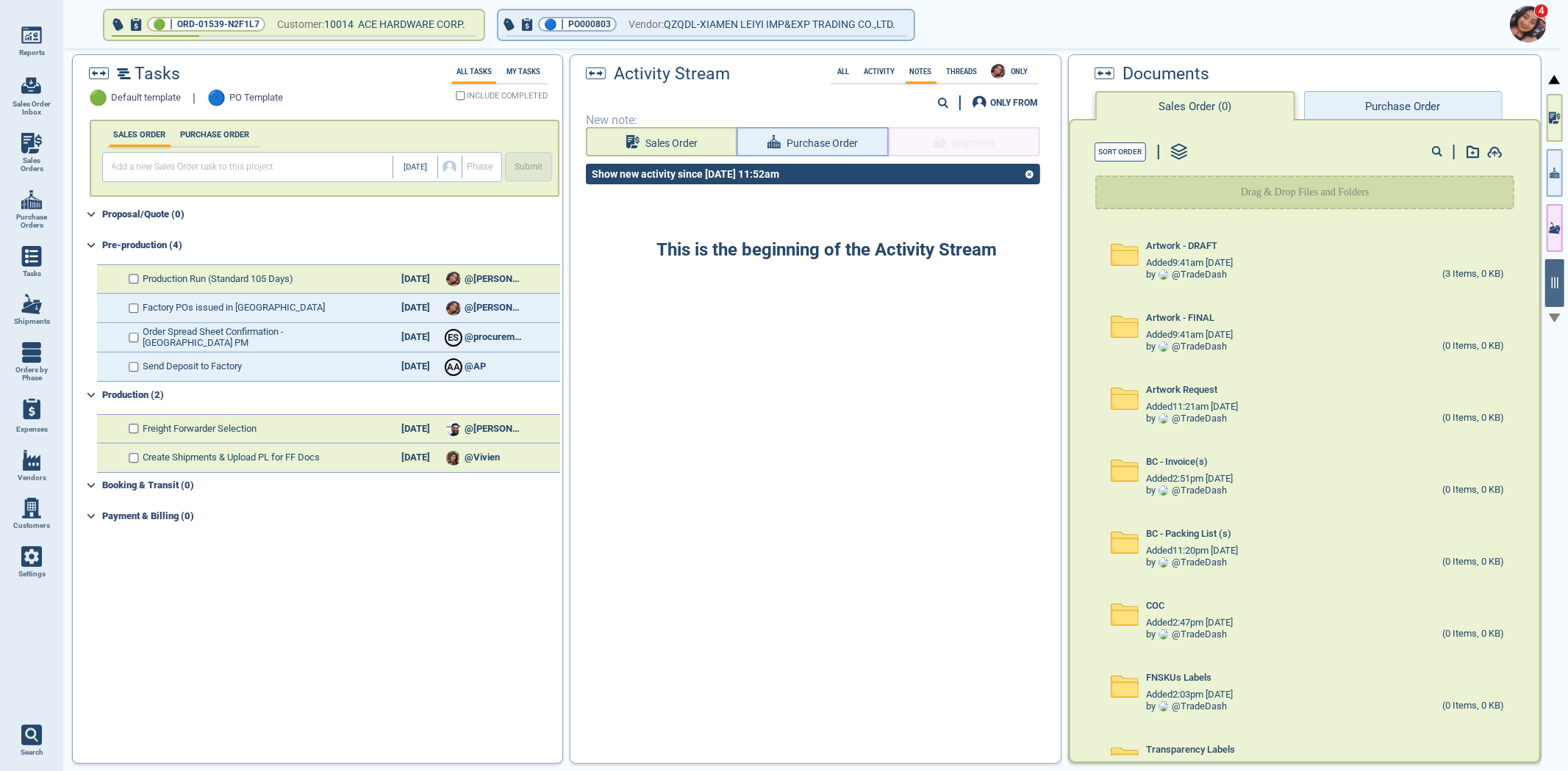
click at [1403, 104] on button "Purchase Order" at bounding box center [1403, 106] width 199 height 30
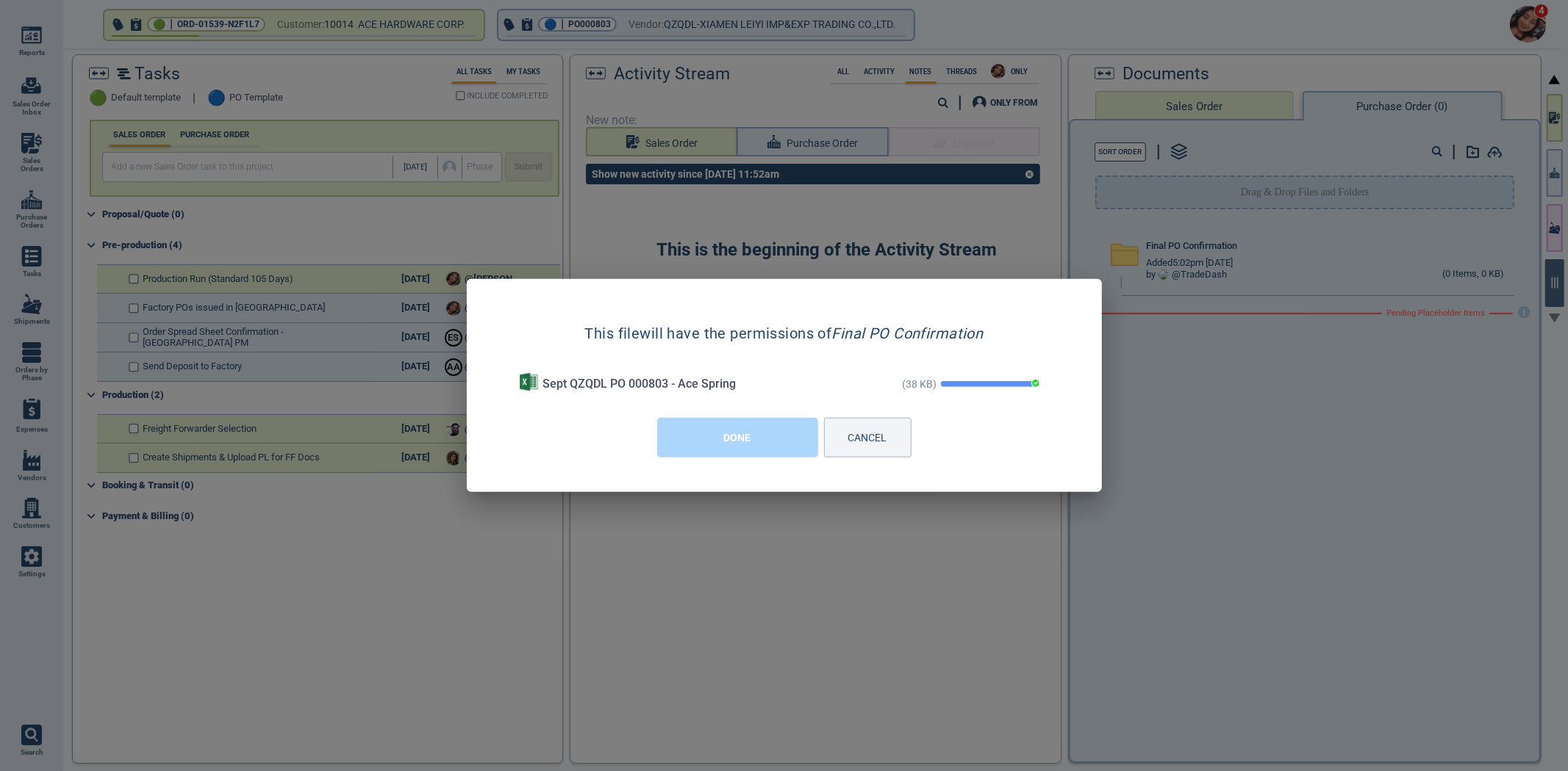
click at [729, 446] on button "DONE" at bounding box center [737, 438] width 161 height 40
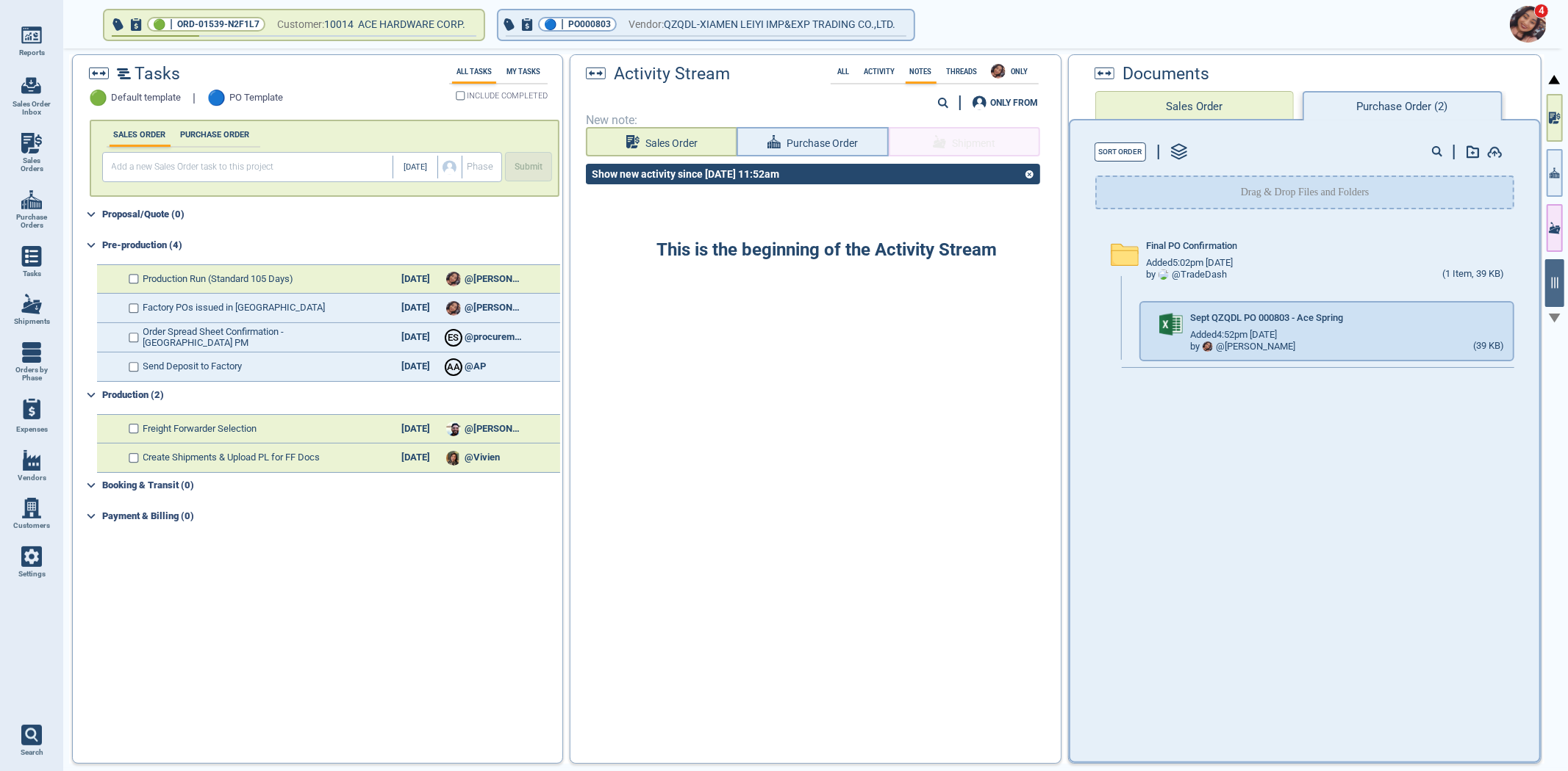
click at [731, 444] on div "This is the beginning of the Activity Stream" at bounding box center [815, 474] width 490 height 561
click at [772, 140] on button "Purchase Order" at bounding box center [811, 142] width 152 height 30
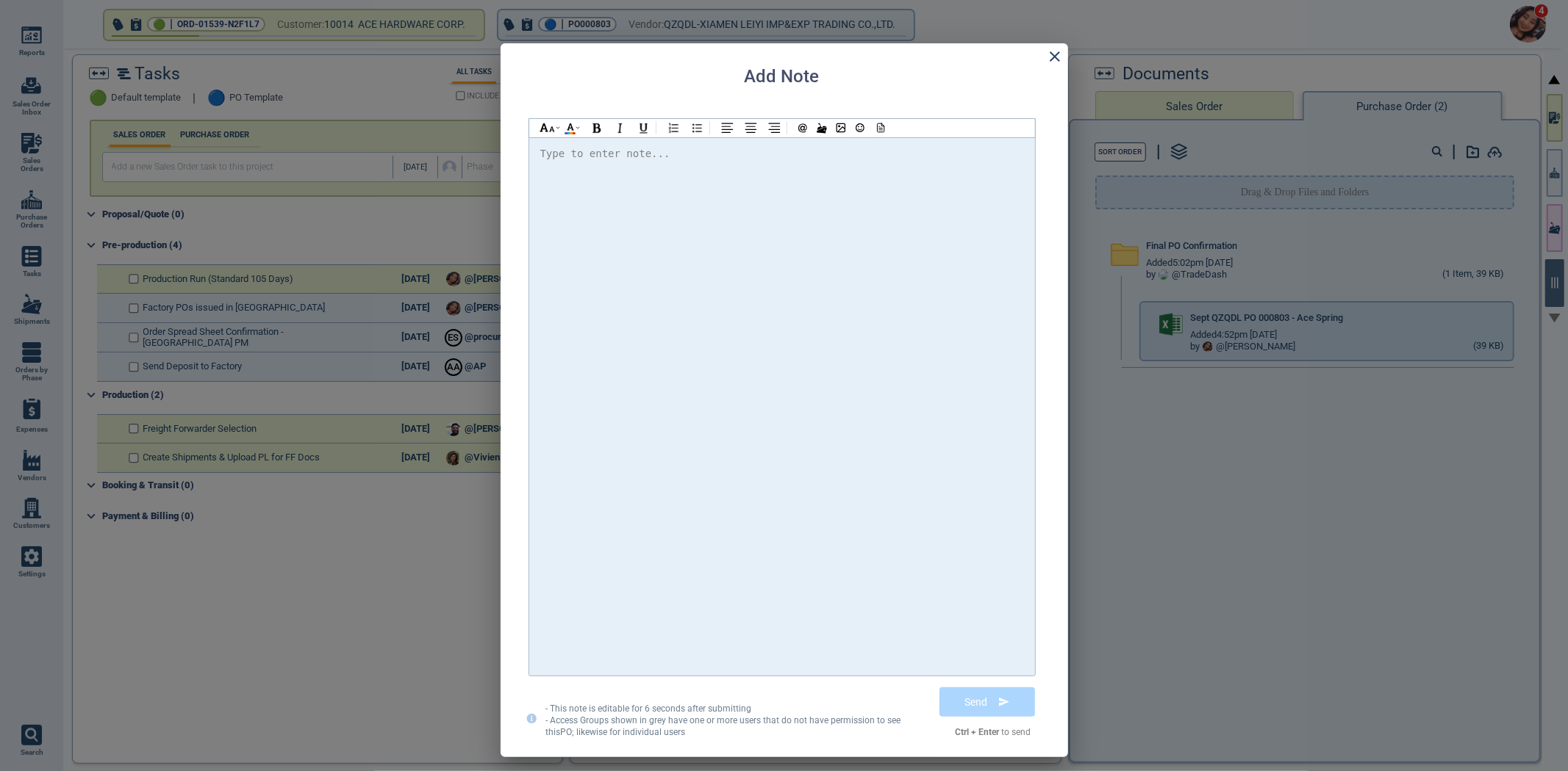
click at [723, 216] on div at bounding box center [782, 407] width 483 height 524
click at [597, 155] on span "@Selina Please find the attached PO and confirm" at bounding box center [719, 153] width 335 height 12
click at [956, 146] on div "Hi @[PERSON_NAME] @[PERSON_NAME] @[PERSON_NAME] Please find the attached PO and…" at bounding box center [782, 154] width 483 height 20
click at [879, 124] on icon at bounding box center [879, 127] width 13 height 10
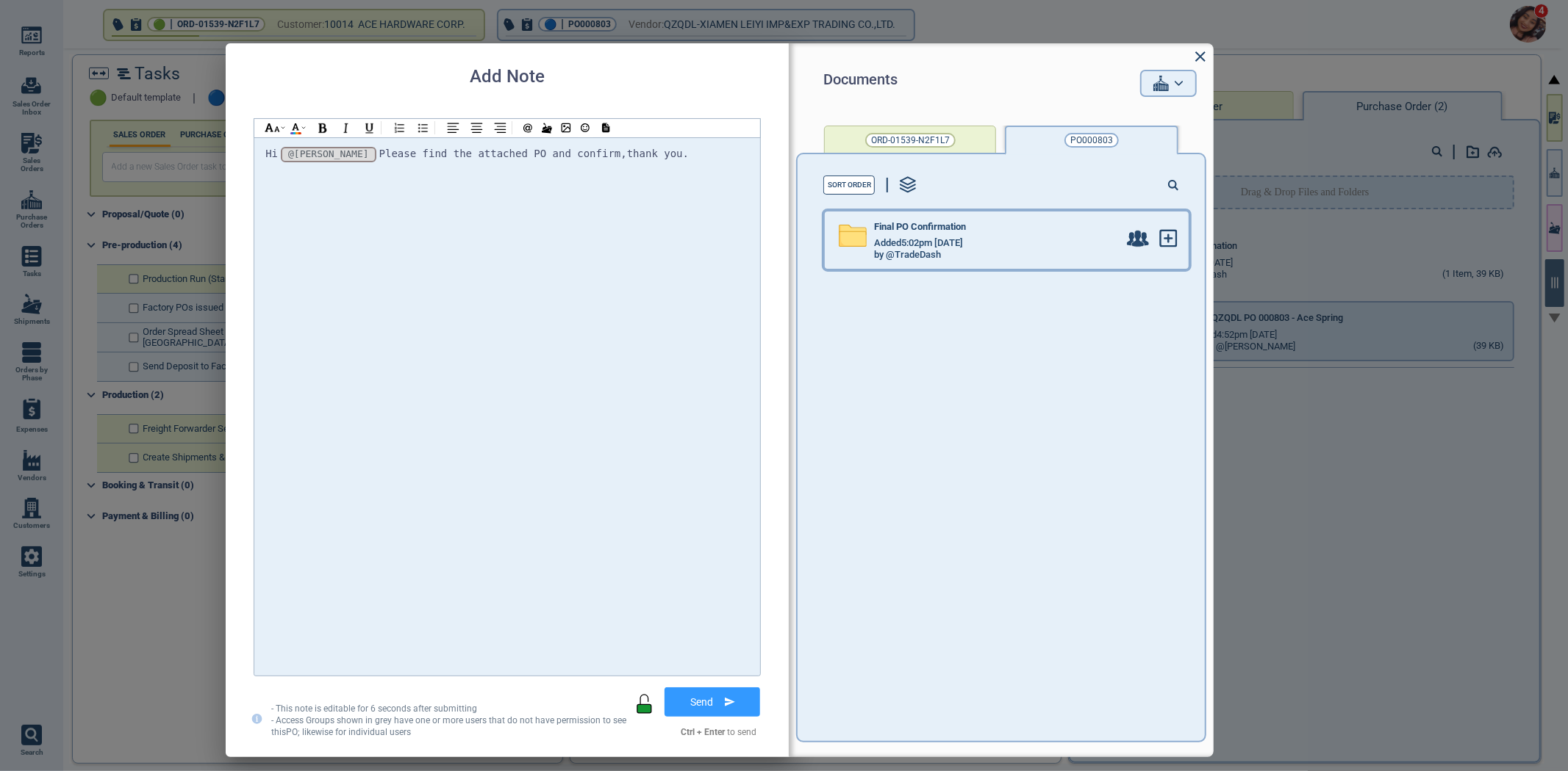
click at [930, 236] on div "Final PO Confirmation" at bounding box center [995, 229] width 244 height 16
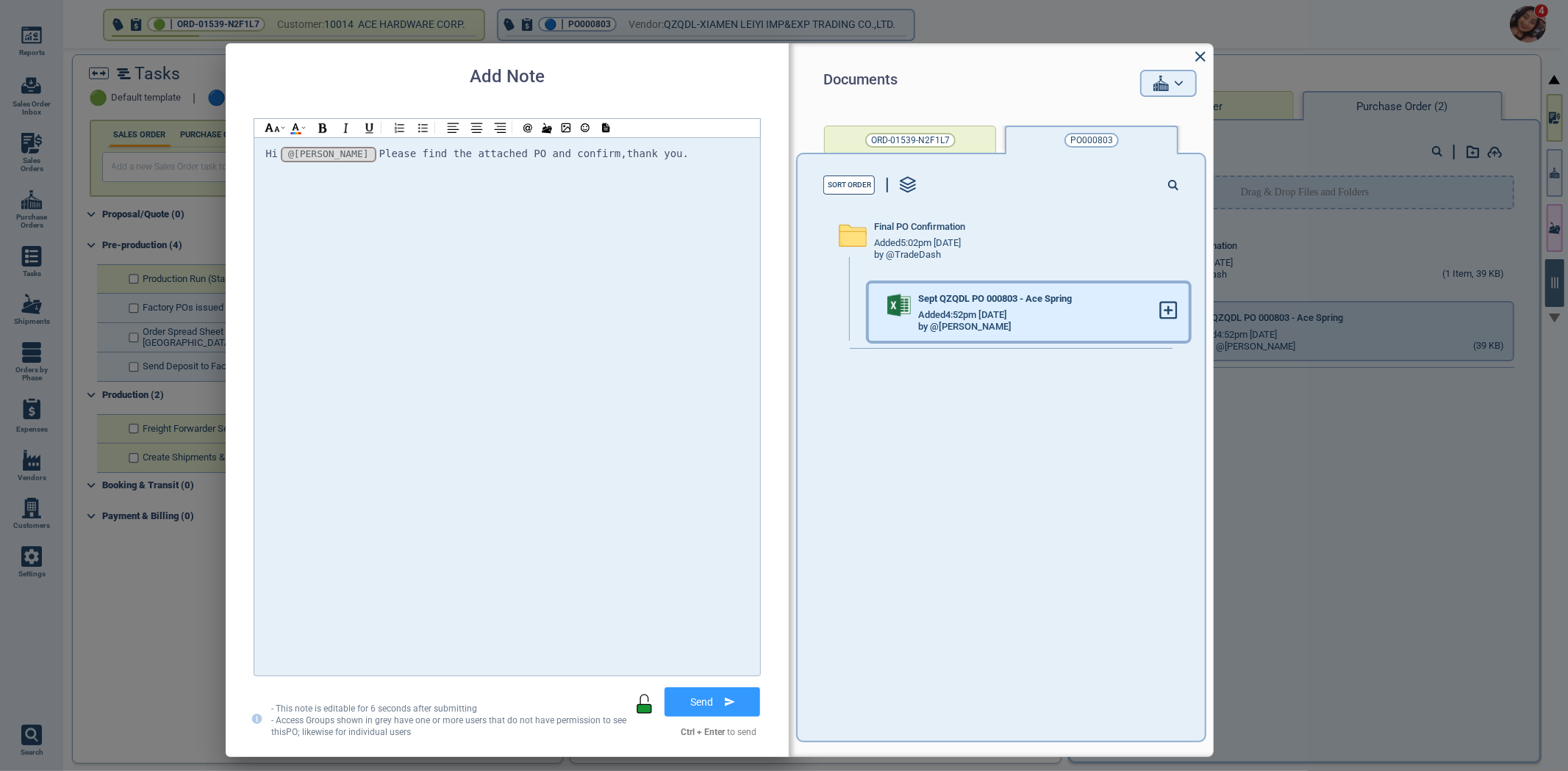
click at [1166, 320] on span at bounding box center [1168, 311] width 19 height 21
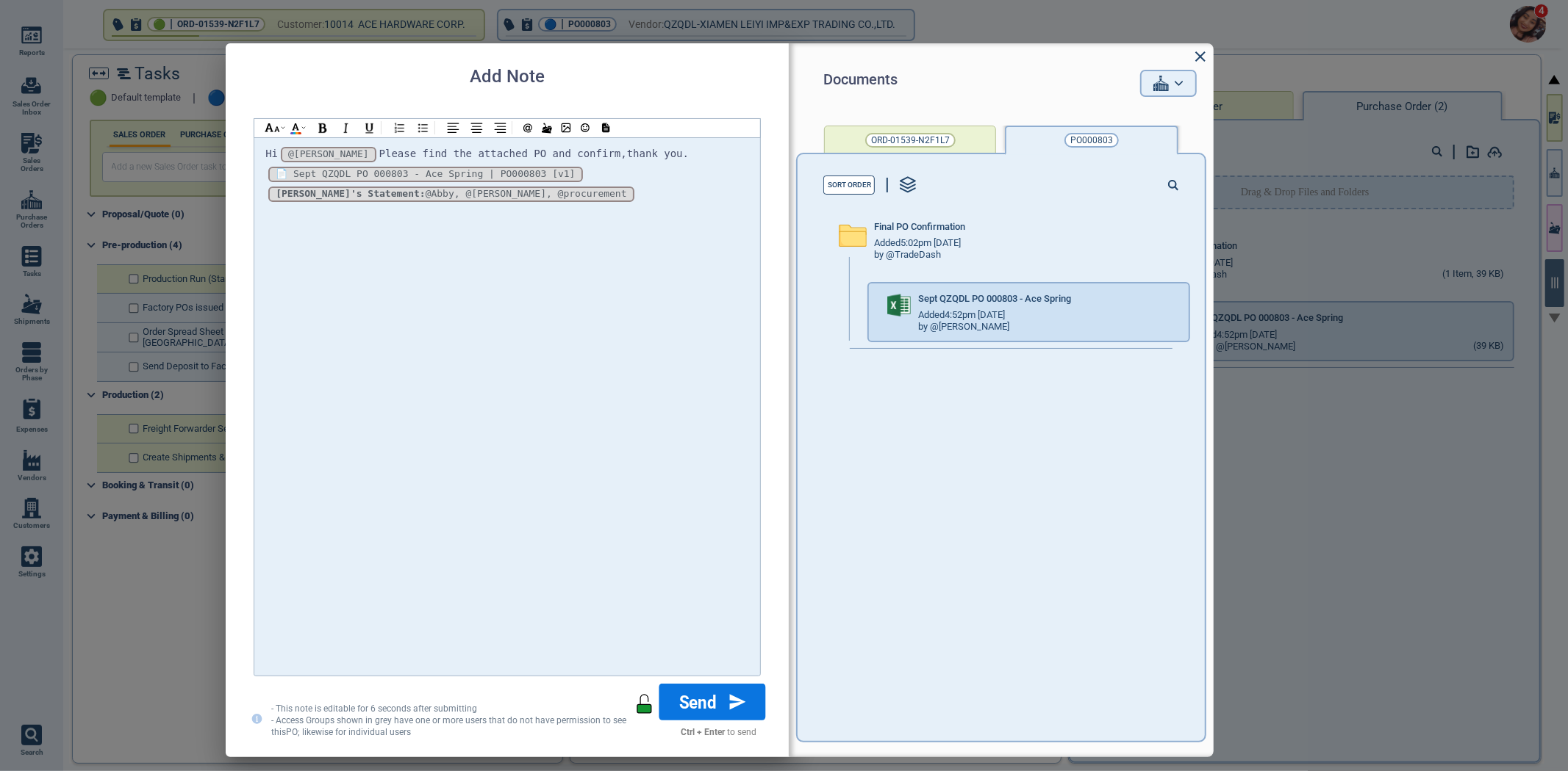
click at [718, 708] on button "Send" at bounding box center [712, 702] width 107 height 37
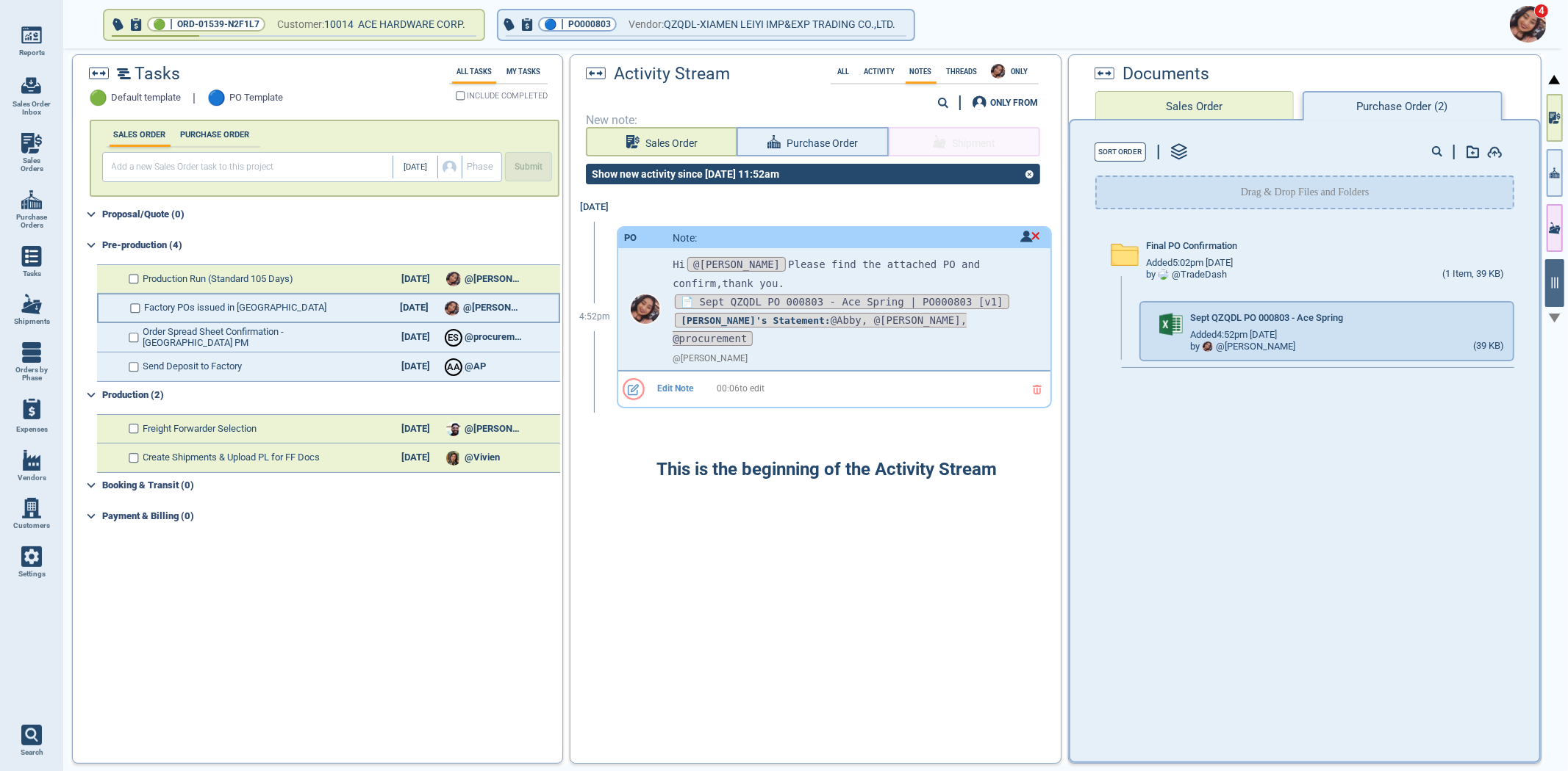
click at [241, 309] on span "Factory POs issued in [GEOGRAPHIC_DATA]" at bounding box center [236, 308] width 182 height 11
click at [131, 308] on input "checkbox" at bounding box center [136, 308] width 11 height 10
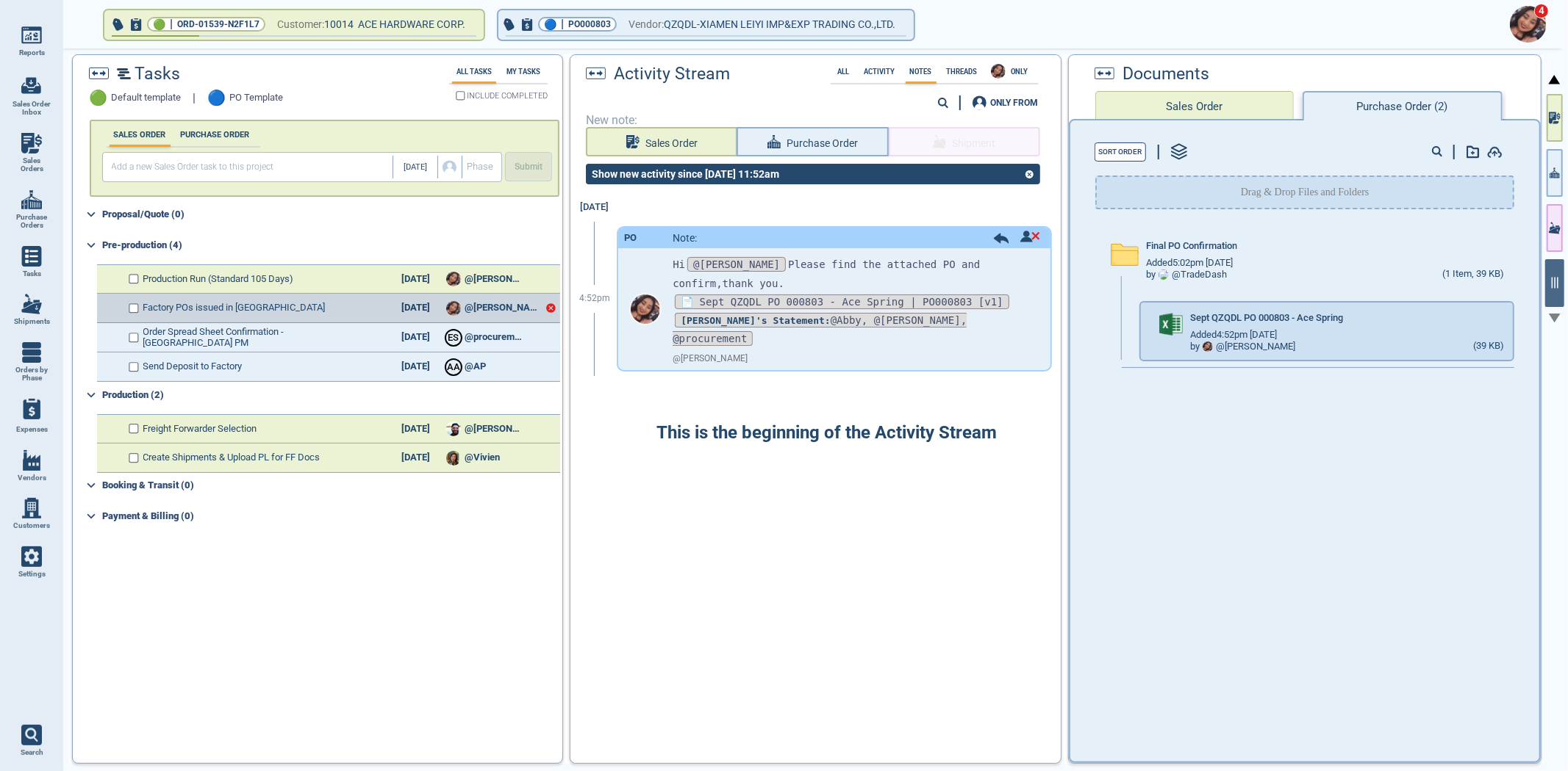
checkbox input "true"
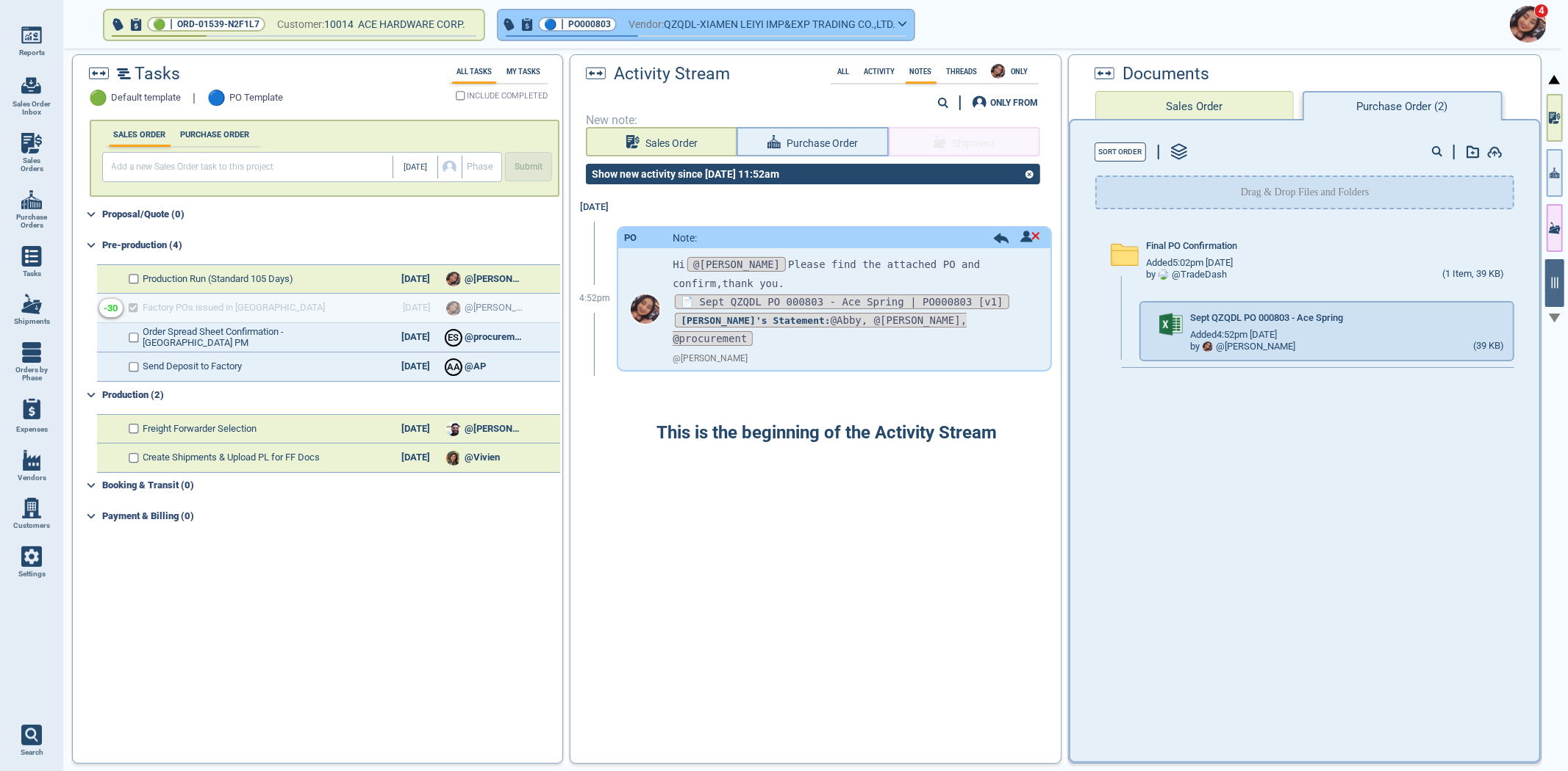
click at [655, 22] on span "Vendor:" at bounding box center [646, 25] width 35 height 19
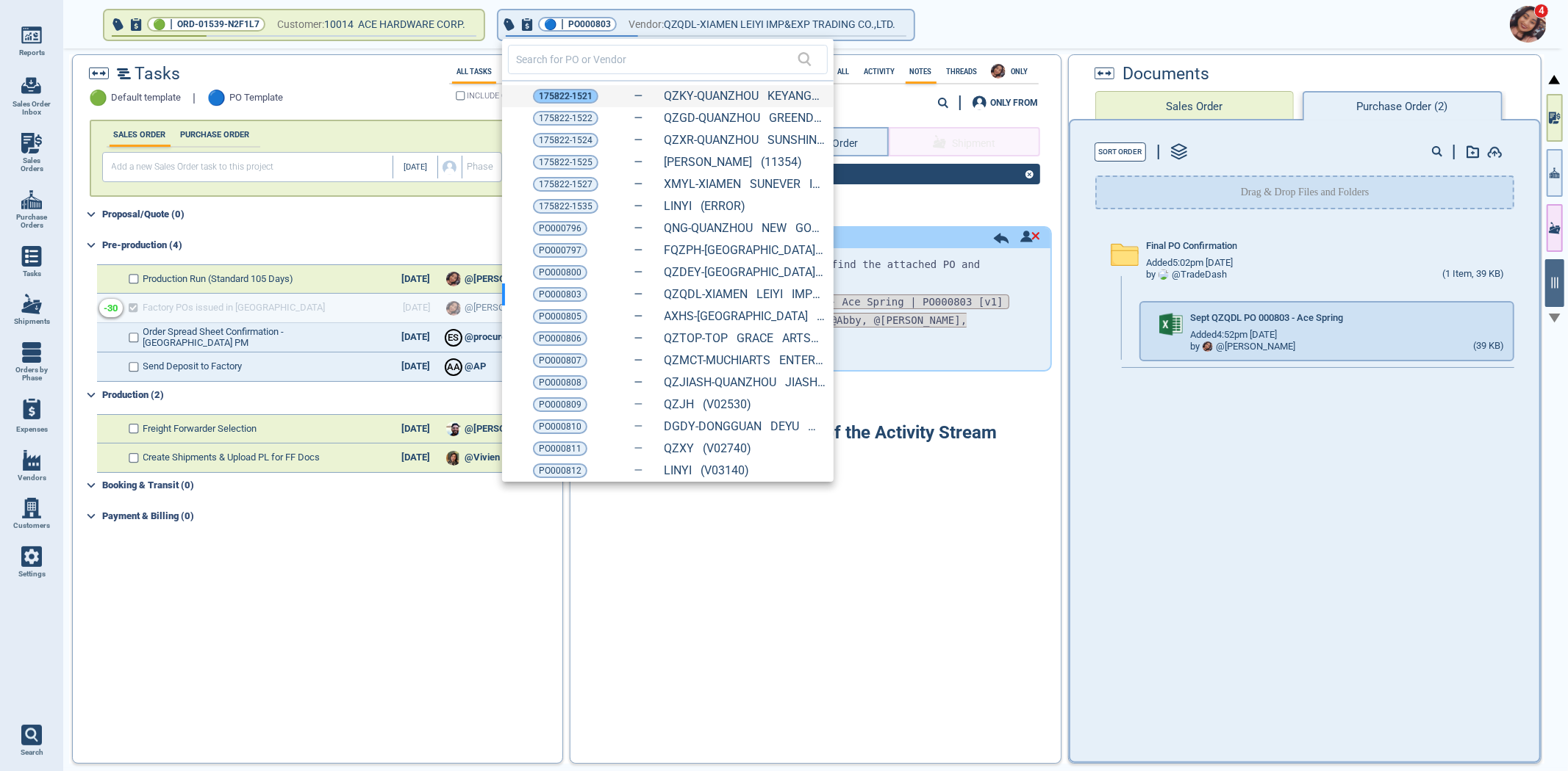
click at [574, 100] on span "175822-1521" at bounding box center [566, 97] width 54 height 15
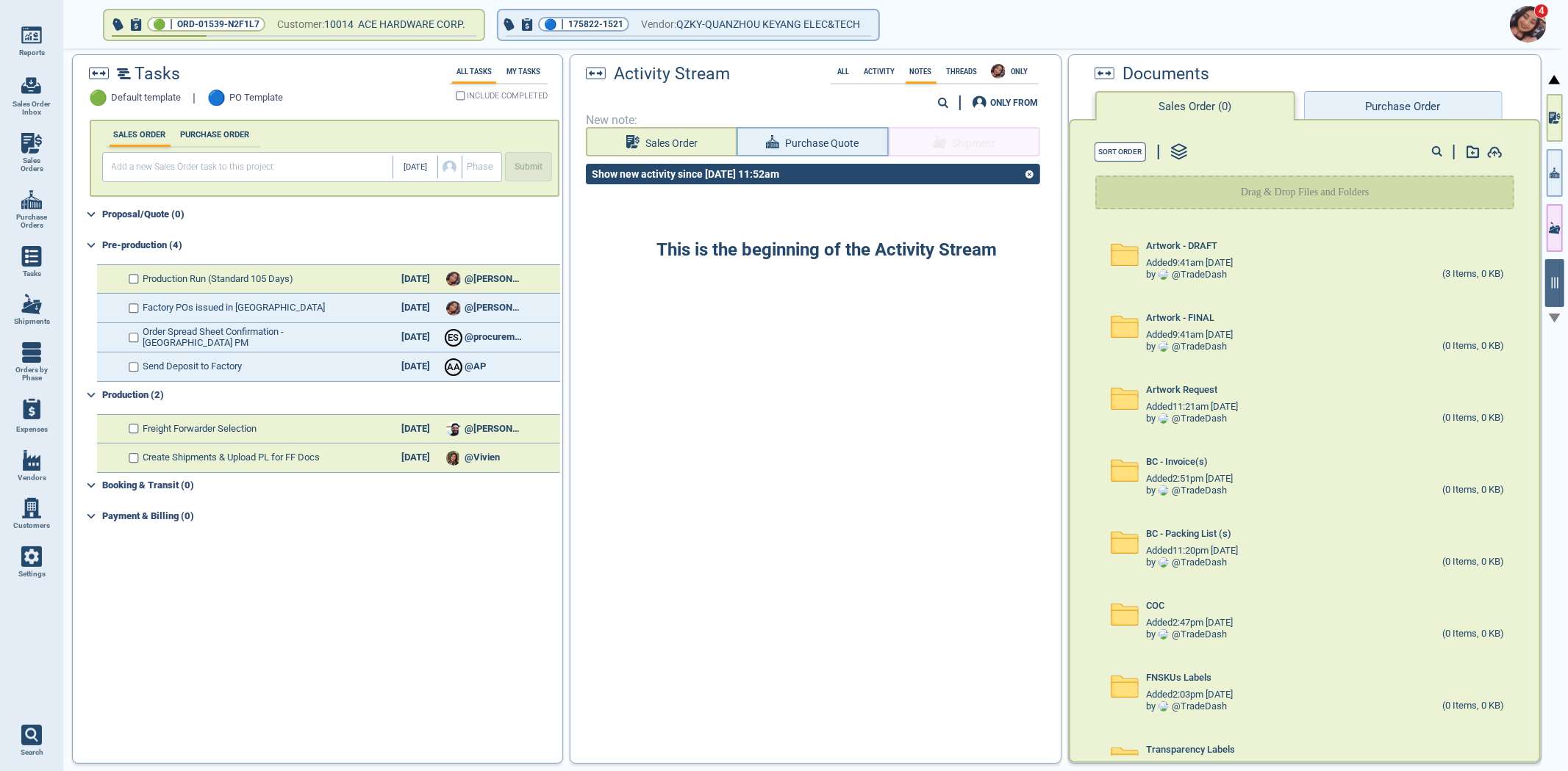
click at [1344, 93] on button "Purchase Order" at bounding box center [1403, 106] width 199 height 30
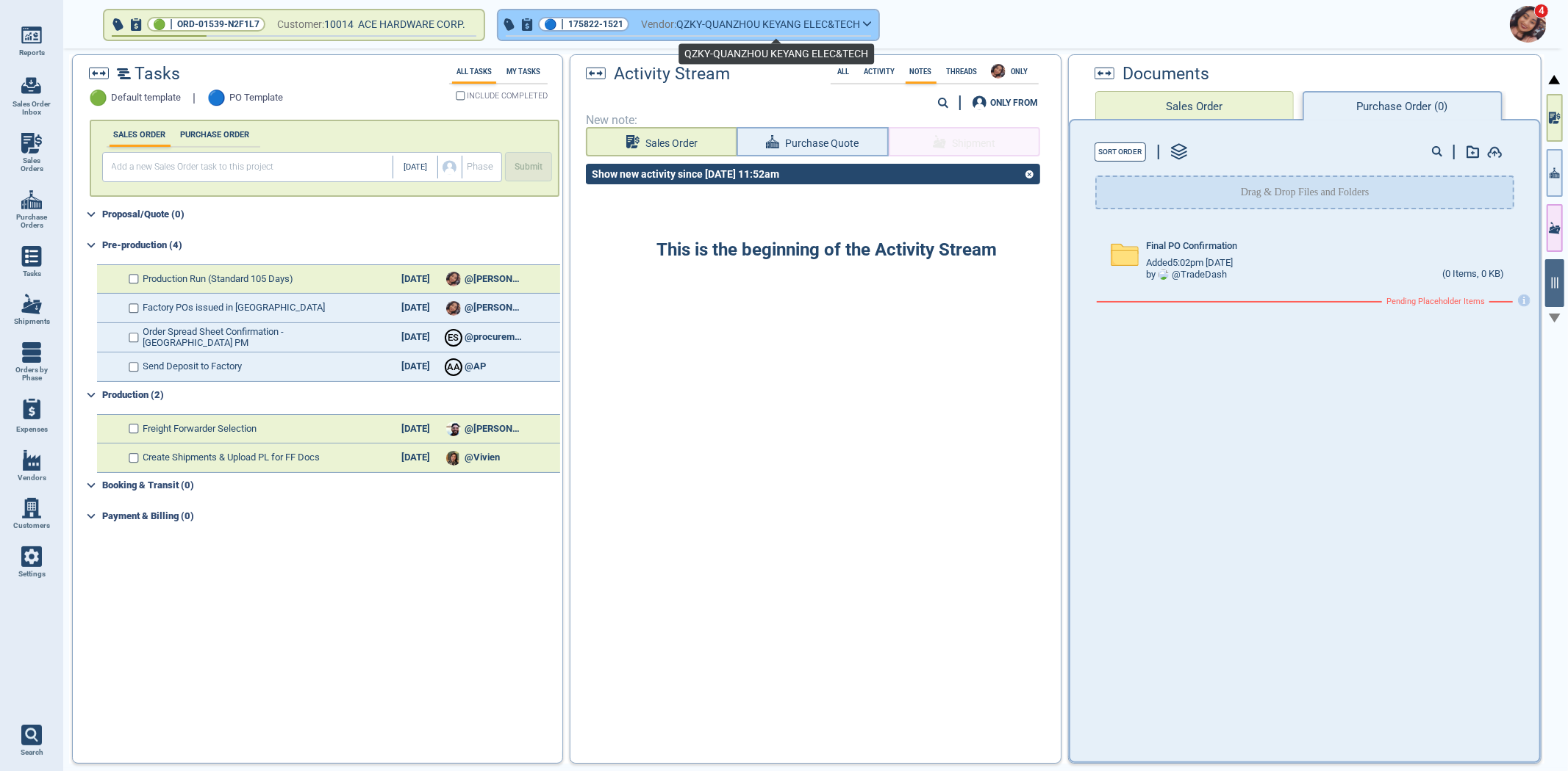
click at [692, 20] on span "QZKY-QUANZHOU KEYANG ELEC&TECH" at bounding box center [769, 25] width 184 height 19
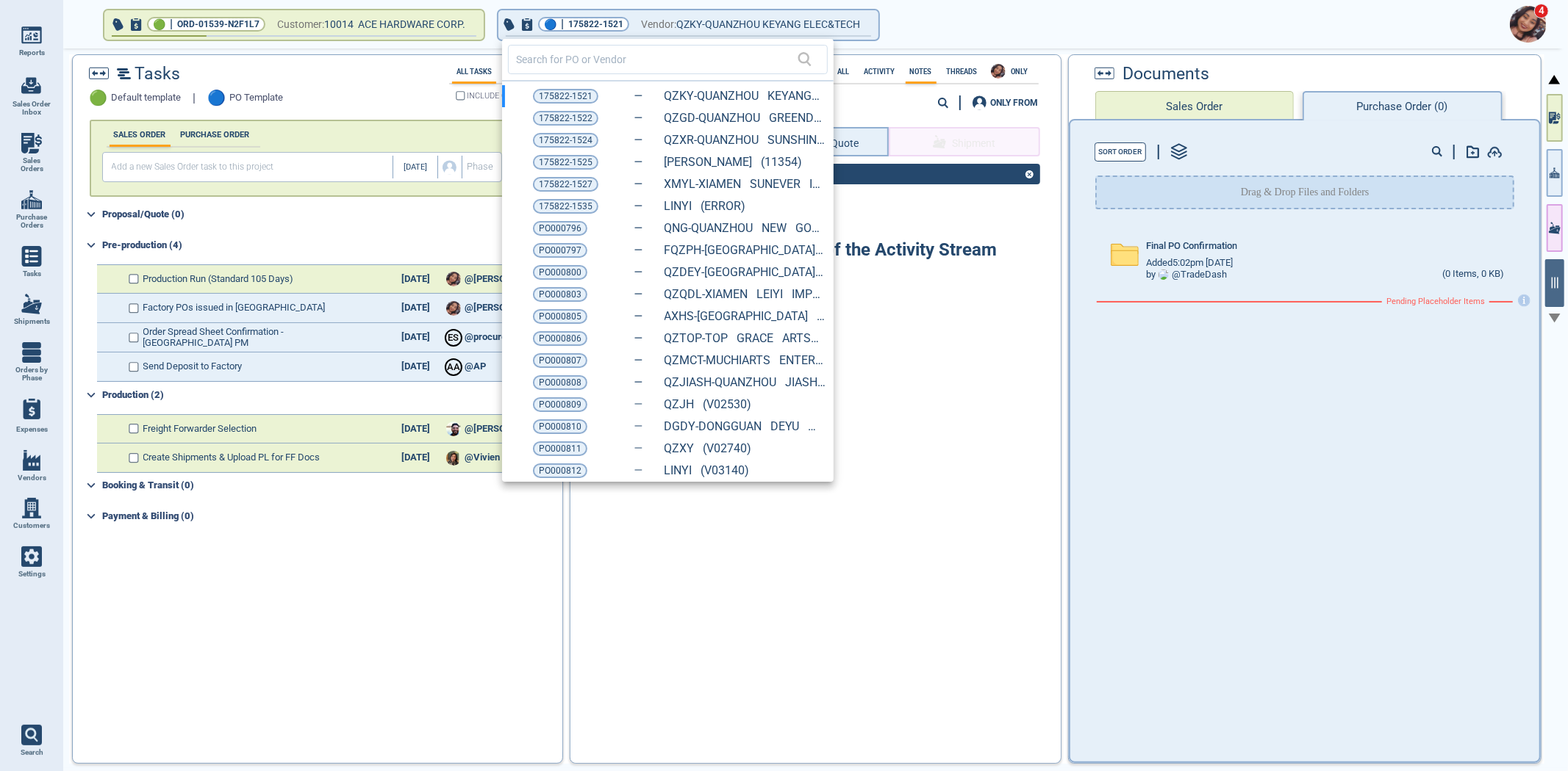
click at [570, 444] on span "PO000811" at bounding box center [560, 449] width 43 height 15
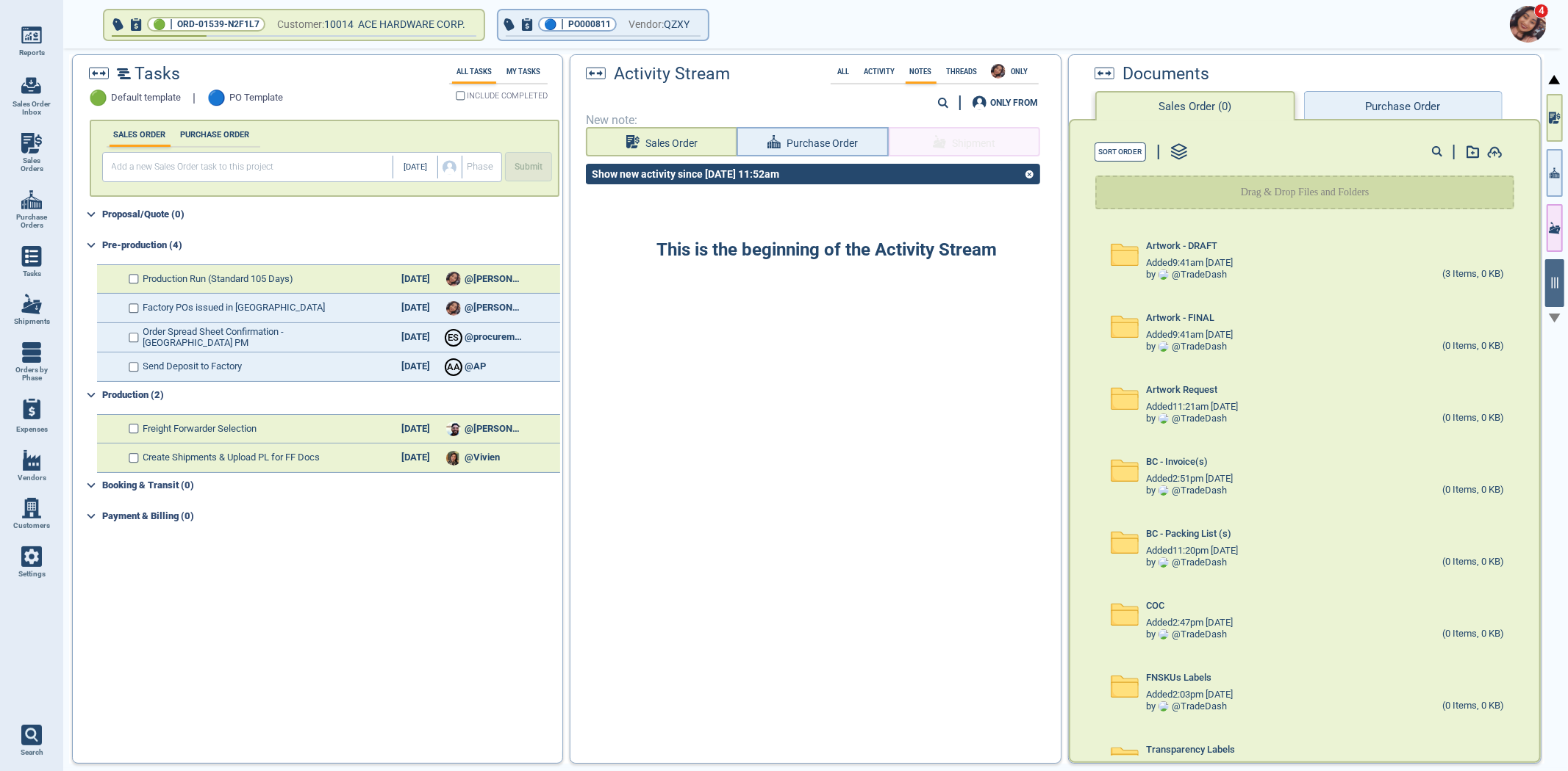
click at [1401, 101] on button "Purchase Order" at bounding box center [1403, 106] width 199 height 30
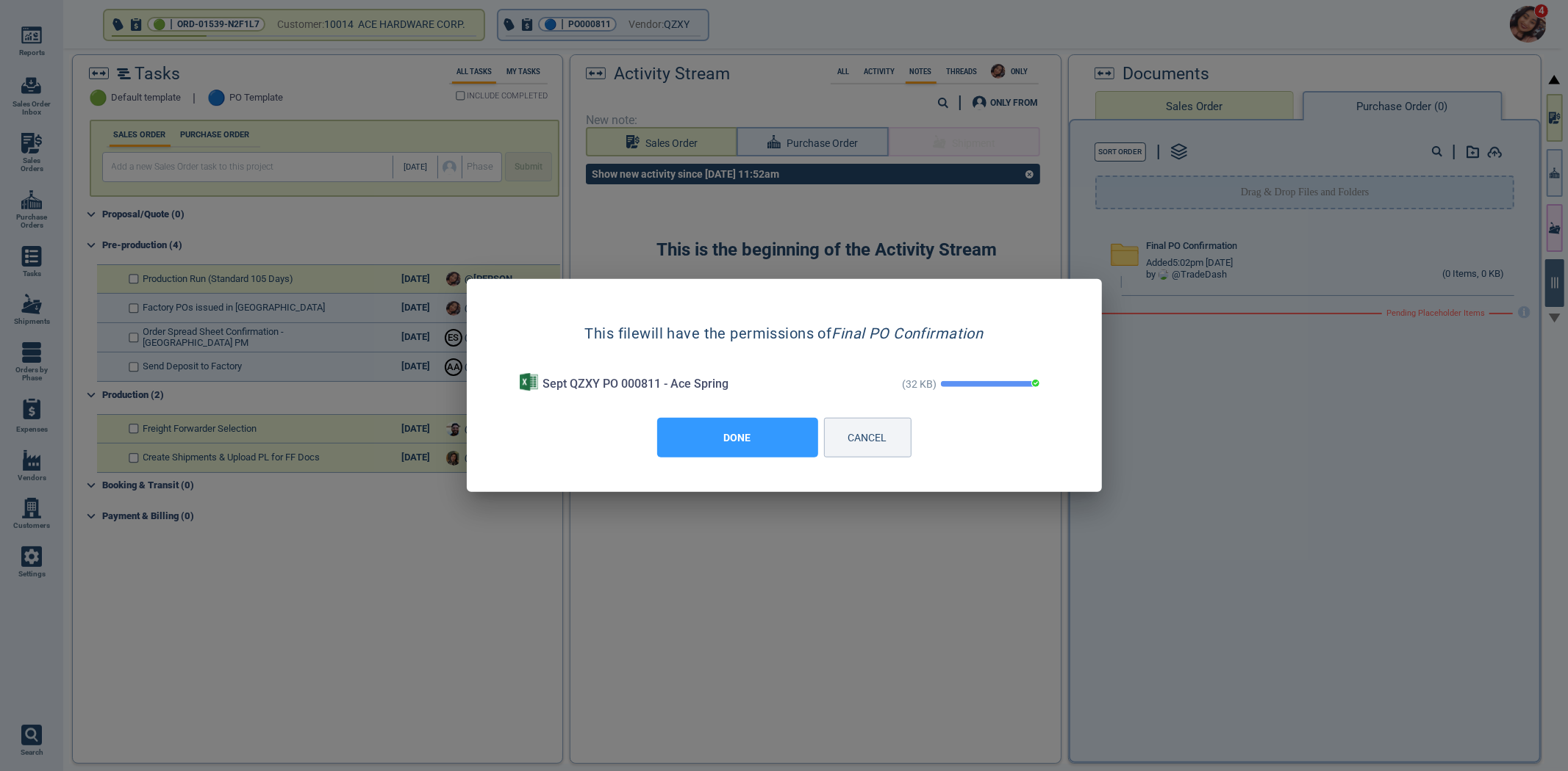
click at [762, 431] on button "DONE" at bounding box center [737, 438] width 161 height 40
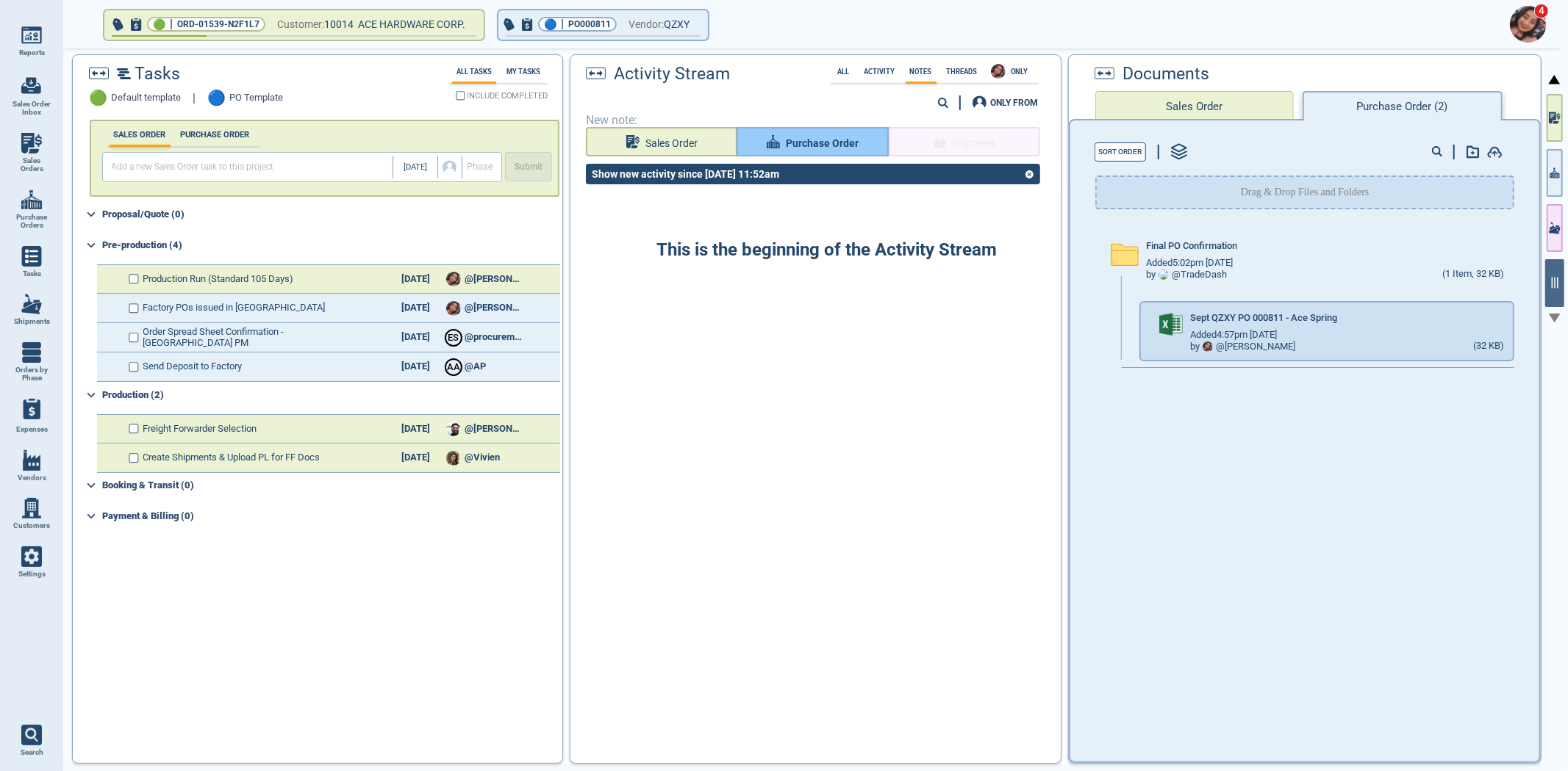
click at [795, 139] on span "Purchase Order" at bounding box center [822, 144] width 72 height 19
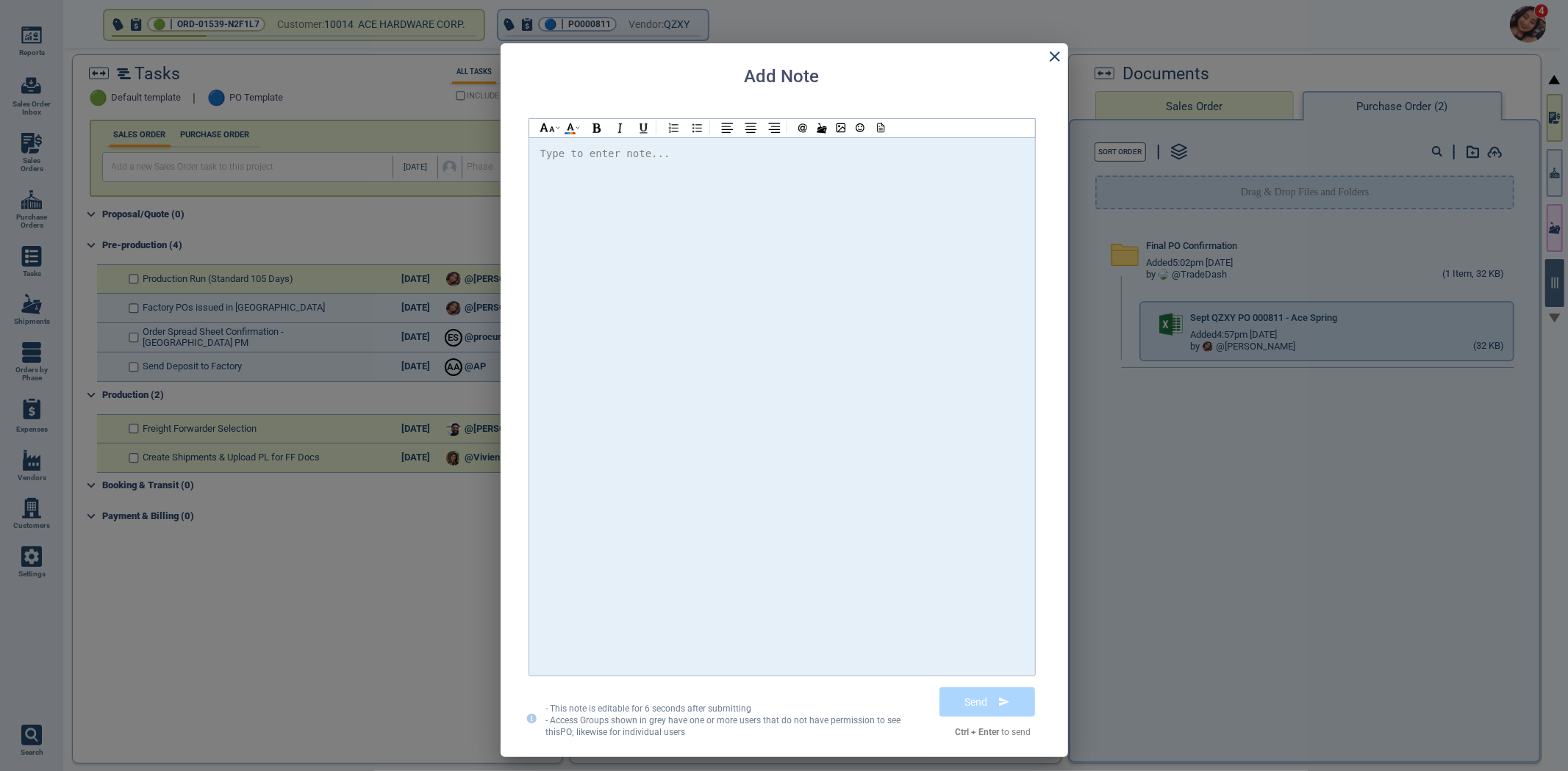
click at [686, 230] on div at bounding box center [782, 407] width 483 height 524
click at [597, 152] on span "@Selina Please find the attached PO and confirm" at bounding box center [719, 153] width 335 height 12
click at [968, 148] on div "Hi @[PERSON_NAME] @[PERSON_NAME] @[PERSON_NAME] Please find the attached PO and…" at bounding box center [782, 154] width 483 height 20
click at [889, 123] on div at bounding box center [840, 128] width 101 height 19
click at [885, 124] on icon at bounding box center [879, 127] width 13 height 10
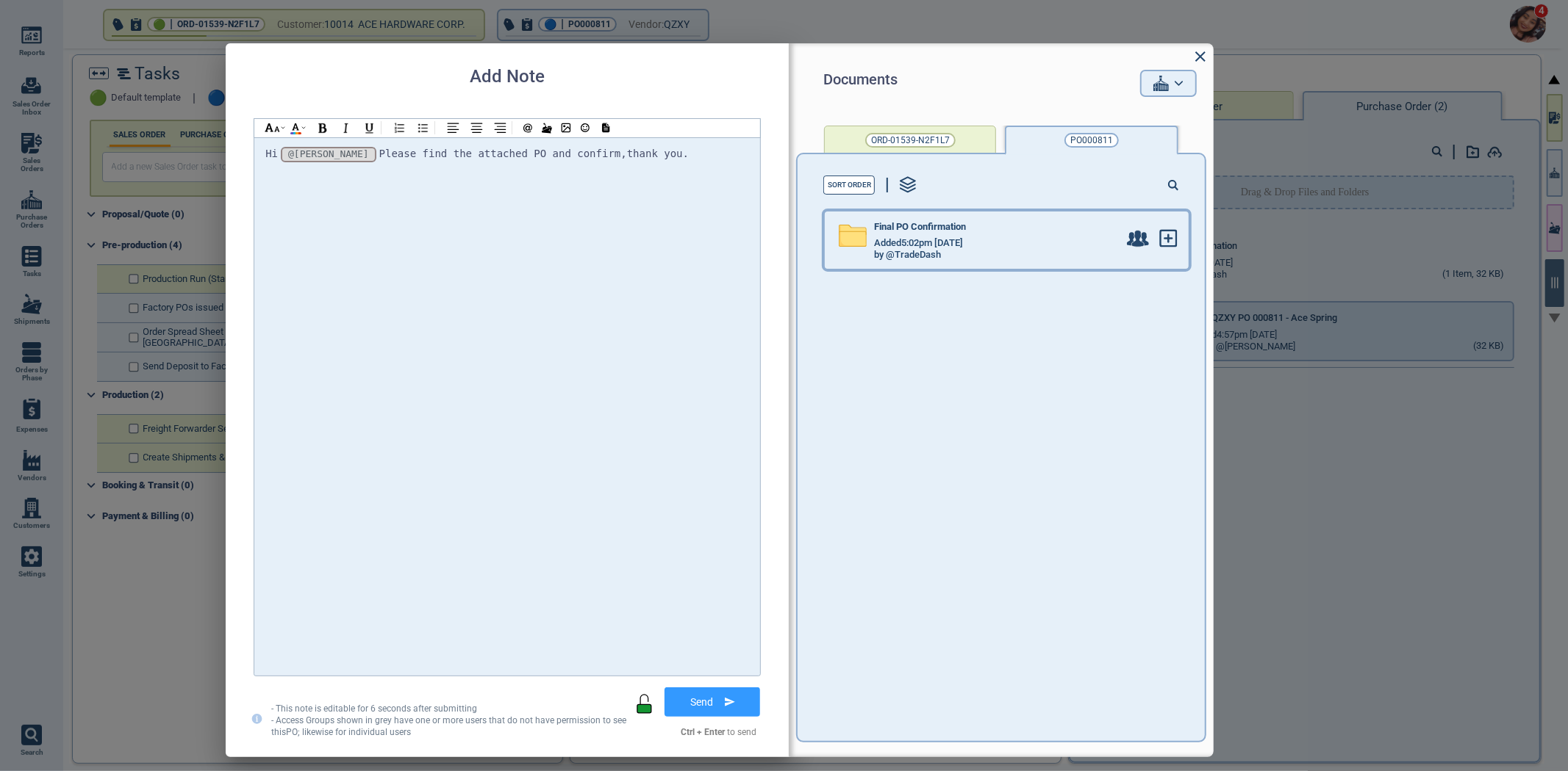
click at [925, 255] on div "by @TradeDash" at bounding box center [907, 255] width 67 height 11
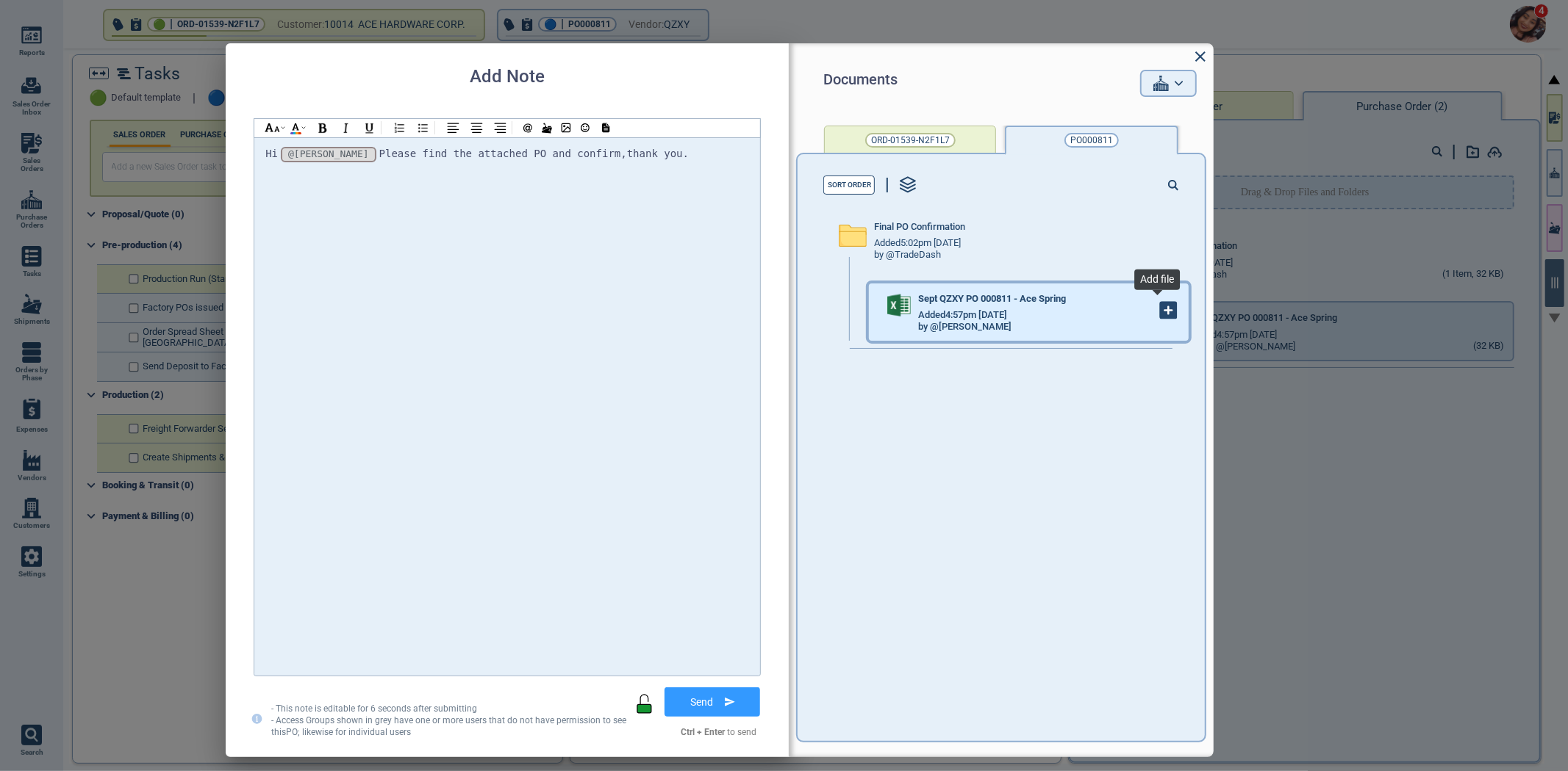
click at [1168, 314] on icon at bounding box center [1168, 311] width 0 height 7
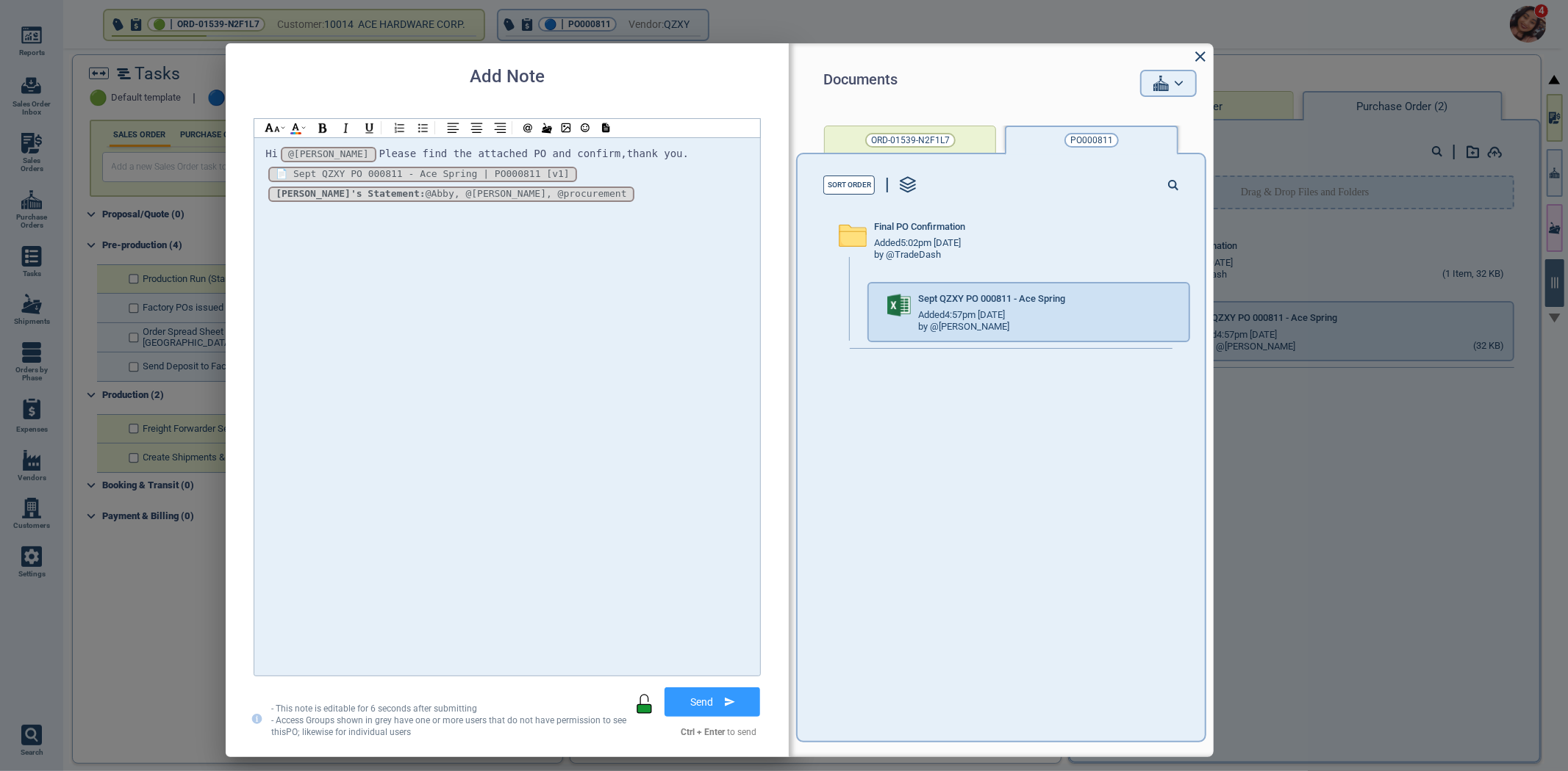
click at [750, 688] on button "Send" at bounding box center [712, 702] width 96 height 30
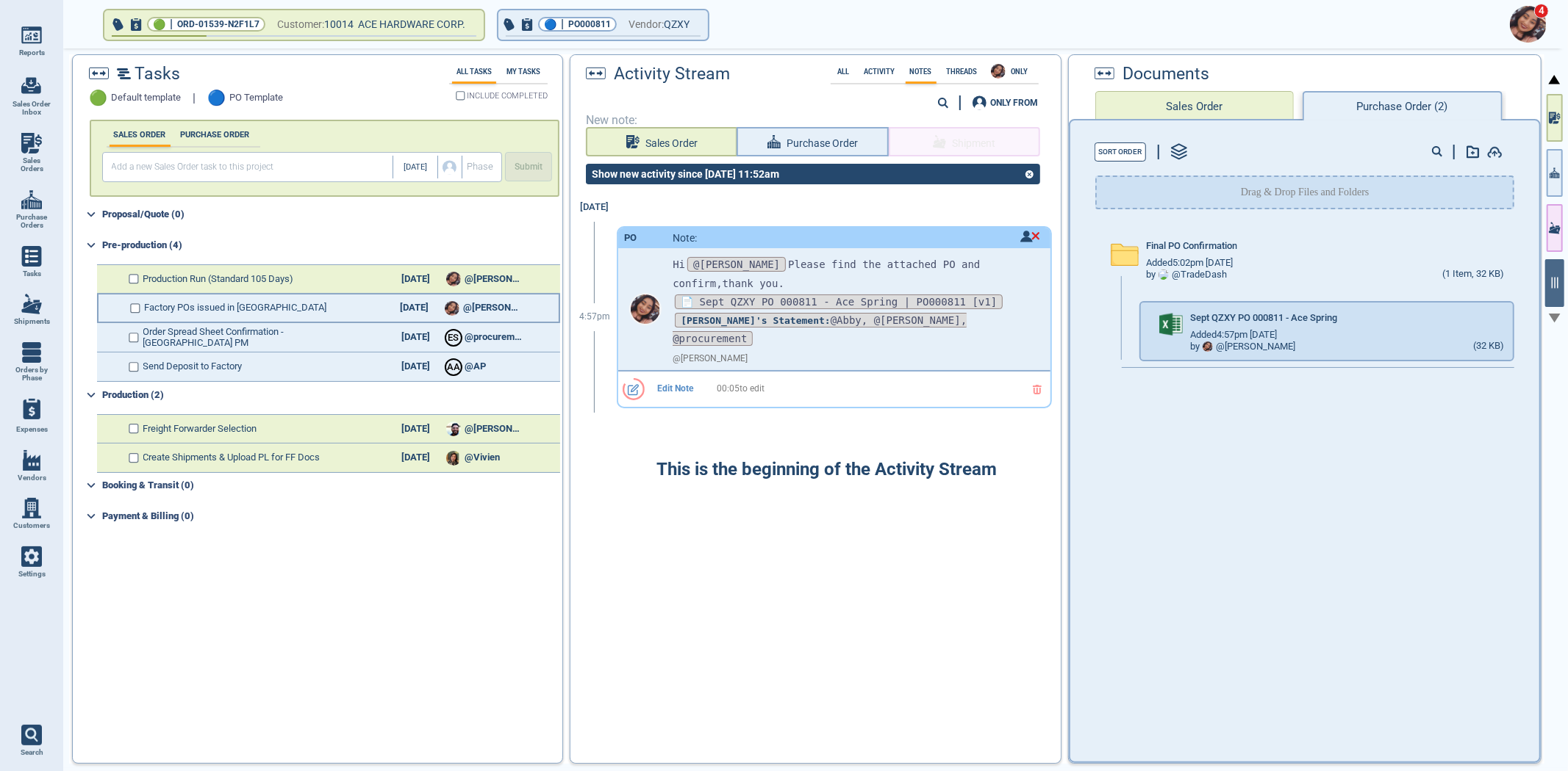
click at [233, 294] on div "Factory POs issued in BC 10/25/25 @Maria" at bounding box center [328, 308] width 463 height 30
click at [132, 304] on input "checkbox" at bounding box center [136, 308] width 11 height 10
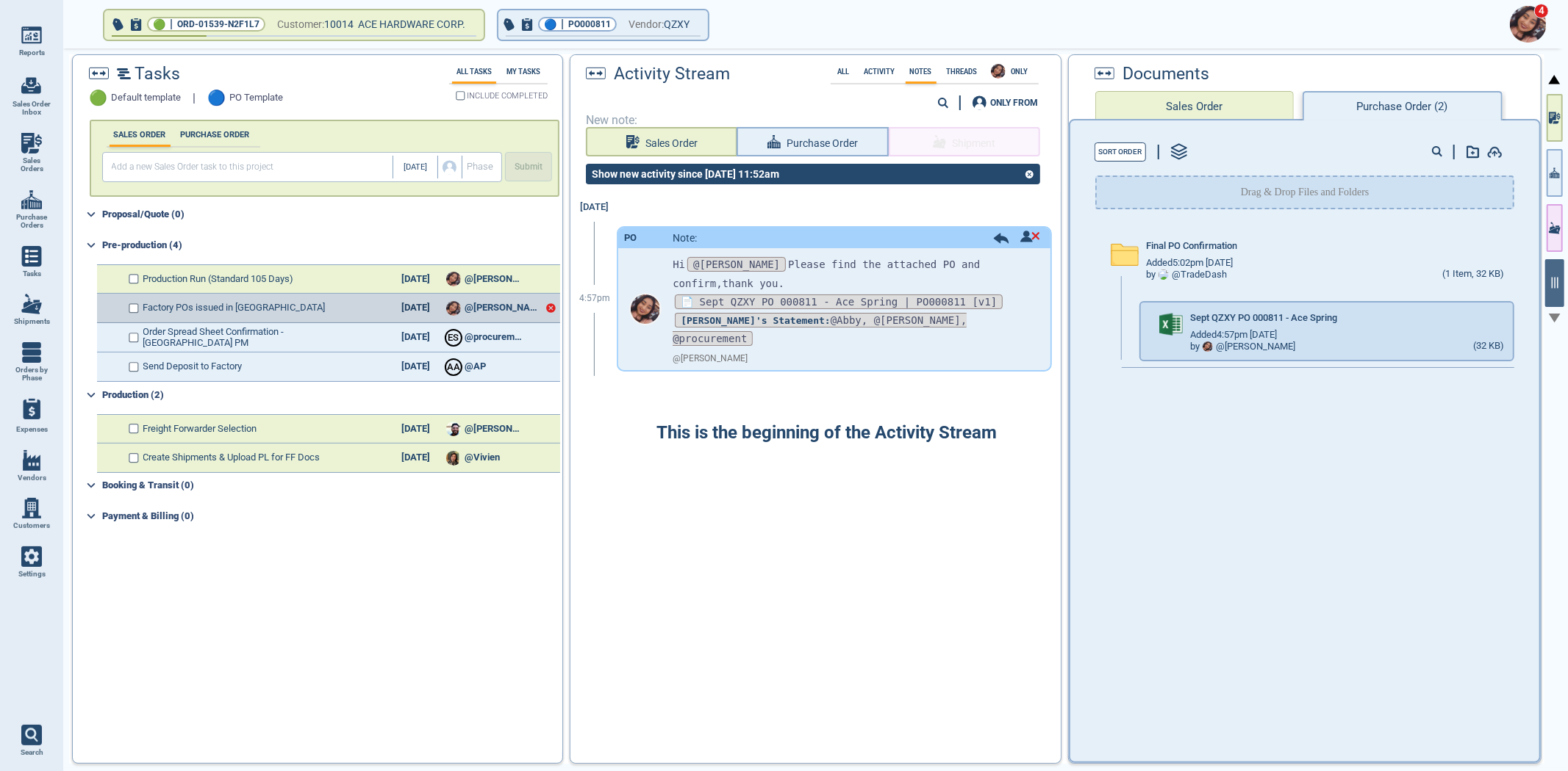
checkbox input "true"
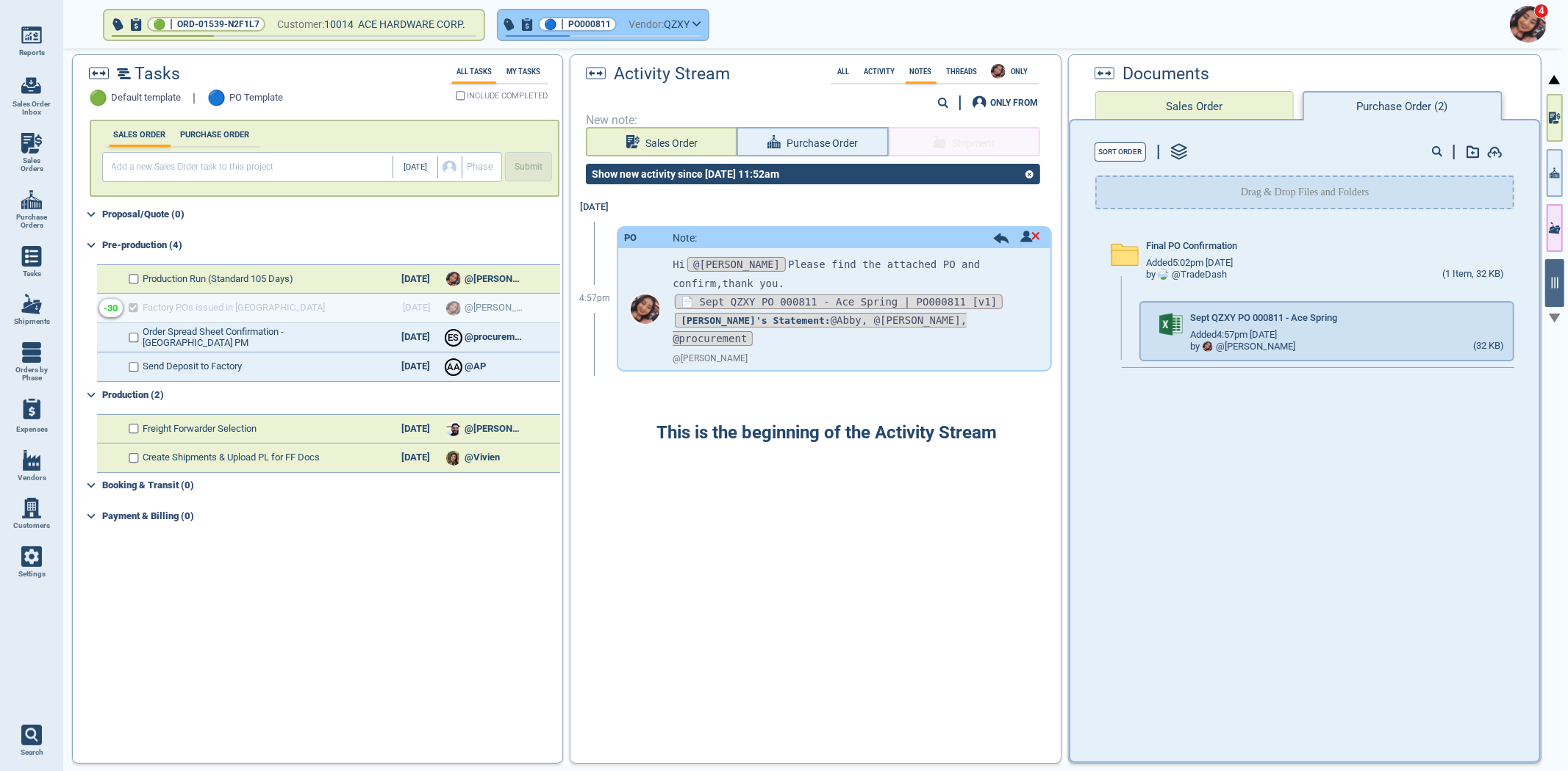
click at [635, 17] on span "Vendor:" at bounding box center [646, 25] width 35 height 19
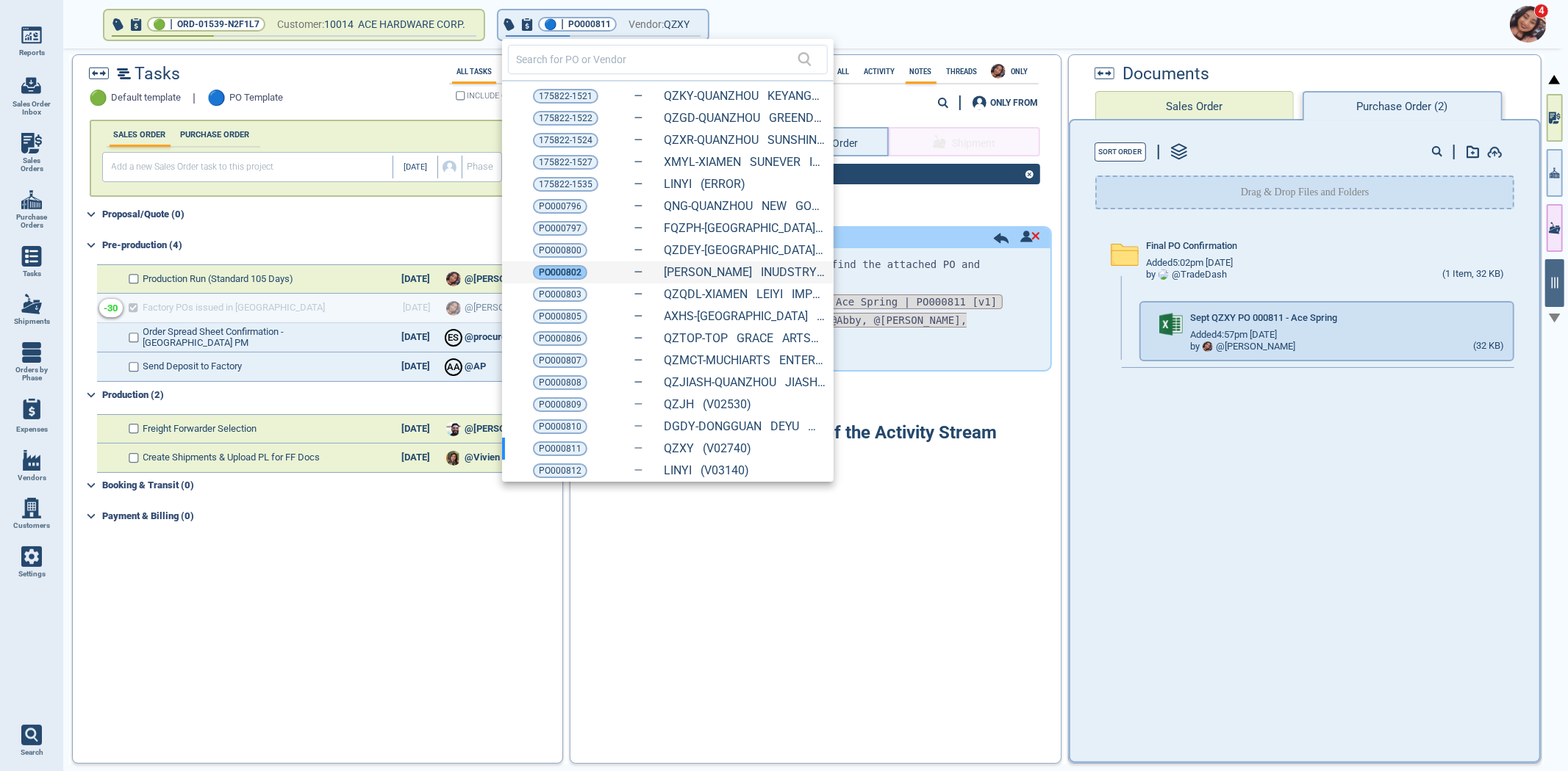
click at [572, 276] on span "PO000802" at bounding box center [560, 272] width 43 height 15
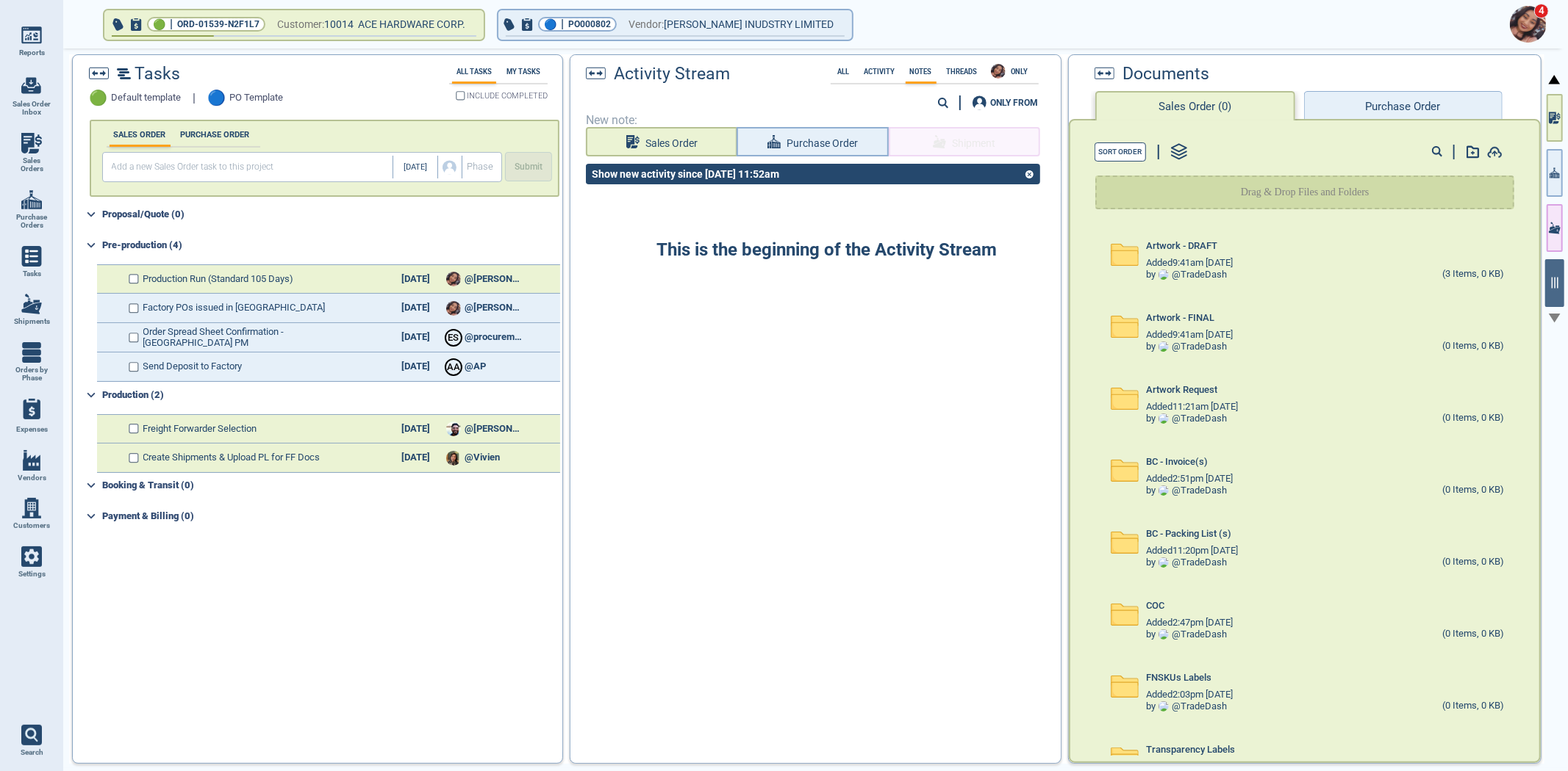
click at [1362, 106] on button "Purchase Order" at bounding box center [1403, 106] width 199 height 30
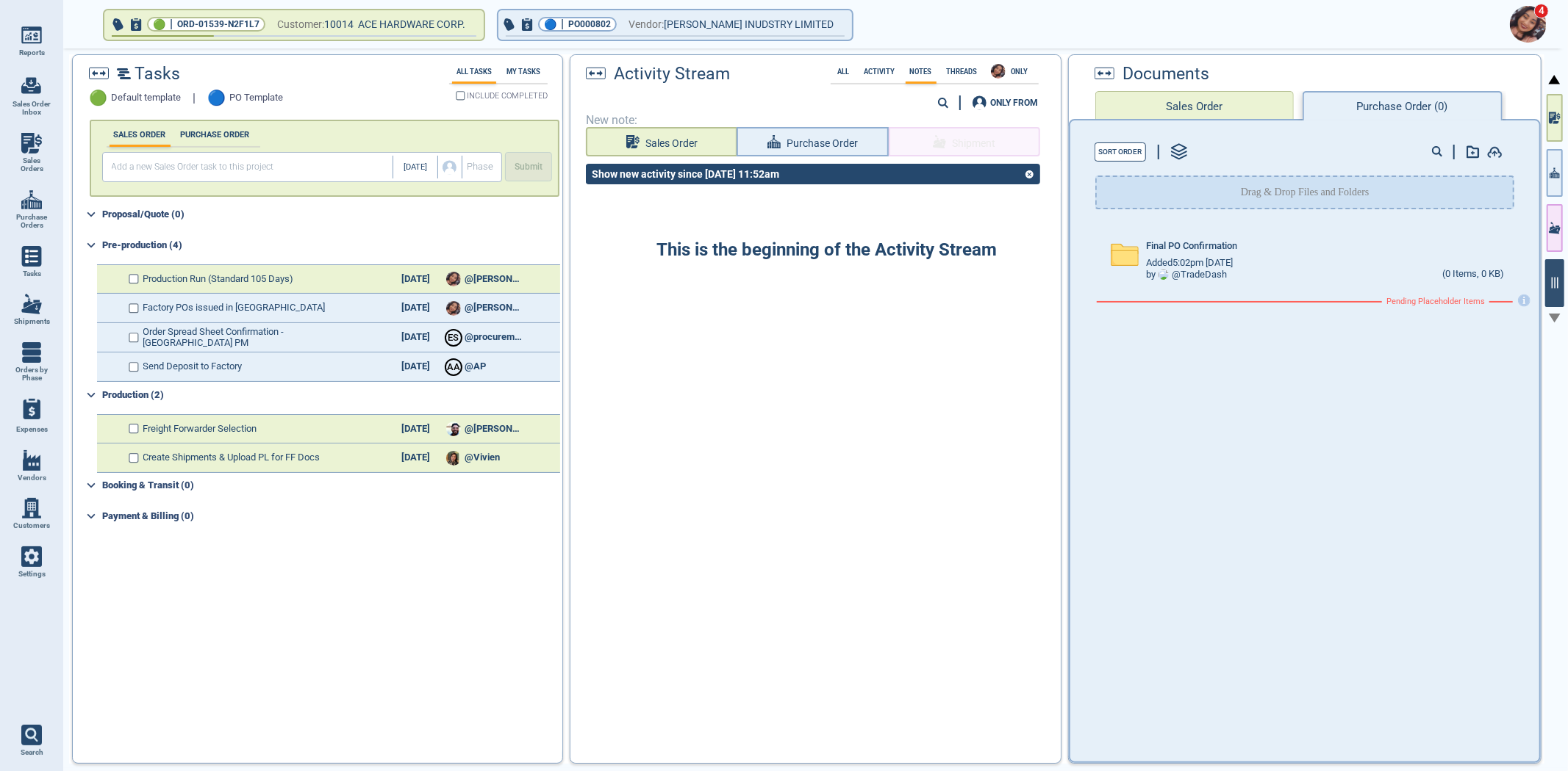
drag, startPoint x: 1553, startPoint y: 174, endPoint x: 1545, endPoint y: 262, distance: 88.4
click at [1553, 174] on icon "button" at bounding box center [1554, 172] width 10 height 10
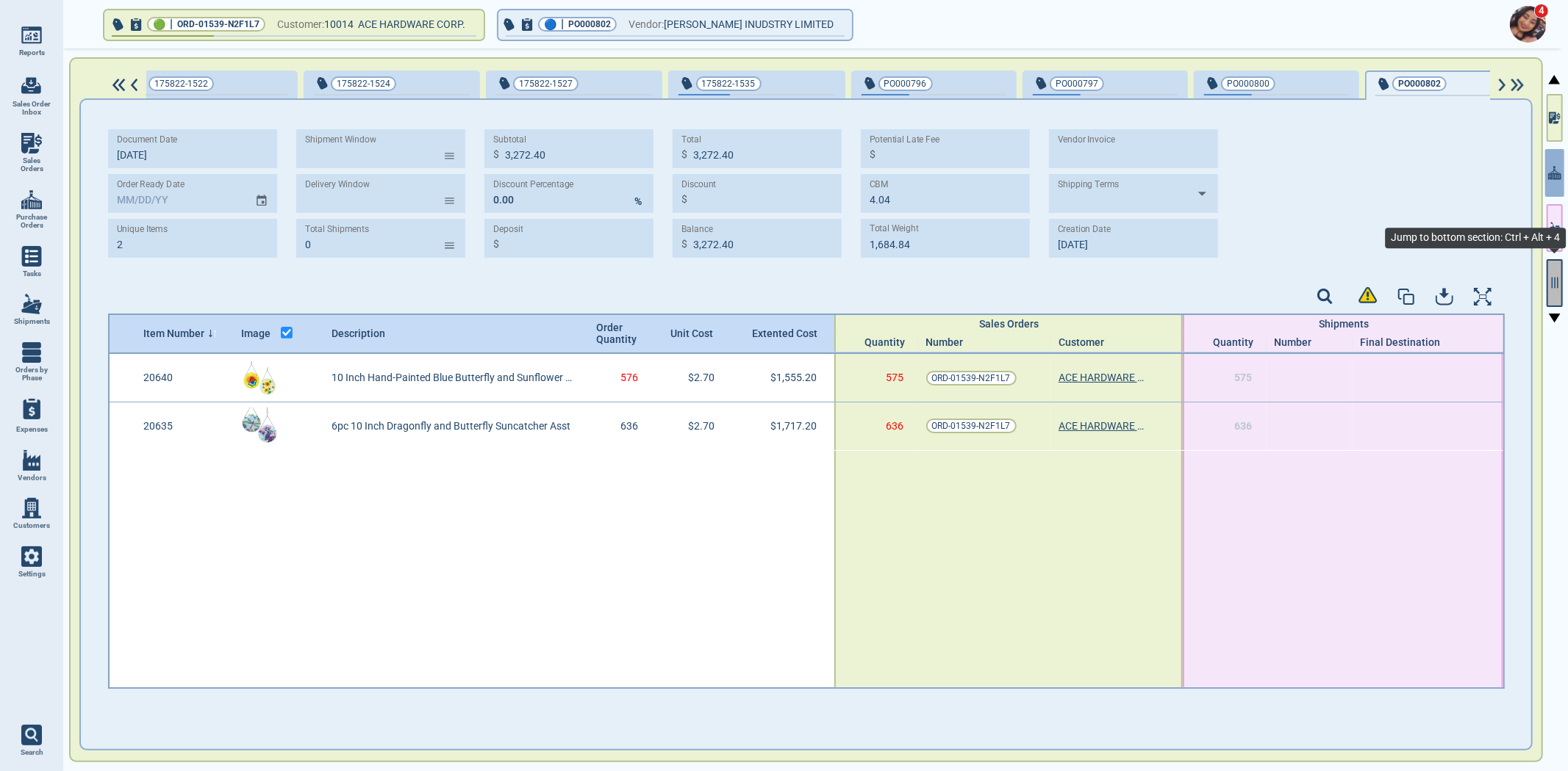
scroll to position [0, 212]
click at [1563, 294] on div at bounding box center [1555, 411] width 20 height 725
click at [1559, 289] on button "button" at bounding box center [1554, 282] width 16 height 47
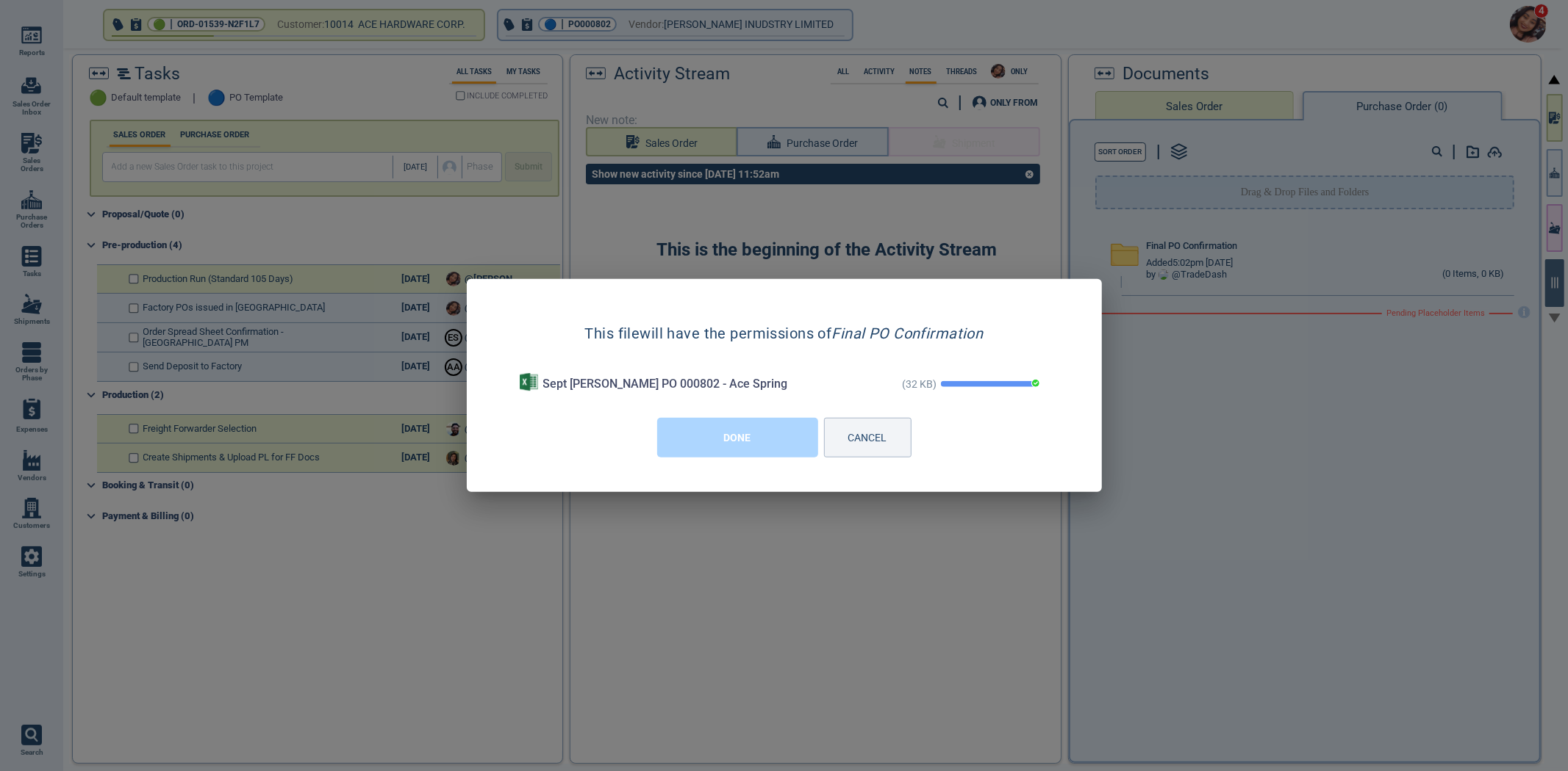
click at [733, 443] on button "DONE" at bounding box center [737, 438] width 161 height 40
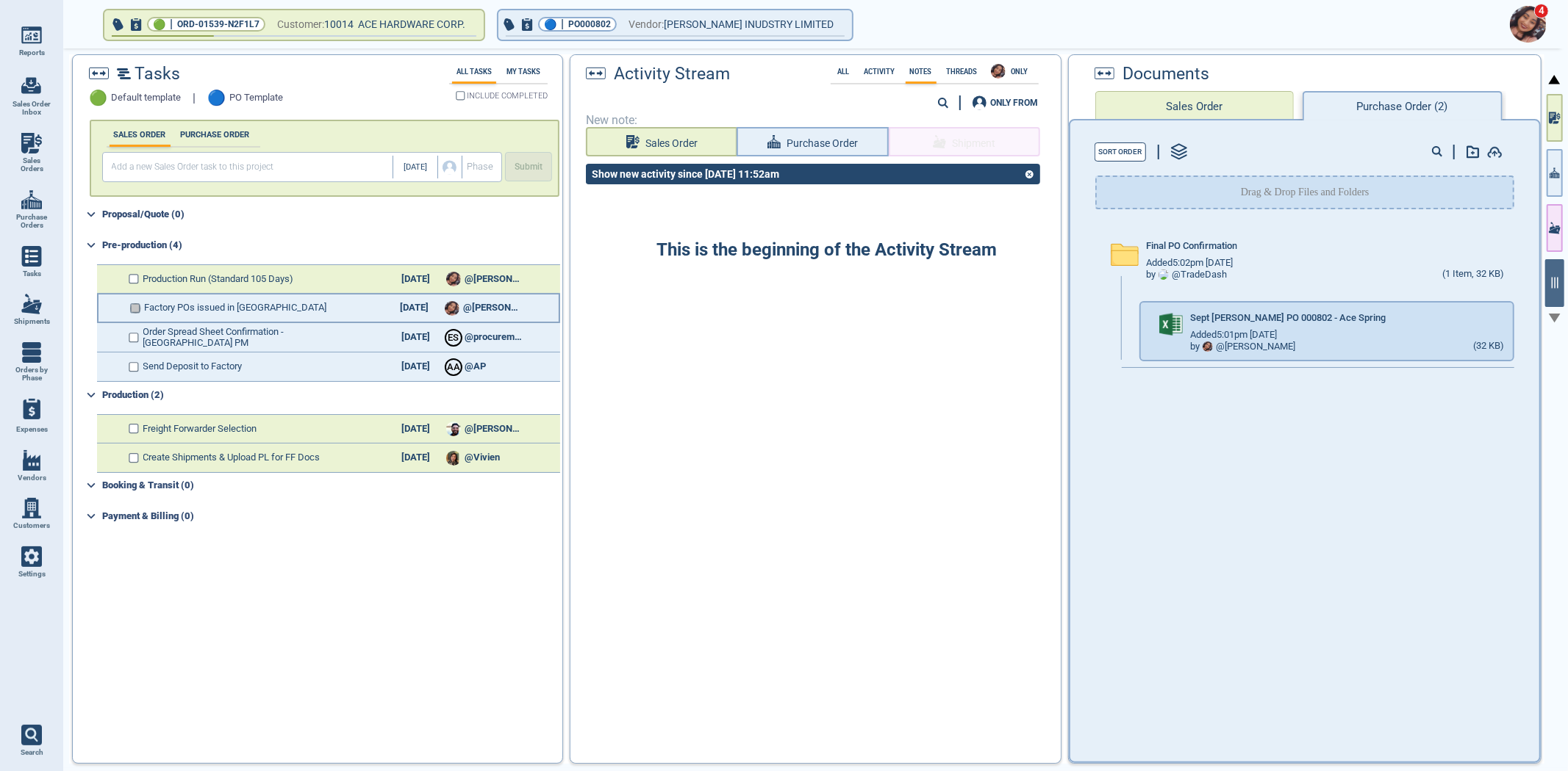
click at [135, 304] on input "checkbox" at bounding box center [136, 308] width 11 height 10
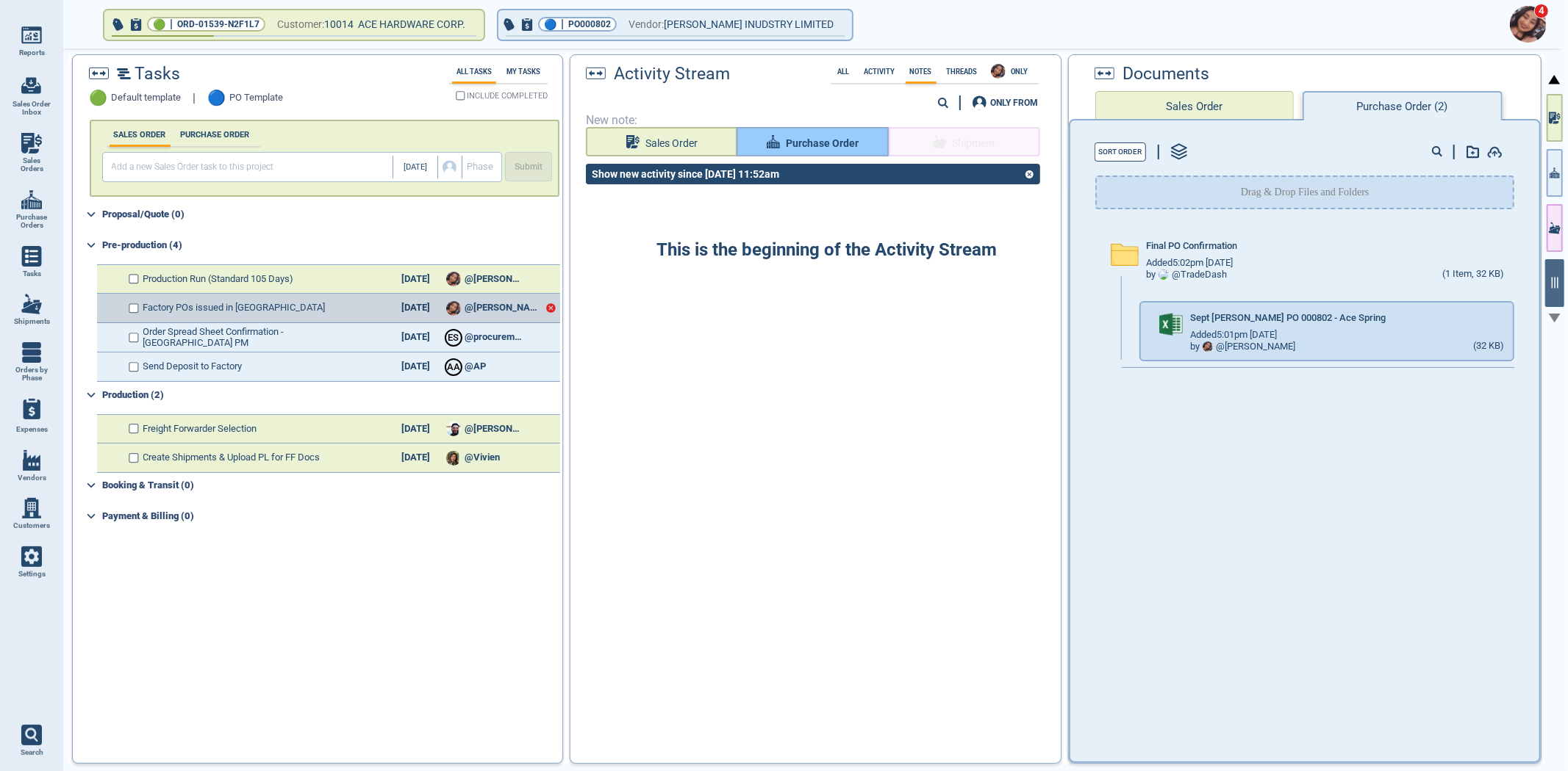
click at [770, 136] on button "Purchase Order" at bounding box center [811, 142] width 152 height 30
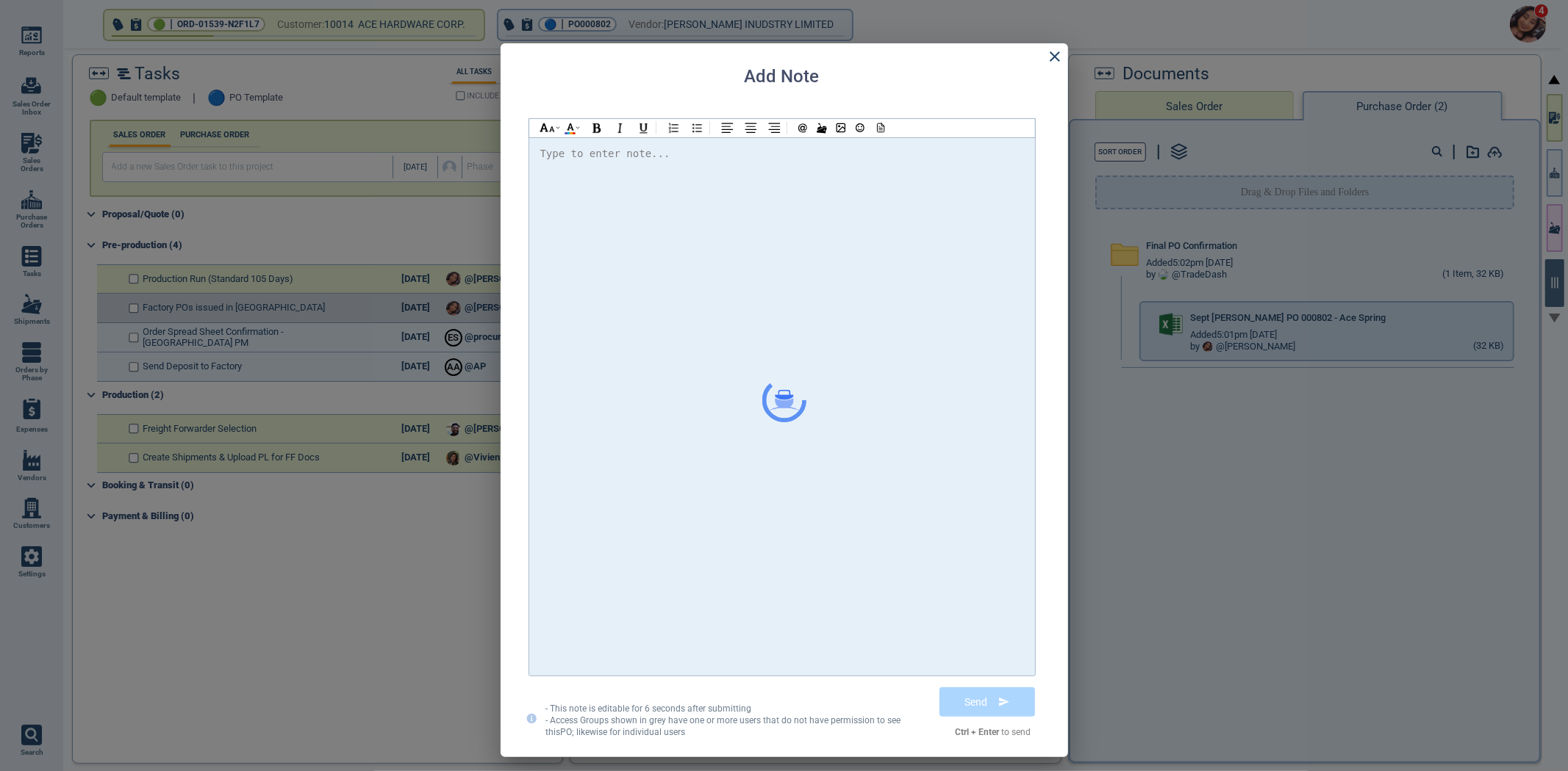
click at [755, 216] on div at bounding box center [782, 407] width 483 height 524
click at [593, 155] on span "@Selina Please find the attached PO and confirm" at bounding box center [719, 153] width 335 height 12
checkbox input "true"
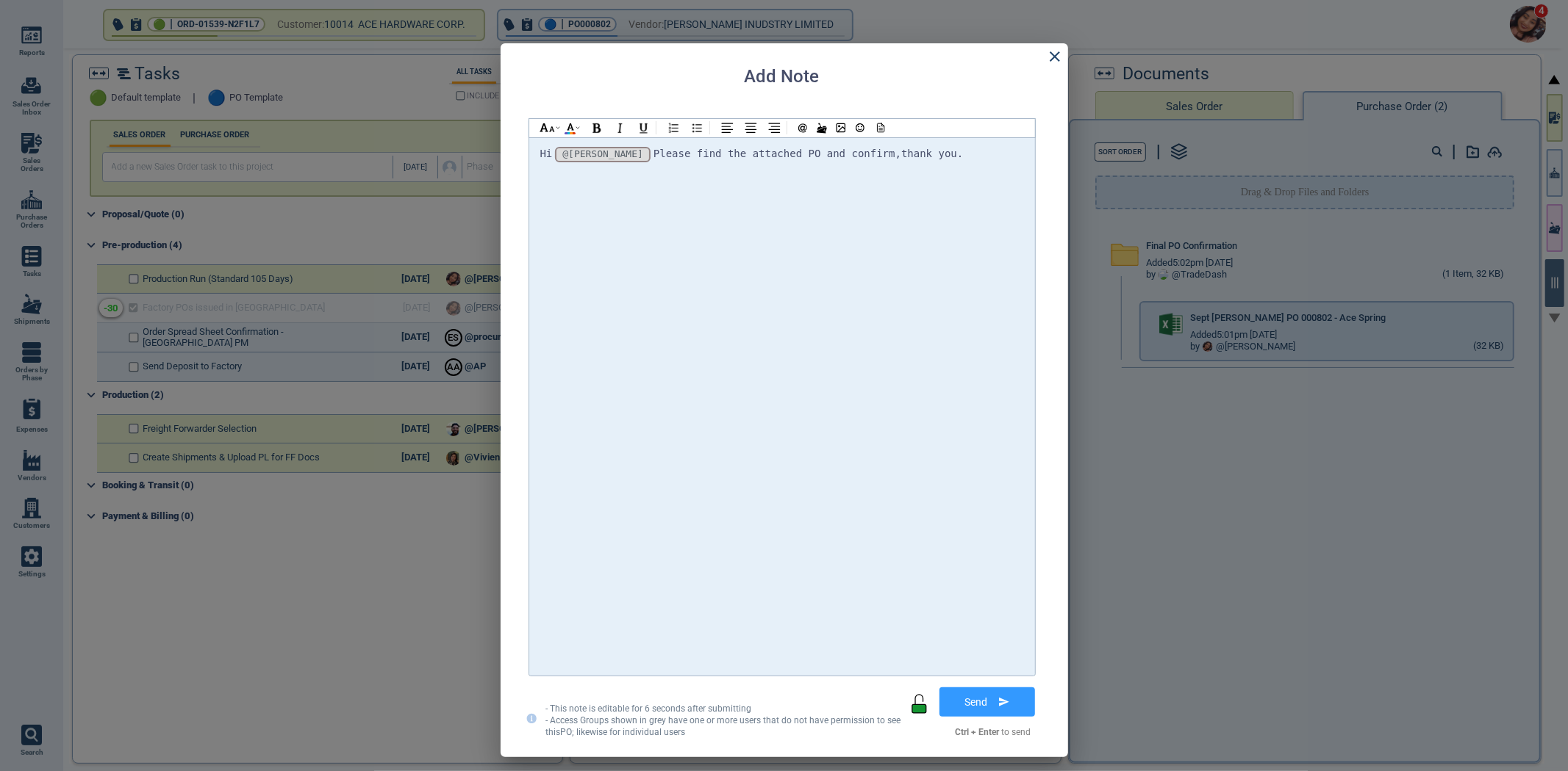
click at [954, 163] on div "Hi @[PERSON_NAME] @[PERSON_NAME] @[PERSON_NAME] Please find the attached PO and…" at bounding box center [782, 407] width 483 height 524
click at [886, 131] on div at bounding box center [879, 128] width 20 height 19
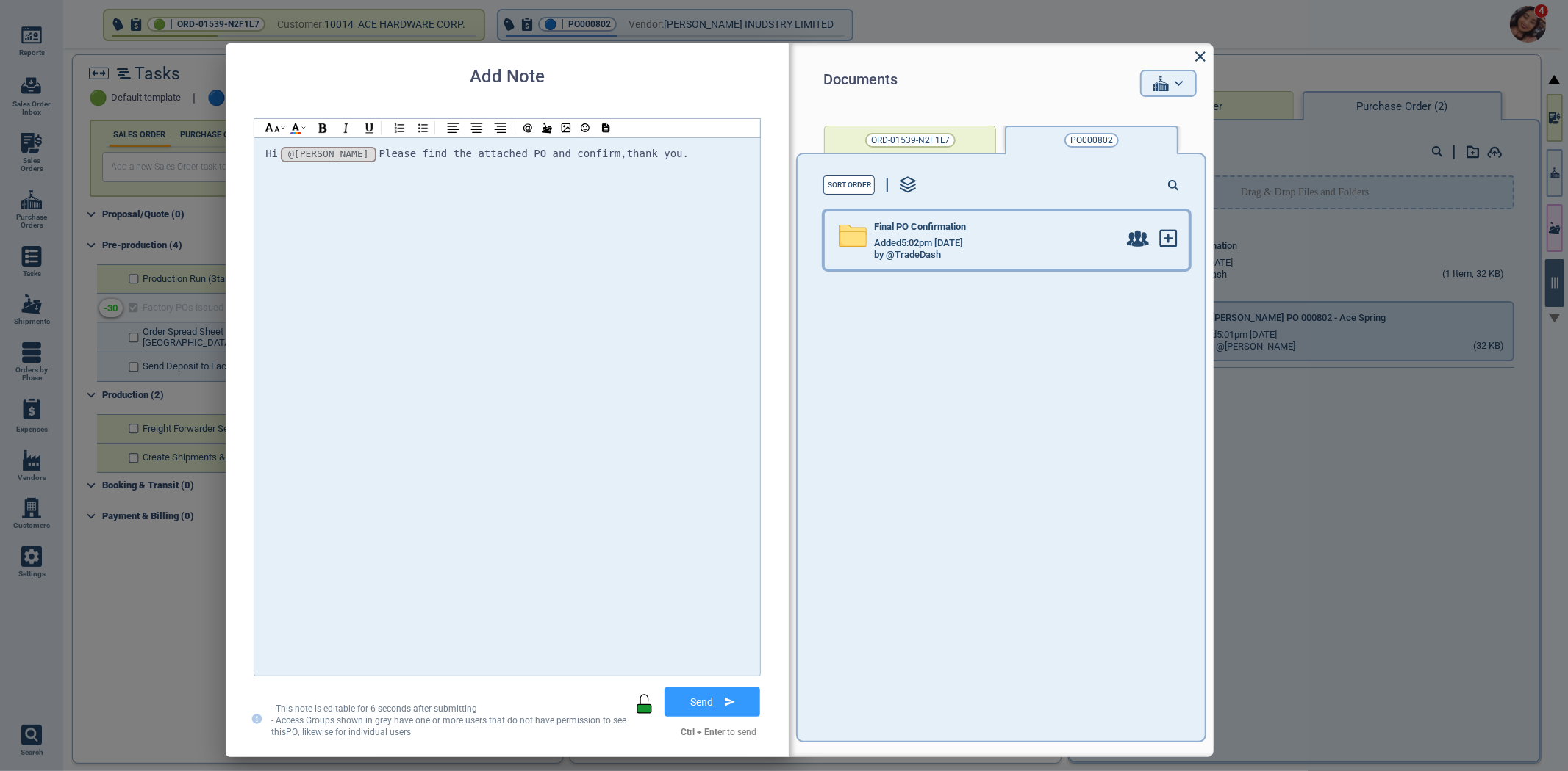
click at [966, 252] on div "by @TradeDash" at bounding box center [995, 255] width 244 height 12
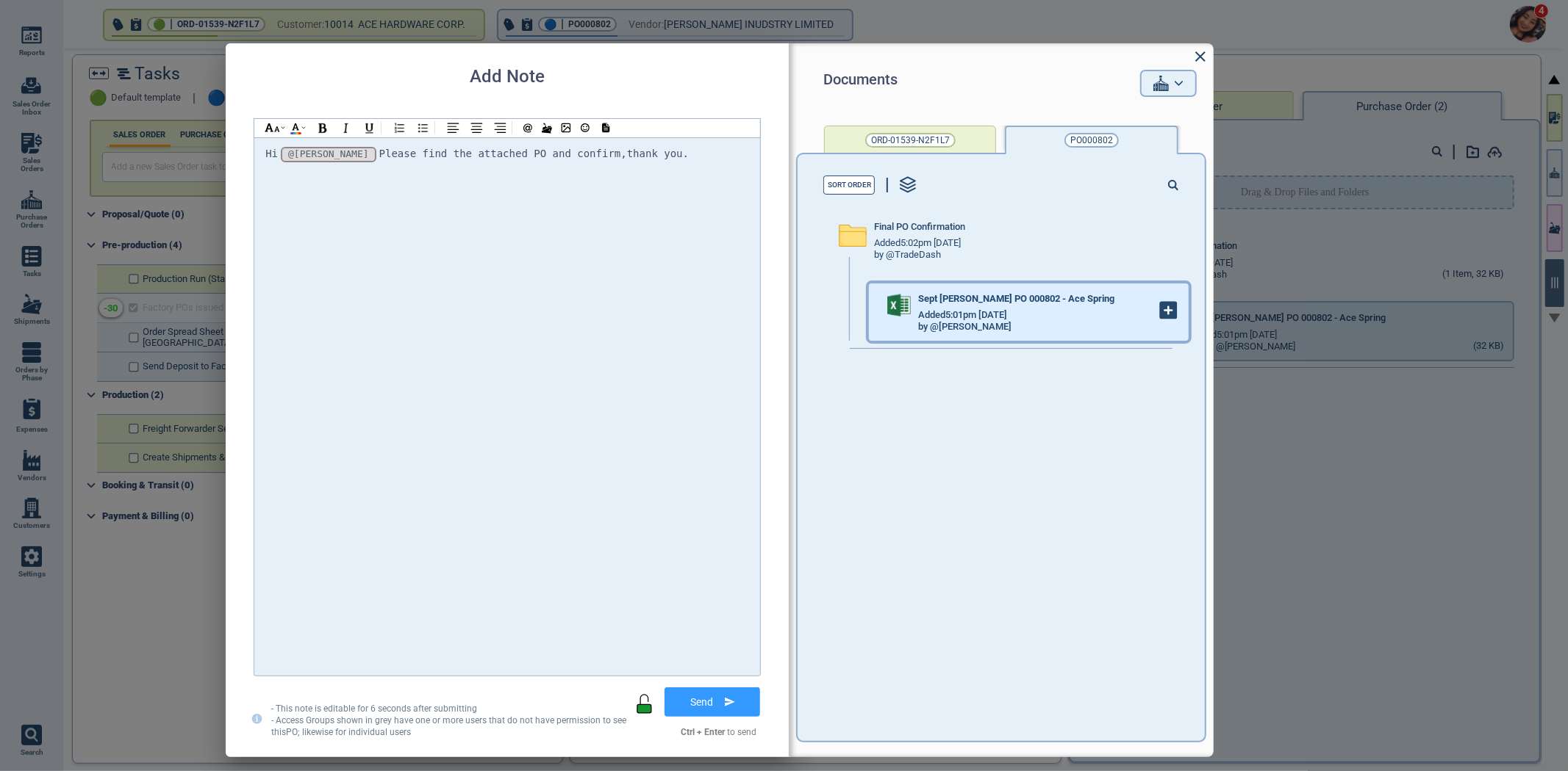
click at [1161, 313] on g at bounding box center [1168, 310] width 16 height 16
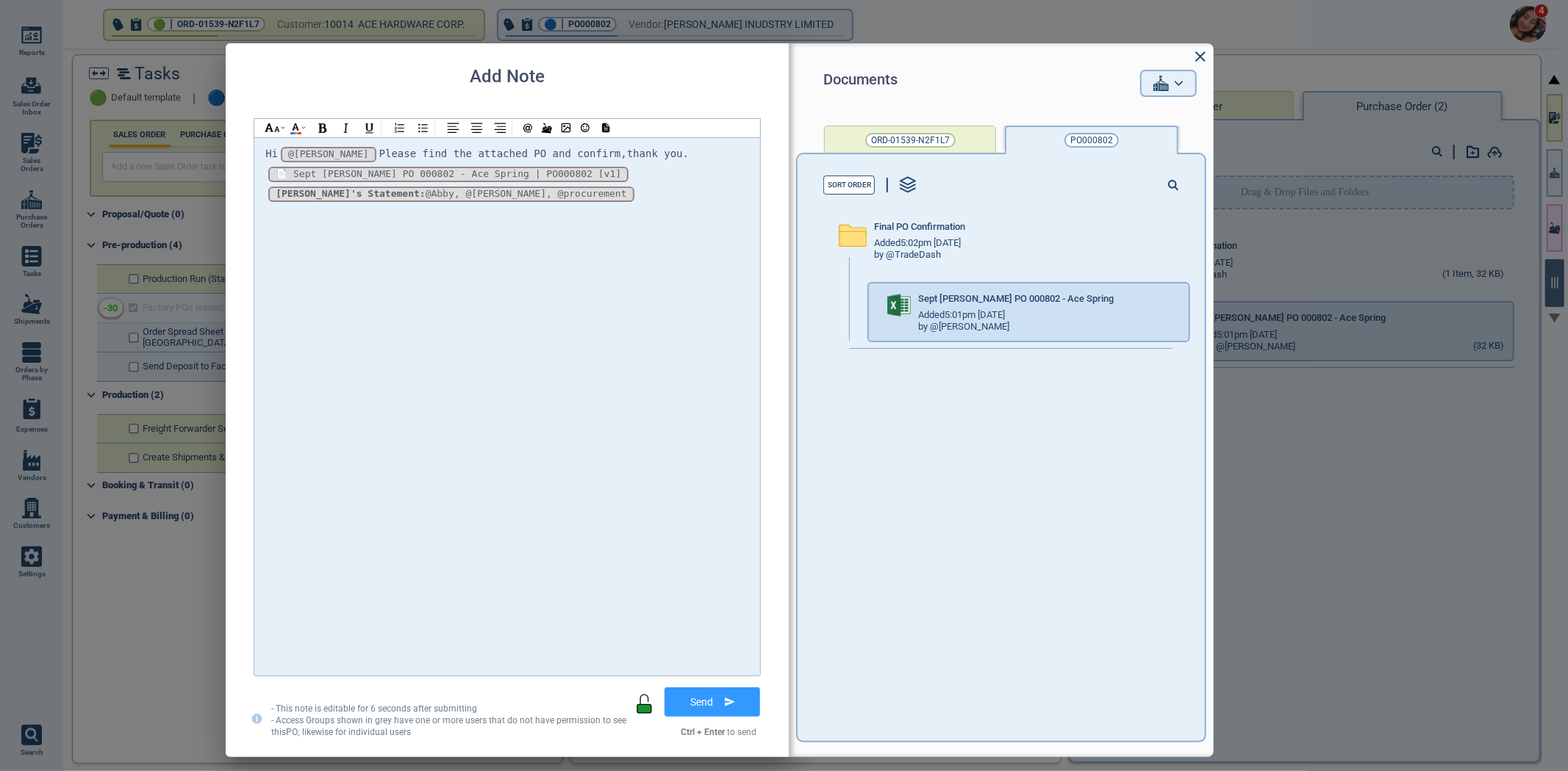
click at [722, 699] on button "Send" at bounding box center [712, 702] width 96 height 30
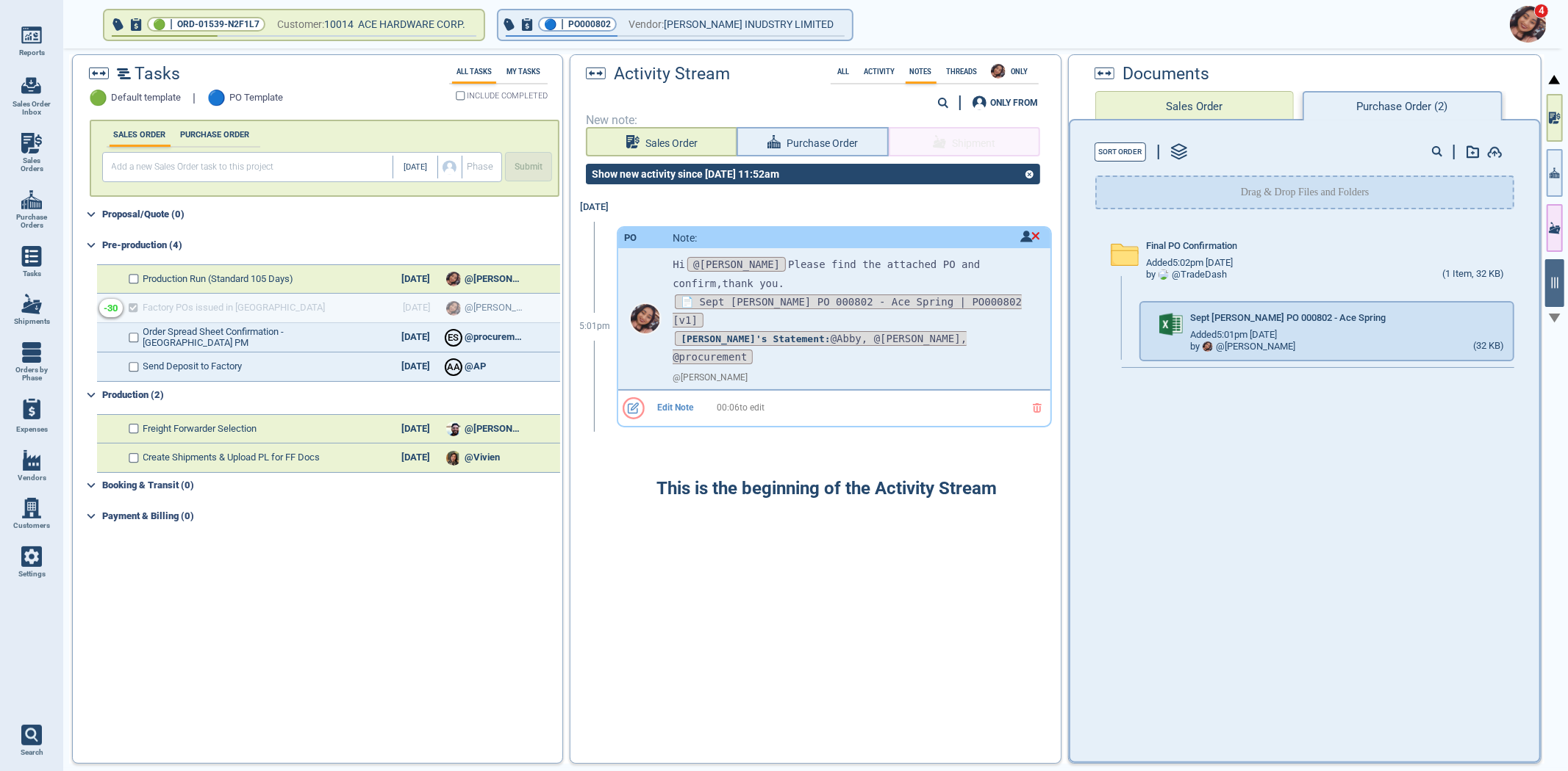
click at [701, 46] on div "4" at bounding box center [811, 24] width 1505 height 48
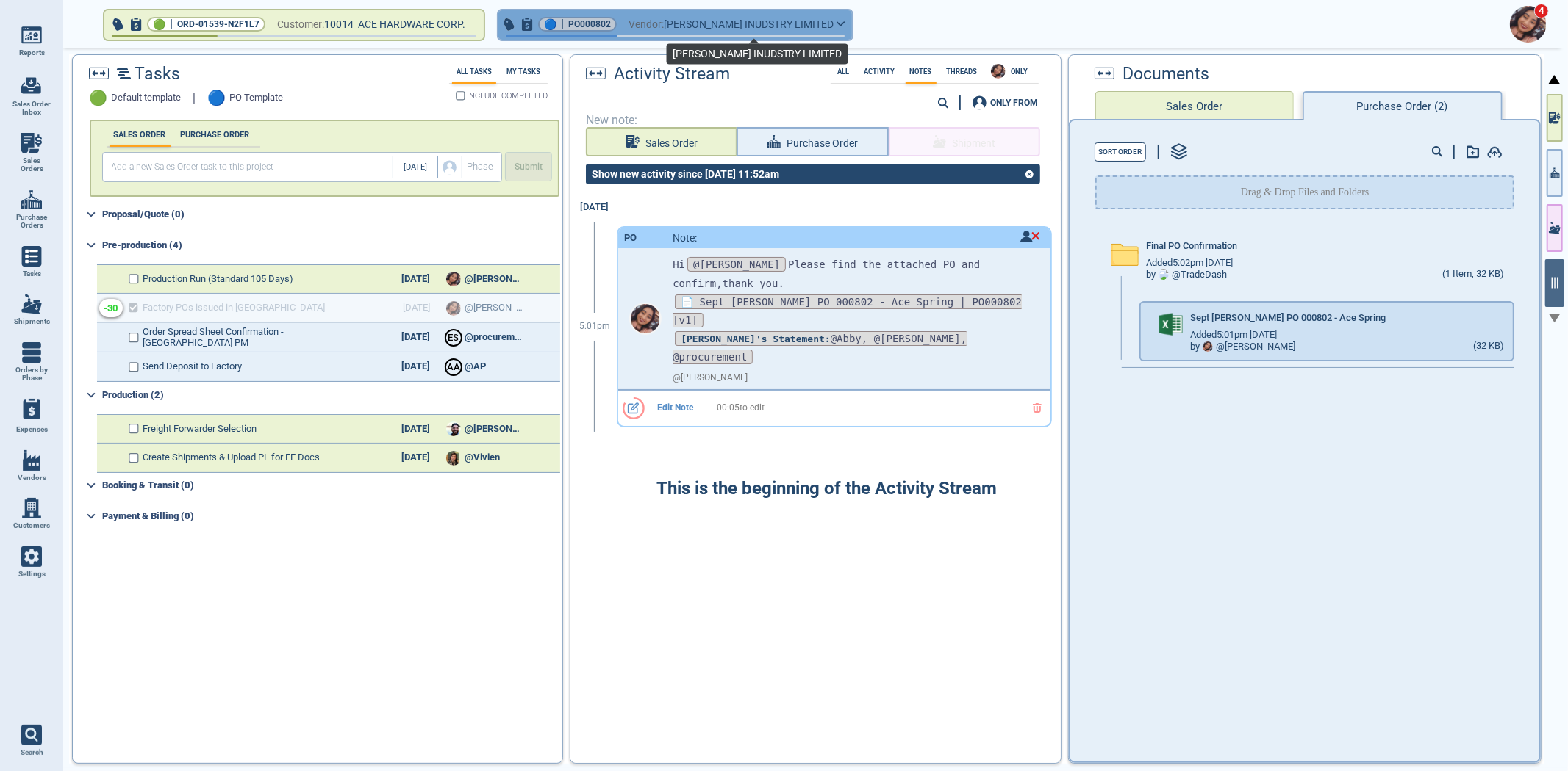
click at [694, 20] on span "TINGLE-TINGLE INUDSTRY LIMITED" at bounding box center [748, 25] width 170 height 19
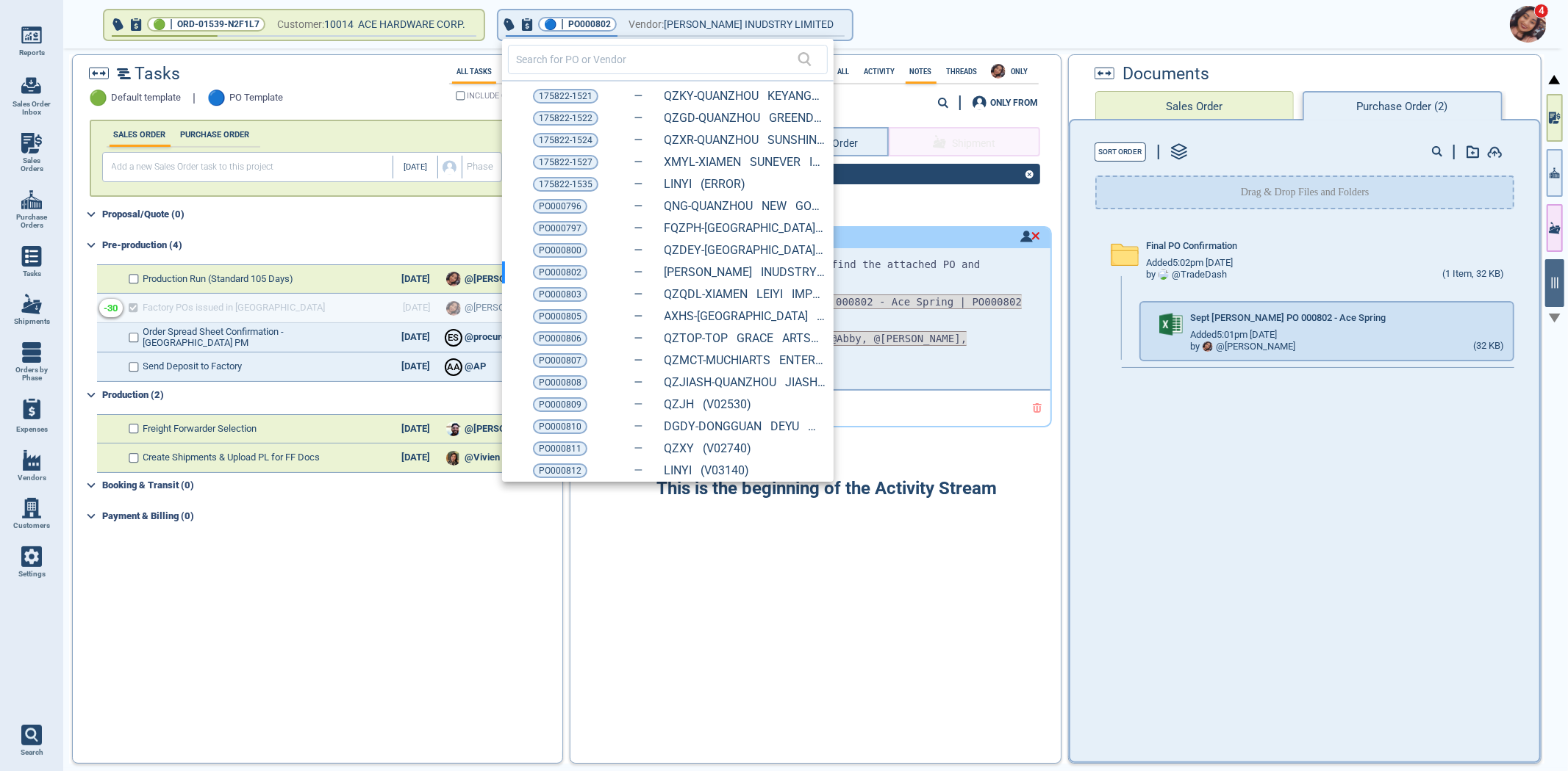
click at [578, 157] on span "175822-1527" at bounding box center [566, 163] width 54 height 15
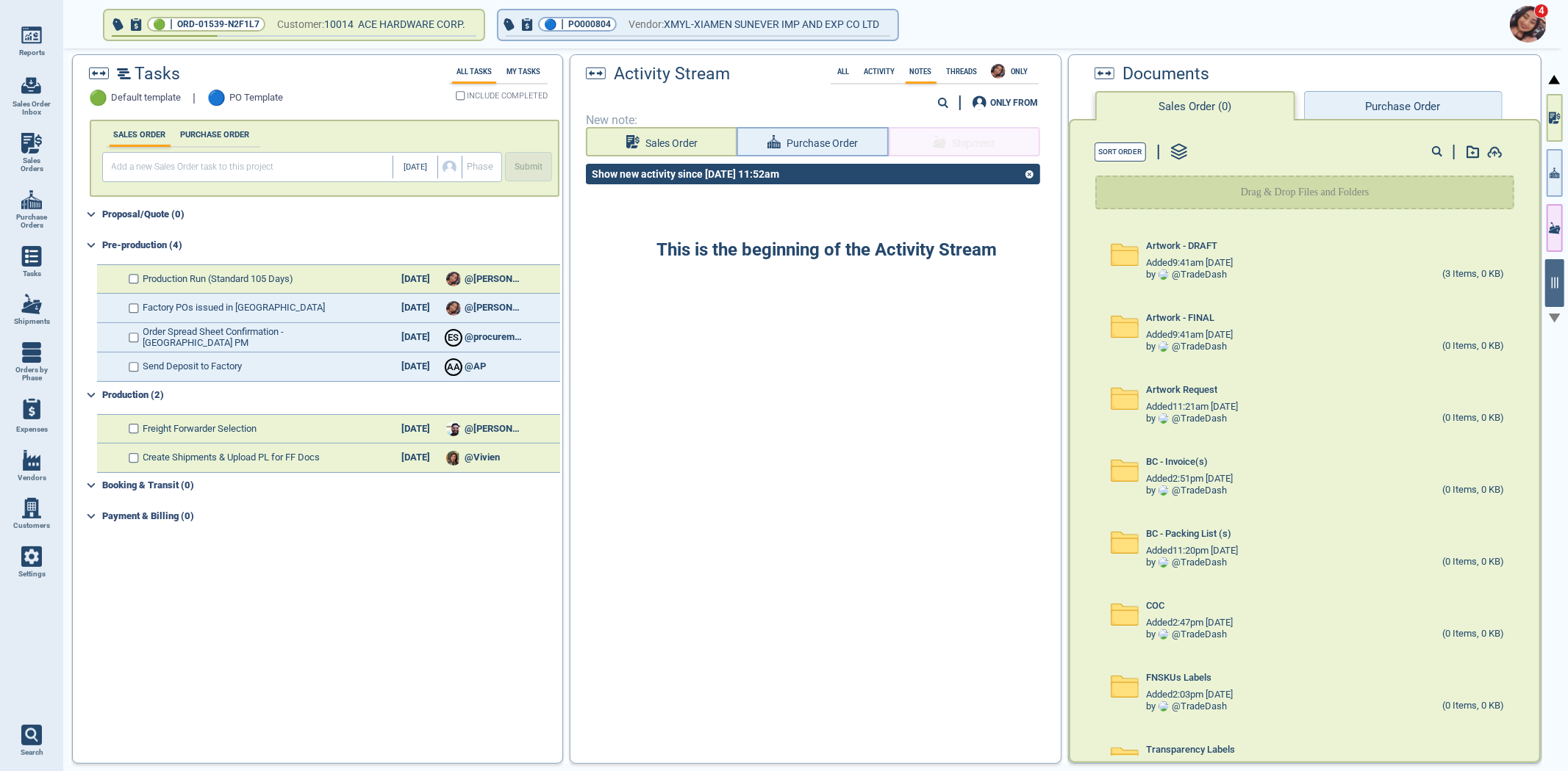
click at [1398, 99] on button "Purchase Order" at bounding box center [1403, 106] width 199 height 30
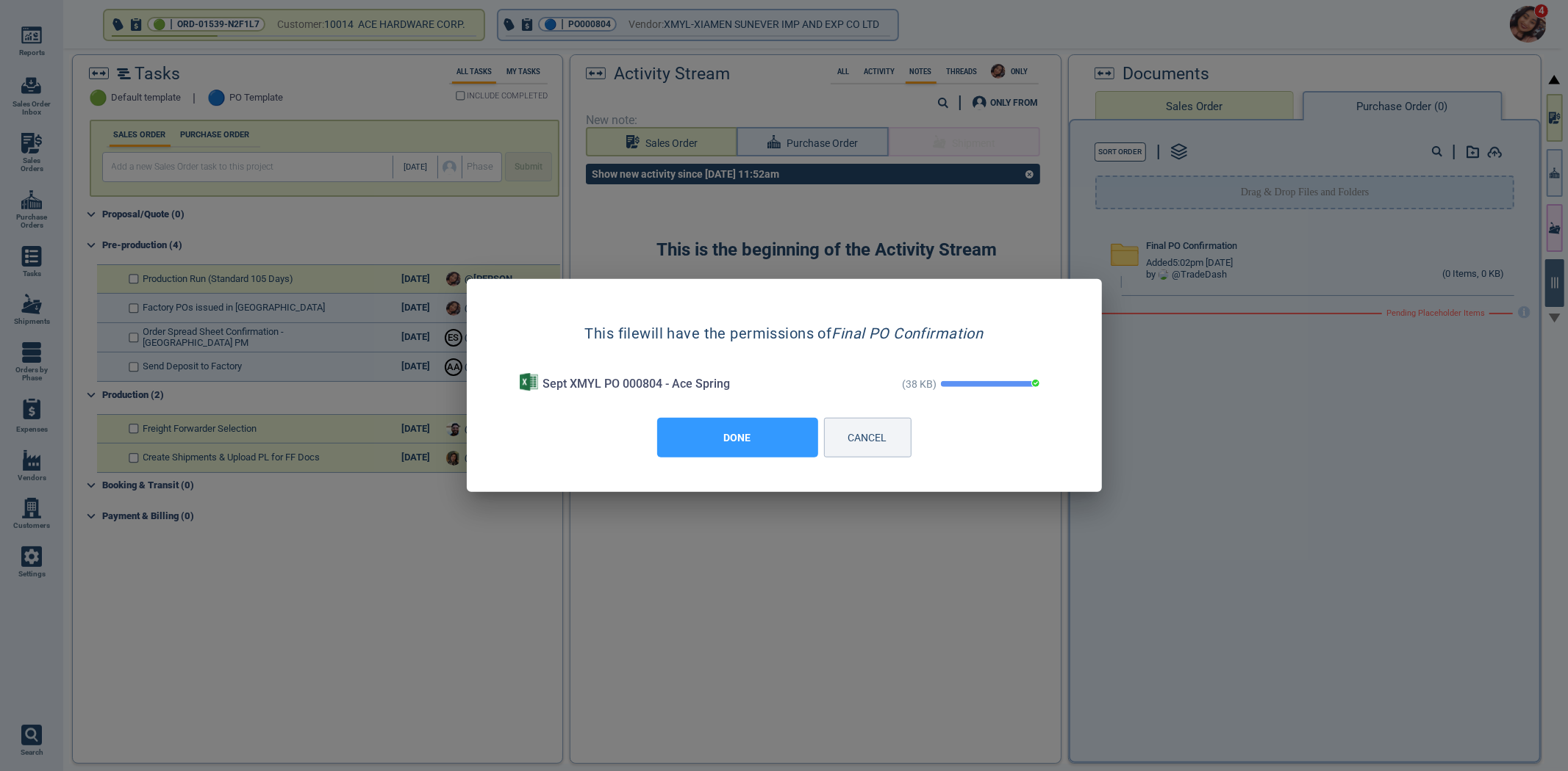
click at [699, 439] on button "DONE" at bounding box center [737, 438] width 161 height 40
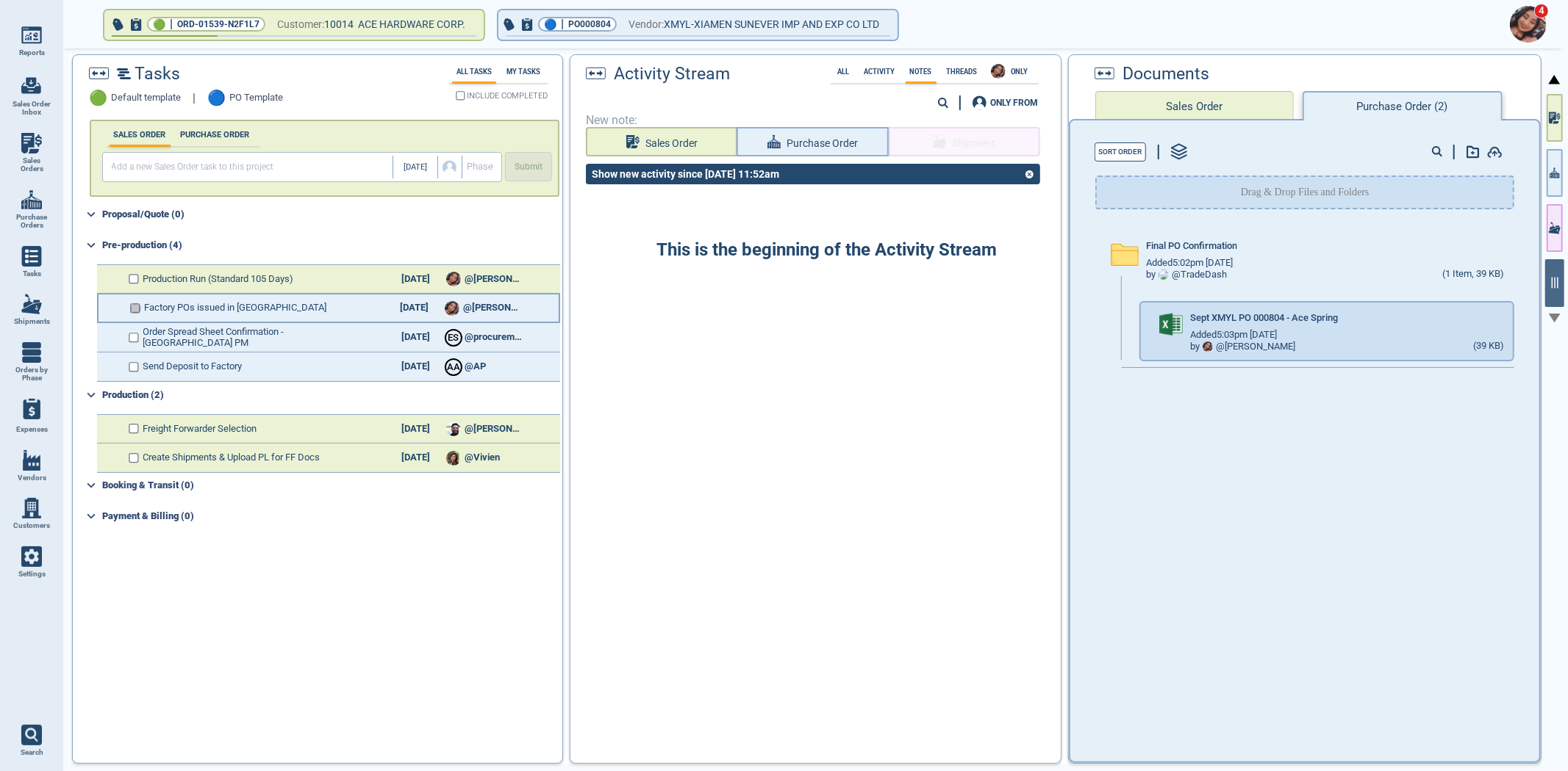
click at [130, 305] on input "checkbox" at bounding box center [136, 308] width 11 height 10
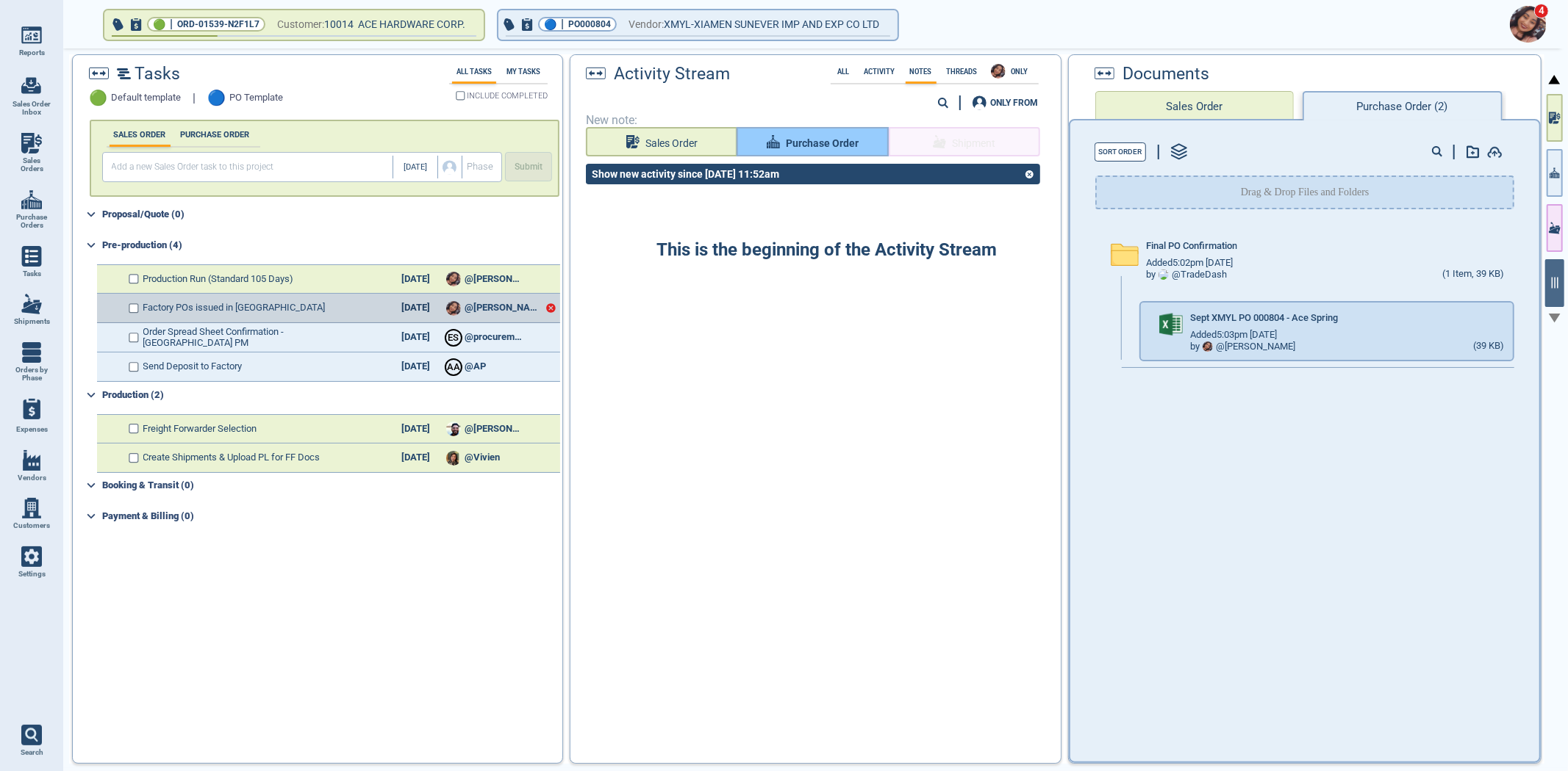
click at [824, 142] on span "Purchase Order" at bounding box center [822, 144] width 72 height 19
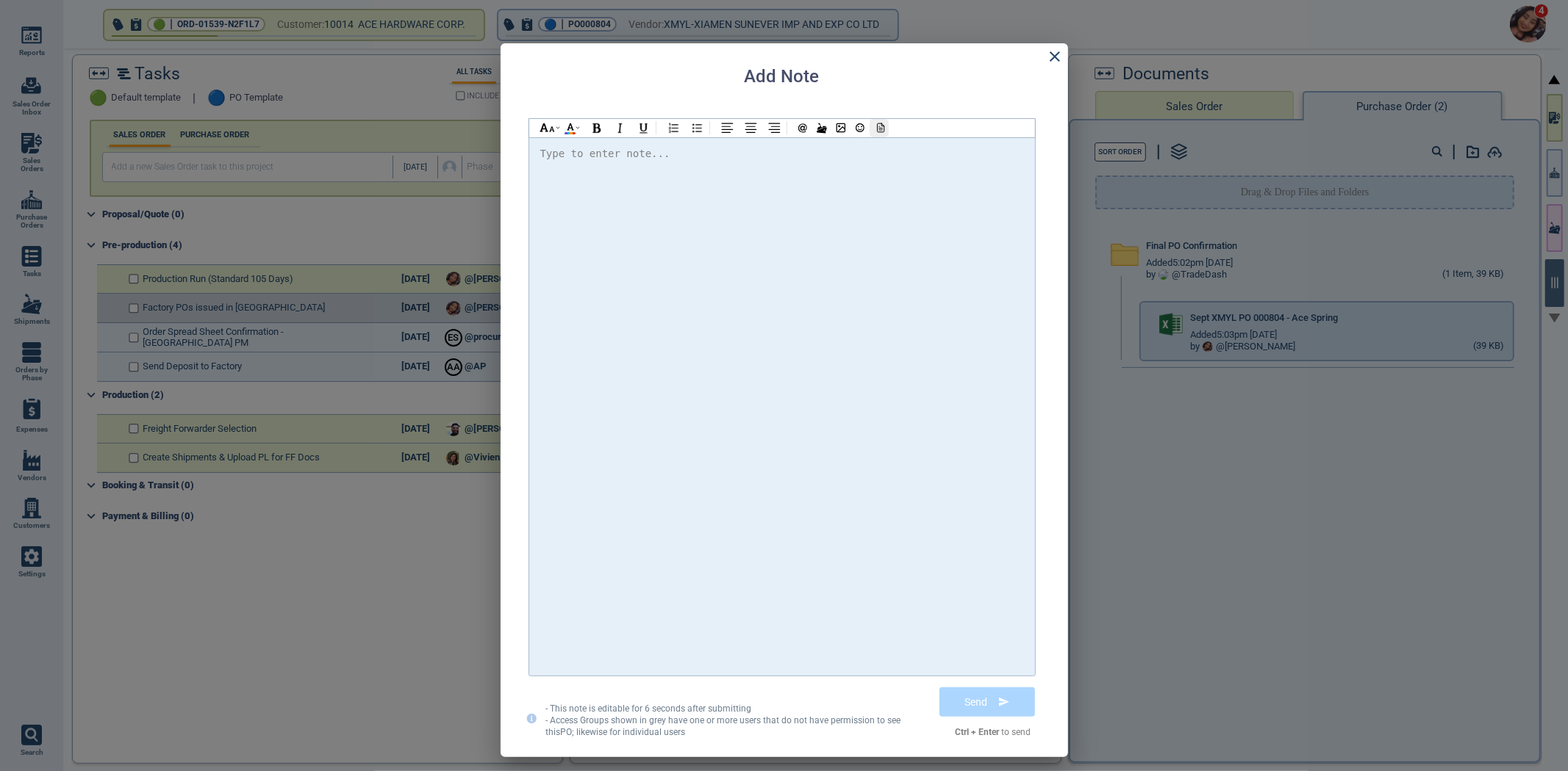
click at [882, 127] on icon at bounding box center [879, 127] width 13 height 10
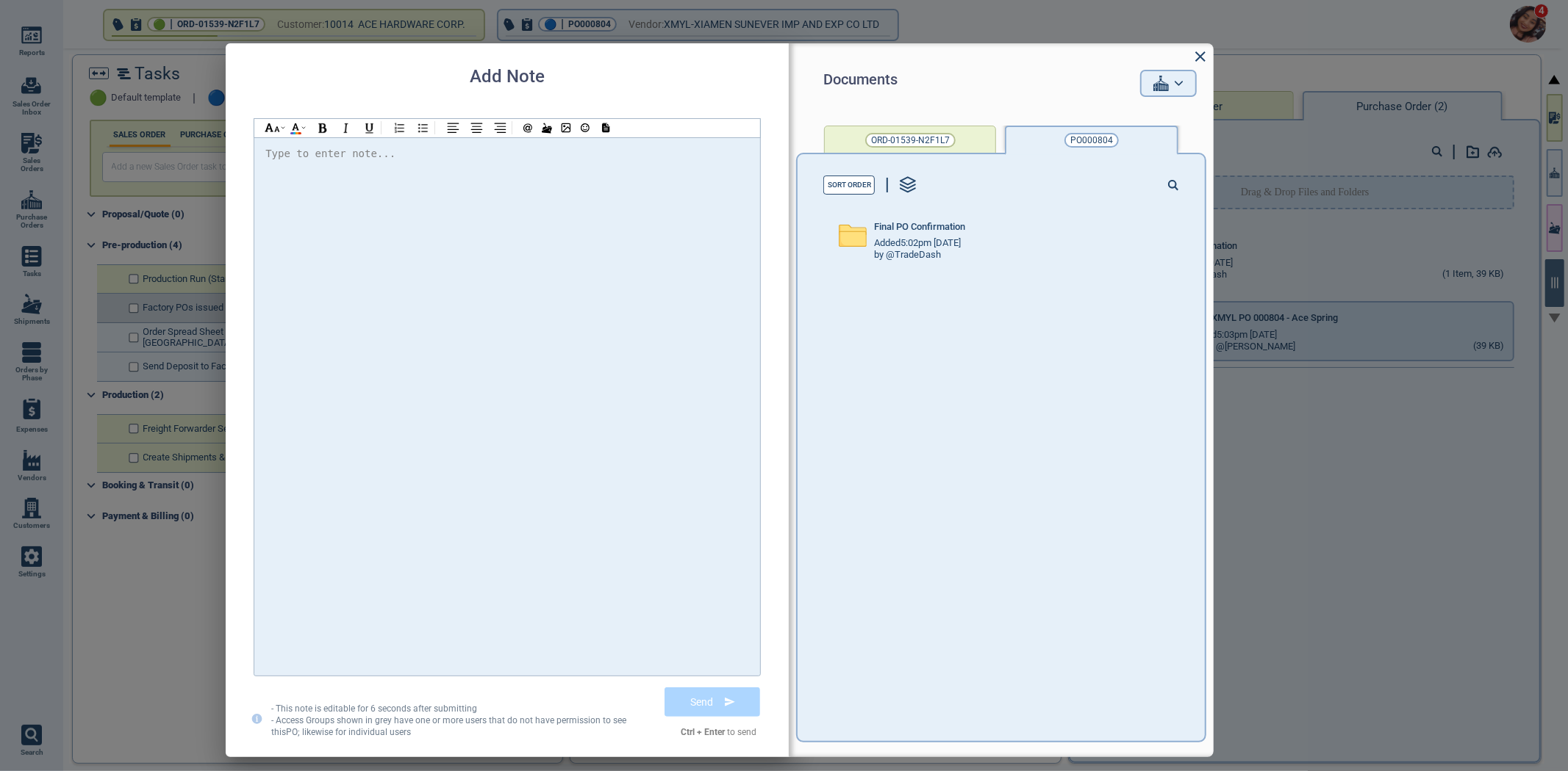
click at [443, 216] on div at bounding box center [507, 407] width 483 height 524
checkbox input "true"
click at [320, 154] on span "@Selina Please find the attached PO and confirm" at bounding box center [445, 153] width 335 height 12
click at [669, 163] on div "Hi @[PERSON_NAME] @[PERSON_NAME] @[PERSON_NAME] Please find the attached PO and…" at bounding box center [507, 407] width 483 height 524
click at [609, 125] on icon at bounding box center [604, 127] width 13 height 10
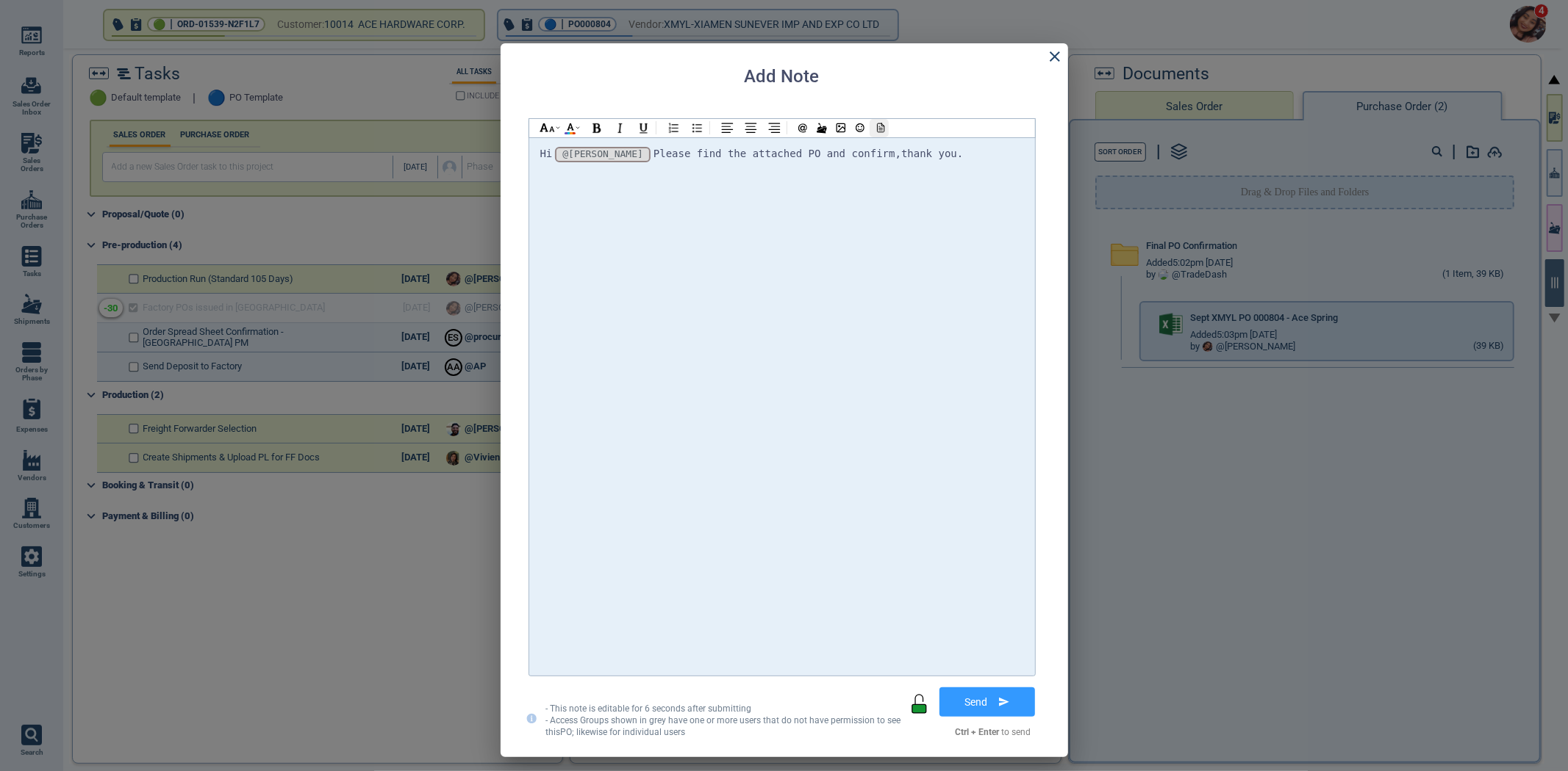
click at [878, 124] on icon at bounding box center [879, 127] width 13 height 10
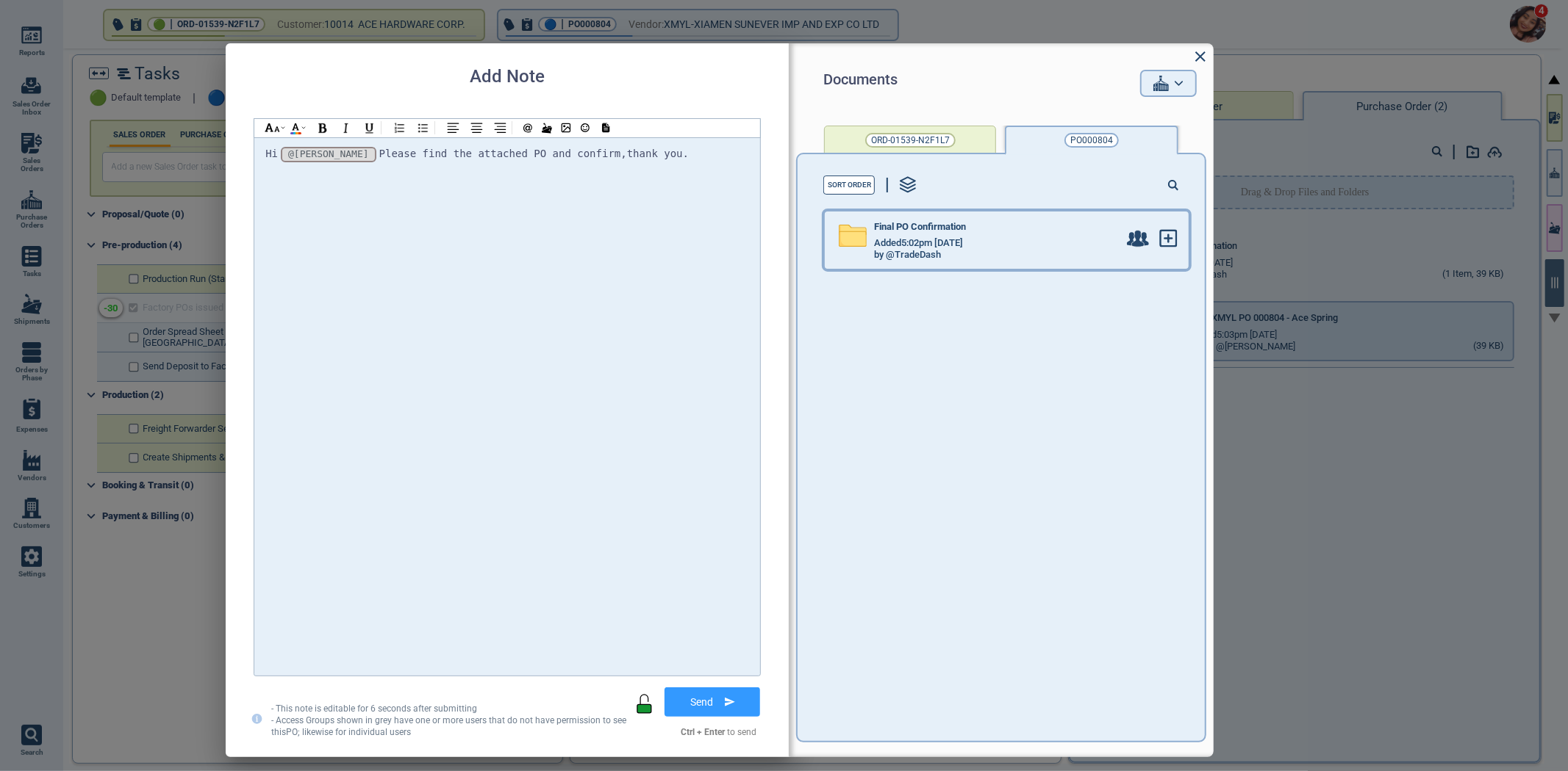
click at [933, 241] on span "Added 5:02pm [DATE]" at bounding box center [918, 243] width 89 height 11
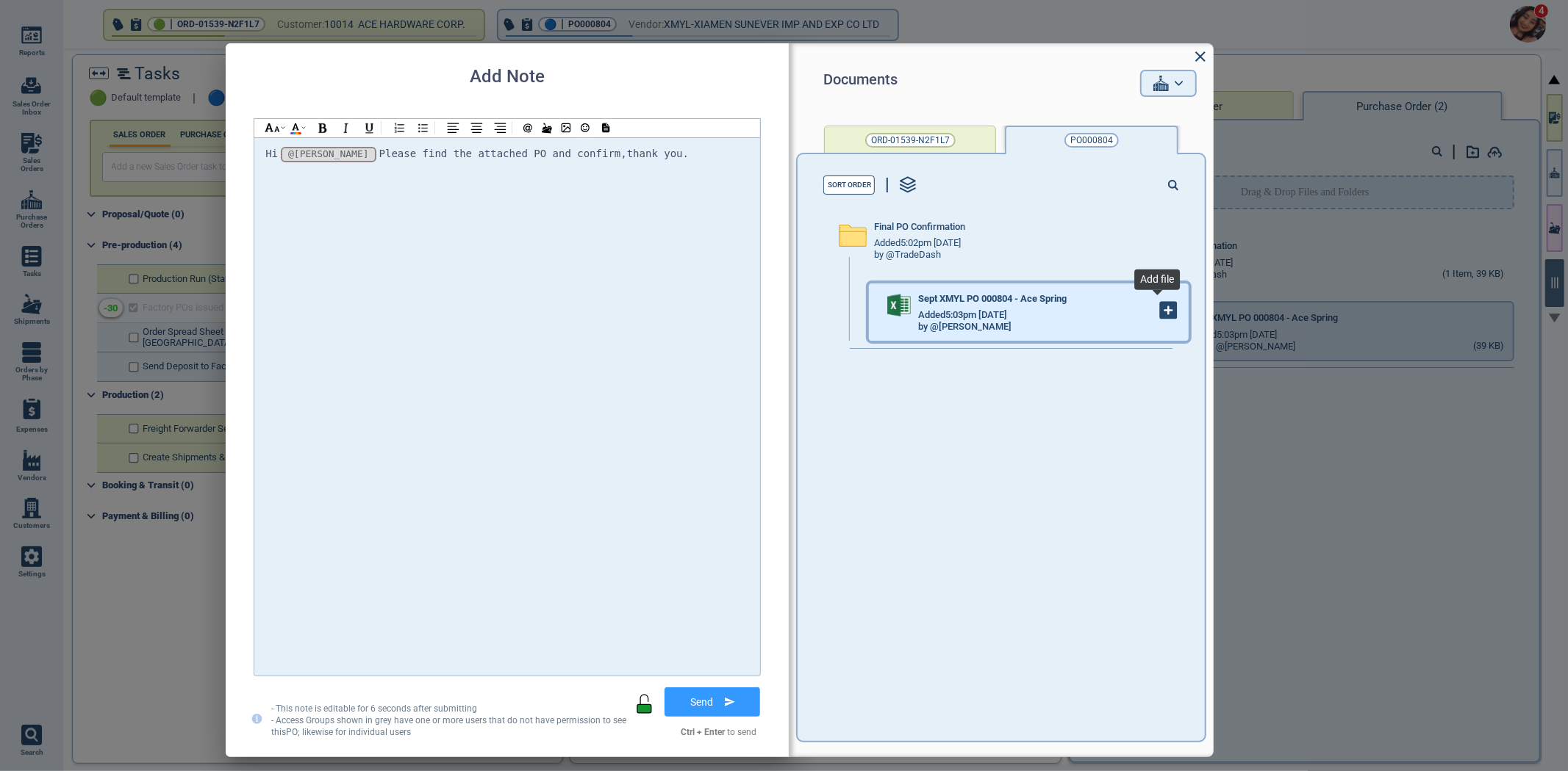
click at [1165, 307] on icon at bounding box center [1168, 310] width 16 height 16
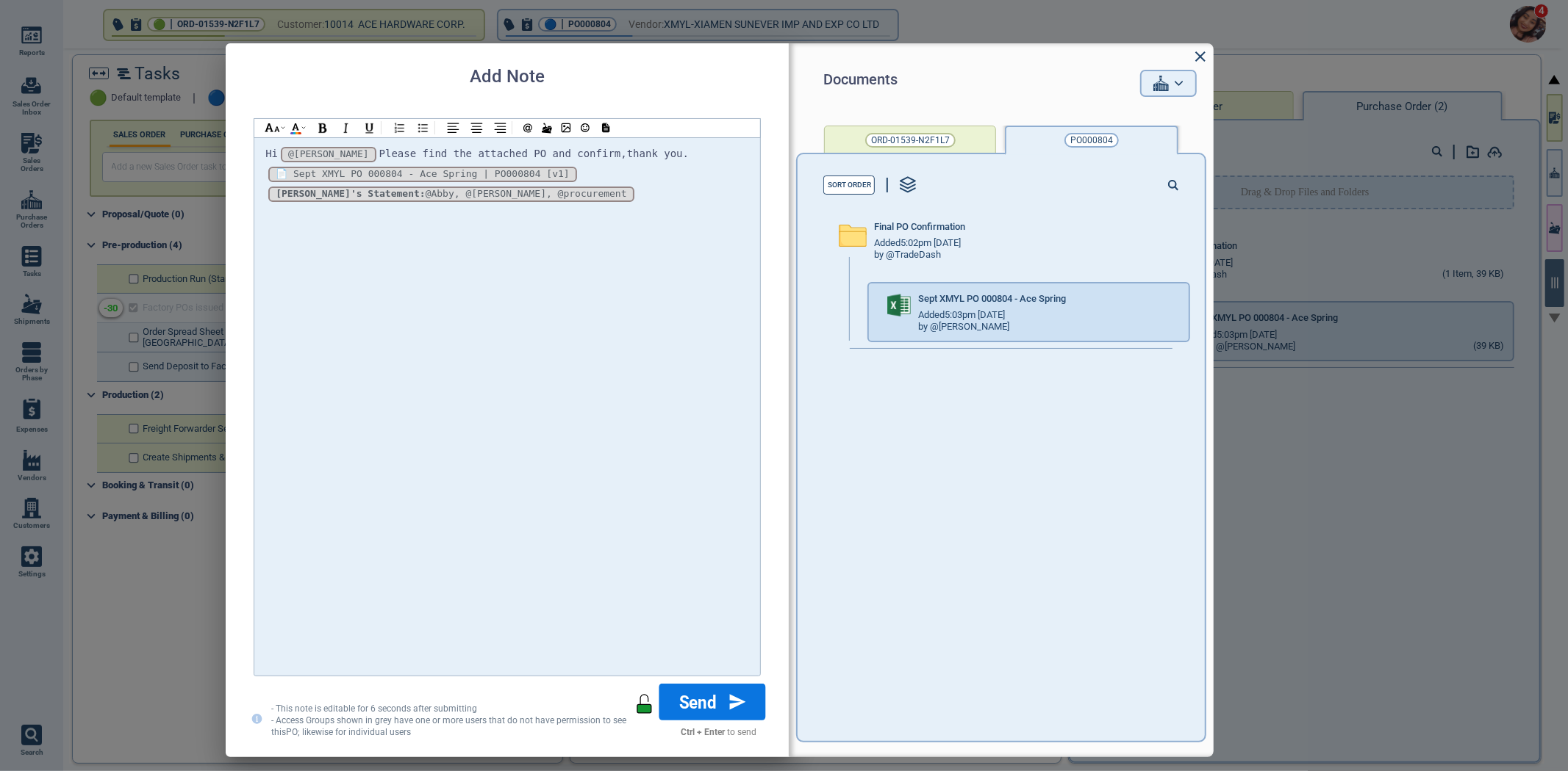
click at [701, 693] on button "Send" at bounding box center [712, 702] width 107 height 37
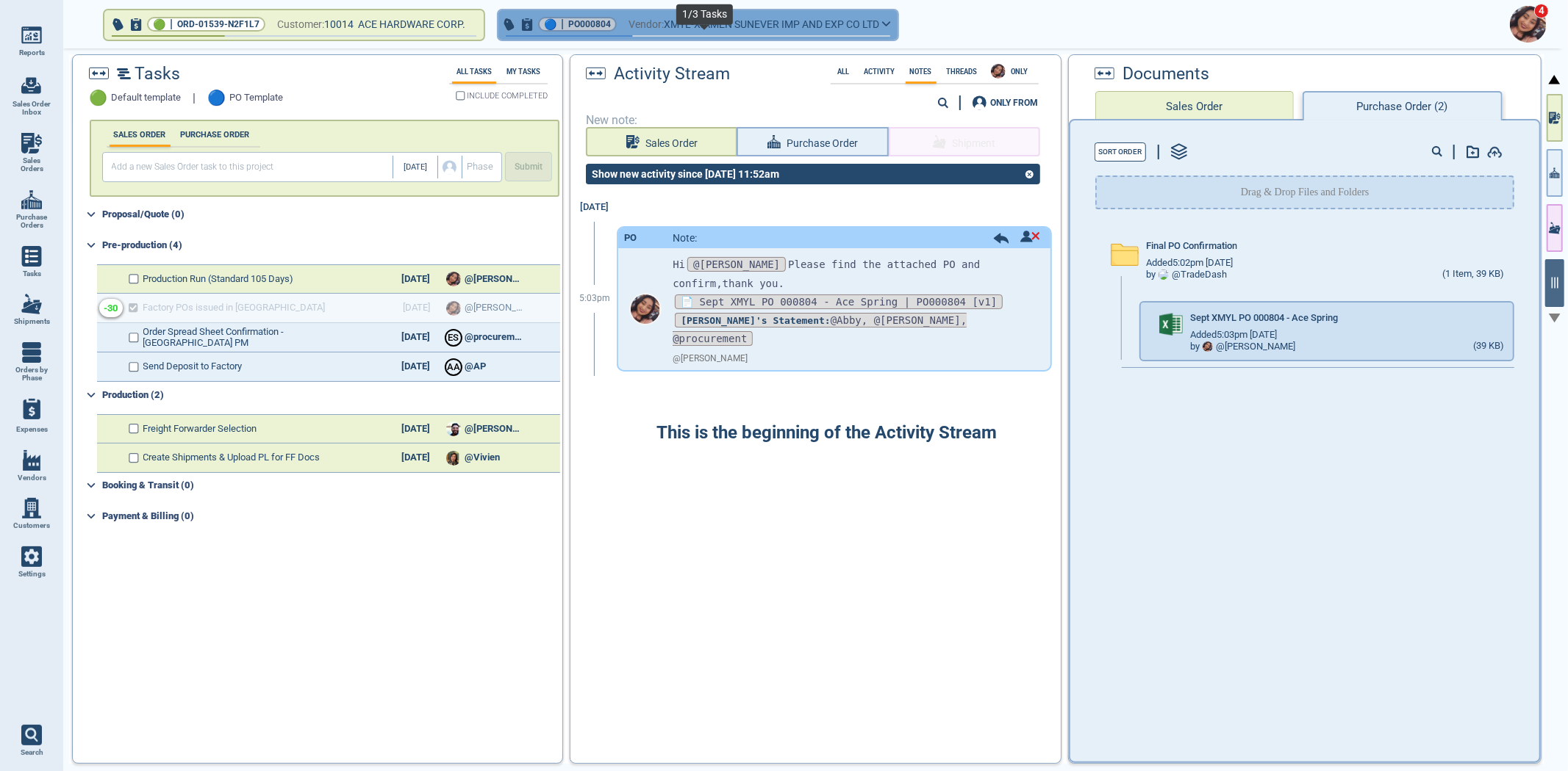
click at [713, 35] on span "button" at bounding box center [697, 38] width 399 height 6
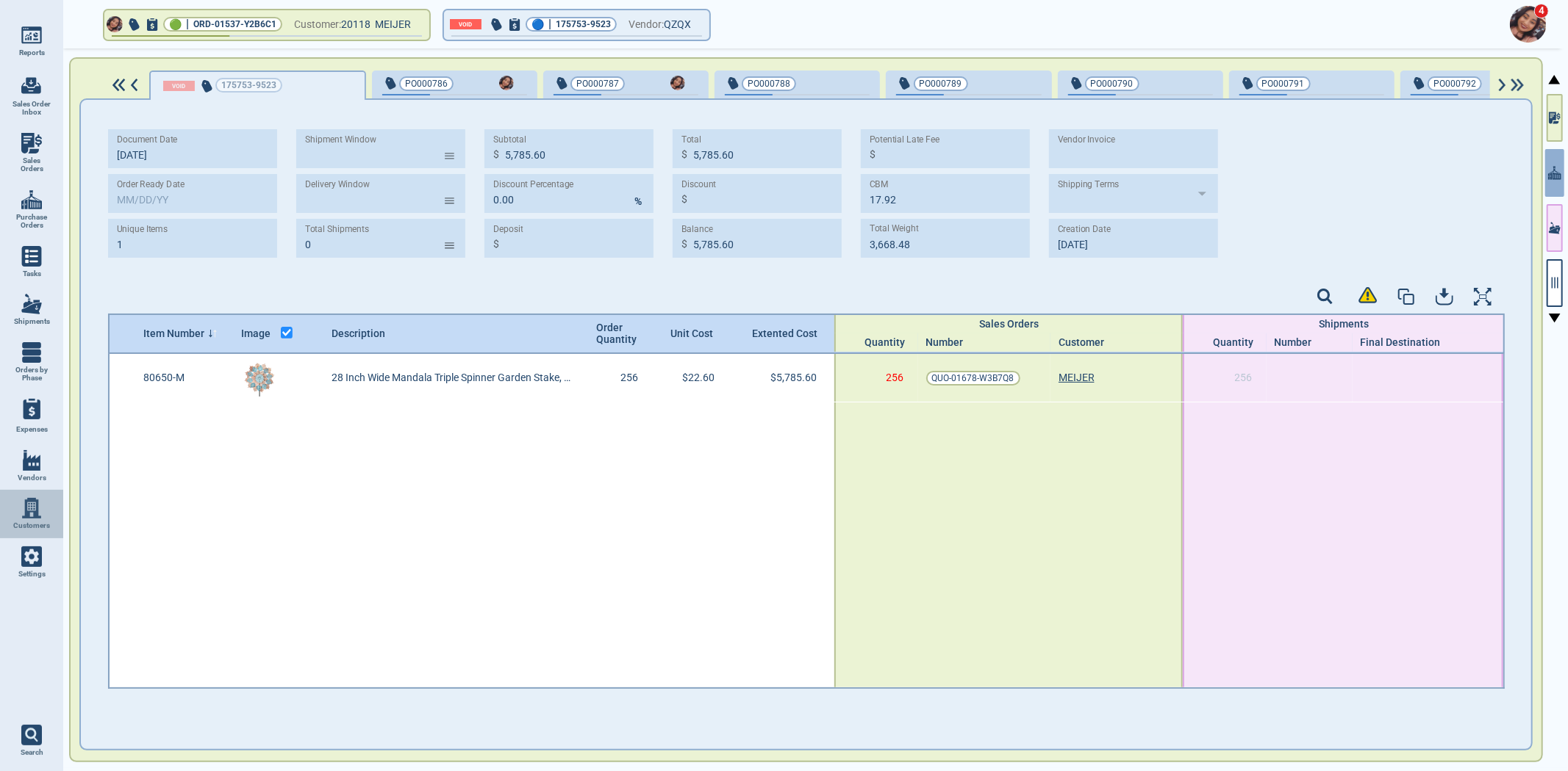
click at [40, 521] on span "Customers" at bounding box center [32, 525] width 37 height 8
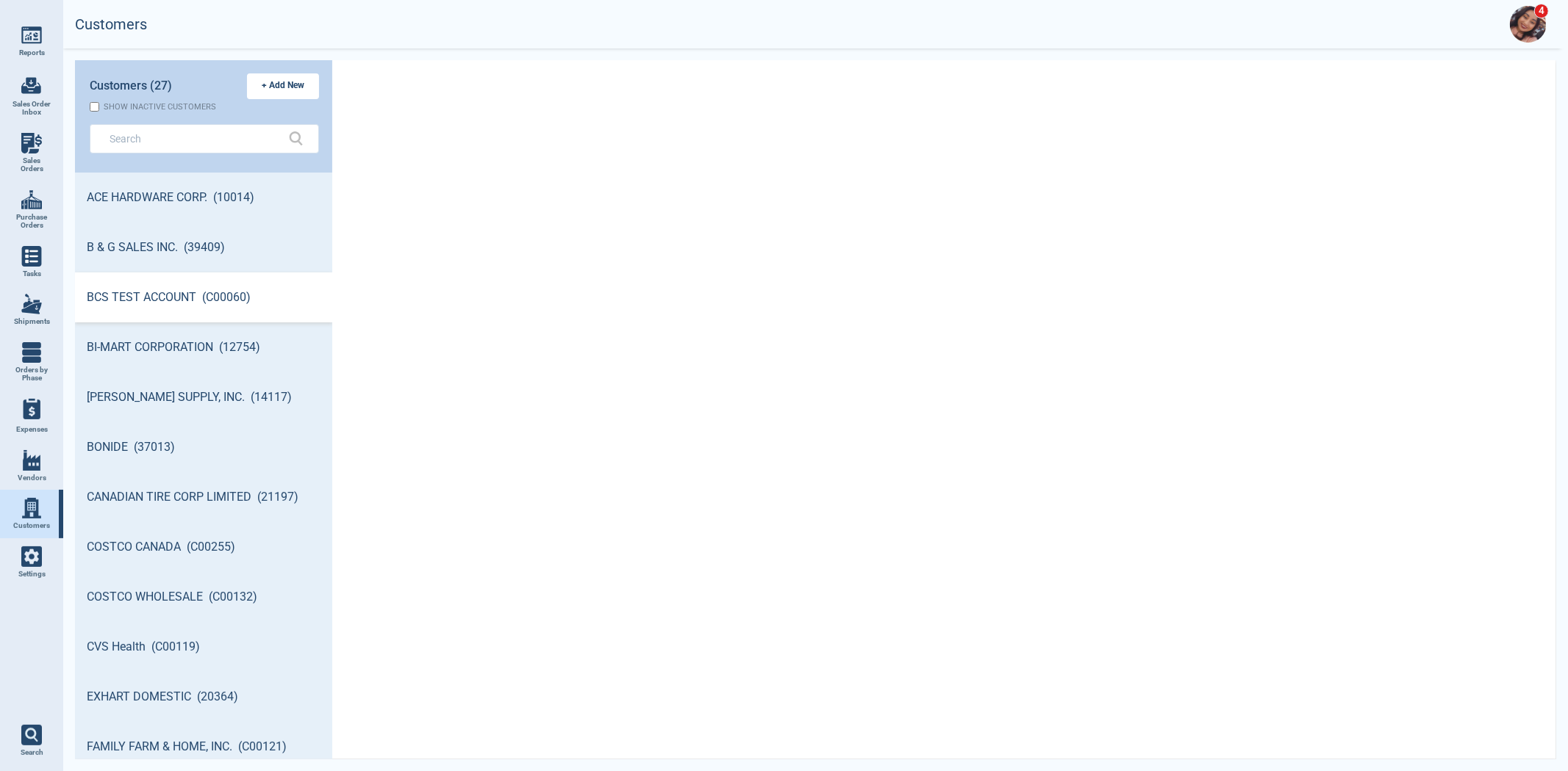
scroll to position [582, 253]
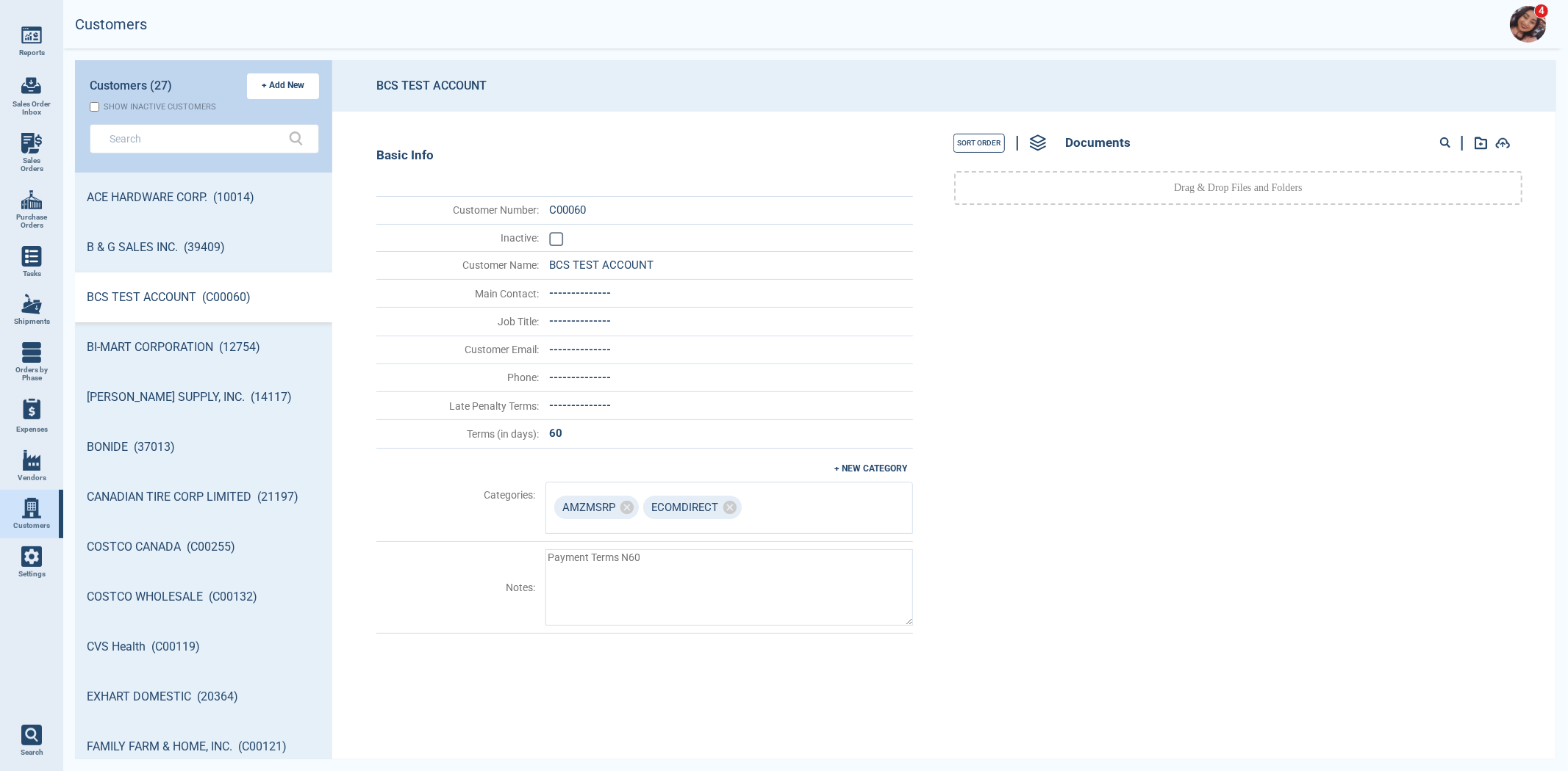
click at [46, 560] on link "Settings" at bounding box center [32, 563] width 63 height 48
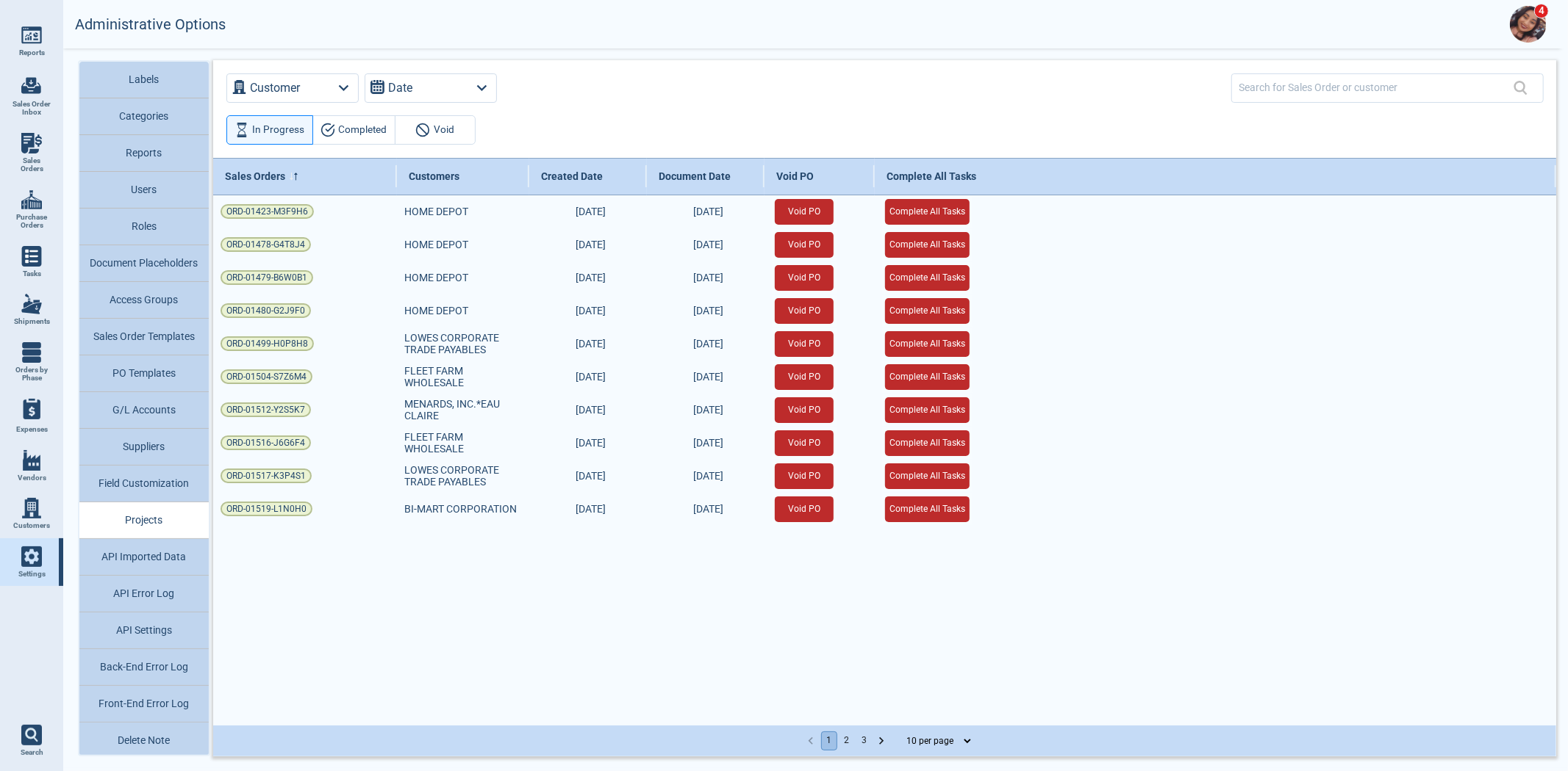
click at [138, 229] on button "Roles" at bounding box center [143, 228] width 129 height 37
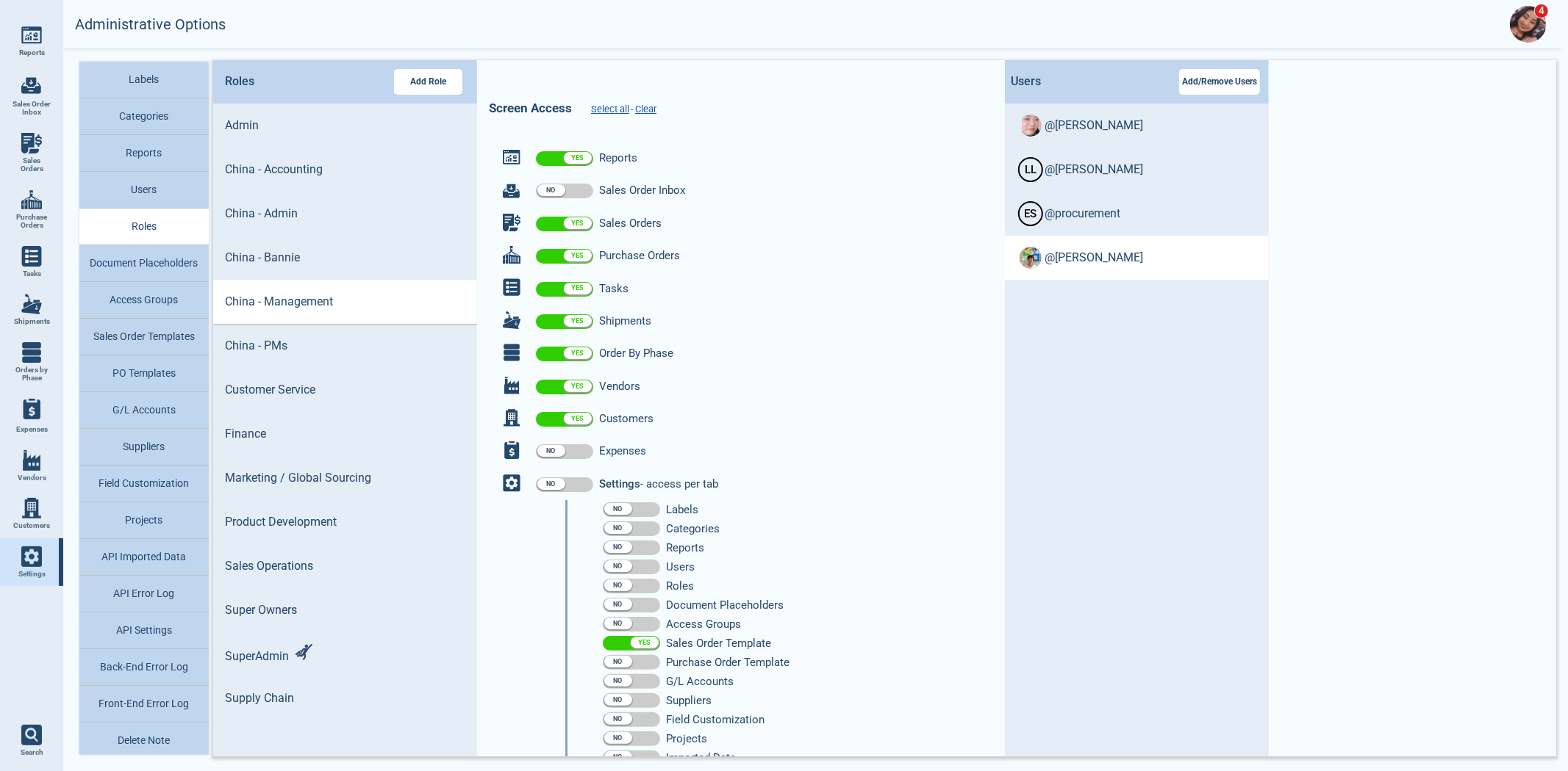
click at [1097, 265] on li "@ [PERSON_NAME]" at bounding box center [1137, 257] width 264 height 44
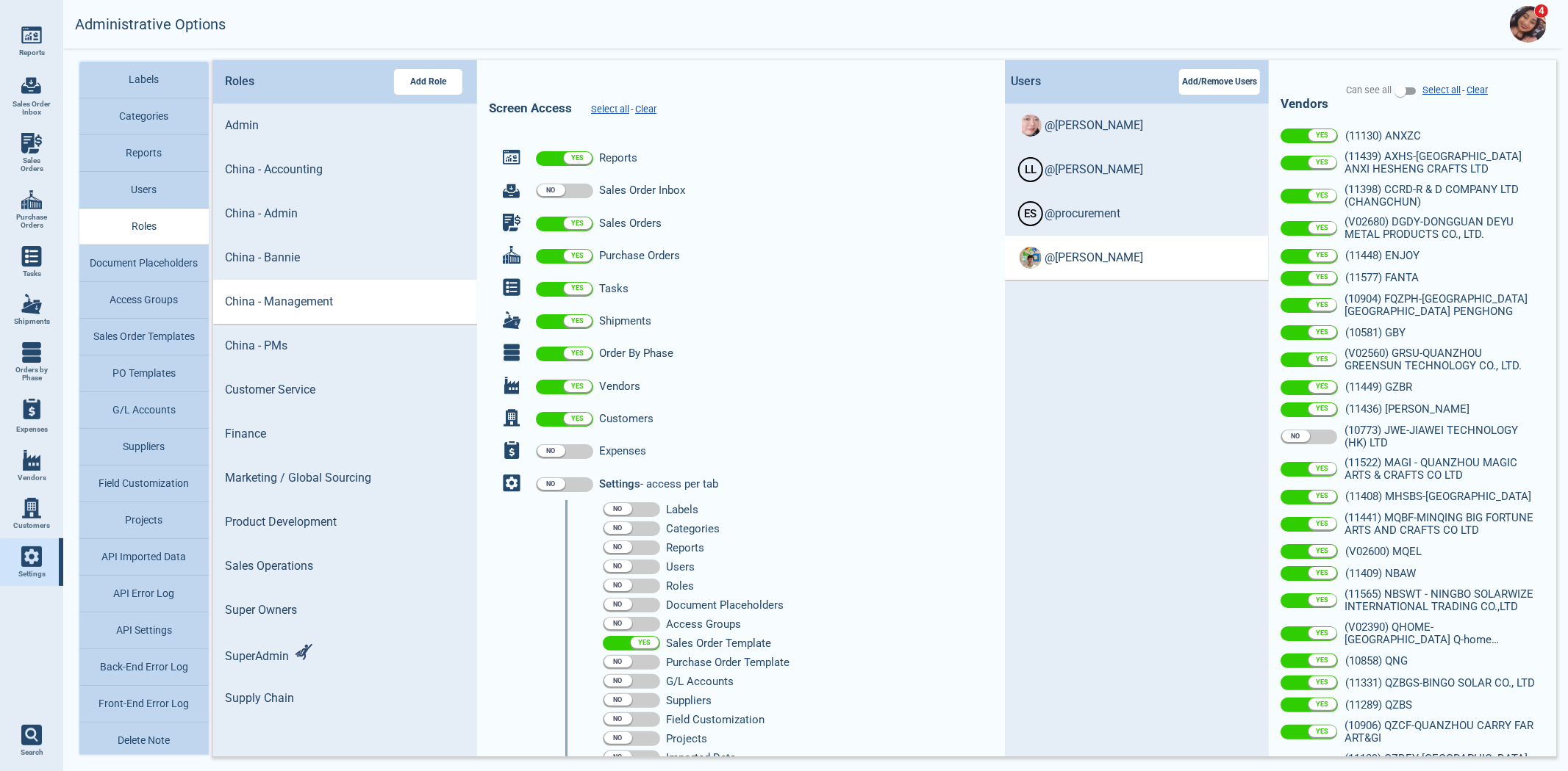
scroll to position [3, 0]
click at [21, 511] on img at bounding box center [32, 508] width 20 height 20
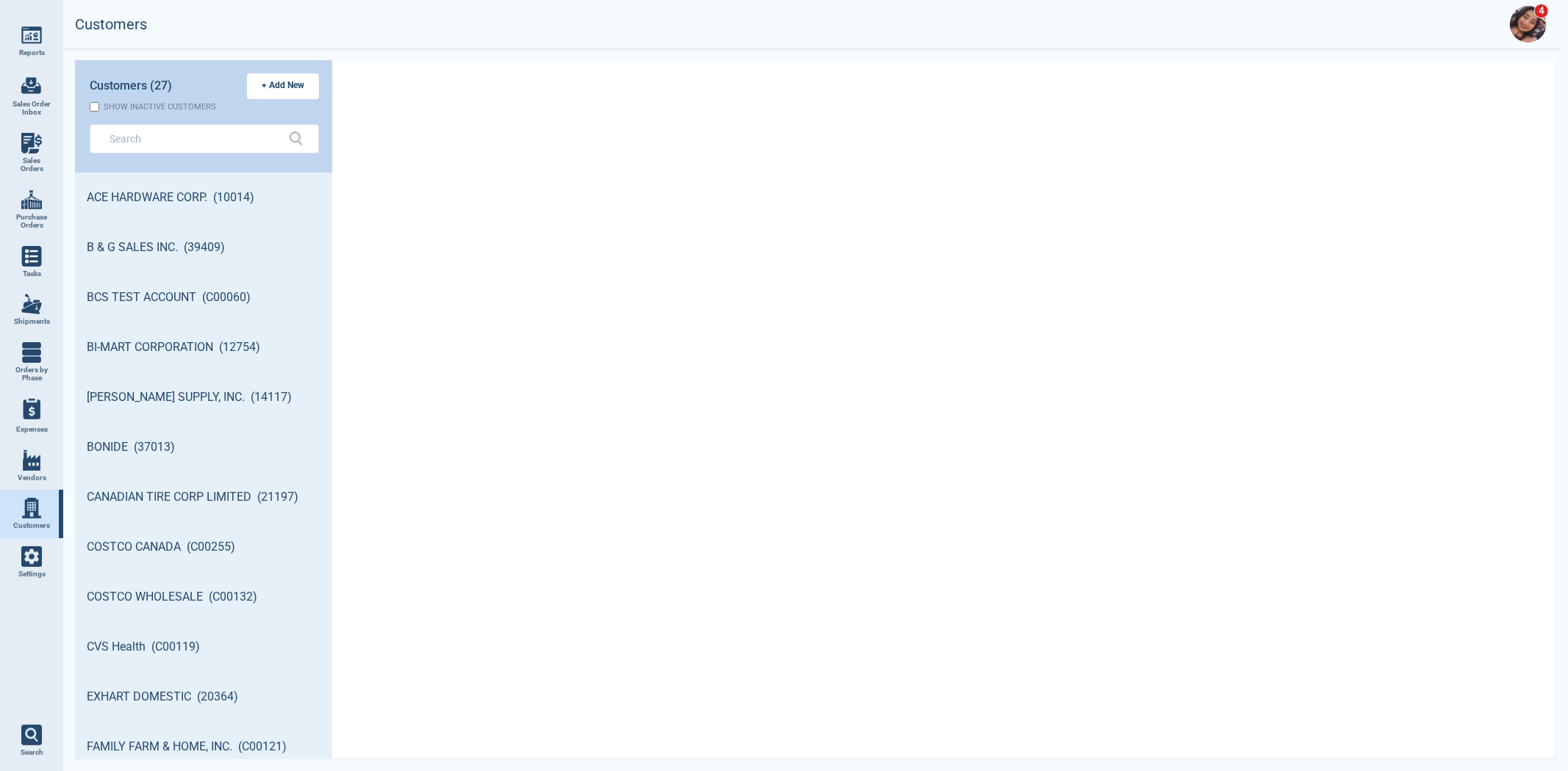
scroll to position [582, 253]
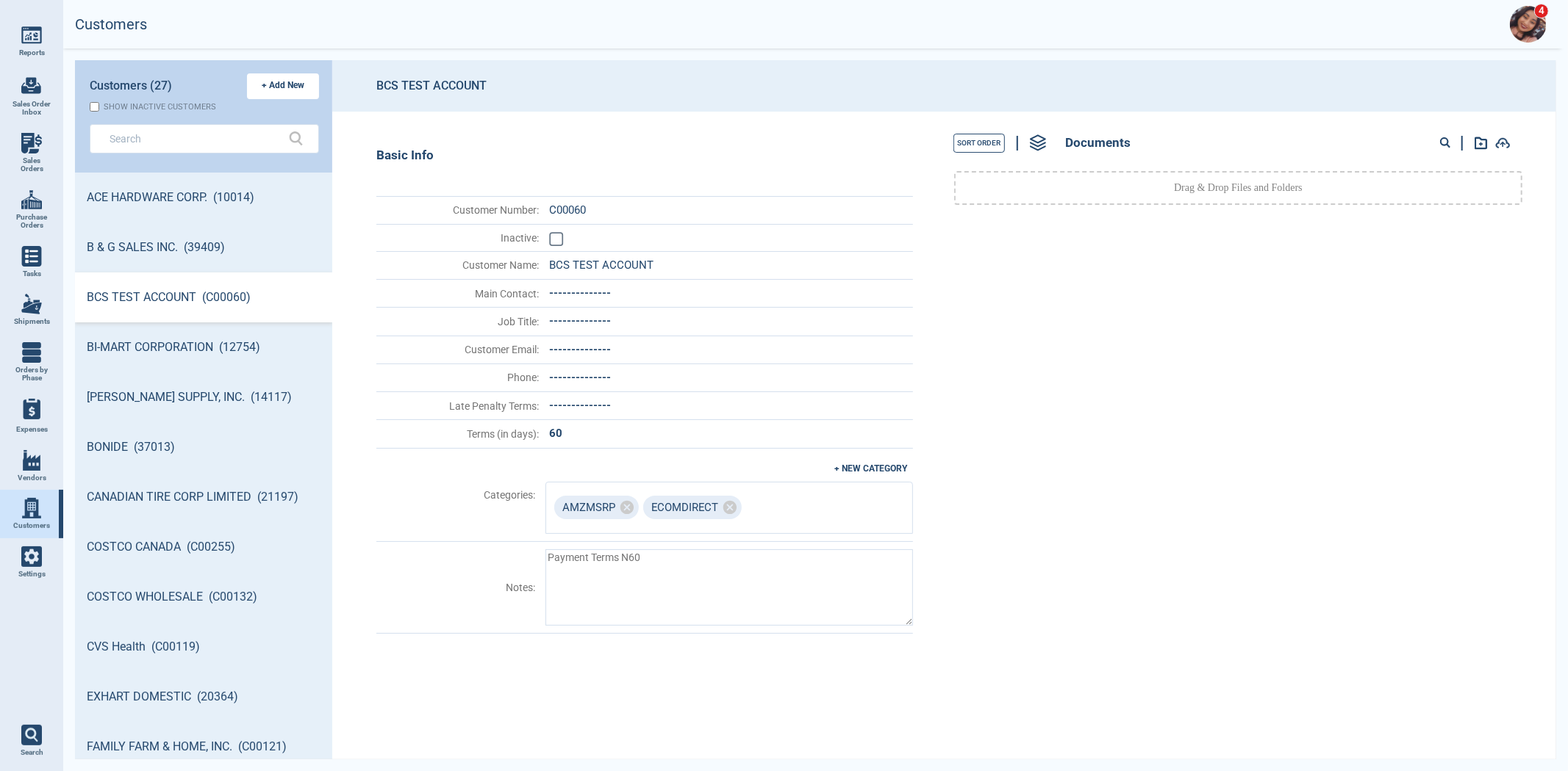
click at [46, 471] on link "Vendors" at bounding box center [32, 466] width 63 height 48
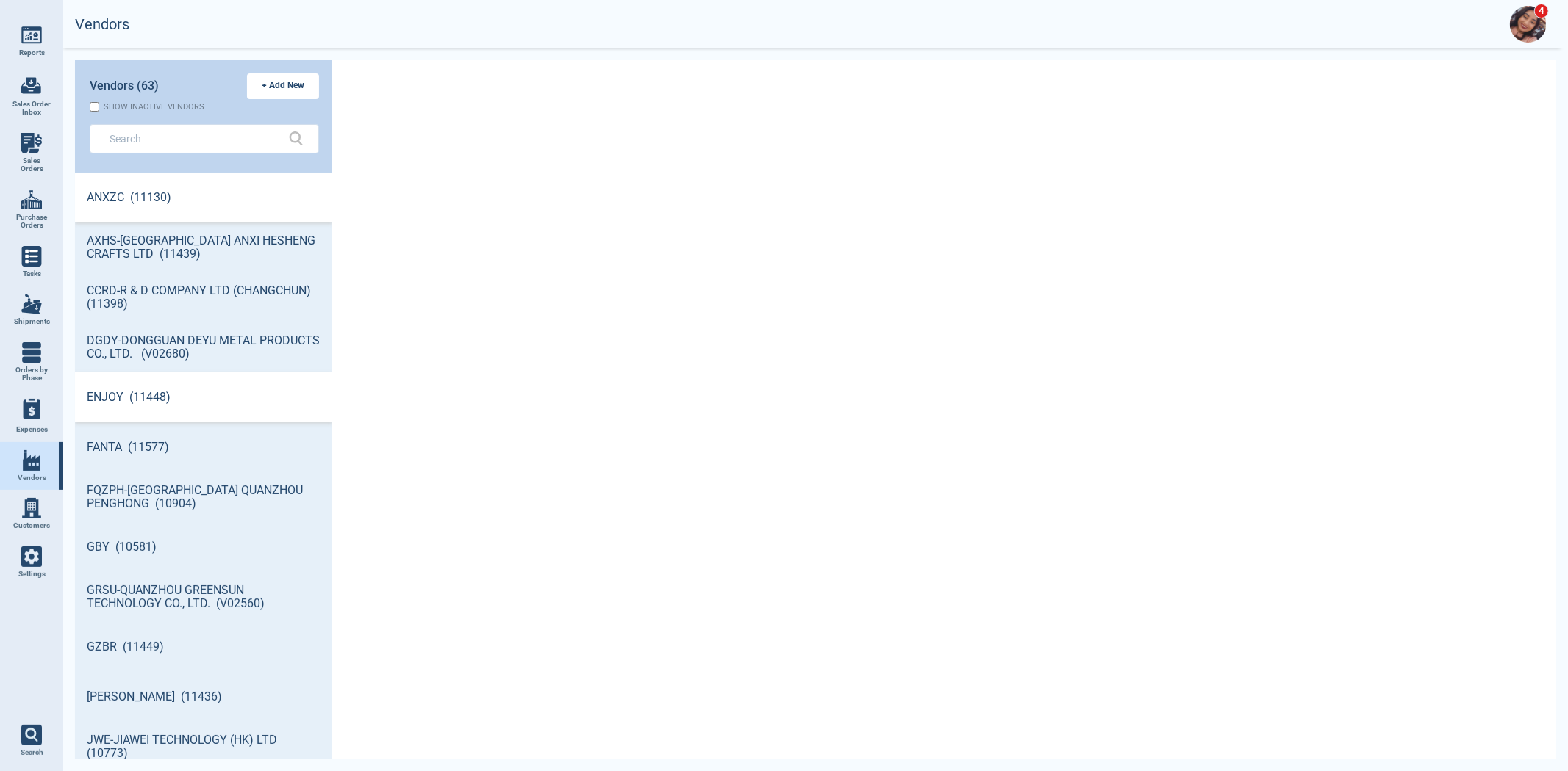
scroll to position [582, 253]
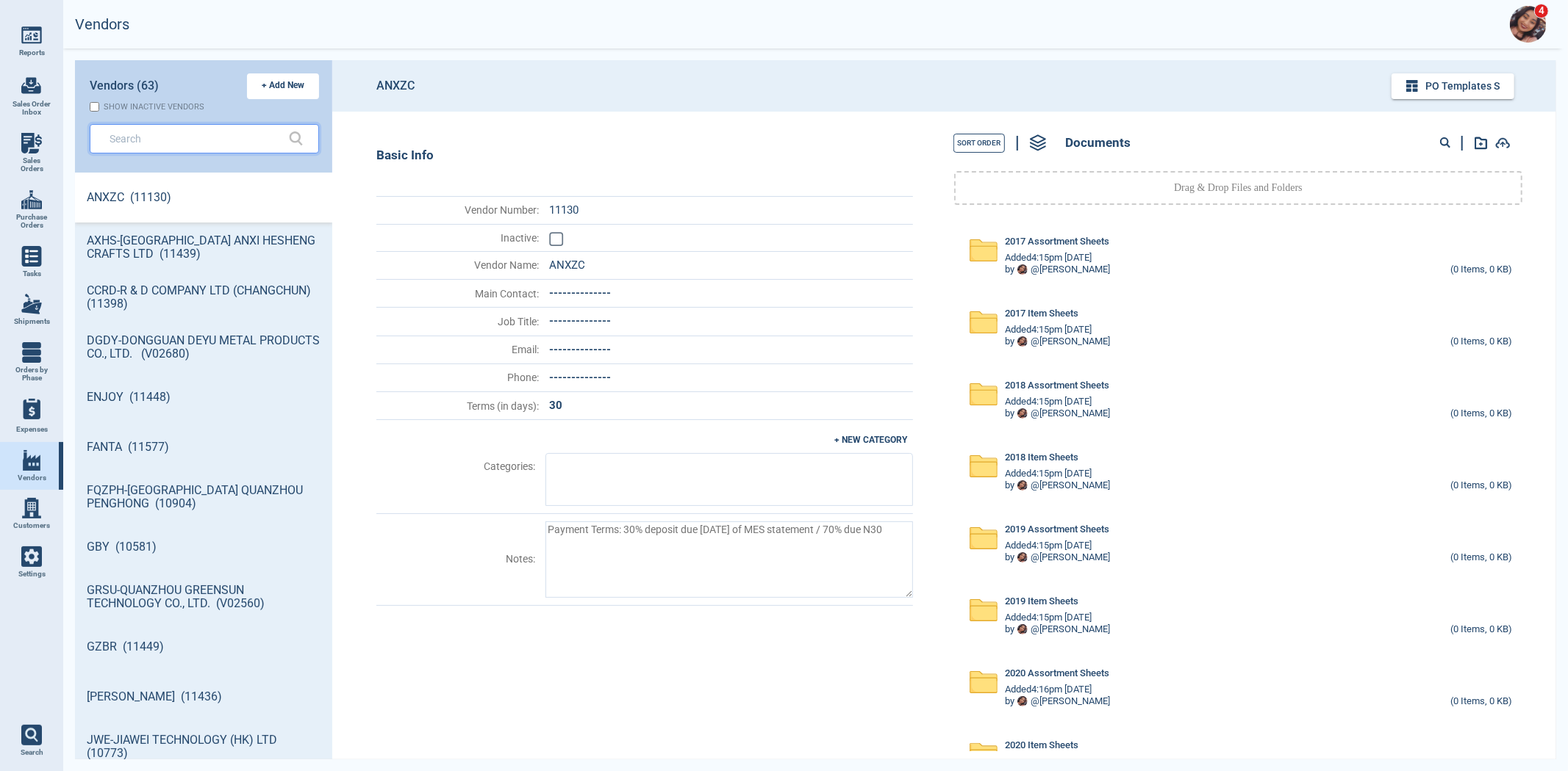
click at [191, 142] on input "text" at bounding box center [193, 138] width 167 height 21
type textarea "x"
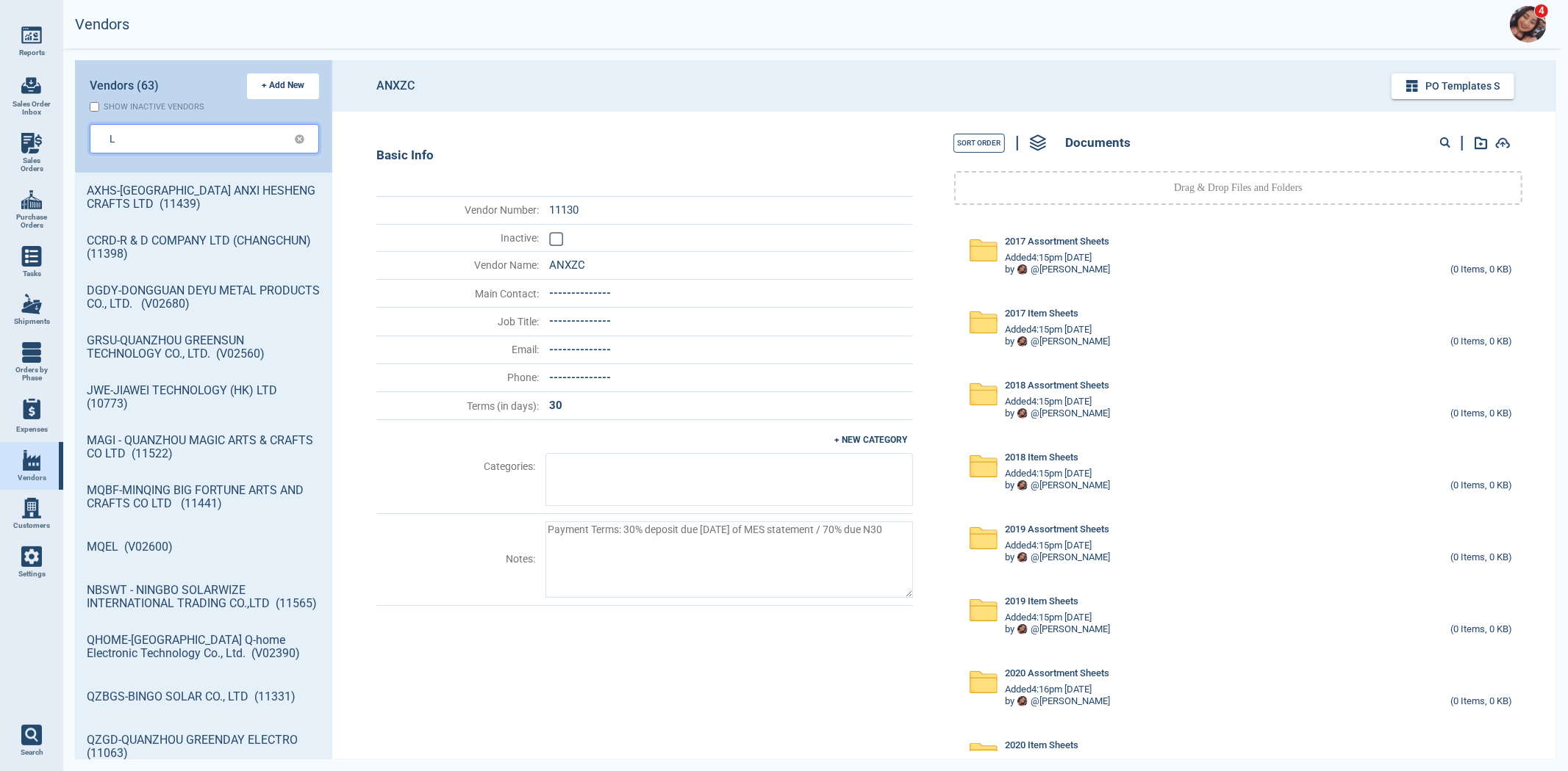
type input "L"
type textarea "x"
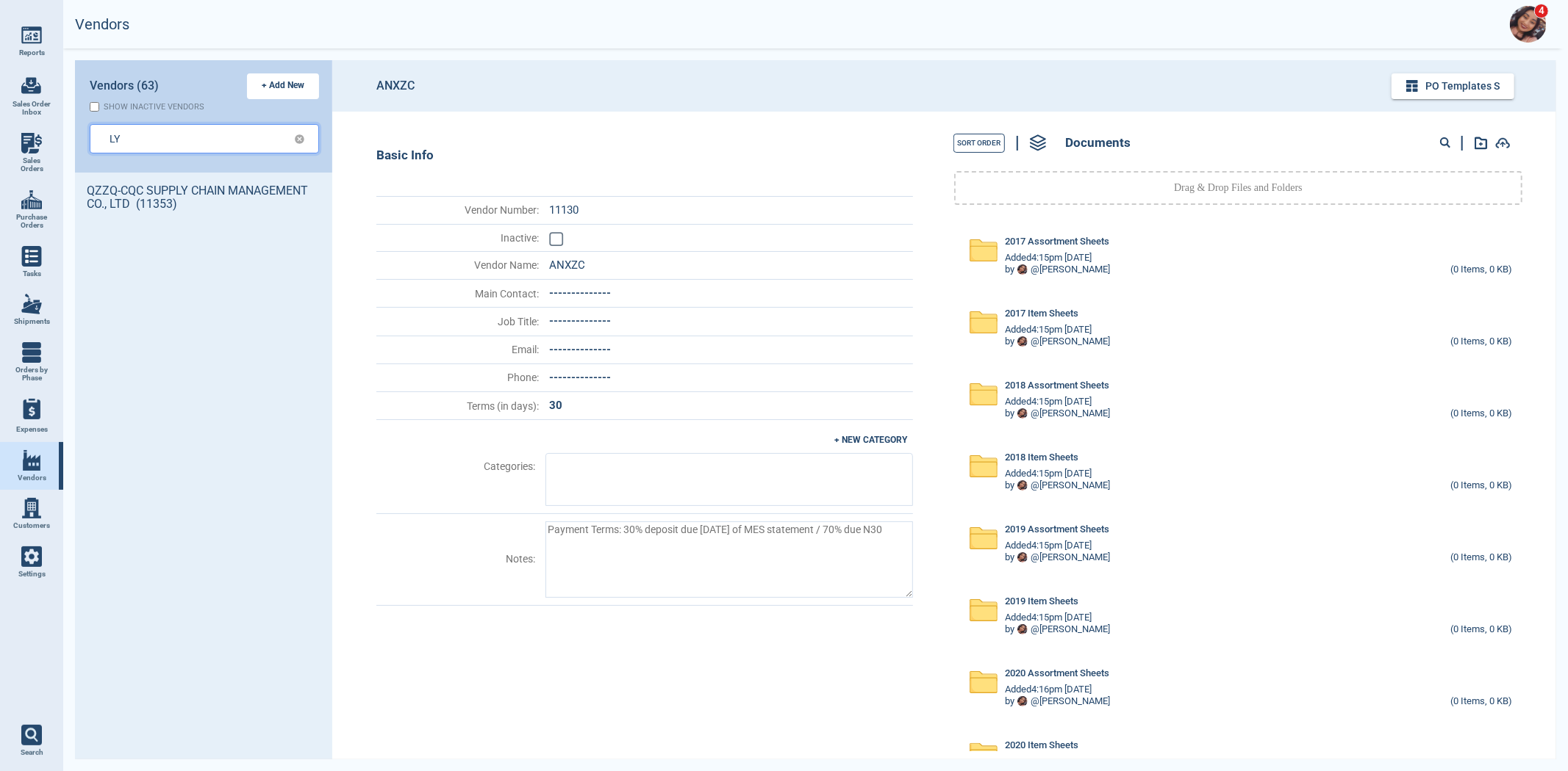
type input "LY"
type textarea "x"
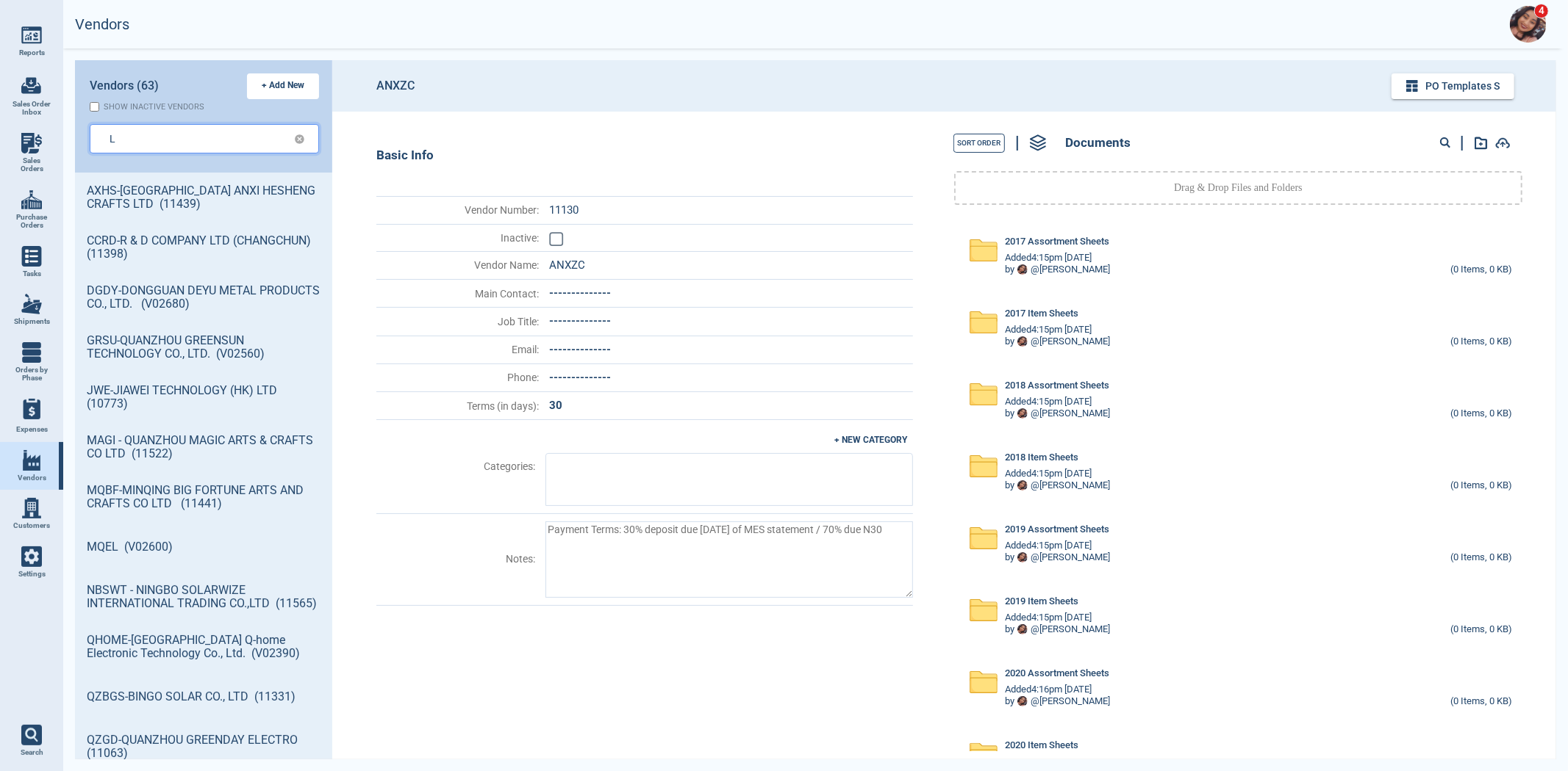
type input "L"
type textarea "x"
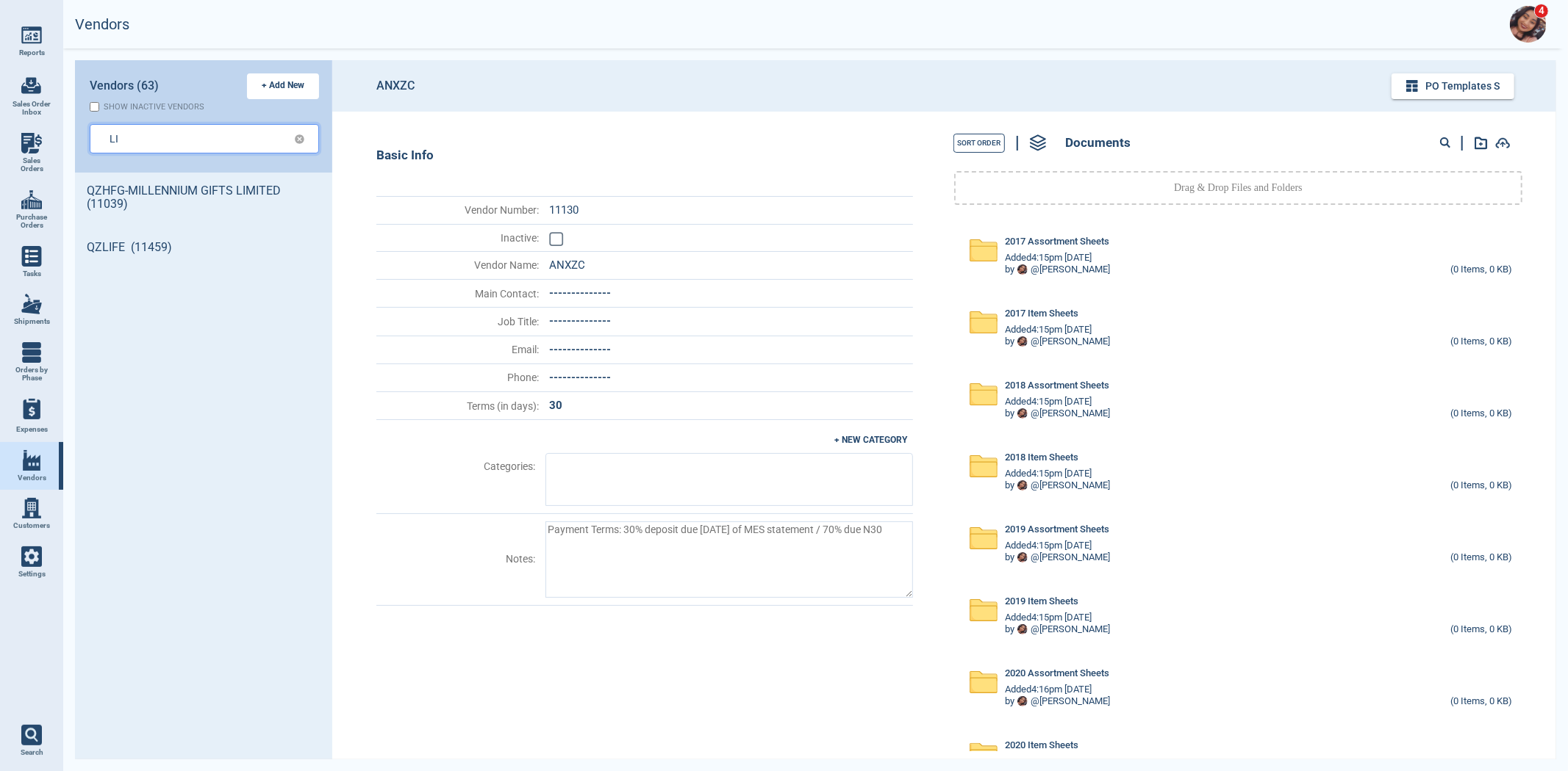
type input "LI"
click at [201, 386] on div "QZHFG-MILLENNIUM GIFTS LIMITED (11039) QZLIFE (11459)" at bounding box center [204, 466] width 257 height 587
click at [215, 357] on div "QZHFG-MILLENNIUM GIFTS LIMITED (11039) QZLIFE (11459)" at bounding box center [204, 466] width 257 height 587
click at [159, 114] on header "Vendors (63) + Add New Show inactive vendors LI" at bounding box center [204, 116] width 257 height 112
click at [165, 105] on div "Show inactive vendors" at bounding box center [154, 107] width 100 height 9
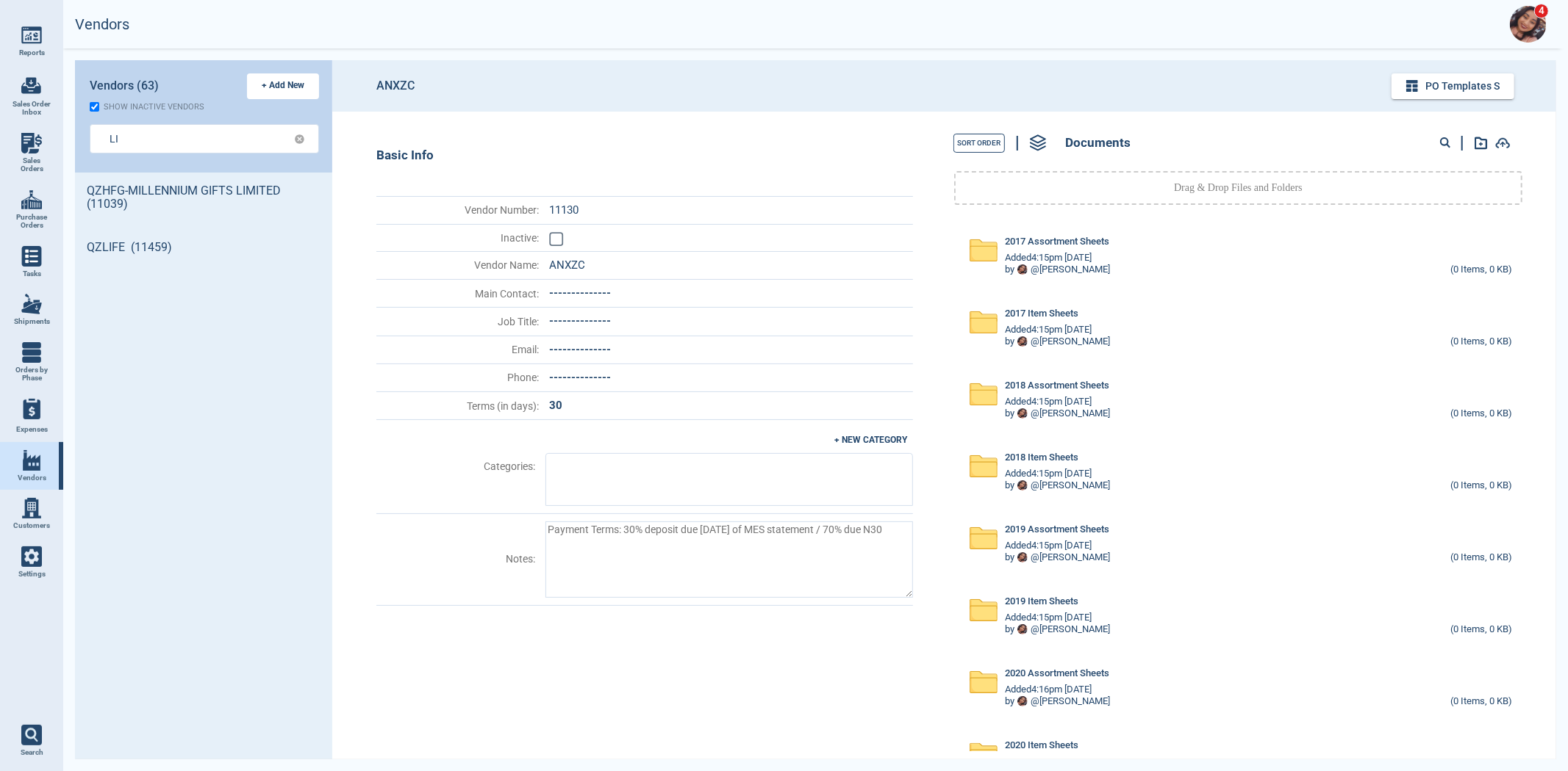
checkbox input "true"
type textarea "x"
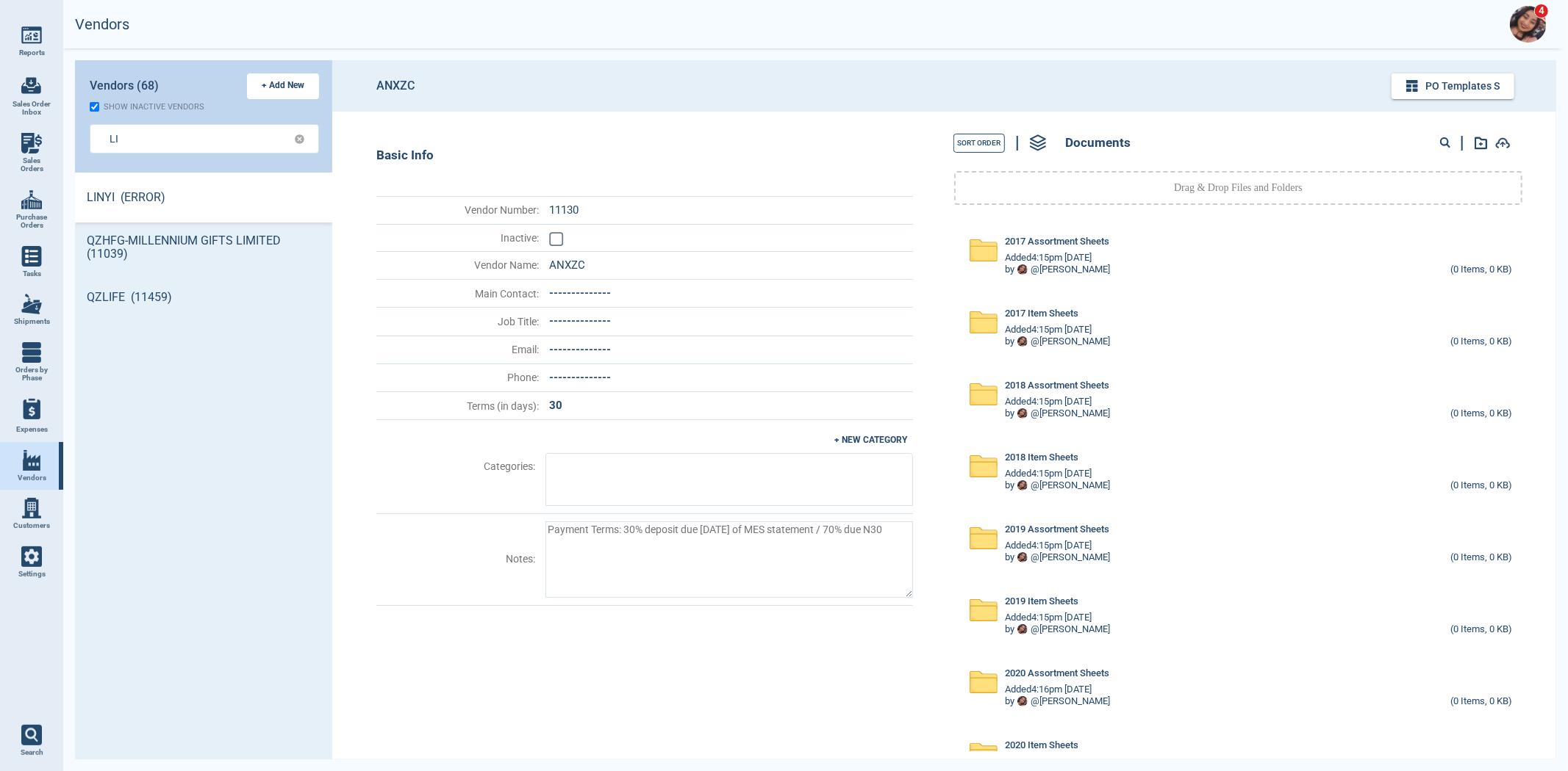
click at [124, 191] on link "LINYI (ERROR)" at bounding box center [204, 198] width 257 height 50
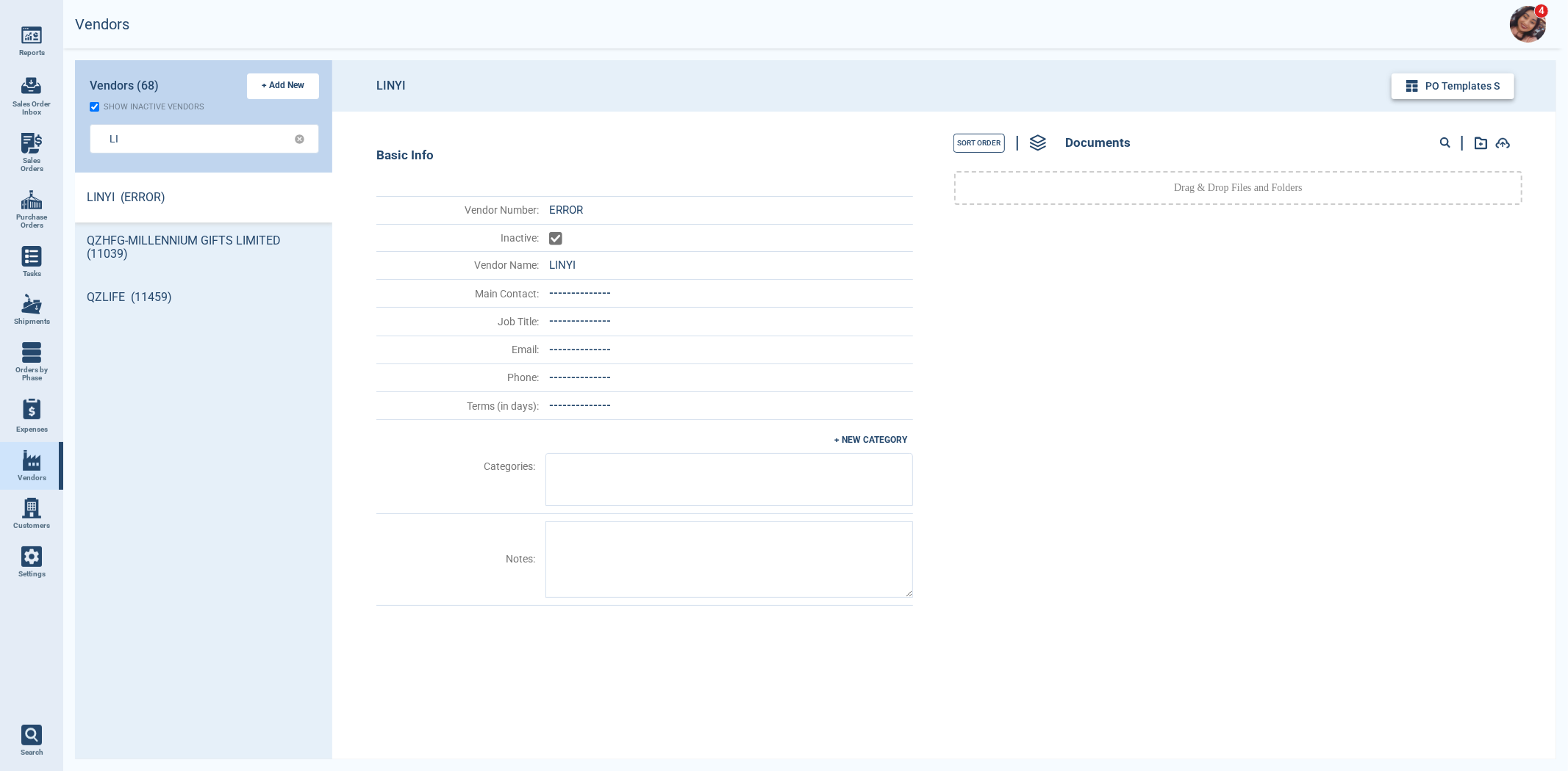
click at [1442, 91] on button "PO Templates s" at bounding box center [1453, 86] width 123 height 26
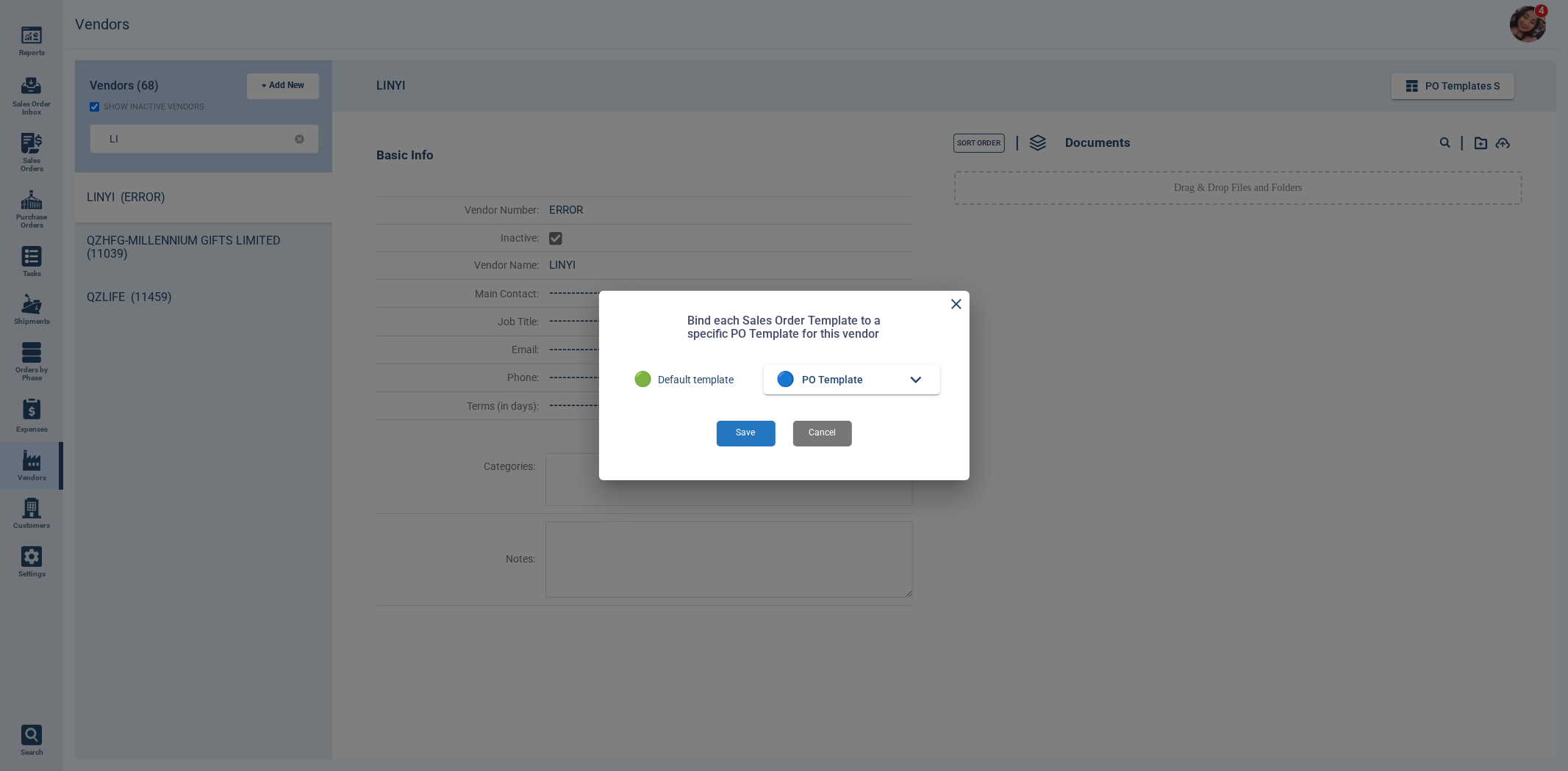
click at [761, 428] on button "Save" at bounding box center [745, 434] width 59 height 26
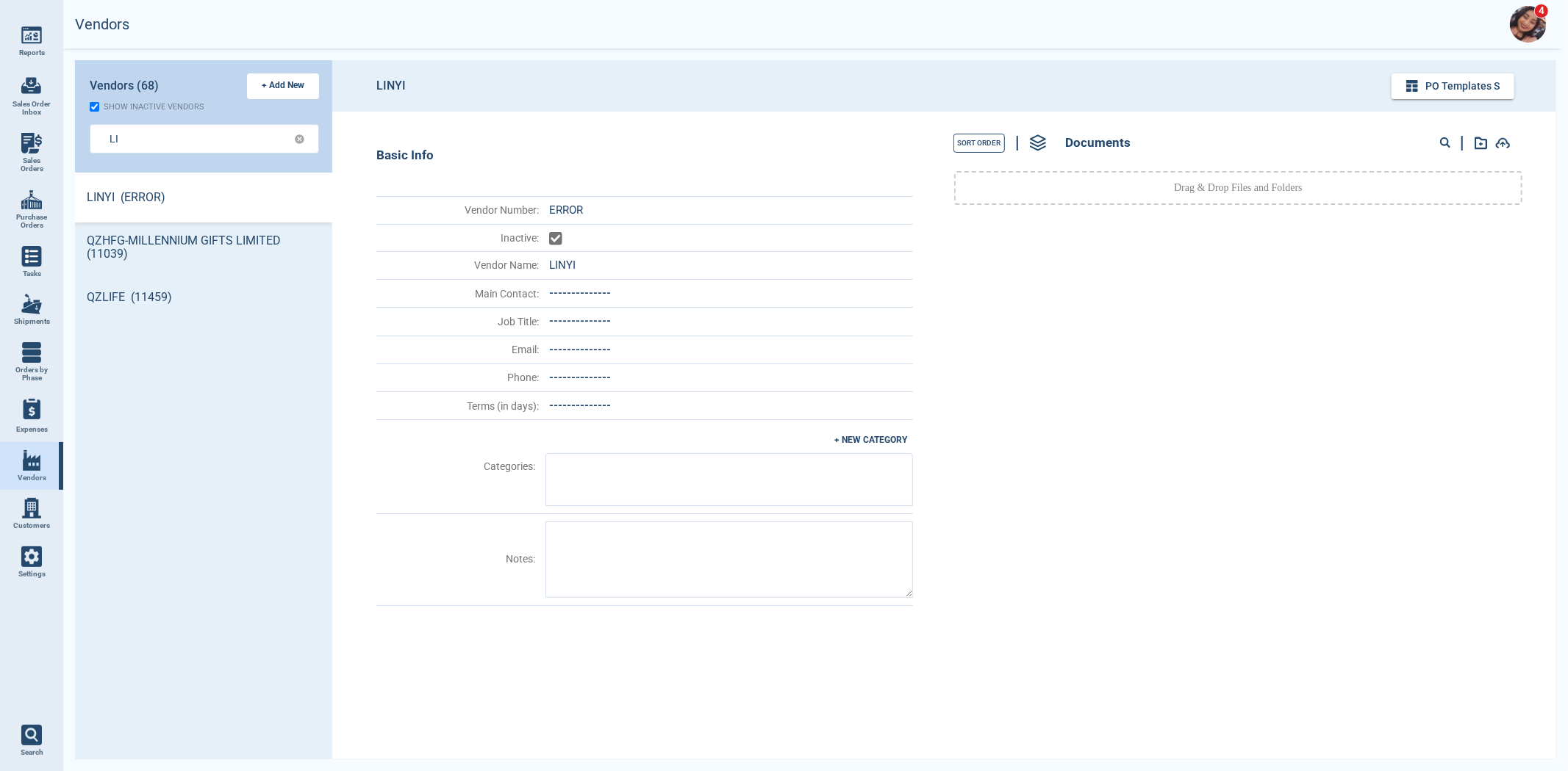
click at [560, 209] on span "ERROR" at bounding box center [566, 210] width 33 height 13
click at [609, 239] on li "Inactive :" at bounding box center [644, 238] width 536 height 27
click at [1437, 89] on button "PO Templates s" at bounding box center [1453, 86] width 123 height 26
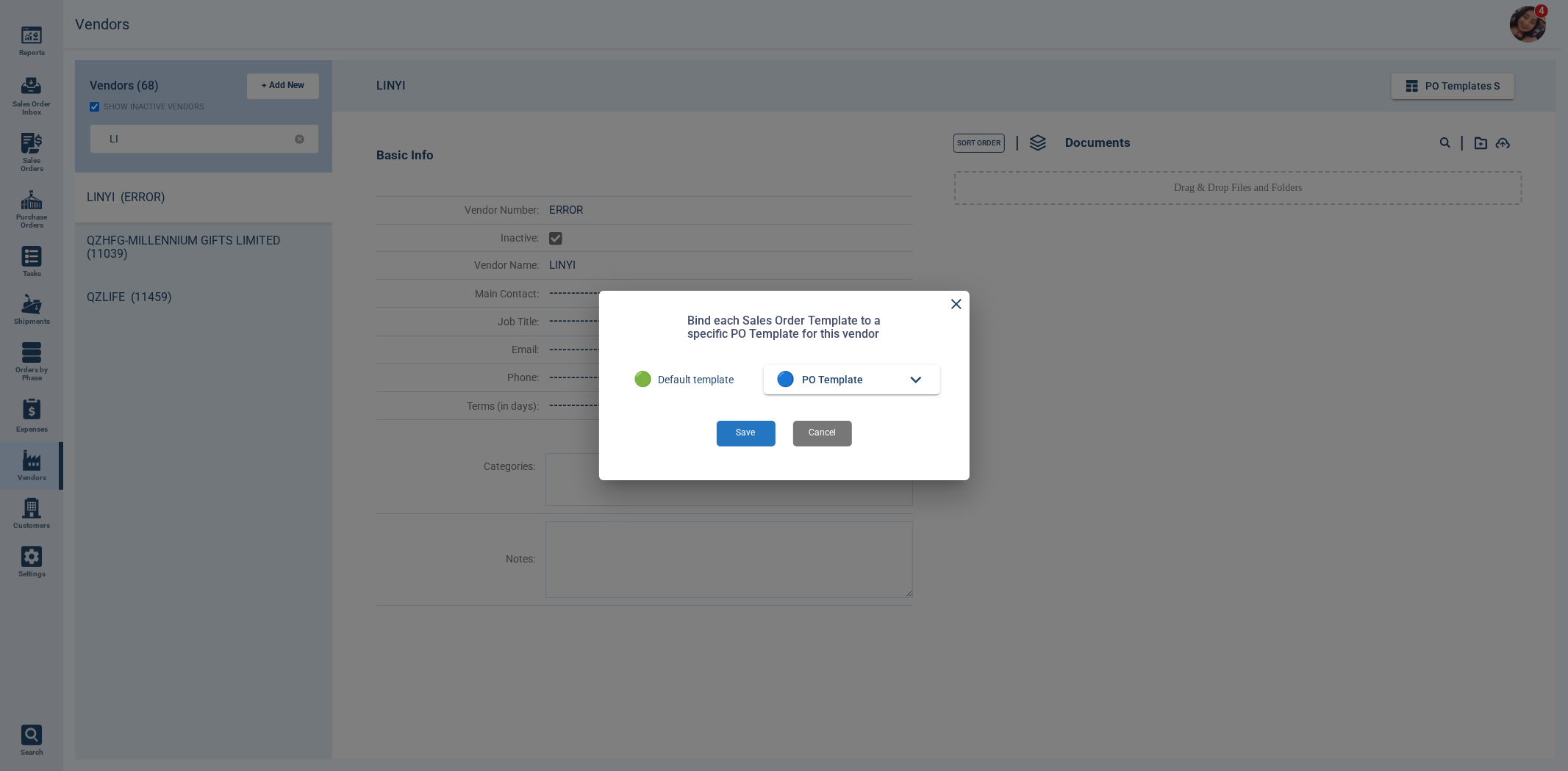
click at [766, 437] on button "Save" at bounding box center [745, 434] width 59 height 26
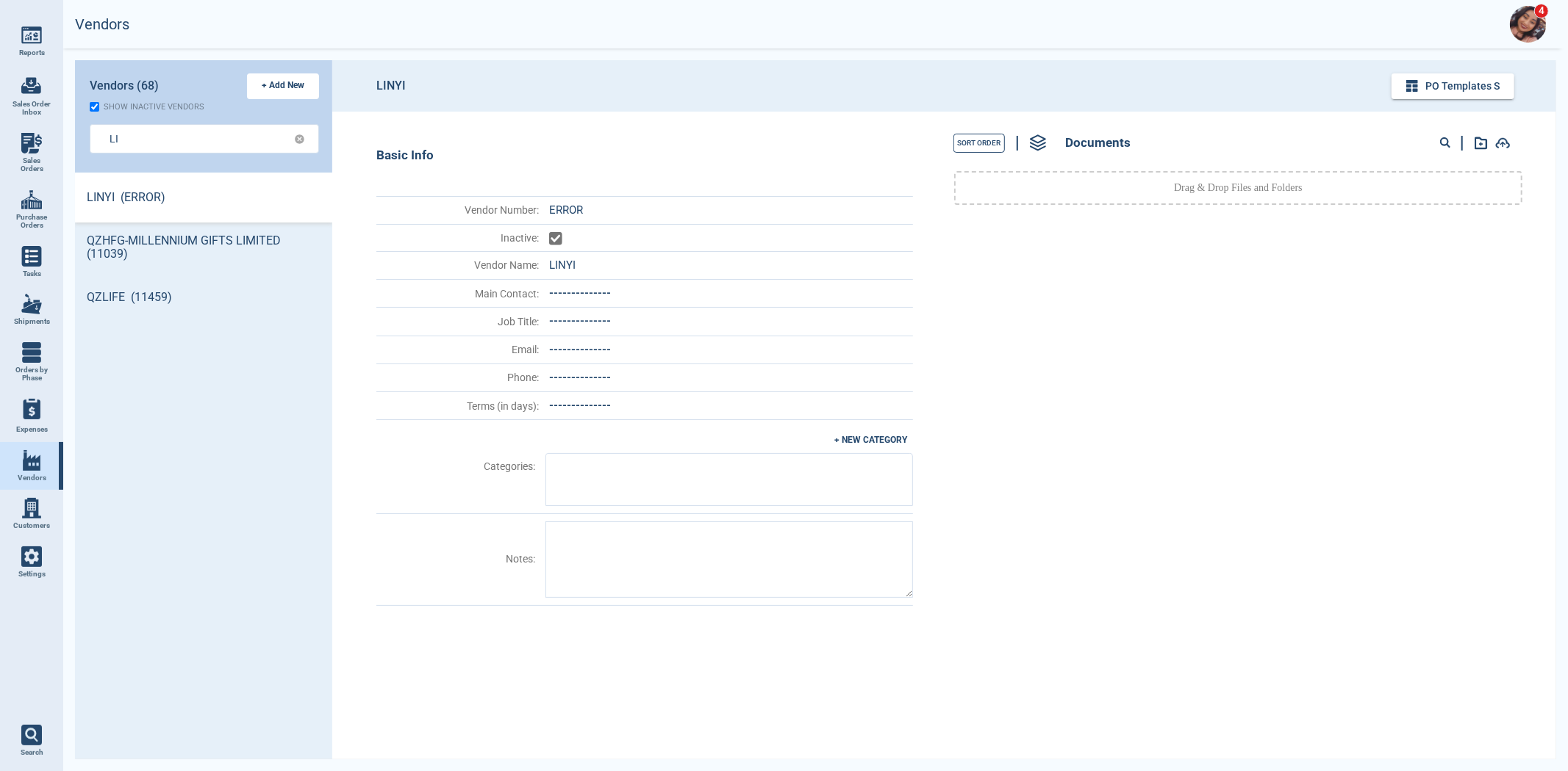
click at [224, 202] on link "LINYI (ERROR)" at bounding box center [204, 198] width 257 height 50
click at [197, 128] on input "LI" at bounding box center [193, 138] width 167 height 21
click at [295, 137] on icon at bounding box center [299, 139] width 11 height 11
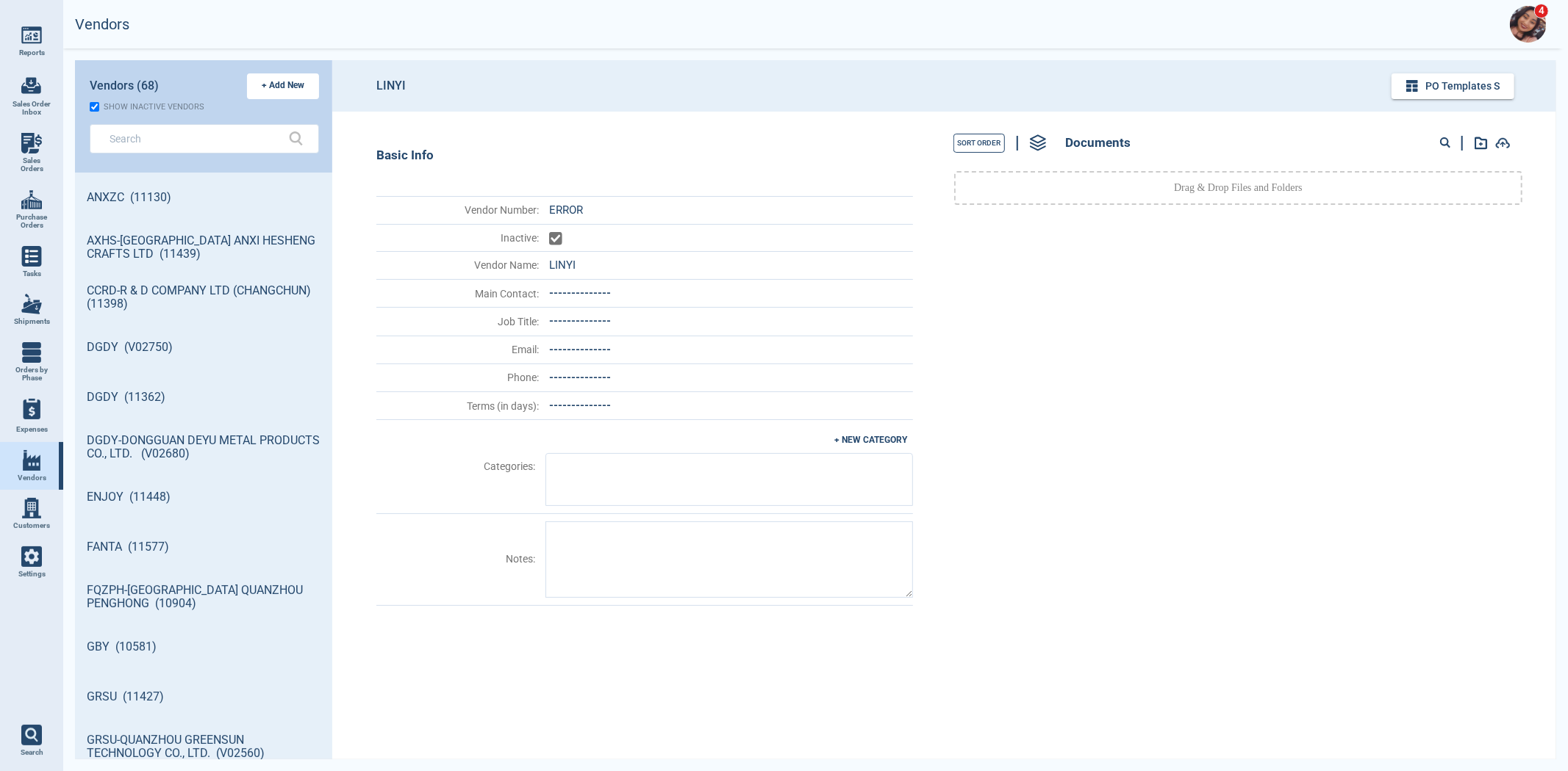
click at [564, 204] on span "ERROR" at bounding box center [566, 210] width 33 height 13
click at [549, 241] on input "checkbox" at bounding box center [557, 240] width 15 height 15
checkbox input "false"
click at [637, 147] on div "Basic Info Vendor Number : ERROR Inactive : Vendor Name : LINYI Main Contact : …" at bounding box center [626, 436] width 588 height 648
click at [191, 149] on input "text" at bounding box center [193, 138] width 167 height 21
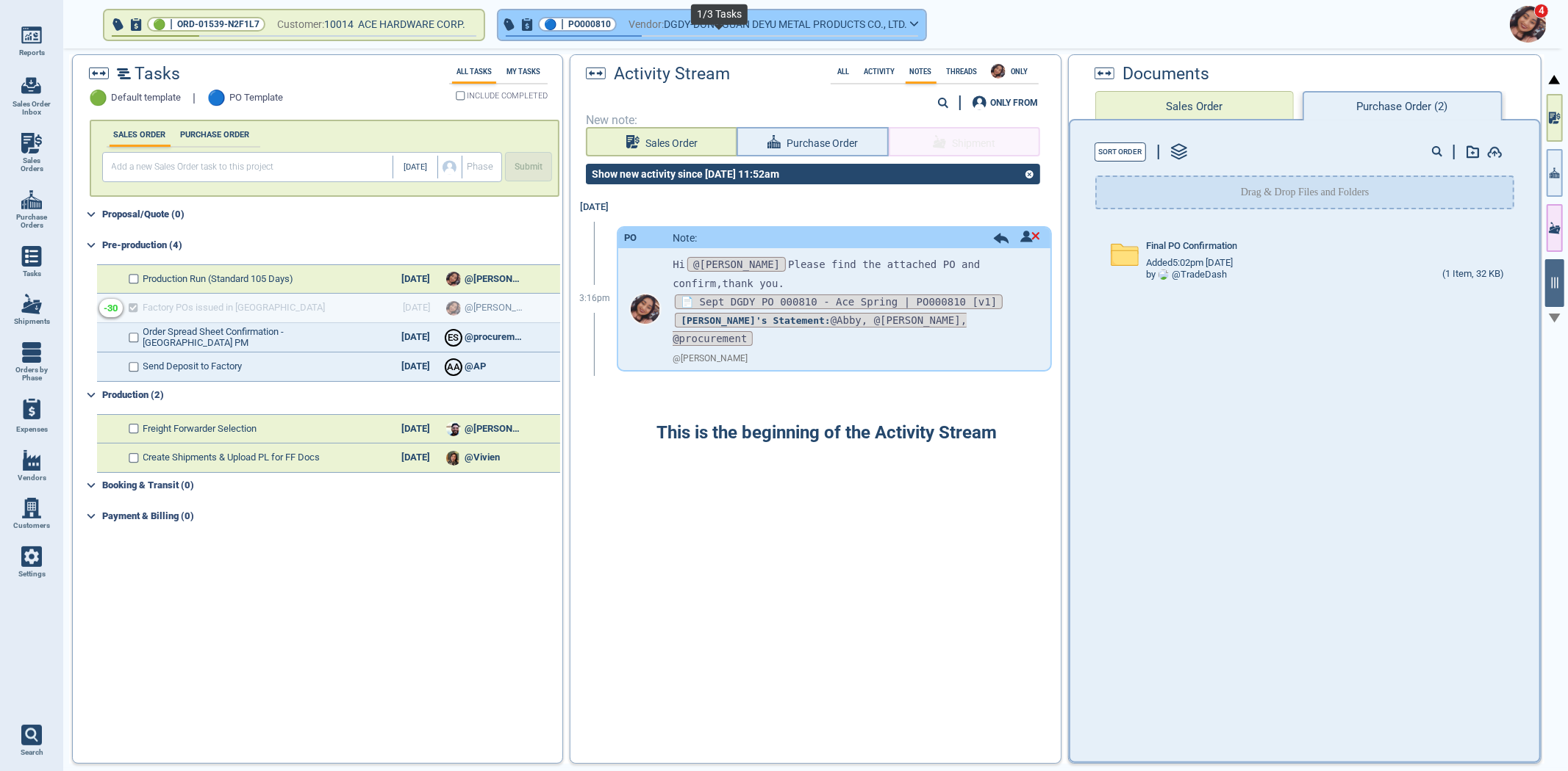
click at [768, 35] on span "button" at bounding box center [712, 36] width 413 height 2
